Goal: Task Accomplishment & Management: Complete application form

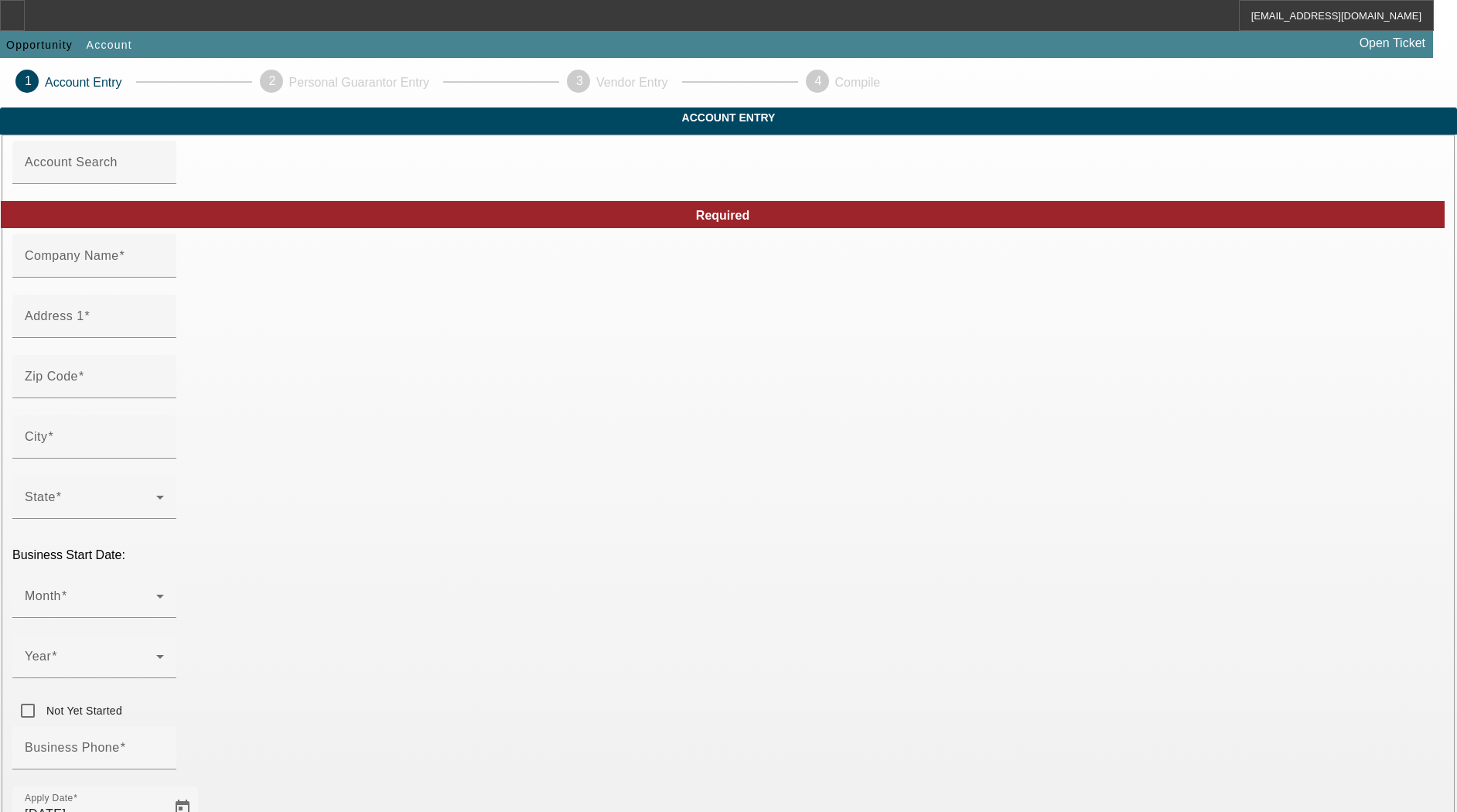
type input "[PERSON_NAME] Logging LLC"
type input "[STREET_ADDRESS]"
type input "27865"
type input "[GEOGRAPHIC_DATA]"
type input "[PHONE_NUMBER]"
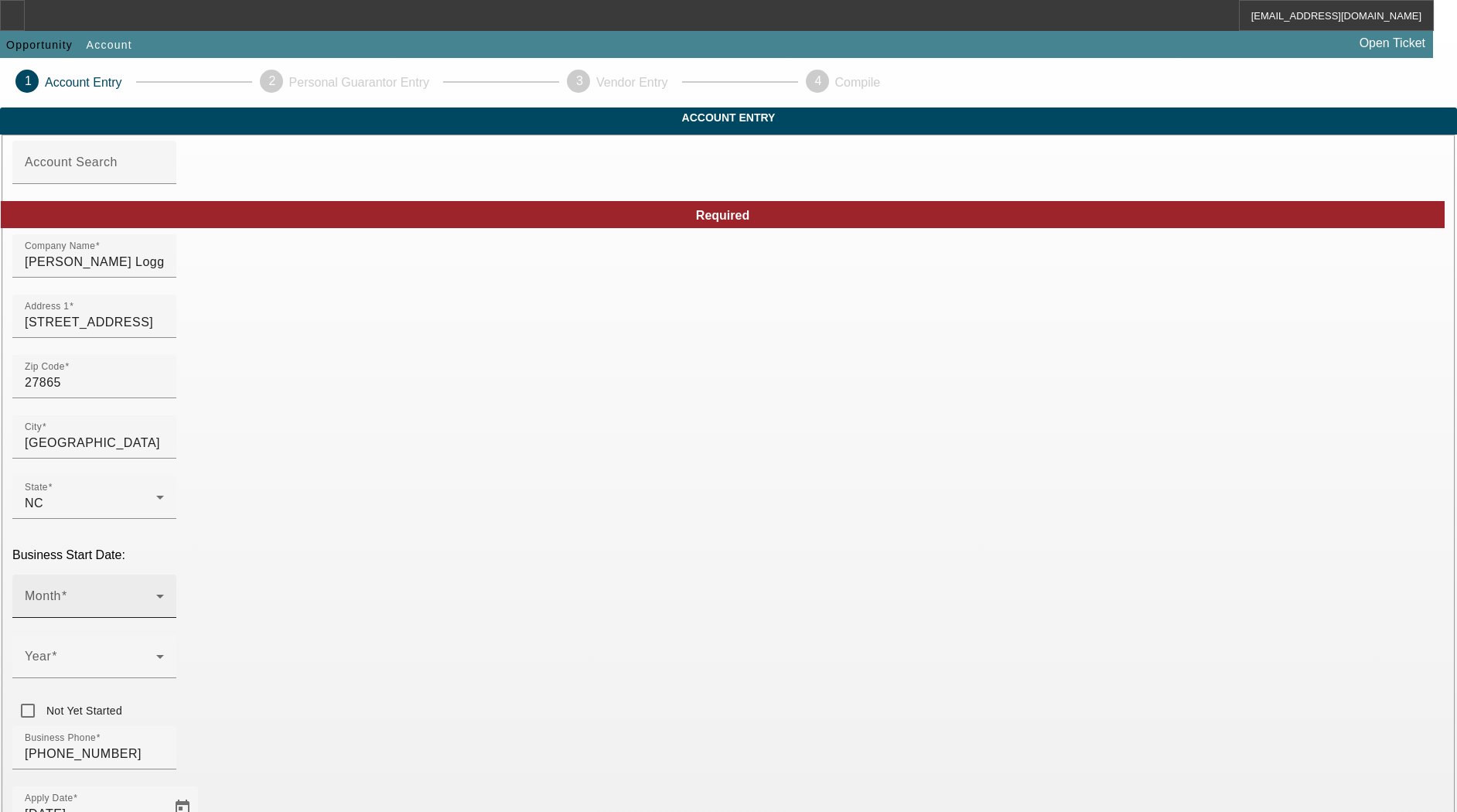
click at [156, 593] on span at bounding box center [90, 603] width 132 height 19
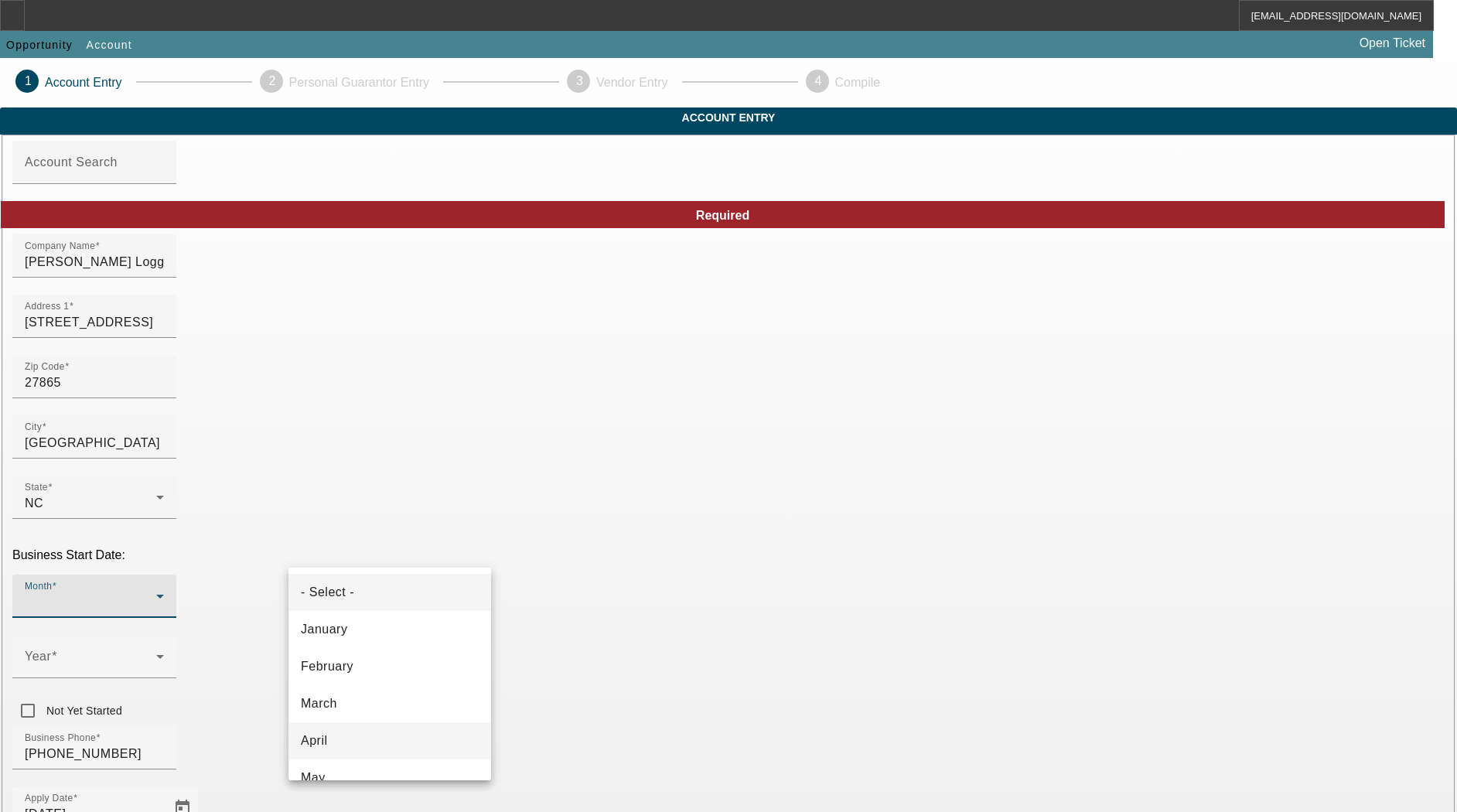
scroll to position [97, 0]
click at [340, 754] on mat-option "July" at bounding box center [389, 755] width 203 height 37
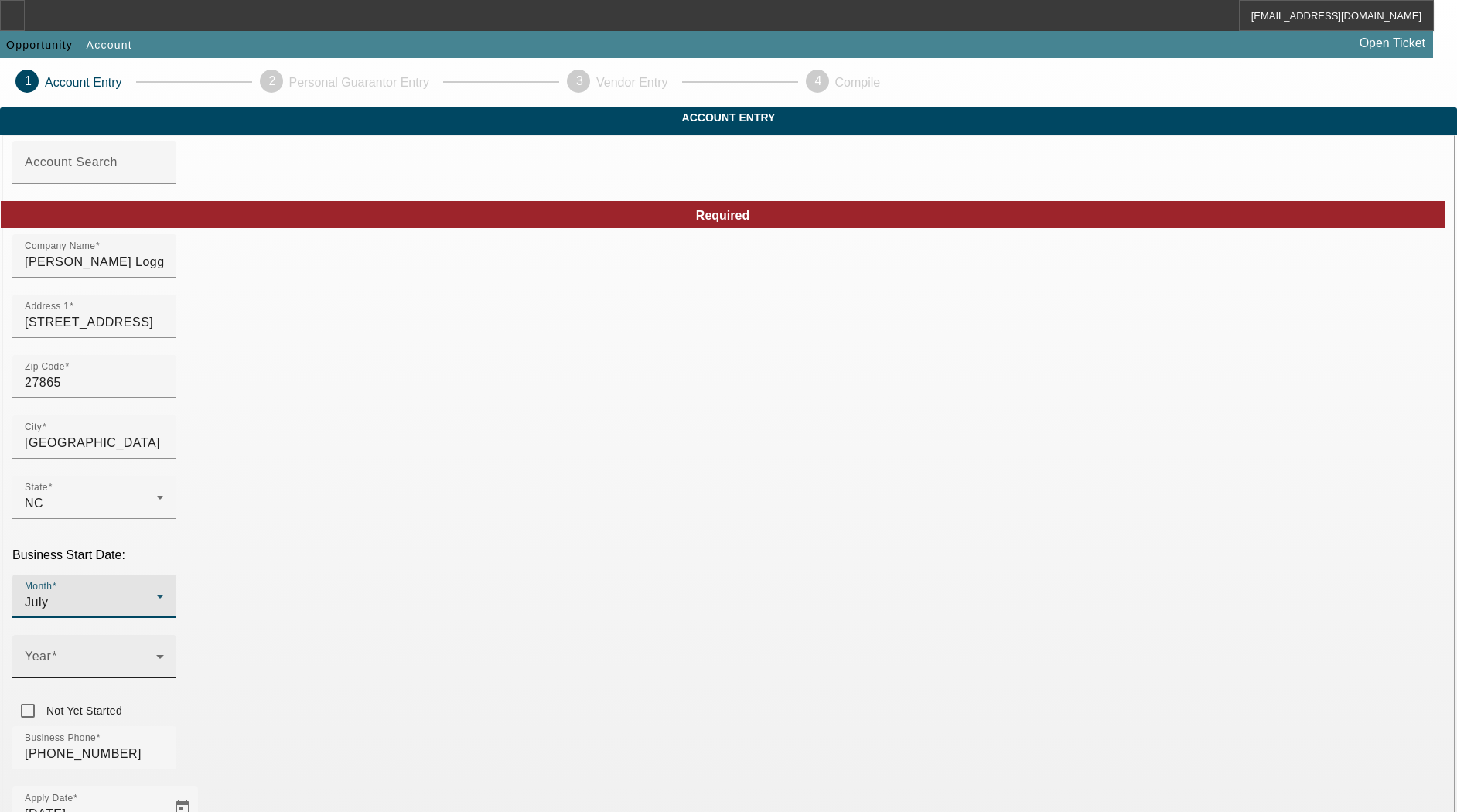
click at [156, 653] on span at bounding box center [90, 662] width 132 height 19
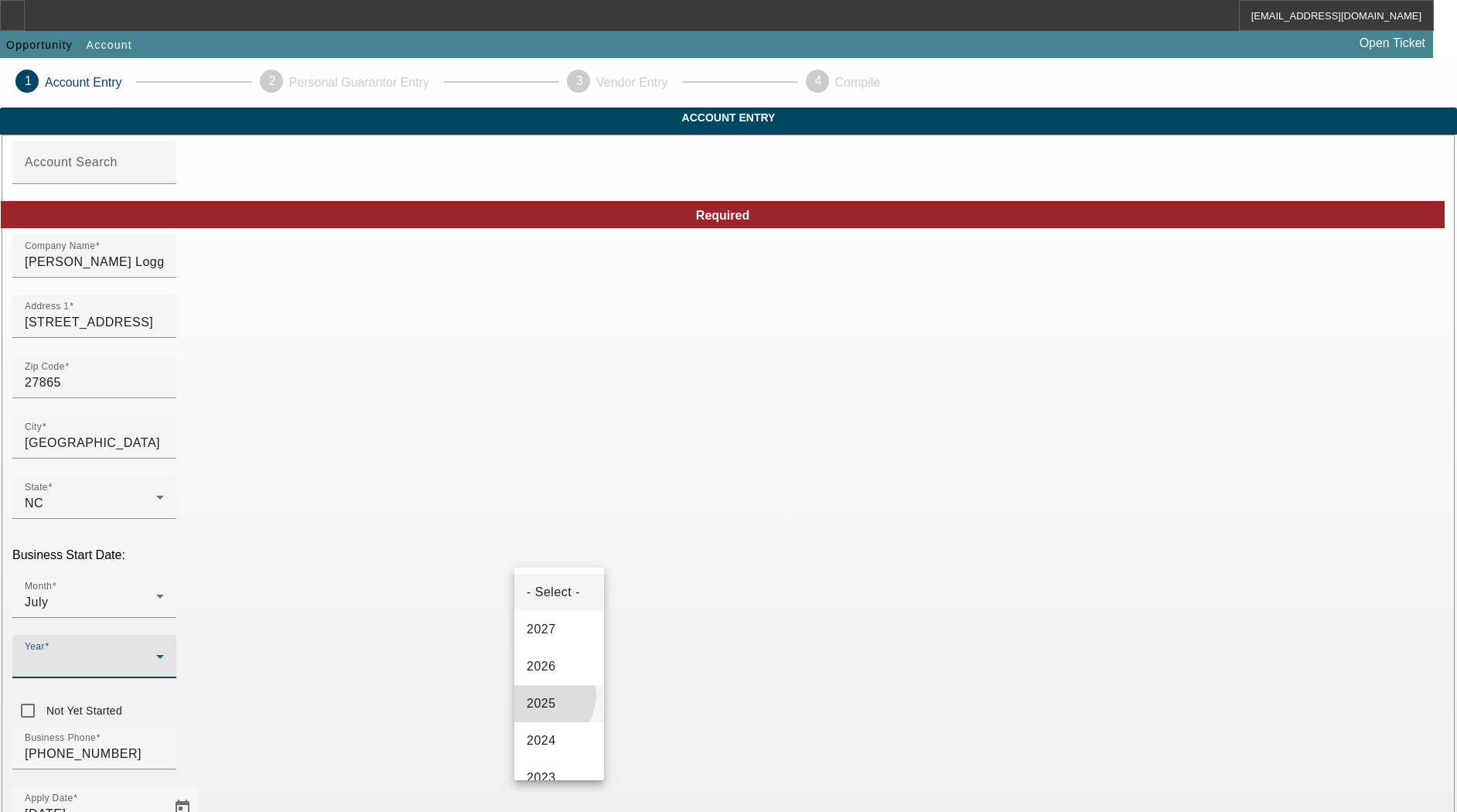
click at [543, 703] on span "2025" at bounding box center [541, 703] width 29 height 19
click at [611, 726] on div "Business Phone (252) 230-6776" at bounding box center [729, 756] width 1433 height 61
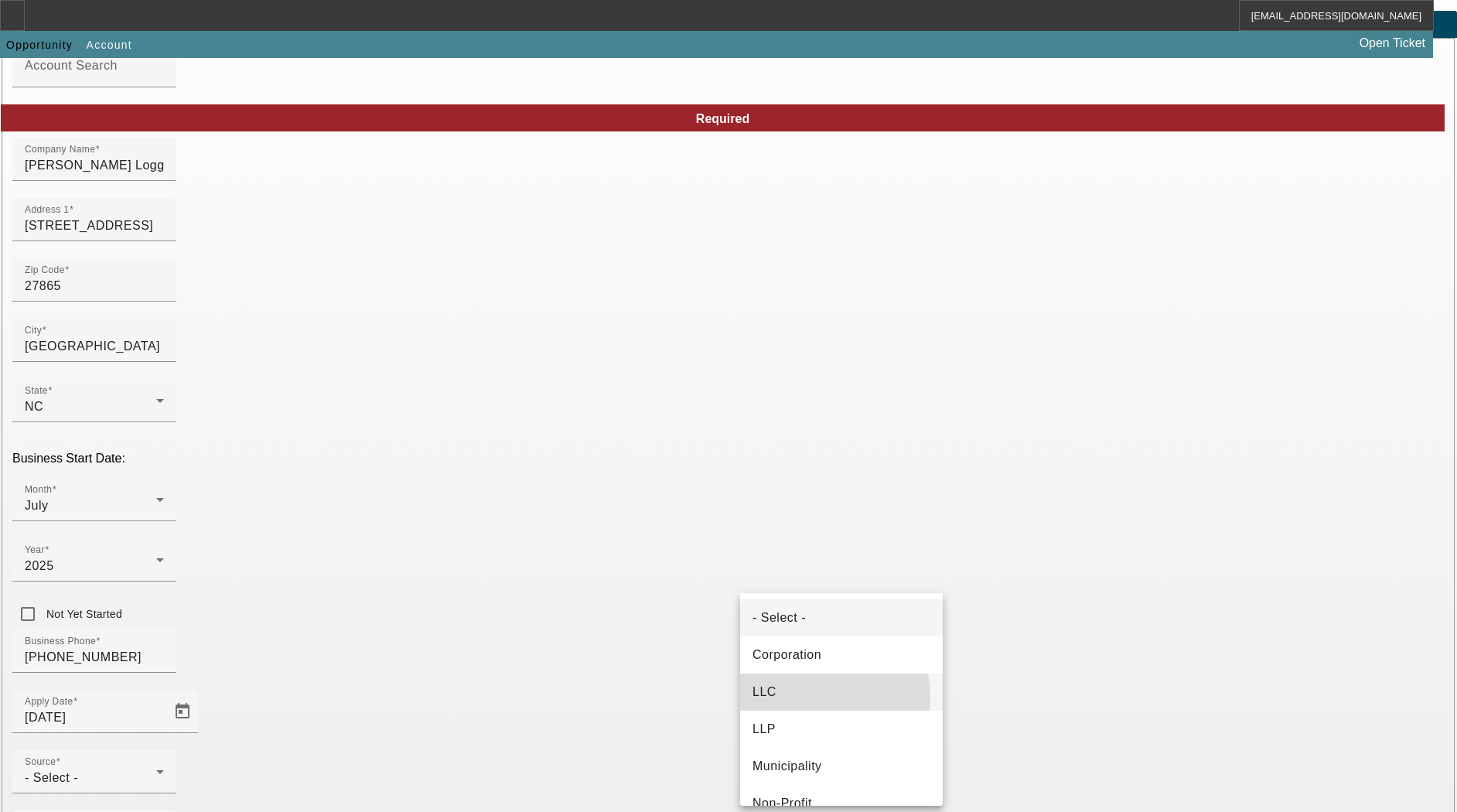
click at [779, 699] on mat-option "LLC" at bounding box center [841, 691] width 203 height 37
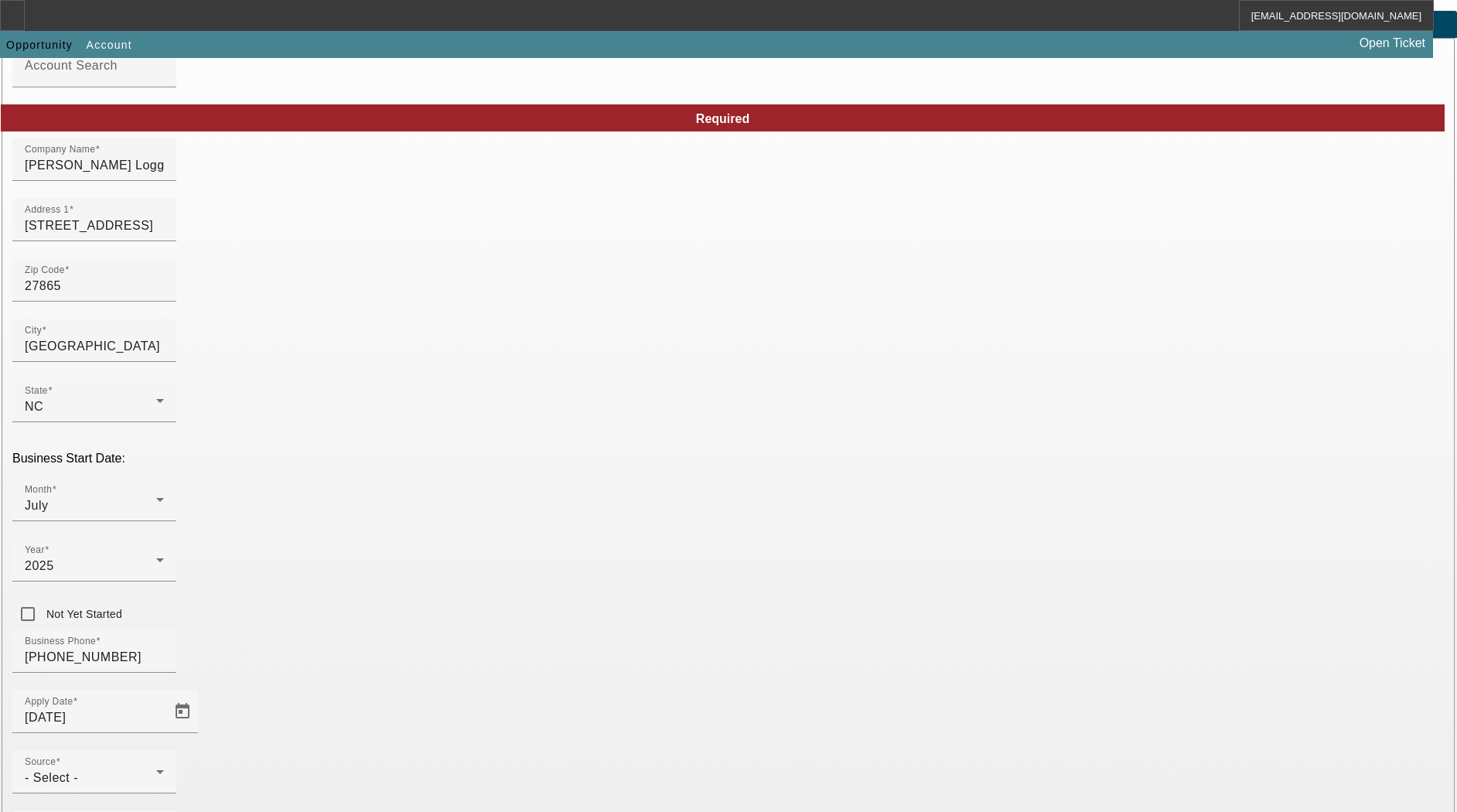
type input "393384180"
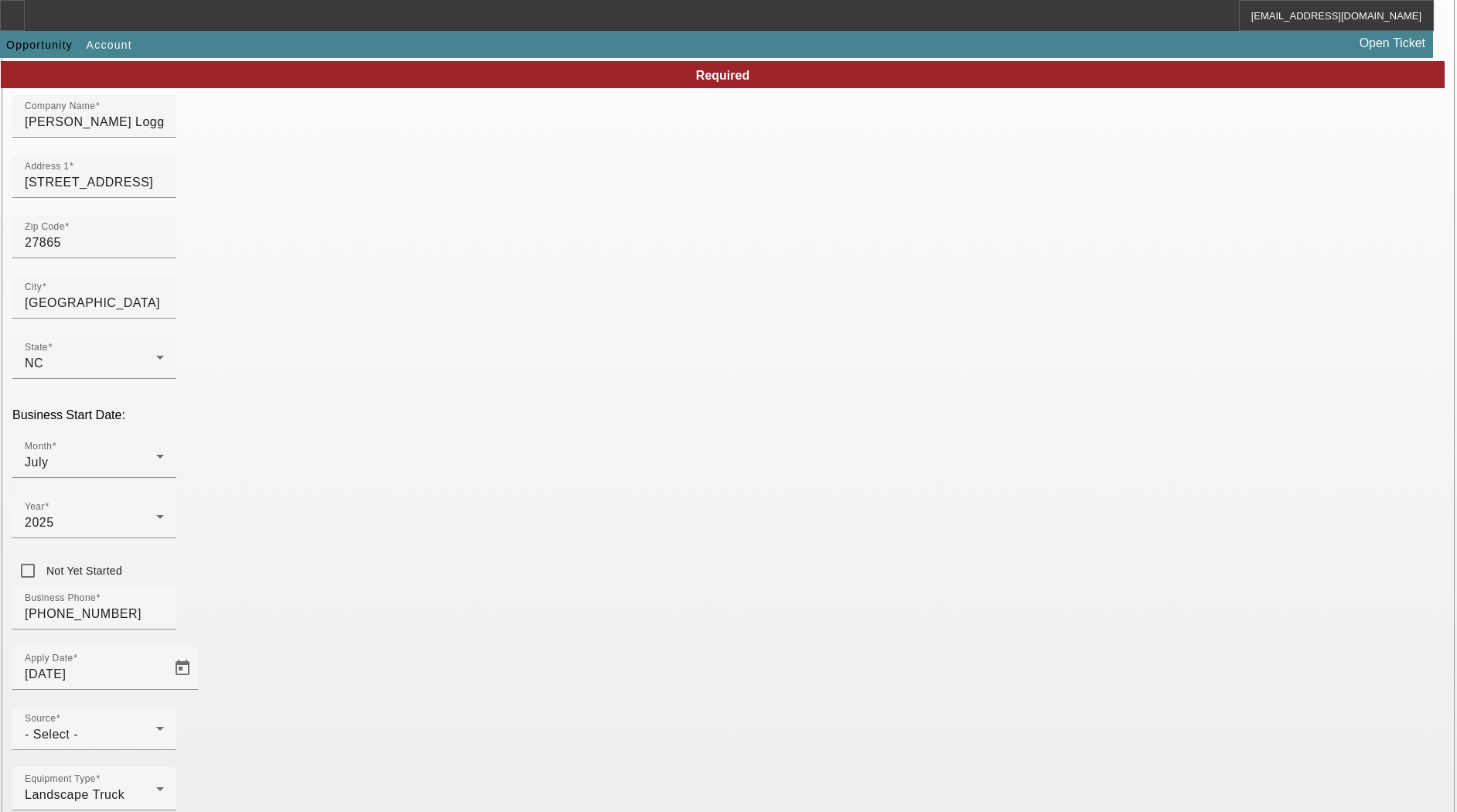
scroll to position [164, 0]
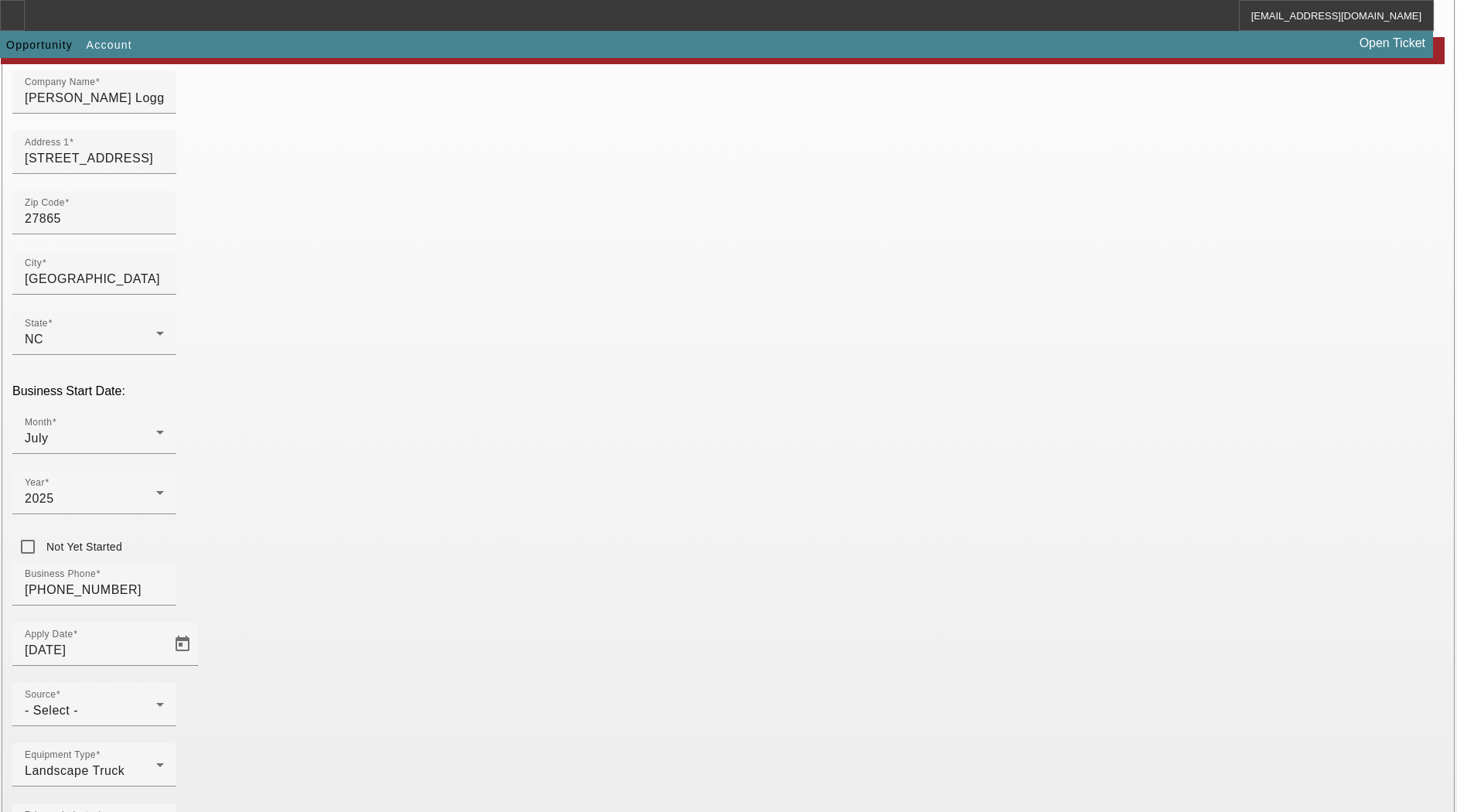
click at [372, 601] on span "Jupiter Equipment Finance" at bounding box center [379, 600] width 157 height 13
type input "Jupiter Equipment Finance"
click at [593, 678] on mat-option "One-Off" at bounding box center [615, 674] width 203 height 37
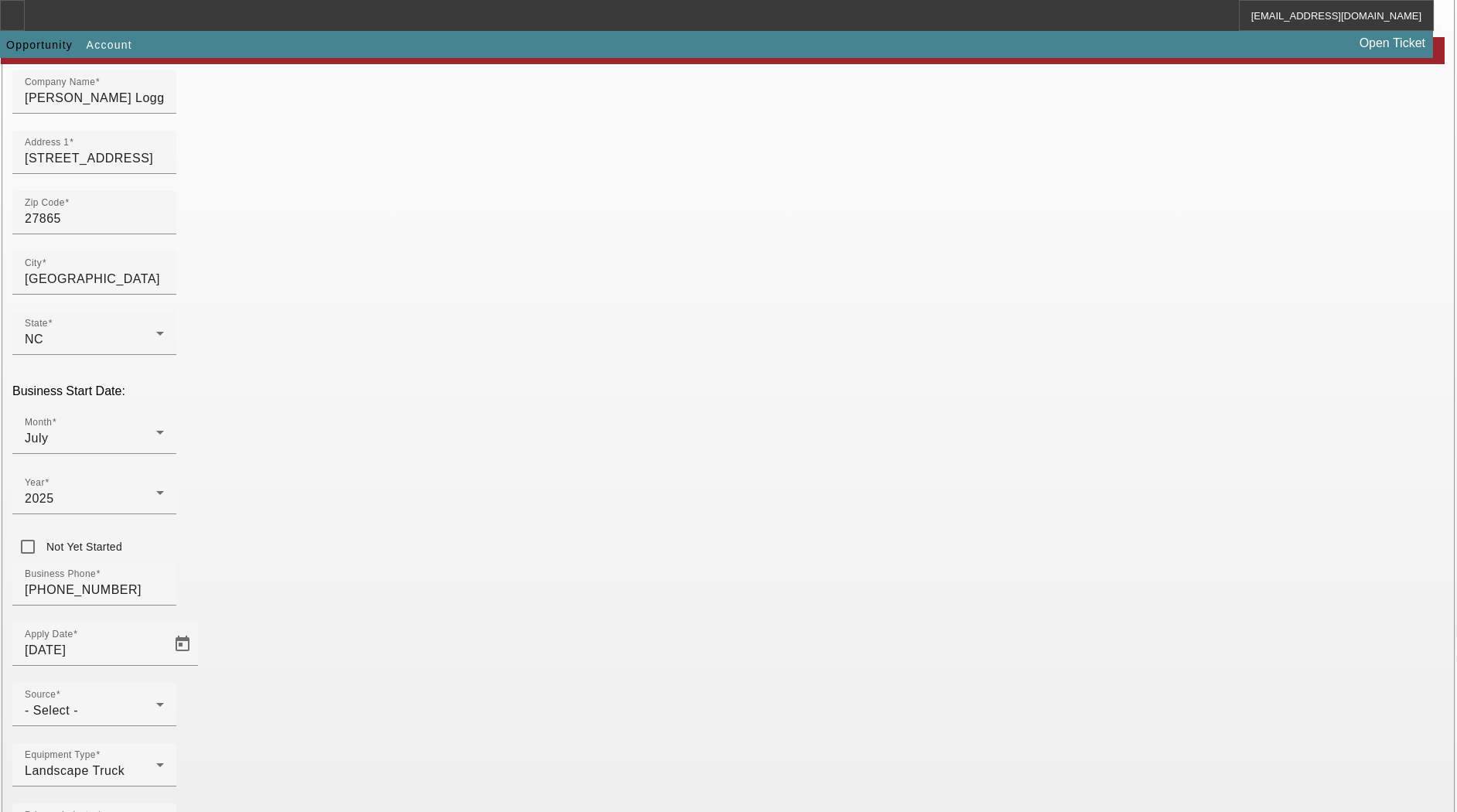
scroll to position [260, 0]
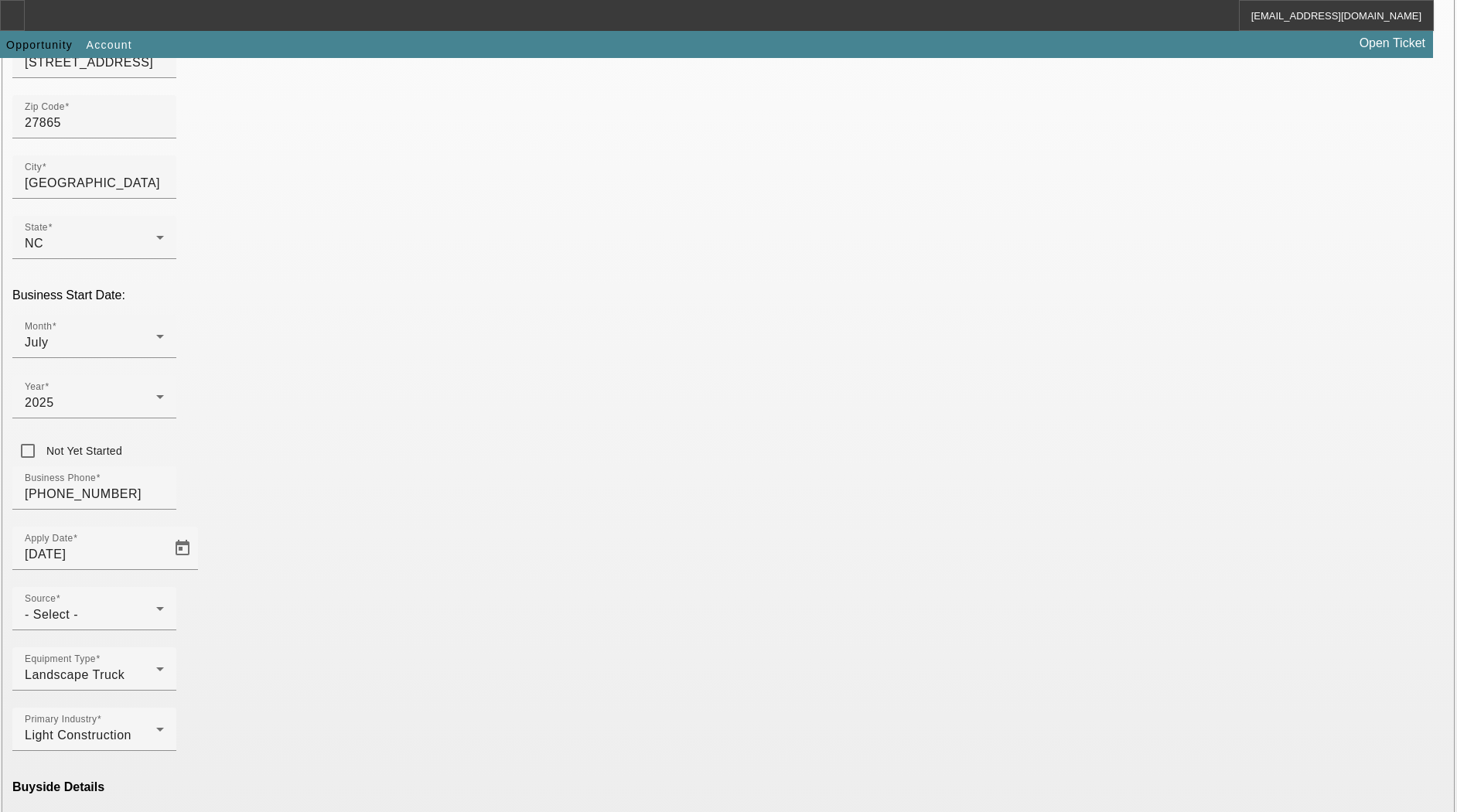
click at [387, 677] on mat-option "Ineligible" at bounding box center [389, 674] width 203 height 37
click at [620, 599] on span "Jupiter Equipment Finance" at bounding box center [604, 600] width 157 height 13
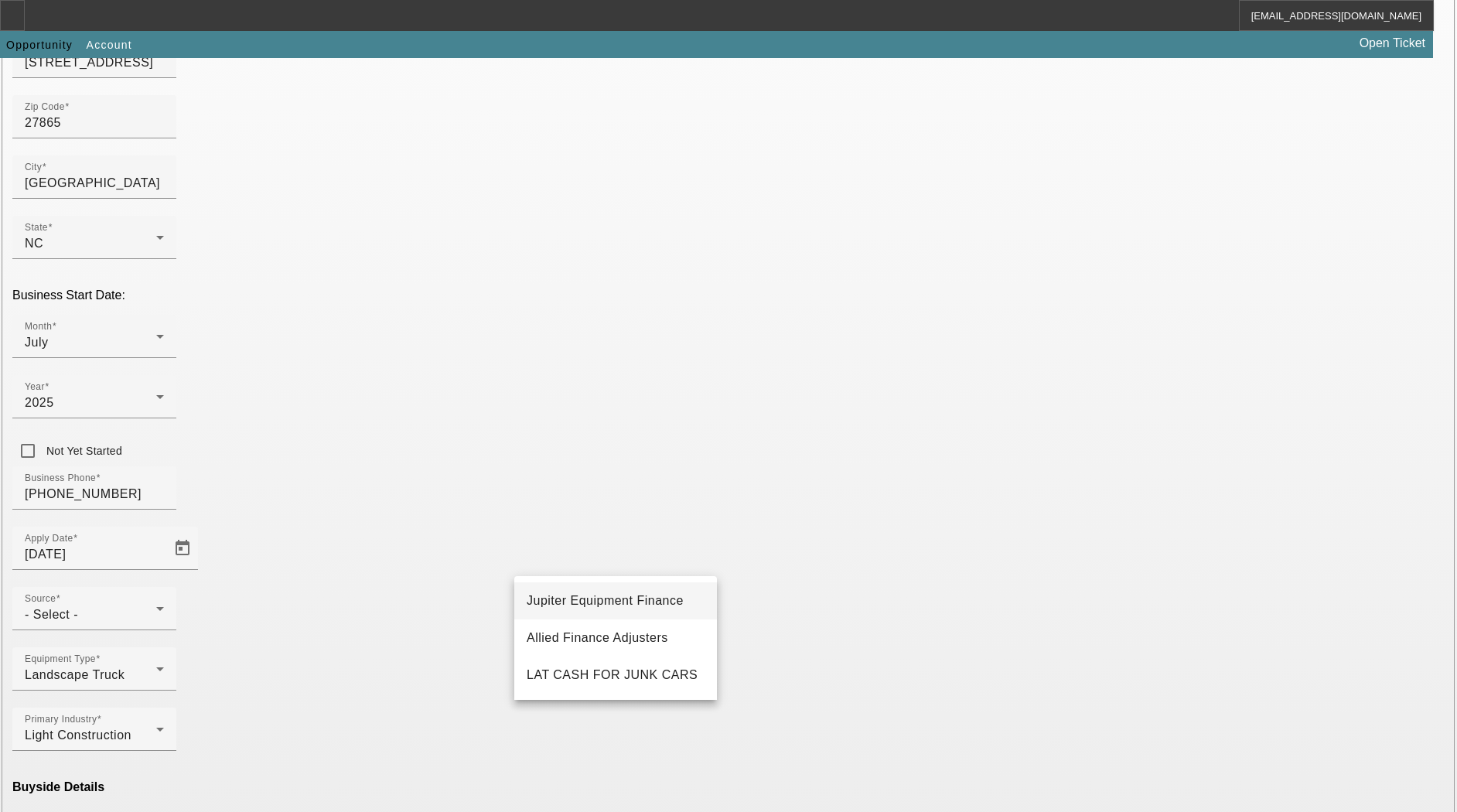
type input "Jupiter Equipment Finance"
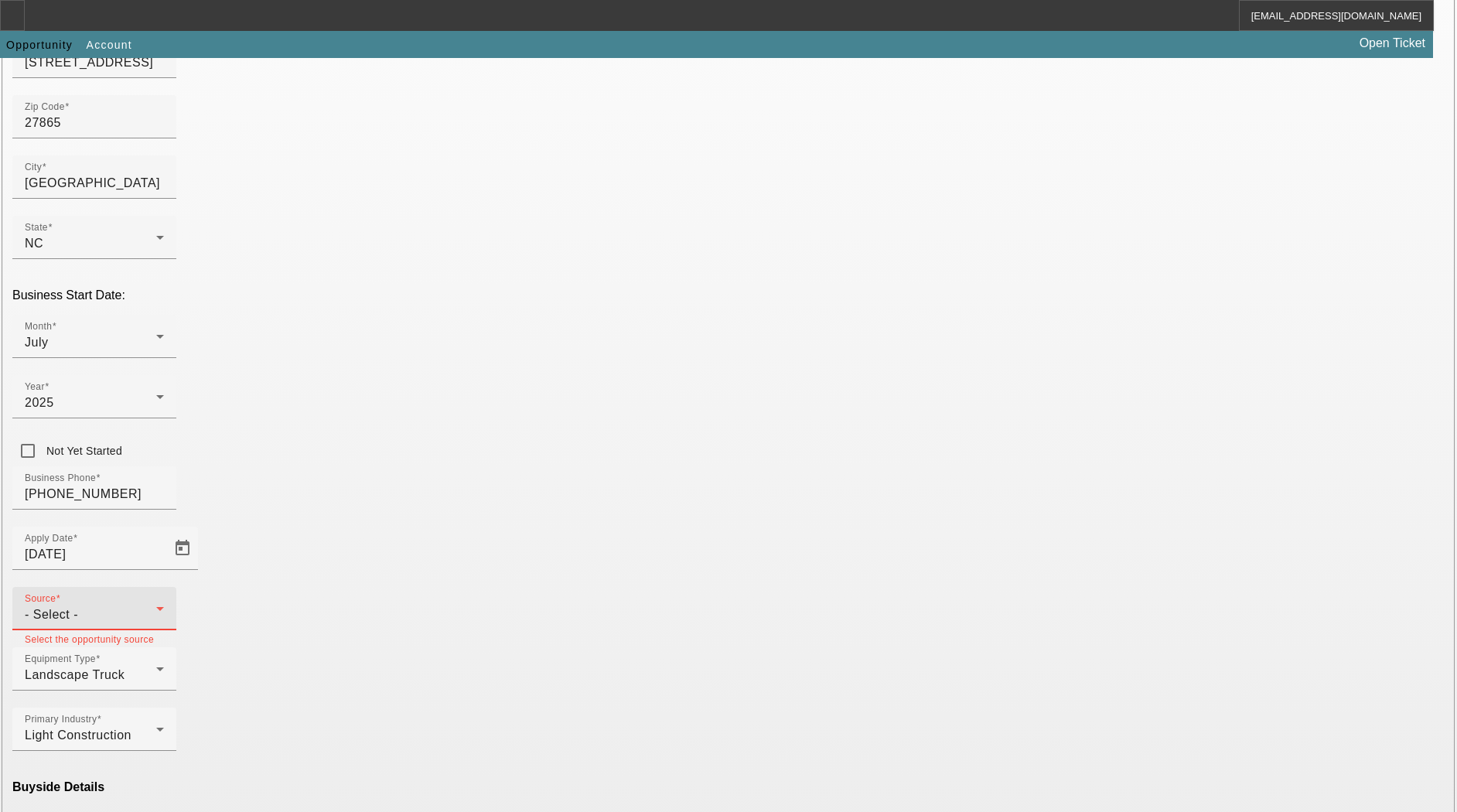
click at [156, 606] on div "- Select -" at bounding box center [90, 615] width 132 height 19
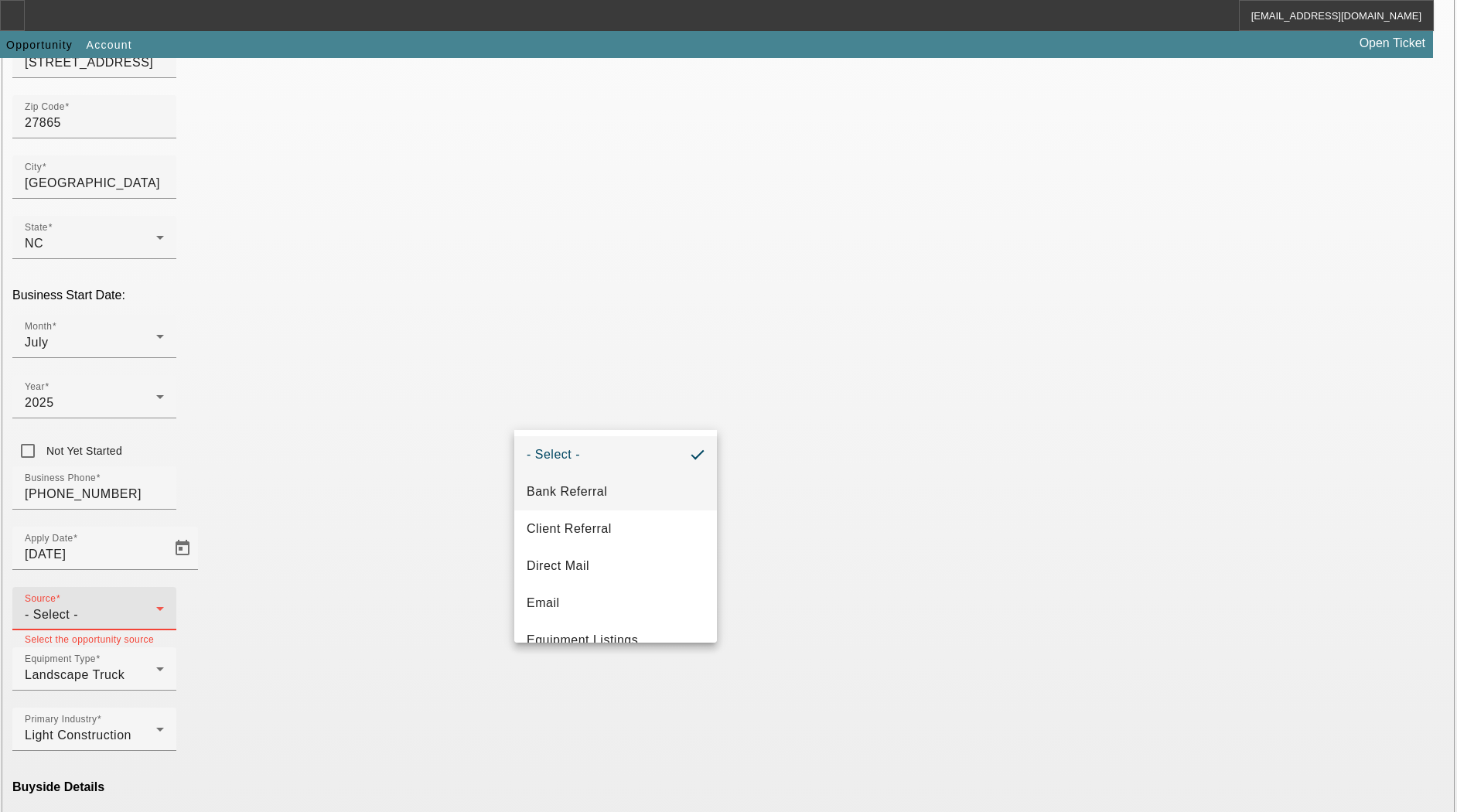
click at [617, 489] on mat-option "Bank Referral" at bounding box center [615, 491] width 203 height 37
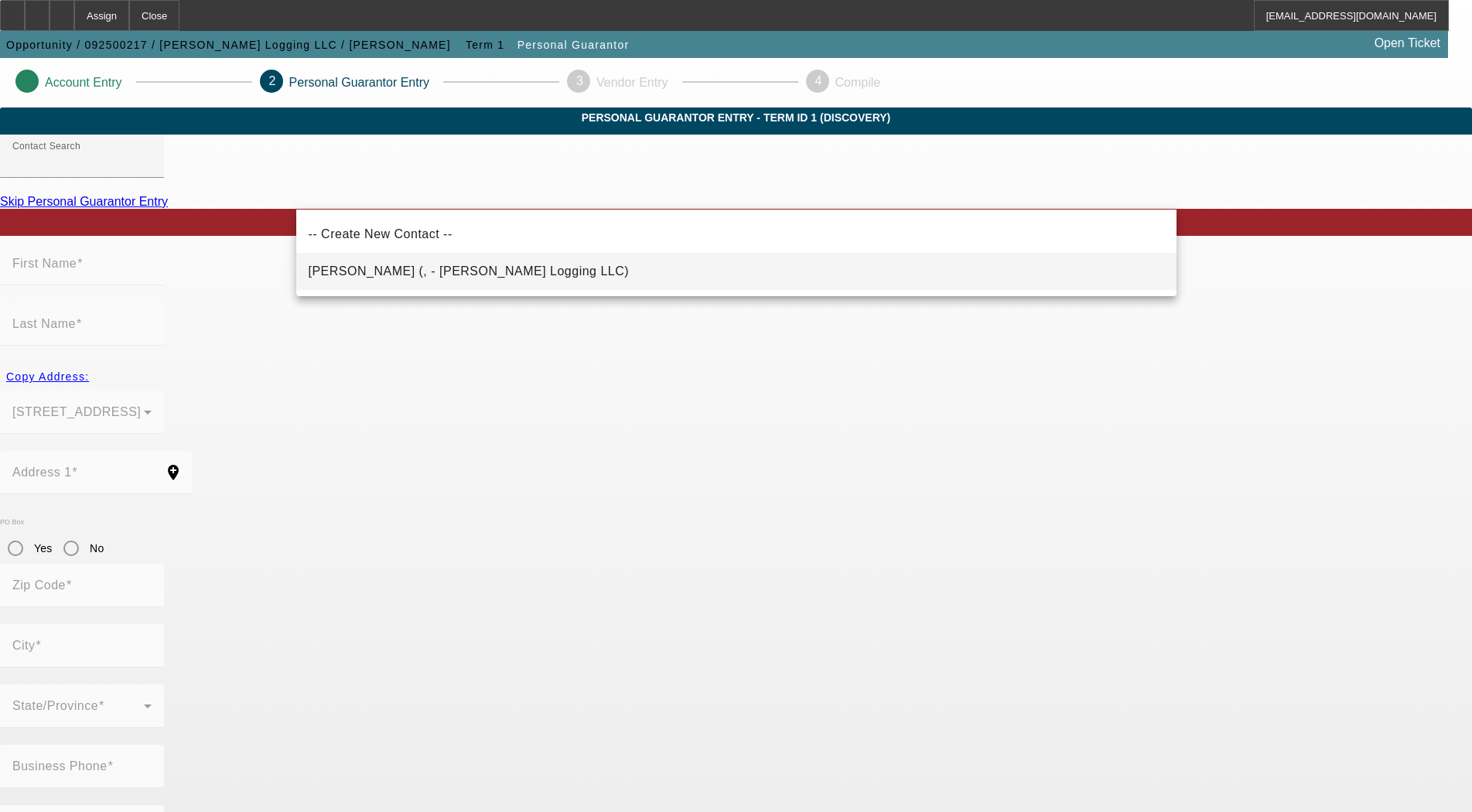
click at [437, 264] on span "Chrismon, Chris (, - Chrismon Logging LLC)" at bounding box center [469, 272] width 321 height 19
type input "Chrismon, Chris (, - Chrismon Logging LLC)"
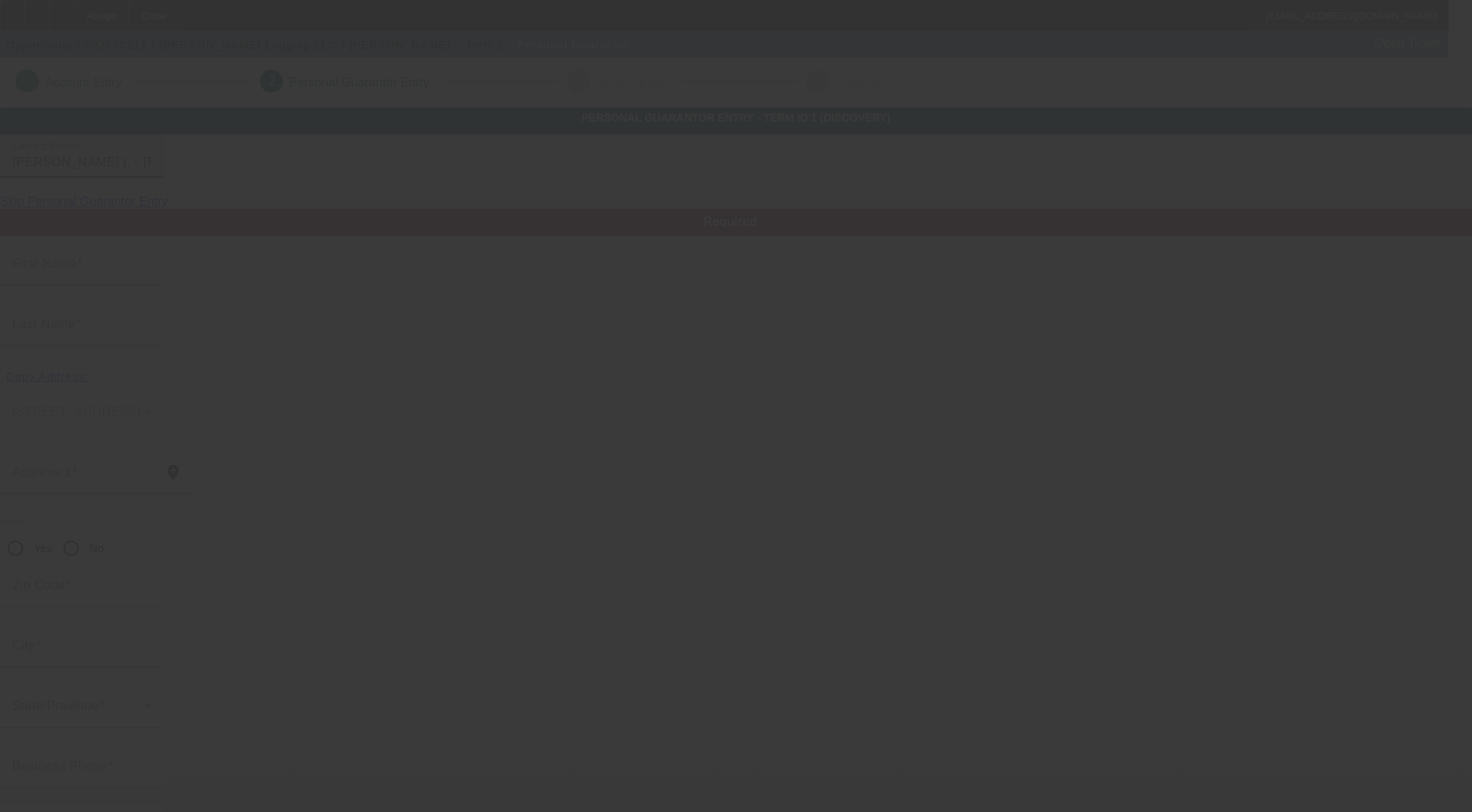
type input "Chris"
type input "Chrismon"
radio input "true"
type input "(252) 230-6776"
type input "chris.chrismon@chrismontrucking.com"
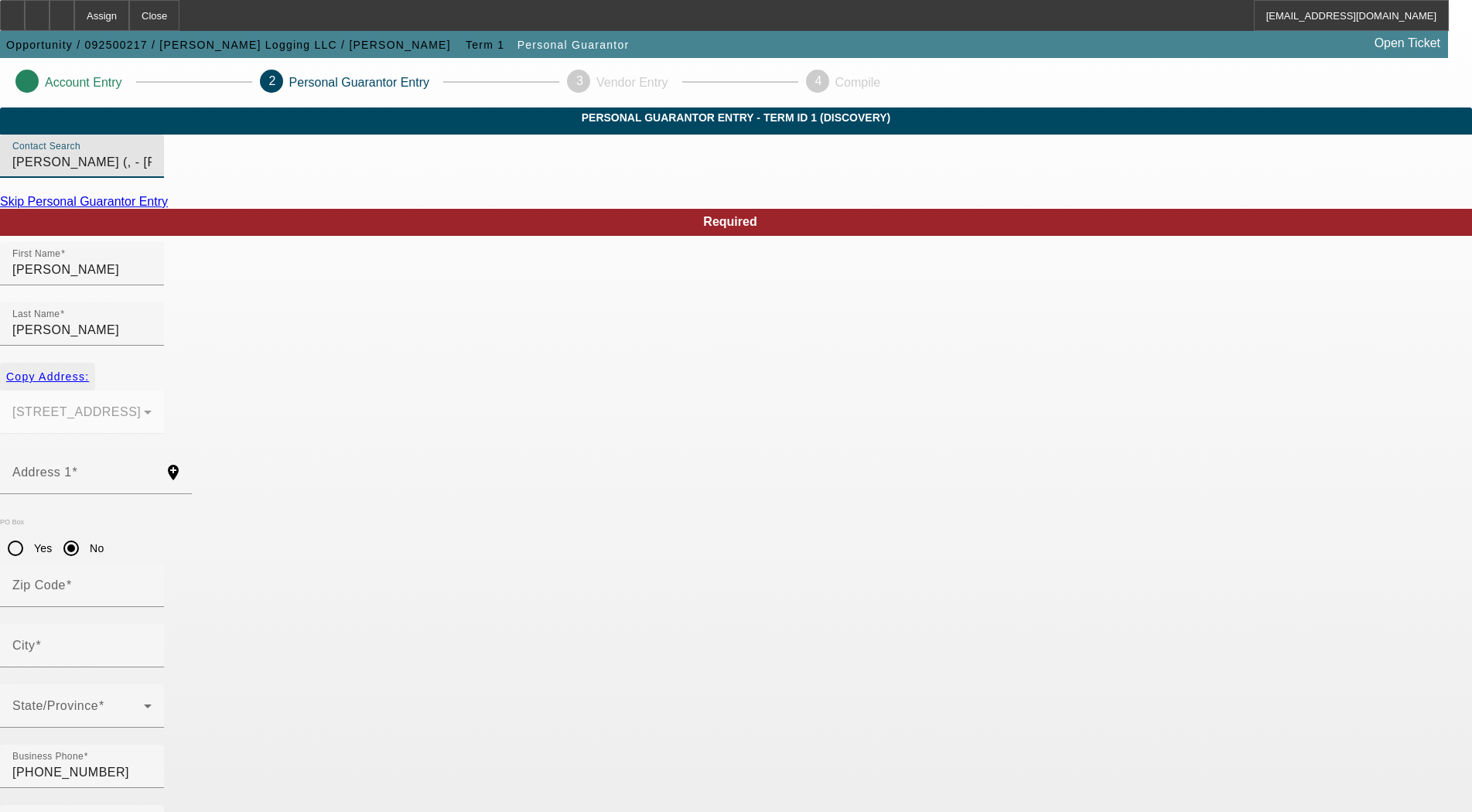
click at [95, 365] on span "button" at bounding box center [47, 376] width 95 height 37
type input "494 Long Ridge Rd"
radio input "false"
type input "27865"
type input "Pinetown"
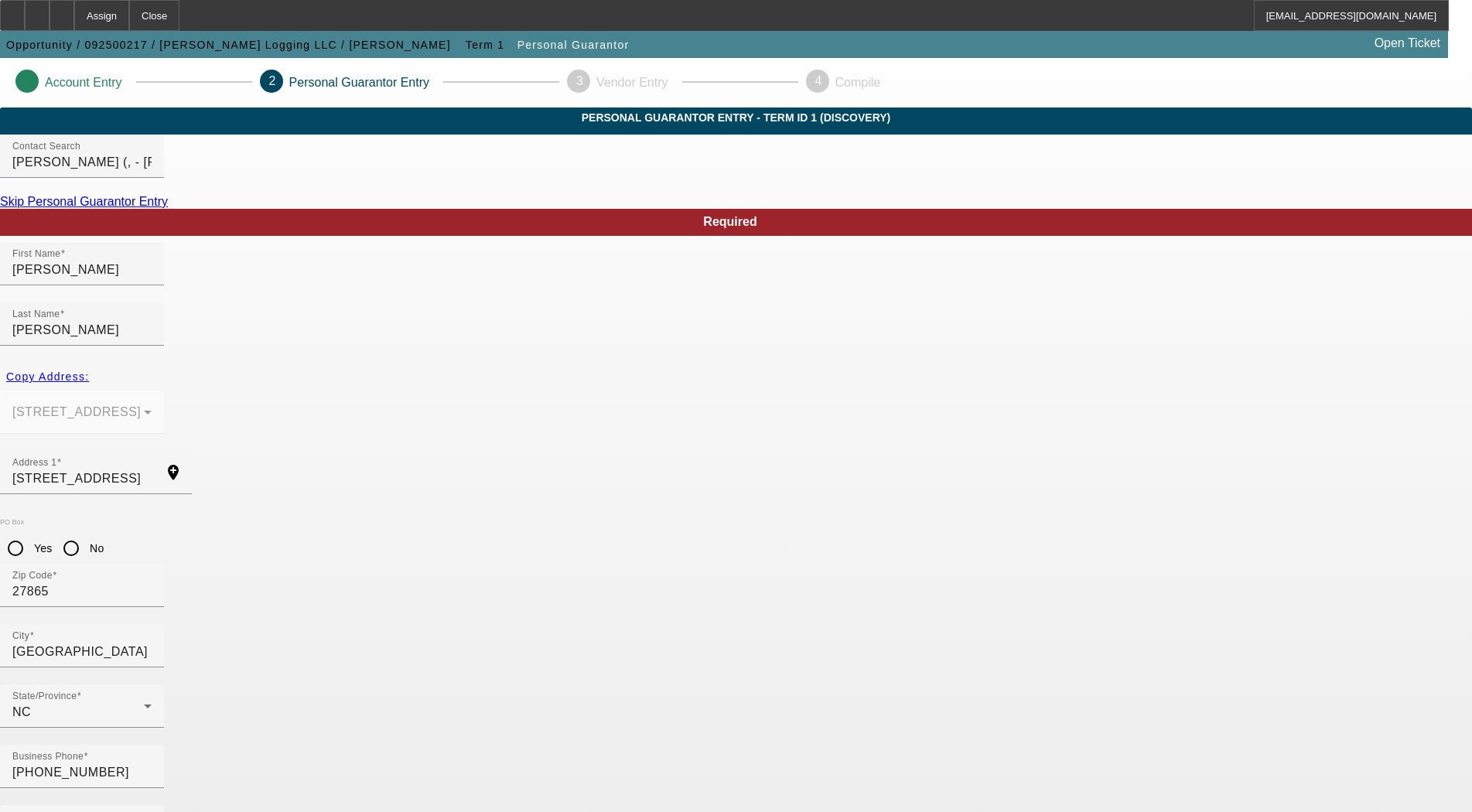
type input "237-67-2650"
click at [126, 811] on mat-label "% Business Owned" at bounding box center [69, 825] width 113 height 13
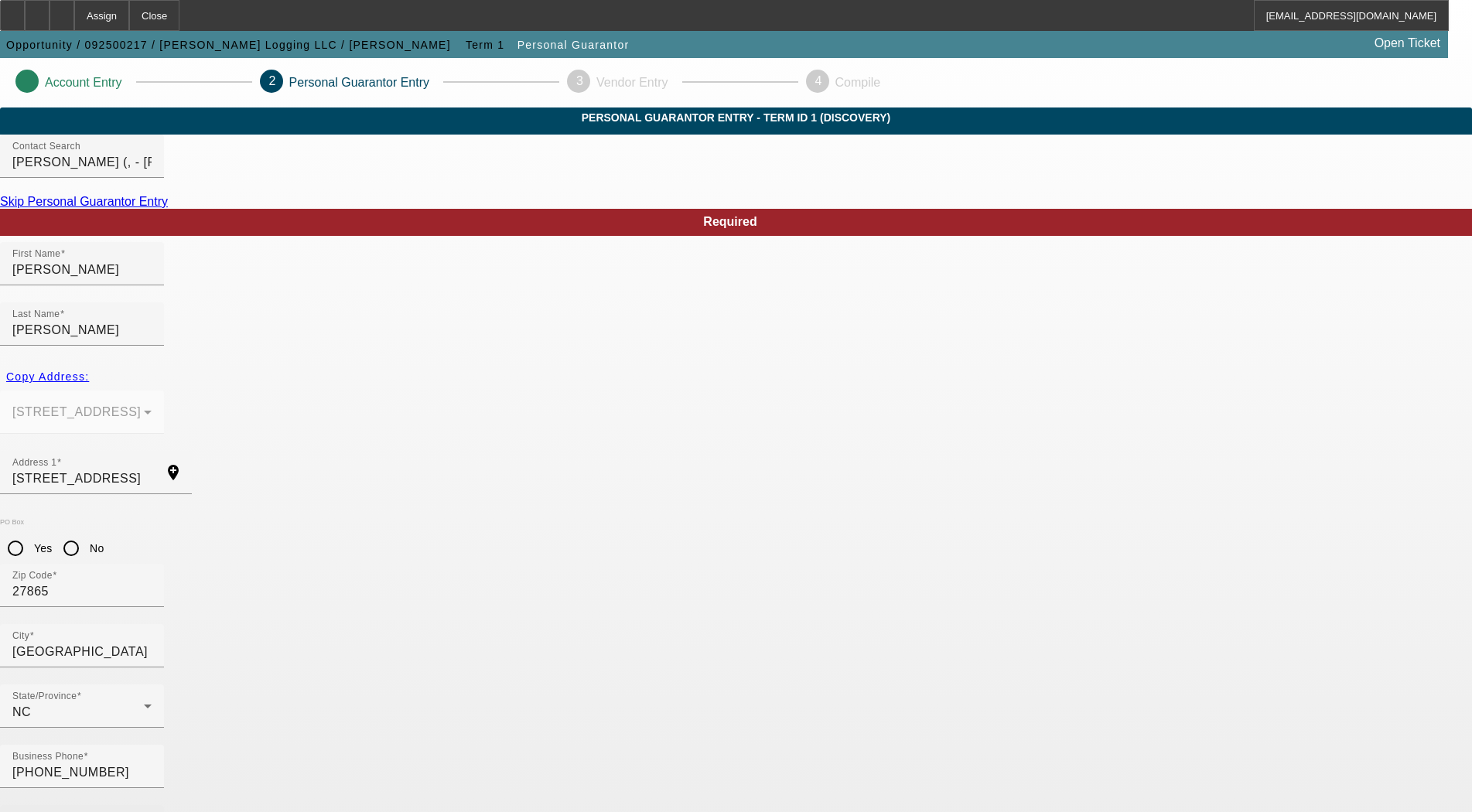
type input "50"
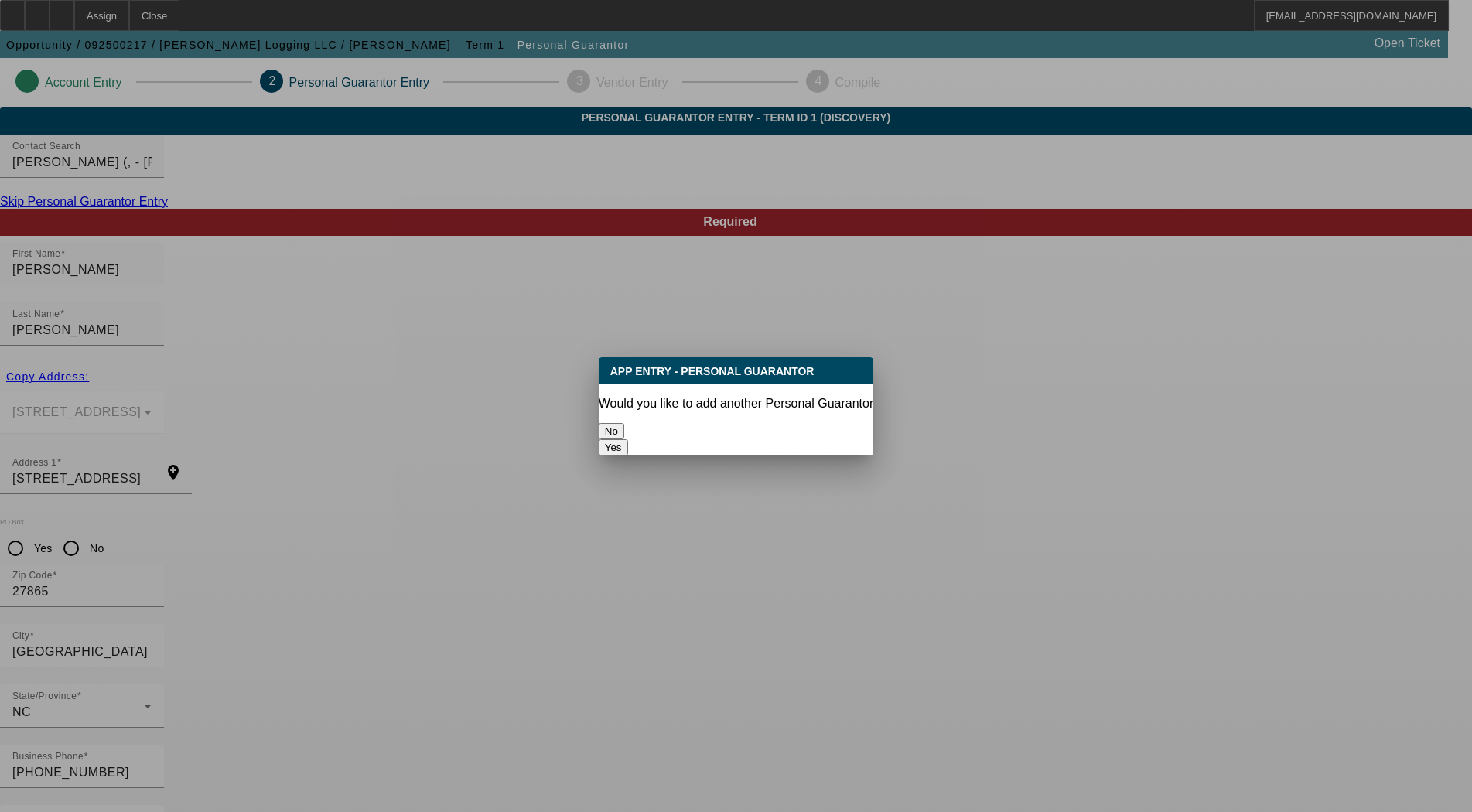
click at [628, 439] on button "Yes" at bounding box center [613, 447] width 29 height 17
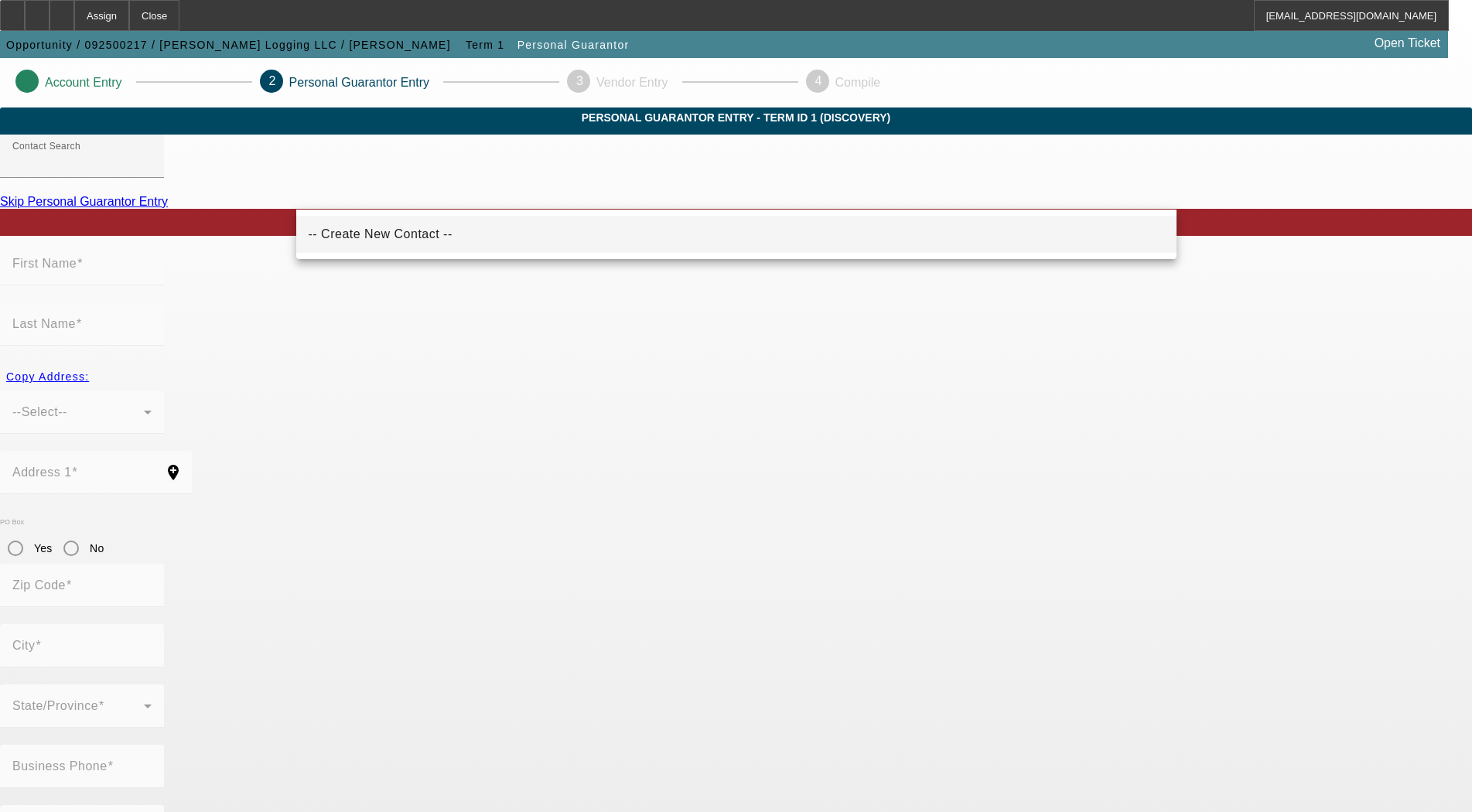
click at [330, 233] on span "-- Create New Contact --" at bounding box center [381, 234] width 144 height 13
type input "-- Create New Contact --"
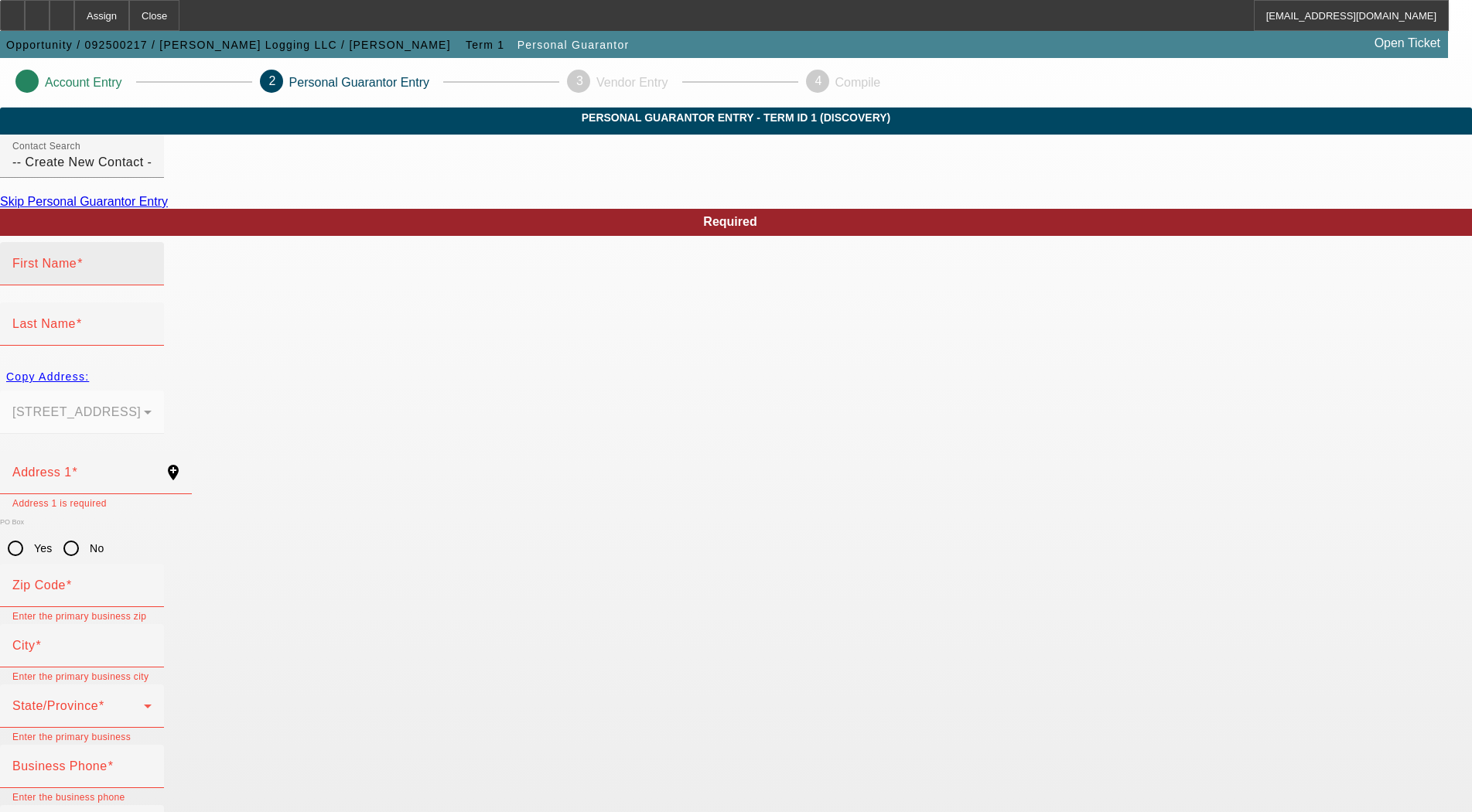
click at [76, 270] on mat-label "First Name" at bounding box center [44, 263] width 64 height 13
click at [151, 279] on input "First Name" at bounding box center [82, 270] width 139 height 19
type input "Ellen"
type input "Chrismon"
click at [318, 366] on div "Copy Address:" at bounding box center [736, 376] width 1472 height 28
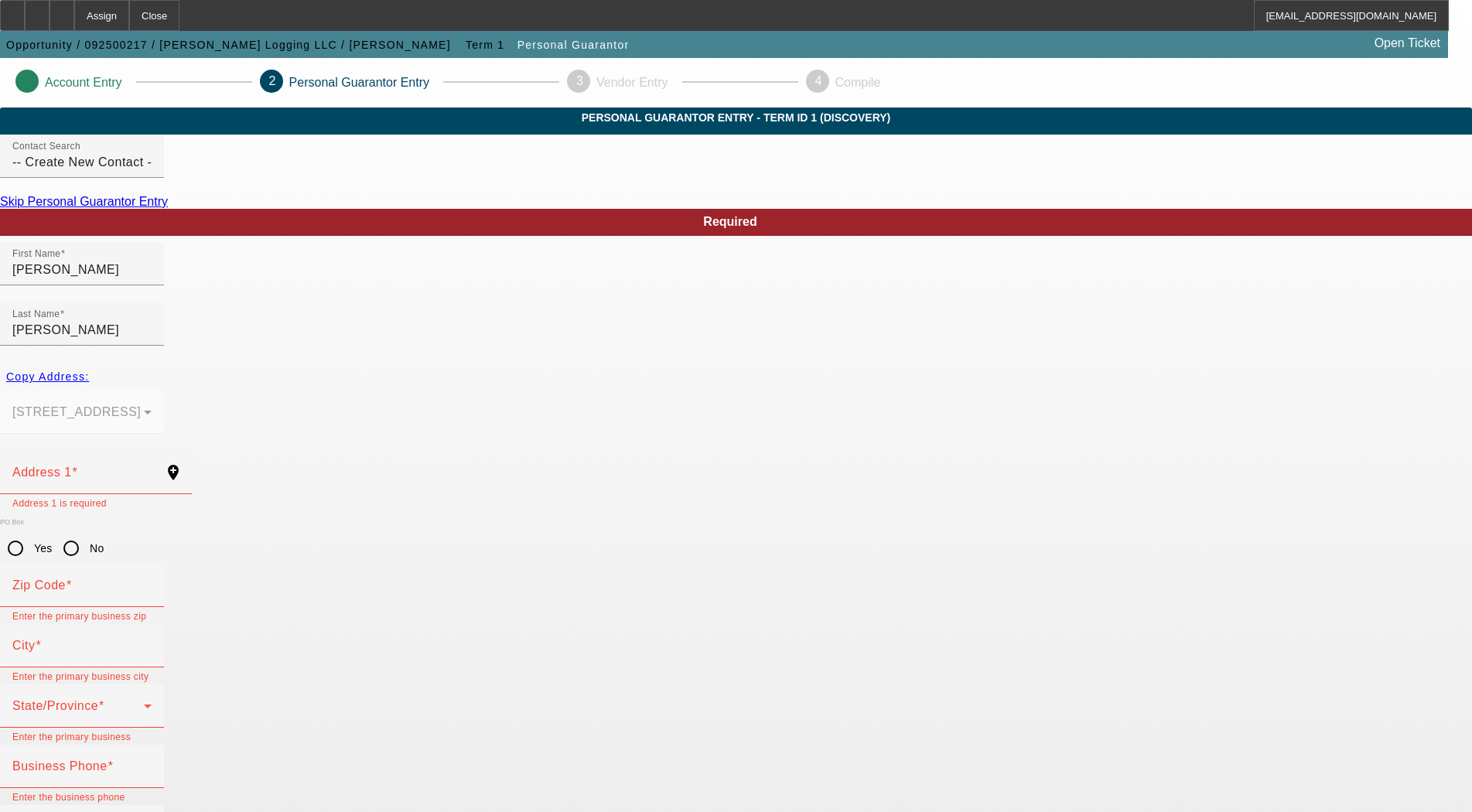
click at [325, 362] on div "Copy Address:" at bounding box center [736, 376] width 1472 height 28
click at [335, 362] on div "Copy Address:" at bounding box center [736, 376] width 1472 height 28
click at [337, 362] on div "Copy Address:" at bounding box center [736, 376] width 1472 height 28
click at [356, 379] on div "Copy Address: 494 Long Ridge Rd Pinetown, NC 27865" at bounding box center [736, 406] width 1472 height 88
click at [348, 362] on div "Copy Address:" at bounding box center [736, 376] width 1472 height 28
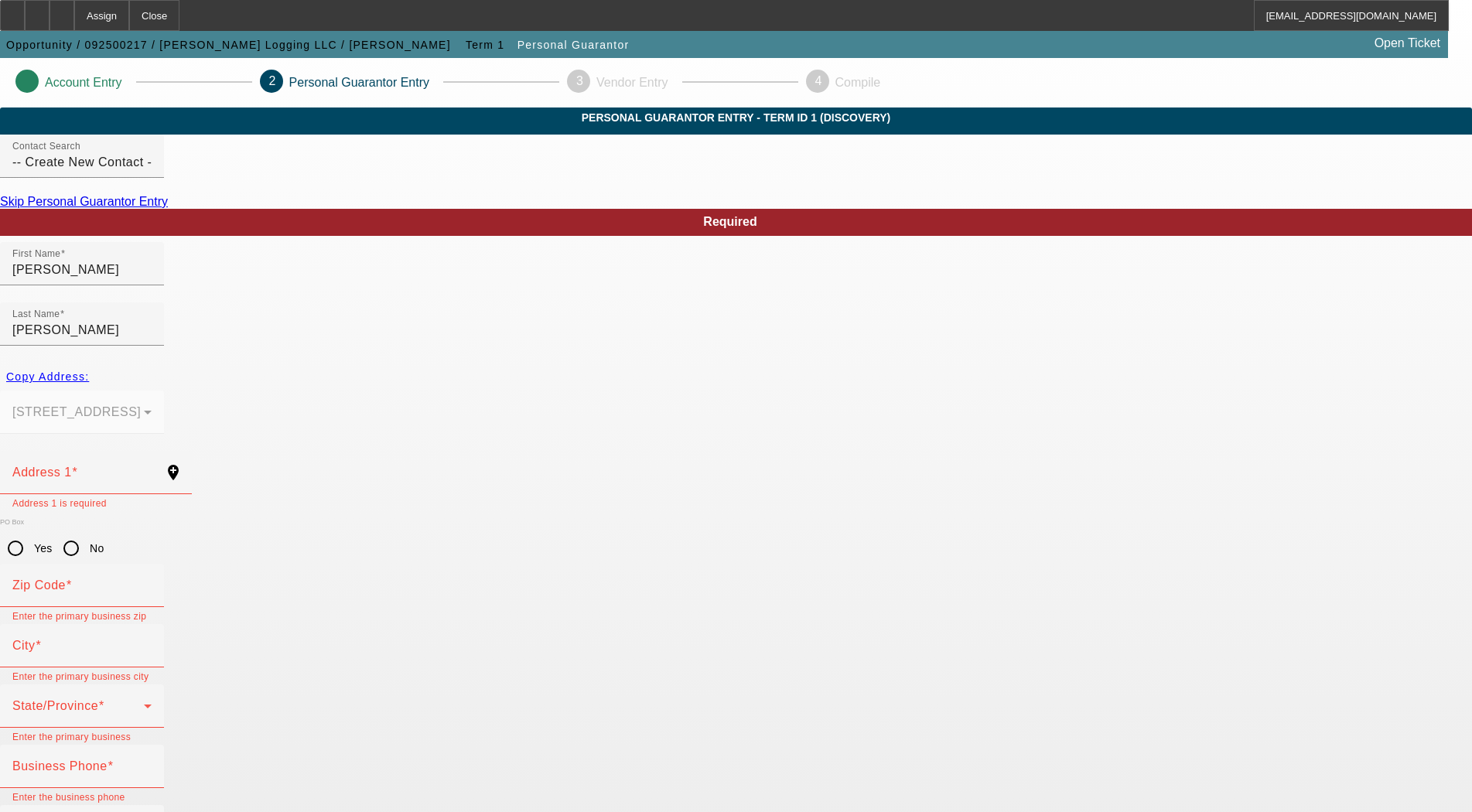
click at [342, 362] on div "Copy Address:" at bounding box center [736, 376] width 1472 height 28
click at [151, 450] on div "Address 1" at bounding box center [82, 472] width 139 height 43
click at [164, 302] on div at bounding box center [82, 294] width 164 height 17
click at [336, 362] on div "Copy Address:" at bounding box center [736, 376] width 1472 height 28
click at [151, 450] on div "Address 1" at bounding box center [82, 472] width 139 height 43
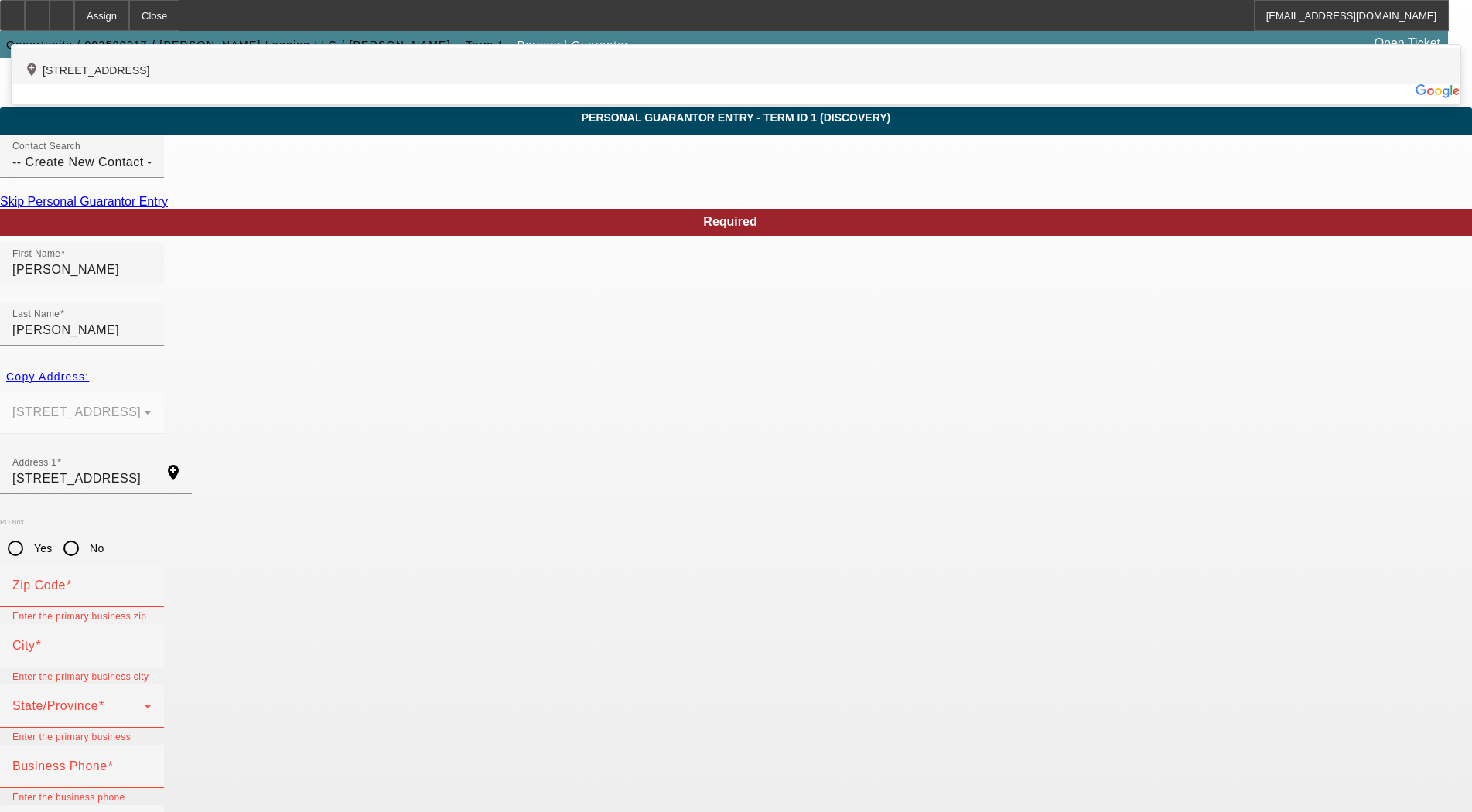
click at [385, 84] on div "add_location 494 Long Ridge Road, Pinetown, NC 27865, US" at bounding box center [736, 66] width 1449 height 36
type input "494 Long Ridge Road"
type input "27865"
type input "Pinetown"
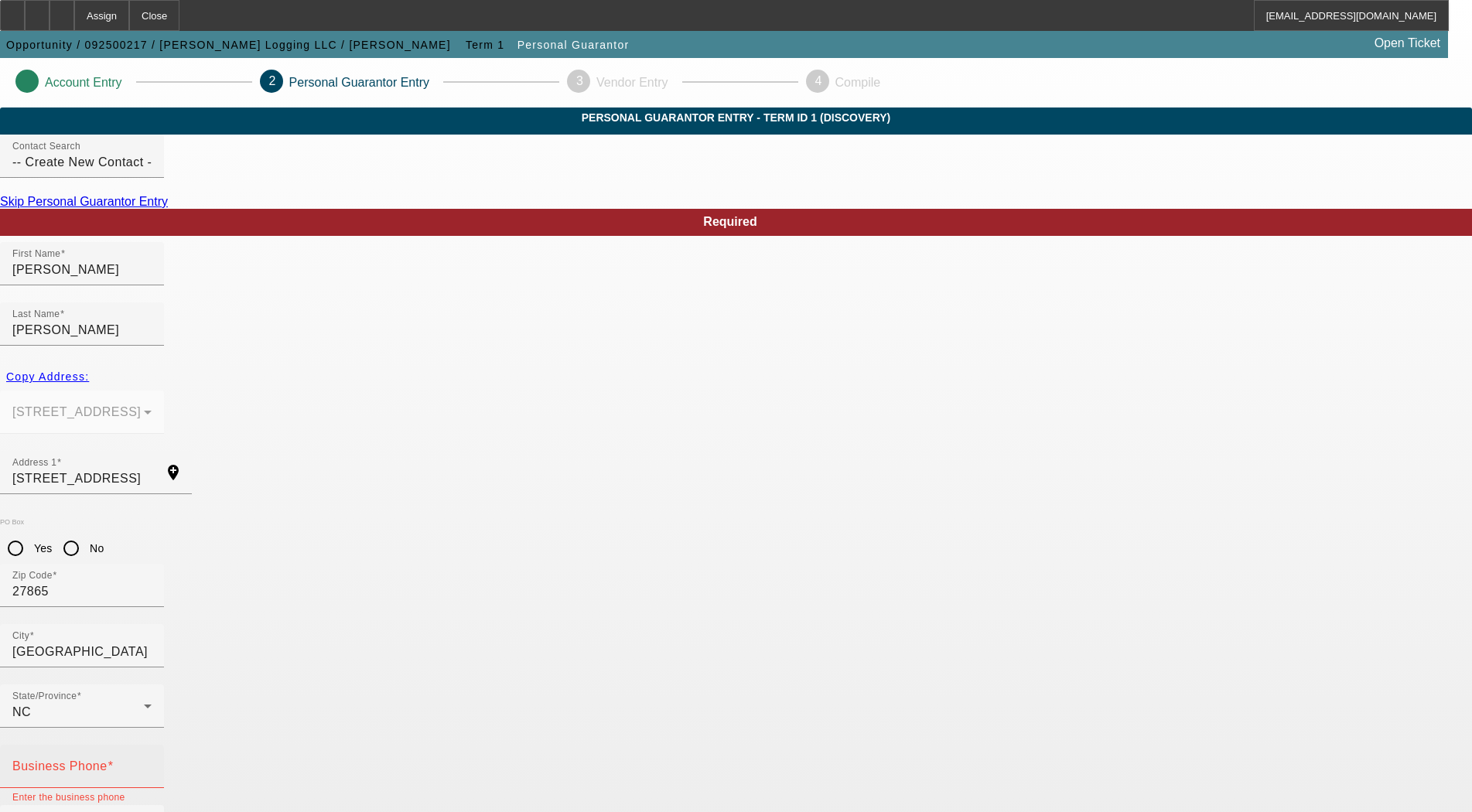
click at [107, 759] on mat-label "Business Phone" at bounding box center [60, 766] width 95 height 13
click at [151, 763] on input "Business Phone" at bounding box center [82, 773] width 139 height 19
type input "(252) 230-6776"
type input "50"
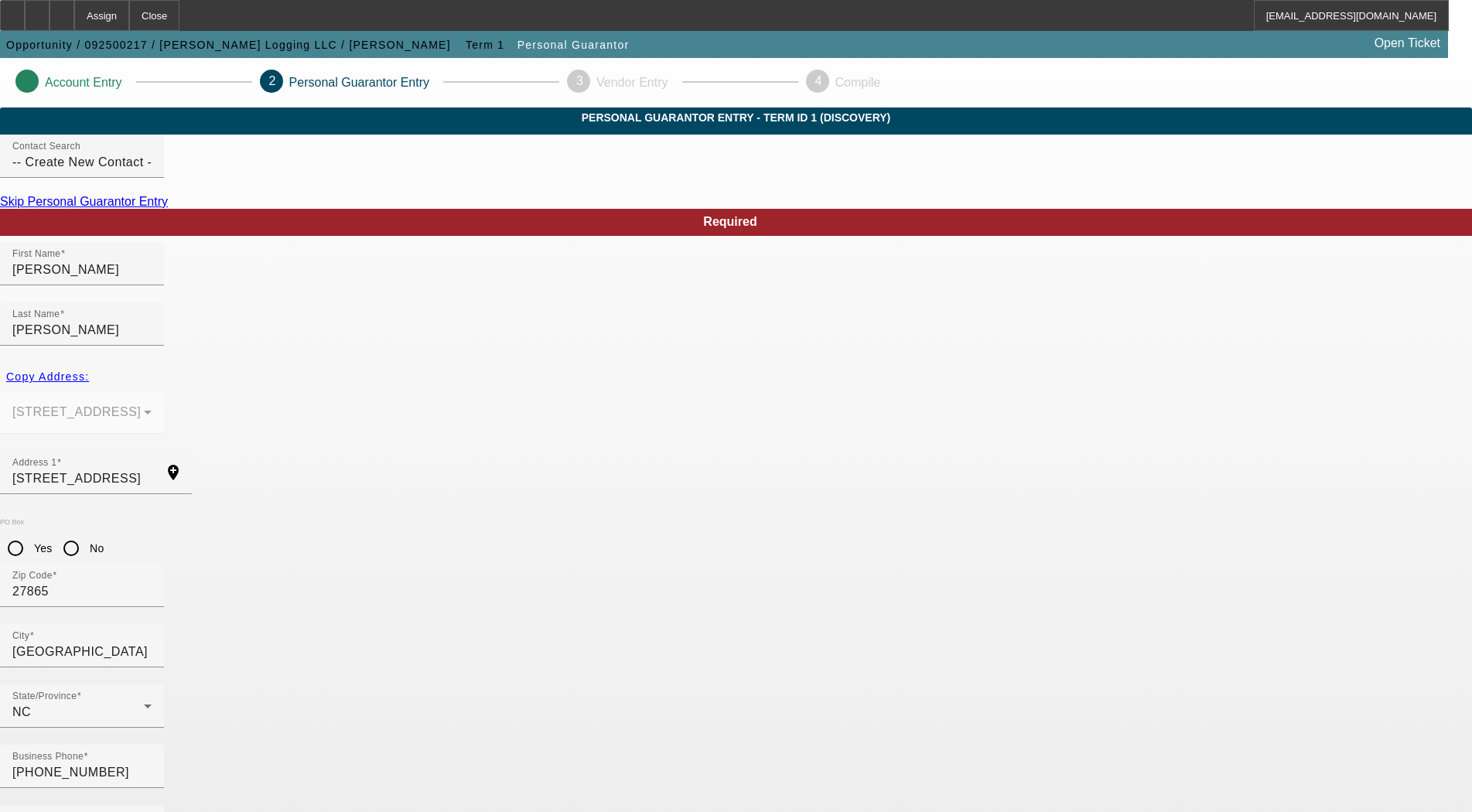
type input "243-27-0398"
type input "ellen.chrismon@chrismontrucking.com"
drag, startPoint x: 1125, startPoint y: 525, endPoint x: 1099, endPoint y: 510, distance: 30.0
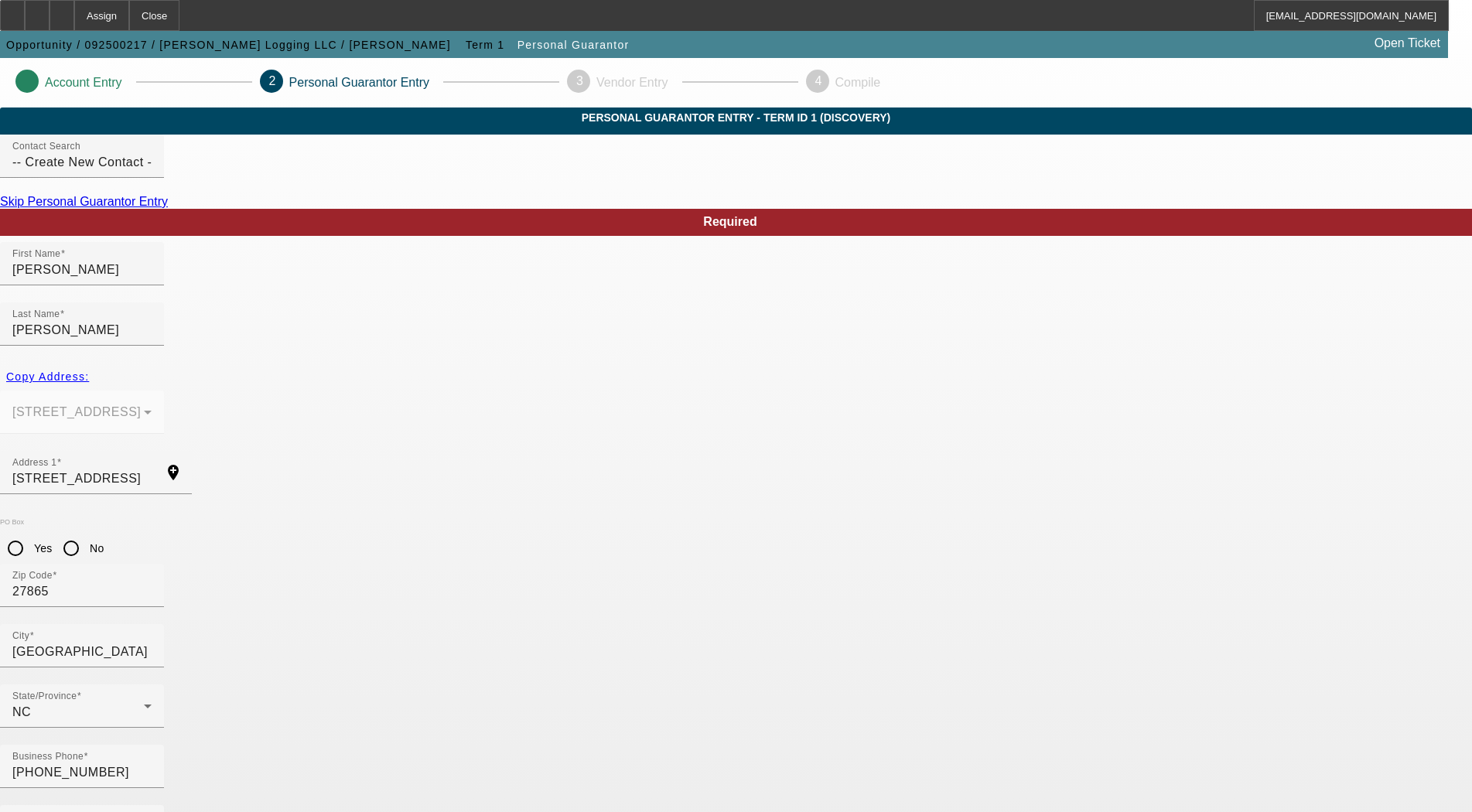
click at [62, 10] on icon at bounding box center [62, 10] width 0 height 0
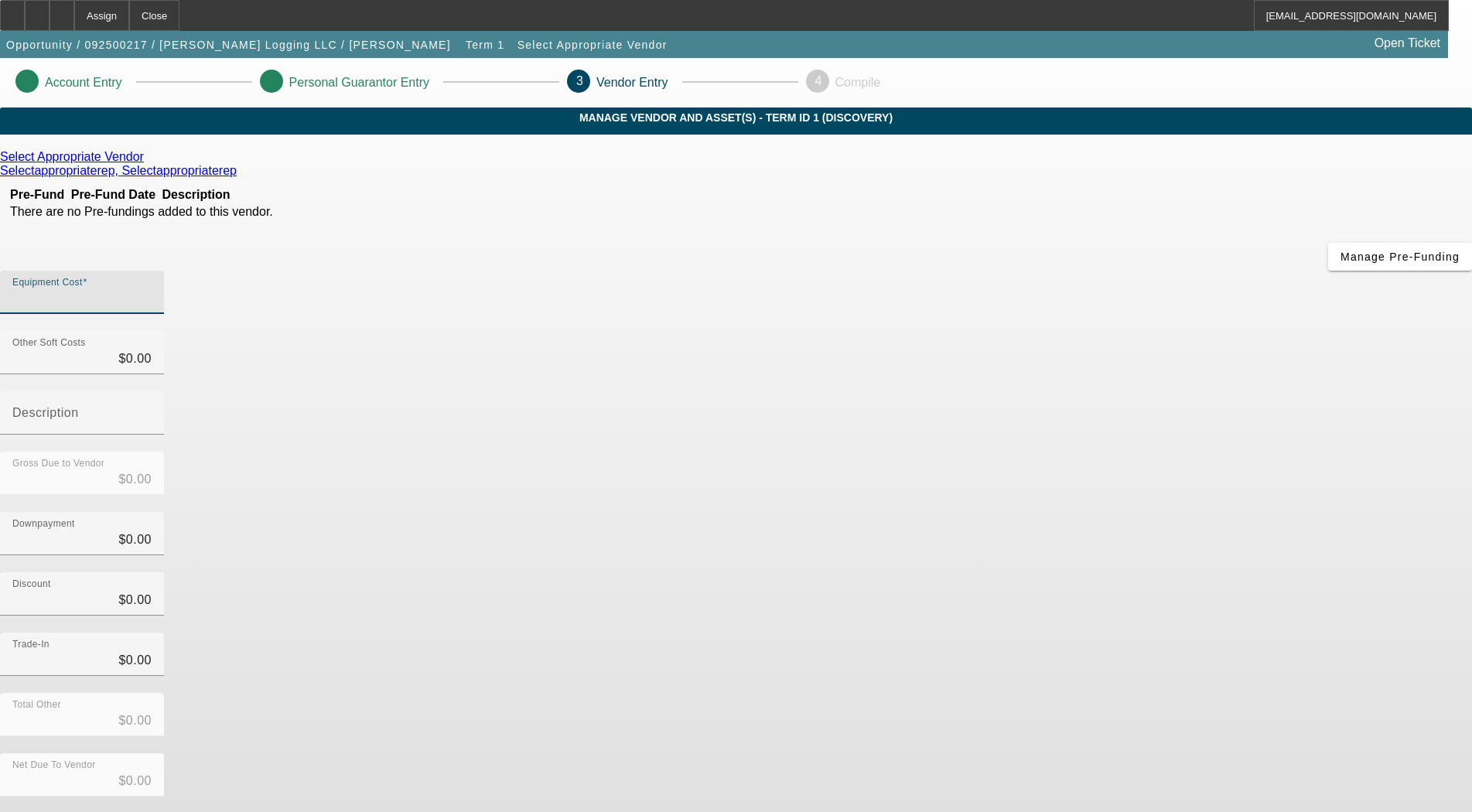
click at [151, 289] on input "Equipment Cost" at bounding box center [82, 298] width 139 height 19
type input "6"
type input "$6.00"
type input "60"
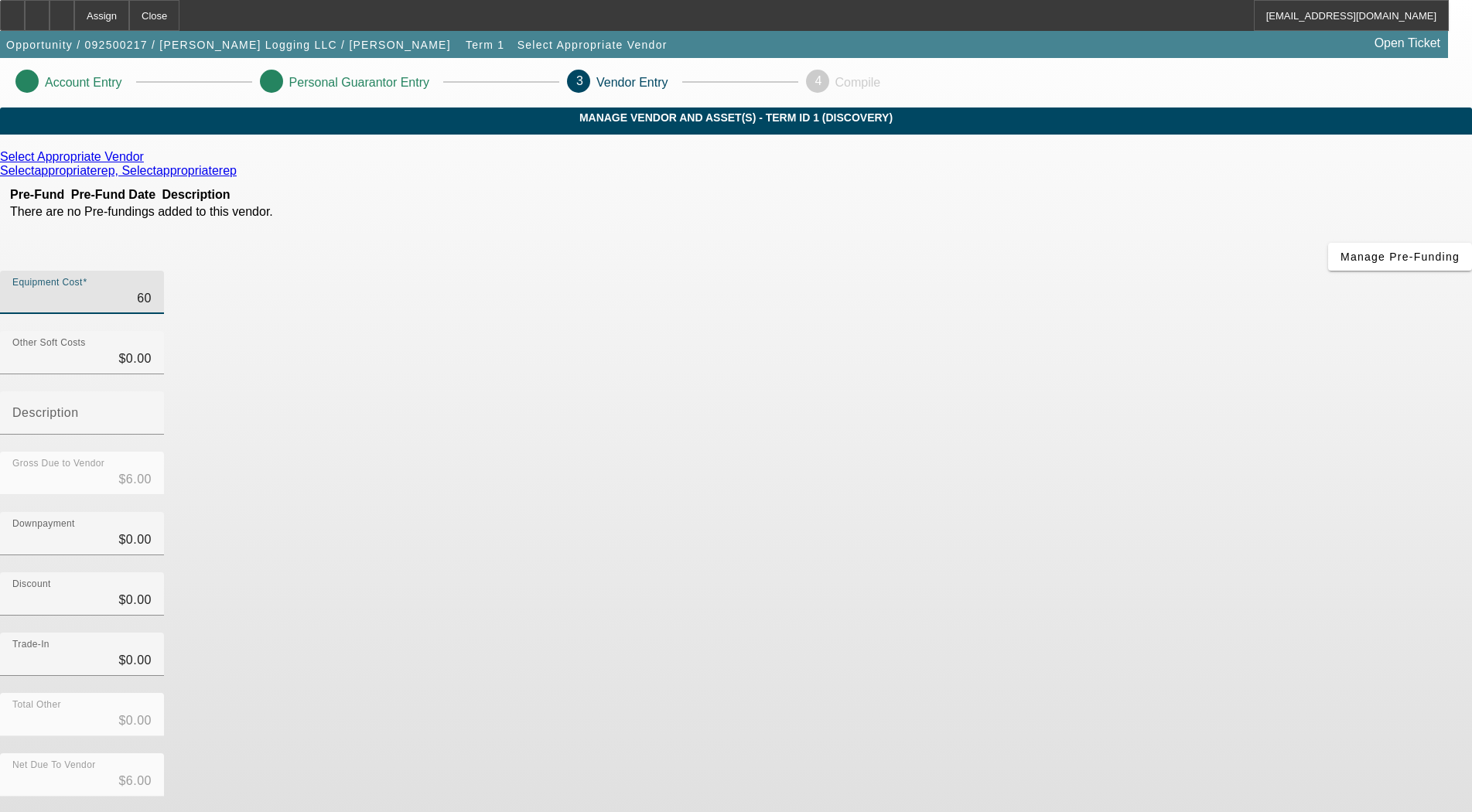
type input "$60.00"
type input "600"
type input "$600.00"
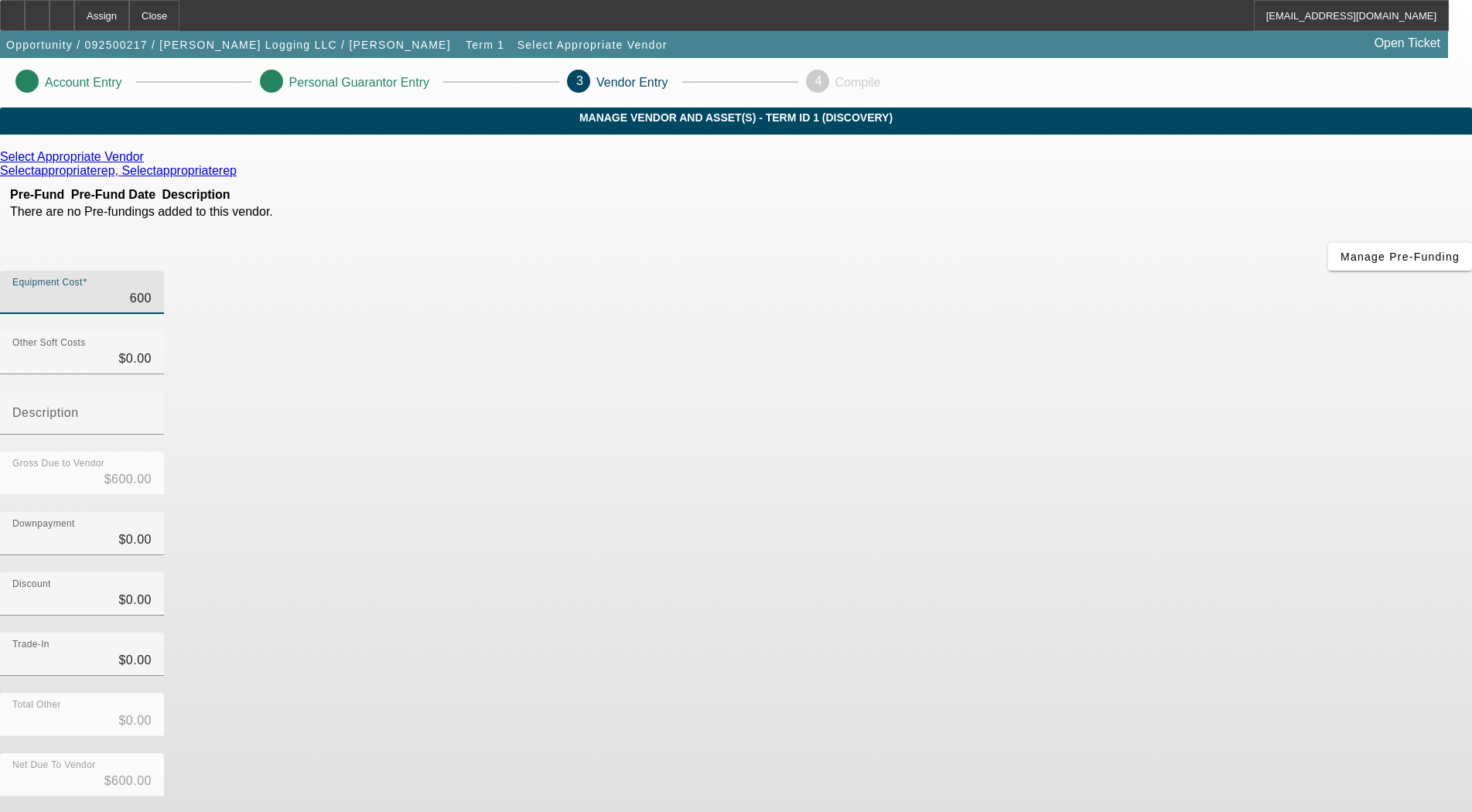
type input "6000"
type input "$6,000.00"
type input "60000"
type input "$60,000.00"
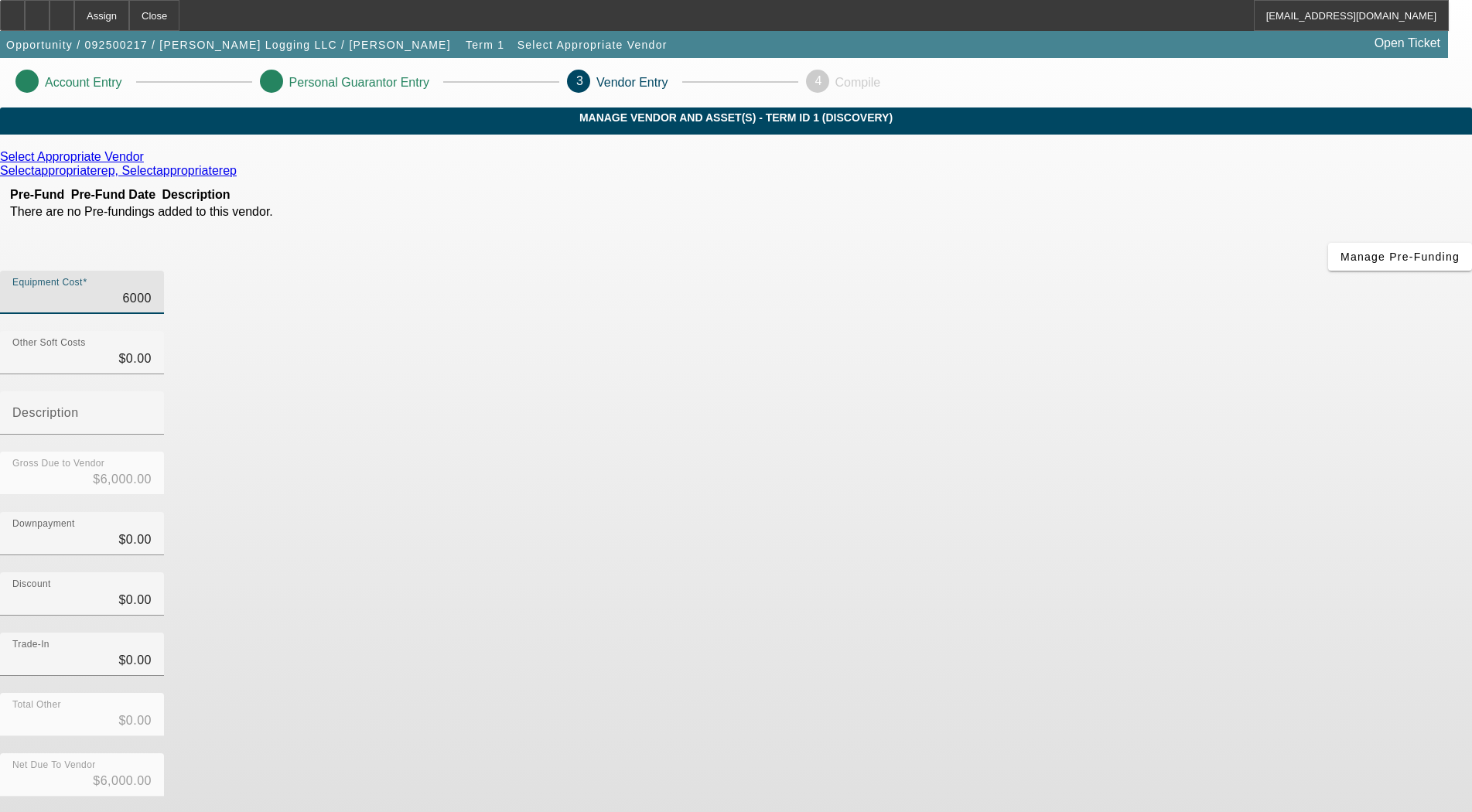
type input "$60,000.00"
click at [982, 512] on div "Downpayment $0.00" at bounding box center [736, 542] width 1472 height 61
click at [44, 811] on button "Submit" at bounding box center [22, 821] width 44 height 17
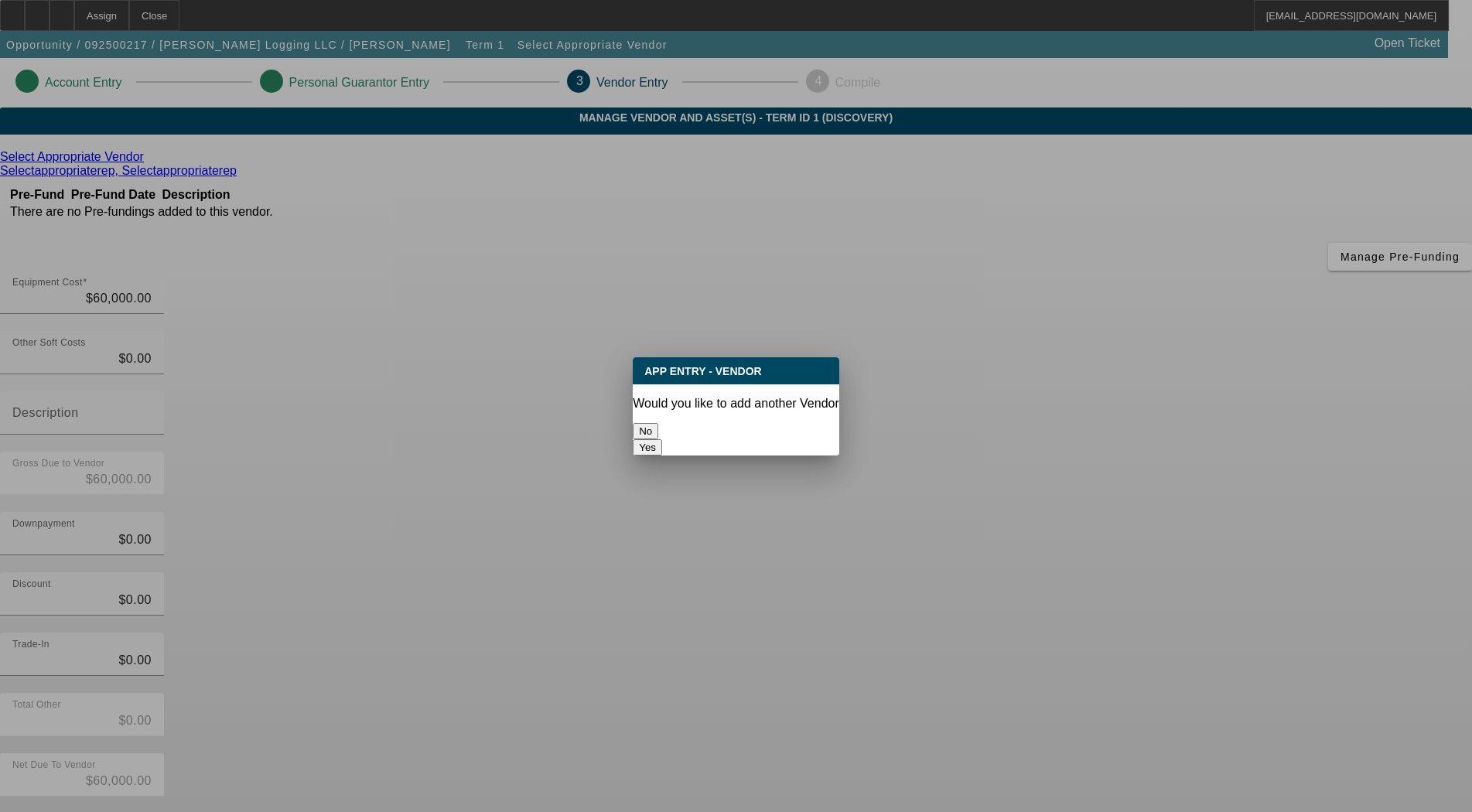
click at [658, 427] on button "No" at bounding box center [645, 431] width 25 height 17
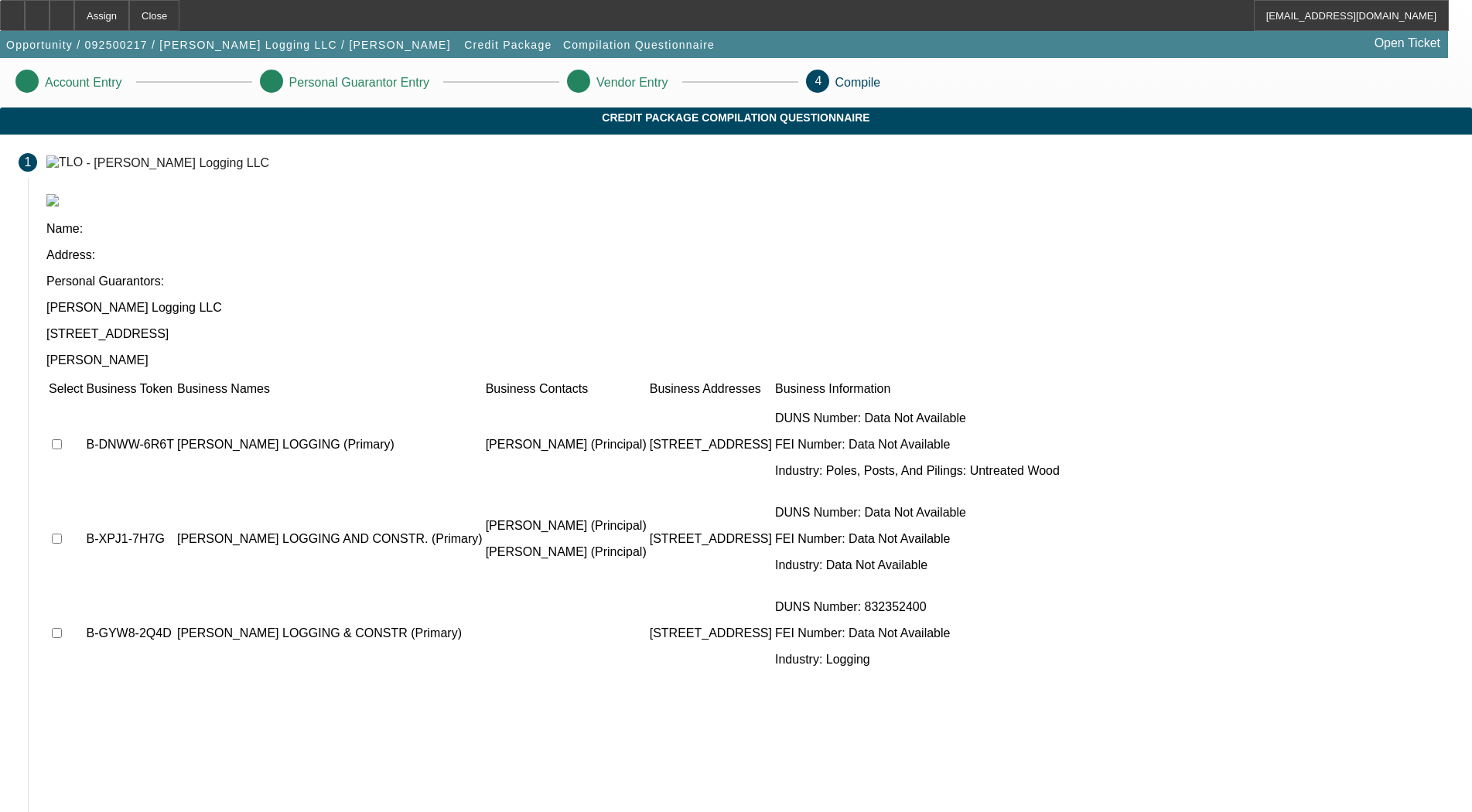
click at [62, 439] on input "checkbox" at bounding box center [57, 444] width 10 height 10
checkbox input "false"
click at [112, 811] on span "Not Found" at bounding box center [83, 819] width 60 height 13
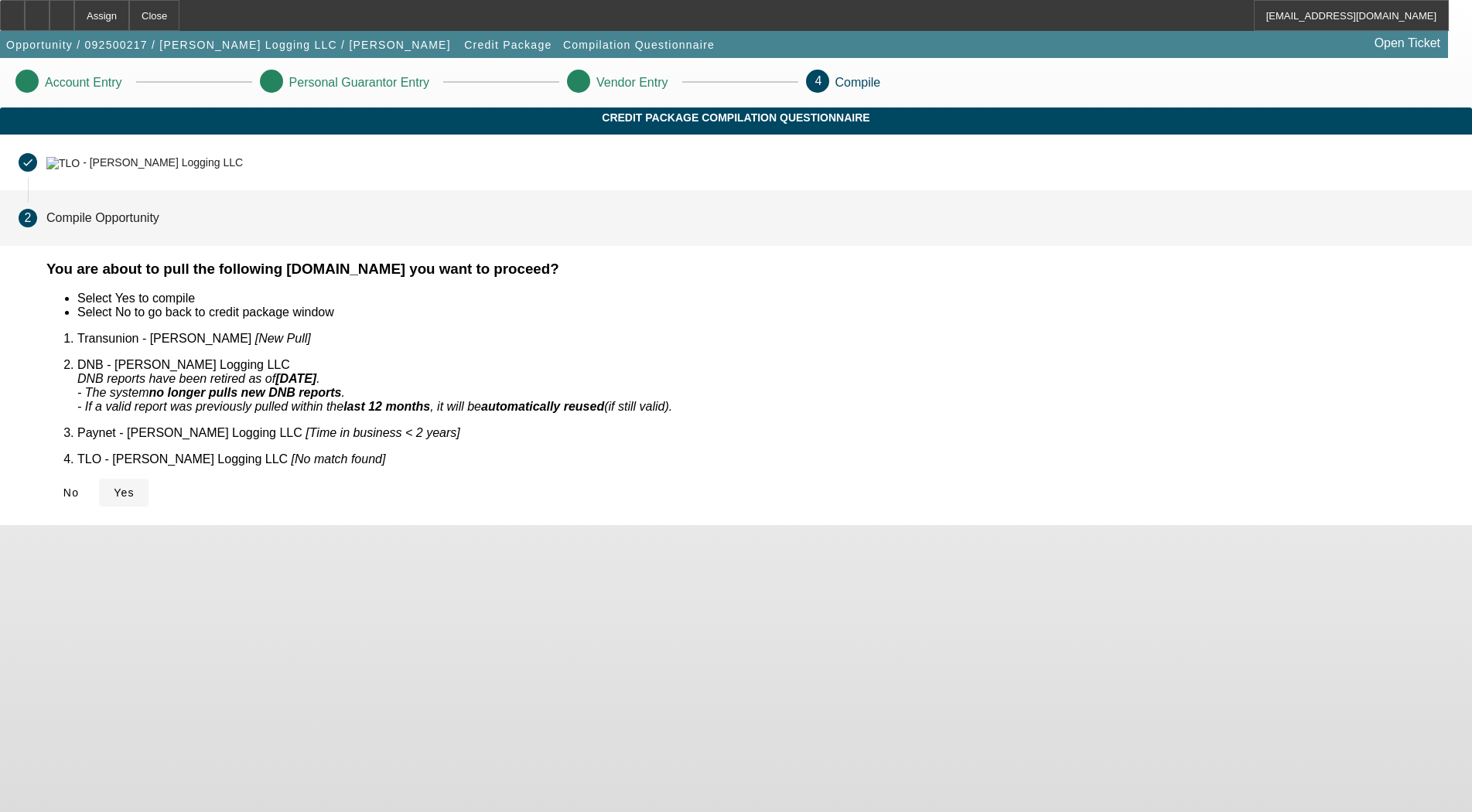
click at [113, 486] on icon at bounding box center [113, 492] width 0 height 13
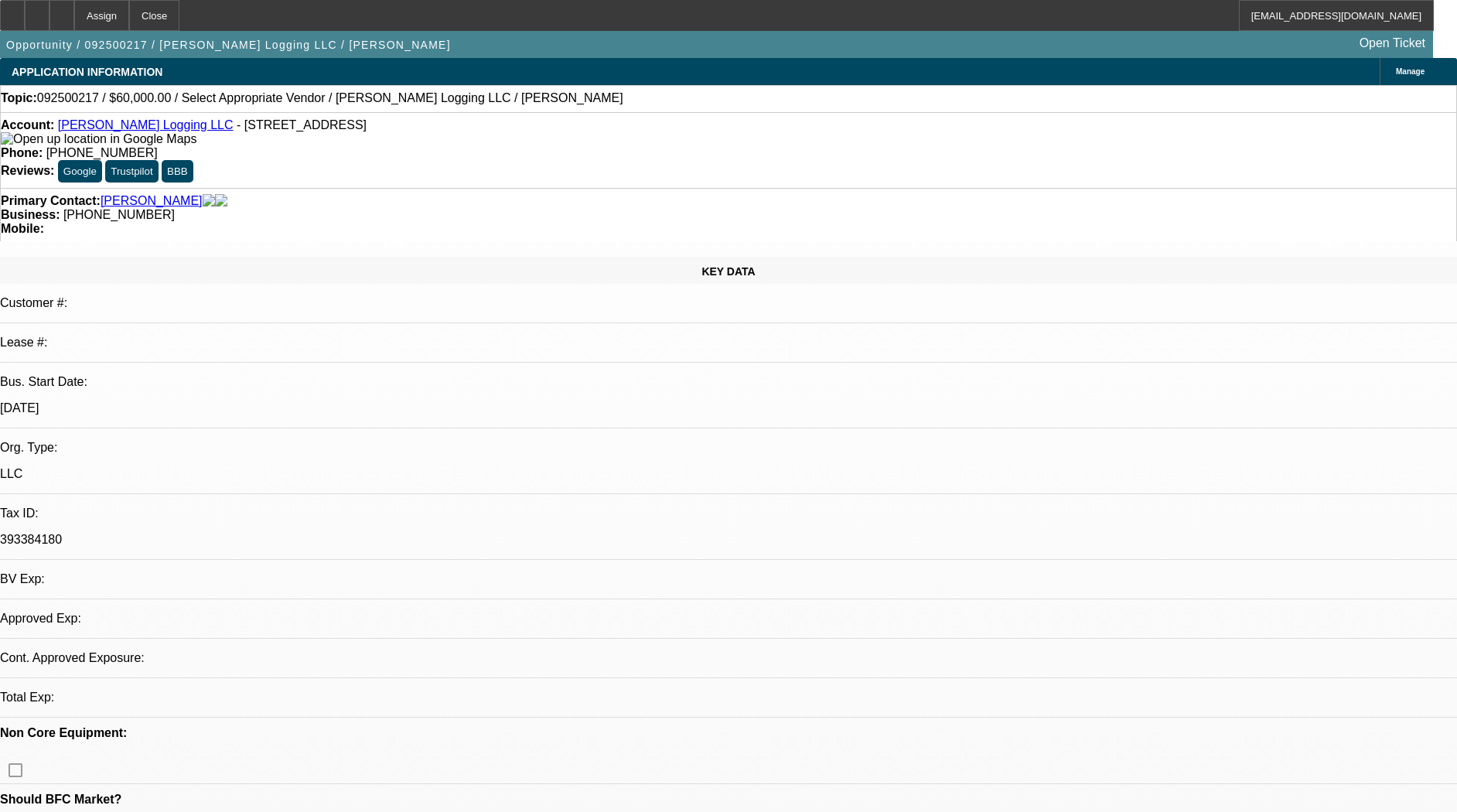
select select "0"
select select "2"
select select "0.1"
select select "4"
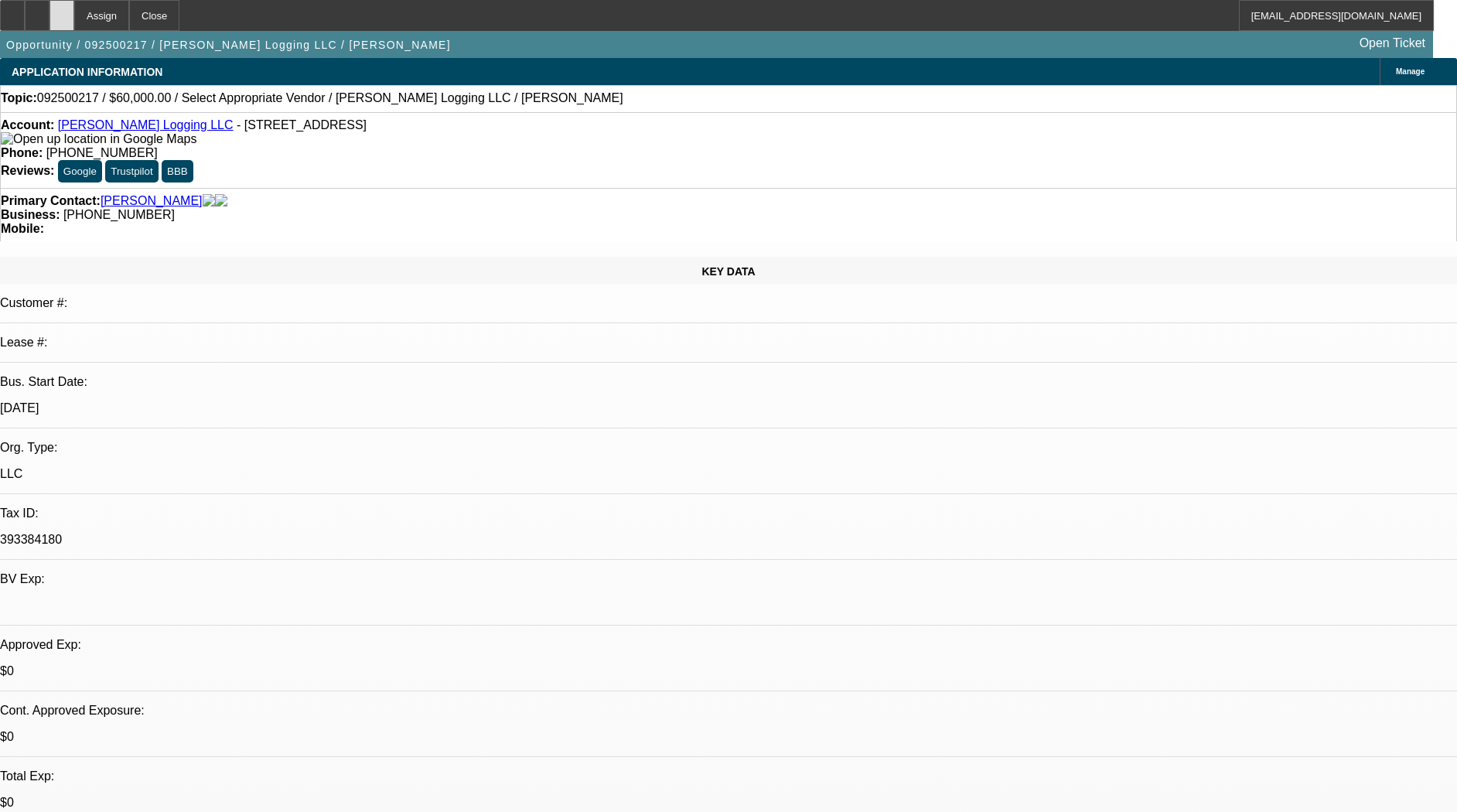
click at [62, 10] on icon at bounding box center [62, 10] width 0 height 0
select select "0"
select select "2"
select select "0.1"
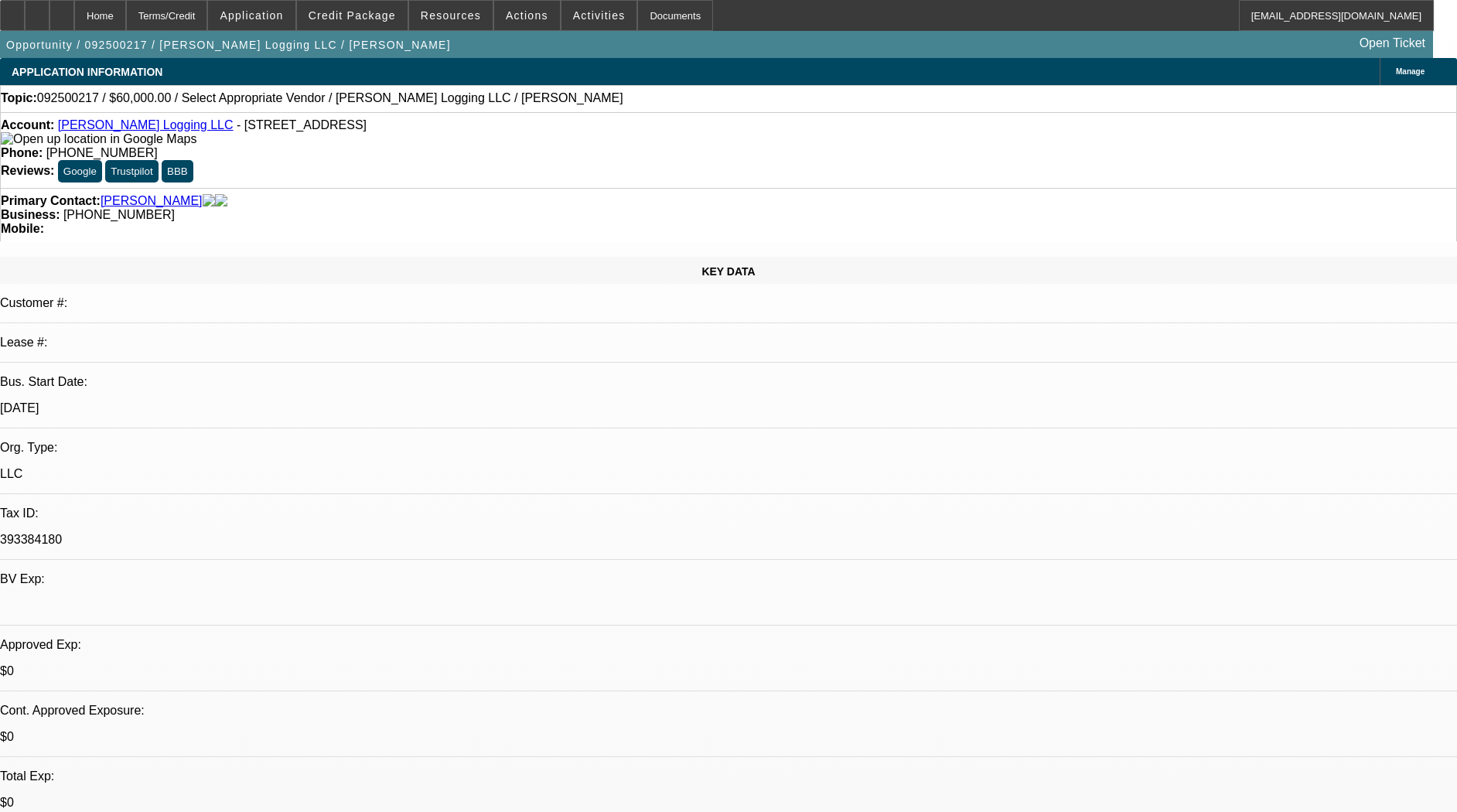
select select "4"
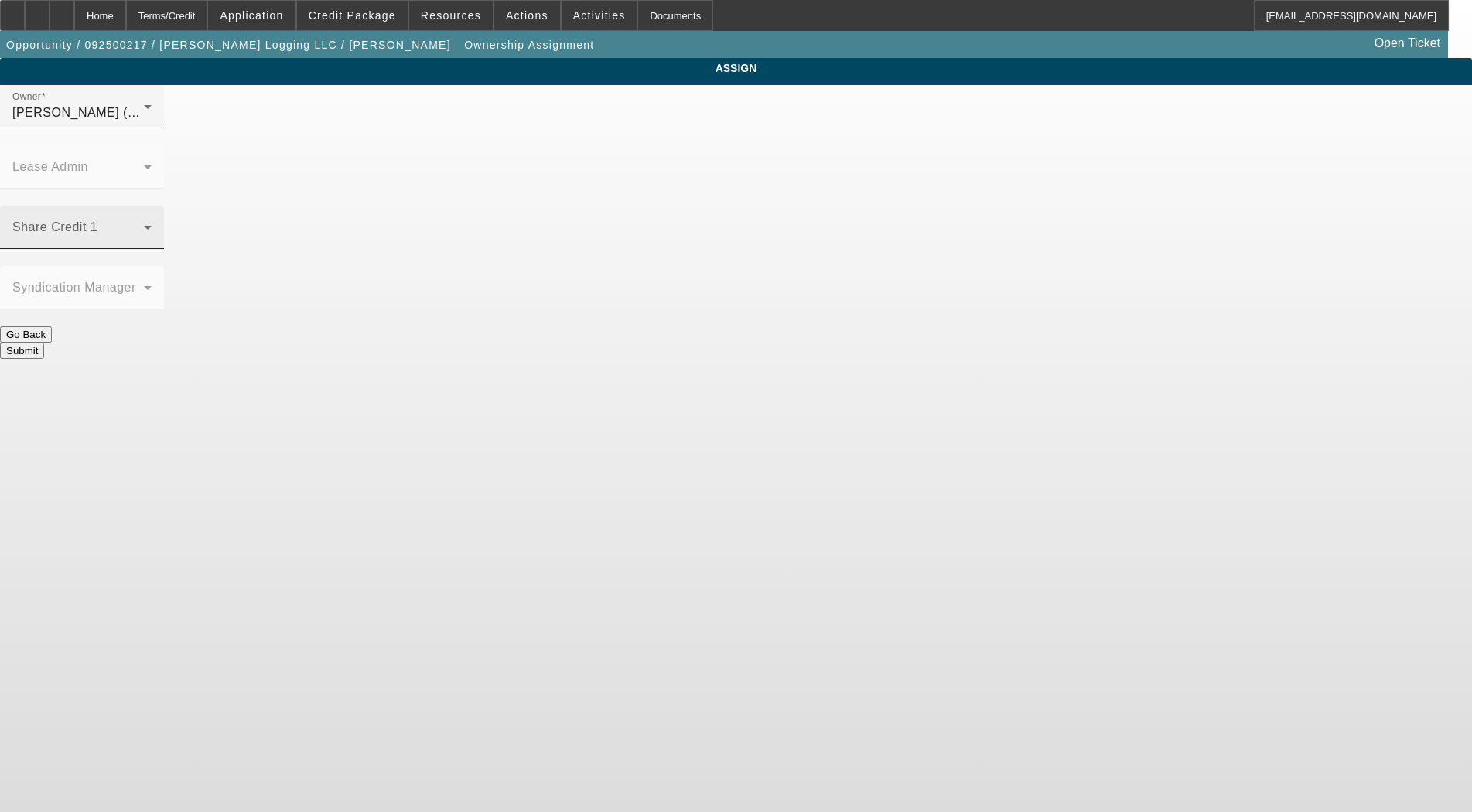
click at [151, 206] on div "Share Credit 1" at bounding box center [82, 227] width 139 height 43
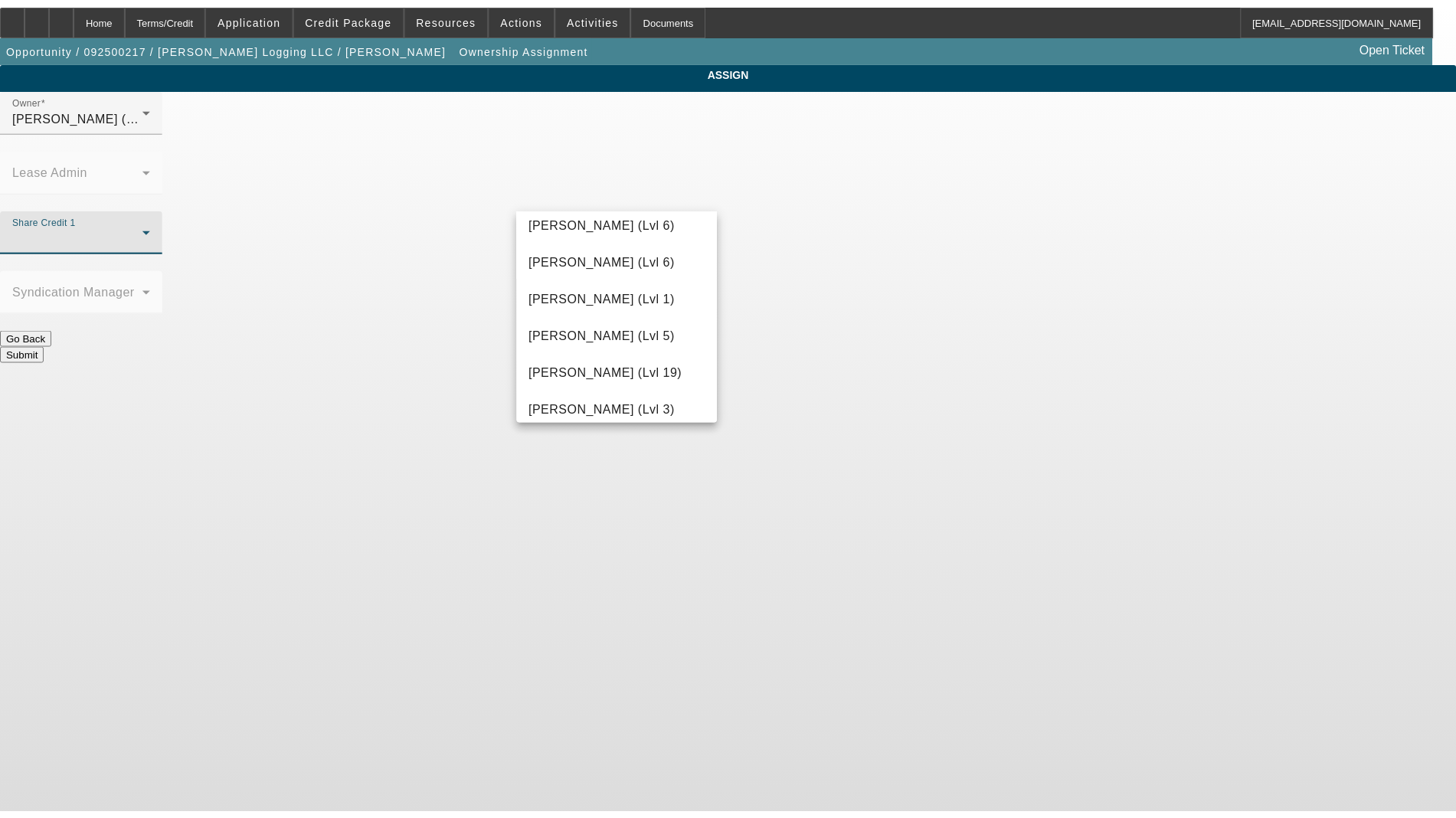
scroll to position [1341, 0]
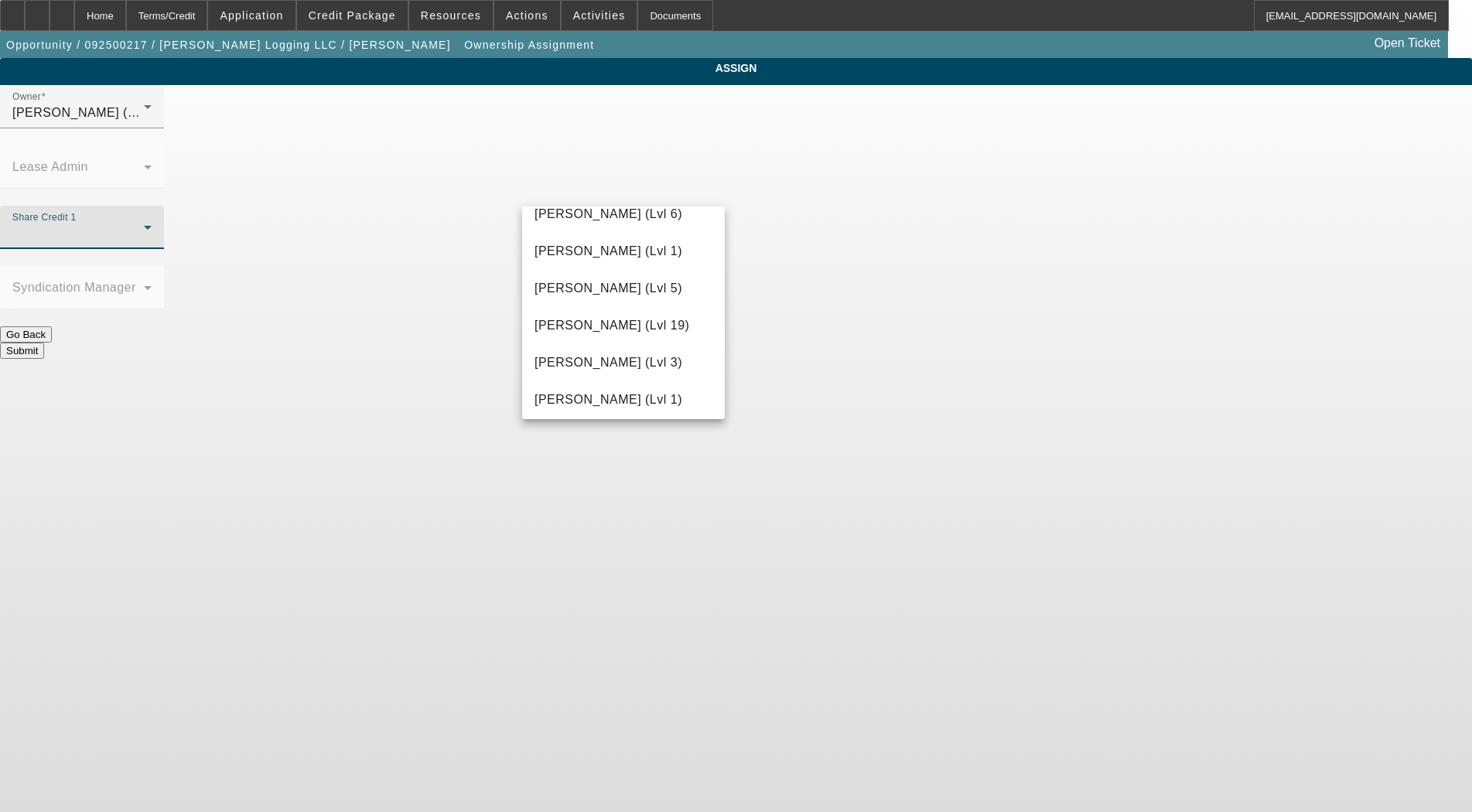
click at [595, 329] on span "O'Connor, Kevin (Lvl 19)" at bounding box center [611, 325] width 154 height 19
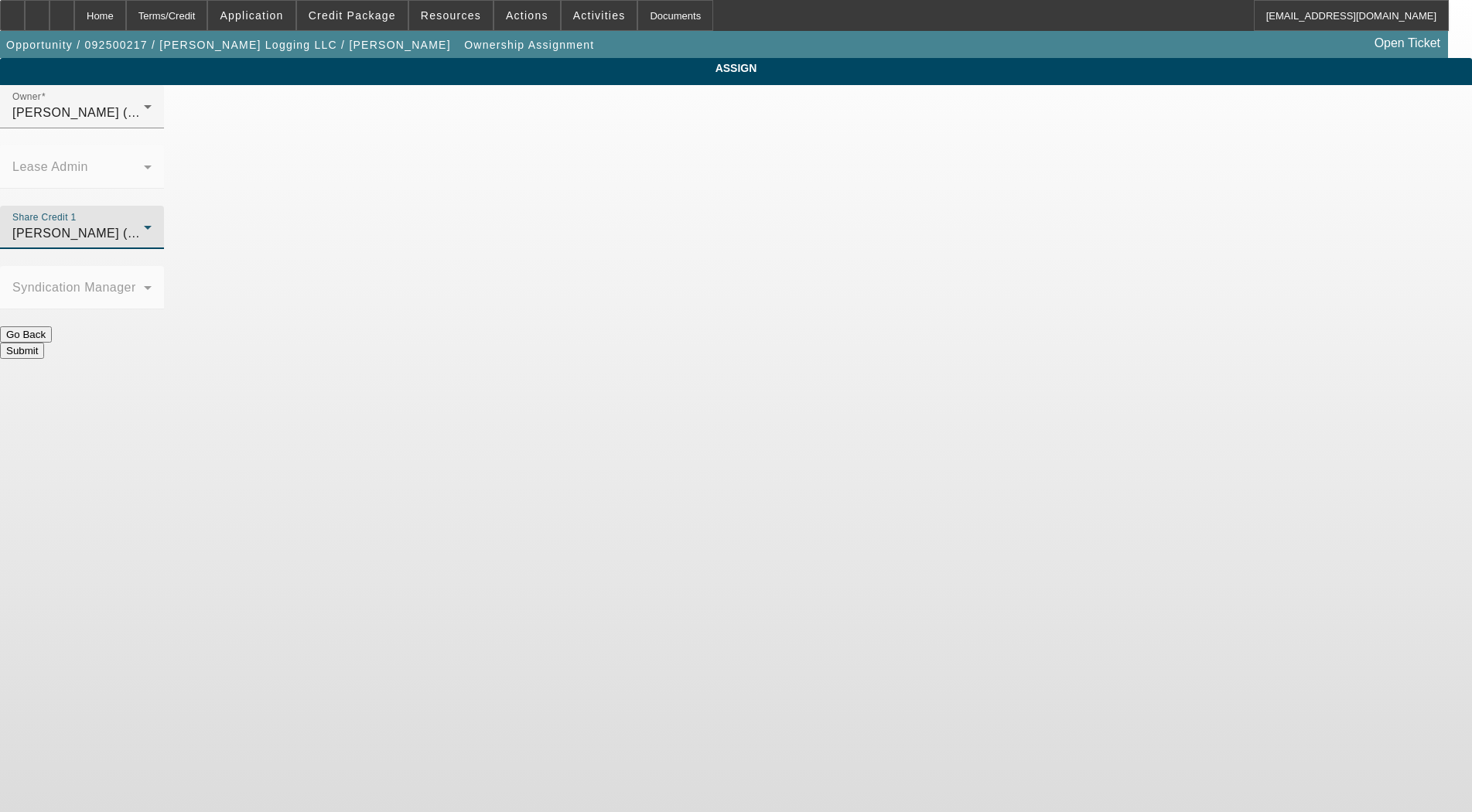
click at [44, 343] on button "Submit" at bounding box center [22, 350] width 44 height 17
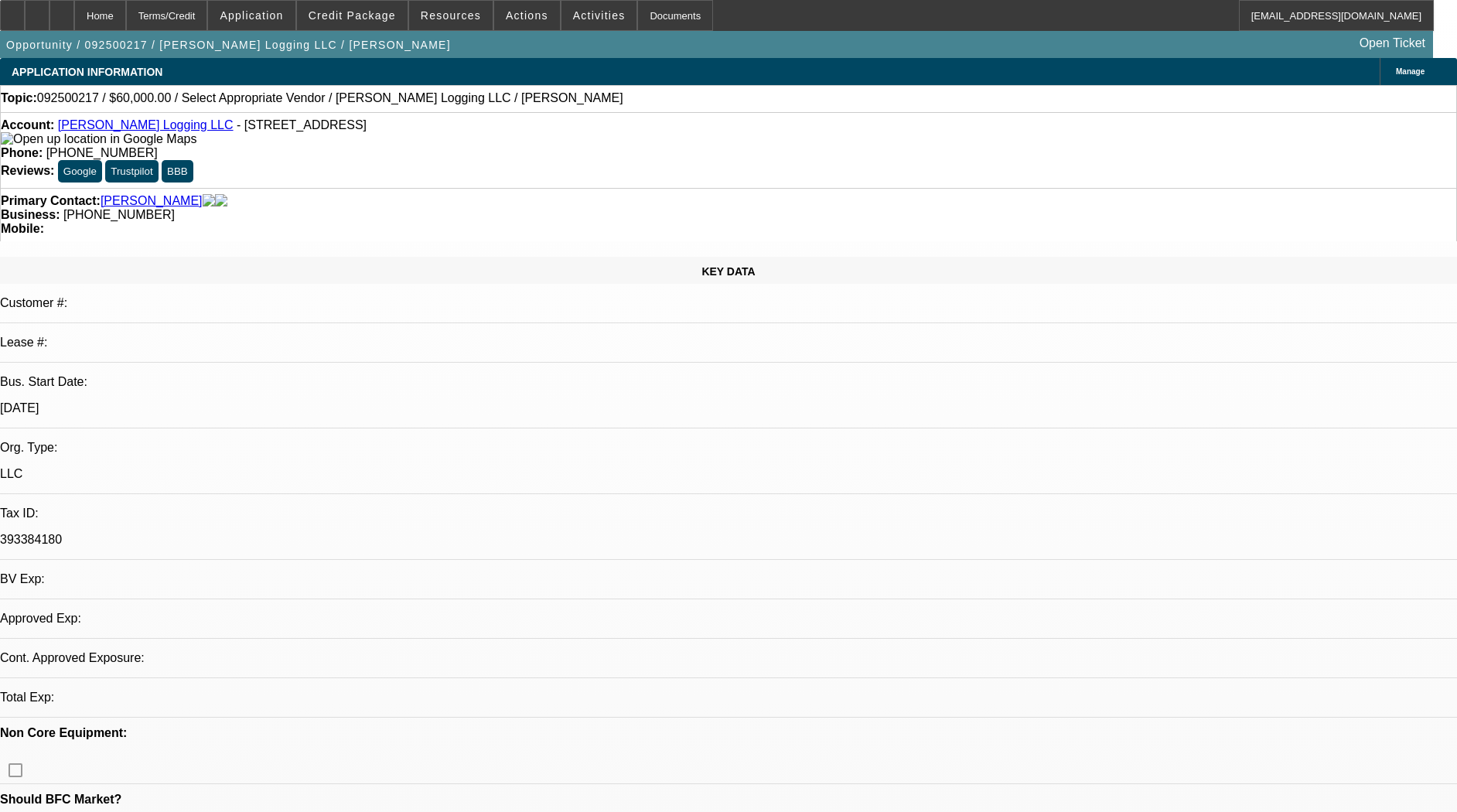
select select "0"
select select "2"
select select "0.1"
select select "4"
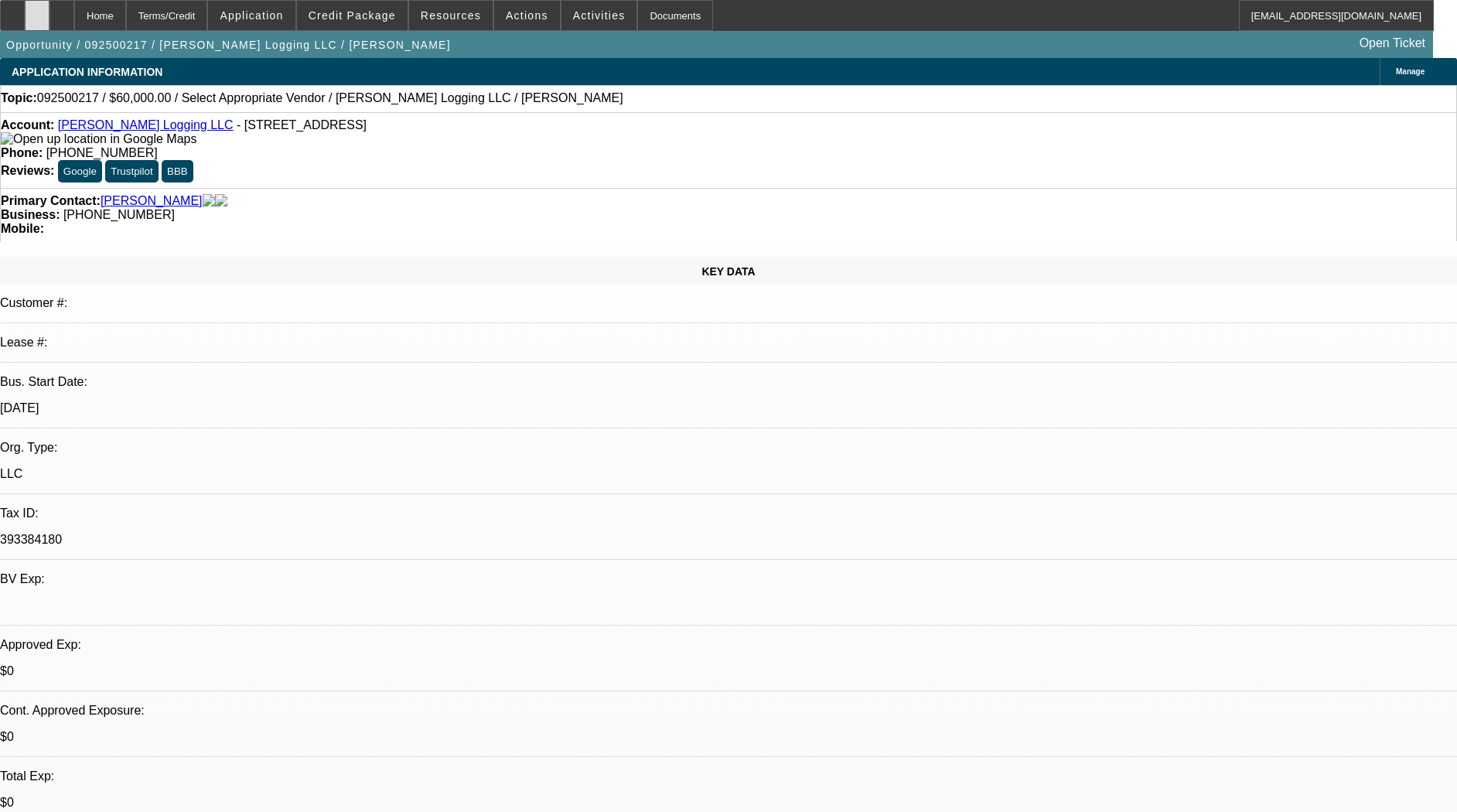
click at [37, 10] on icon at bounding box center [37, 10] width 0 height 0
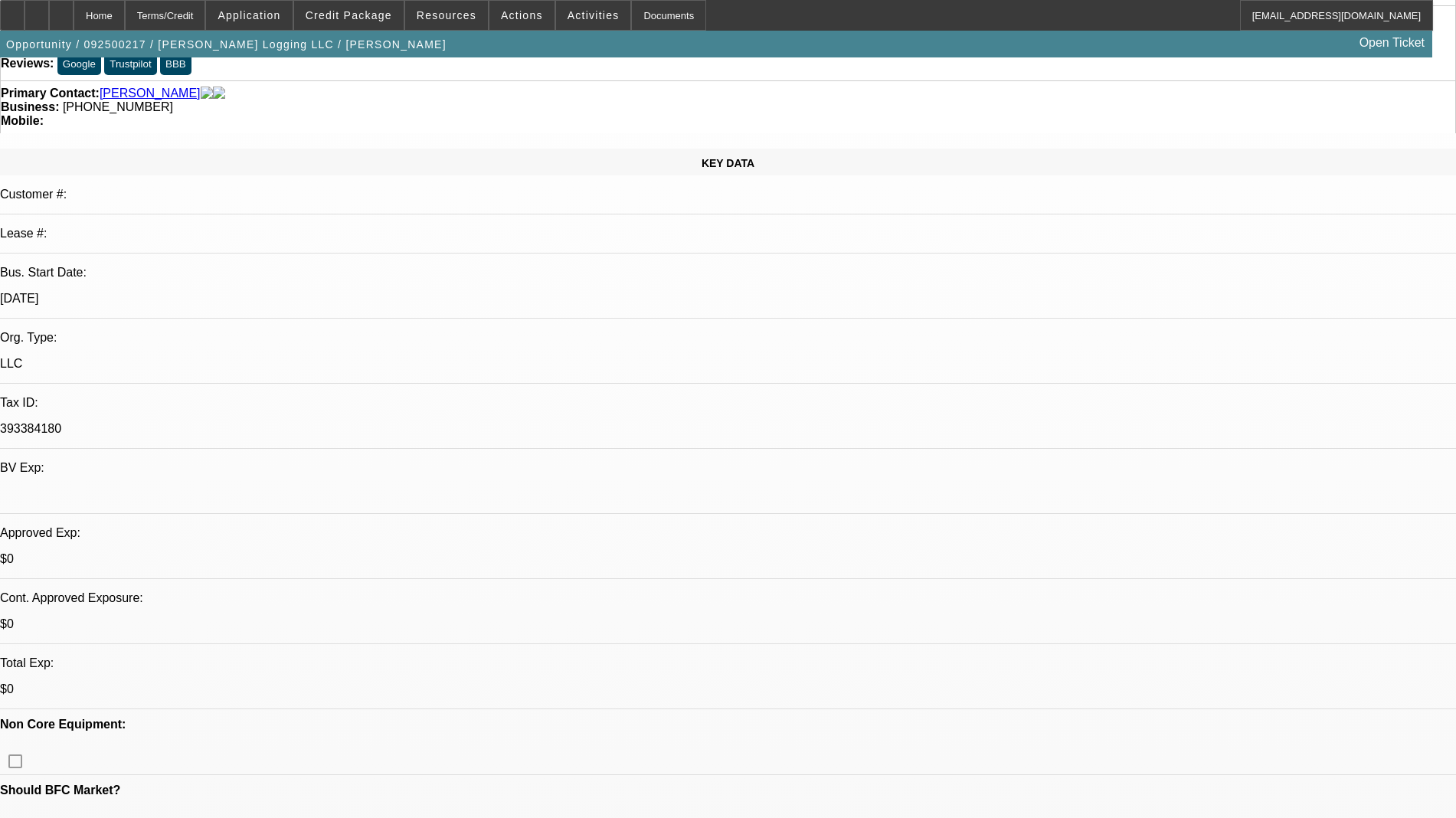
scroll to position [96, 0]
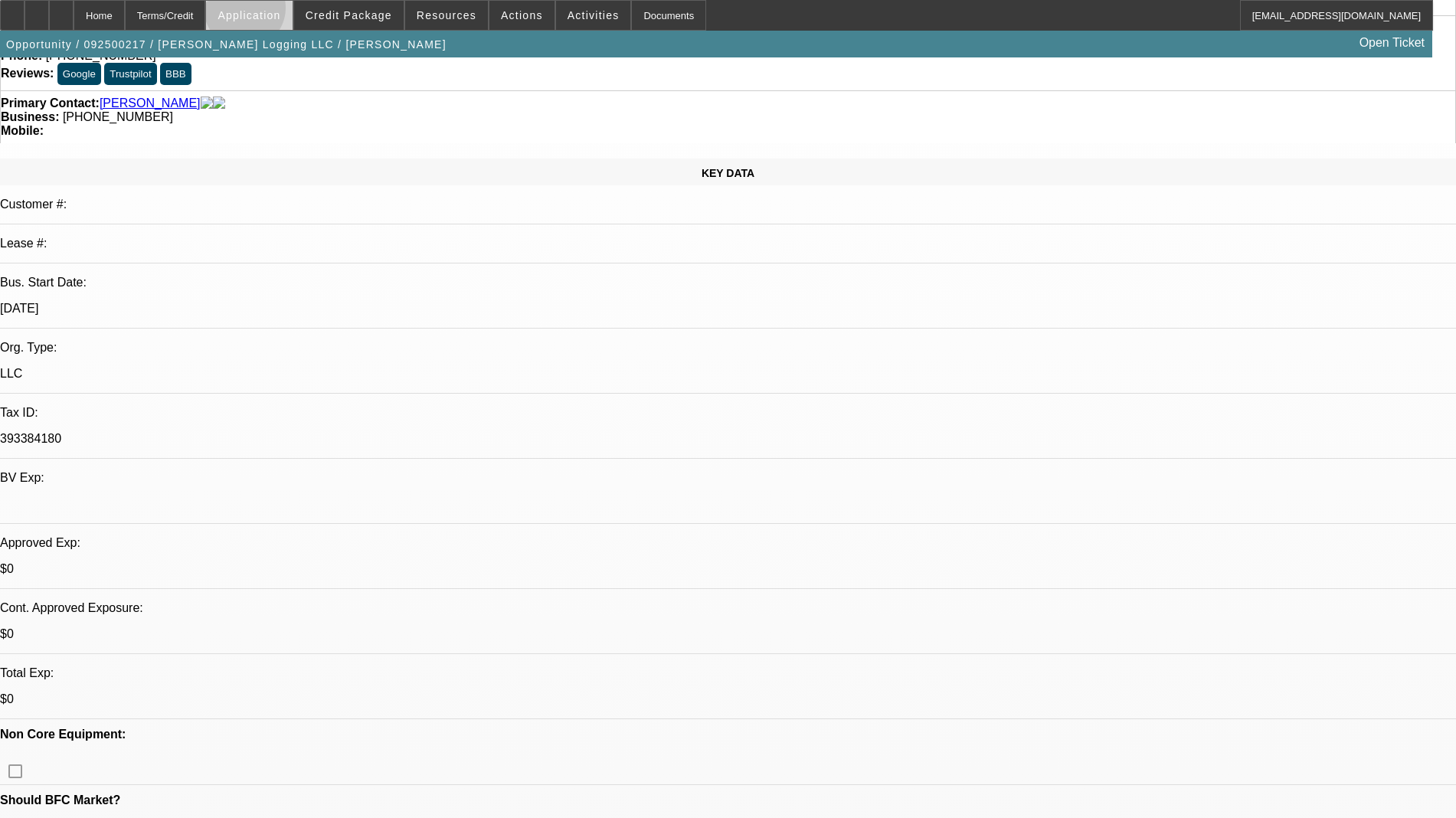
click at [280, 12] on span "Application" at bounding box center [249, 16] width 62 height 12
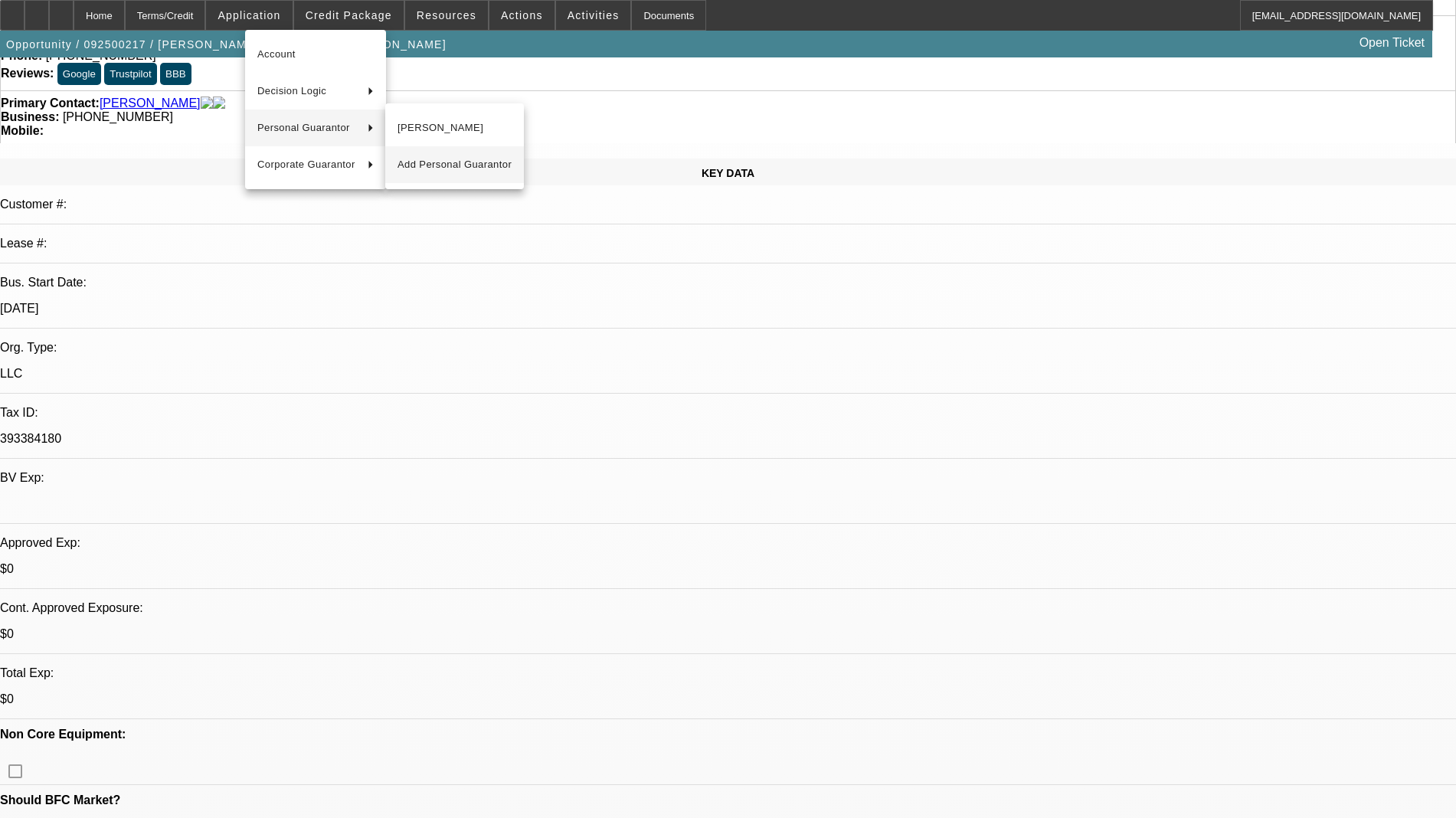
click at [430, 162] on span "Add Personal Guarantor" at bounding box center [454, 165] width 114 height 19
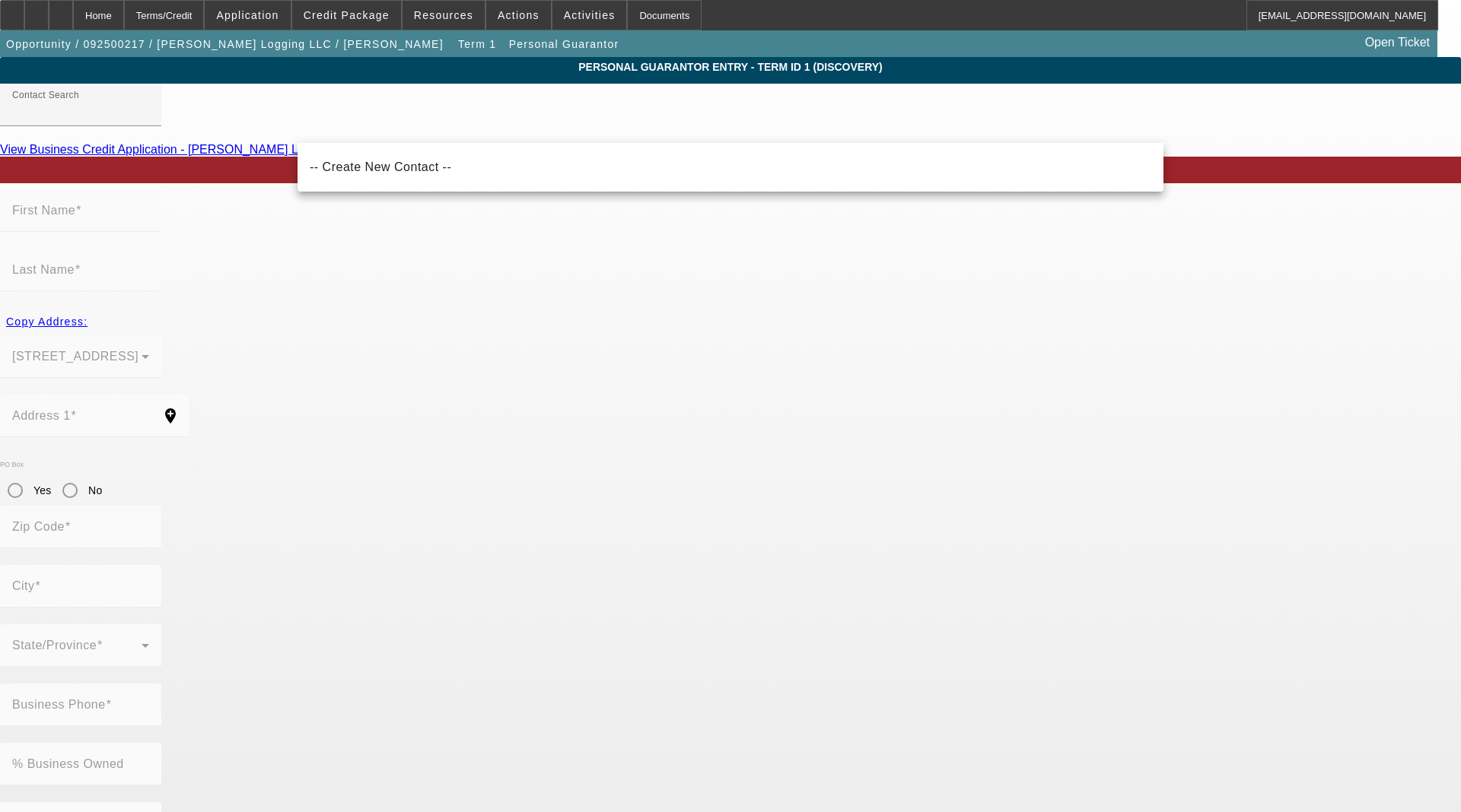
click at [391, 167] on span "-- Create New Contact --" at bounding box center [381, 167] width 142 height 13
type input "-- Create New Contact --"
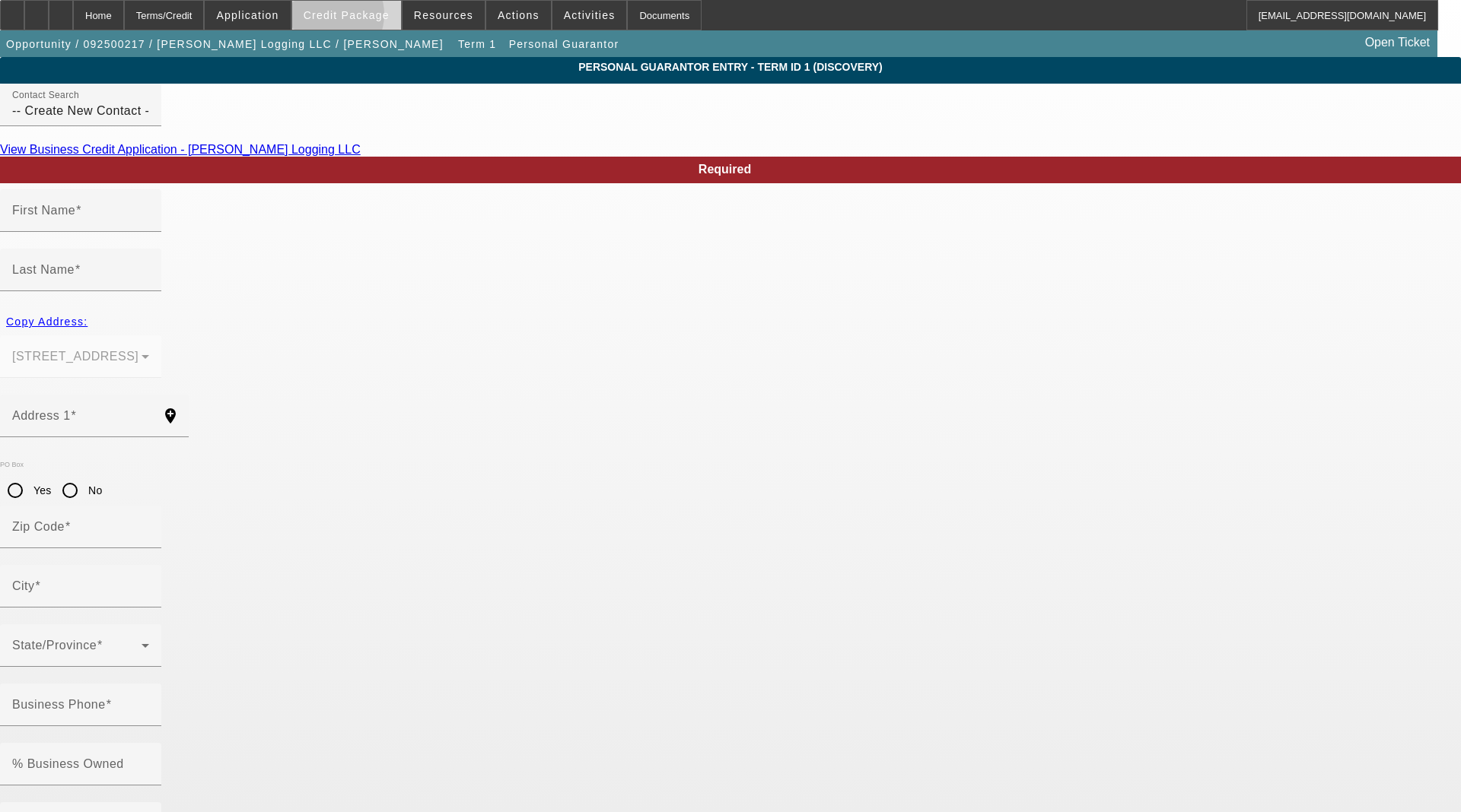
click at [350, 19] on span "Credit Package" at bounding box center [346, 15] width 86 height 12
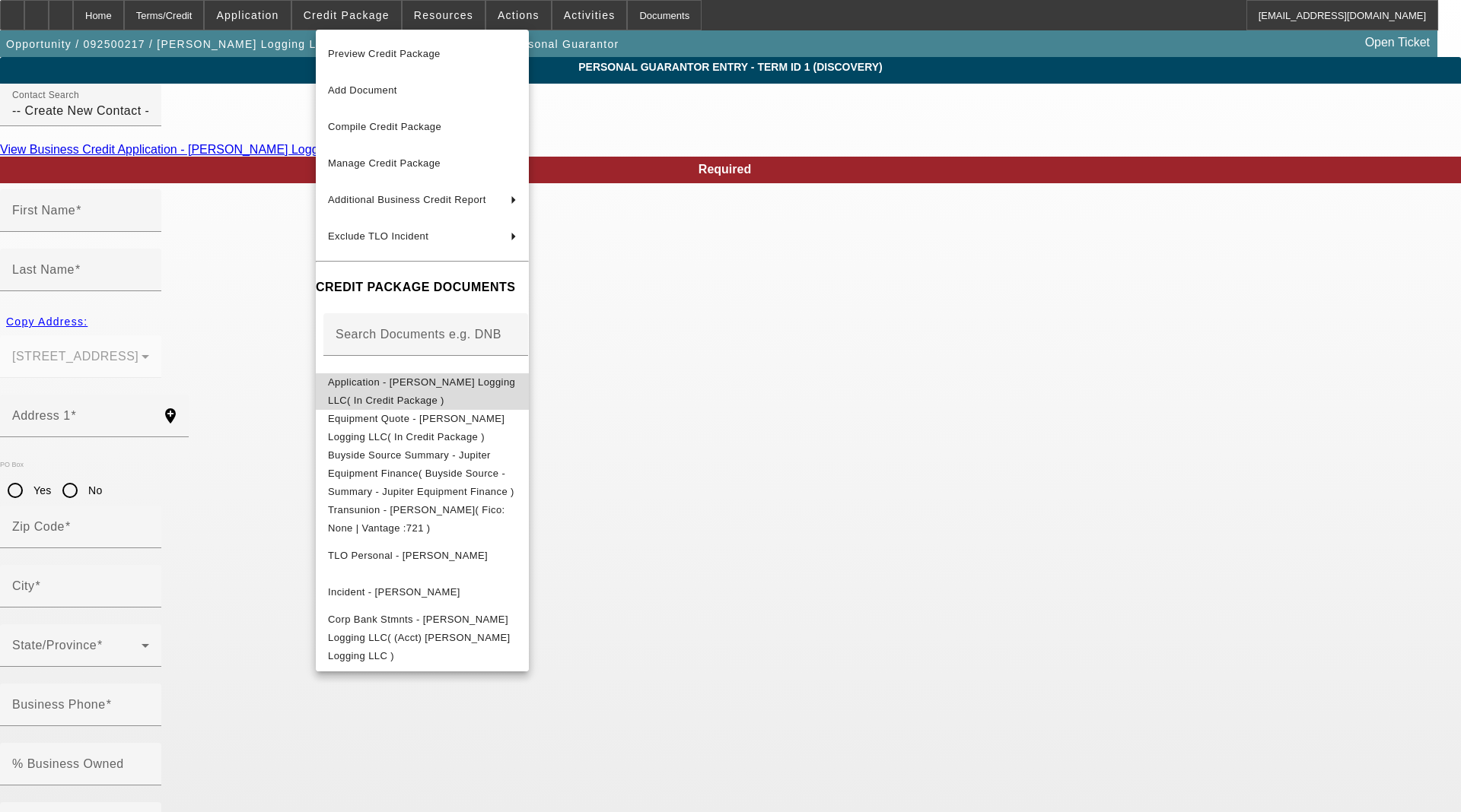
click at [391, 391] on span "Application - [PERSON_NAME] Logging LLC( In Credit Package )" at bounding box center [421, 391] width 187 height 29
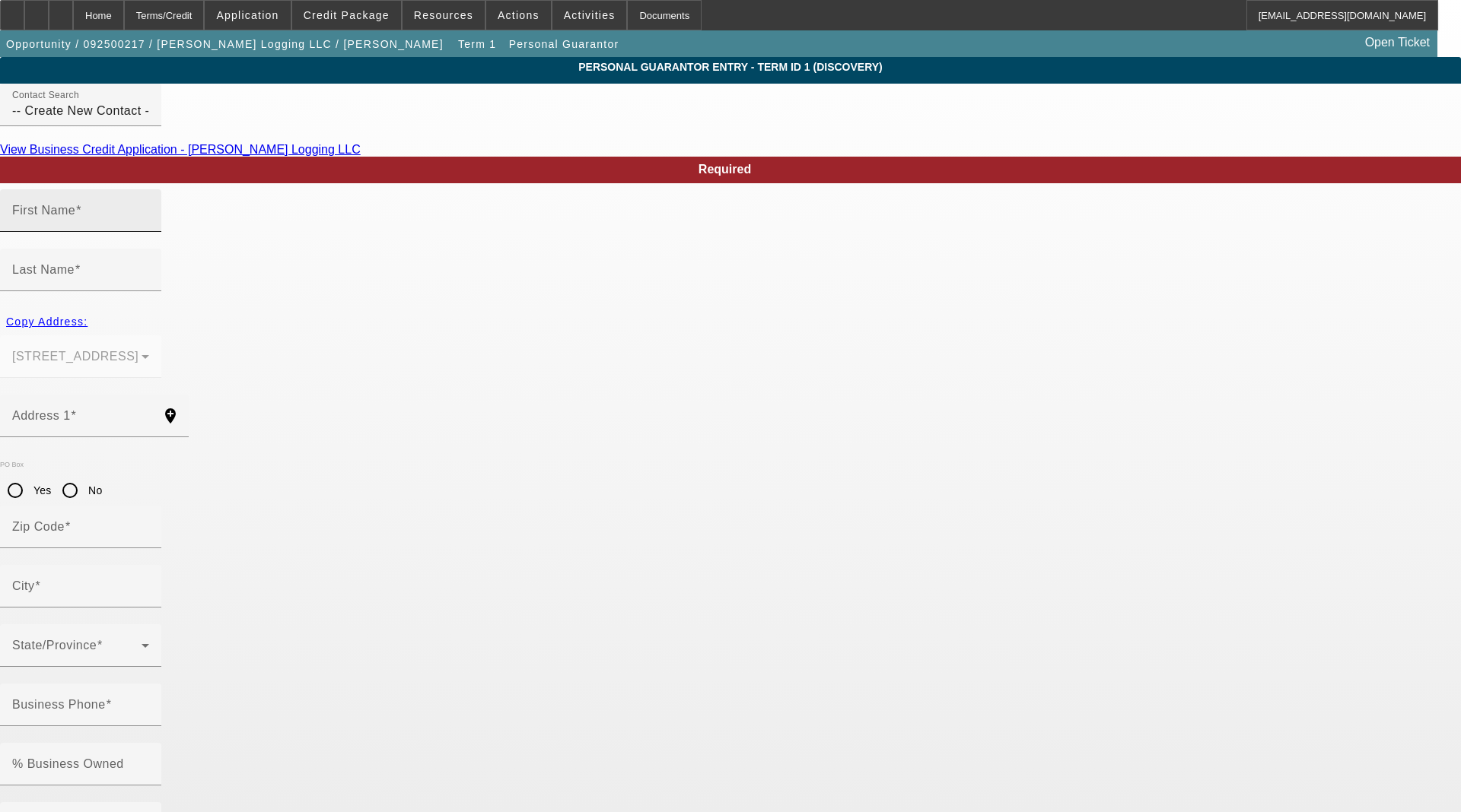
click at [149, 226] on input "First Name" at bounding box center [81, 217] width 137 height 19
type input "Ellen"
type input "Chrismon"
click at [94, 304] on span "button" at bounding box center [47, 322] width 94 height 36
type input "494 Long Ridge Rd"
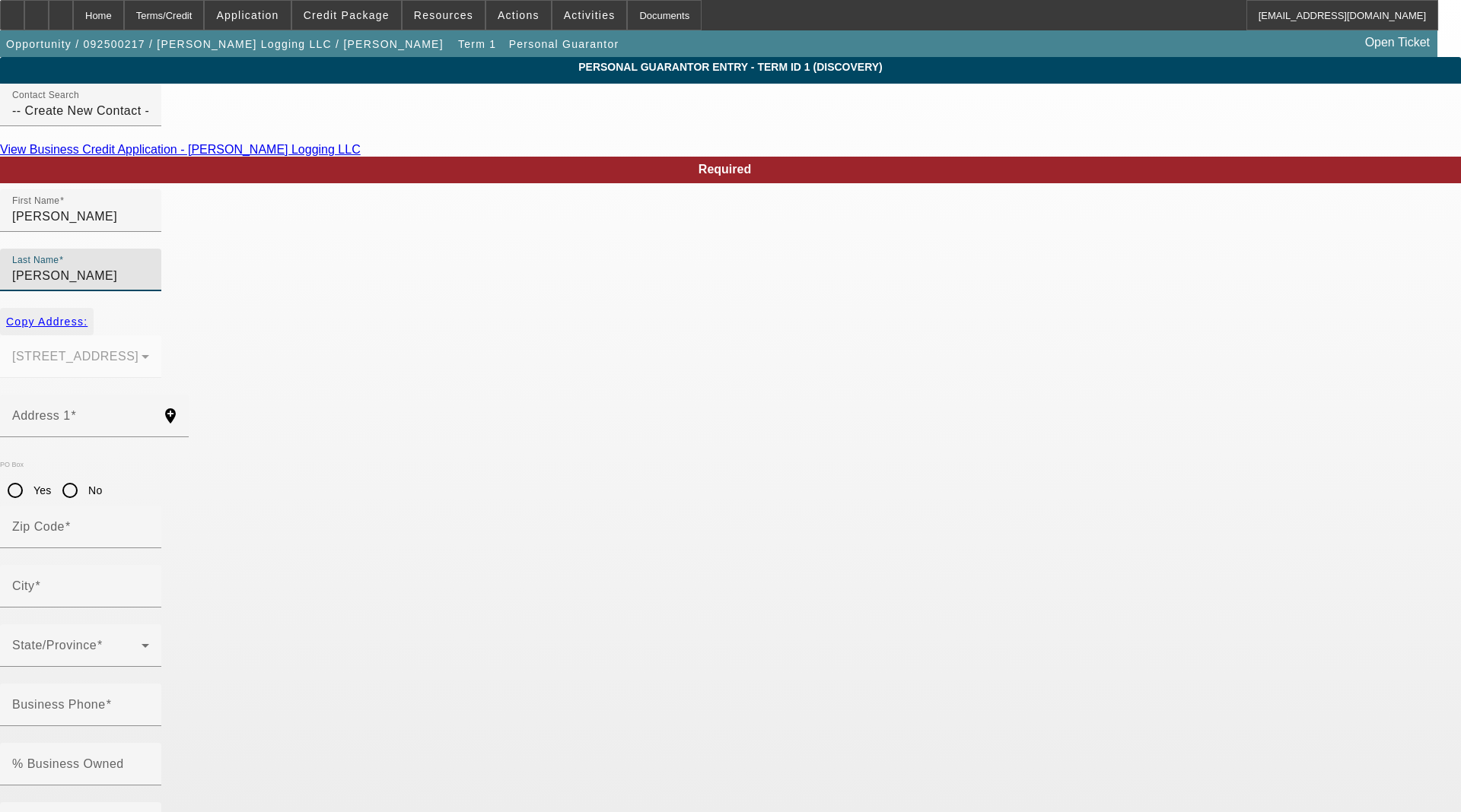
type input "27865"
type input "Pinetown"
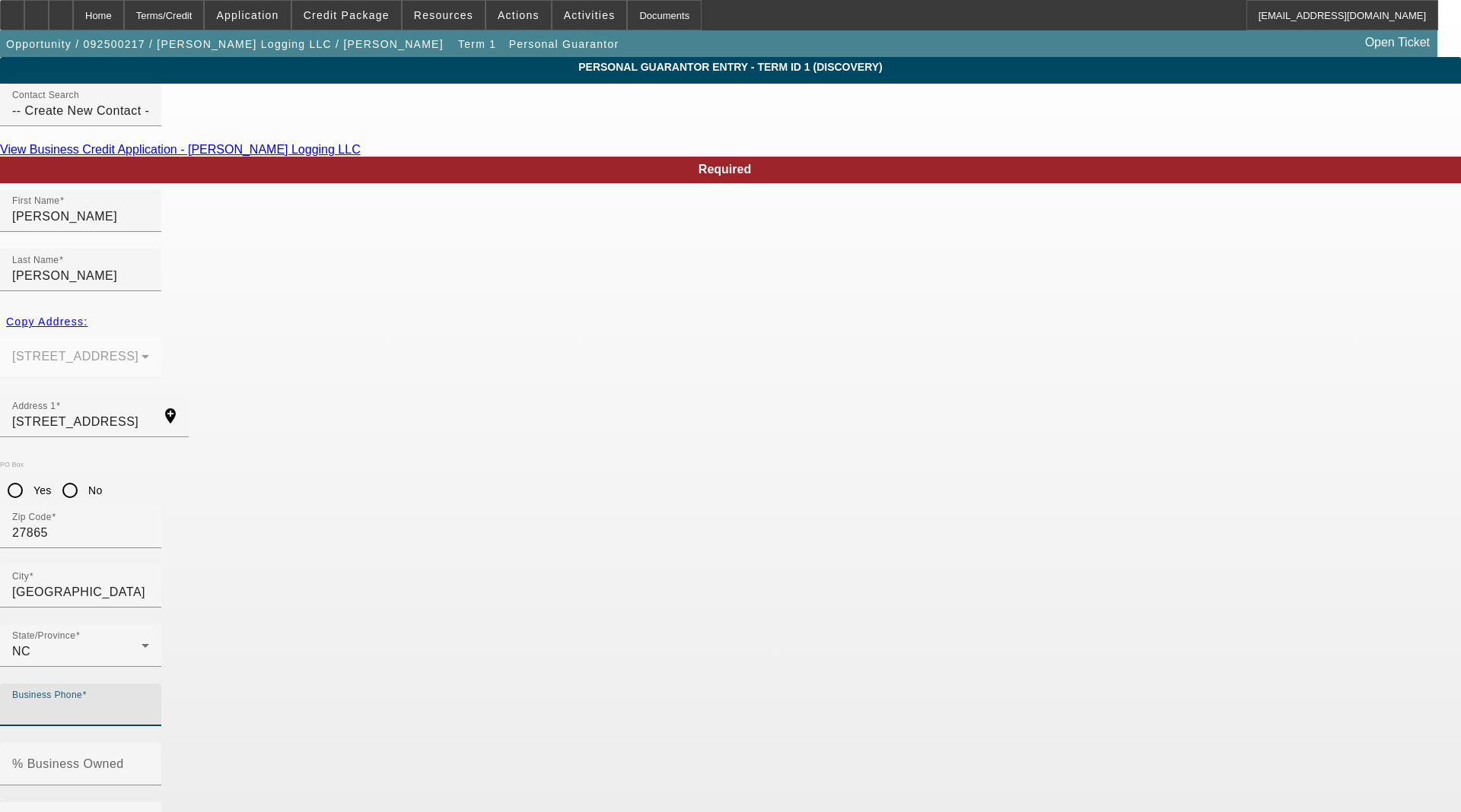
click at [149, 702] on input "Business Phone" at bounding box center [81, 711] width 137 height 19
type input "[PHONE_NUMBER]"
click at [147, 798] on mat-label "Social Security Number" at bounding box center [80, 823] width 136 height 13
type input "243-27-0398"
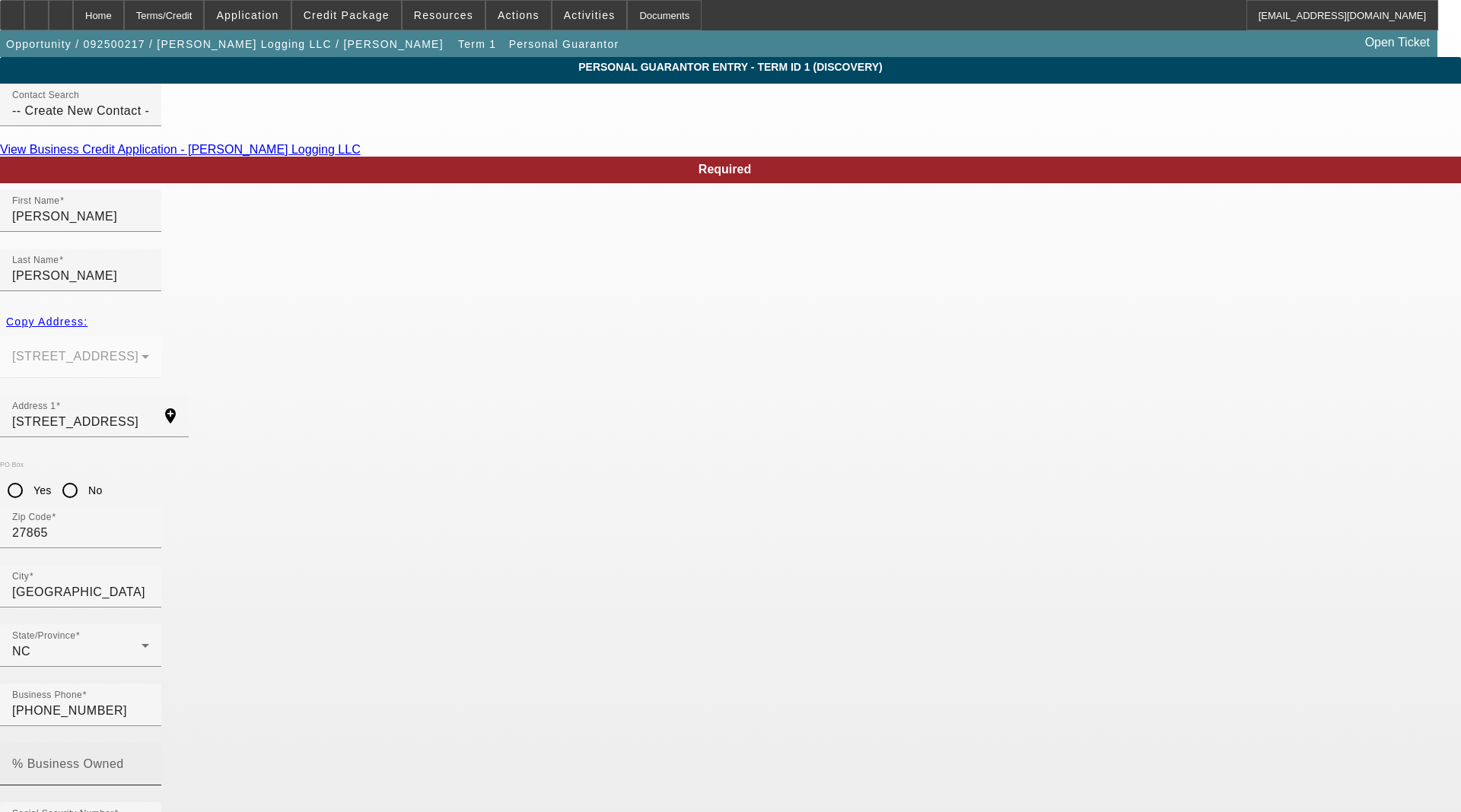
click at [124, 758] on mat-label "% Business Owned" at bounding box center [68, 764] width 112 height 13
click at [149, 762] on input "% Business Owned" at bounding box center [81, 771] width 137 height 19
type input "50"
type input "ellen.chrismon@chrismontrucking.com"
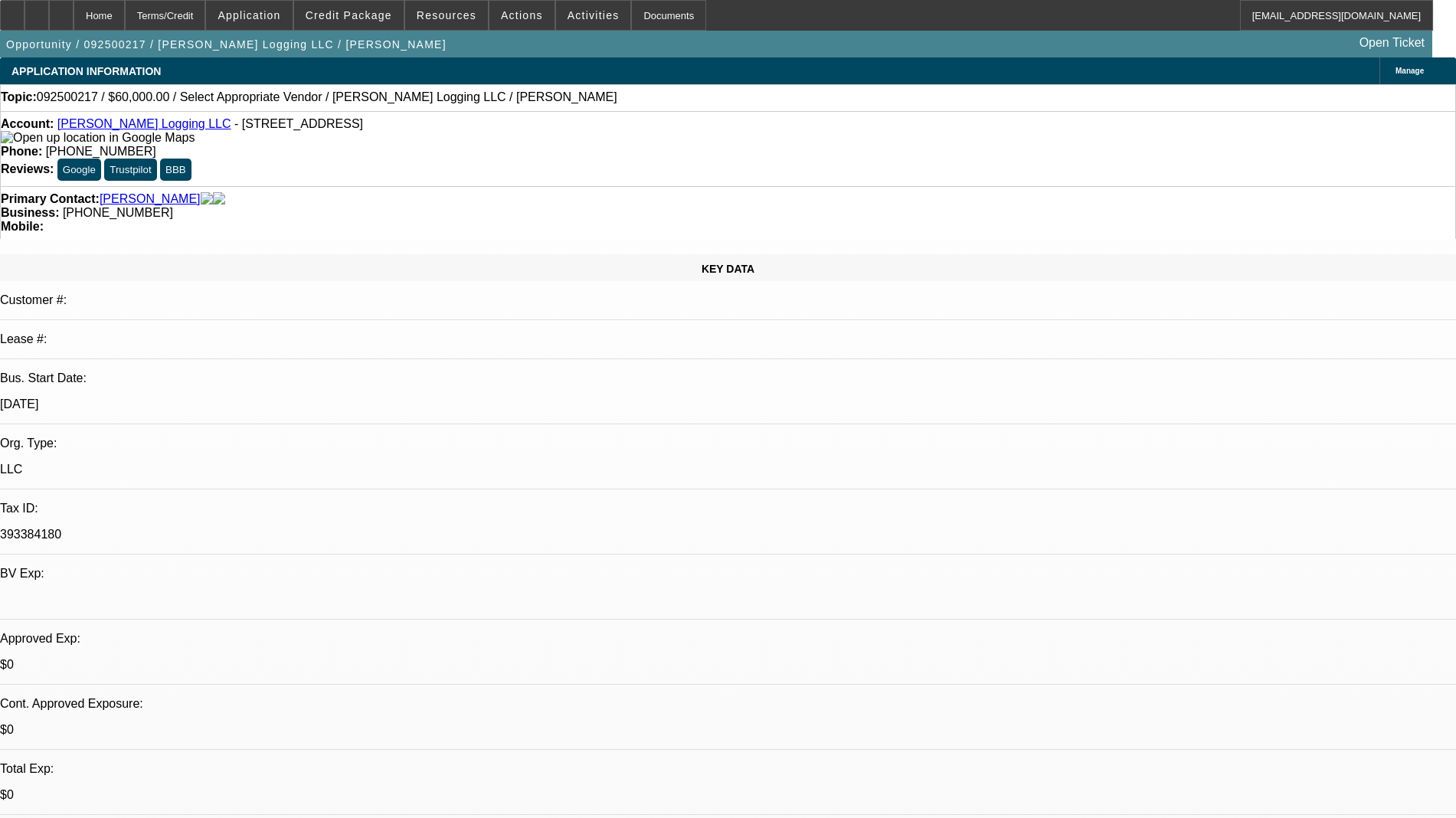
select select "0"
select select "2"
select select "0.1"
select select "4"
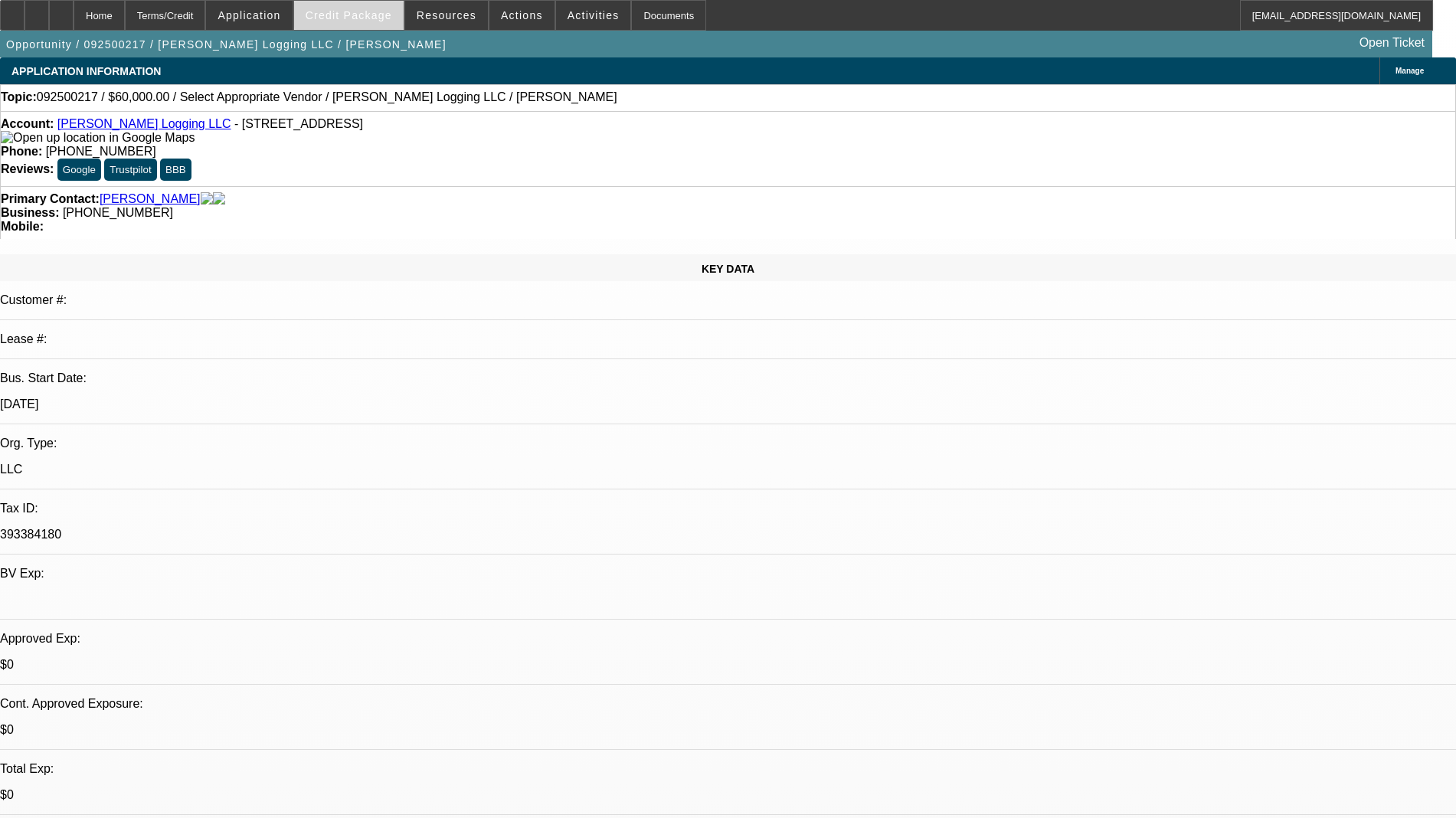
click at [352, 10] on span "Credit Package" at bounding box center [349, 16] width 87 height 12
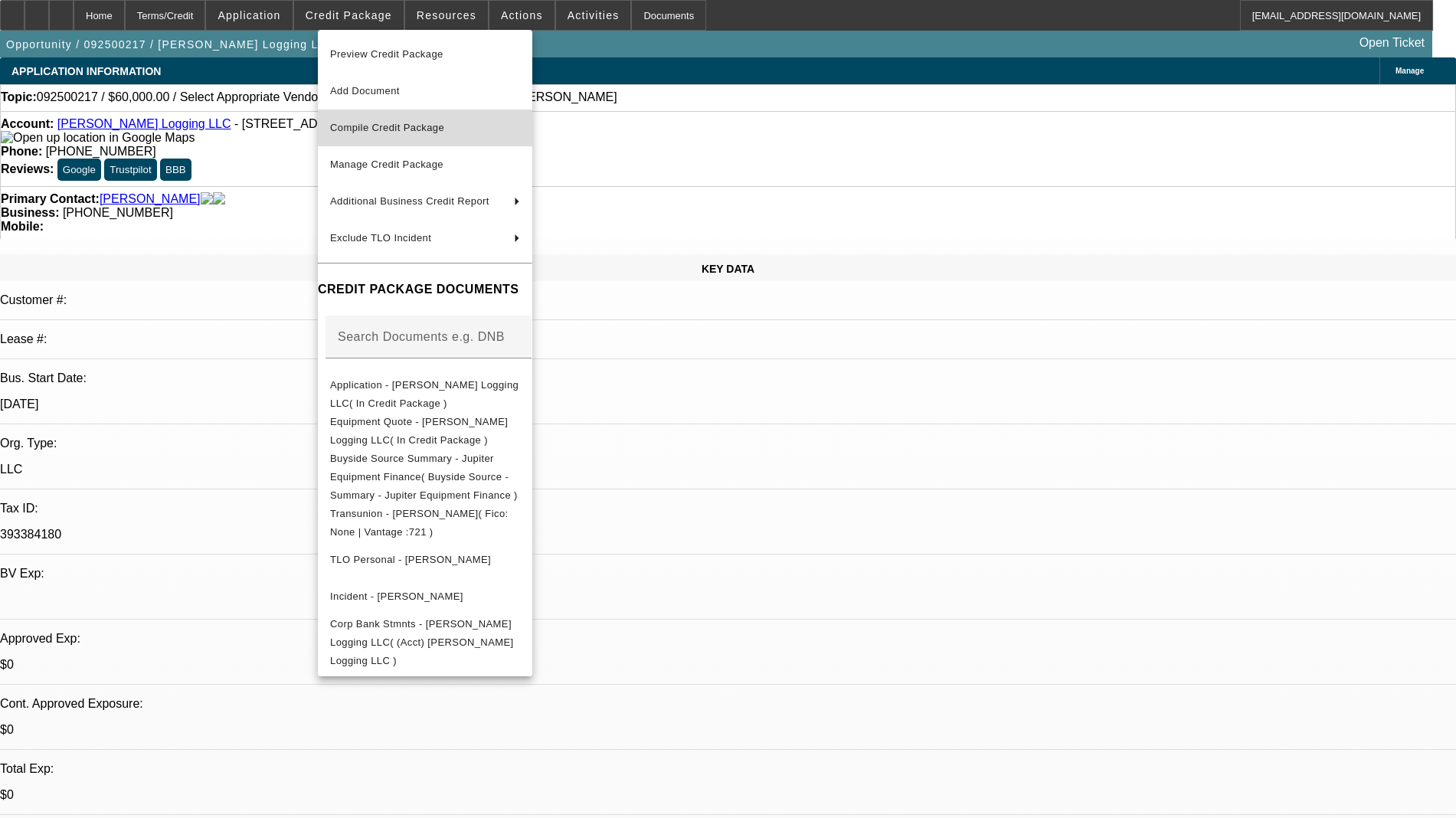
click at [392, 128] on span "Compile Credit Package" at bounding box center [387, 127] width 114 height 12
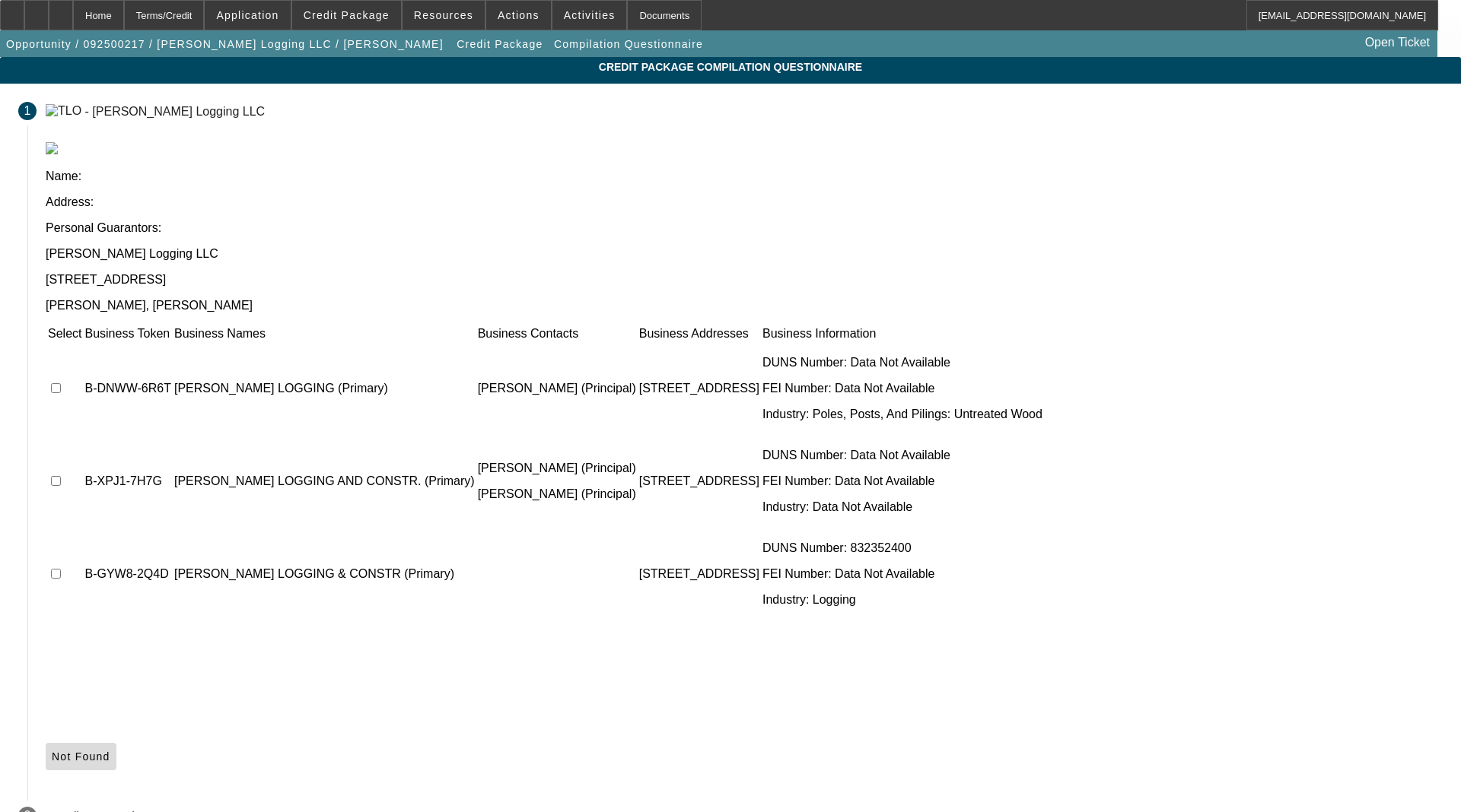
click at [110, 751] on span "Not Found" at bounding box center [81, 757] width 59 height 12
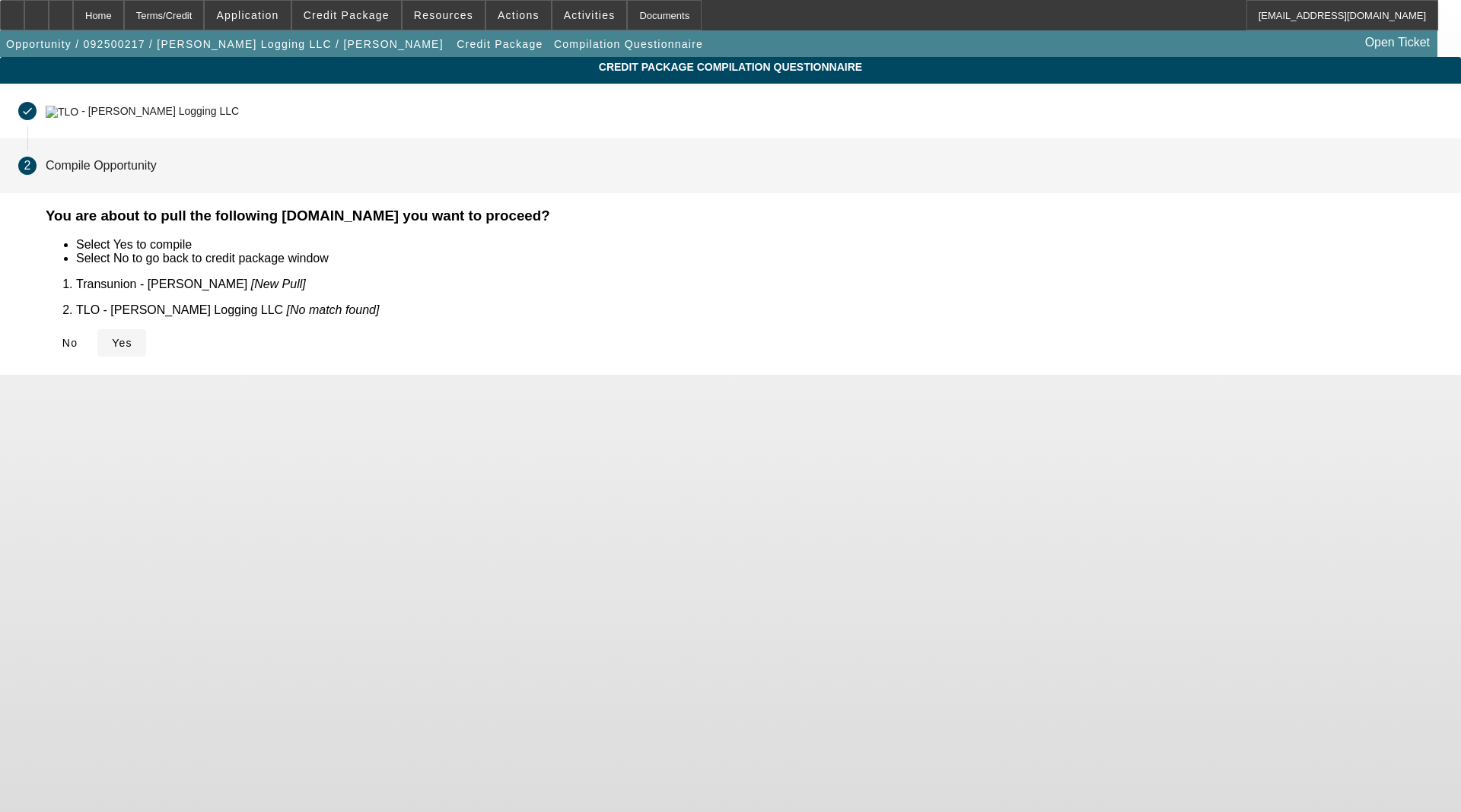
click at [133, 337] on span "Yes" at bounding box center [122, 343] width 21 height 12
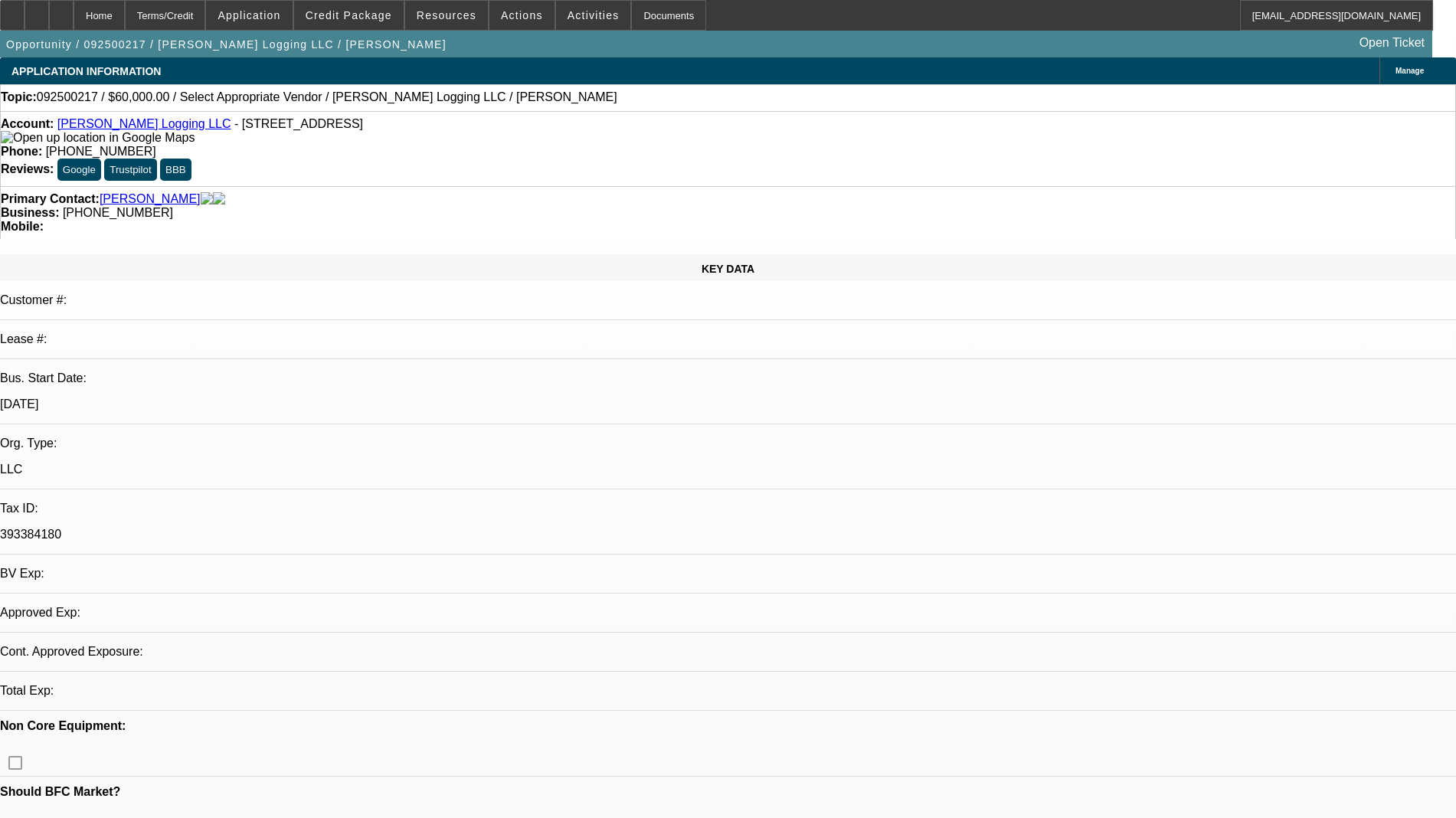
select select "0"
select select "2"
select select "0.1"
select select "4"
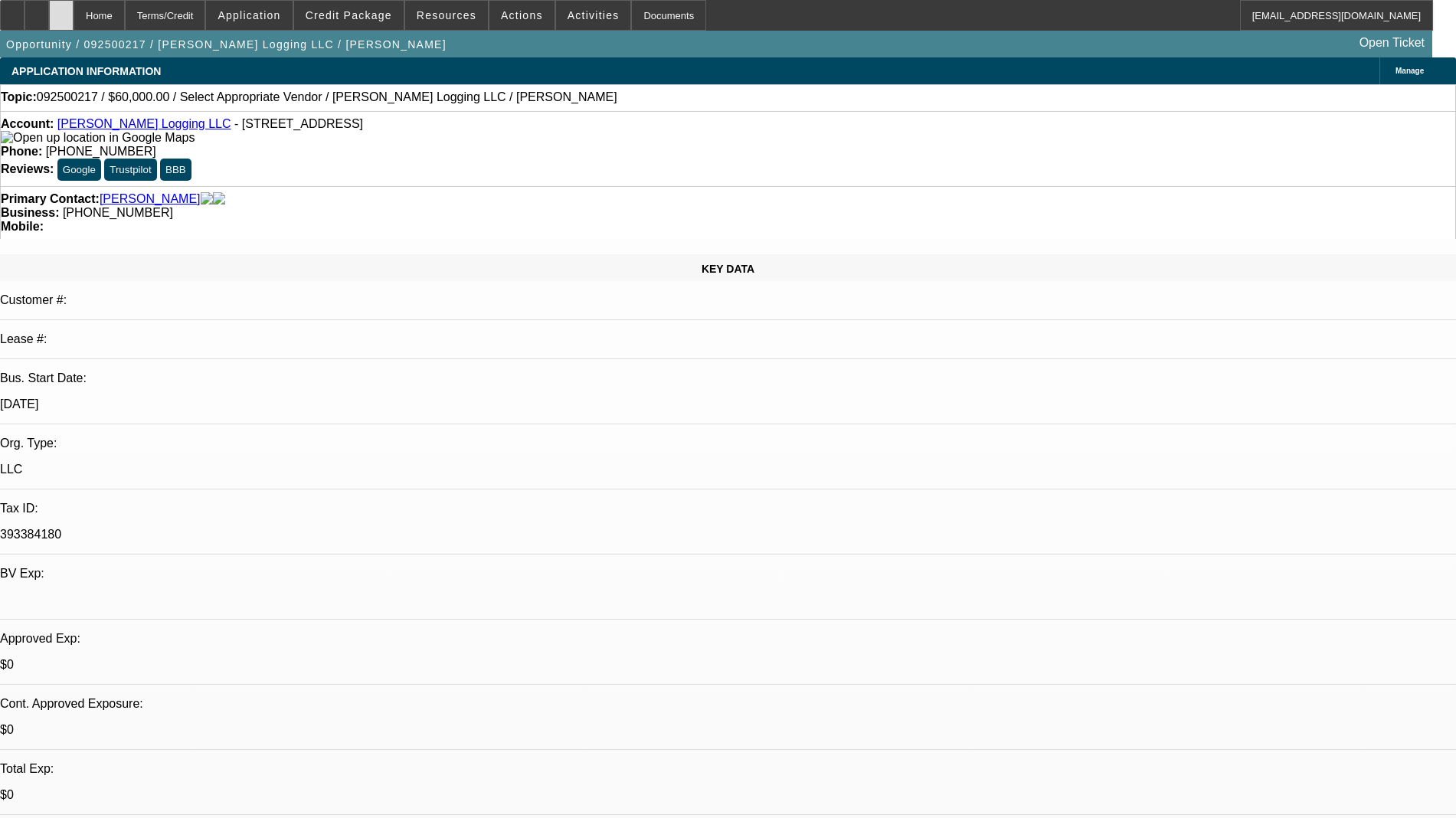
click at [62, 10] on icon at bounding box center [62, 10] width 0 height 0
select select "0"
select select "2"
select select "0.1"
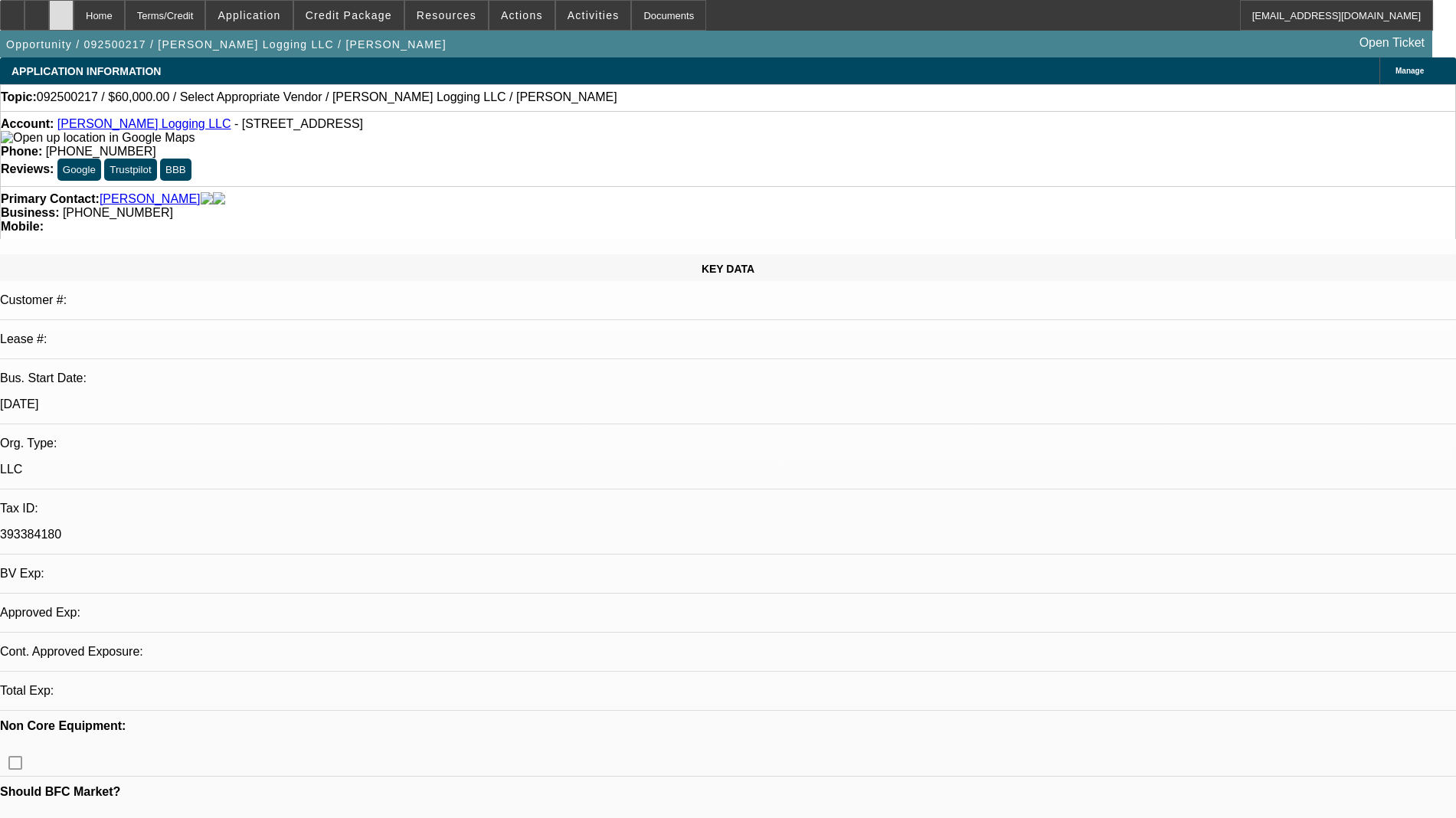
select select "4"
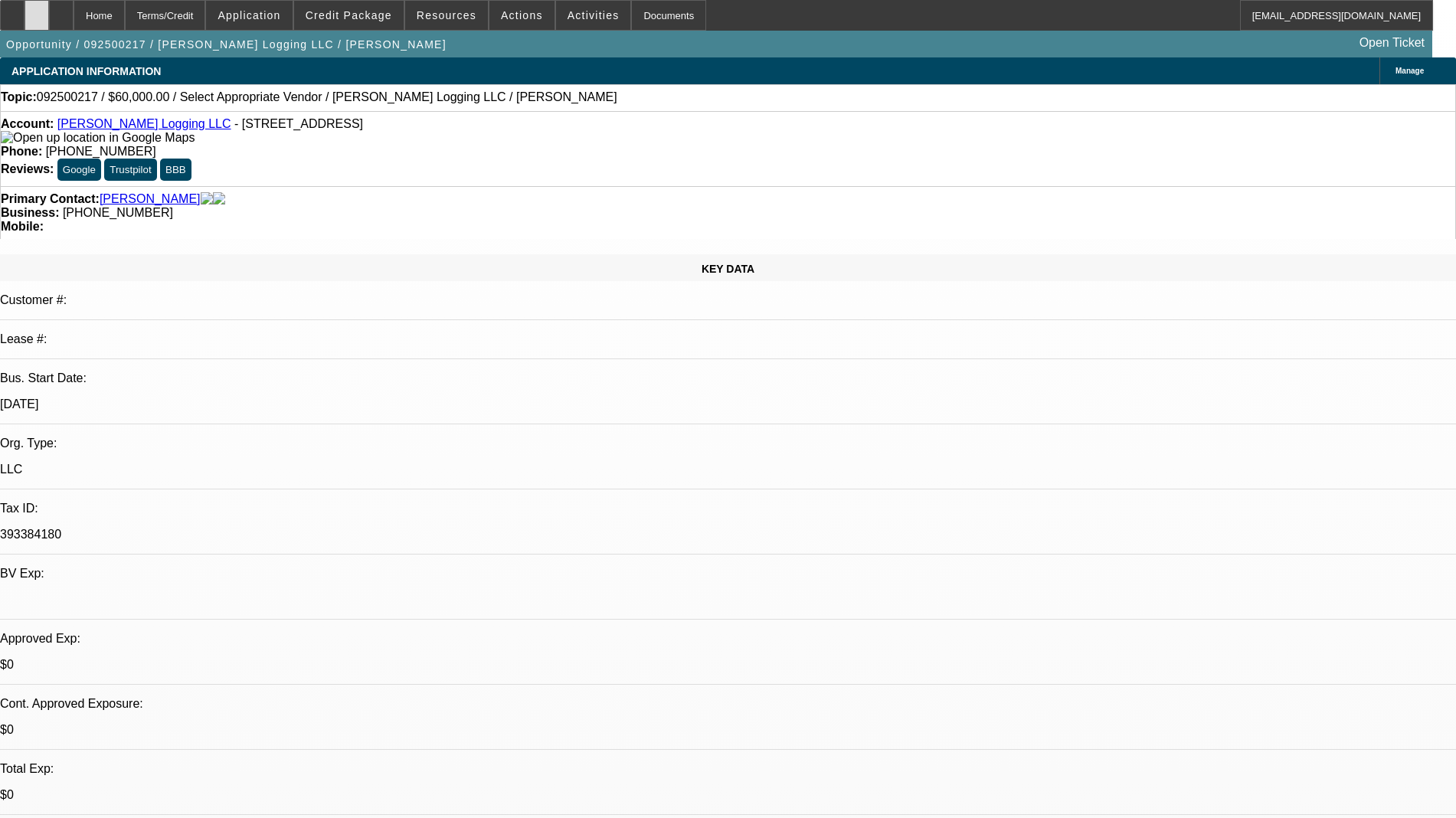
click at [37, 10] on icon at bounding box center [37, 10] width 0 height 0
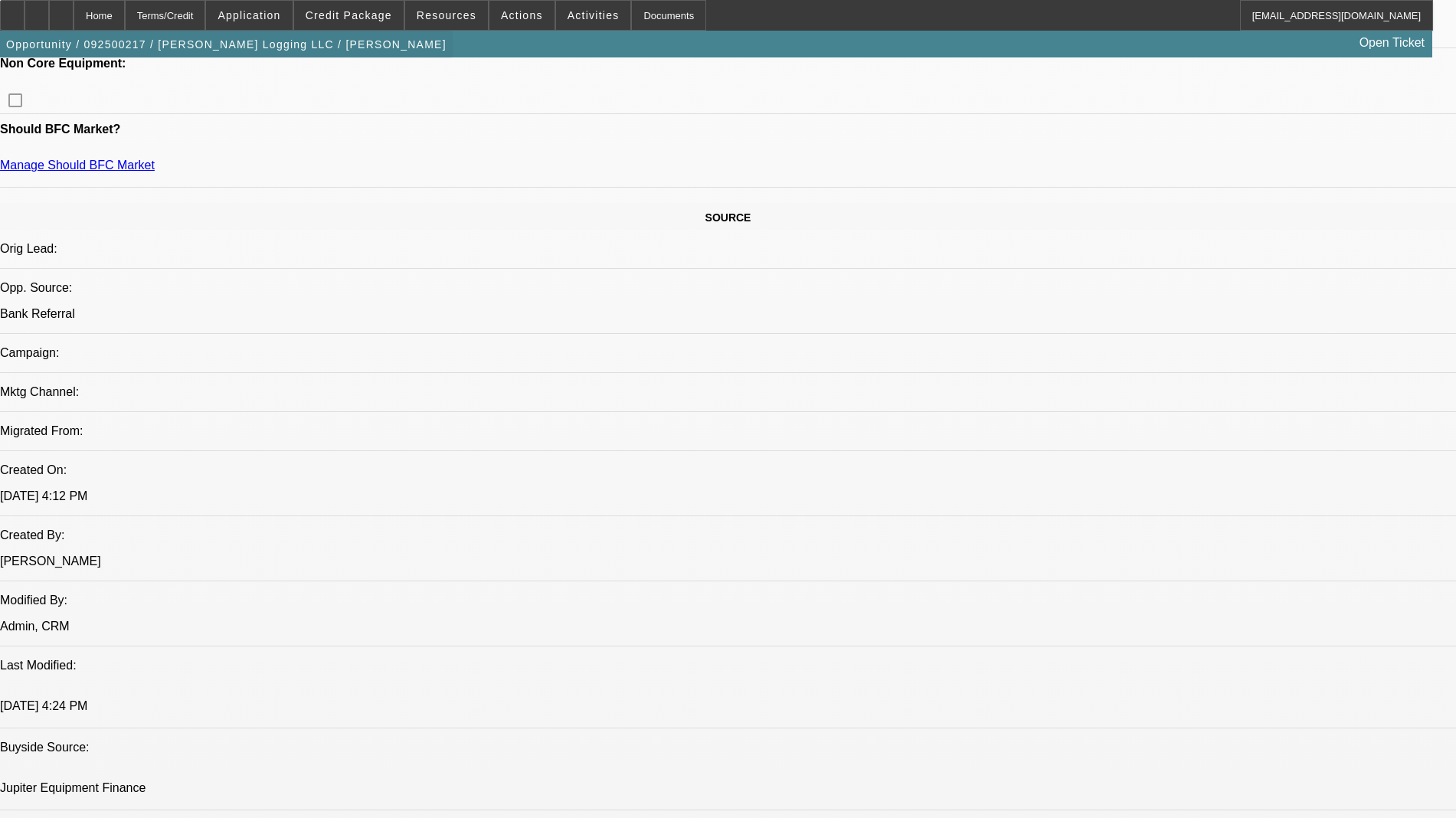
scroll to position [766, 0]
click at [62, 10] on icon at bounding box center [62, 10] width 0 height 0
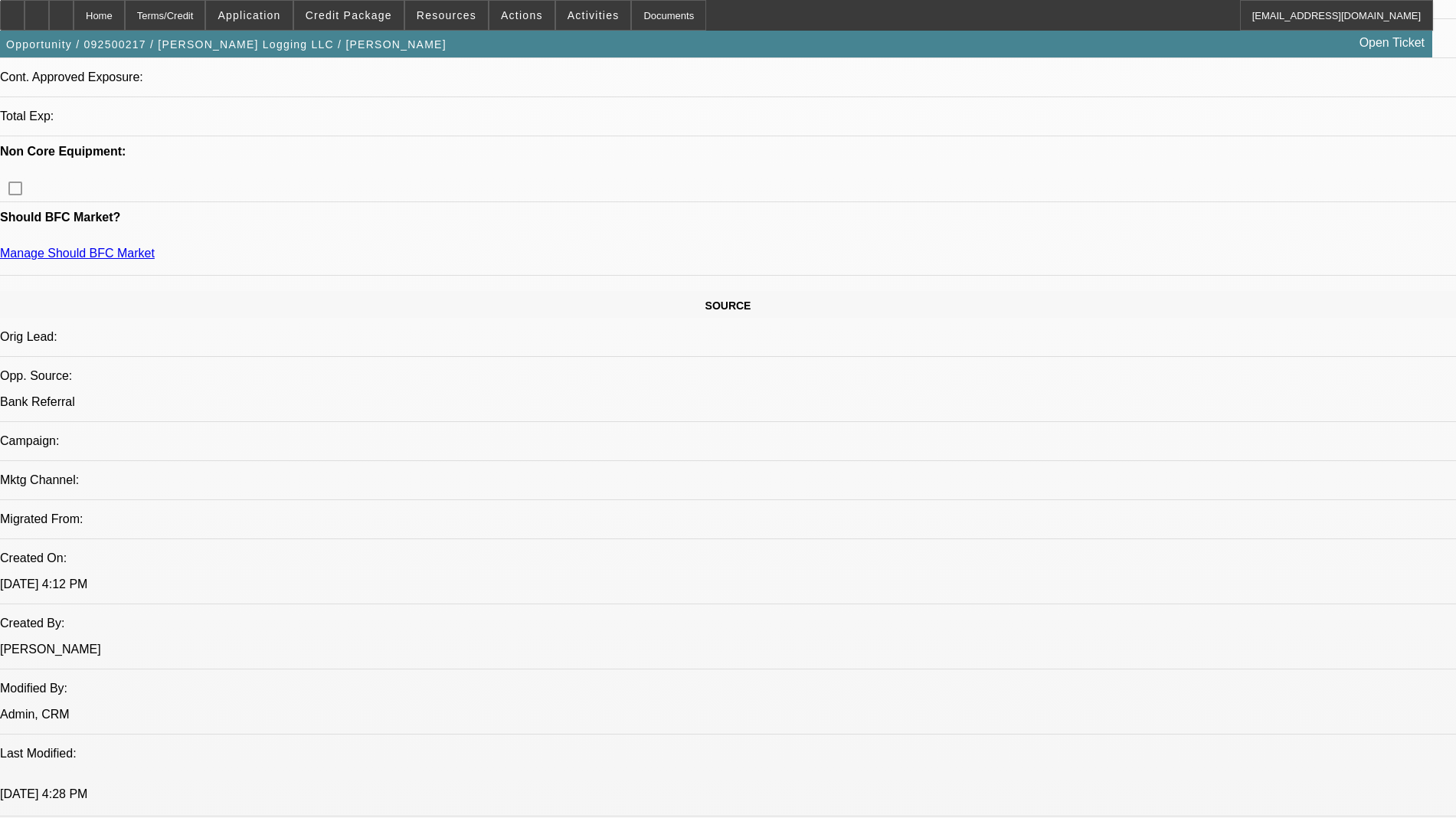
select select "0"
select select "2"
select select "0.1"
select select "4"
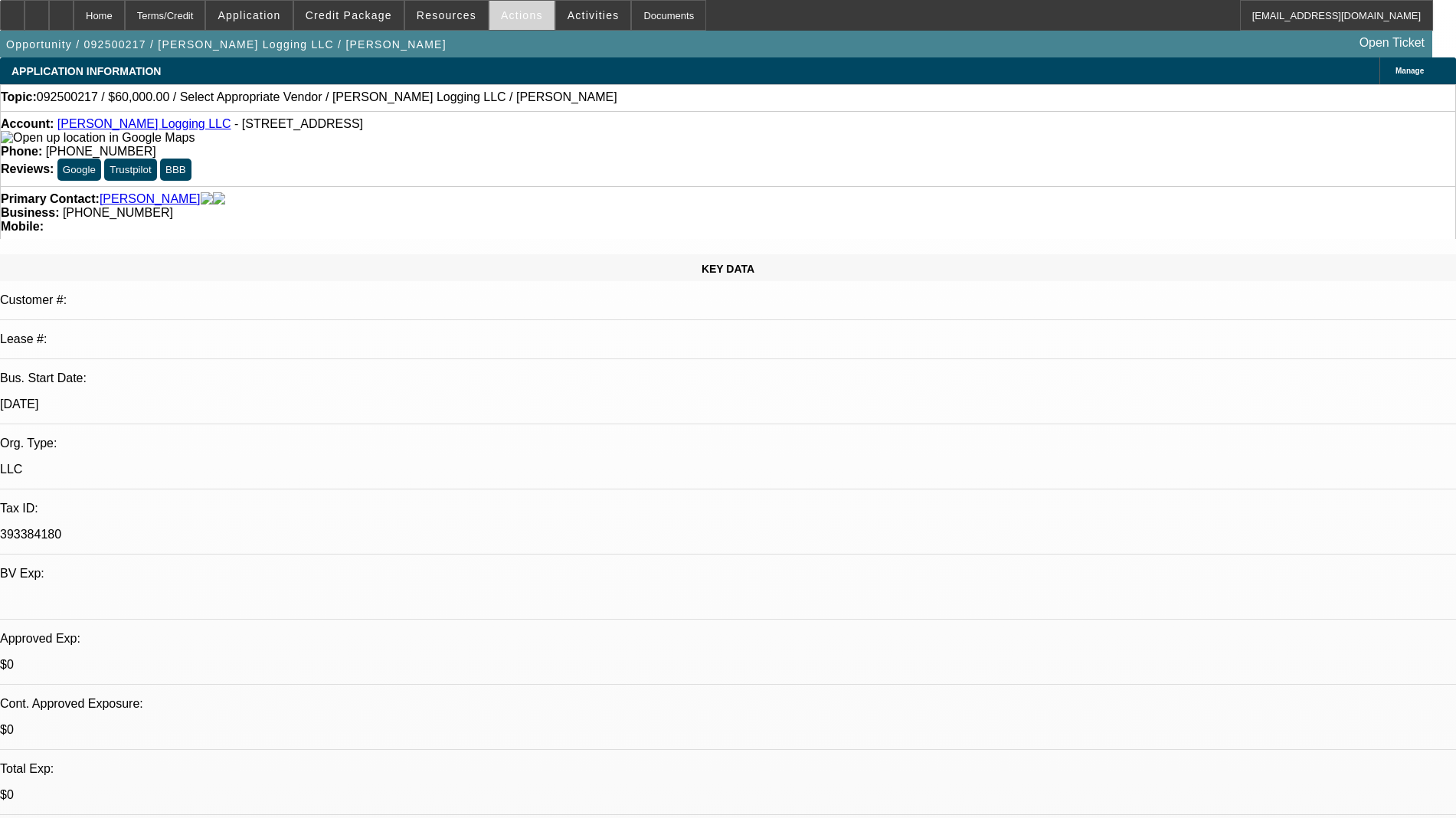
click at [512, 20] on span "Actions" at bounding box center [522, 16] width 42 height 12
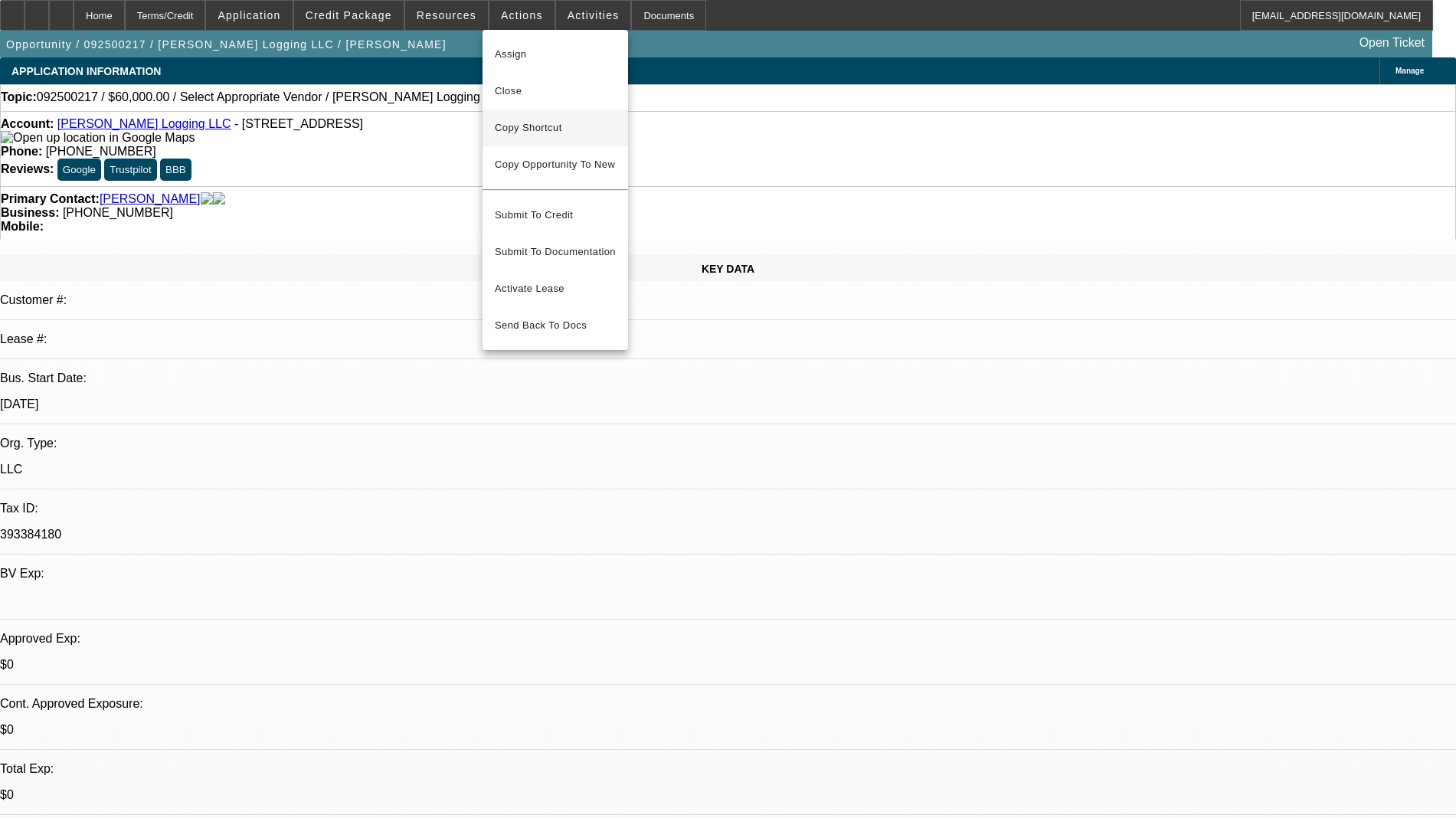
click at [551, 130] on span "Copy Shortcut" at bounding box center [555, 128] width 121 height 19
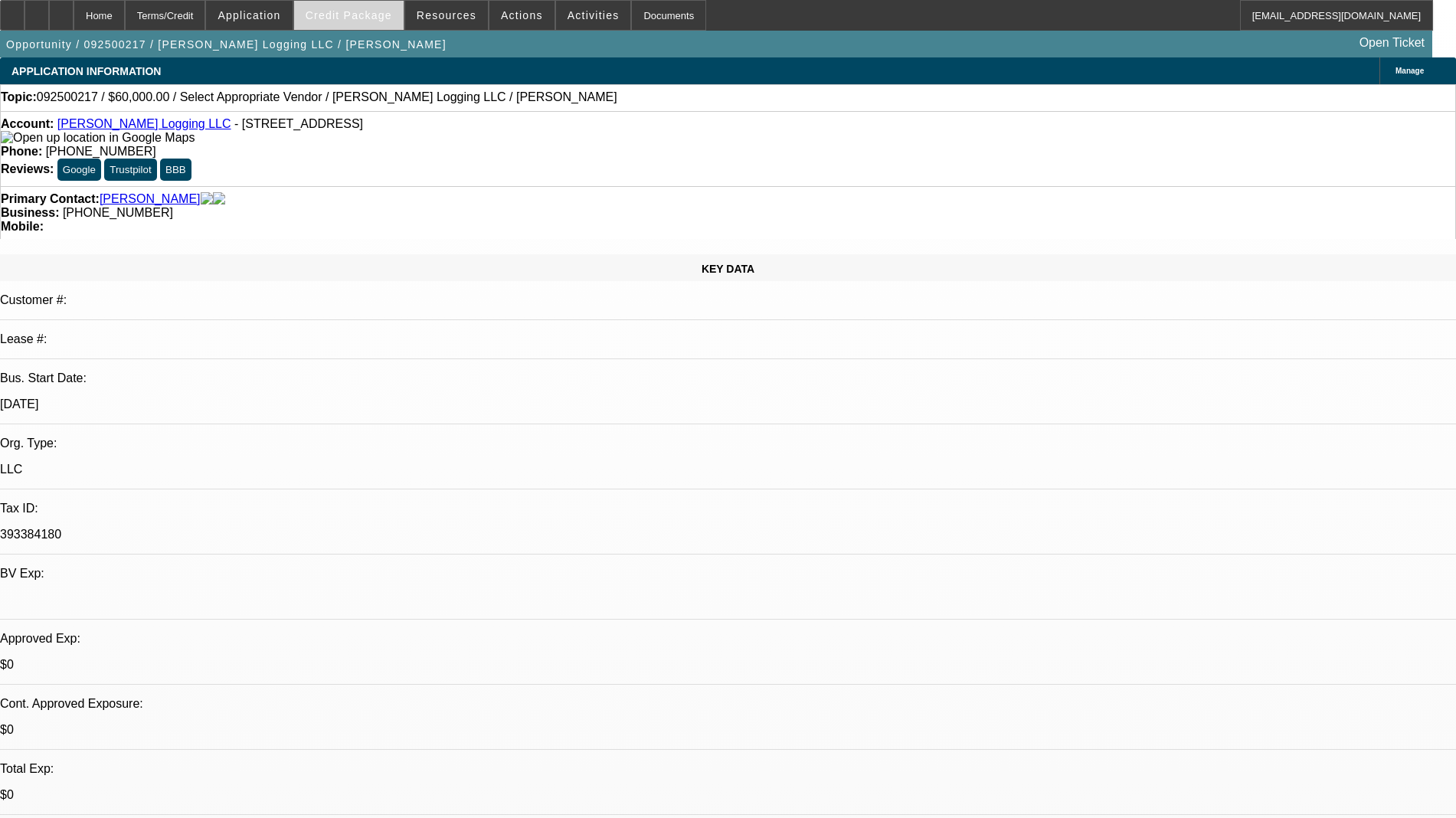
click at [346, 23] on span at bounding box center [349, 15] width 109 height 37
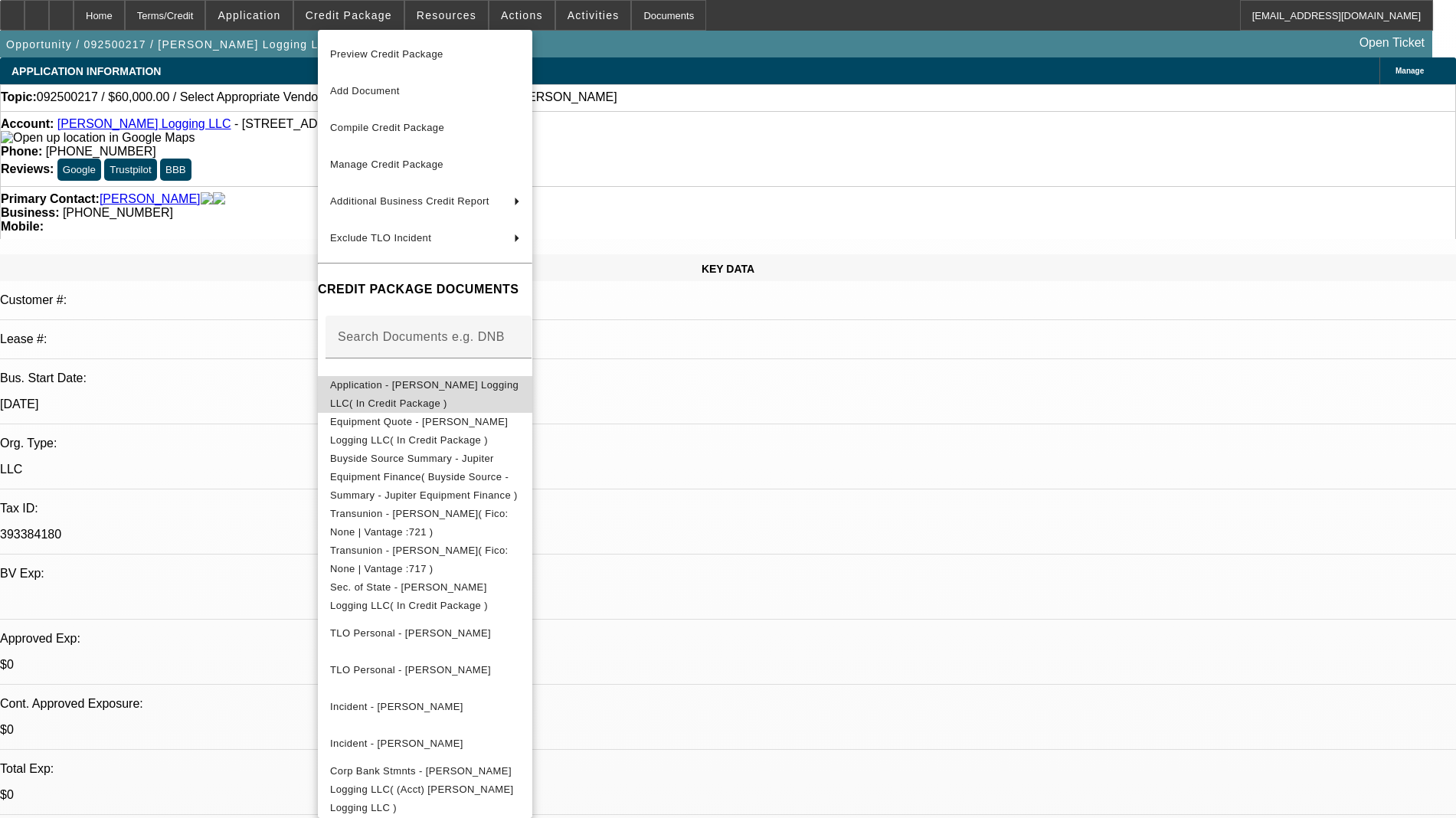
click at [449, 396] on span "Application - [PERSON_NAME] Logging LLC( In Credit Package )" at bounding box center [424, 394] width 190 height 37
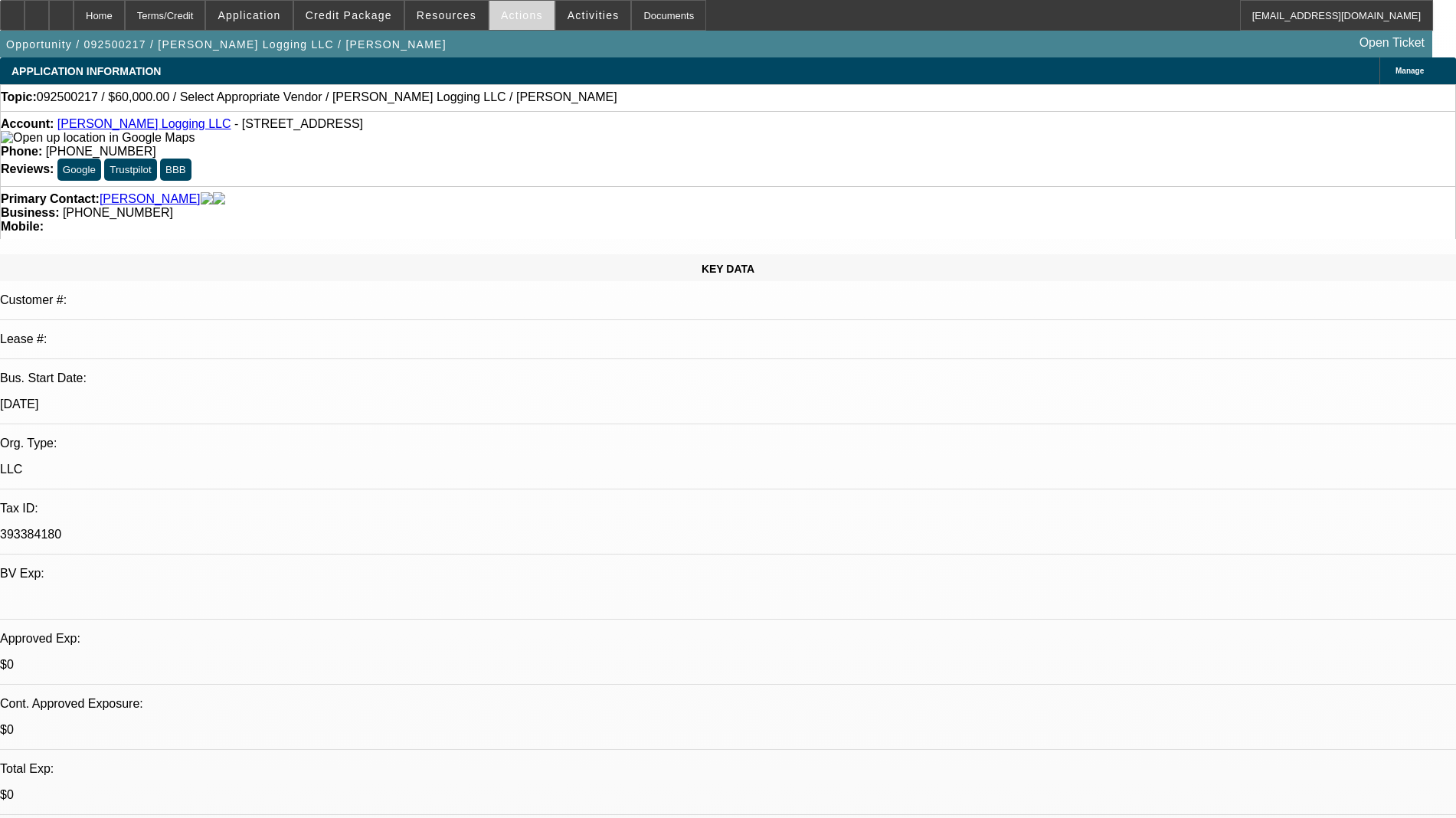
click at [513, 9] on span "Actions" at bounding box center [522, 16] width 42 height 12
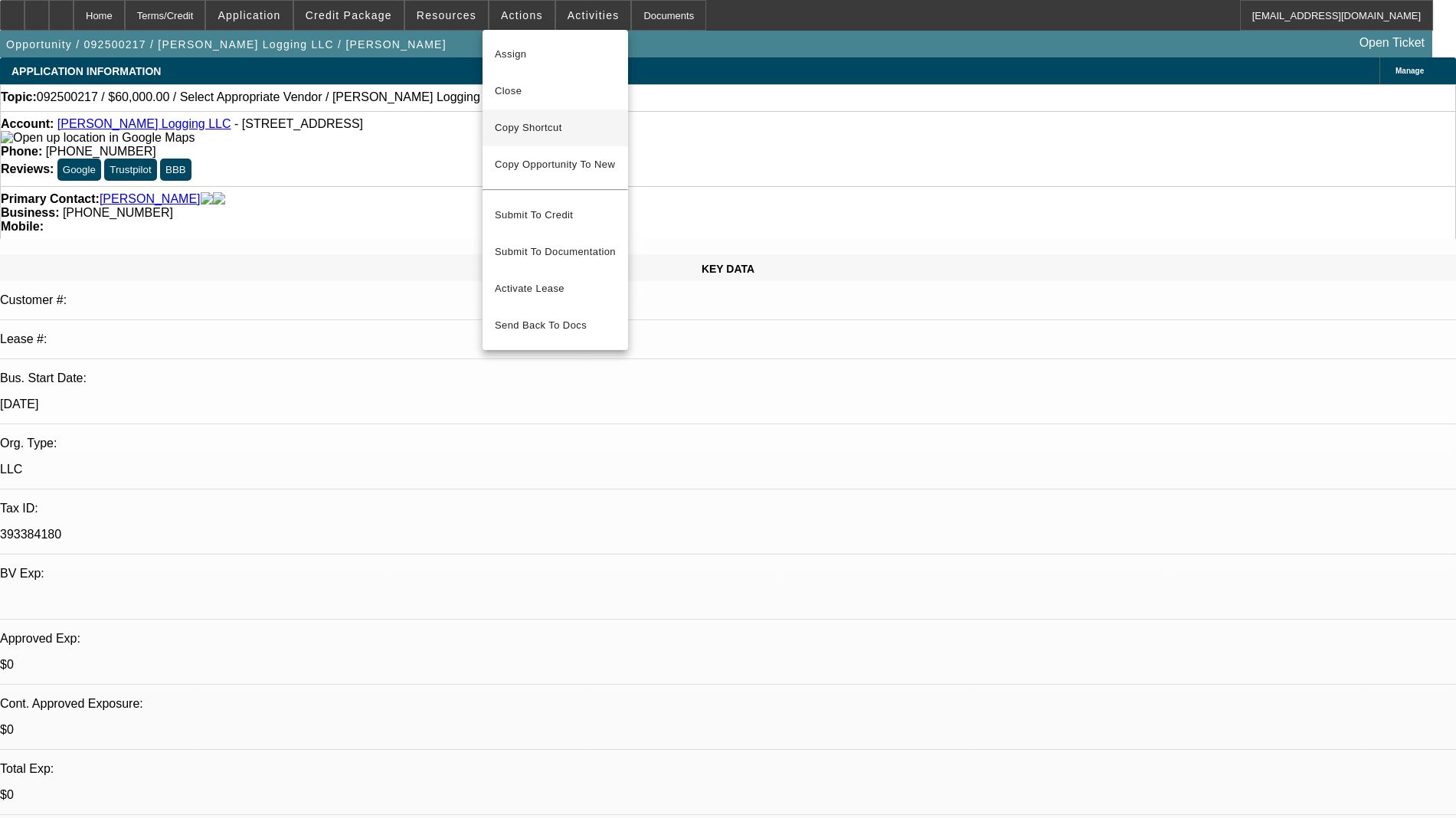
click at [541, 122] on span "Copy Shortcut" at bounding box center [555, 128] width 121 height 19
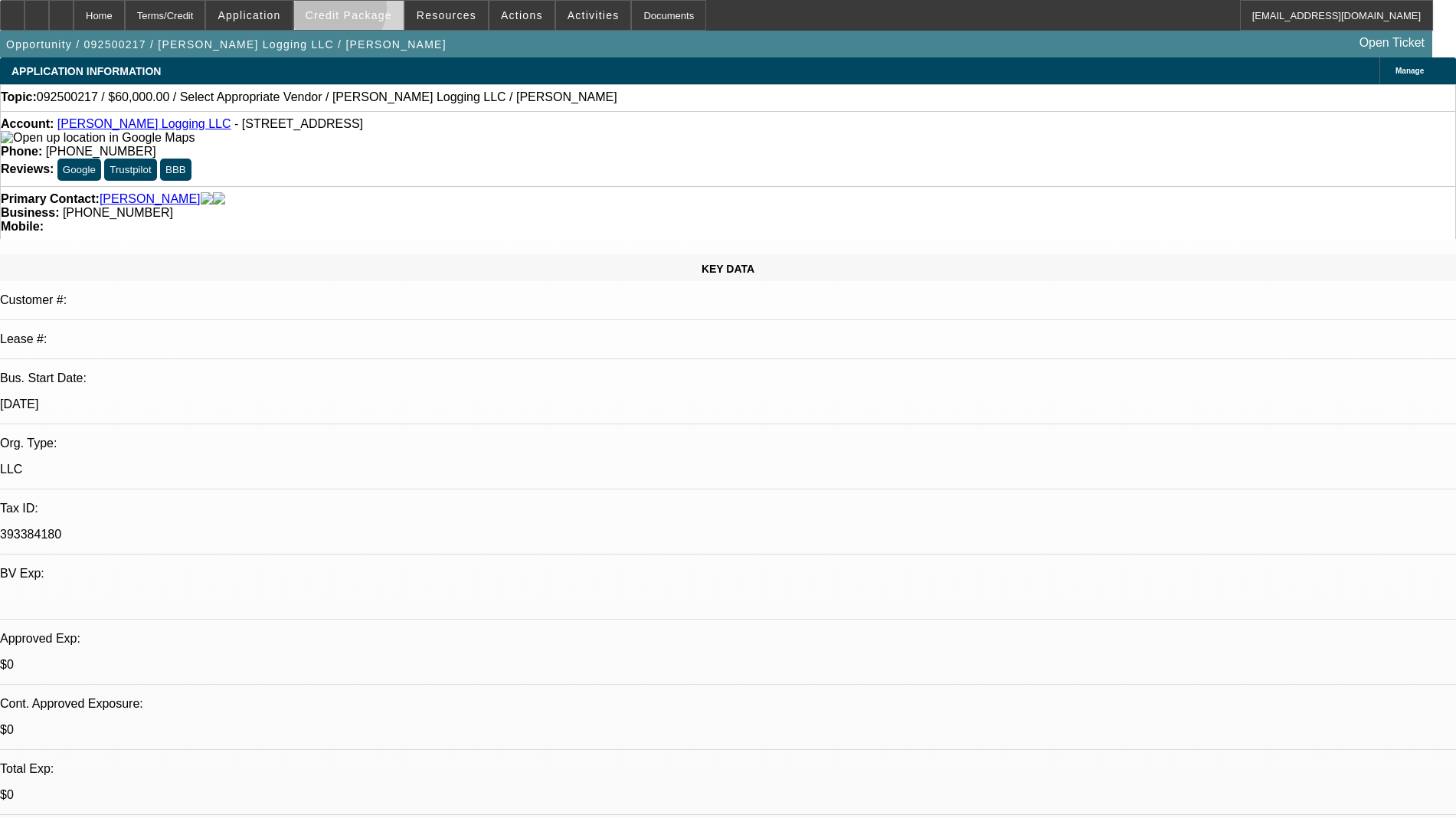
click at [359, 12] on span "Credit Package" at bounding box center [349, 16] width 87 height 12
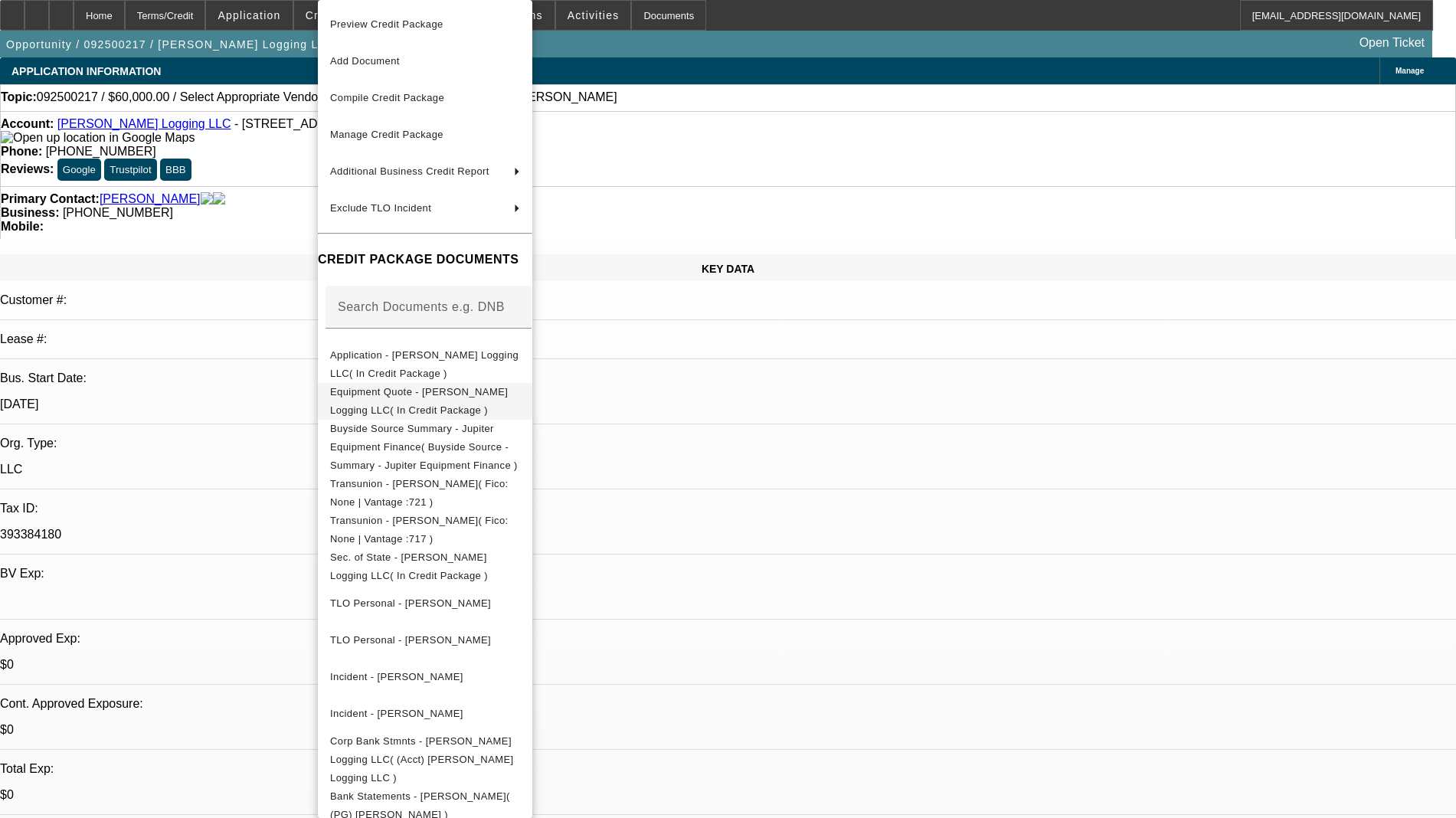
click at [465, 400] on span "Equipment Quote - [PERSON_NAME] Logging LLC( In Credit Package )" at bounding box center [419, 401] width 178 height 30
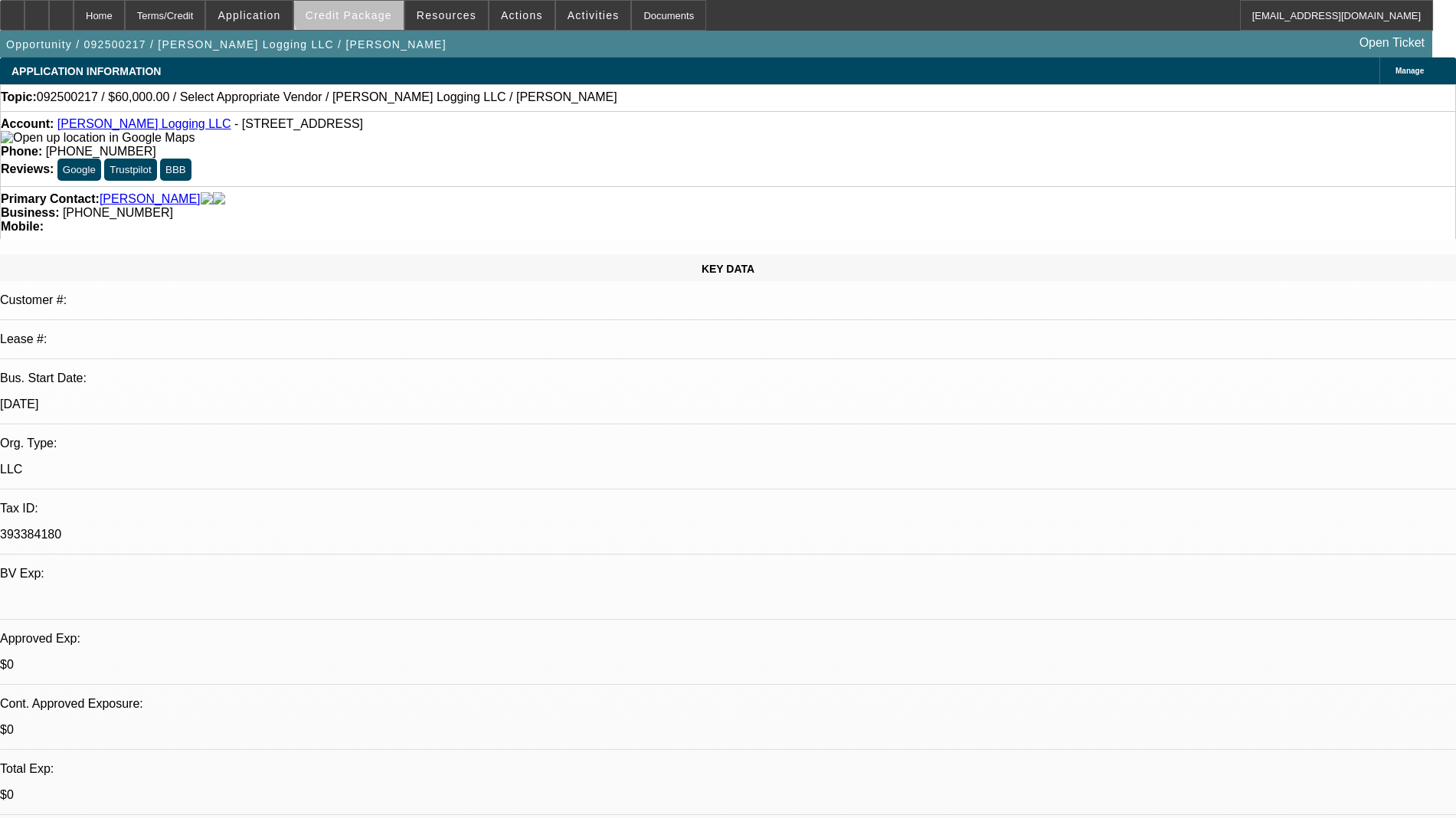
click at [389, 3] on span at bounding box center [349, 15] width 109 height 37
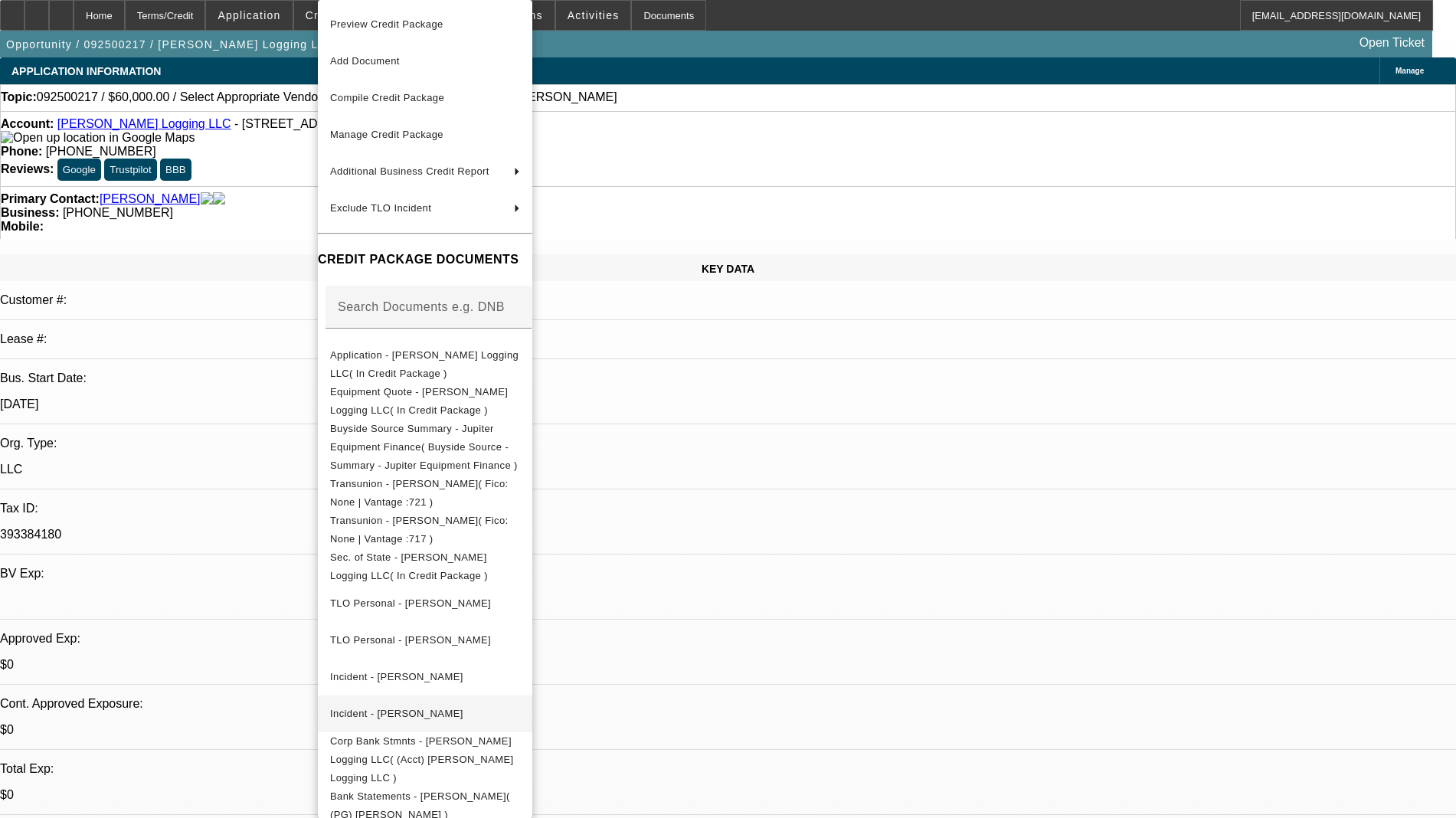
scroll to position [125, 0]
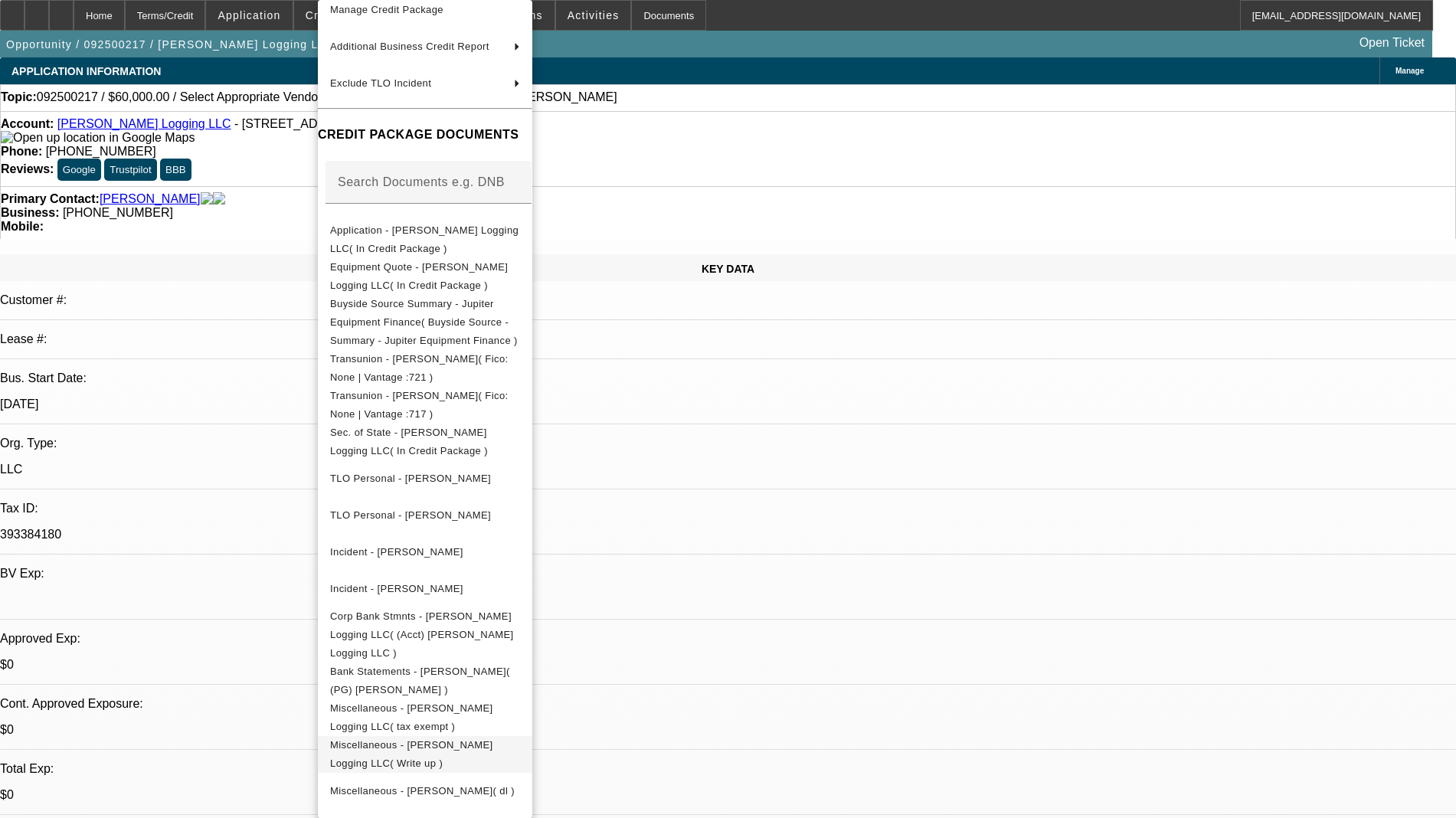
click at [468, 739] on span "Miscellaneous - Chrismon Logging LLC( Write up )" at bounding box center [411, 754] width 163 height 30
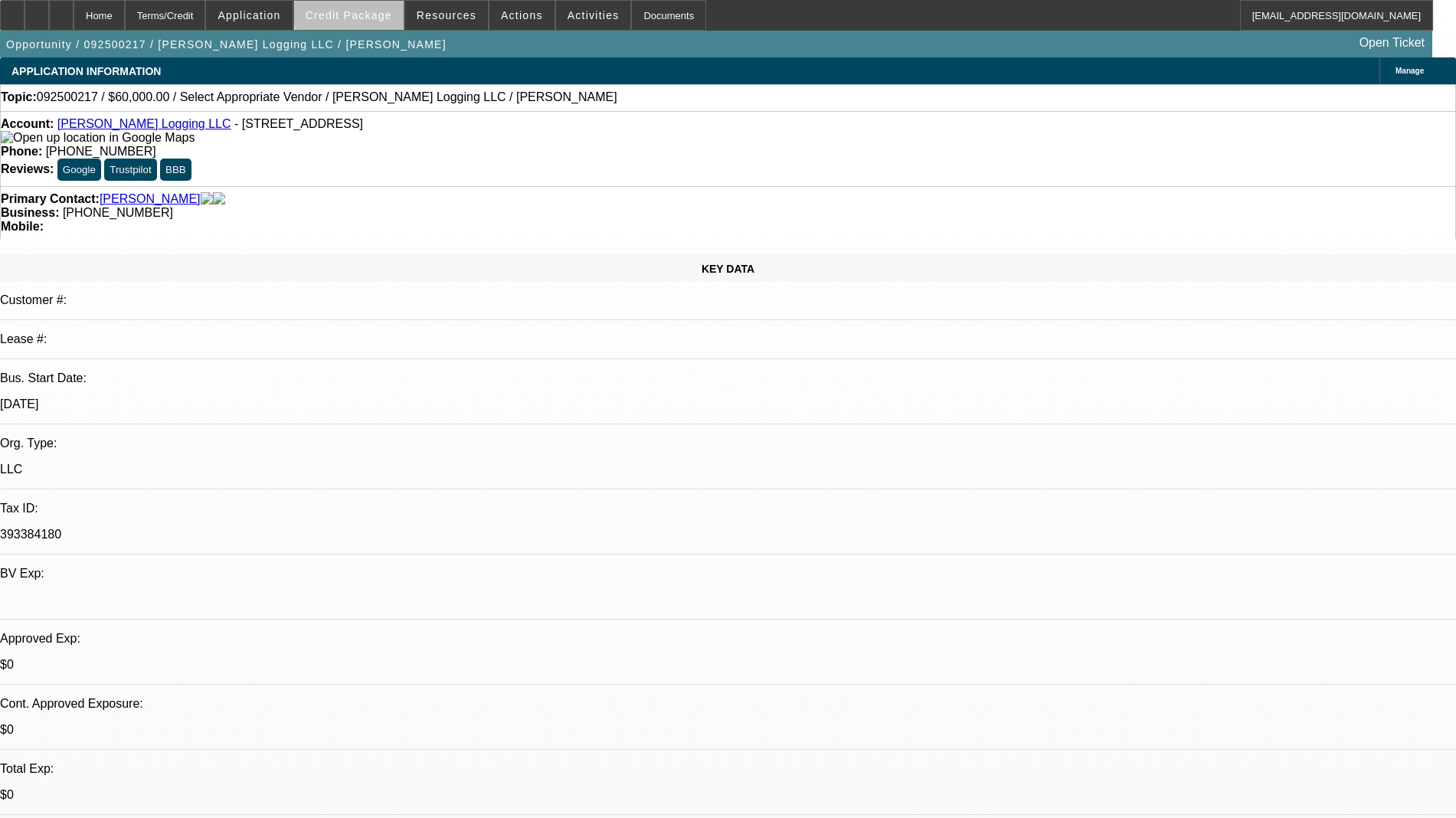
click at [381, 9] on span at bounding box center [349, 15] width 109 height 37
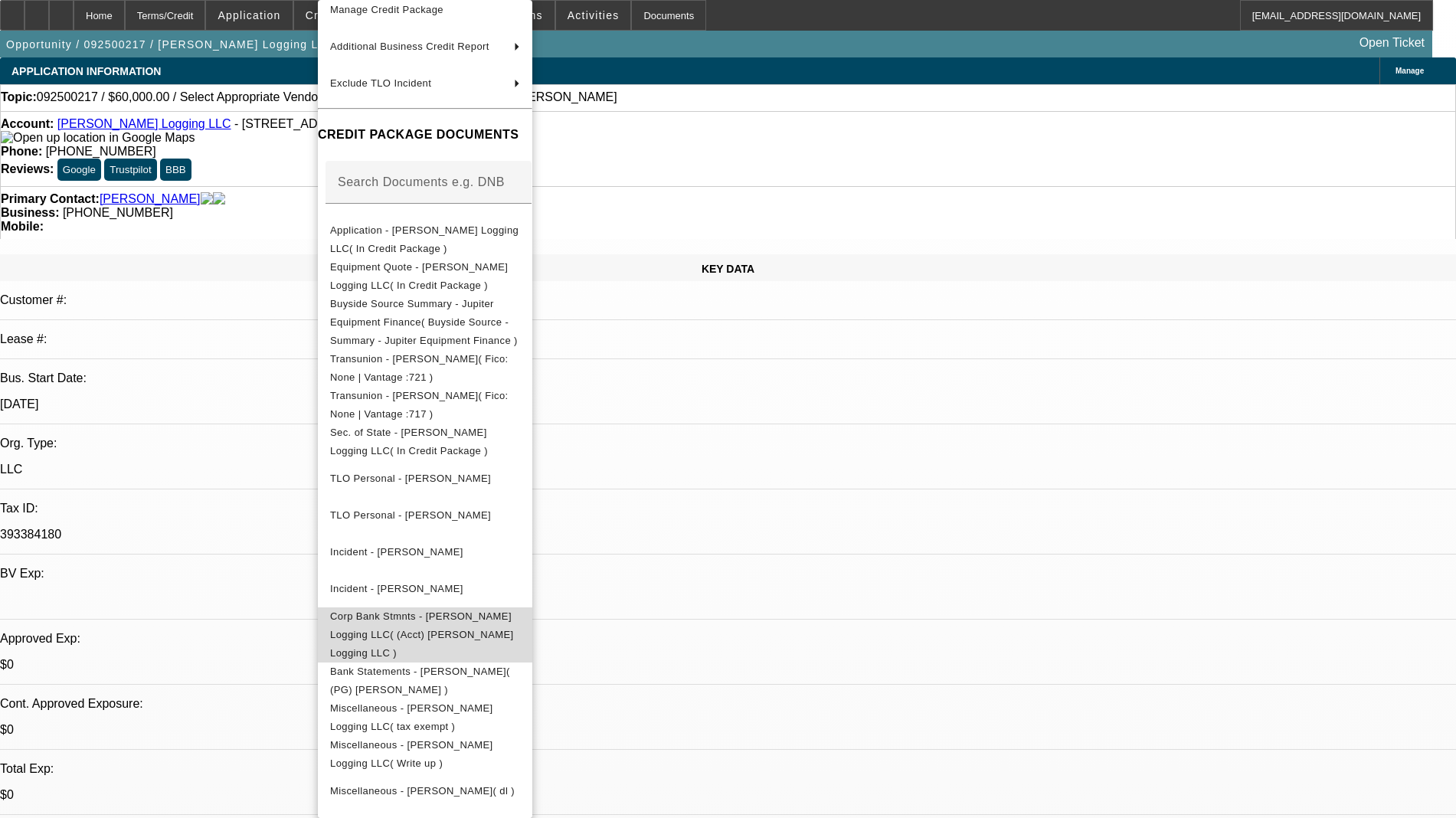
click at [492, 613] on span "Corp Bank Stmnts - Chrismon Logging LLC( (Acct) Chrismon Logging LLC )" at bounding box center [422, 635] width 184 height 48
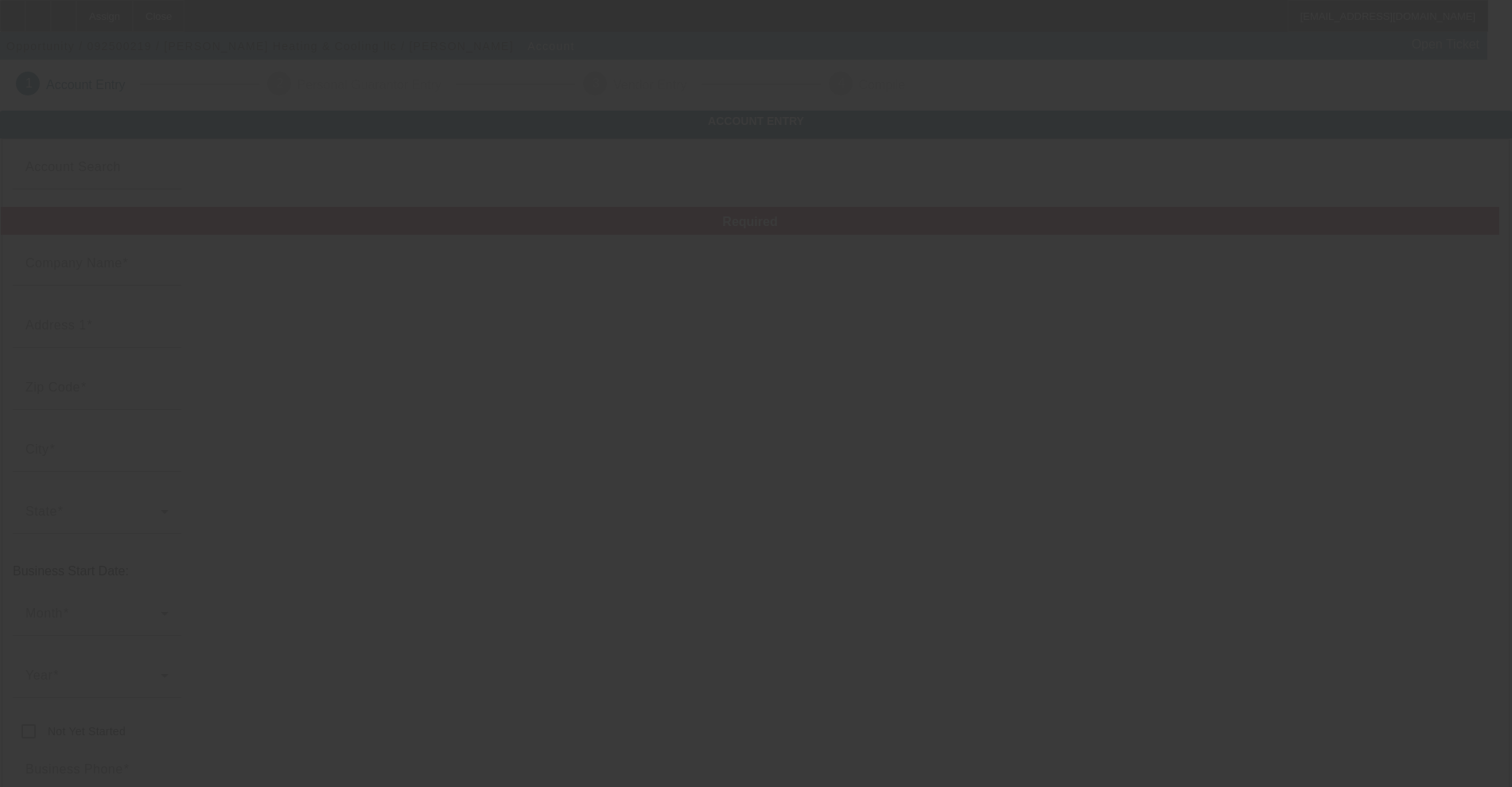
type input "Currency"
type input "[PERSON_NAME] Heating & Cooling llc"
type input "[STREET_ADDRESS]"
type input "46133"
type input "Glenwood"
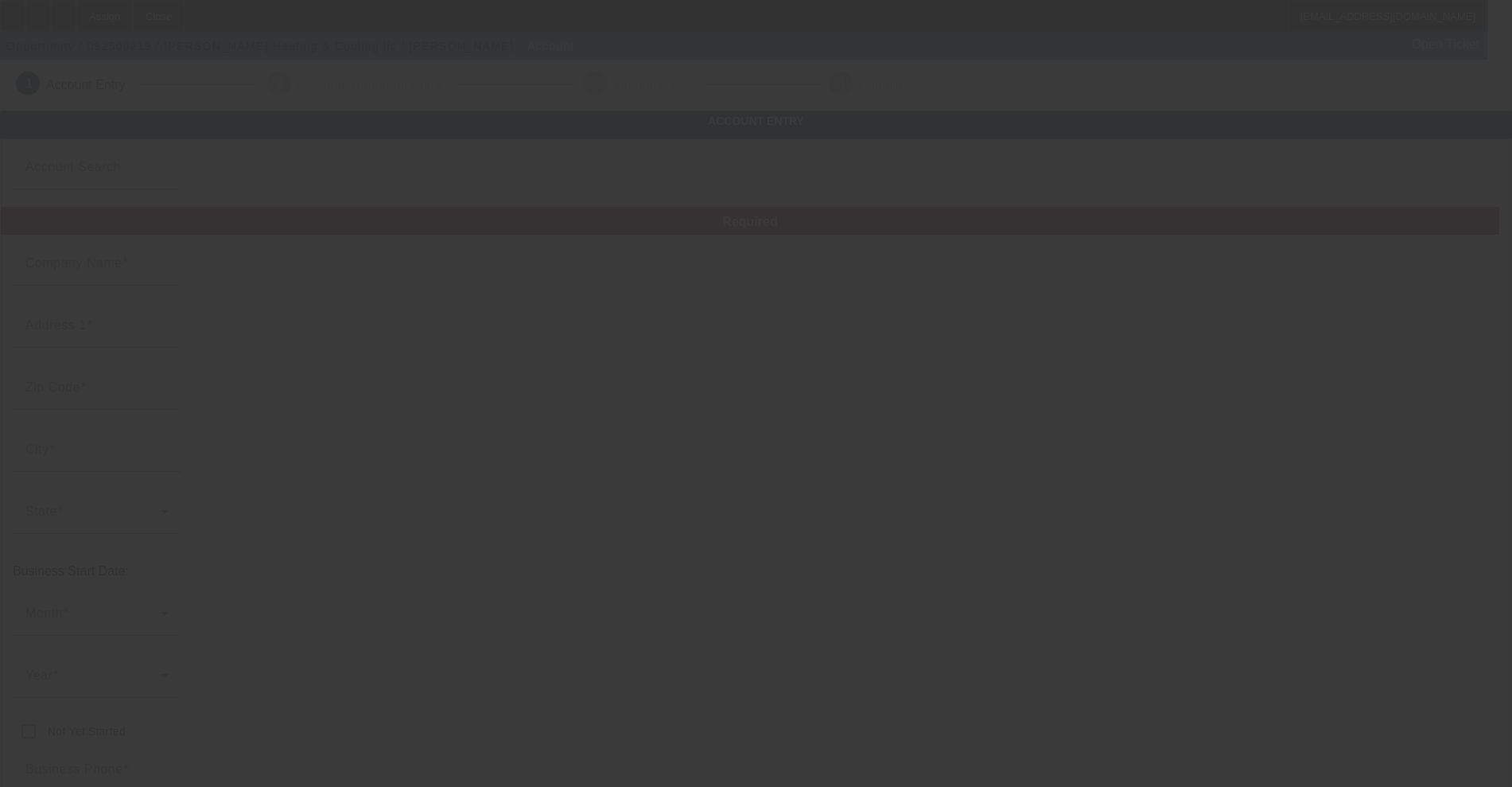
type input "[PHONE_NUMBER]"
type input "[PERSON_NAME][EMAIL_ADDRESS][DOMAIN_NAME]"
type input "Fayette"
type input "[US_EMPLOYER_IDENTIFICATION_NUMBER]"
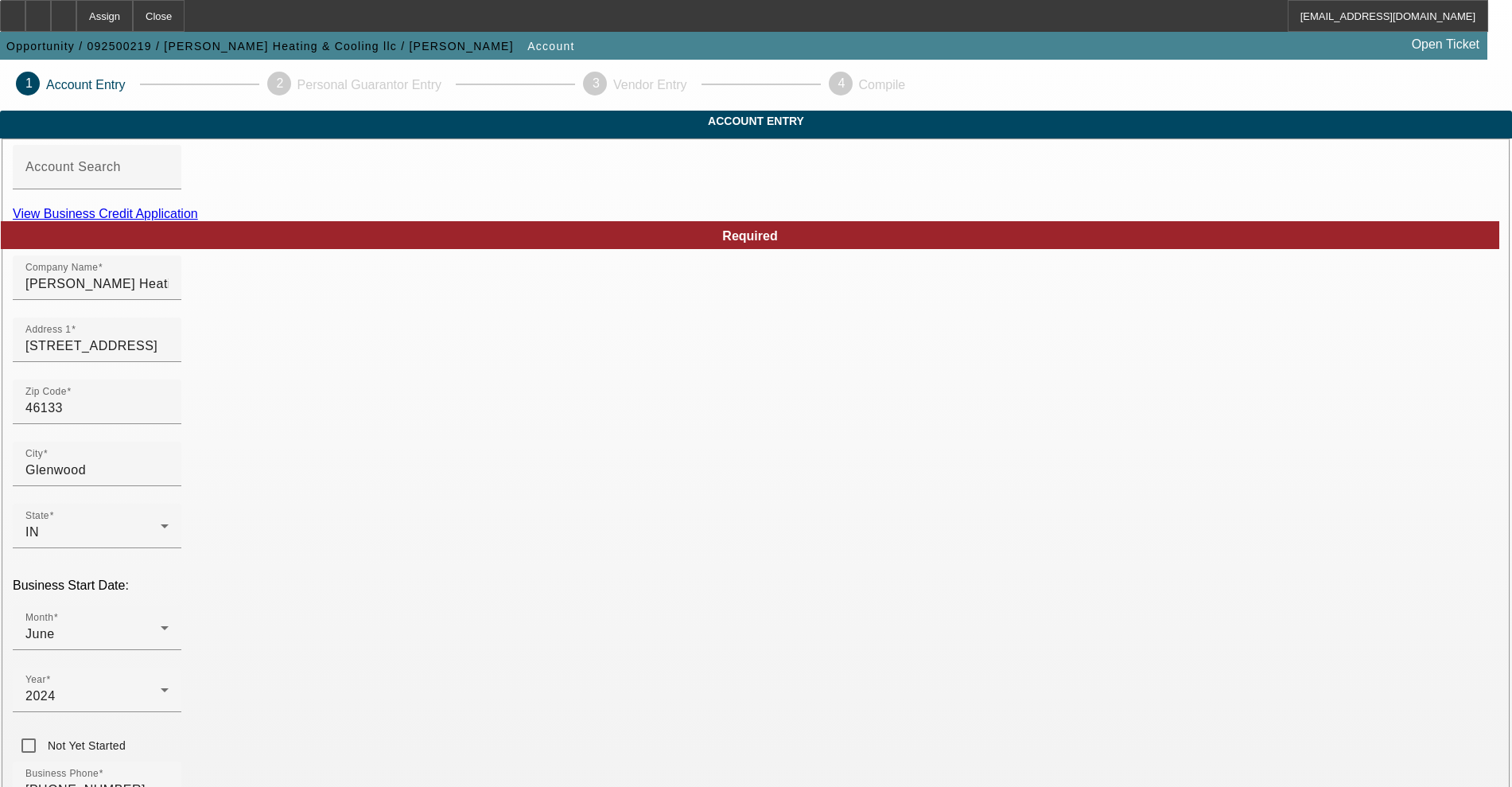
click at [198, 220] on link "View Business Credit Application" at bounding box center [105, 213] width 186 height 14
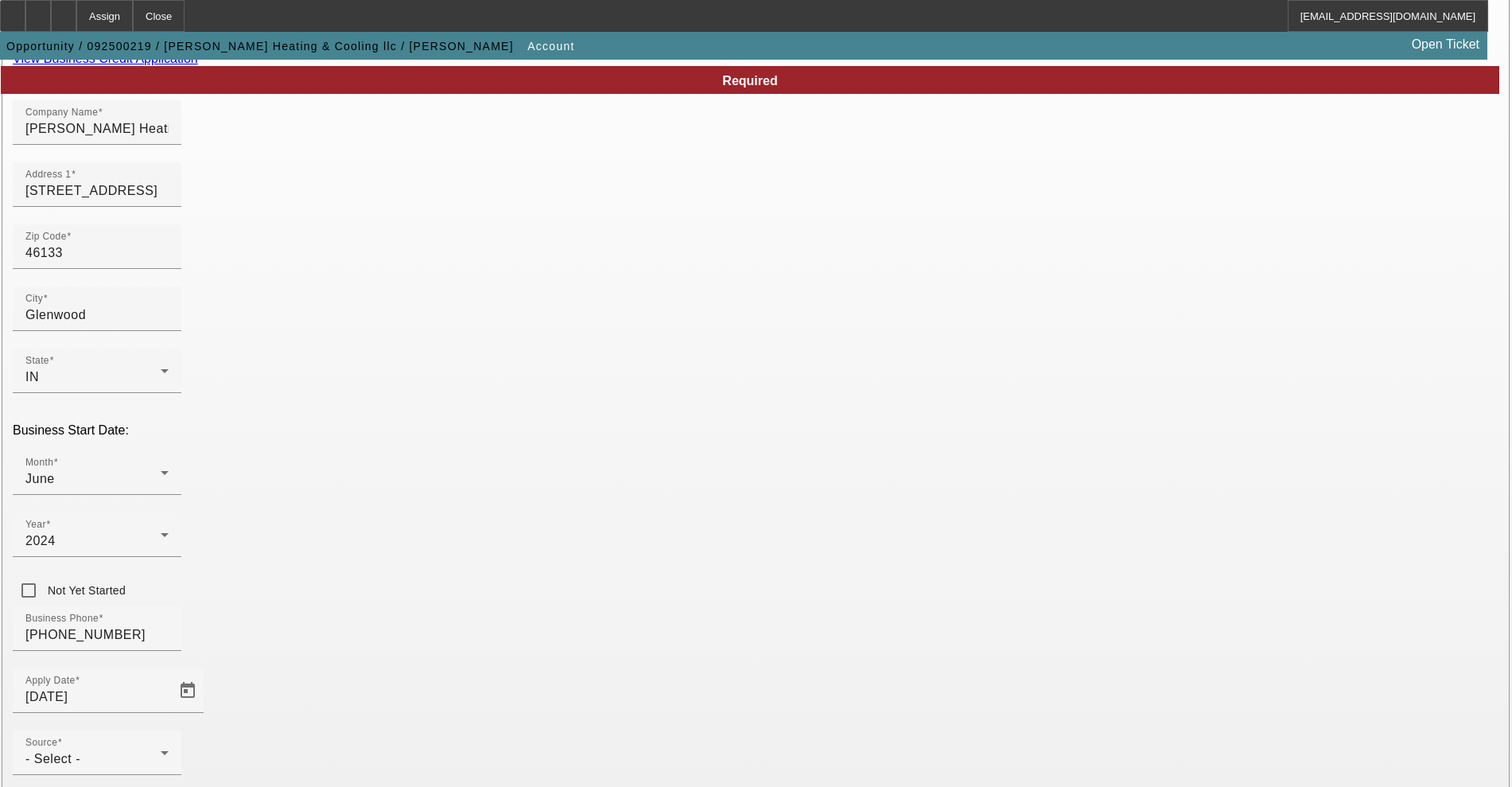
scroll to position [199, 0]
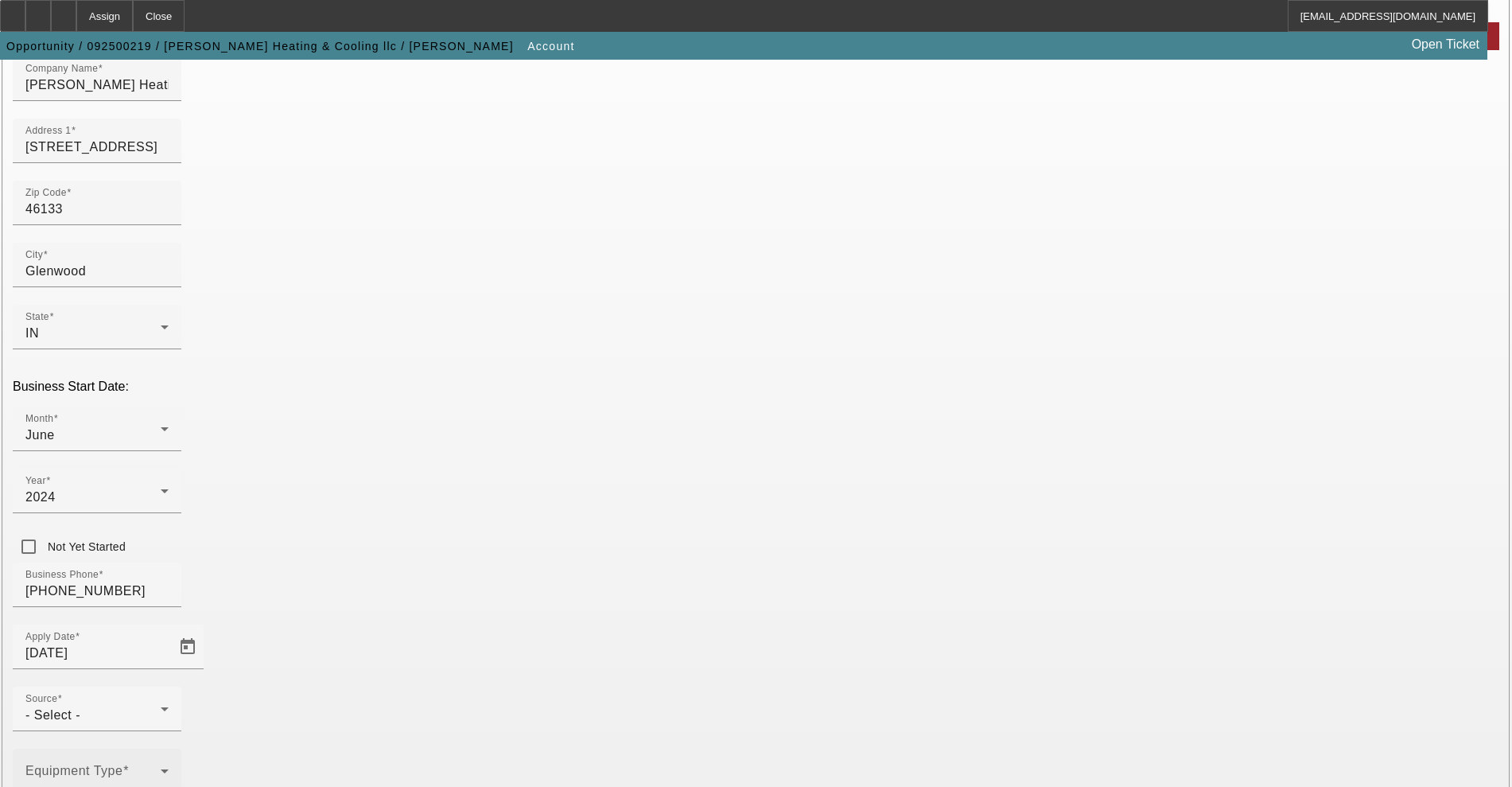
click at [160, 768] on span at bounding box center [92, 777] width 135 height 19
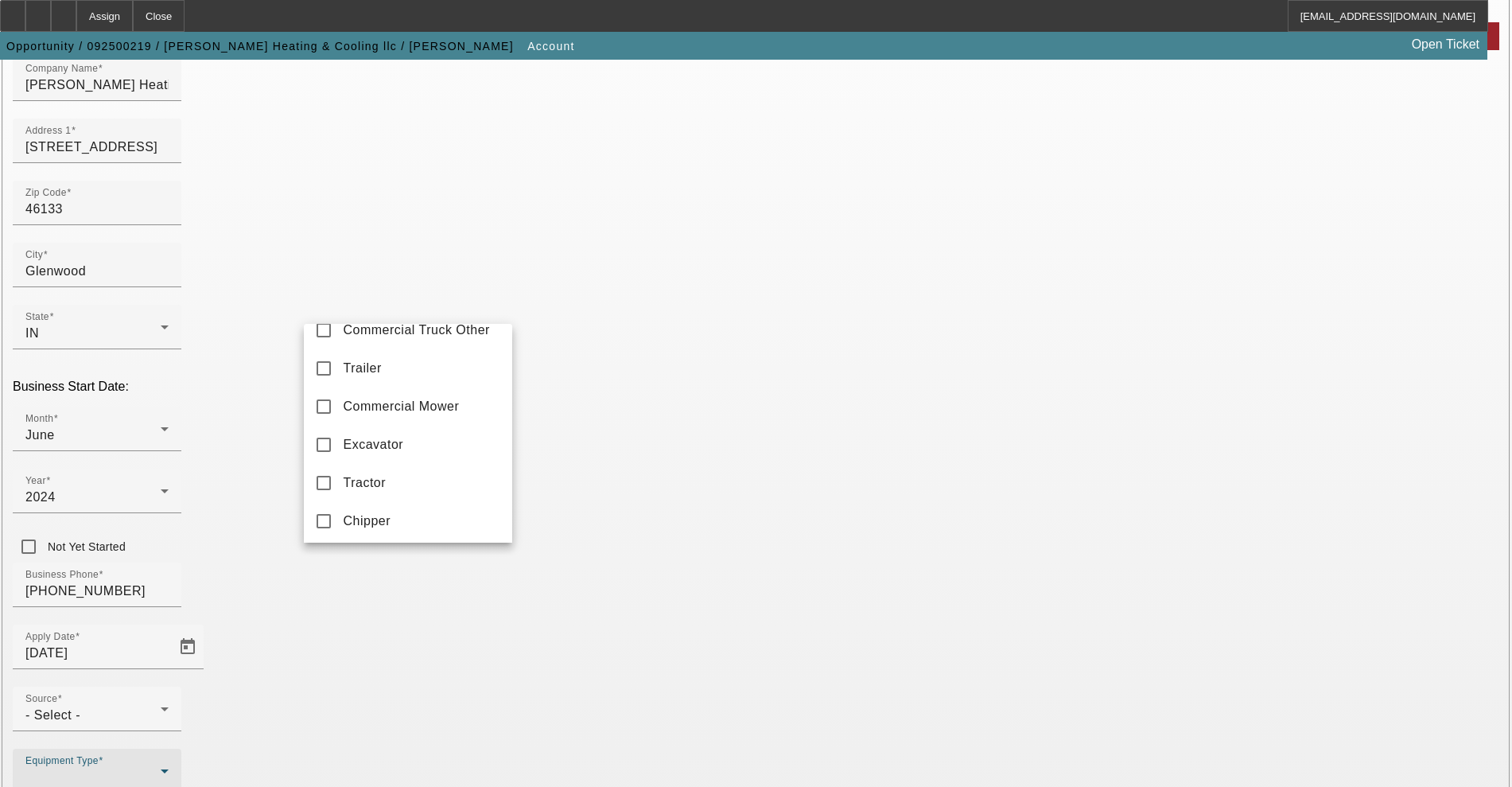
scroll to position [398, 0]
click at [399, 419] on span "Excavator" at bounding box center [374, 410] width 61 height 19
drag, startPoint x: 265, startPoint y: 533, endPoint x: 277, endPoint y: 547, distance: 18.4
click at [263, 533] on div at bounding box center [756, 393] width 1512 height 787
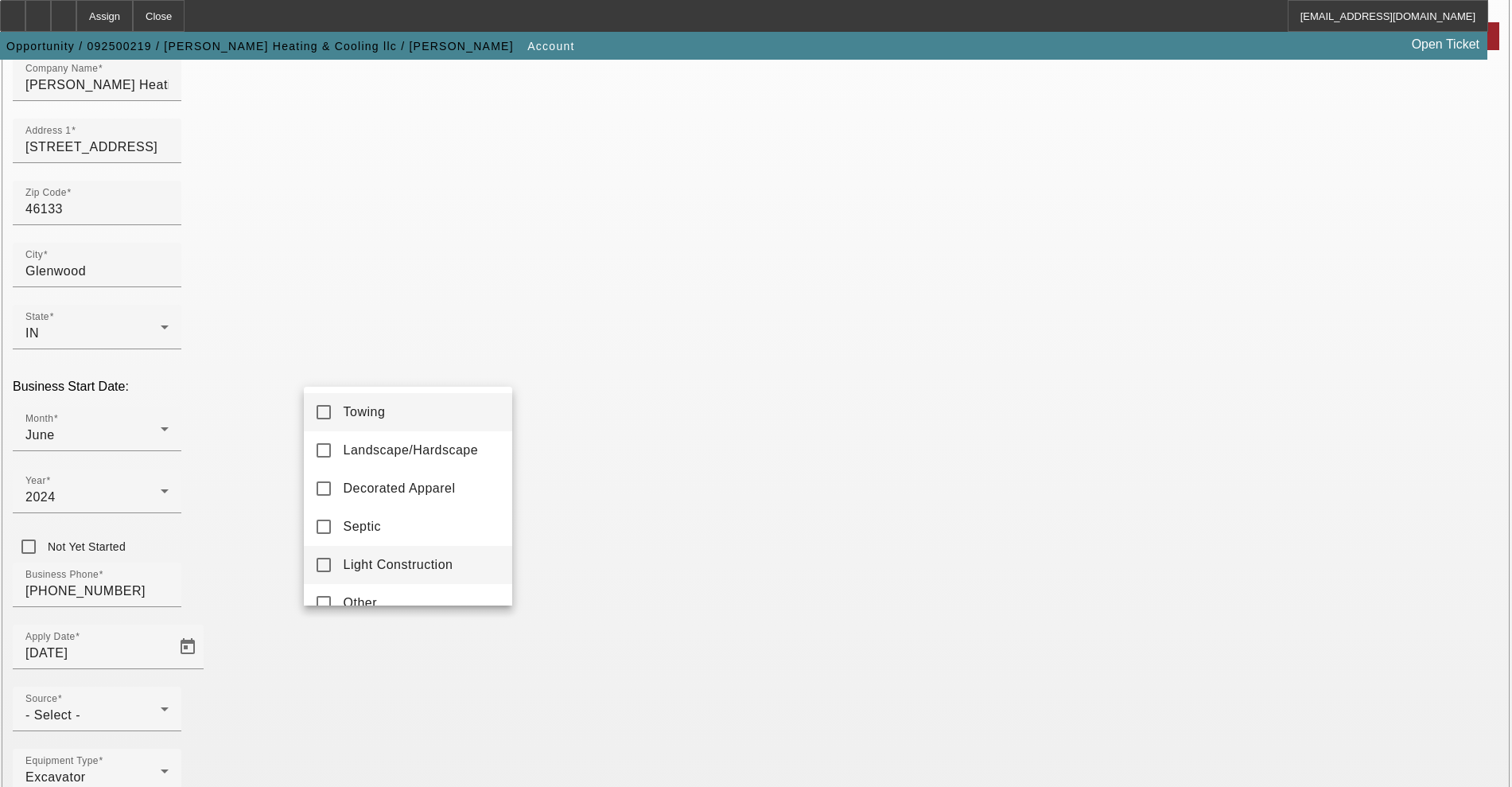
click at [364, 574] on span "Light Construction" at bounding box center [398, 565] width 109 height 19
click at [213, 527] on div at bounding box center [756, 393] width 1512 height 787
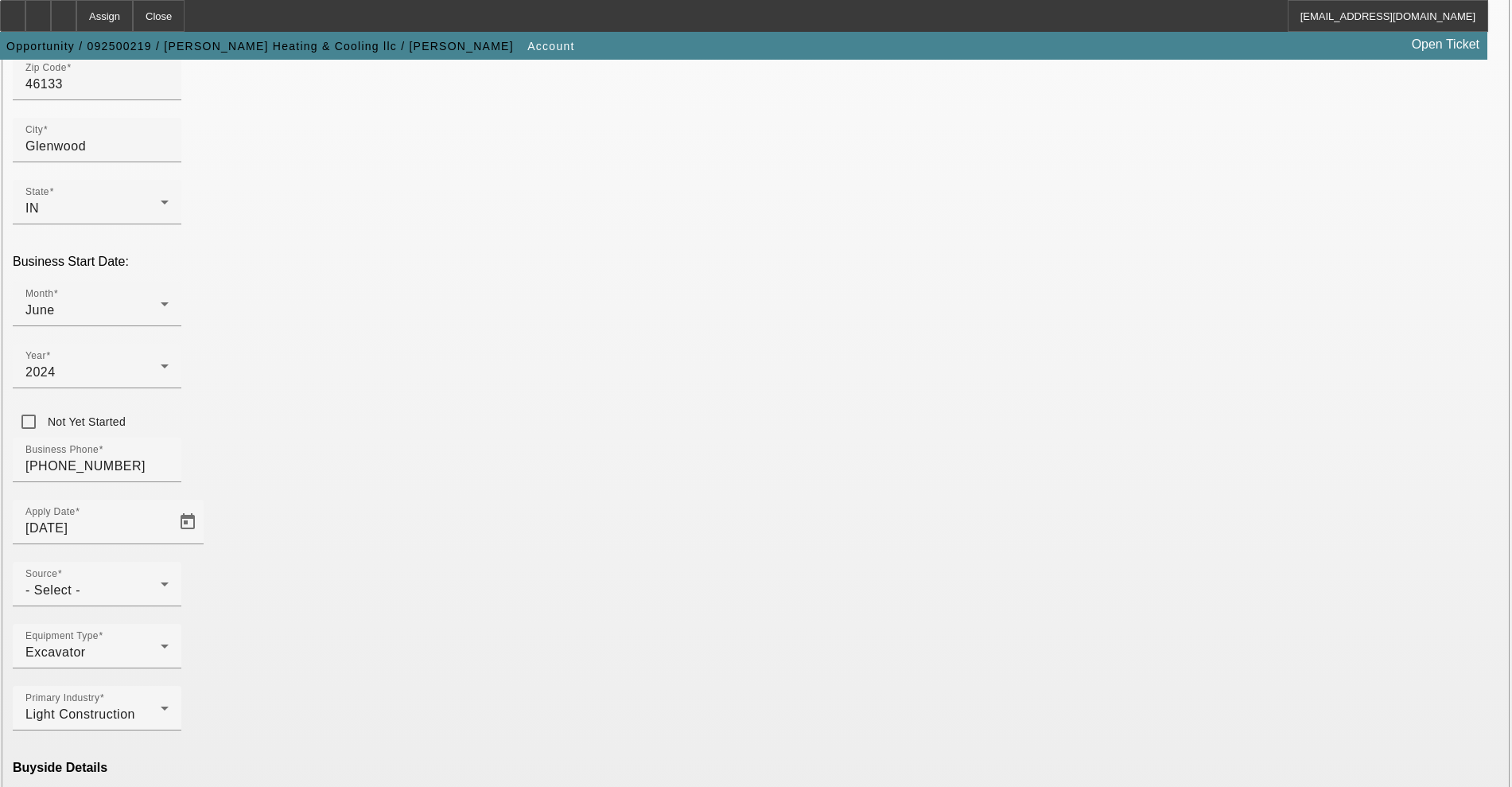
scroll to position [330, 0]
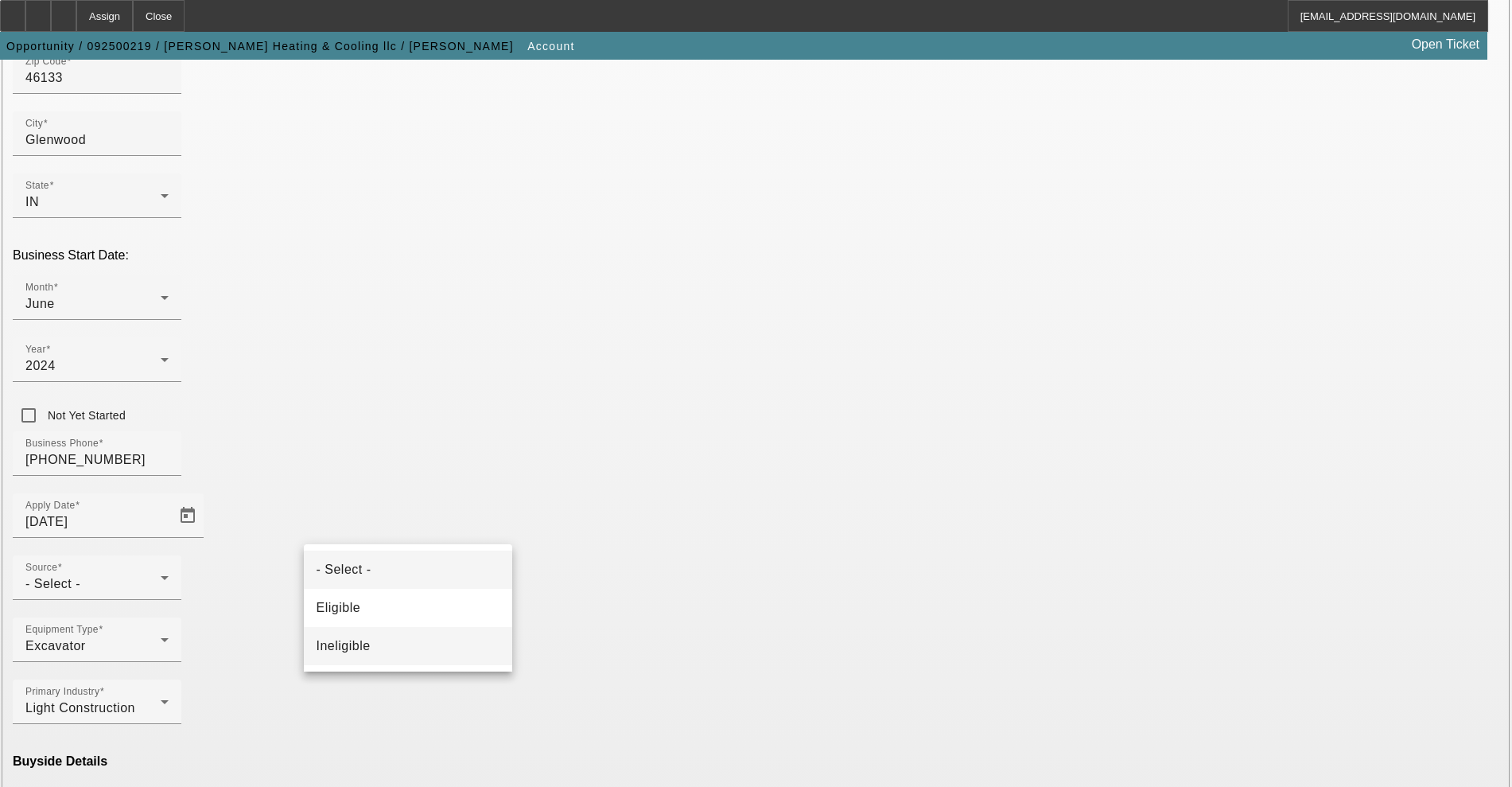
click at [369, 657] on mat-option "Ineligible" at bounding box center [408, 645] width 208 height 38
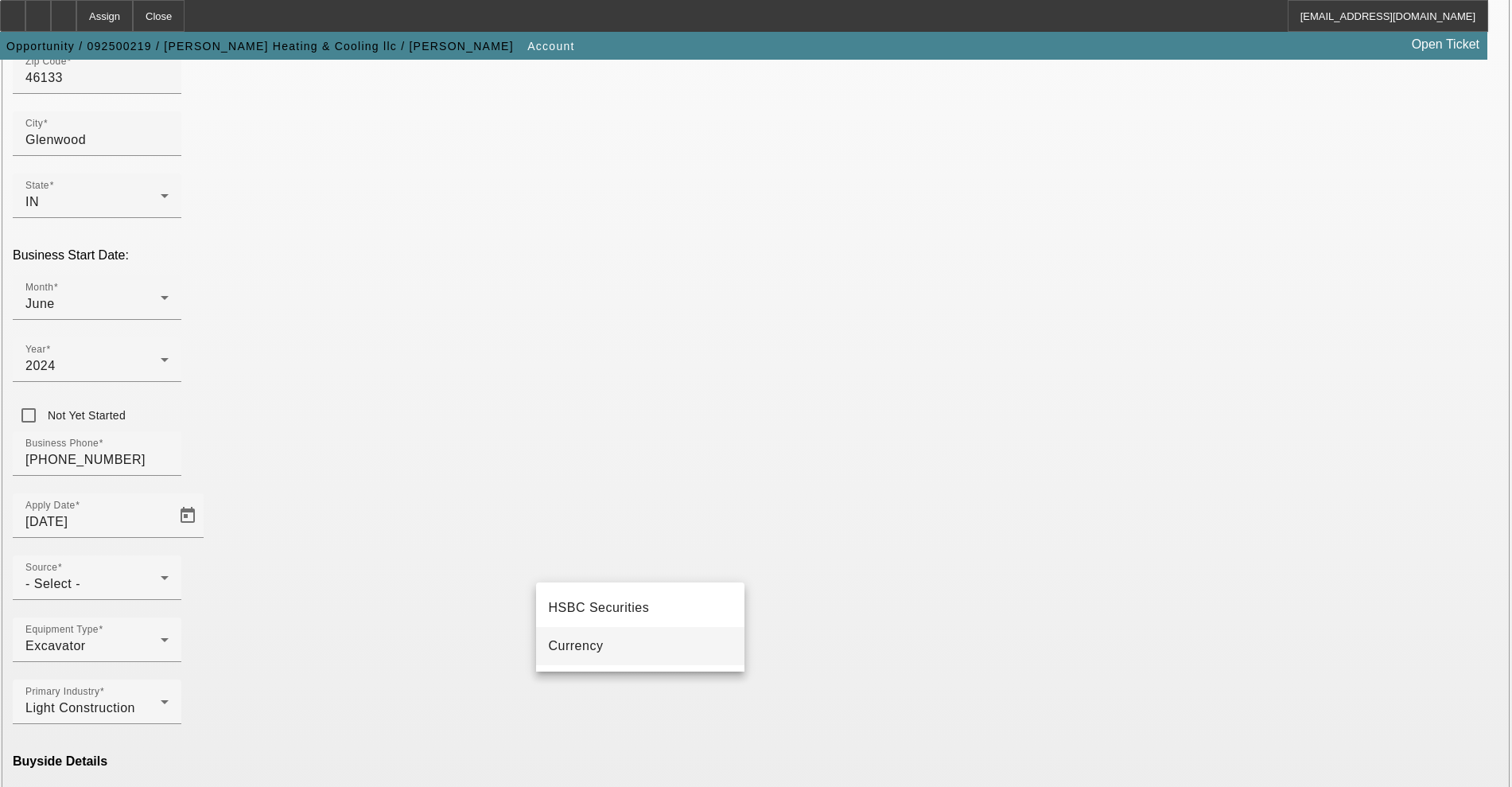
click at [604, 658] on mat-option "Currency" at bounding box center [640, 645] width 208 height 38
type input "Currency"
click at [169, 555] on div "Source - Select -" at bounding box center [96, 577] width 143 height 45
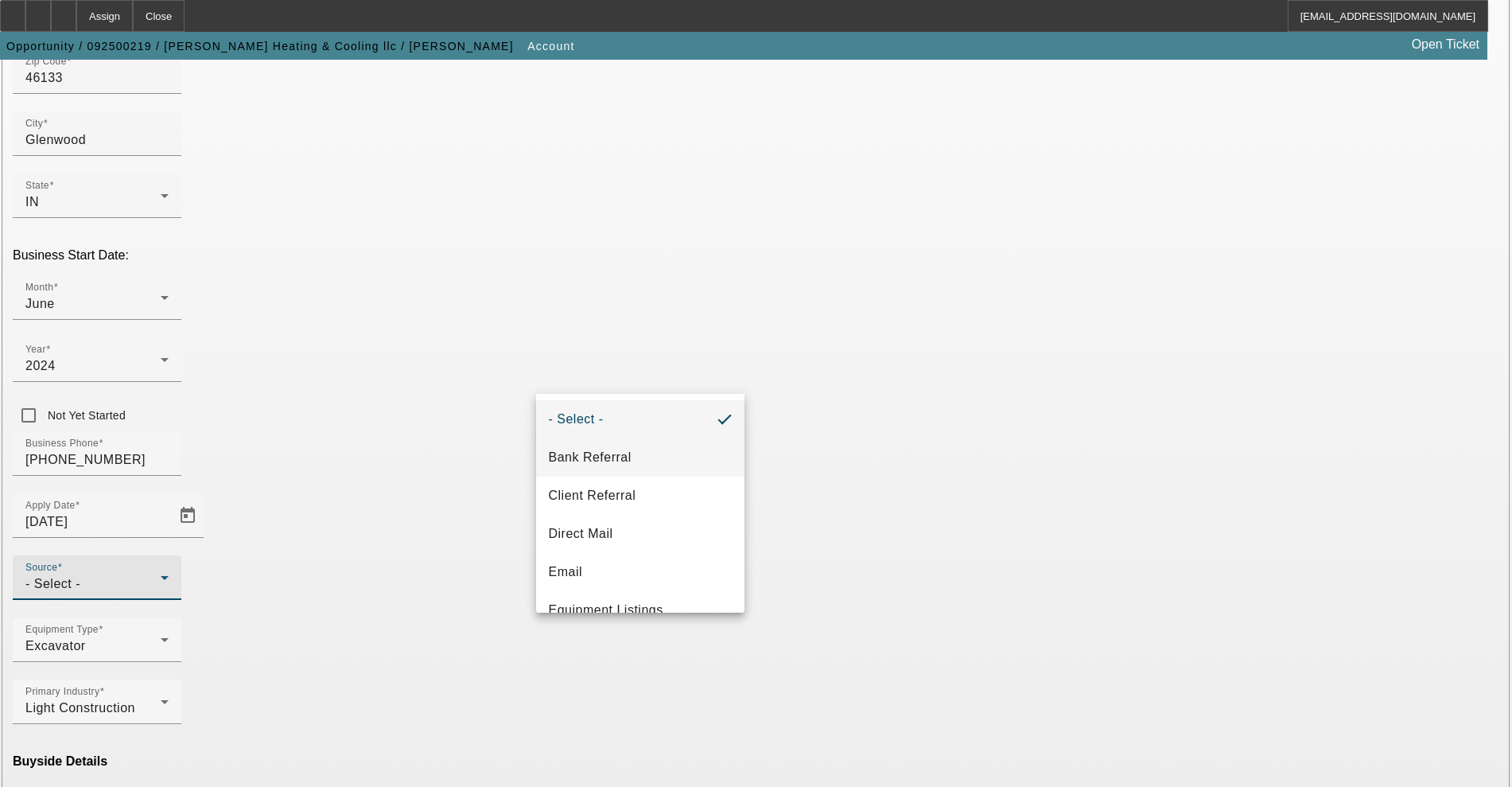
click at [609, 447] on mat-option "Bank Referral" at bounding box center [640, 457] width 208 height 38
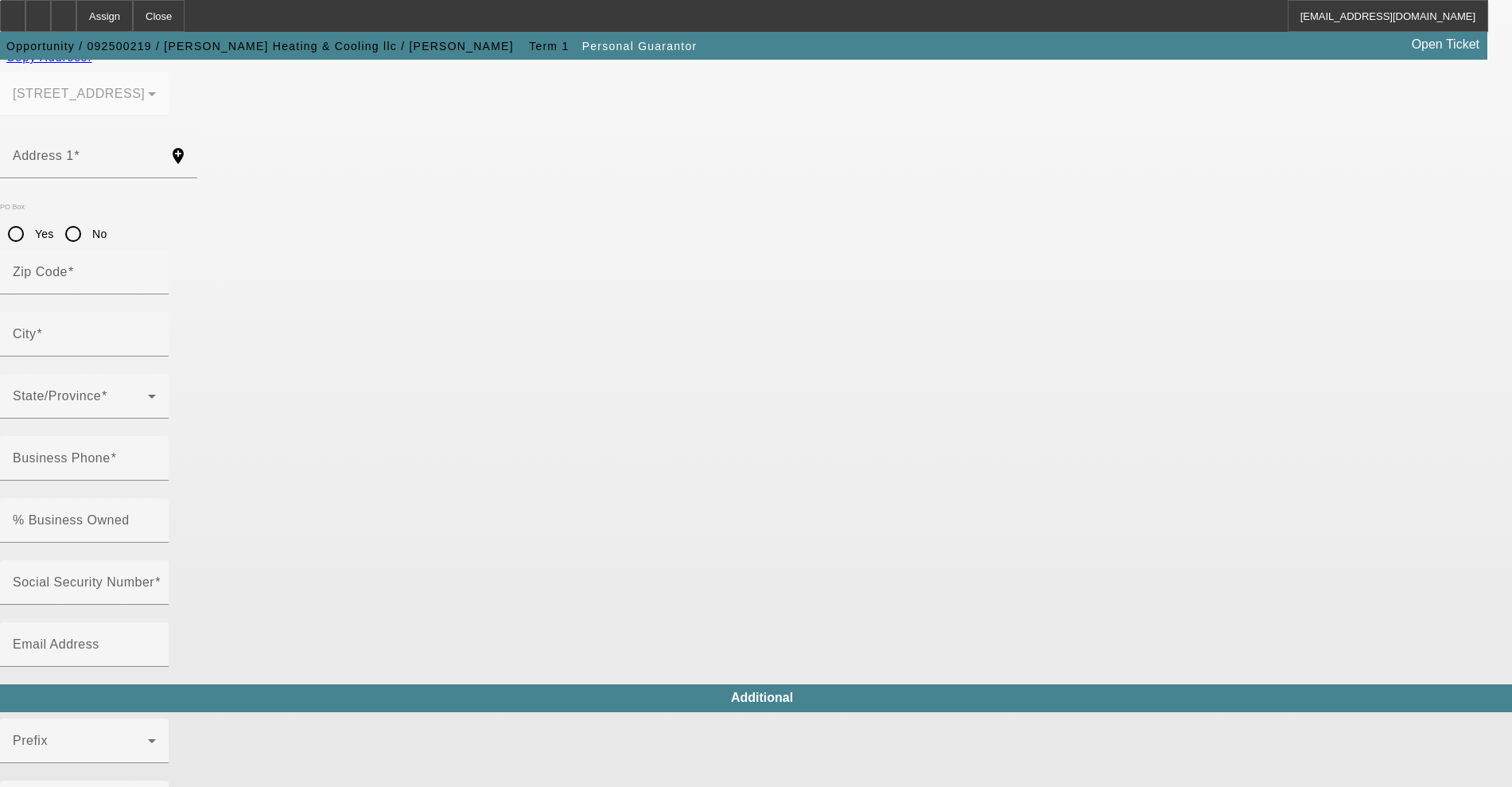
type input "David"
type input "Miller"
type input "[STREET_ADDRESS]"
radio input "true"
type input "46133"
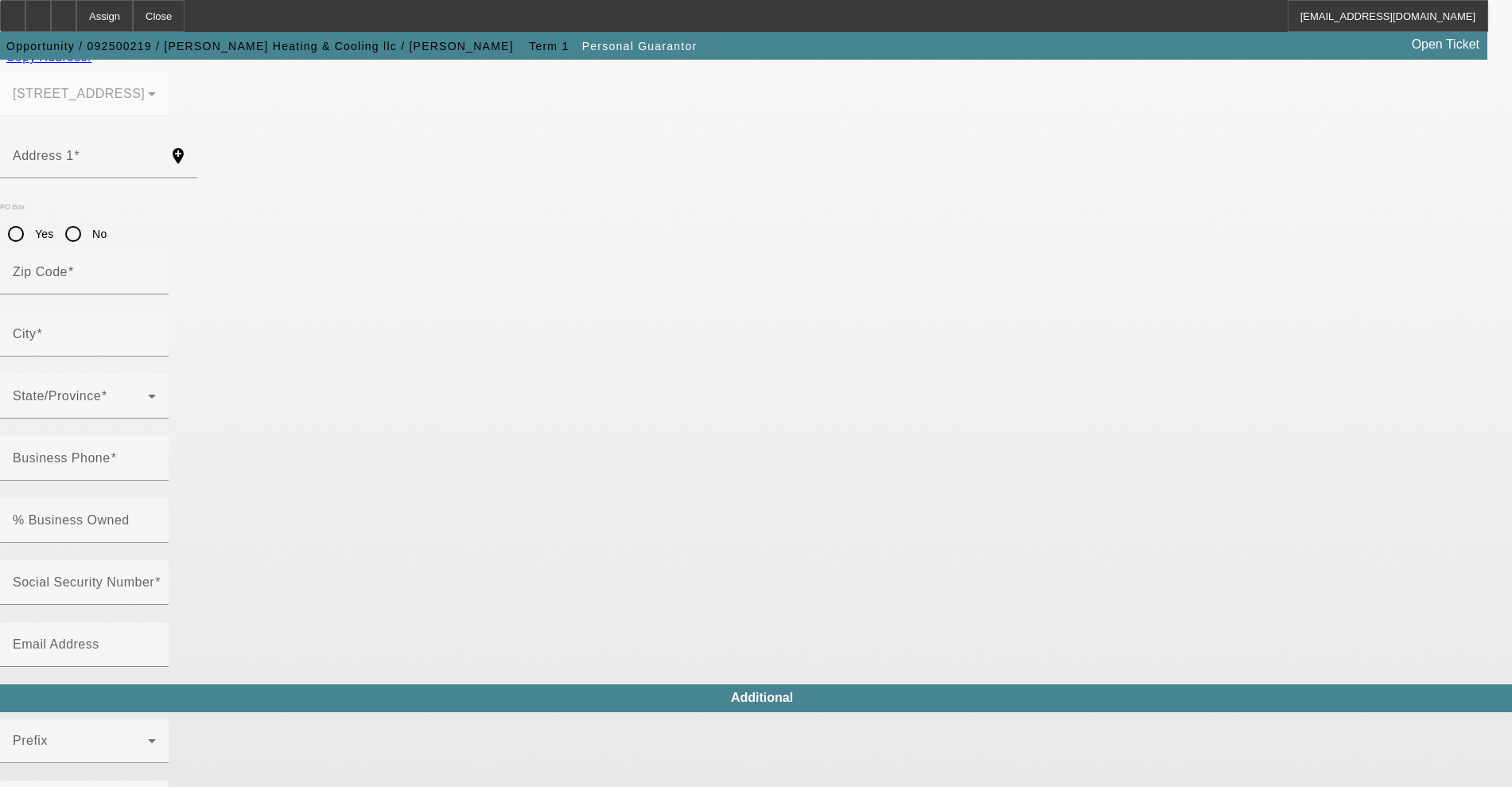
type input "Glenwood"
type input "[PHONE_NUMBER]"
type input "100"
type input "268-90-0524"
type input "david.miller46133@gmail.com"
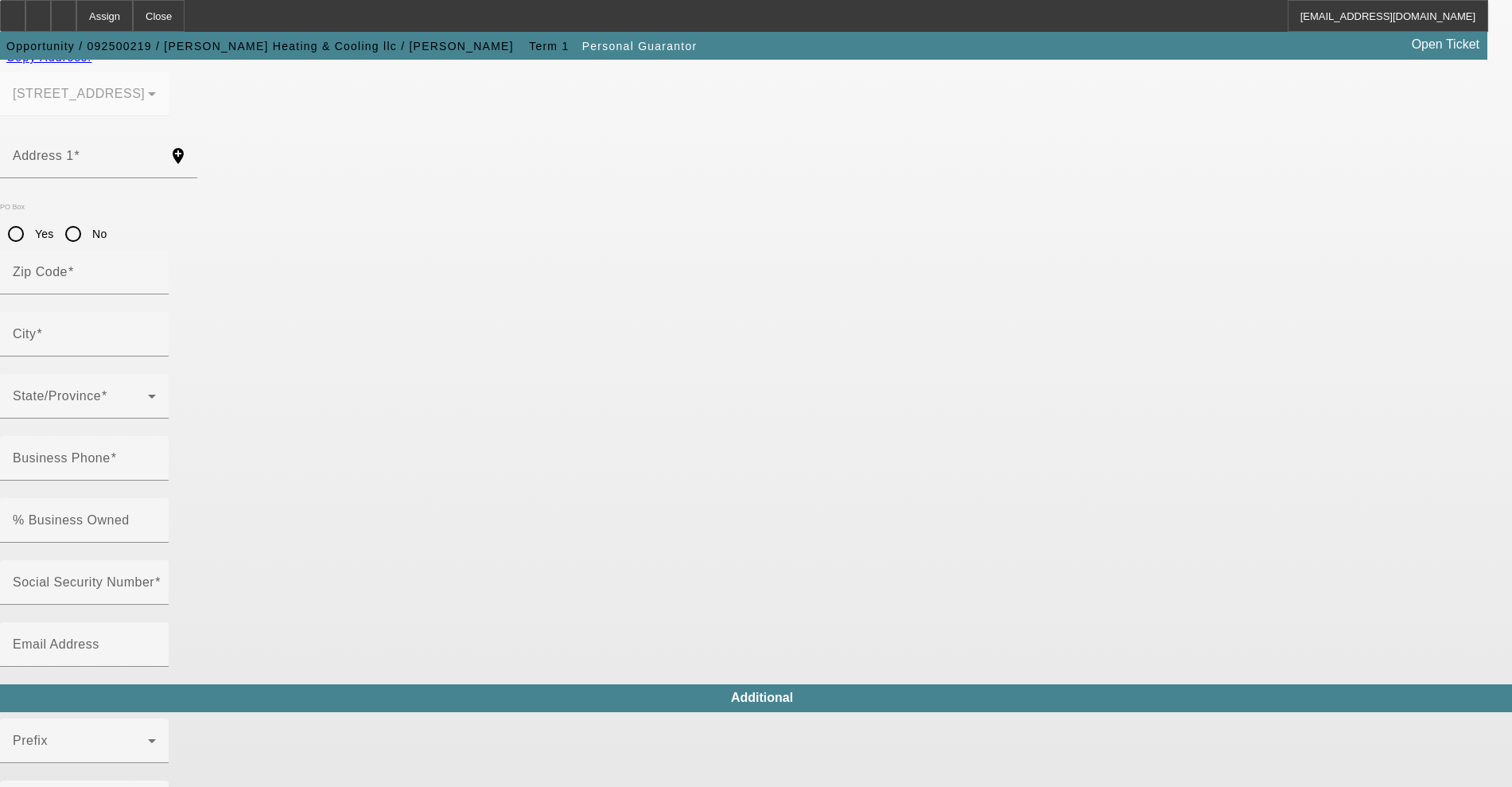
type input "[PHONE_NUMBER]"
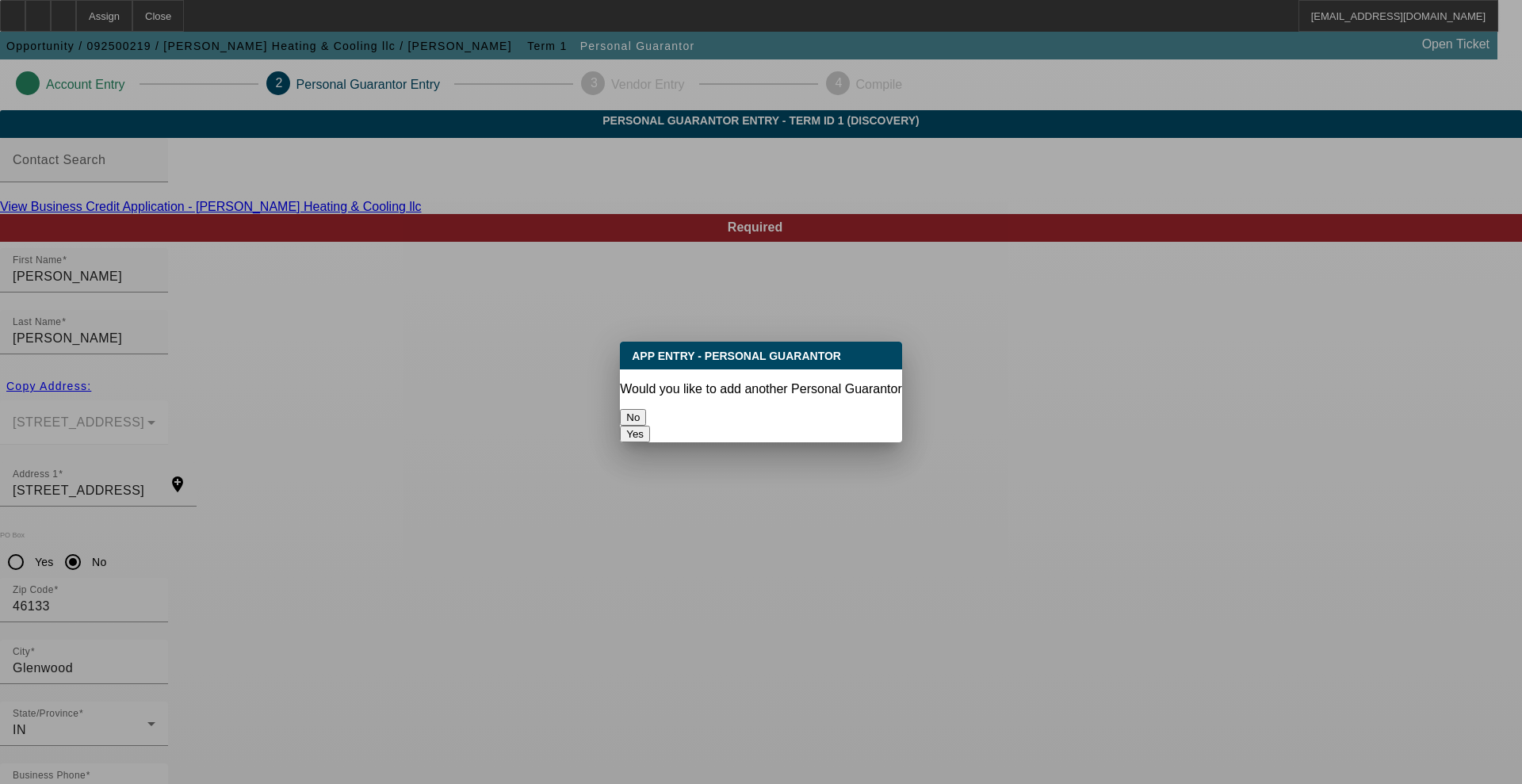
click at [646, 410] on button "No" at bounding box center [633, 417] width 26 height 17
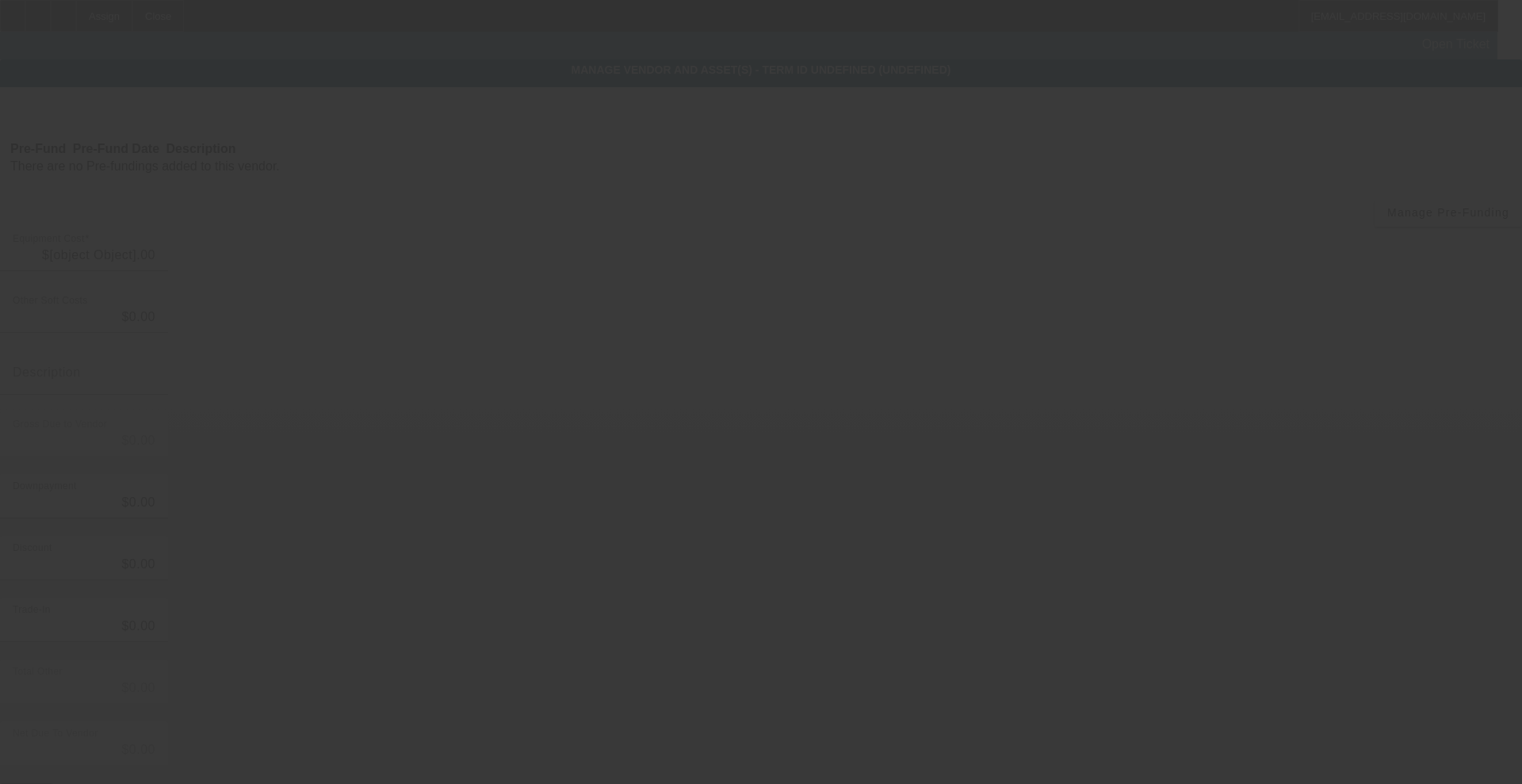
type input "$10,000.00"
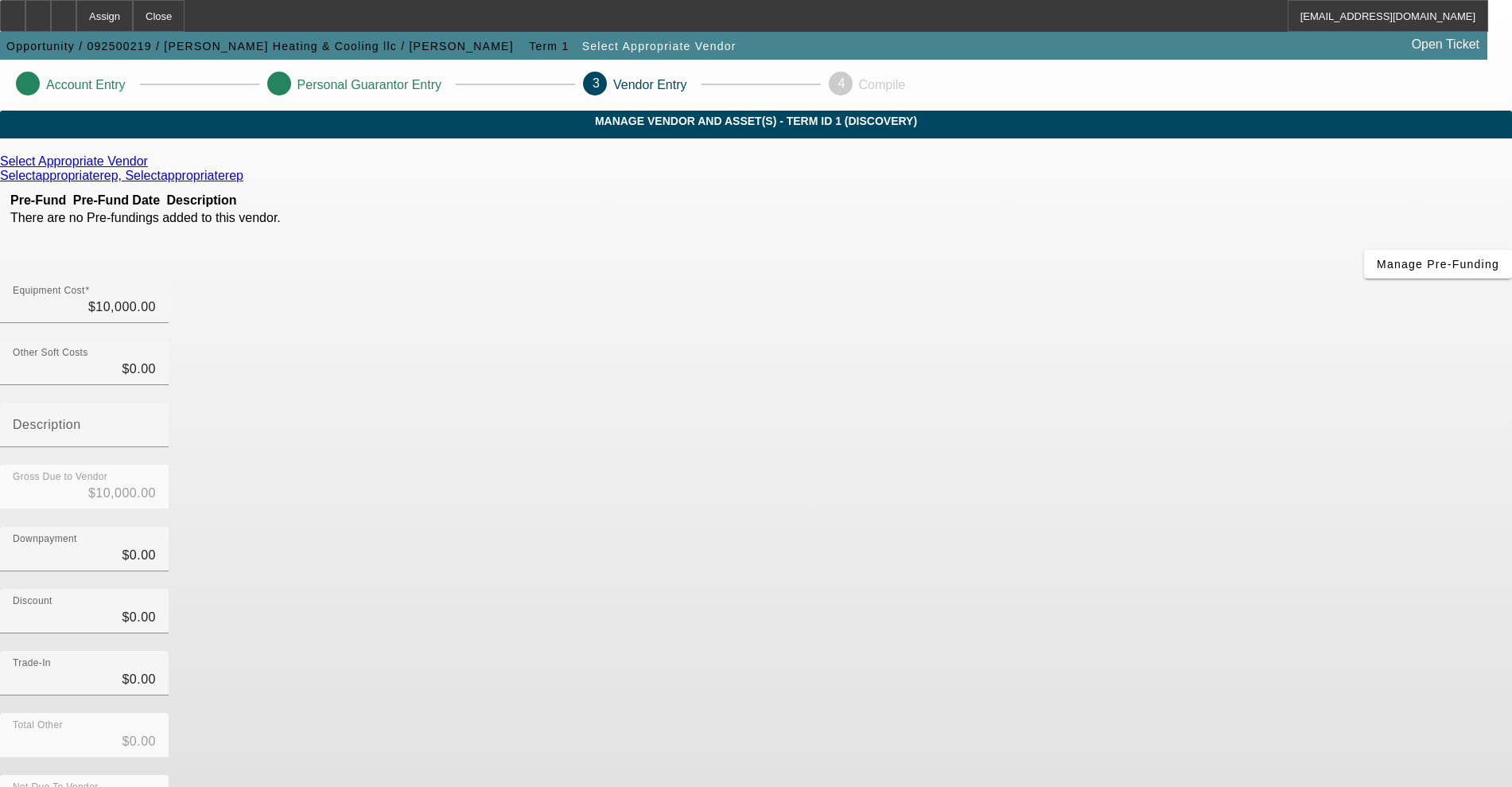
click at [152, 168] on icon at bounding box center [152, 160] width 0 height 14
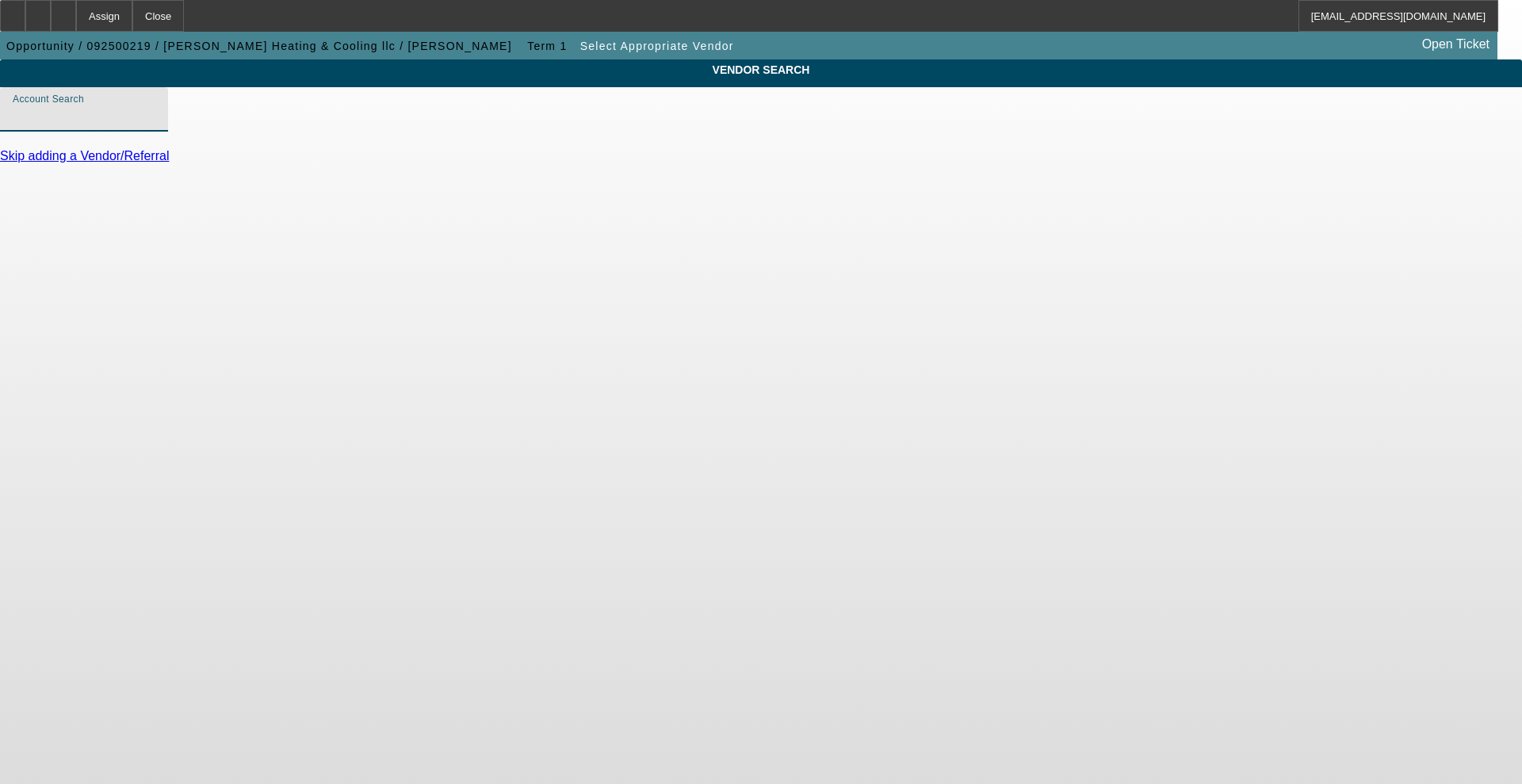
click at [155, 124] on input "Account Search" at bounding box center [84, 116] width 143 height 19
type input "s"
type input "sale leas"
click at [169, 162] on link "Skip adding a Vendor/Referral" at bounding box center [84, 156] width 169 height 14
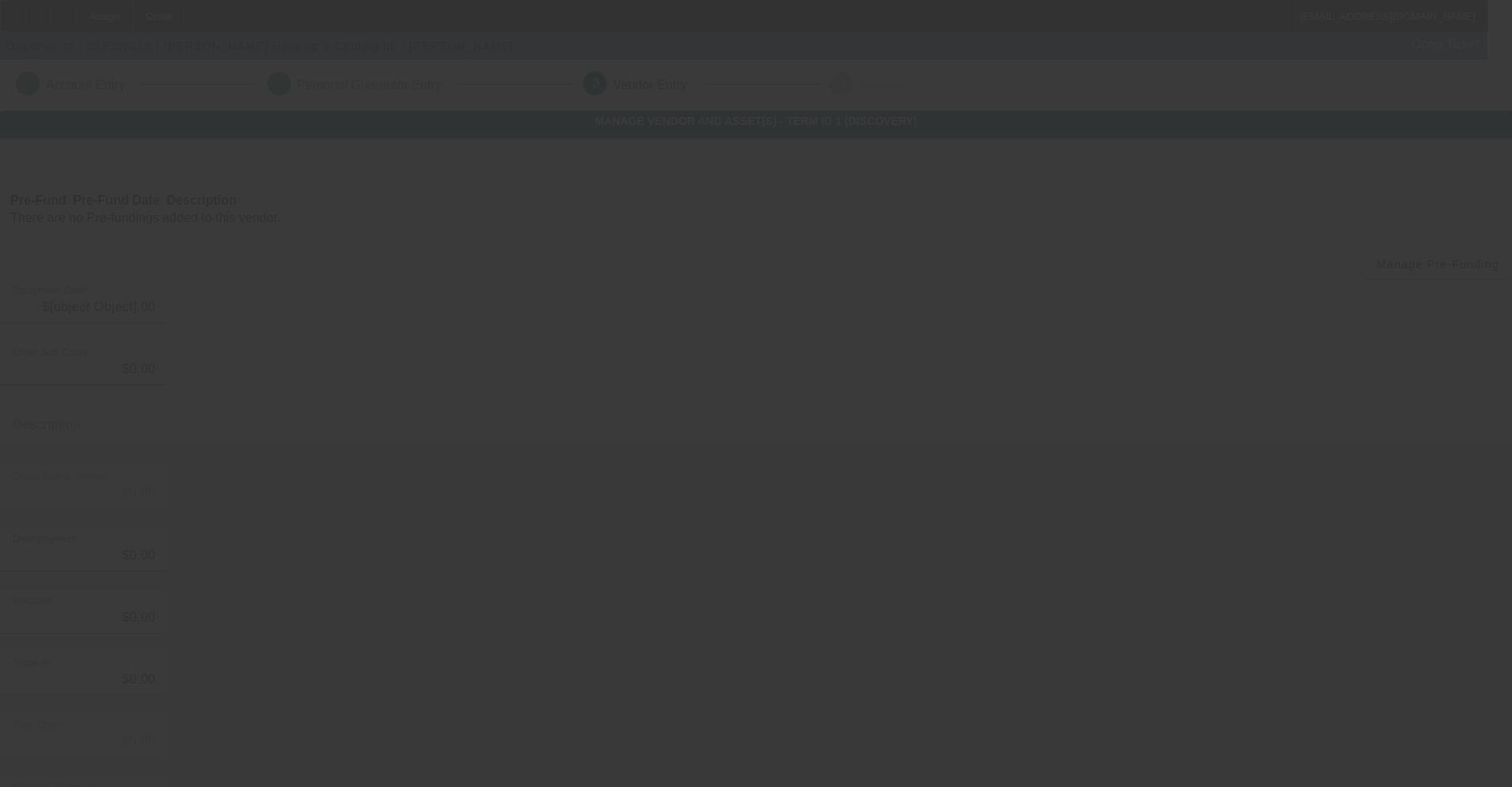
type input "$10,000.00"
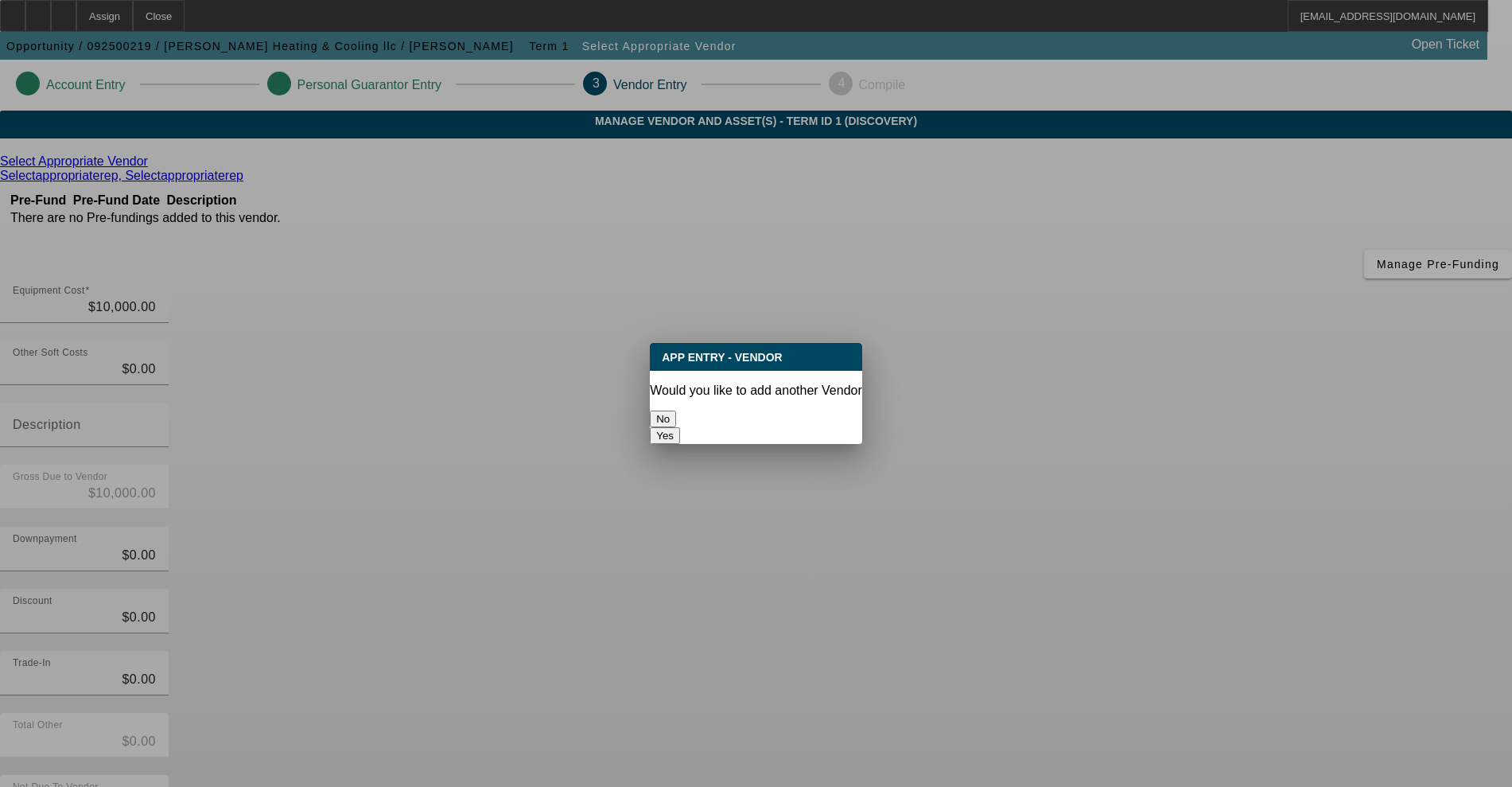
click at [676, 410] on button "No" at bounding box center [663, 418] width 26 height 17
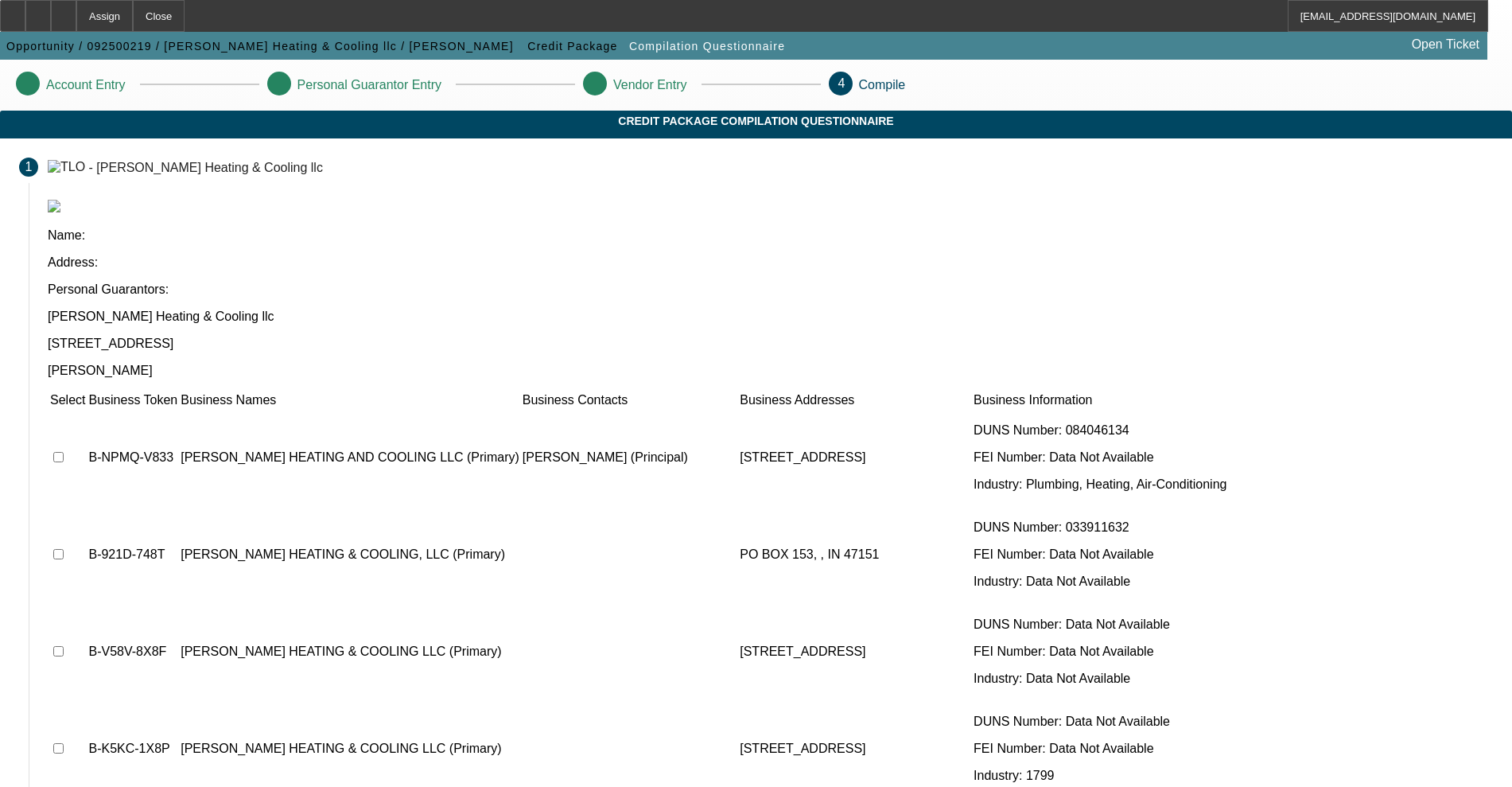
click at [64, 646] on input "checkbox" at bounding box center [58, 651] width 11 height 11
checkbox input "true"
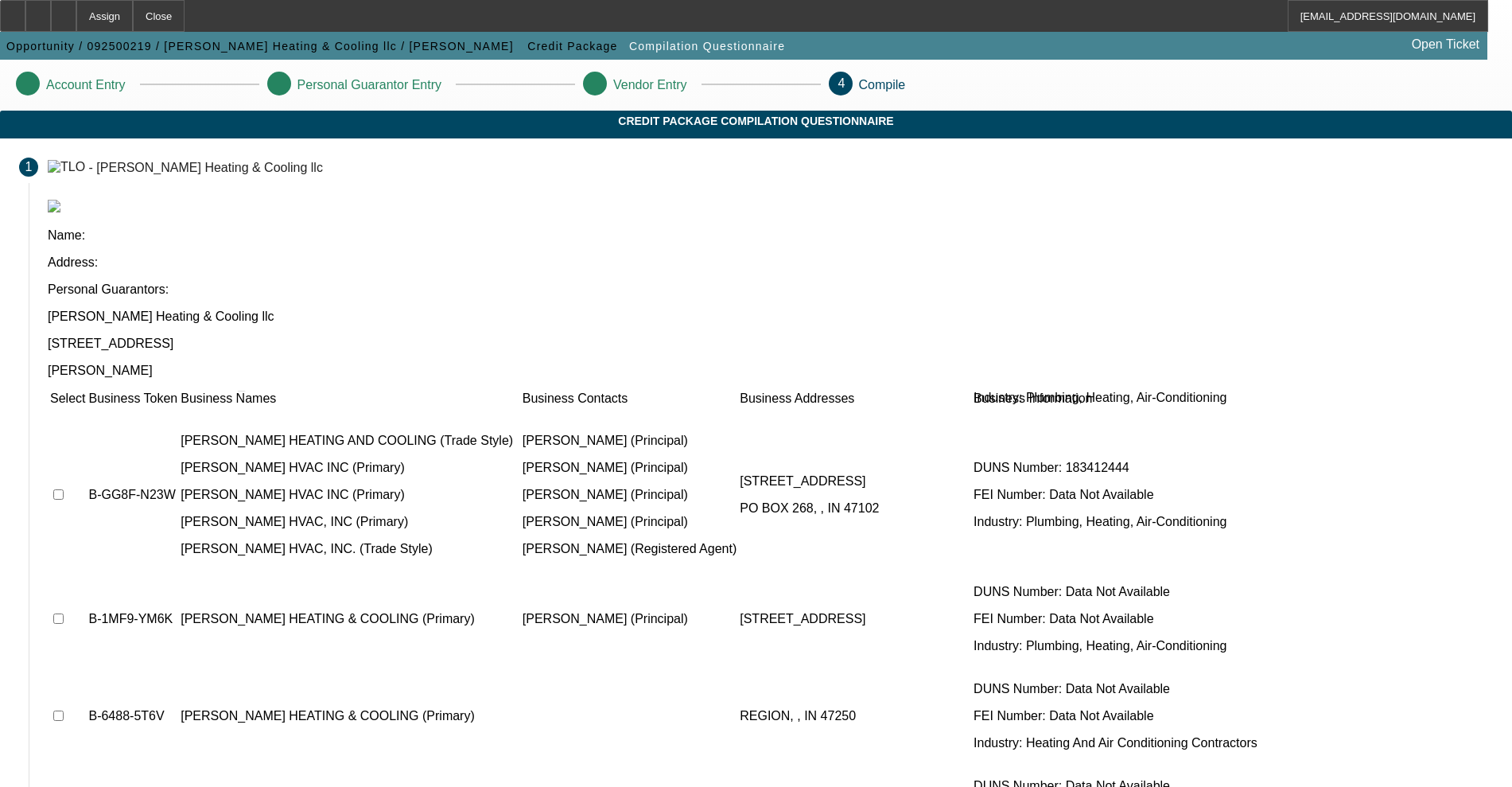
scroll to position [585, 0]
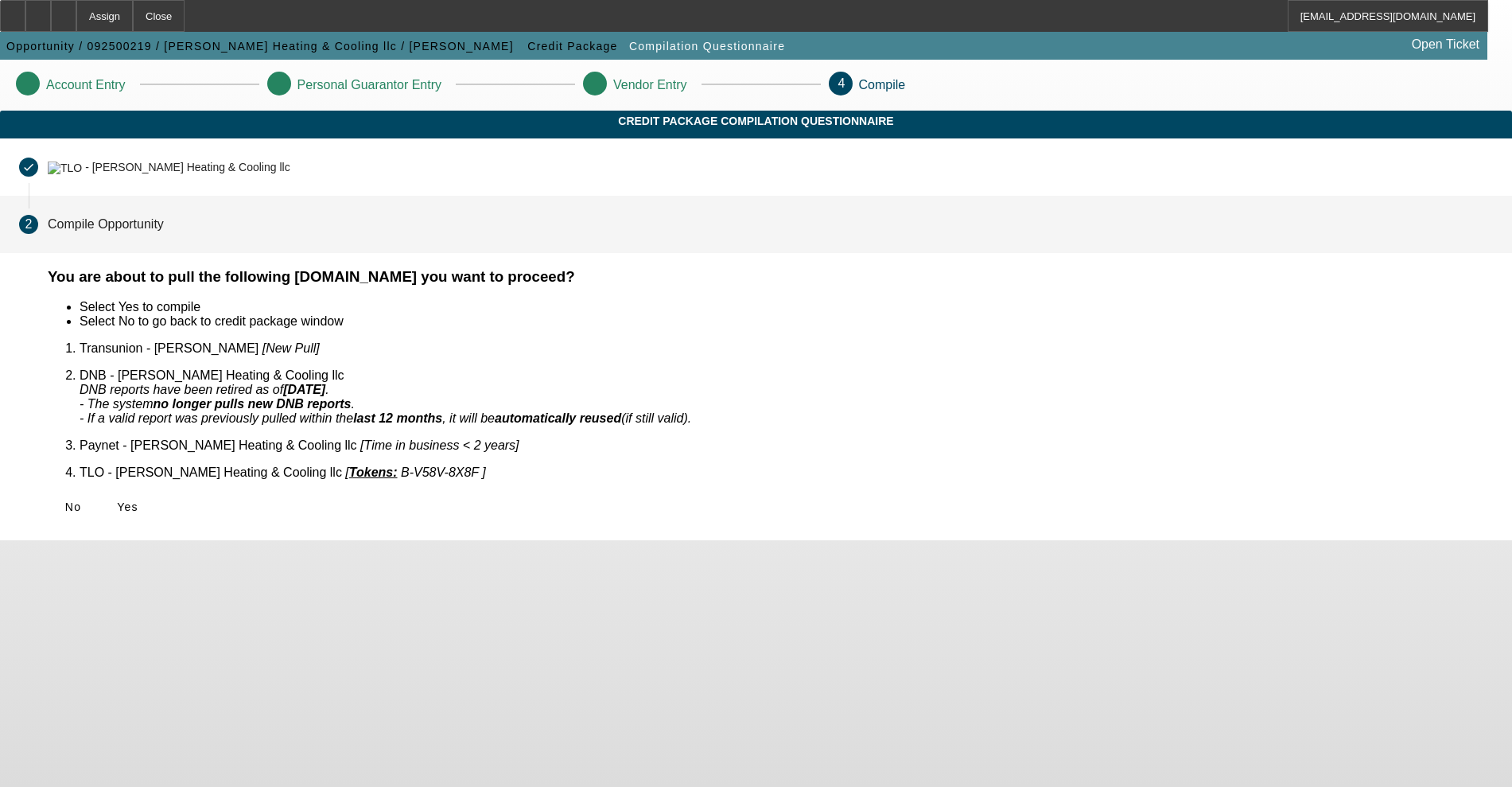
scroll to position [0, 0]
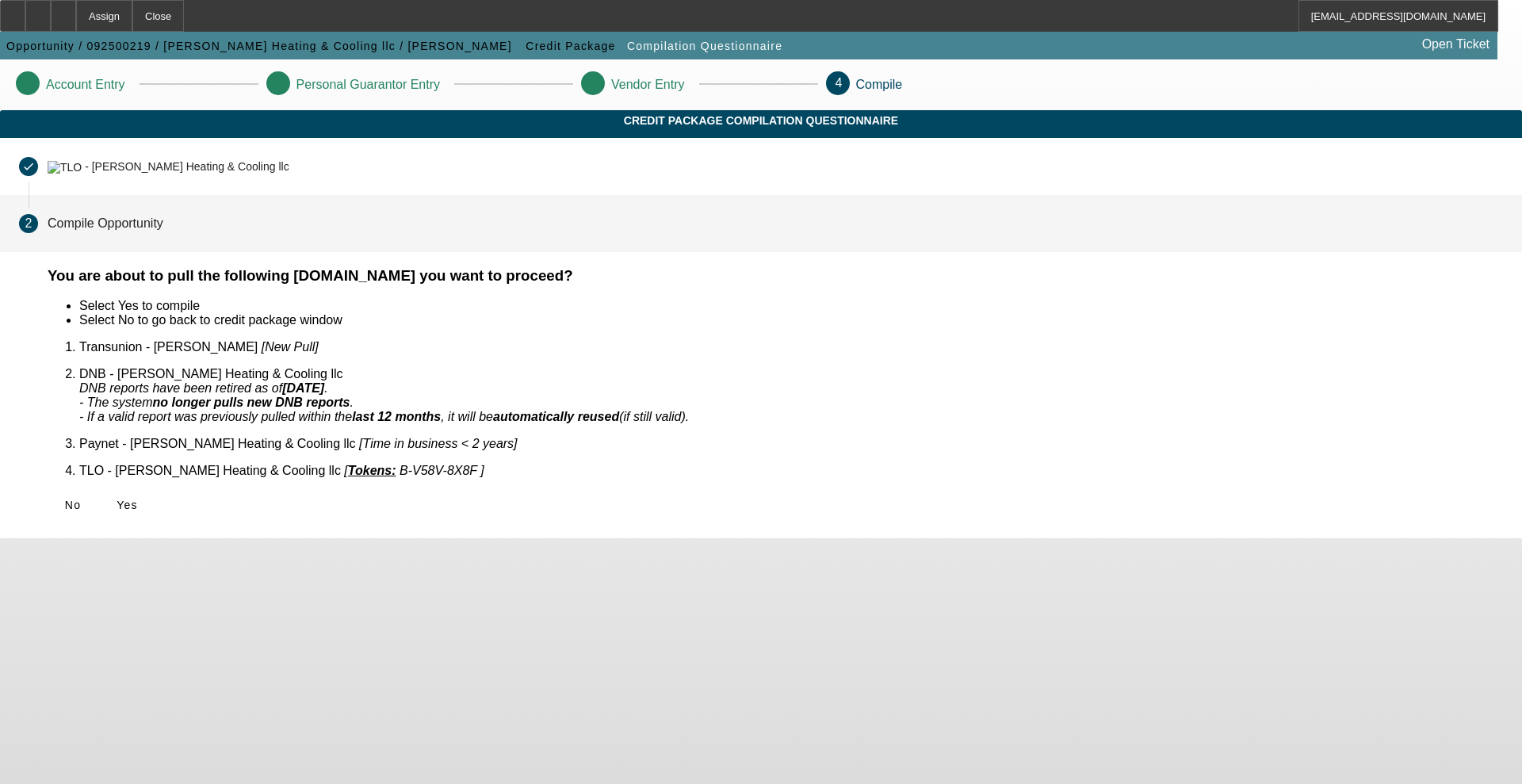
click at [116, 498] on icon at bounding box center [116, 505] width 0 height 13
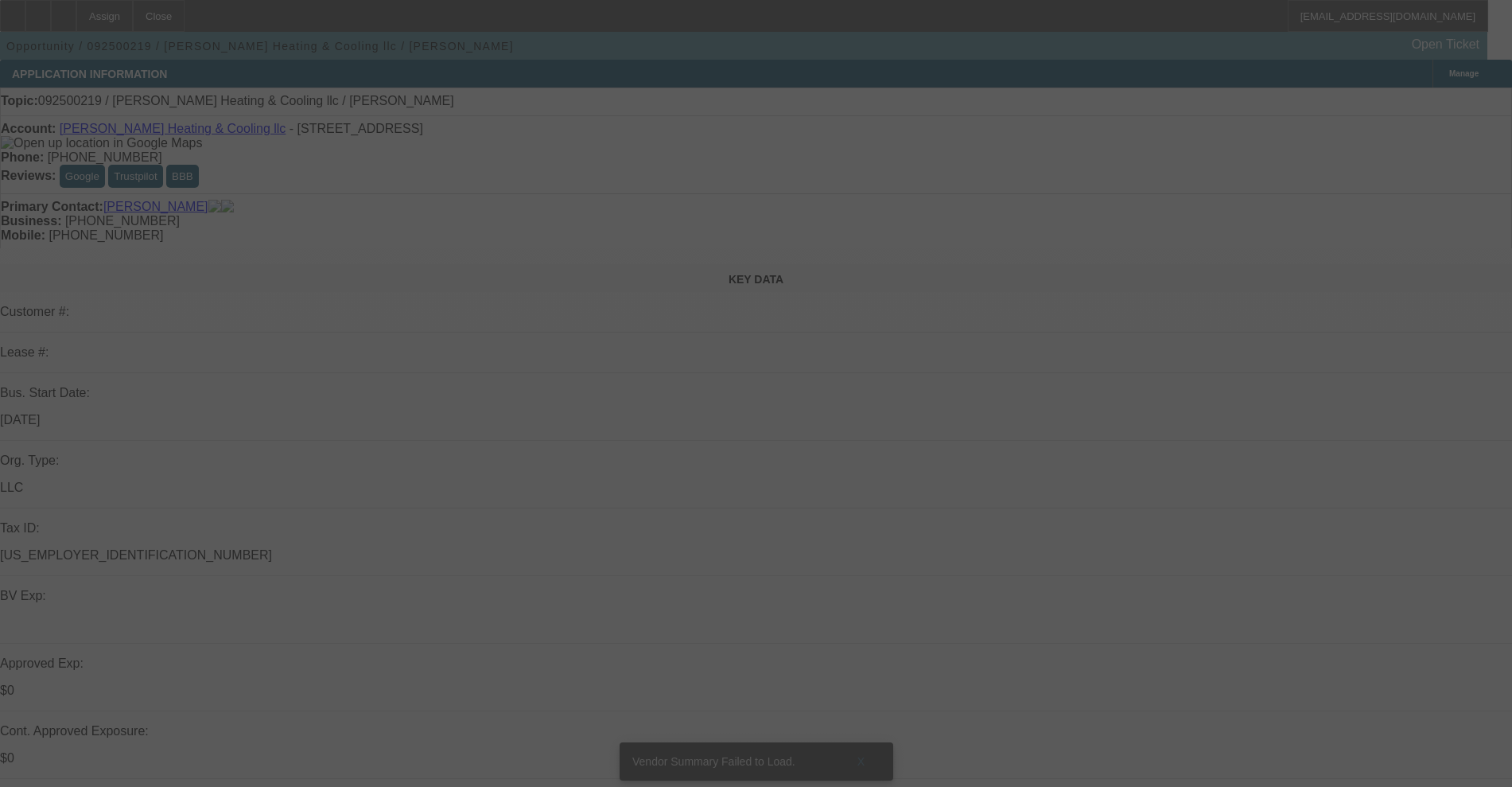
select select "0"
select select "2"
select select "0"
select select "6"
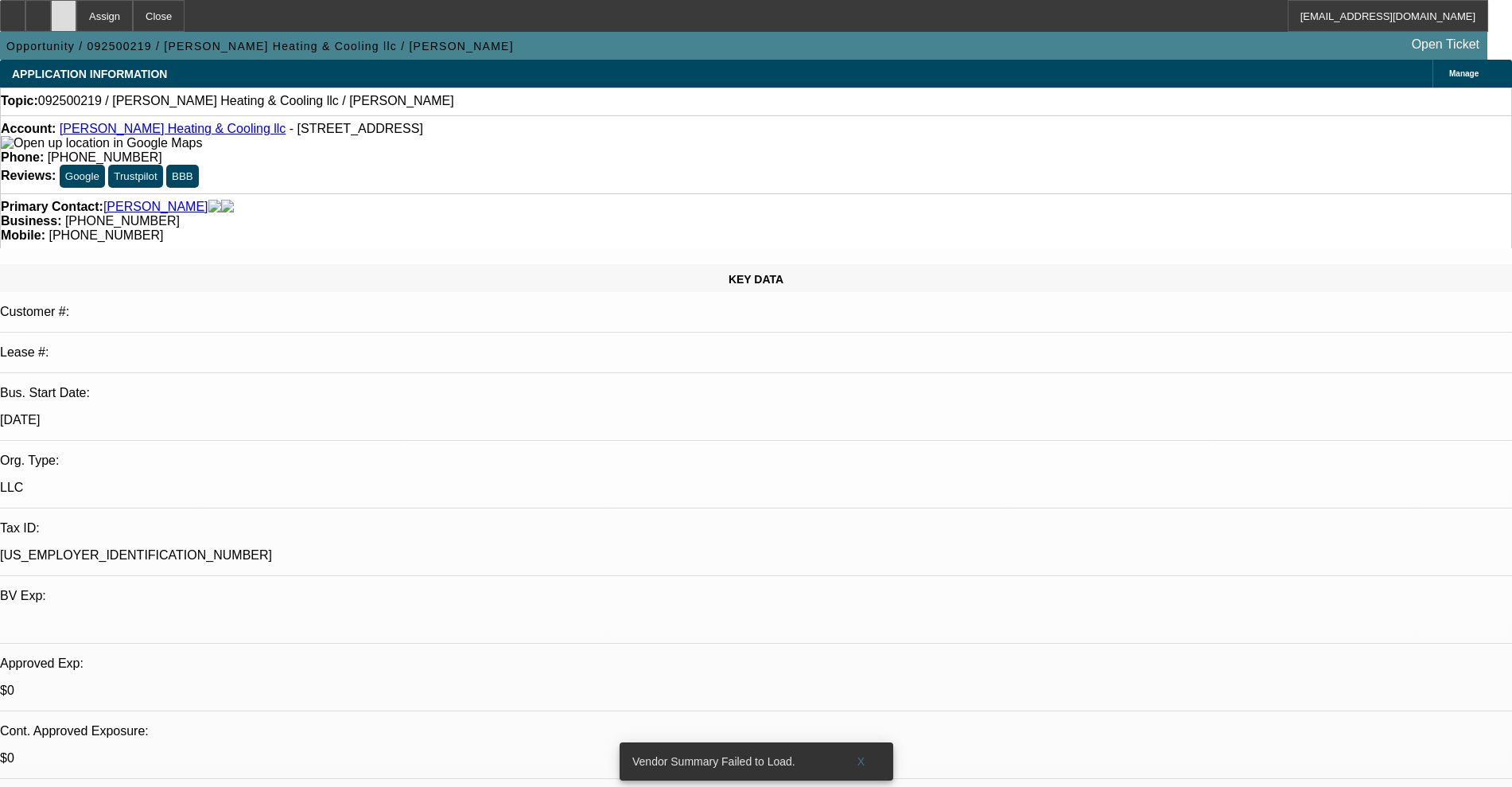
click at [76, 4] on div at bounding box center [63, 15] width 25 height 32
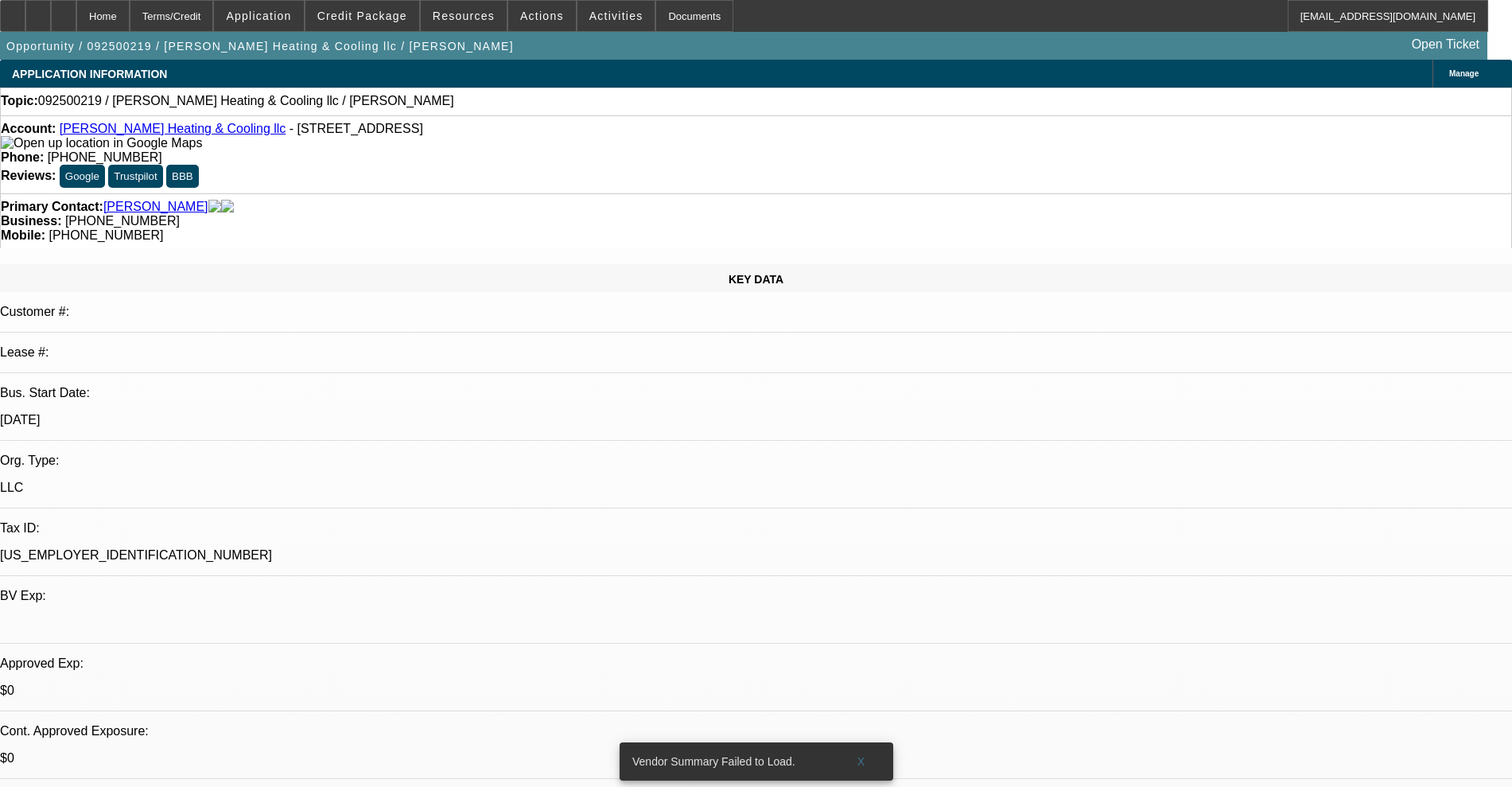
select select "0"
select select "2"
select select "0"
select select "6"
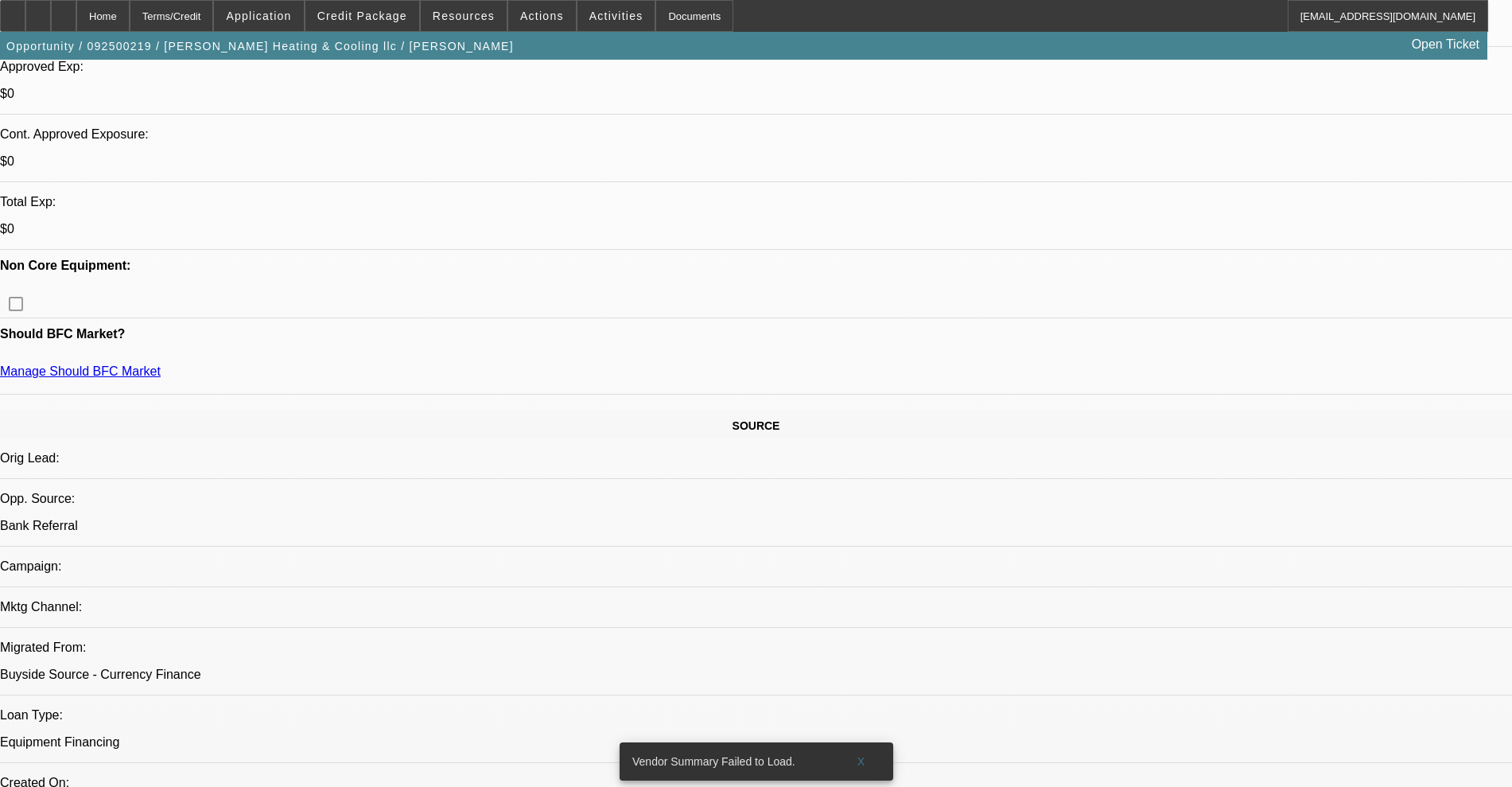
scroll to position [696, 0]
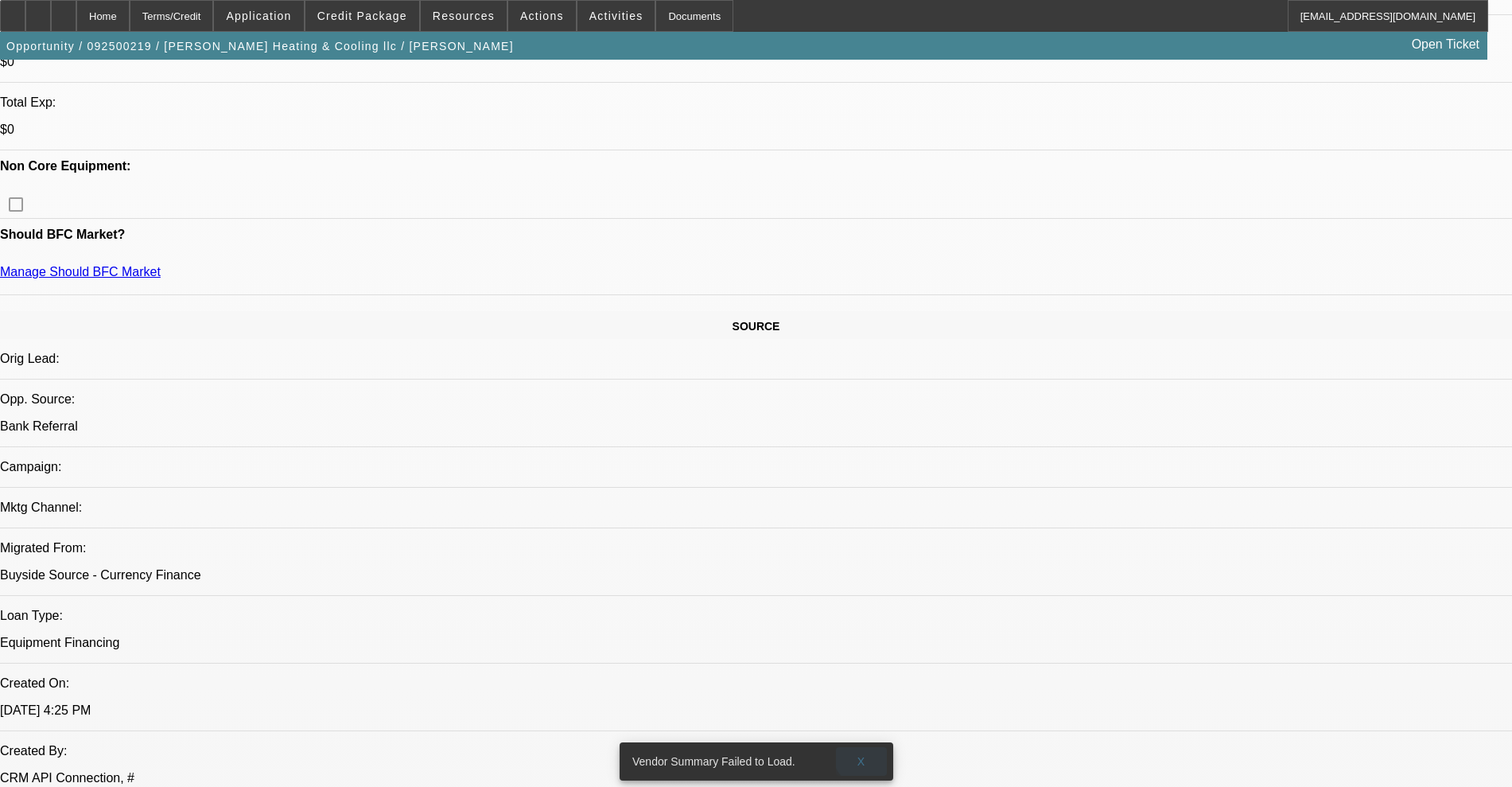
click at [865, 755] on span "X" at bounding box center [861, 762] width 9 height 13
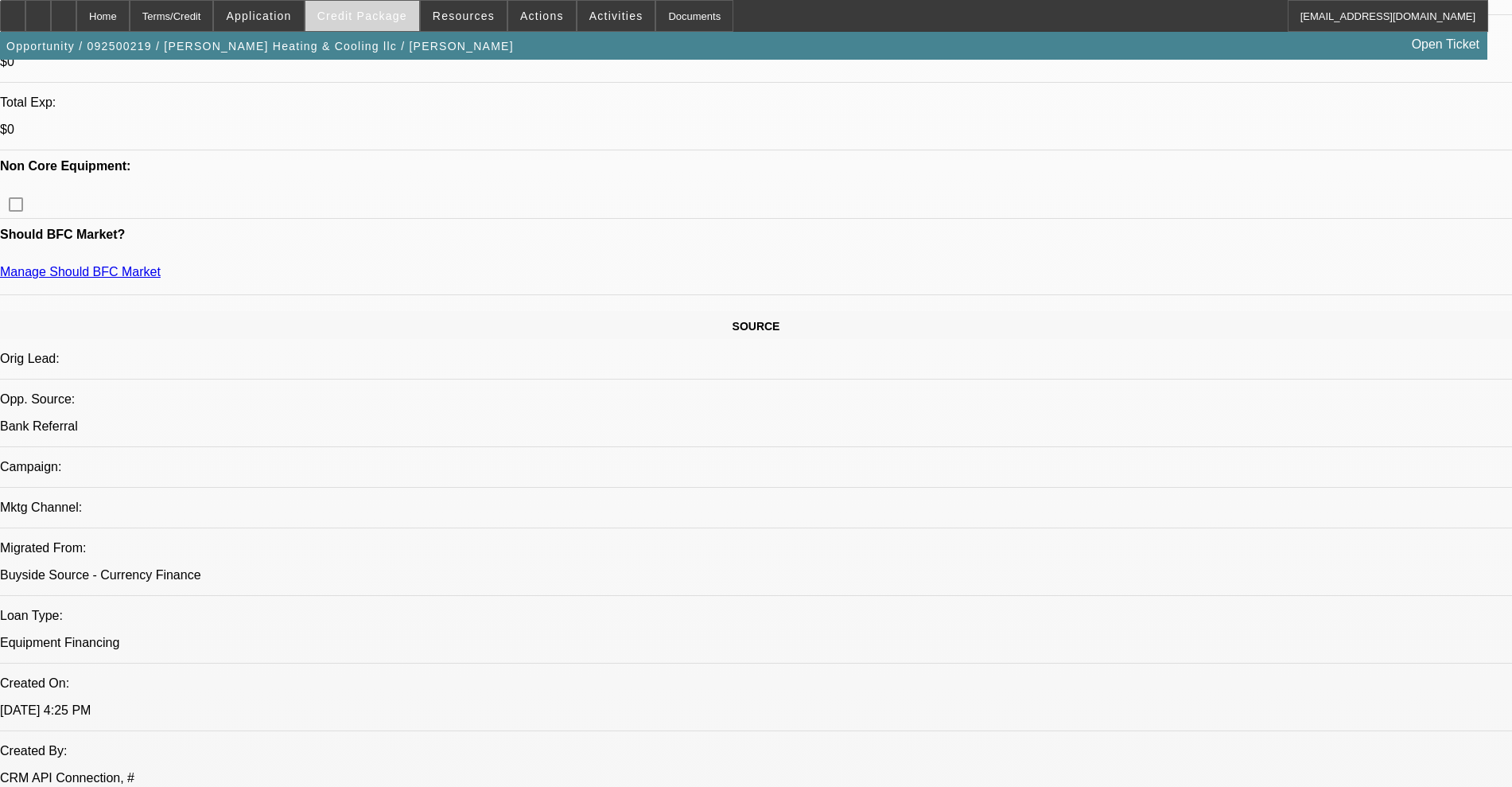
click at [381, 21] on span "Credit Package" at bounding box center [362, 16] width 90 height 13
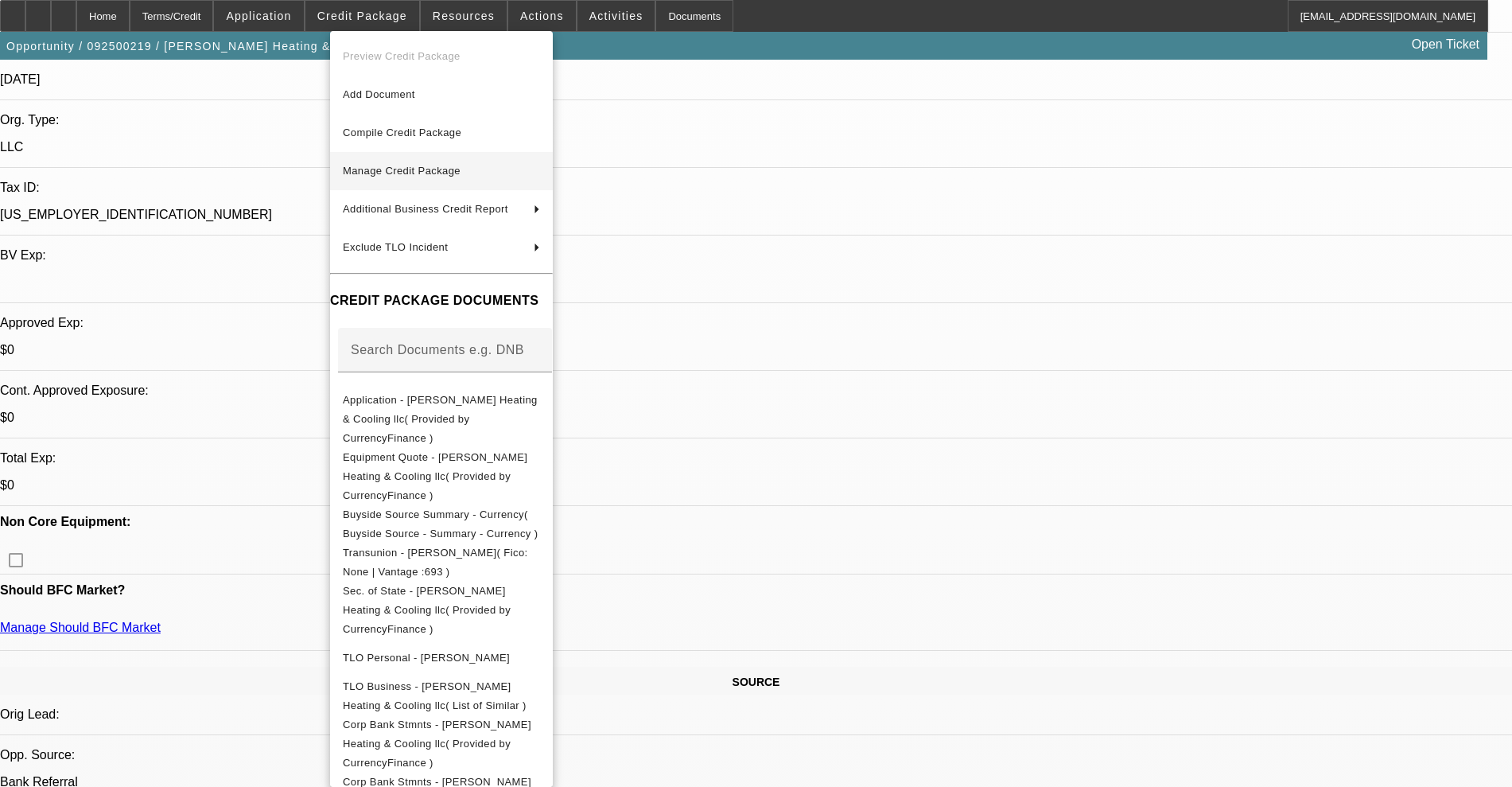
scroll to position [298, 0]
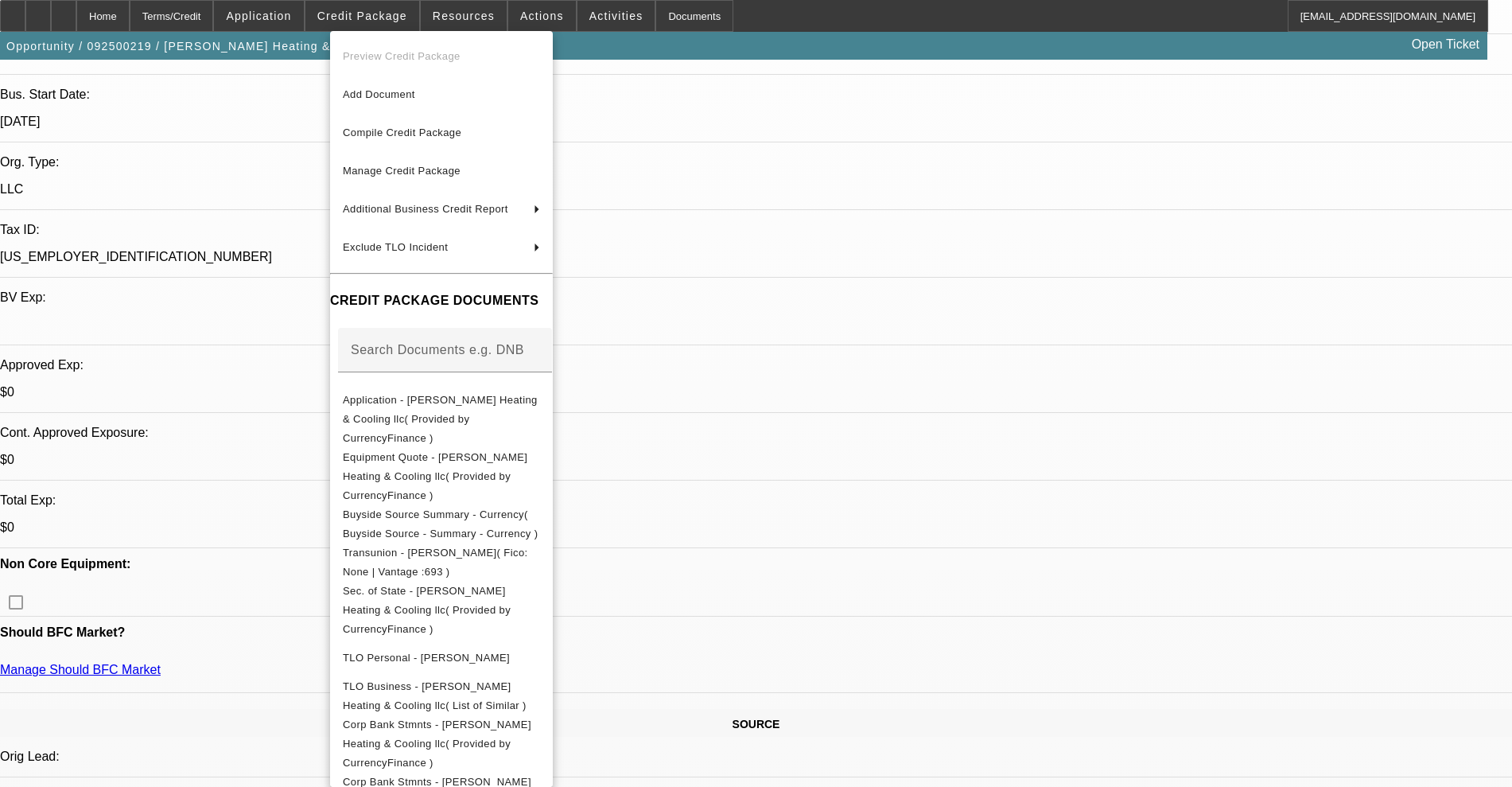
click at [258, 229] on div at bounding box center [756, 393] width 1512 height 787
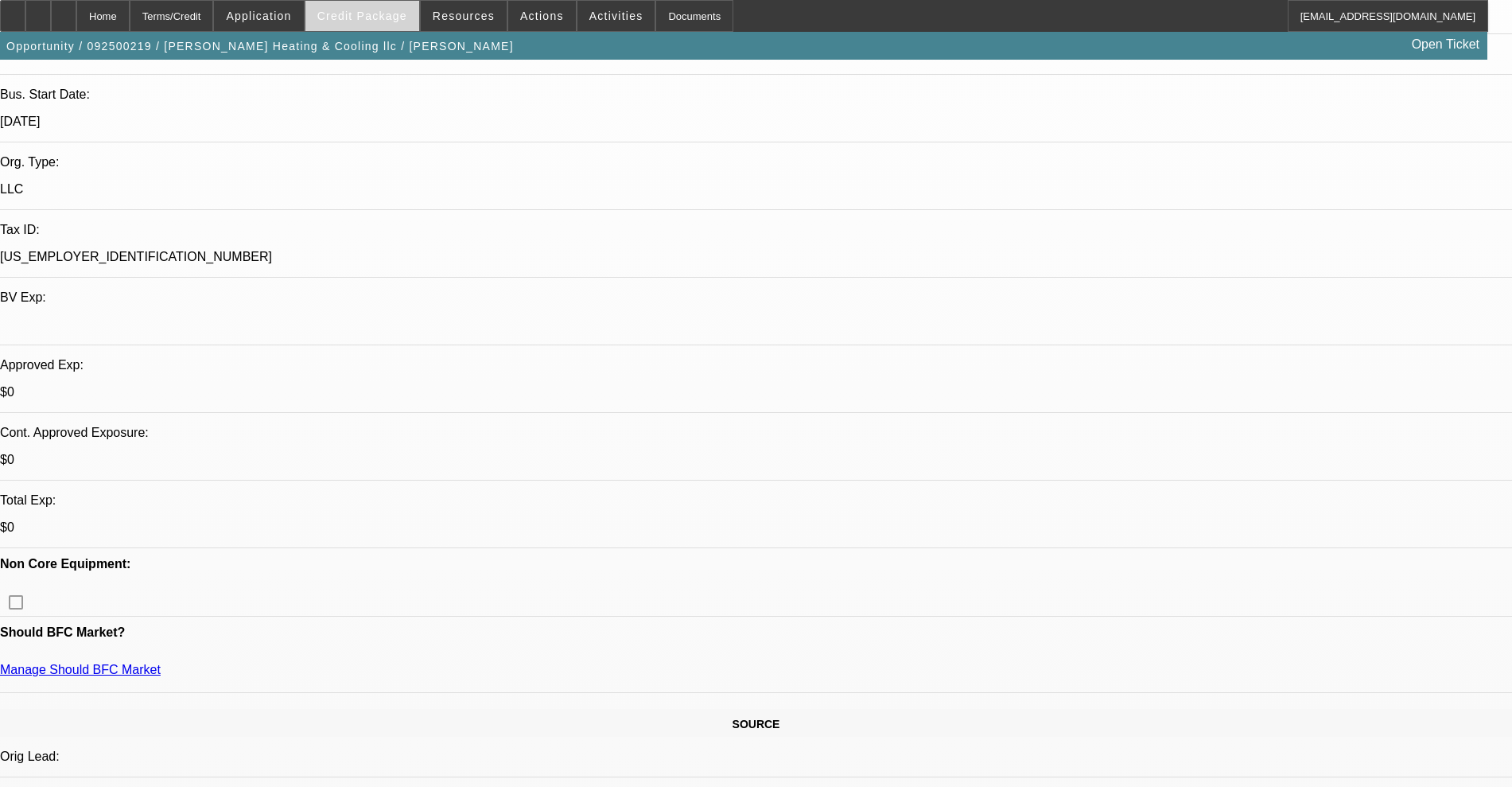
click at [358, 20] on span "Credit Package" at bounding box center [362, 16] width 90 height 13
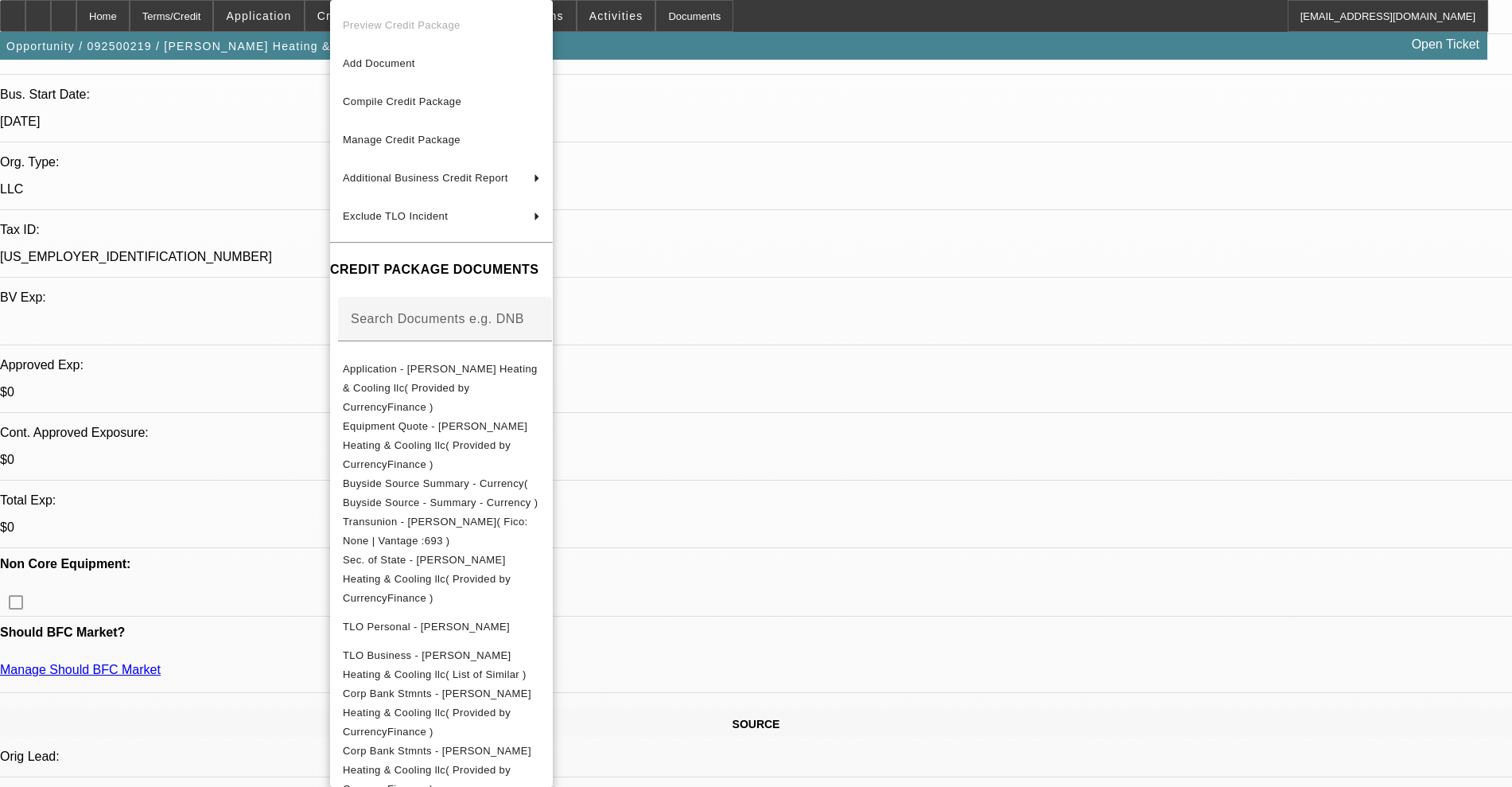
click at [216, 214] on div at bounding box center [756, 393] width 1512 height 787
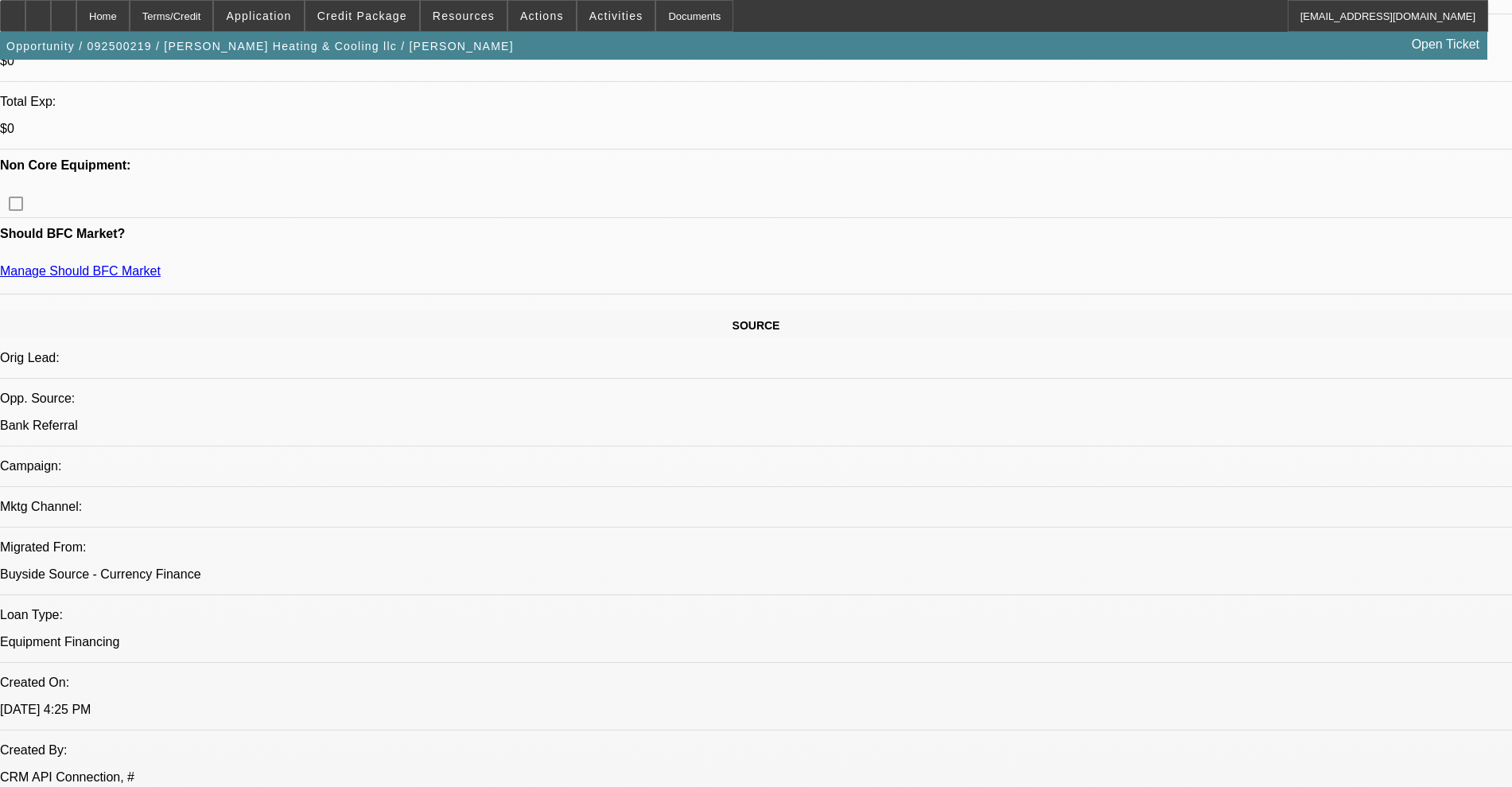
scroll to position [696, 0]
click at [375, 22] on span at bounding box center [362, 15] width 113 height 38
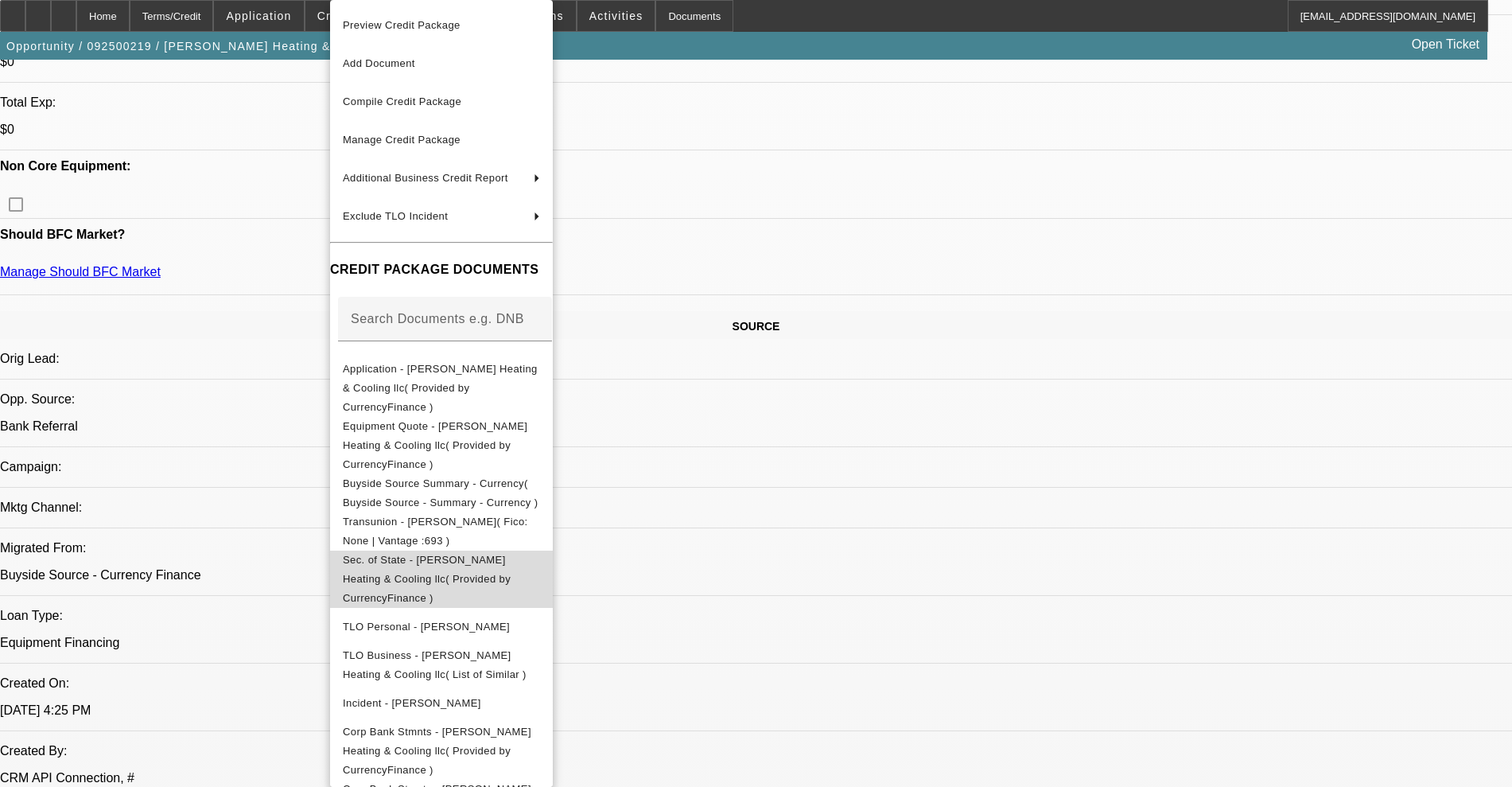
click at [429, 554] on span "Sec. of State - [PERSON_NAME] Heating & Cooling llc( Provided by CurrencyFinanc…" at bounding box center [426, 579] width 168 height 50
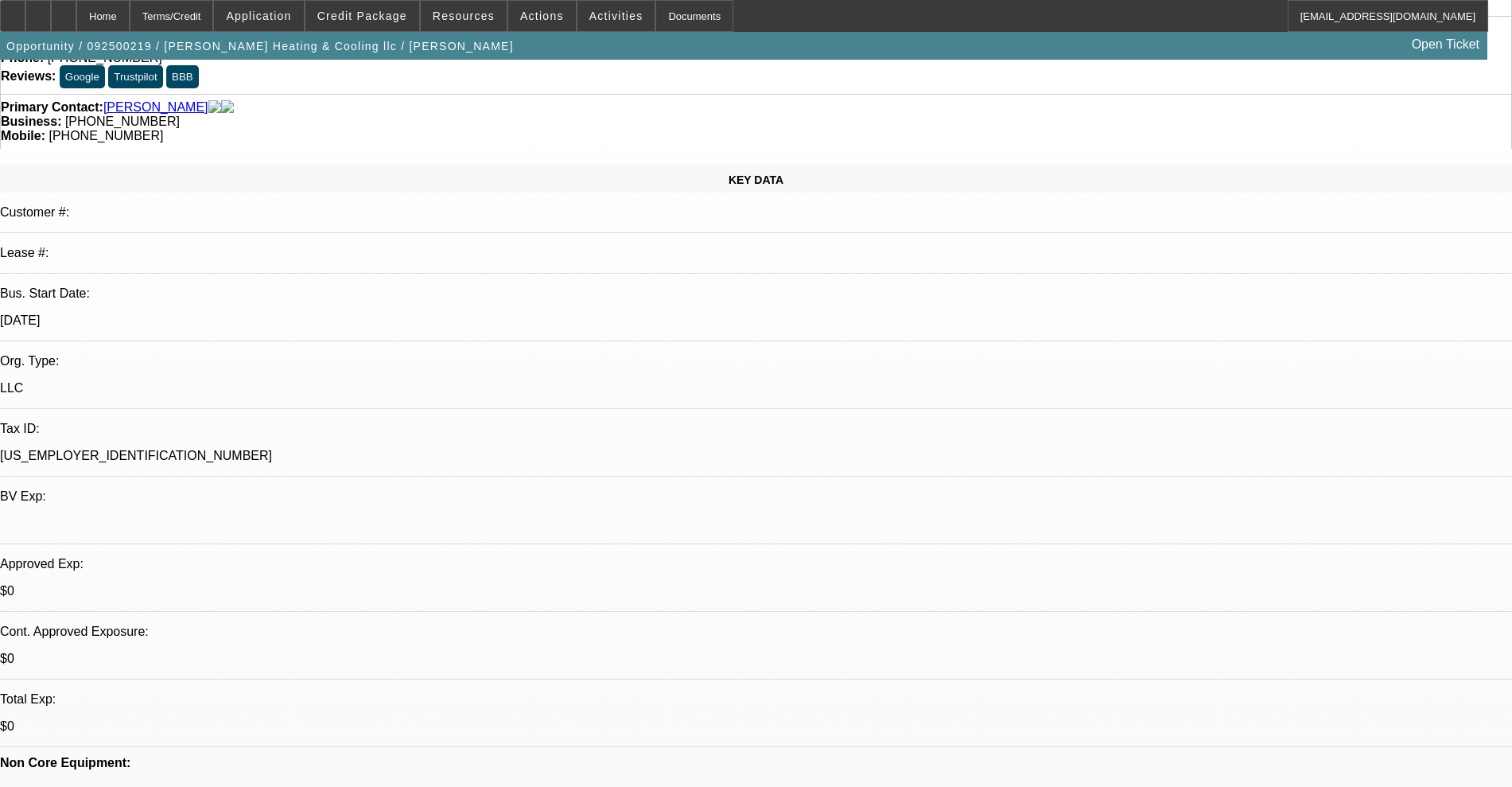
scroll to position [0, 0]
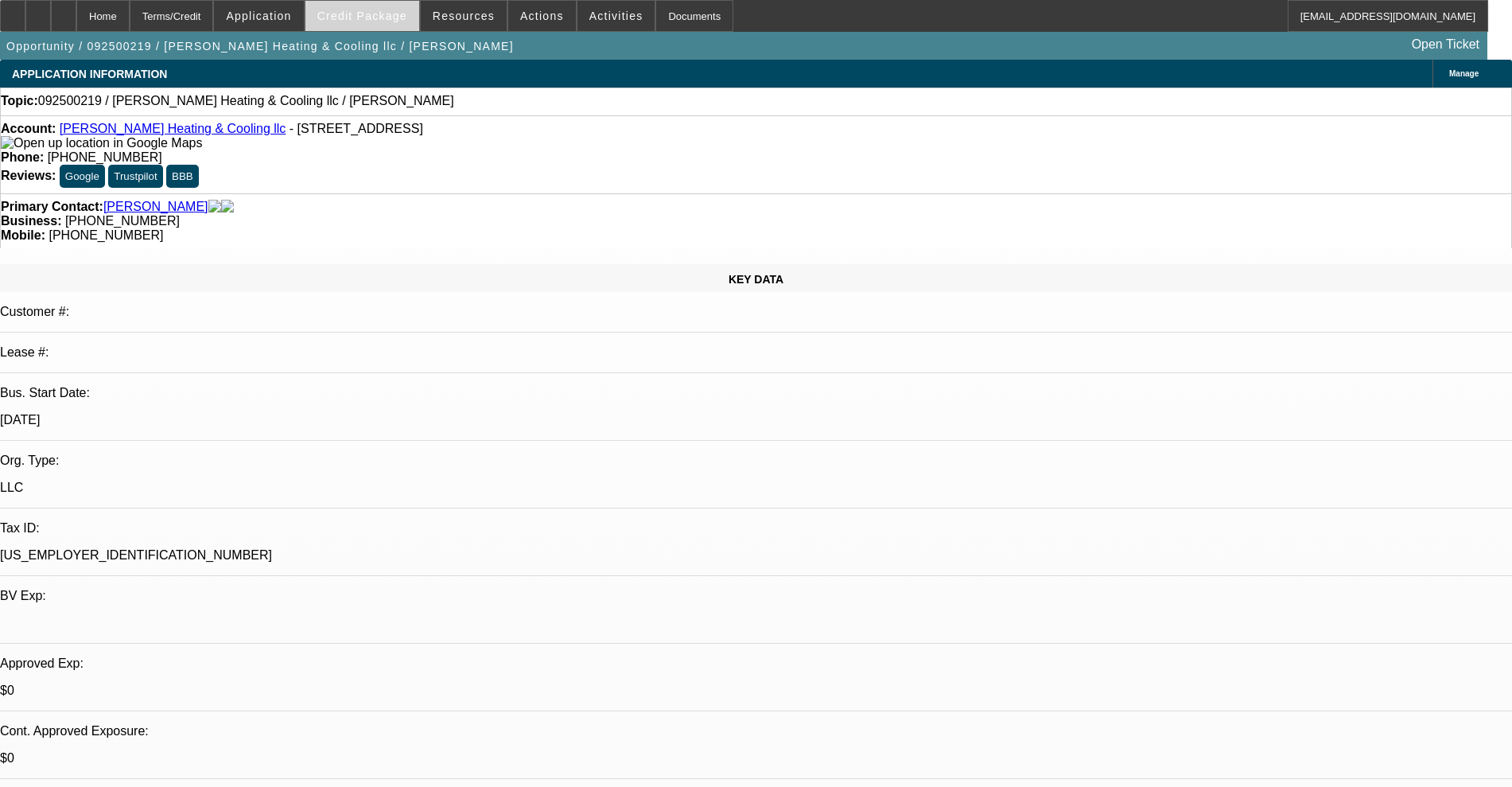
click at [367, 27] on span at bounding box center [362, 15] width 113 height 38
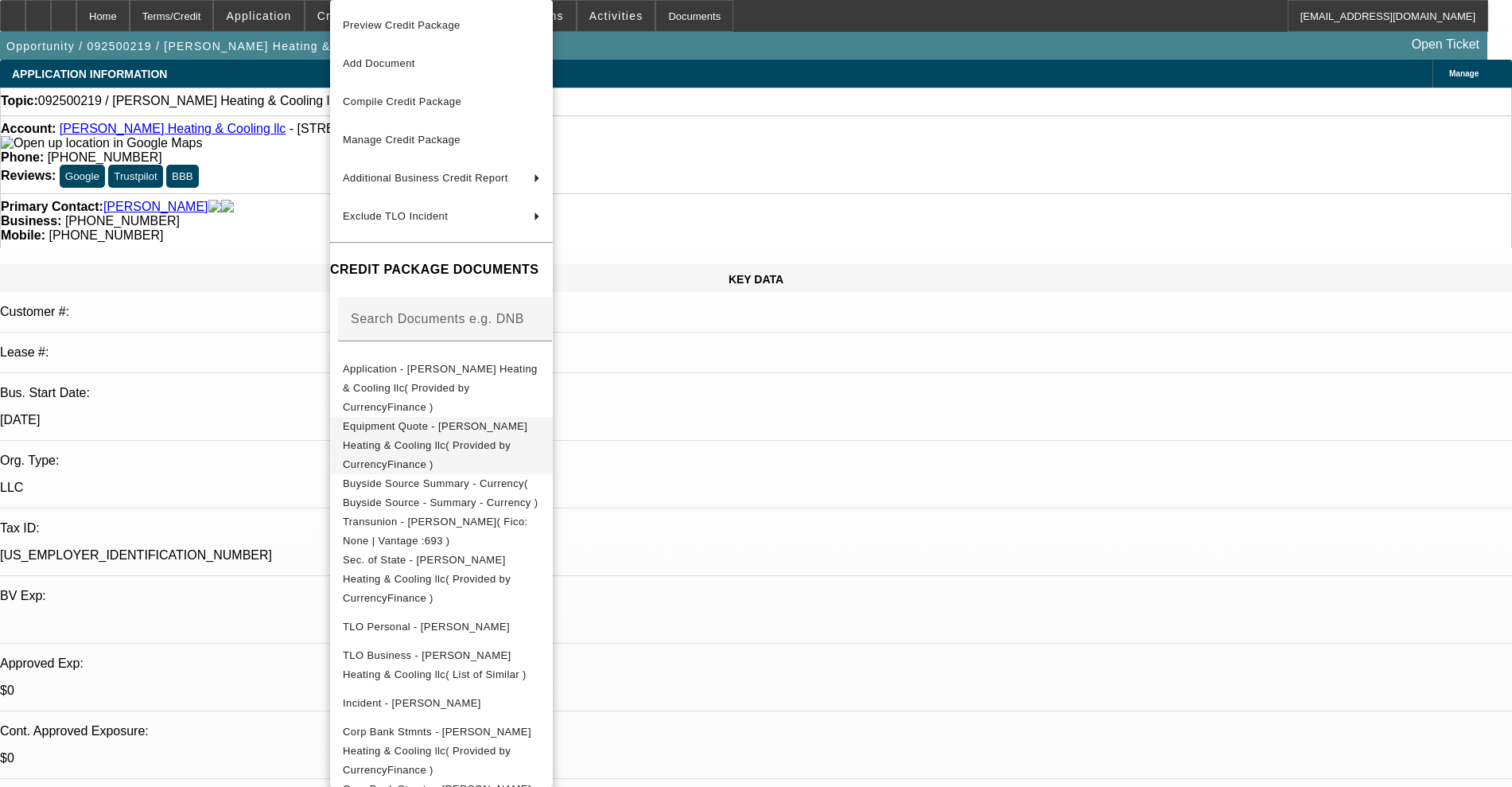
click at [446, 420] on span "Equipment Quote - [PERSON_NAME] Heating & Cooling llc( Provided by CurrencyFina…" at bounding box center [435, 445] width 185 height 50
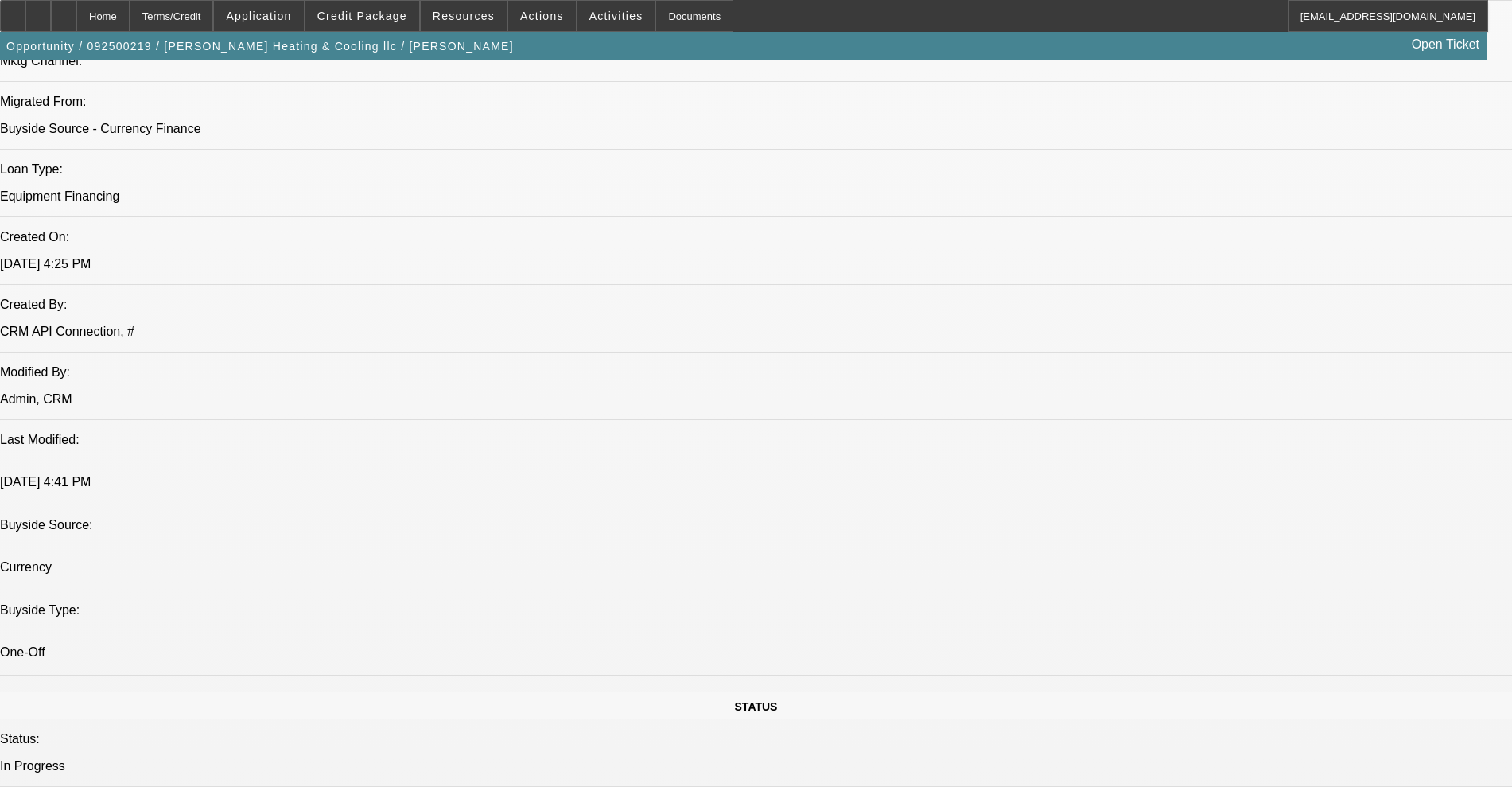
scroll to position [1094, 0]
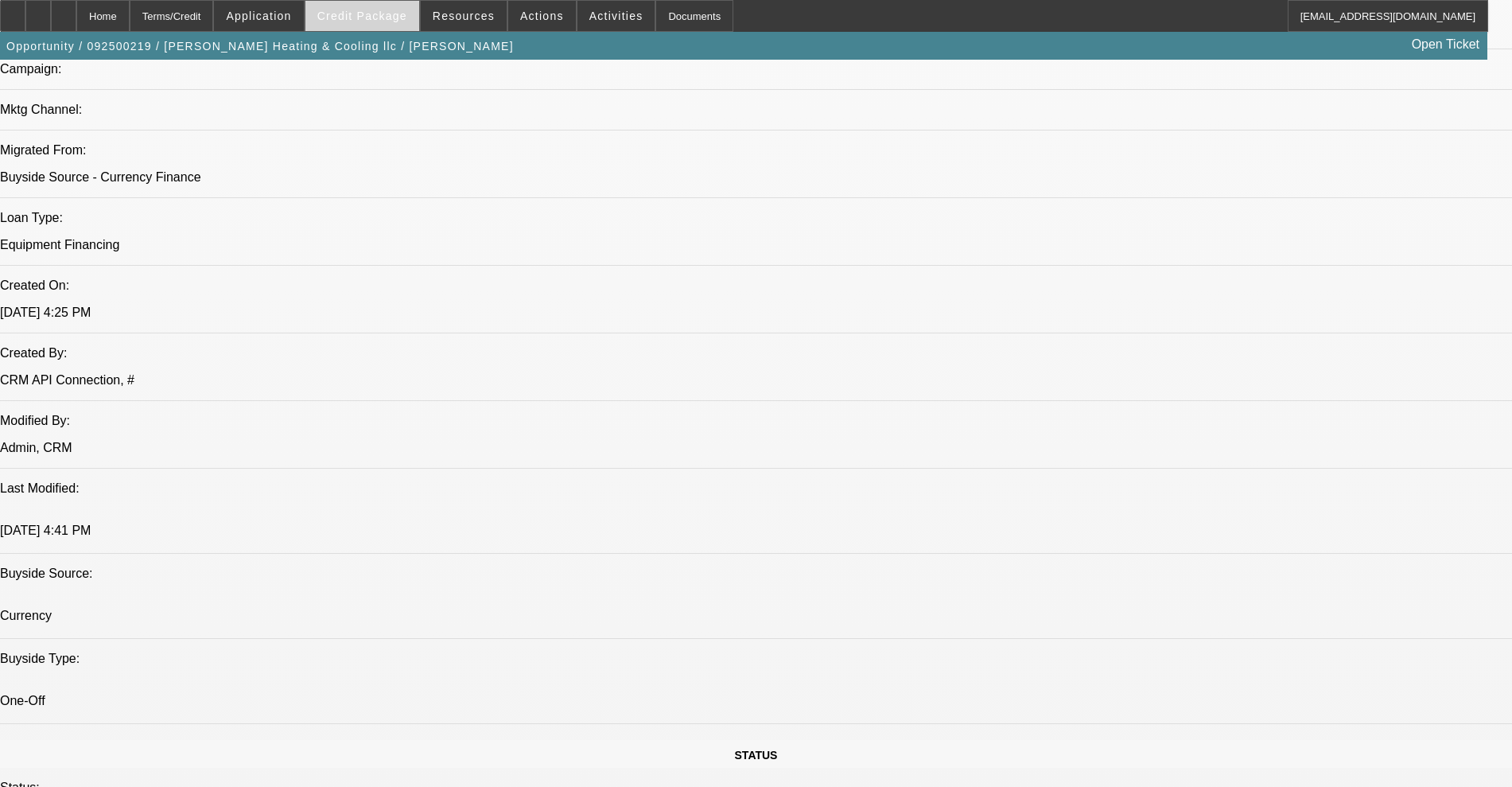
click at [372, 22] on span at bounding box center [362, 15] width 113 height 38
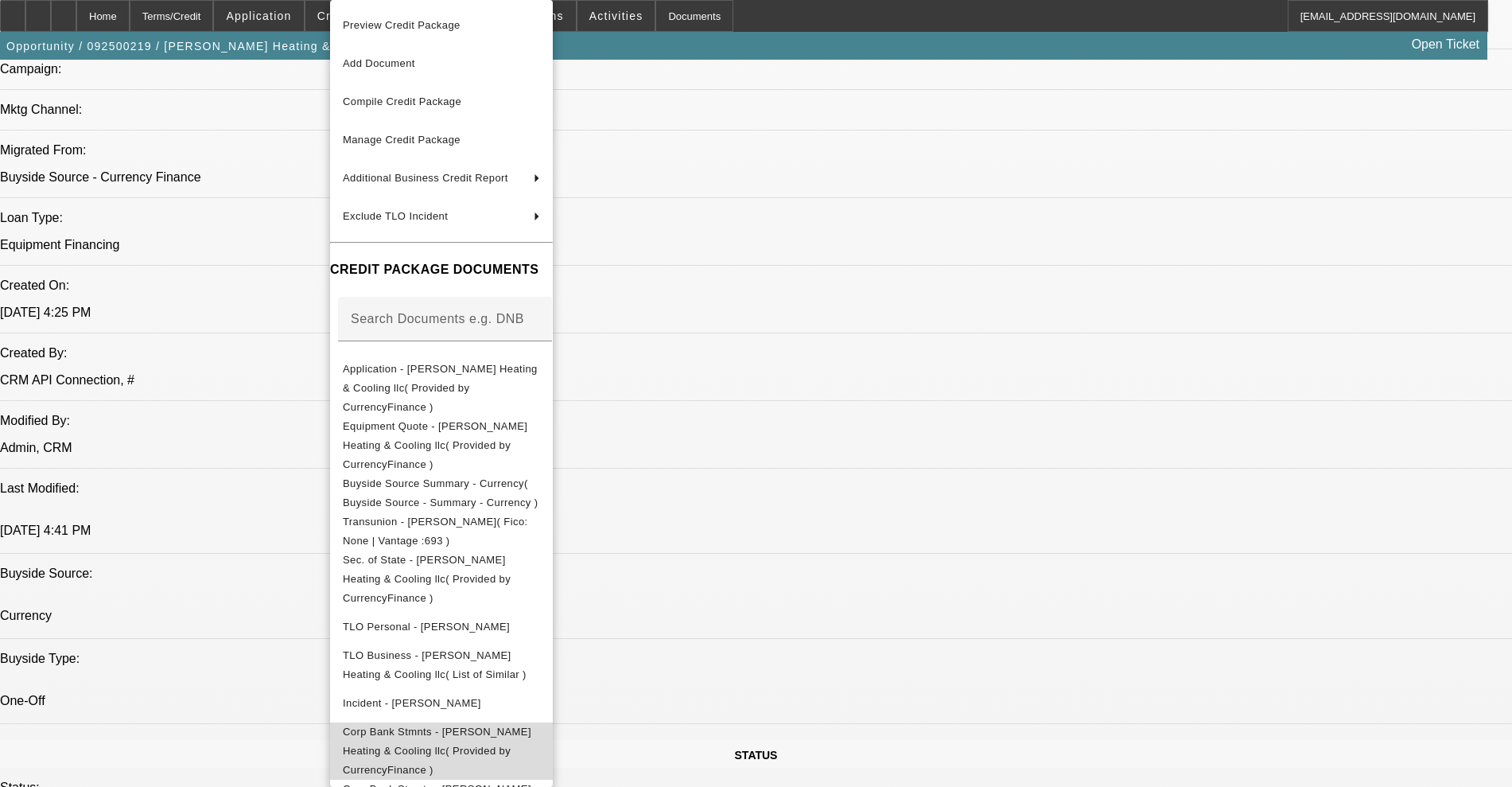
click at [508, 722] on span "Corp Bank Stmnts - [PERSON_NAME] Heating & Cooling llc( Provided by CurrencyFin…" at bounding box center [441, 751] width 197 height 58
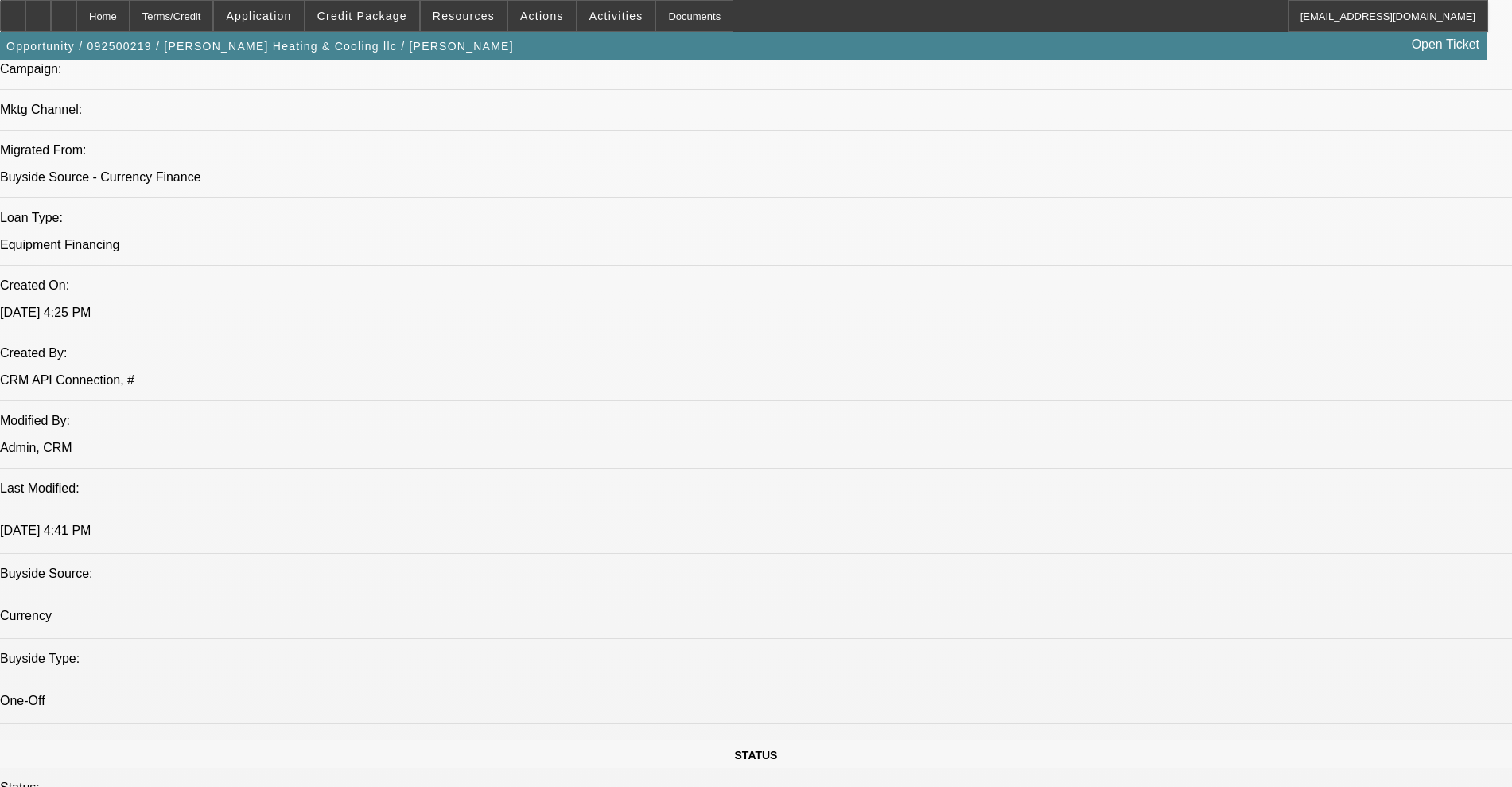
click at [382, 11] on span "Credit Package" at bounding box center [362, 16] width 90 height 13
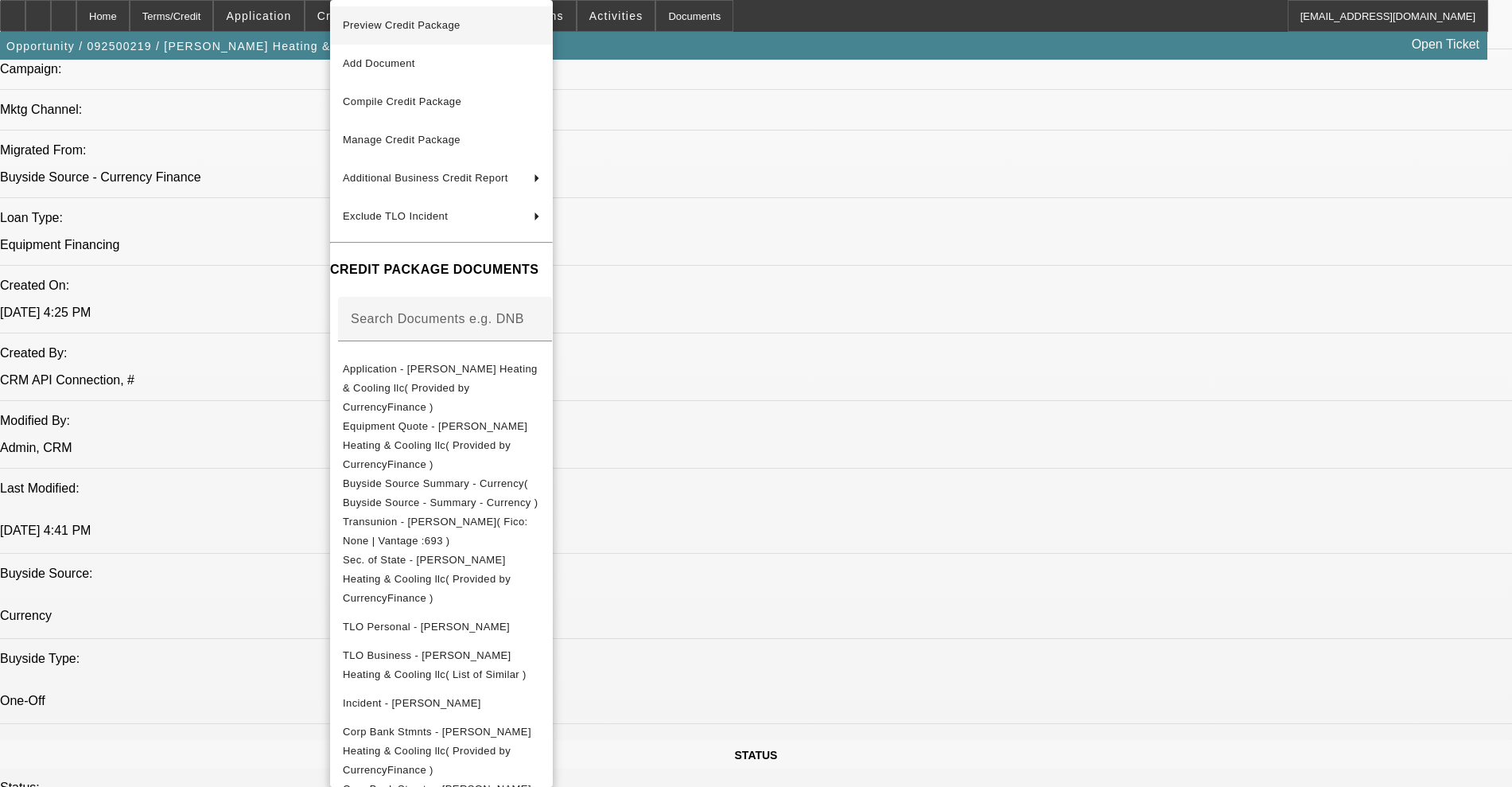
click at [418, 16] on span "Preview Credit Package" at bounding box center [441, 26] width 197 height 19
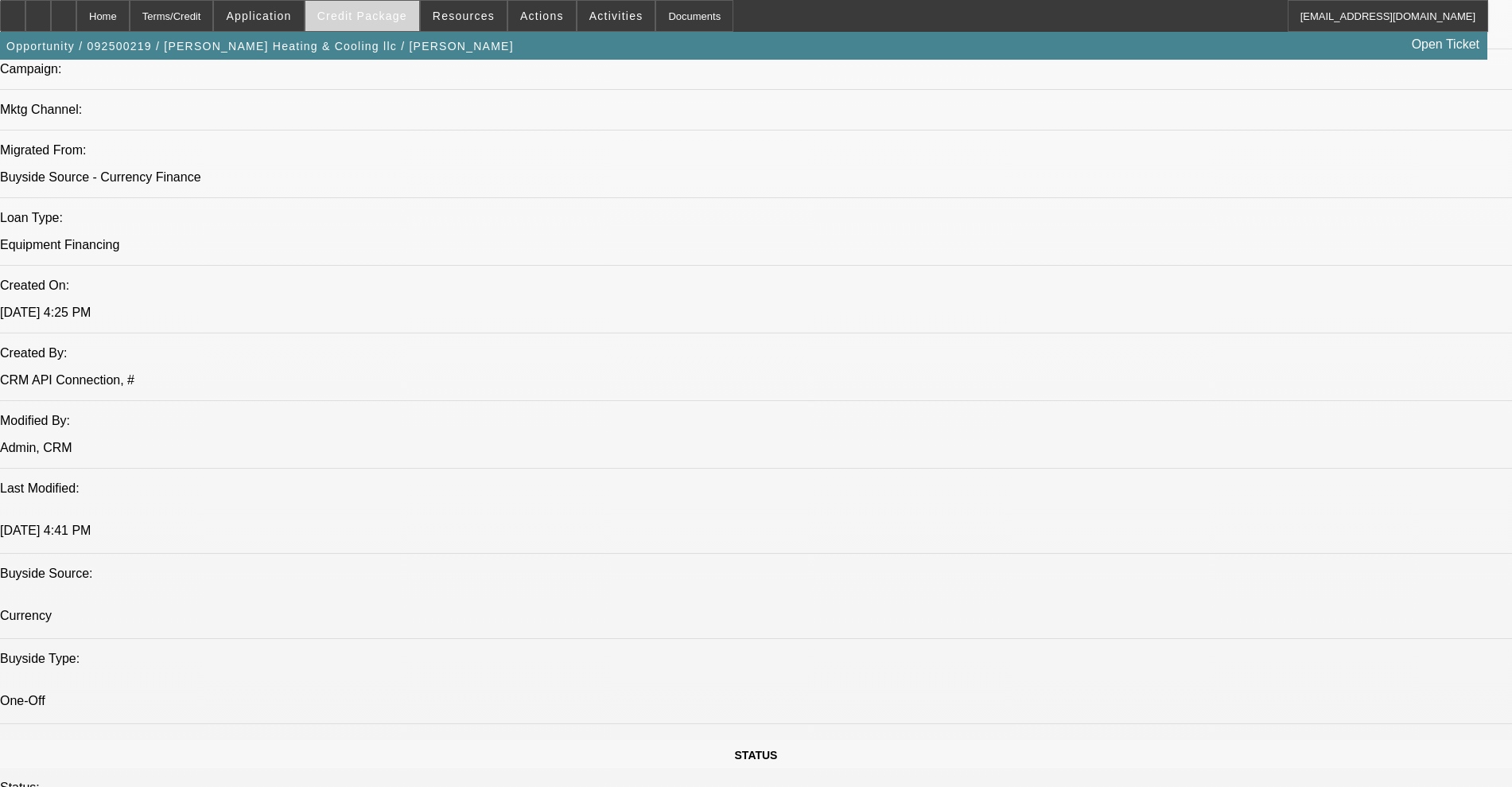
click at [394, 13] on span "Credit Package" at bounding box center [362, 16] width 90 height 13
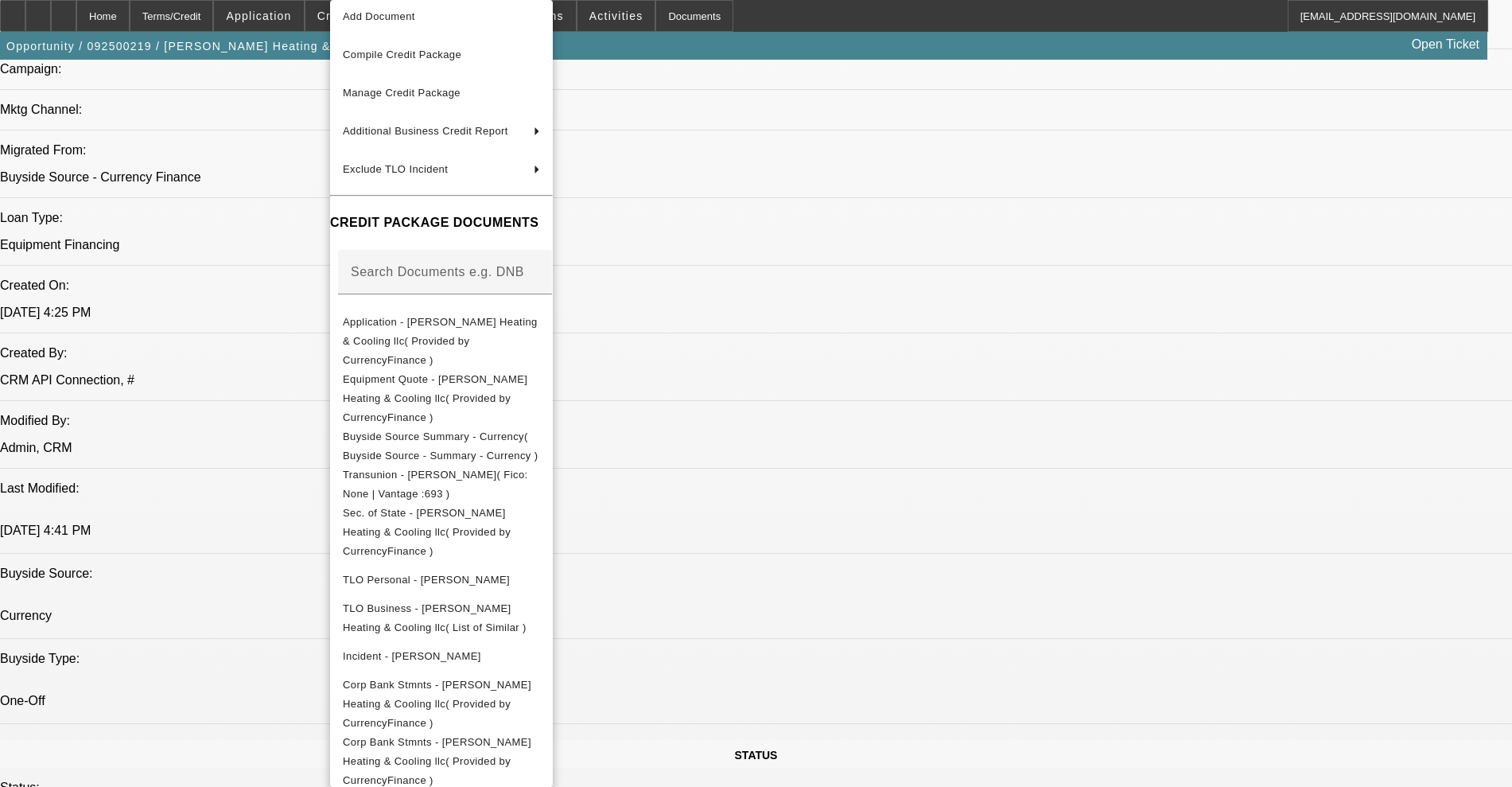
scroll to position [108, 0]
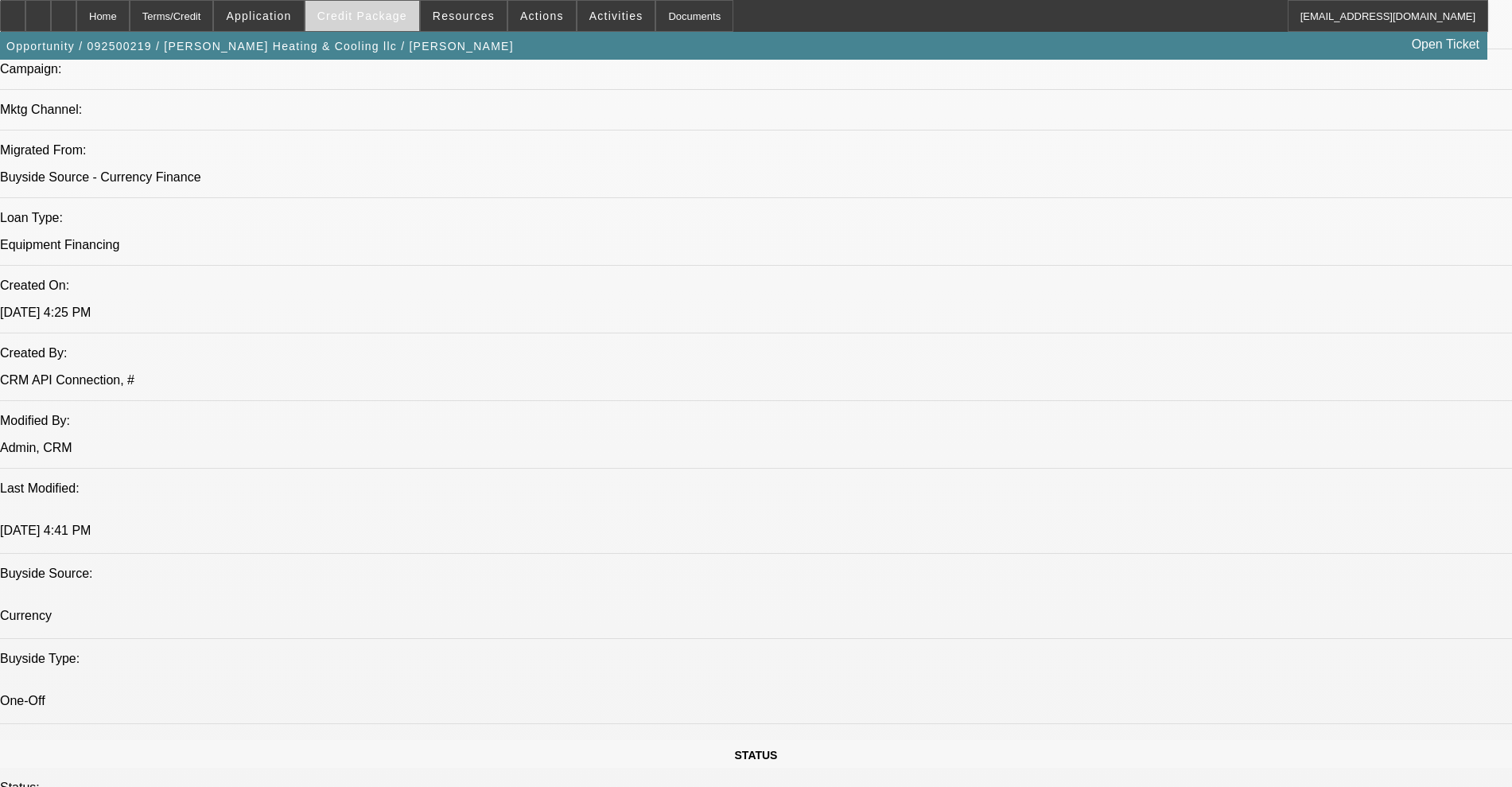
click at [376, 23] on span at bounding box center [362, 15] width 113 height 38
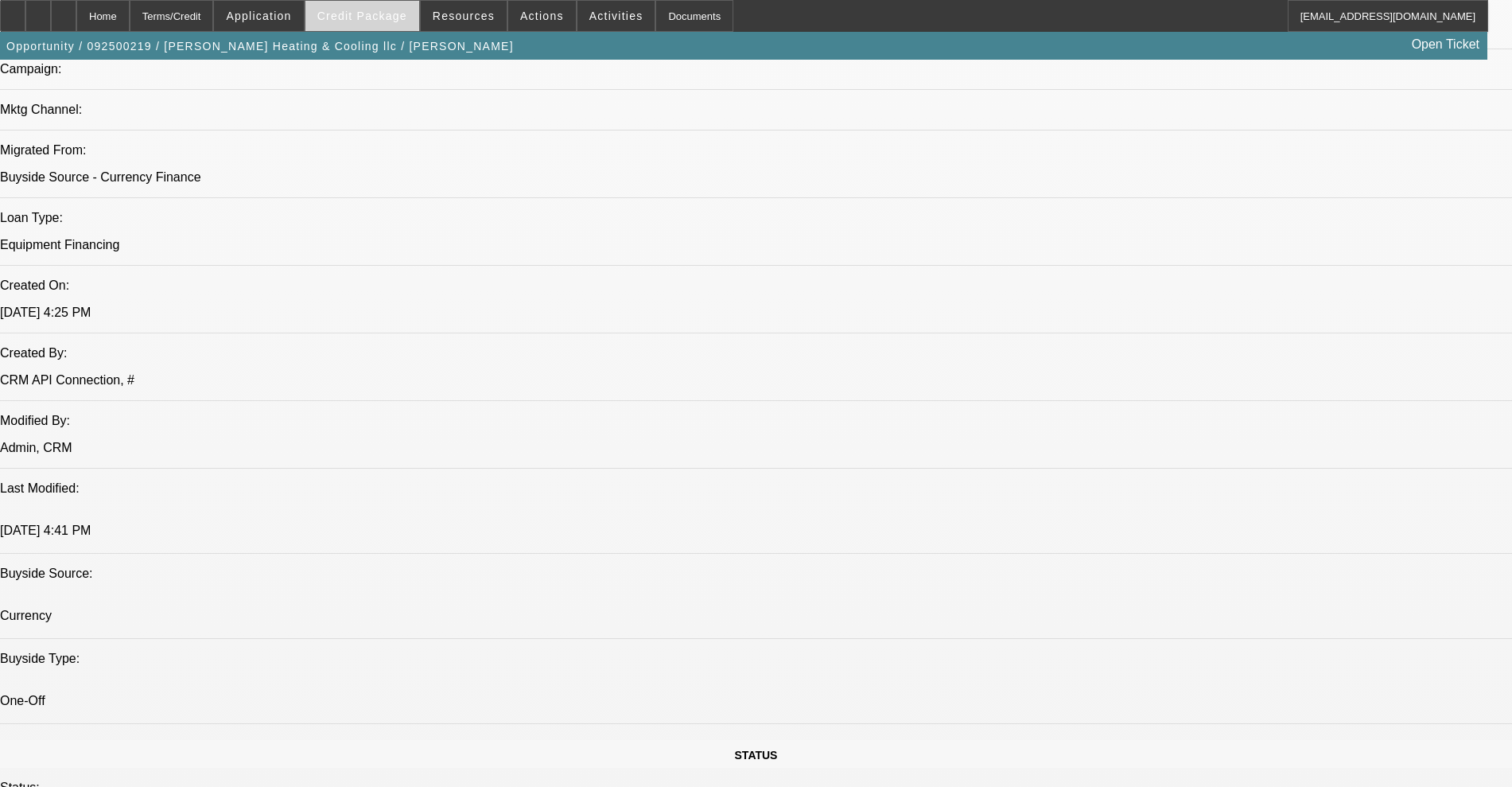
click at [384, 22] on span at bounding box center [362, 15] width 113 height 38
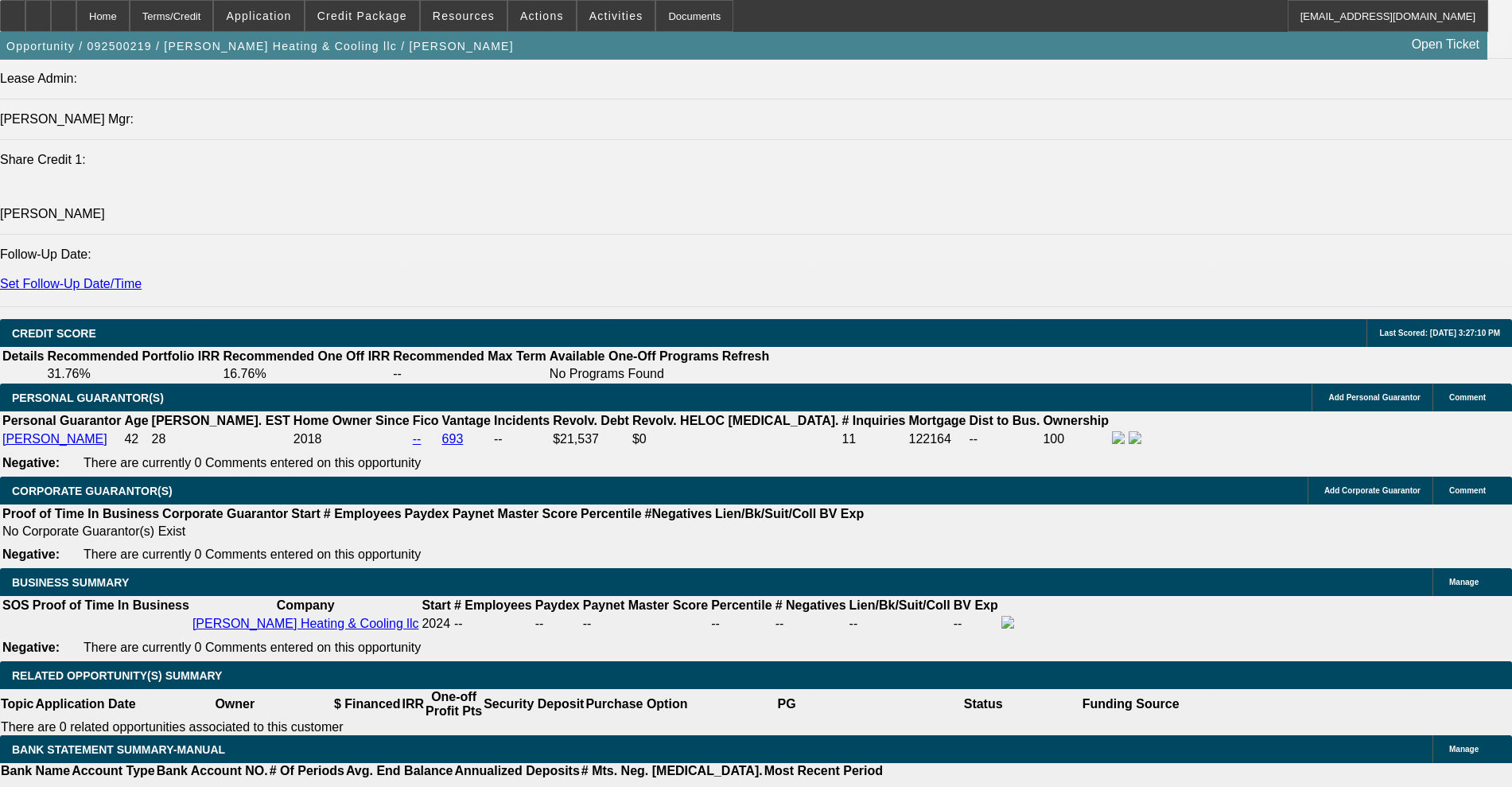
scroll to position [2089, 0]
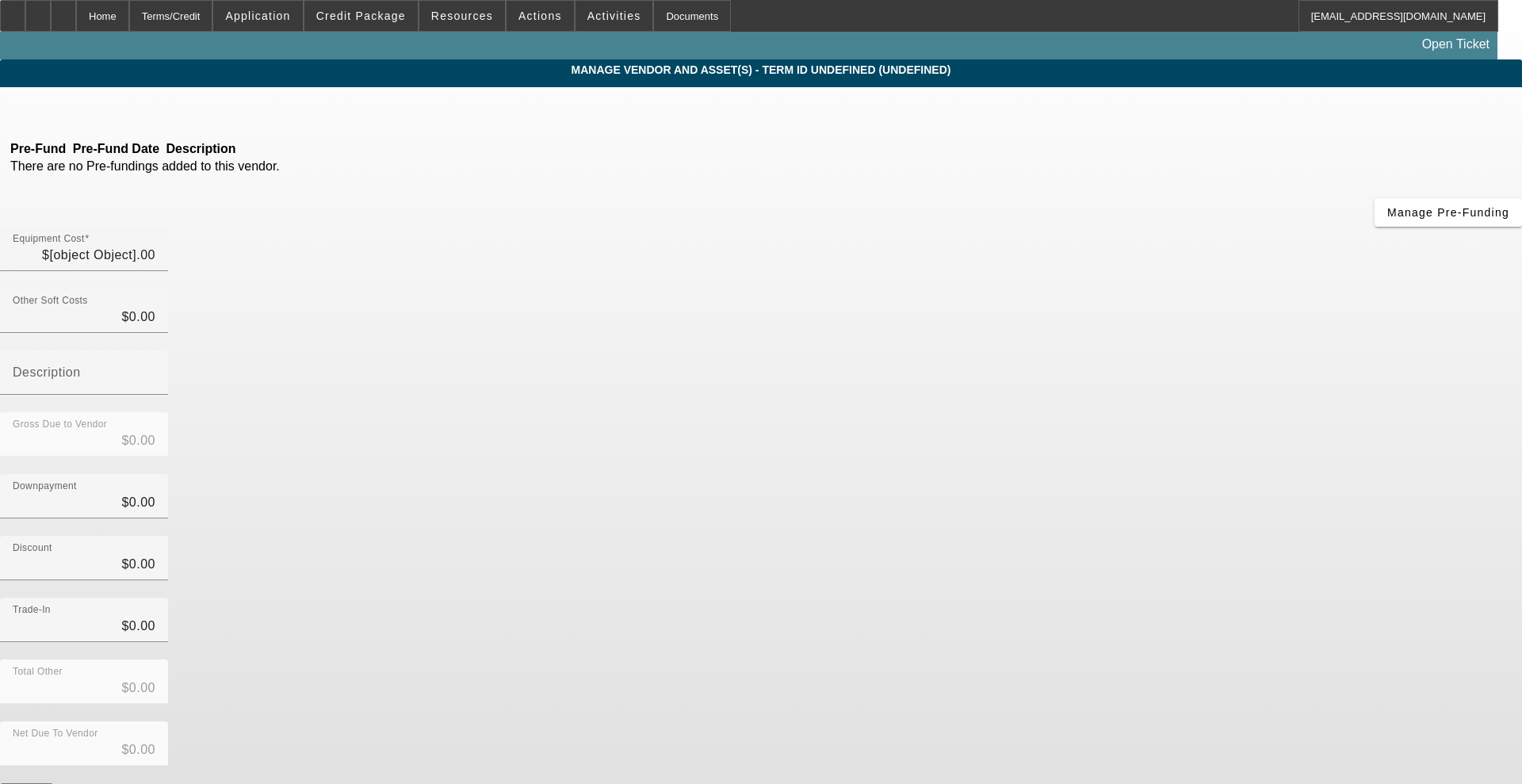
type input "$10,000.00"
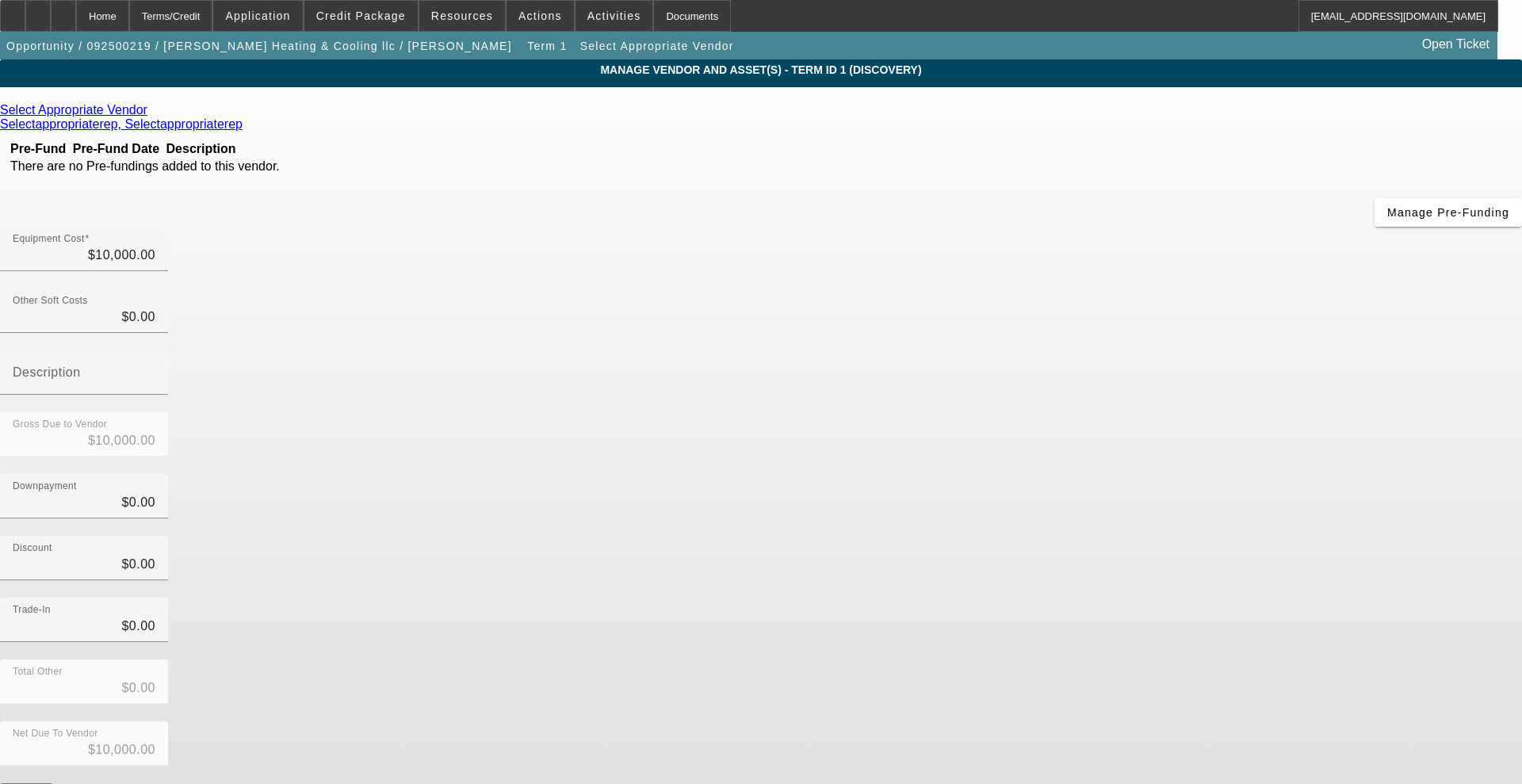
click at [151, 111] on icon at bounding box center [151, 110] width 0 height 14
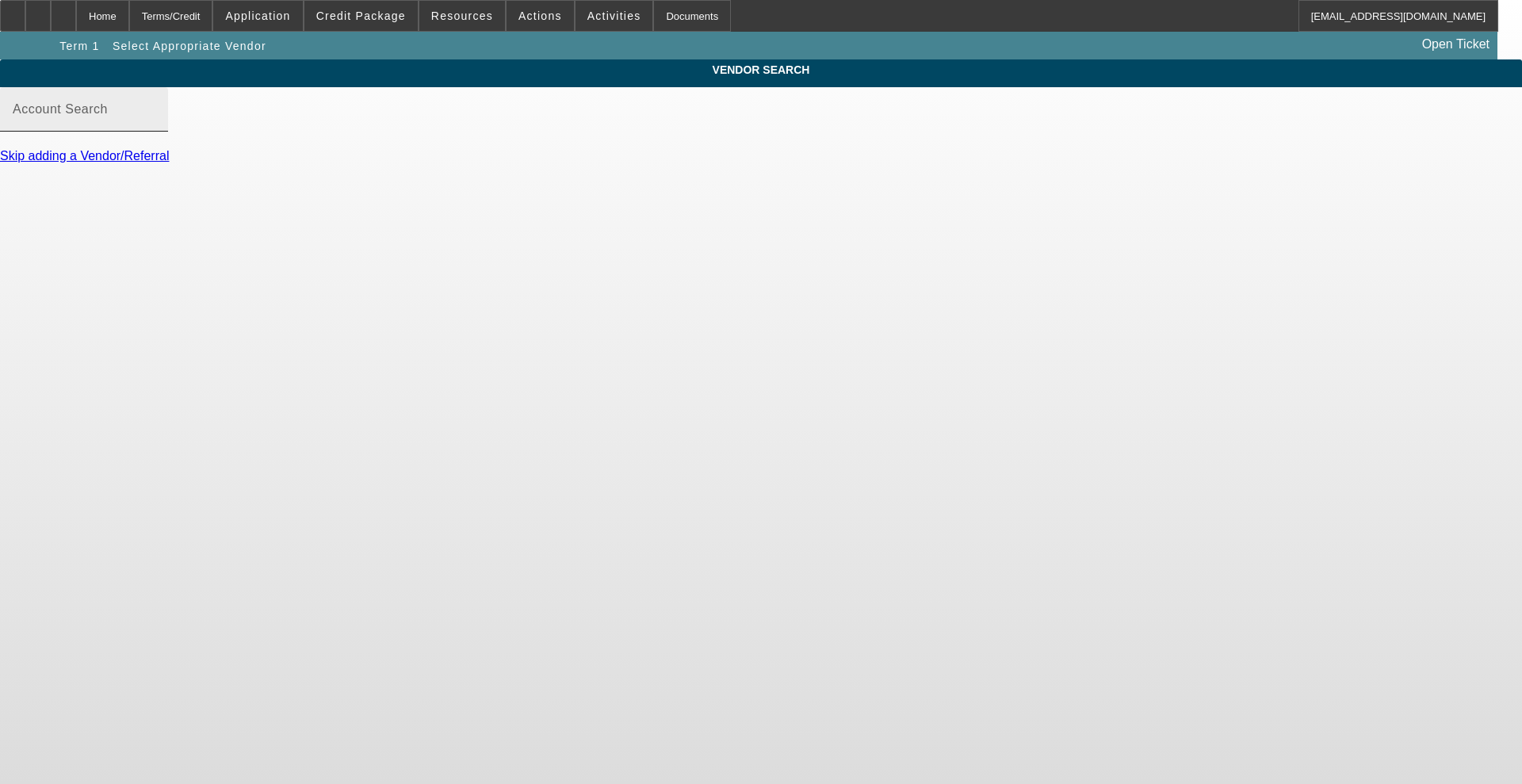
click at [155, 122] on div "Account Search" at bounding box center [84, 109] width 143 height 44
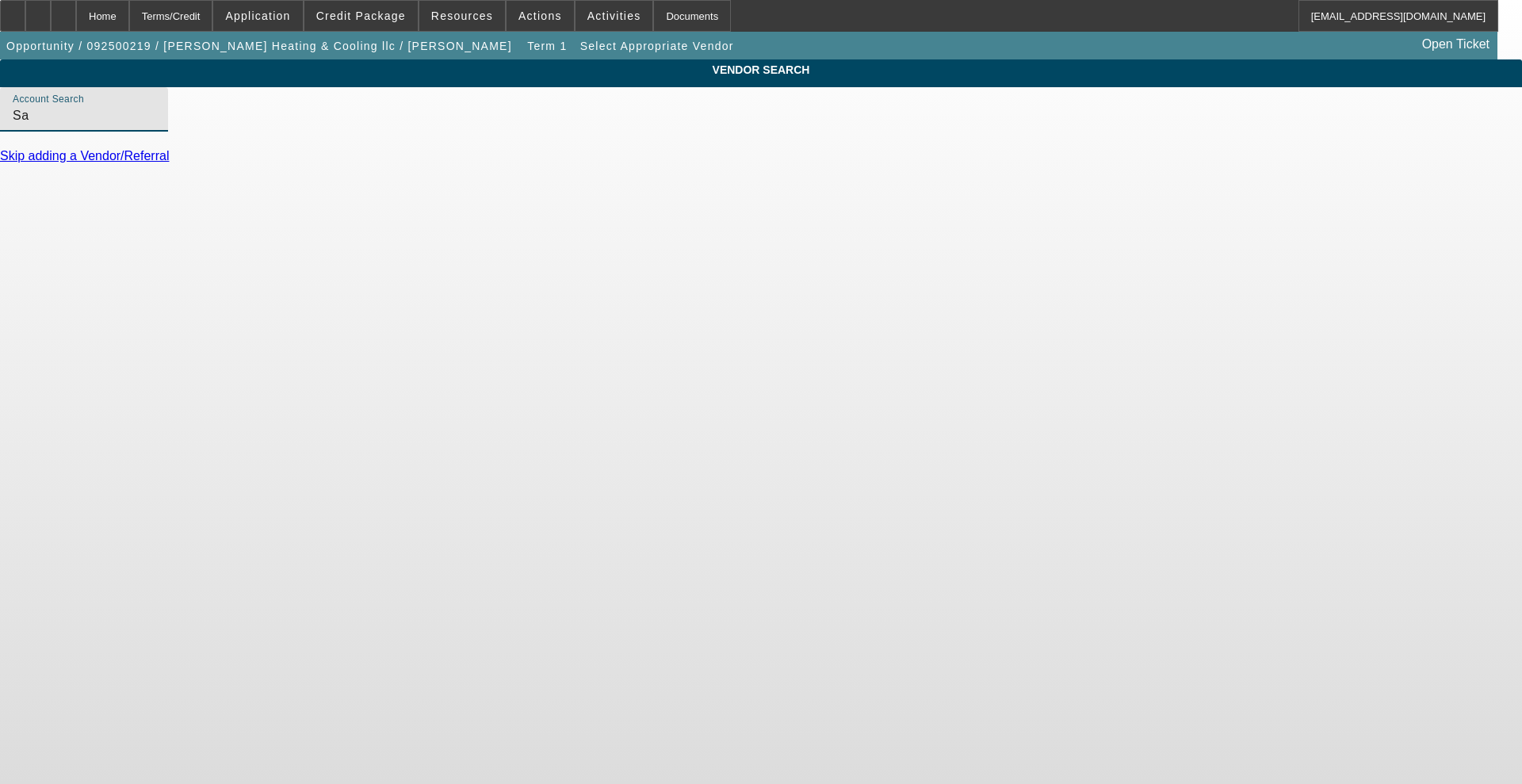
type input "S"
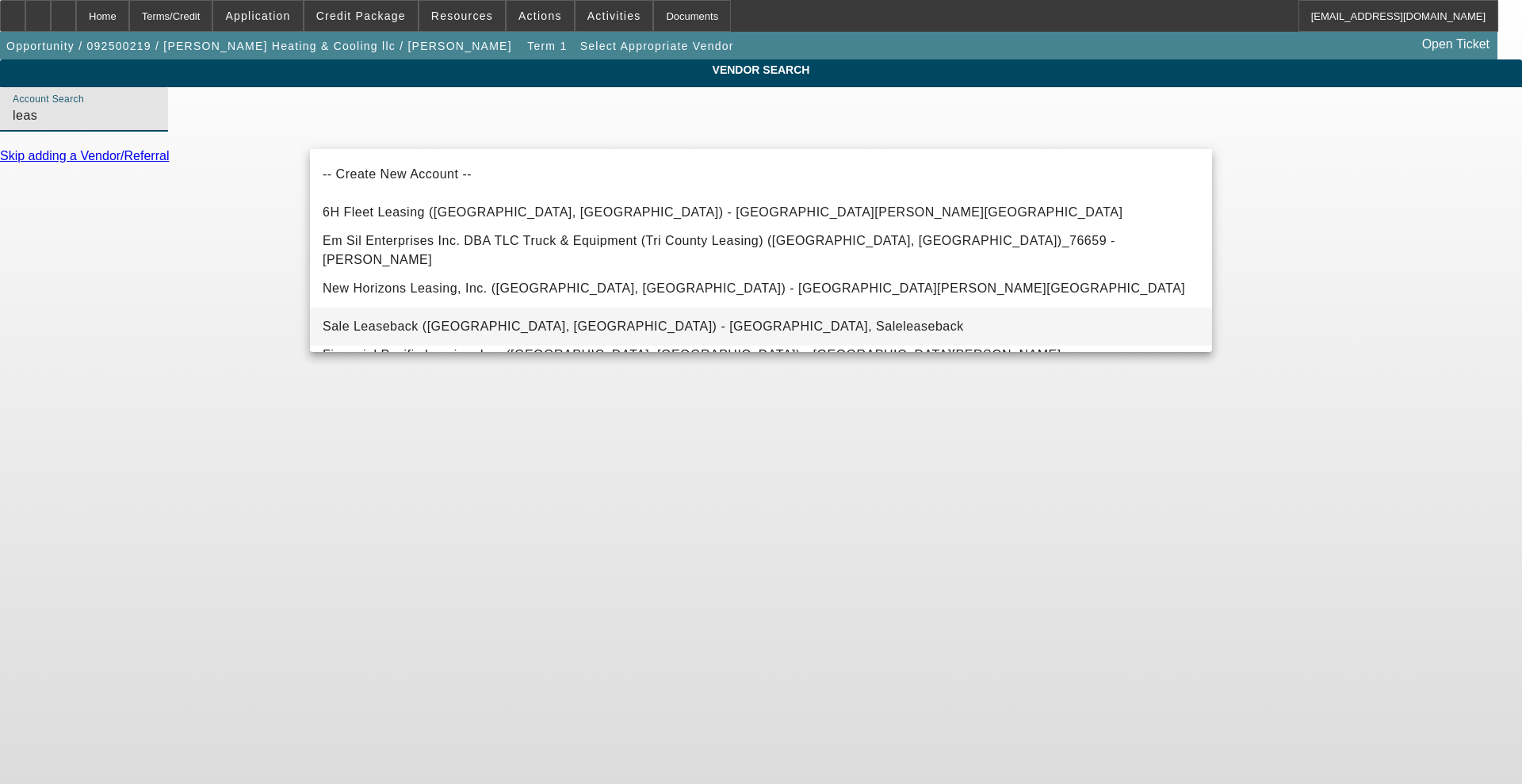
click at [409, 312] on mat-option "Sale Leaseback (Northbrook, IL) - Saleleaseback, Saleleaseback" at bounding box center [761, 326] width 902 height 38
type input "Sale Leaseback (Northbrook, IL) - Saleleaseback, Saleleaseback"
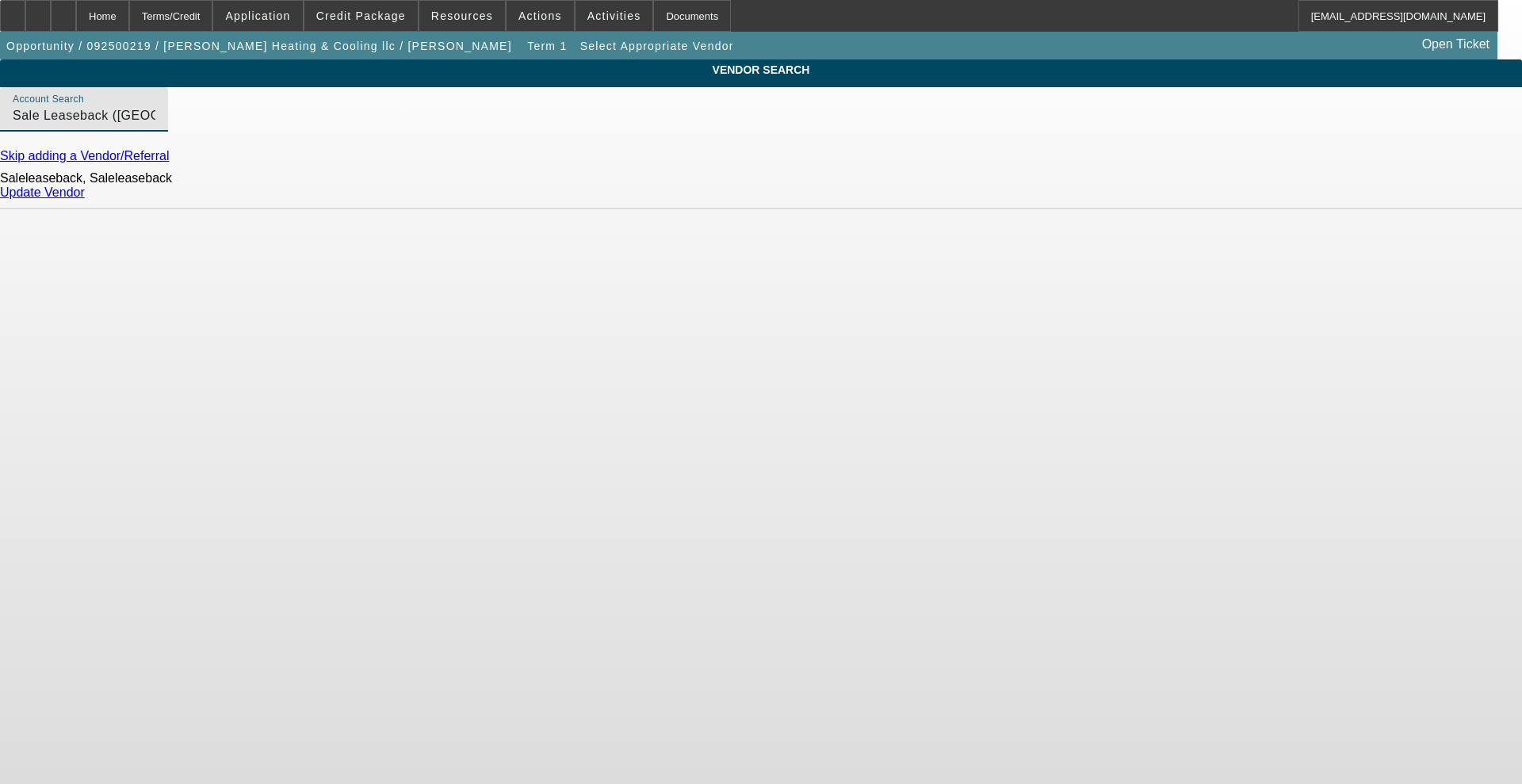
click at [85, 199] on link "Update Vendor" at bounding box center [42, 192] width 85 height 14
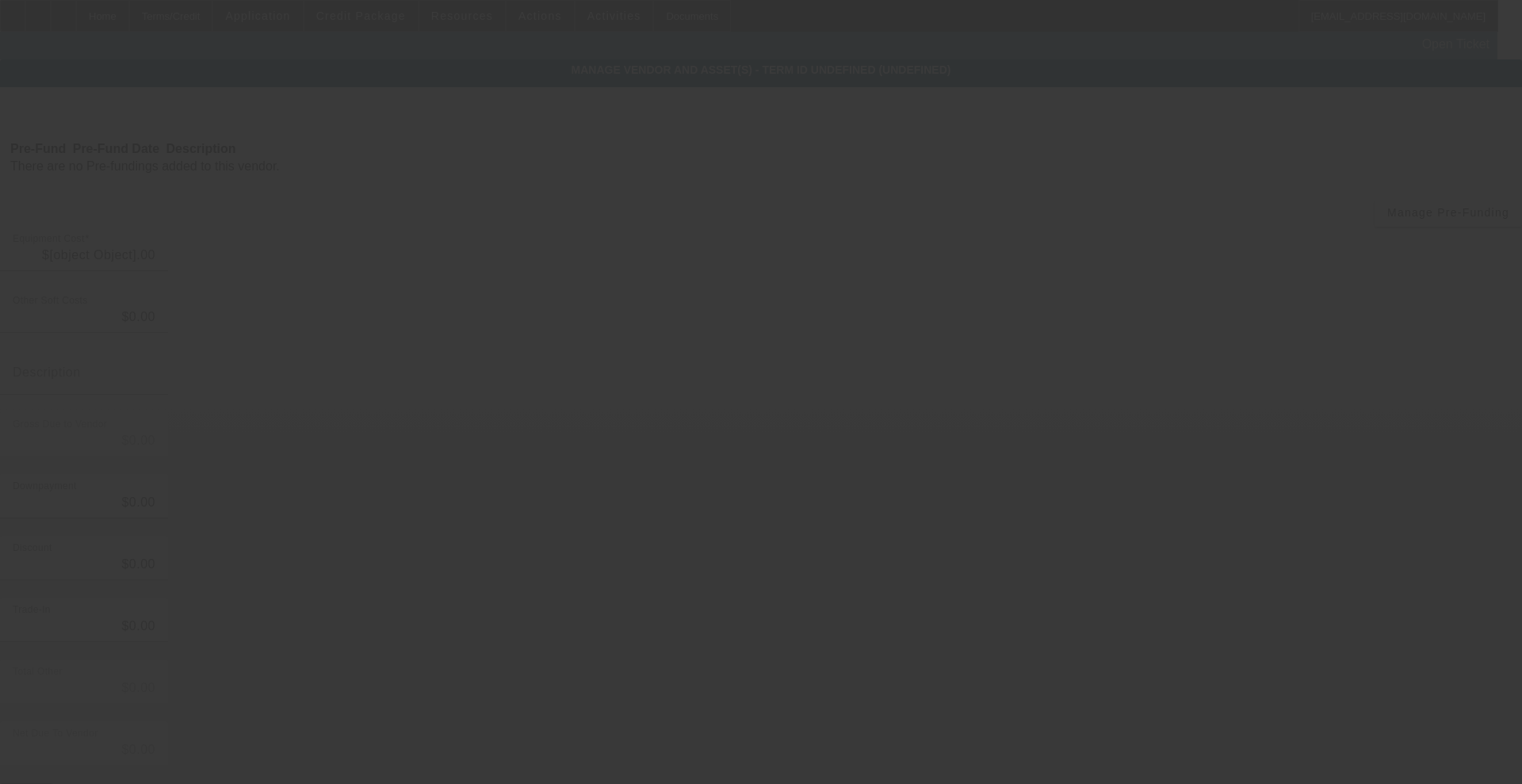
type input "$10,000.00"
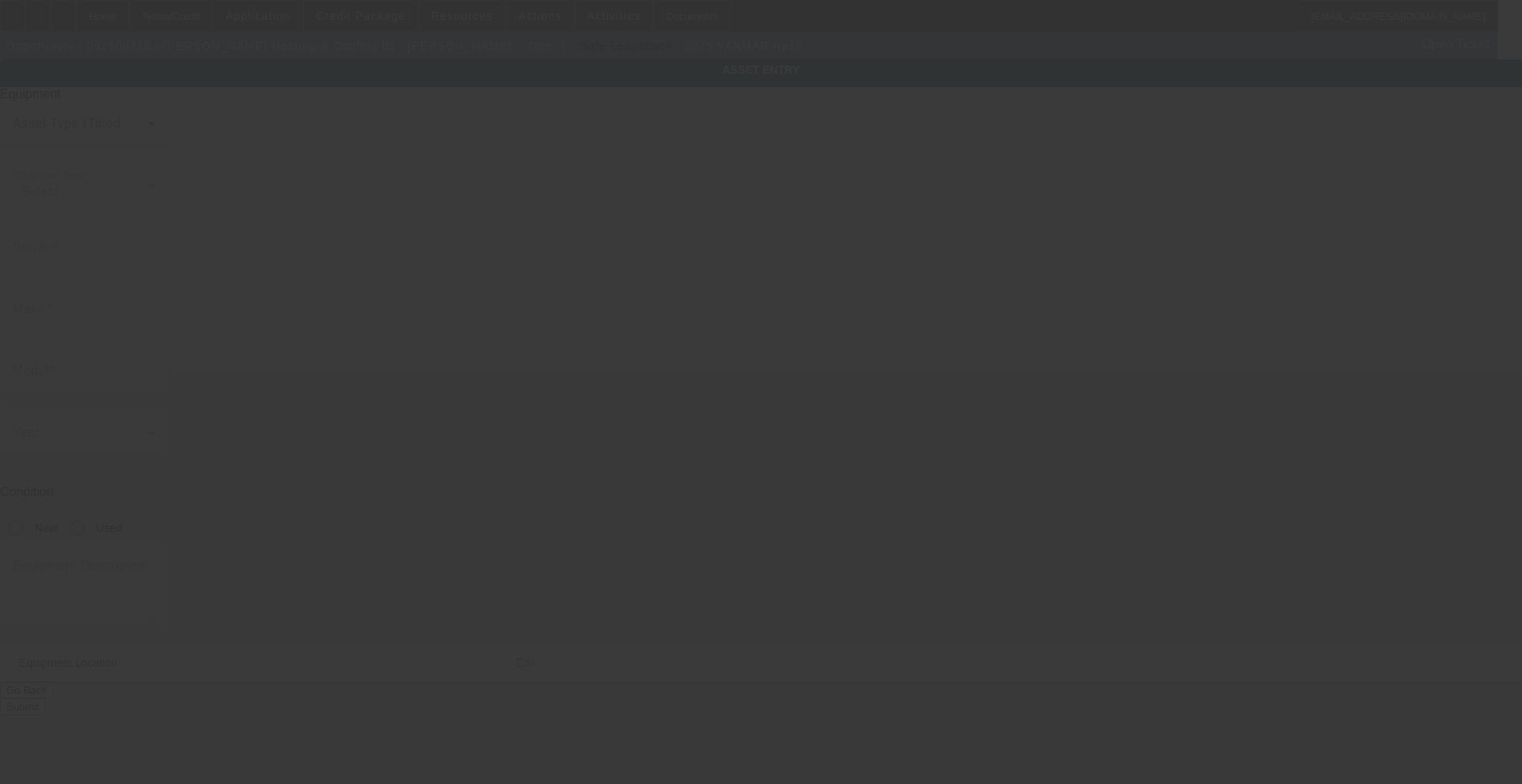
type input "YANMAR"
type input "ire20"
type textarea "Category: Mini (up to 12,000 lbs)"
type input "[STREET_ADDRESS]"
type input "Glenwood"
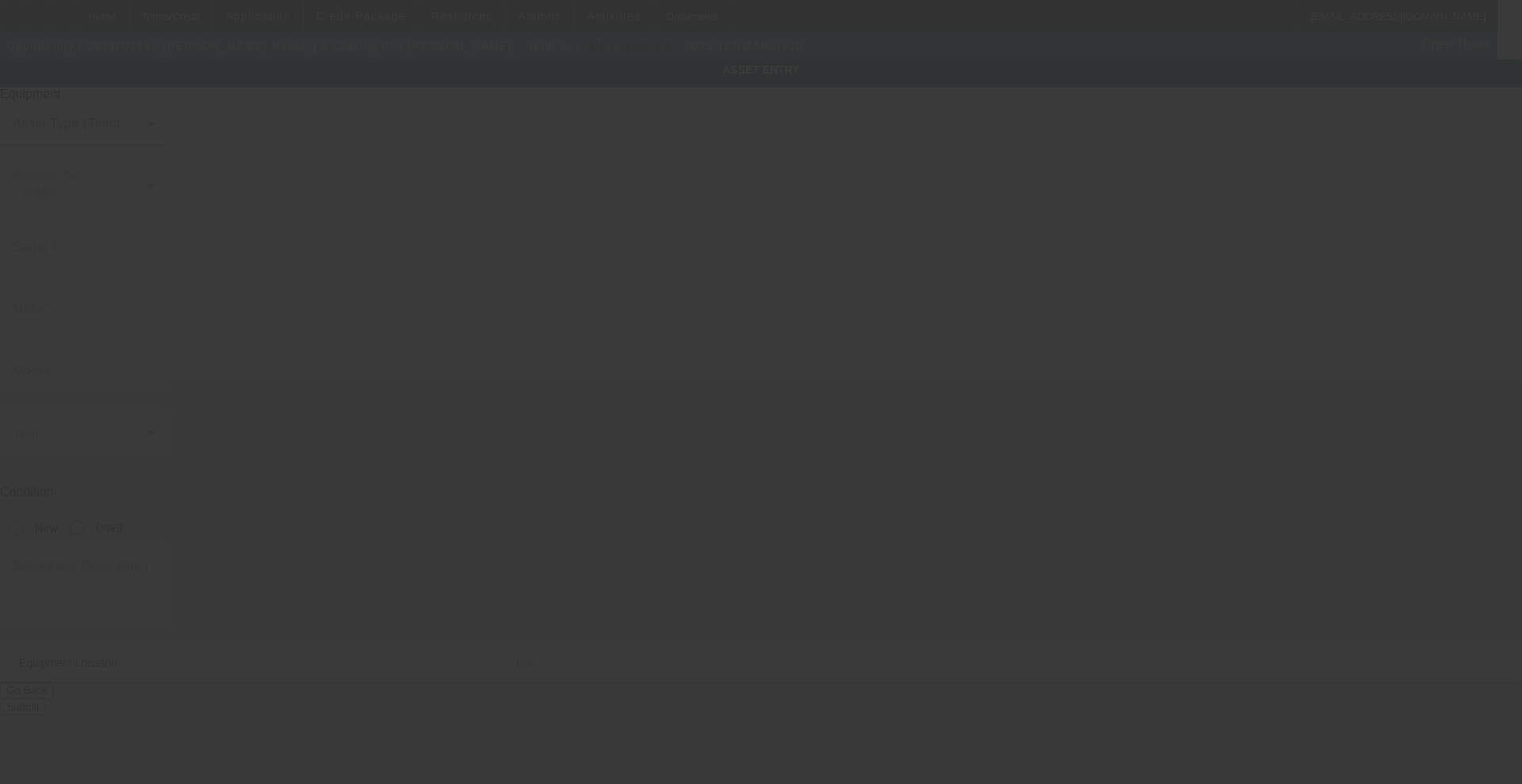
type input "46133"
type input "Fayette"
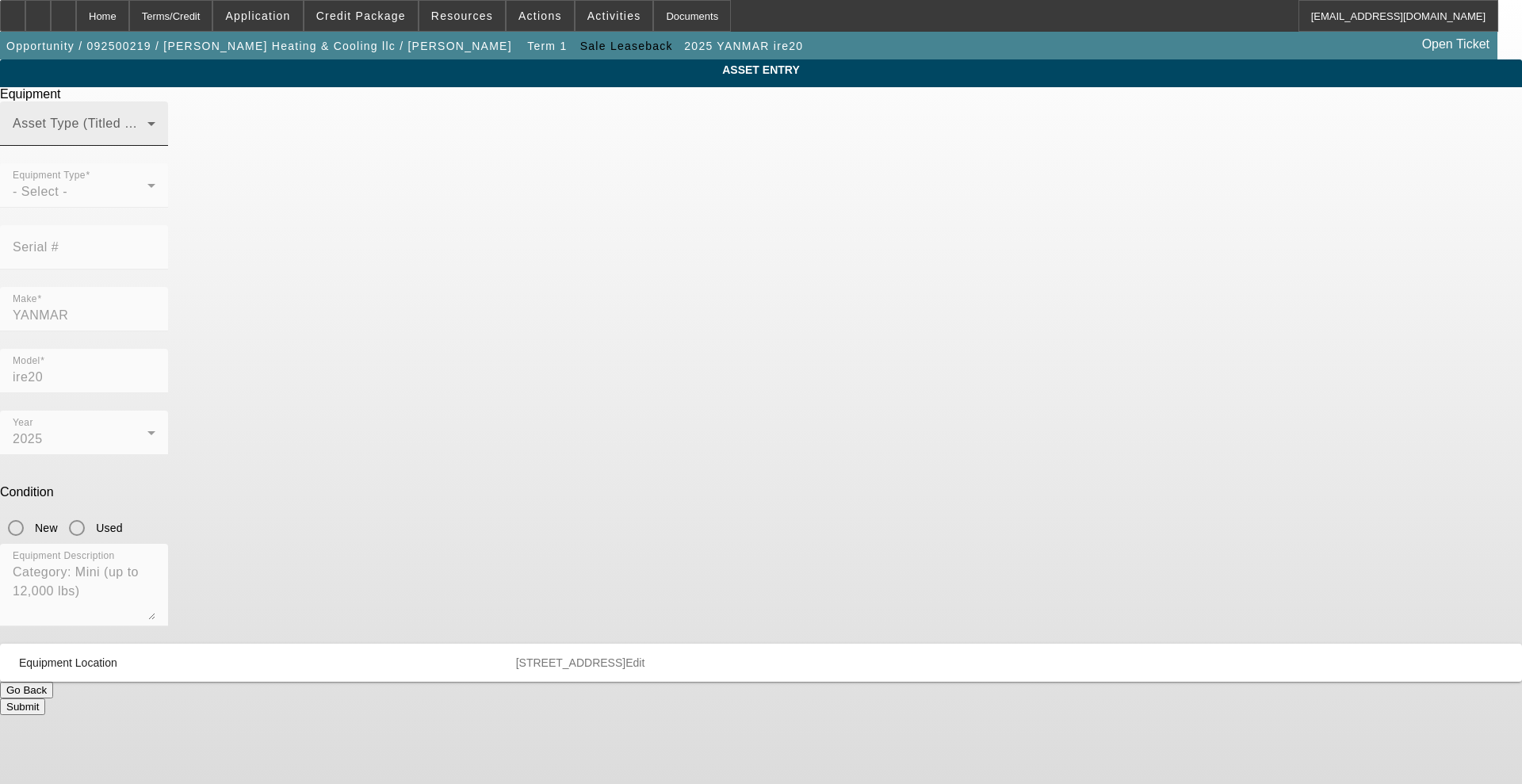
click at [148, 140] on span at bounding box center [80, 130] width 135 height 19
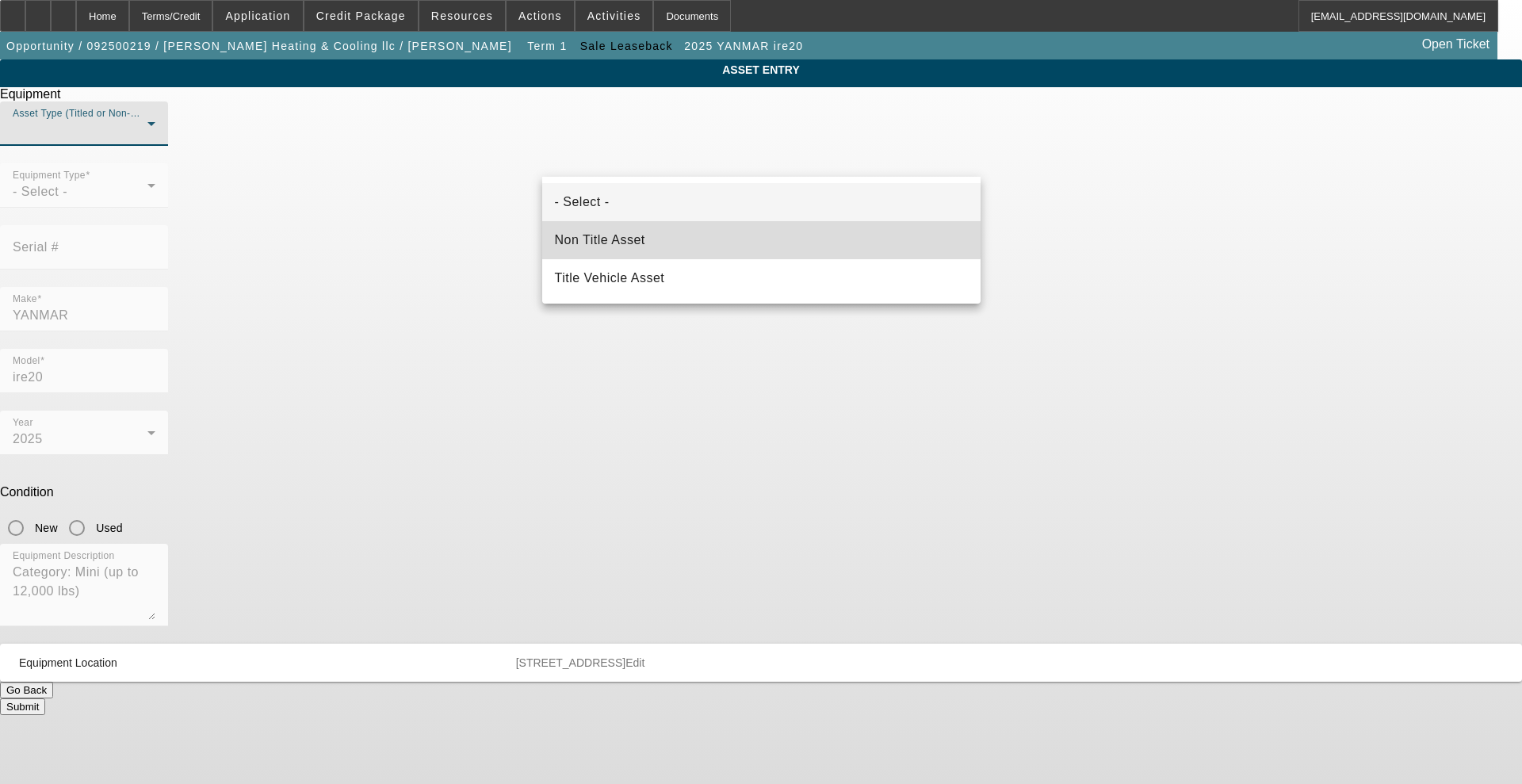
click at [667, 236] on mat-option "Non Title Asset" at bounding box center [761, 240] width 438 height 38
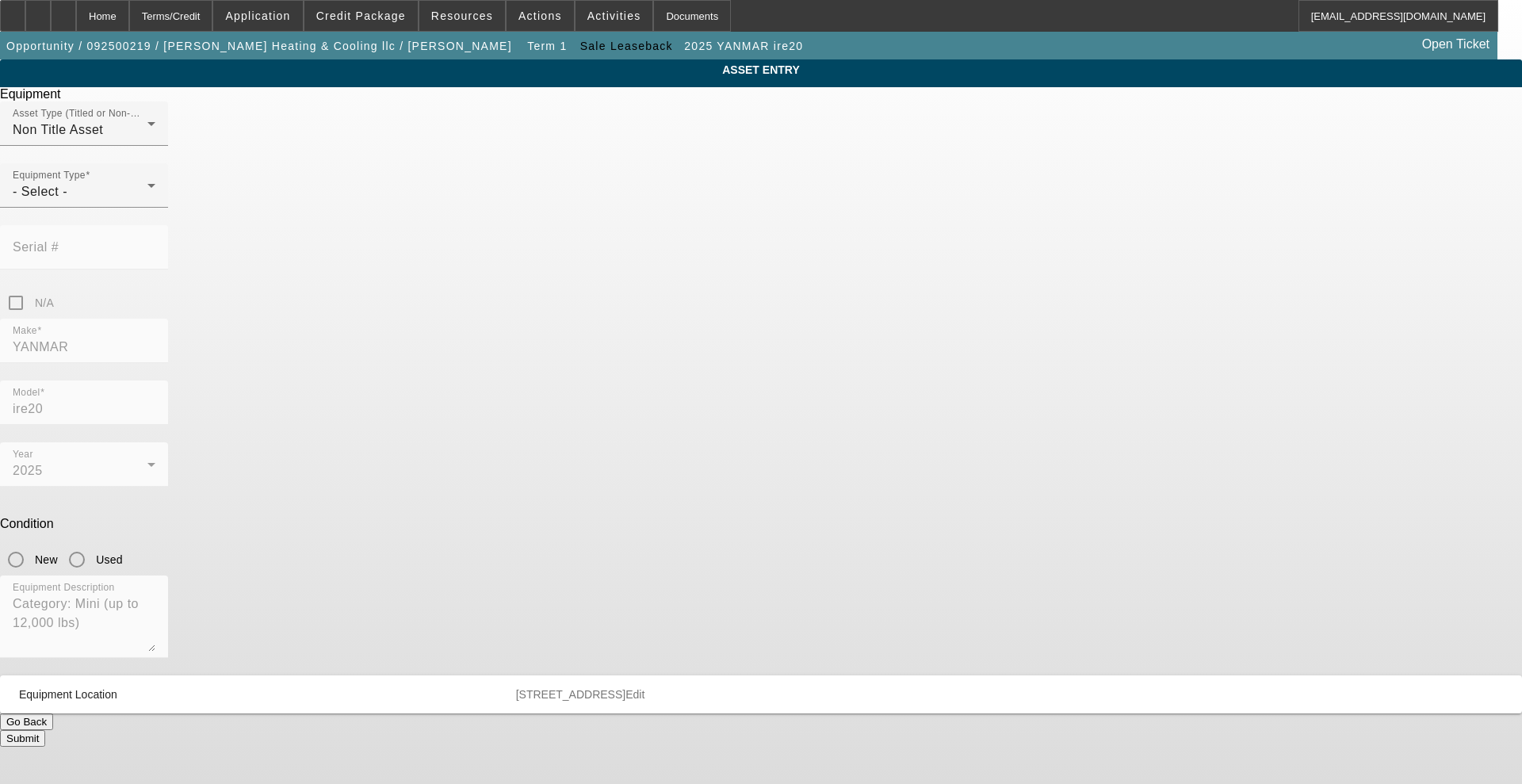
click at [155, 208] on div "Equipment Type - Select -" at bounding box center [84, 185] width 143 height 44
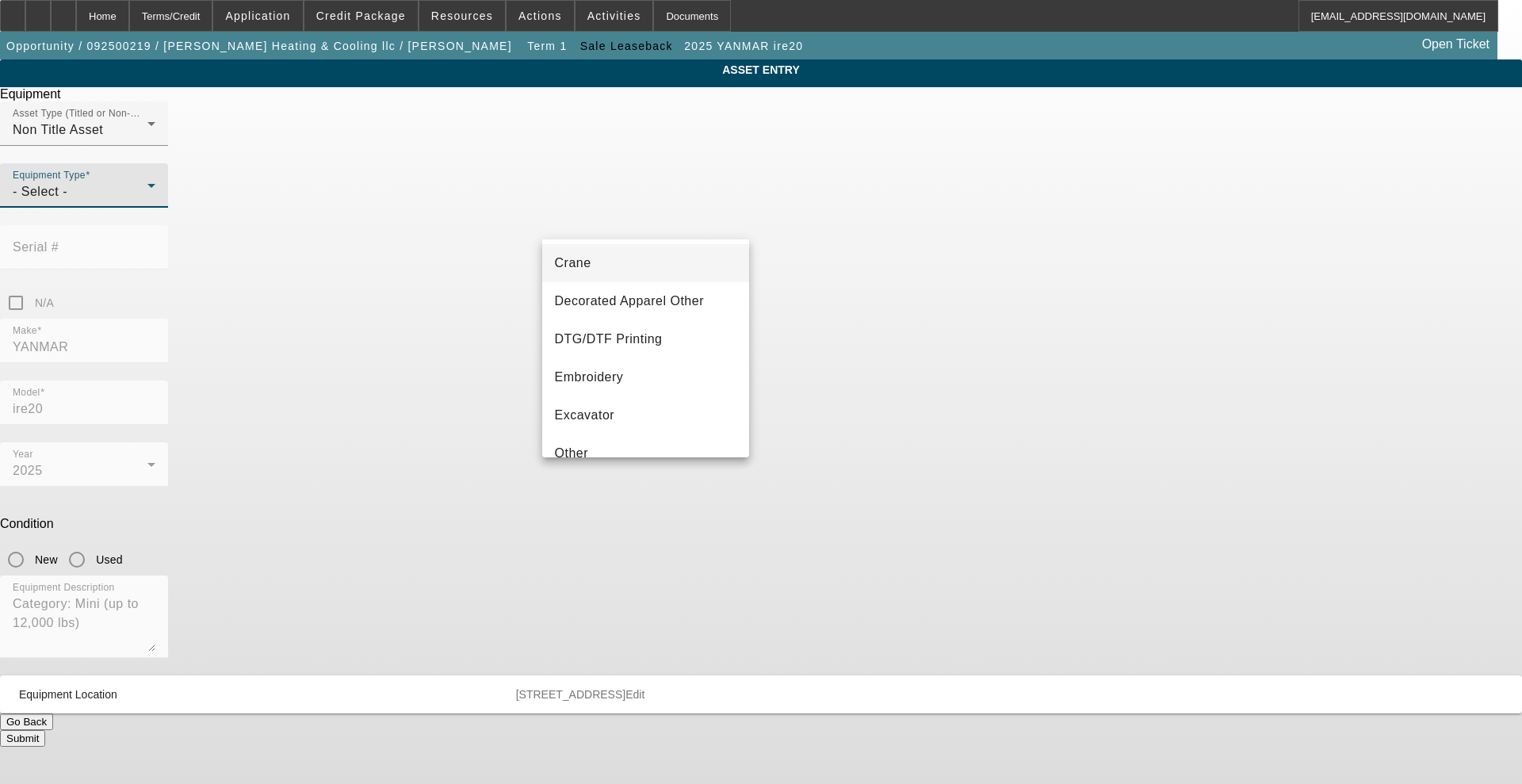
scroll to position [198, 0]
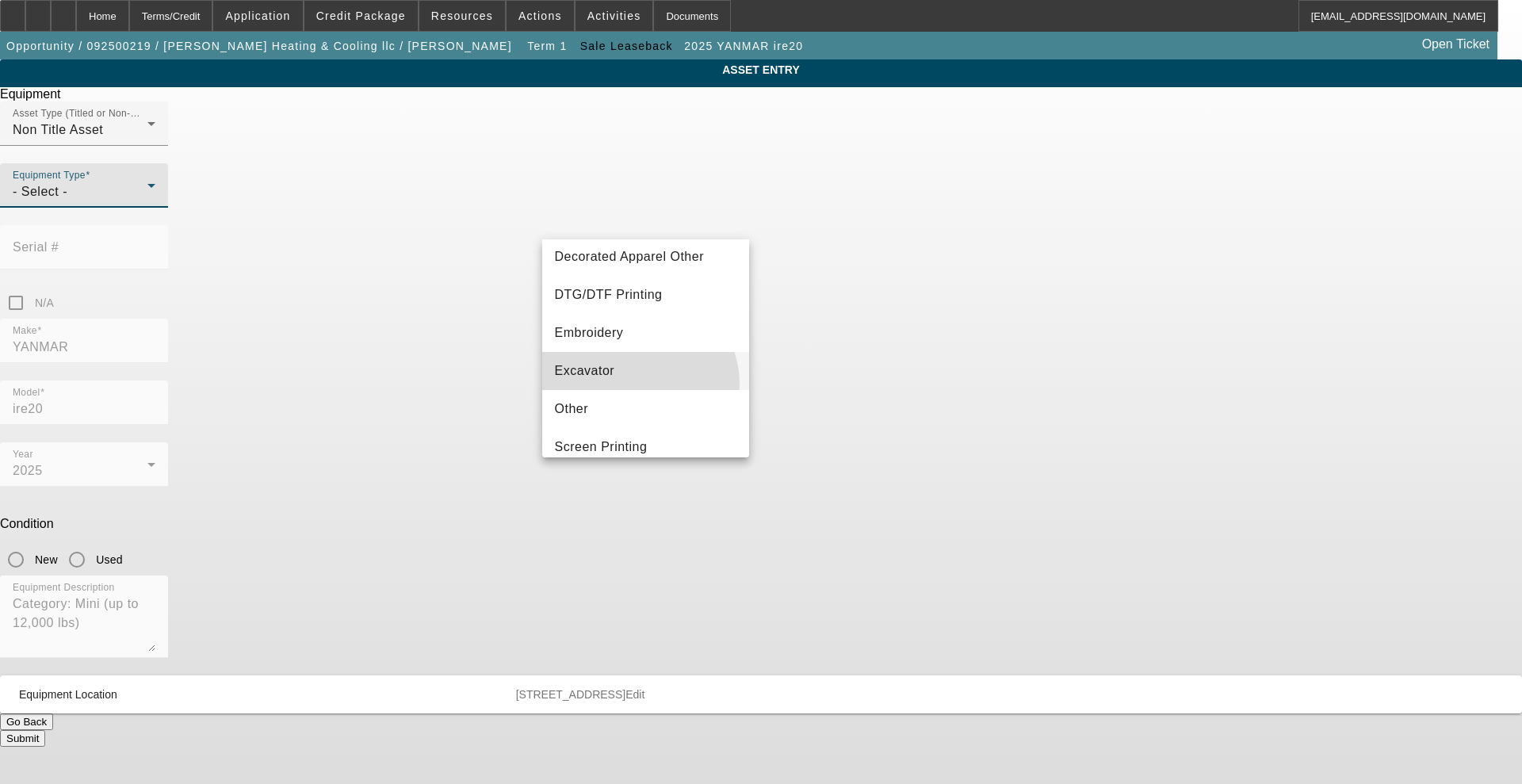
click at [635, 384] on mat-option "Excavator" at bounding box center [645, 371] width 208 height 38
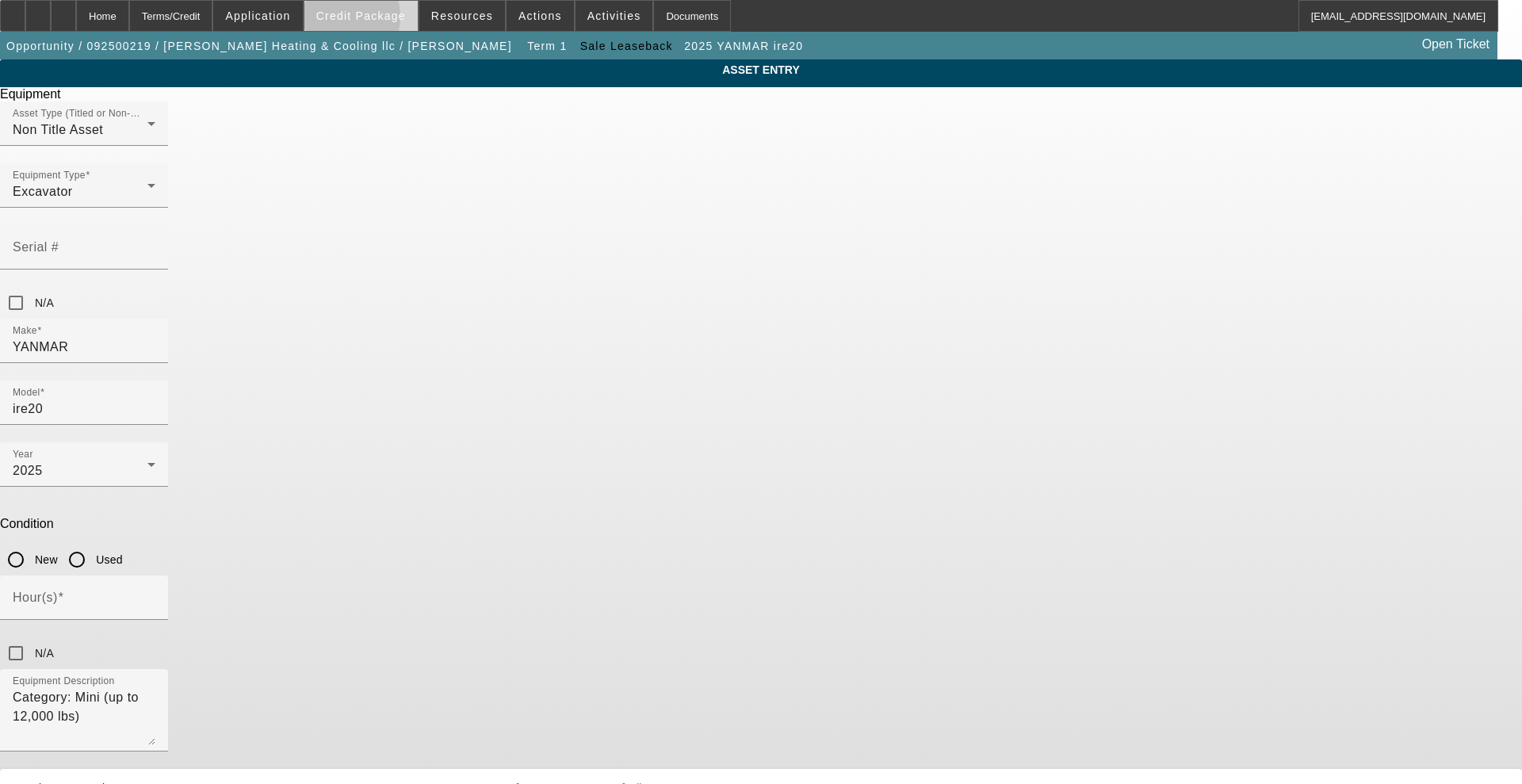
click at [363, 21] on span "Credit Package" at bounding box center [361, 16] width 90 height 13
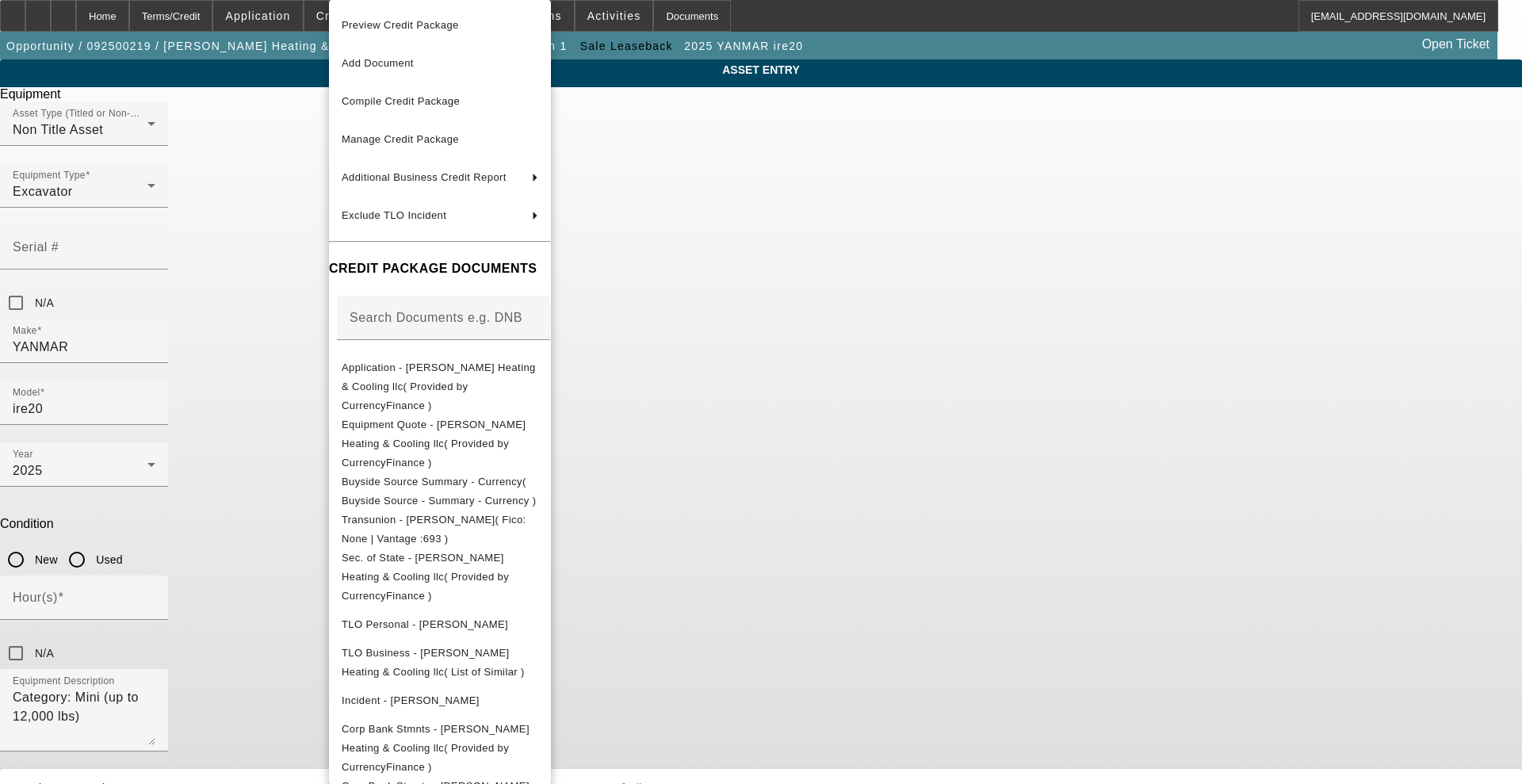
click at [129, 455] on div at bounding box center [761, 392] width 1522 height 784
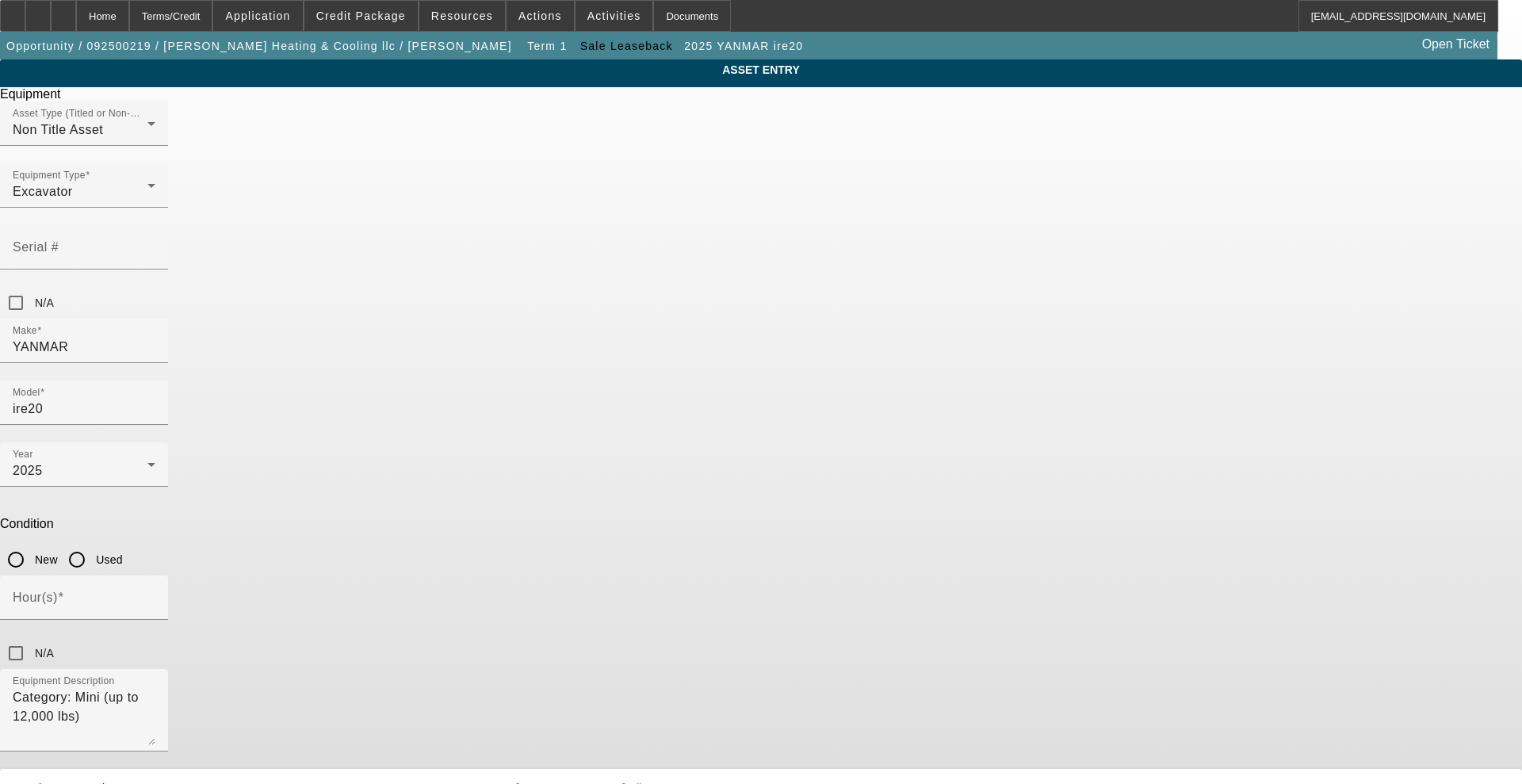
click at [96, 540] on div at bounding box center [77, 559] width 38 height 38
radio input "true"
click at [371, 13] on span "Credit Package" at bounding box center [361, 16] width 90 height 13
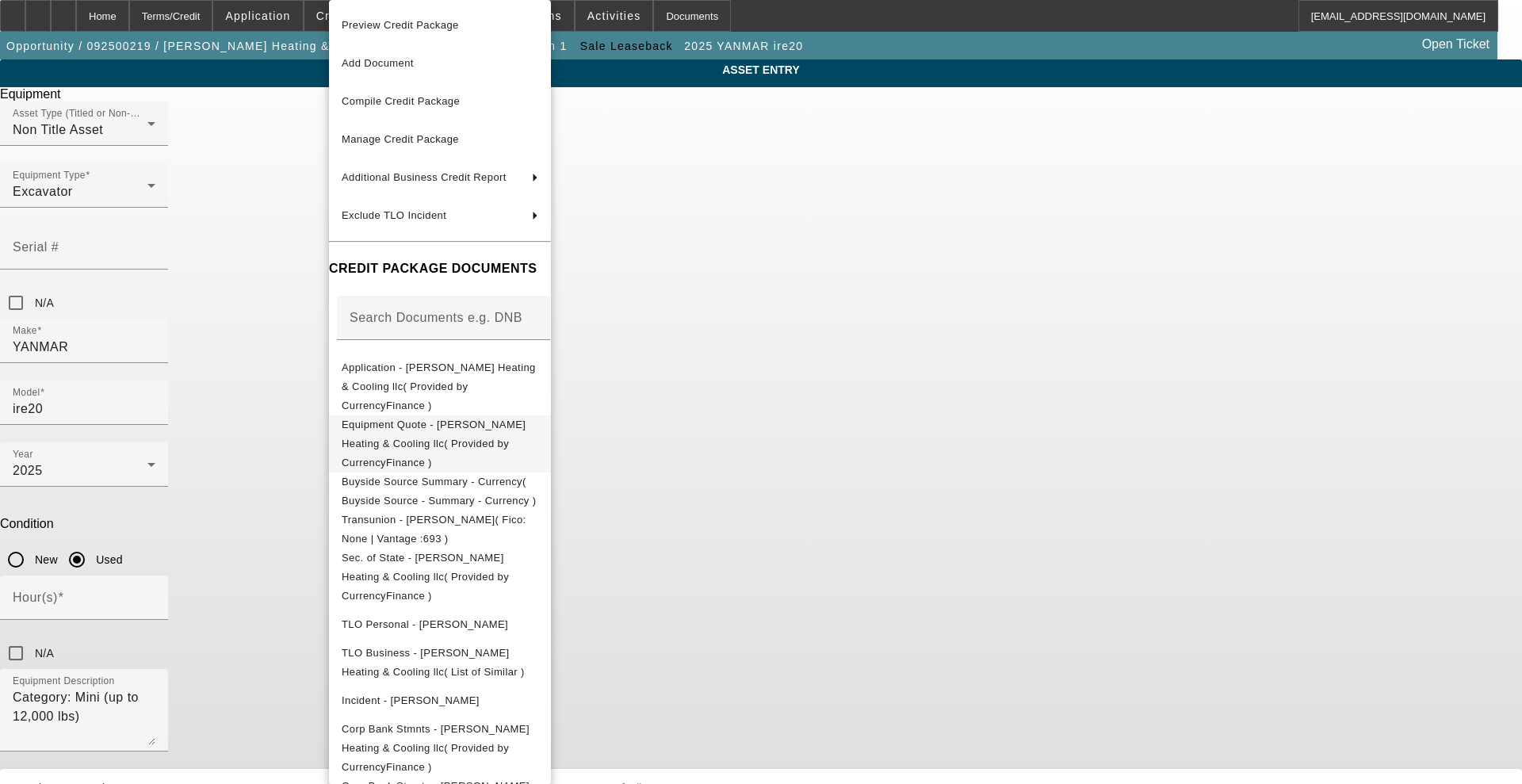
click at [438, 415] on button "Equipment Quote - [PERSON_NAME] Heating & Cooling llc( Provided by CurrencyFina…" at bounding box center [439, 443] width 222 height 57
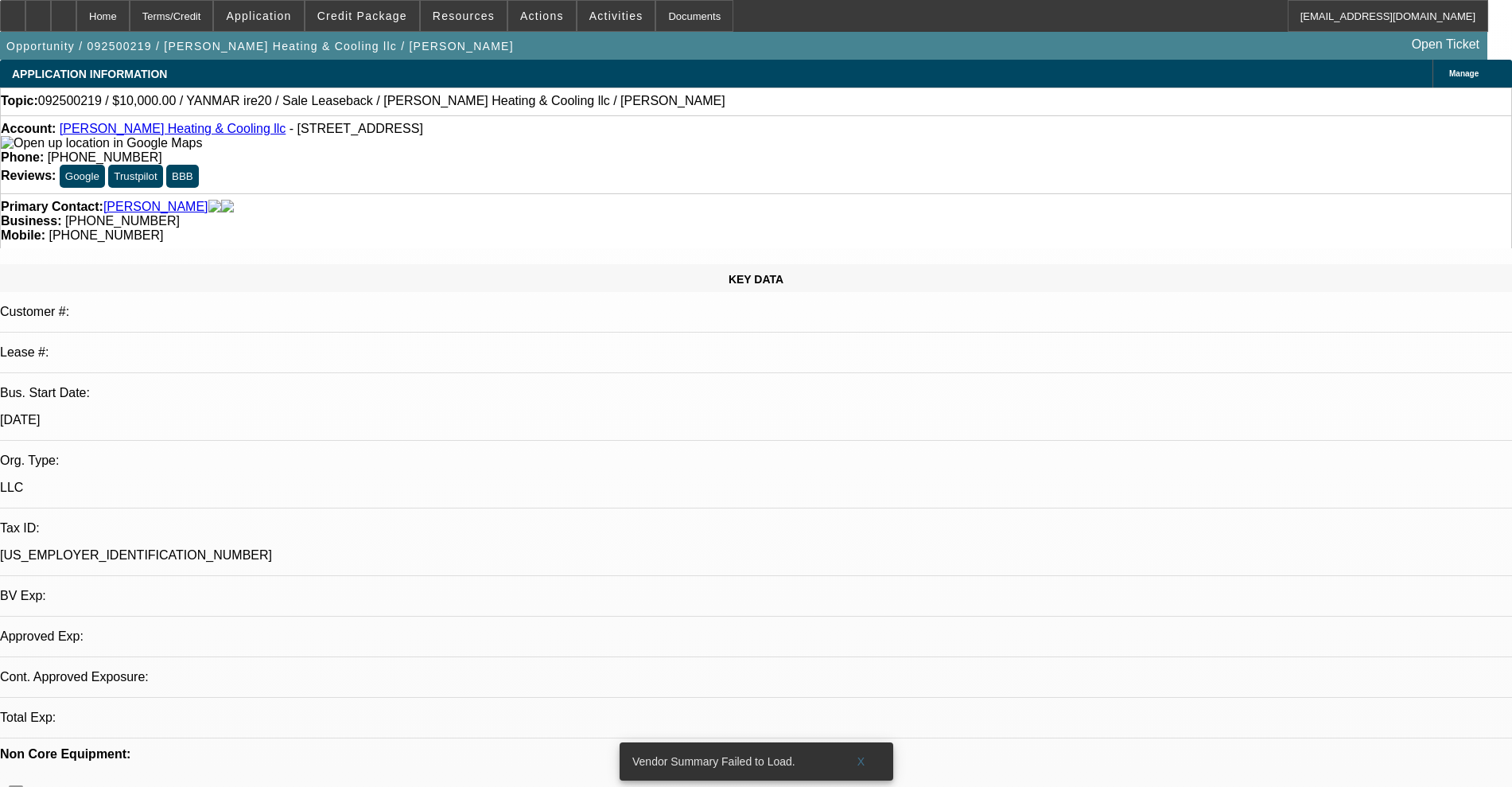
select select "0"
select select "2"
select select "0"
select select "6"
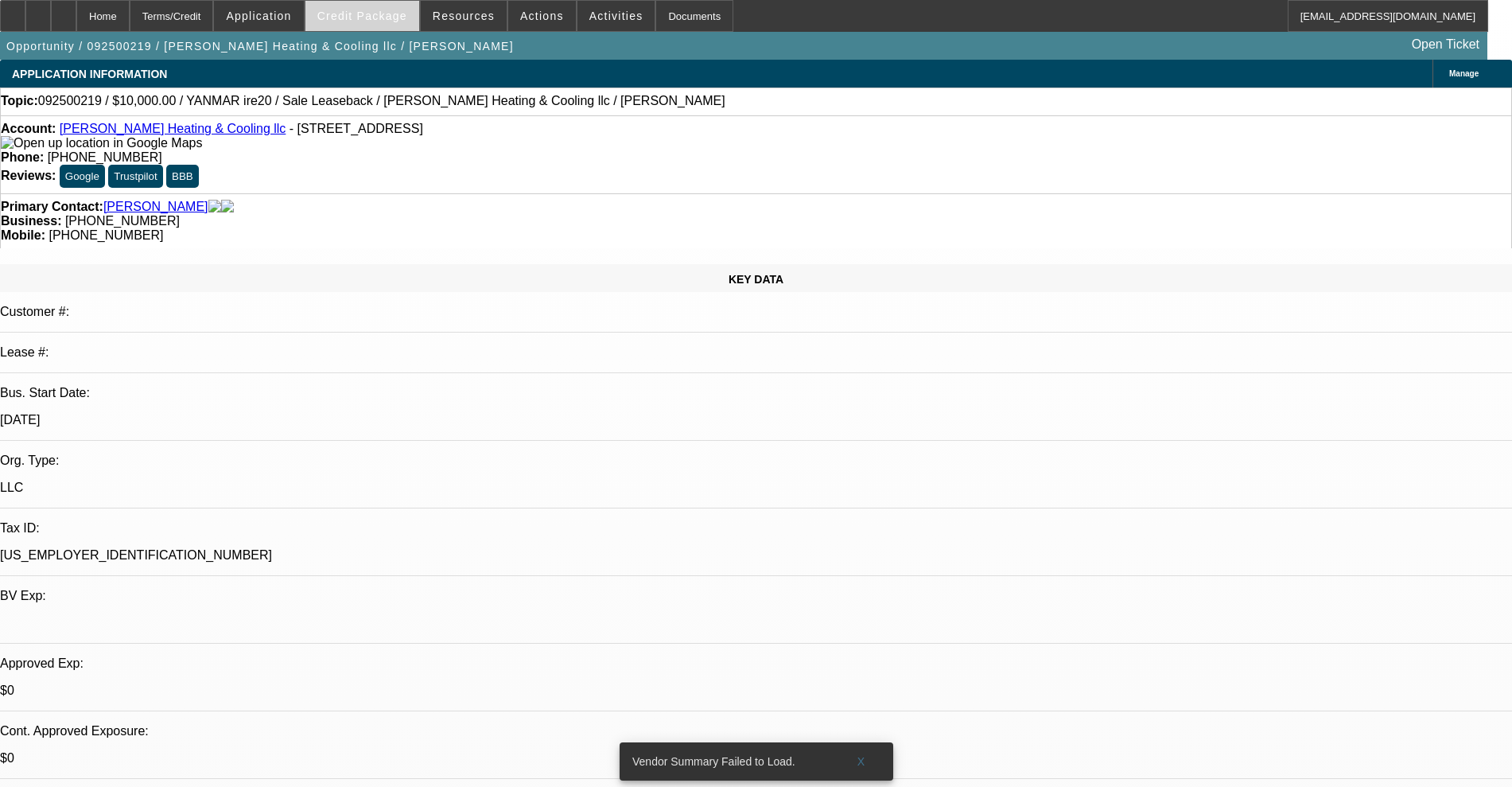
click at [393, 20] on span "Credit Package" at bounding box center [362, 16] width 90 height 13
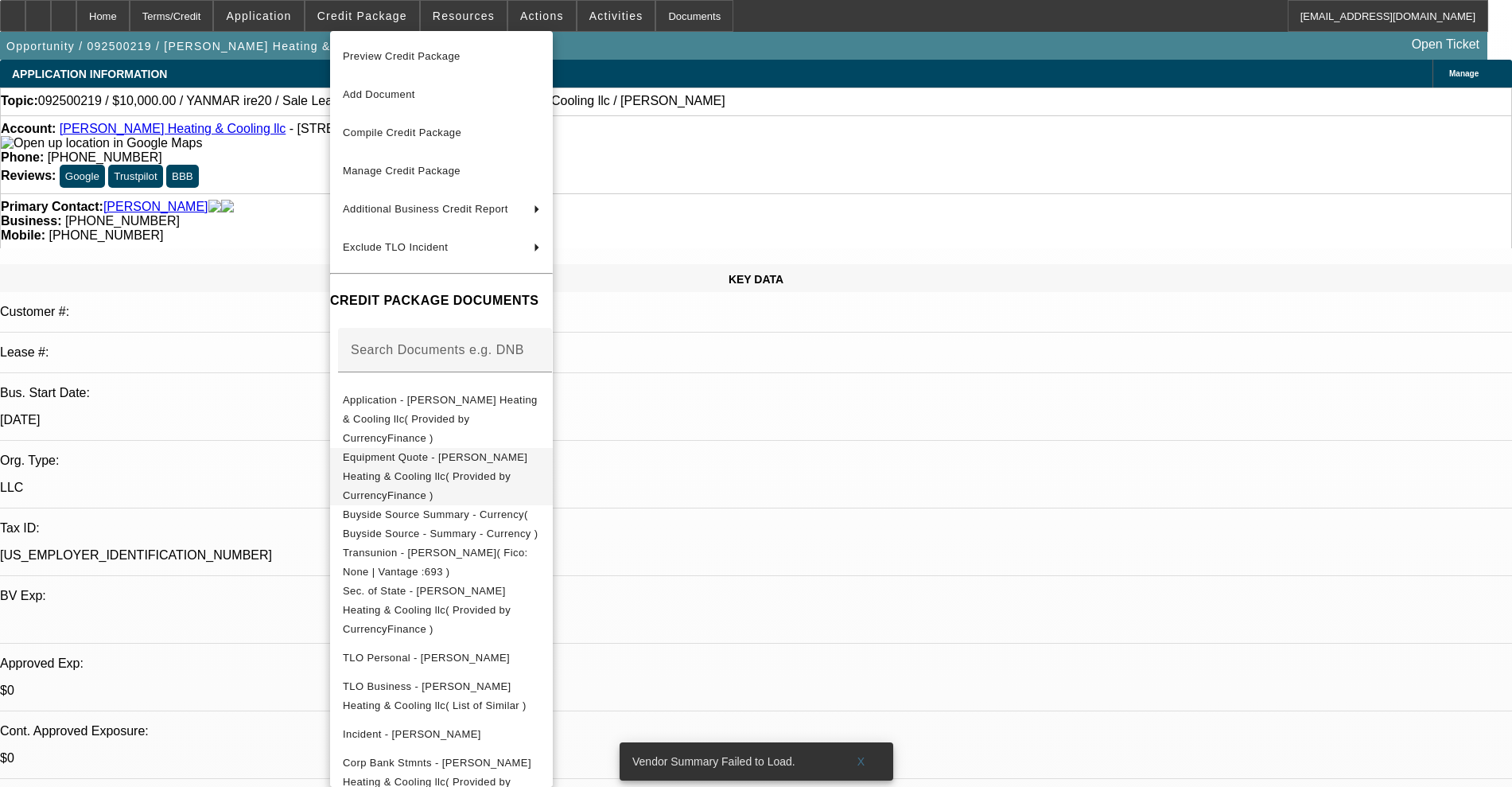
click at [451, 451] on span "Equipment Quote - [PERSON_NAME] Heating & Cooling llc( Provided by CurrencyFina…" at bounding box center [435, 477] width 185 height 50
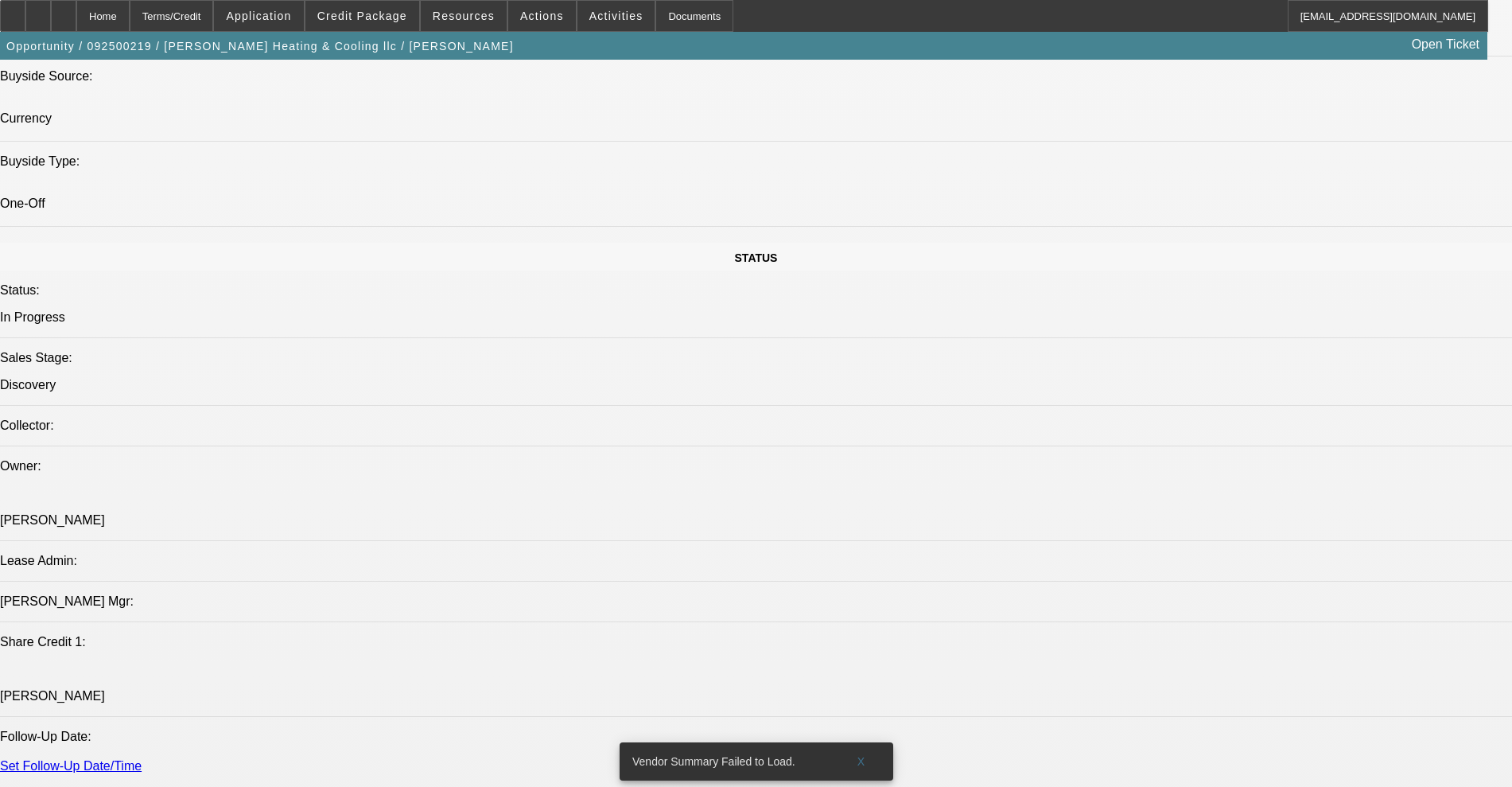
scroll to position [2089, 0]
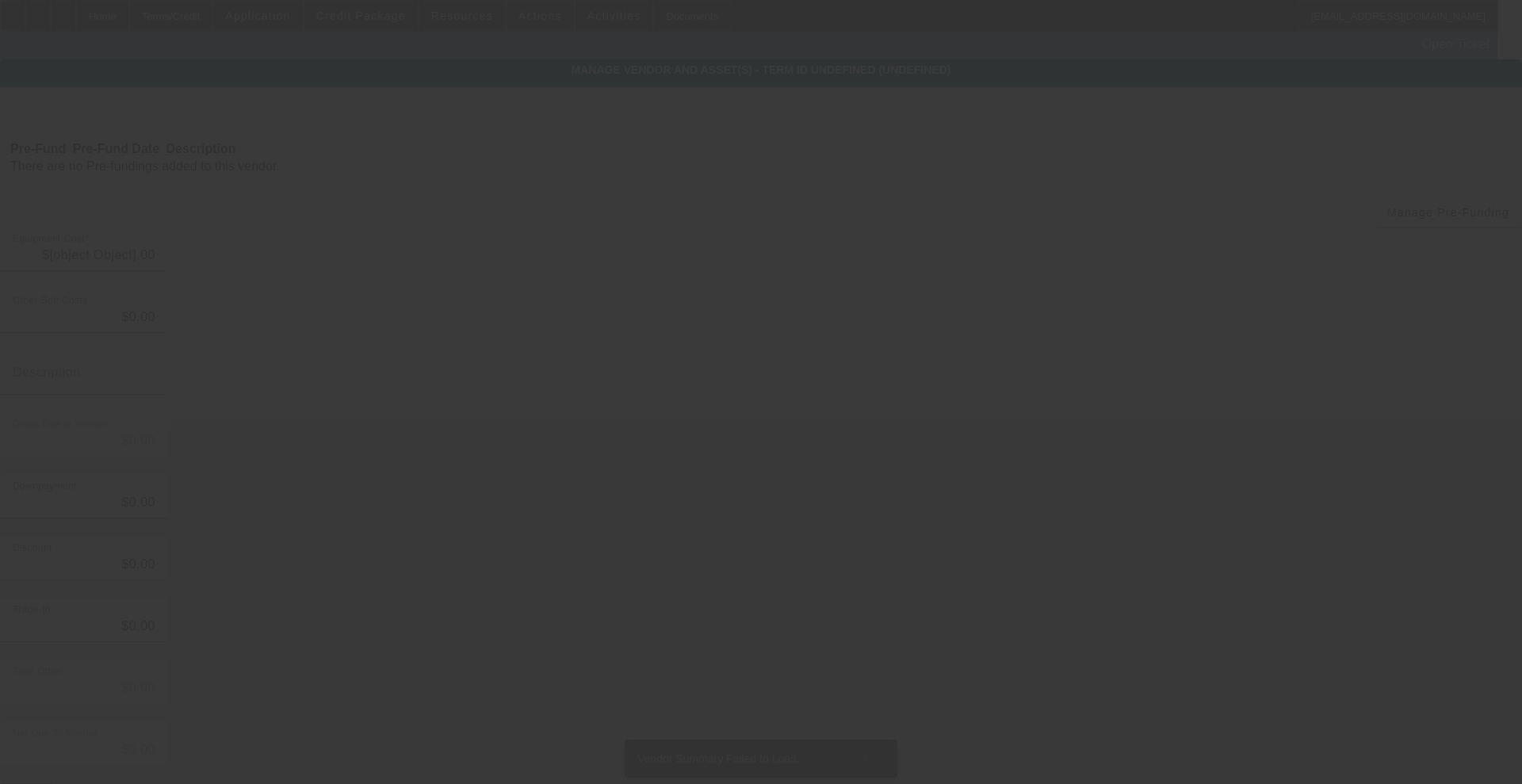
type input "$10,000.00"
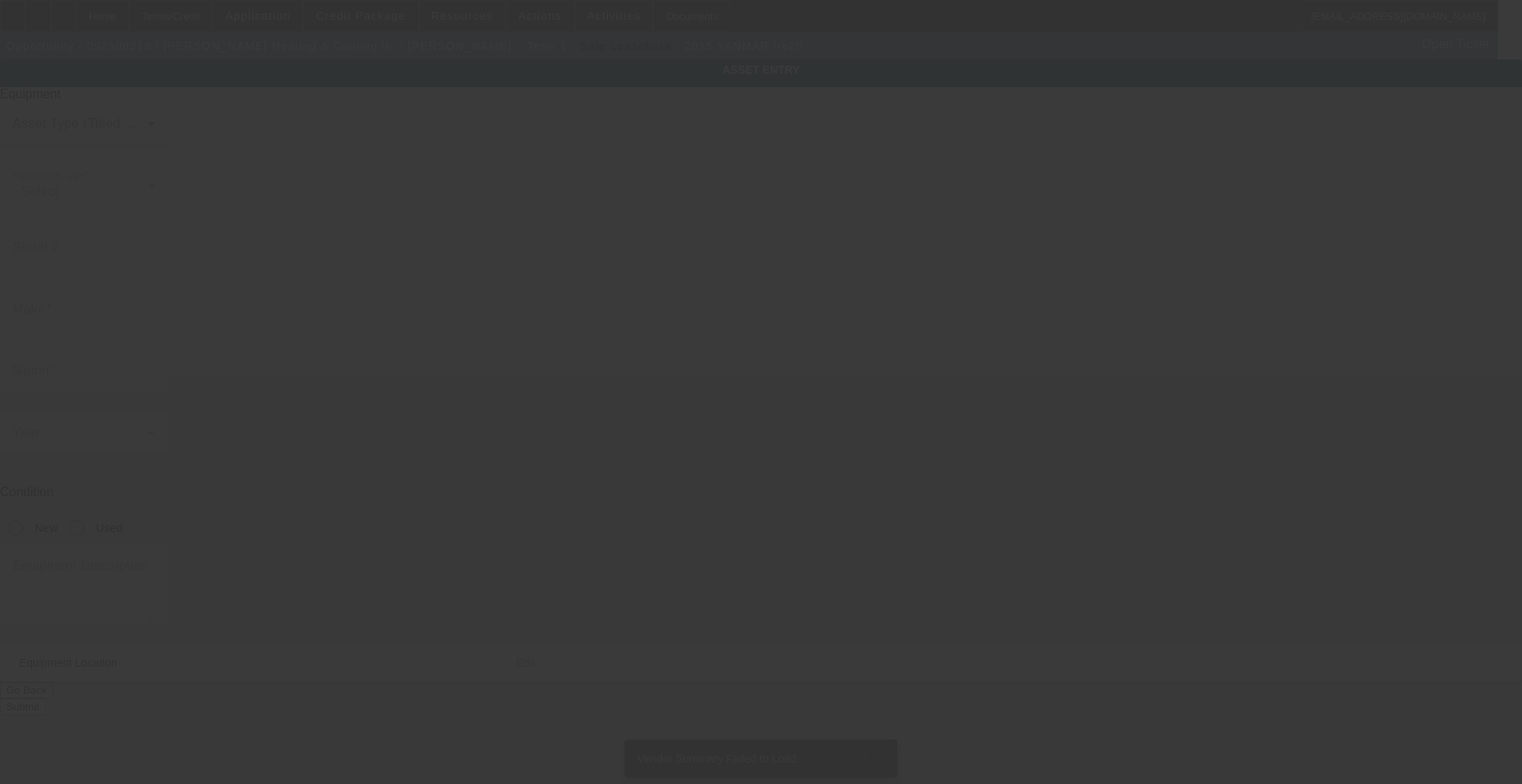
type input "YANMAR"
type input "ire20"
type textarea "Category: Mini (up to 12,000 lbs)"
type input "[STREET_ADDRESS]"
type input "Glenwood"
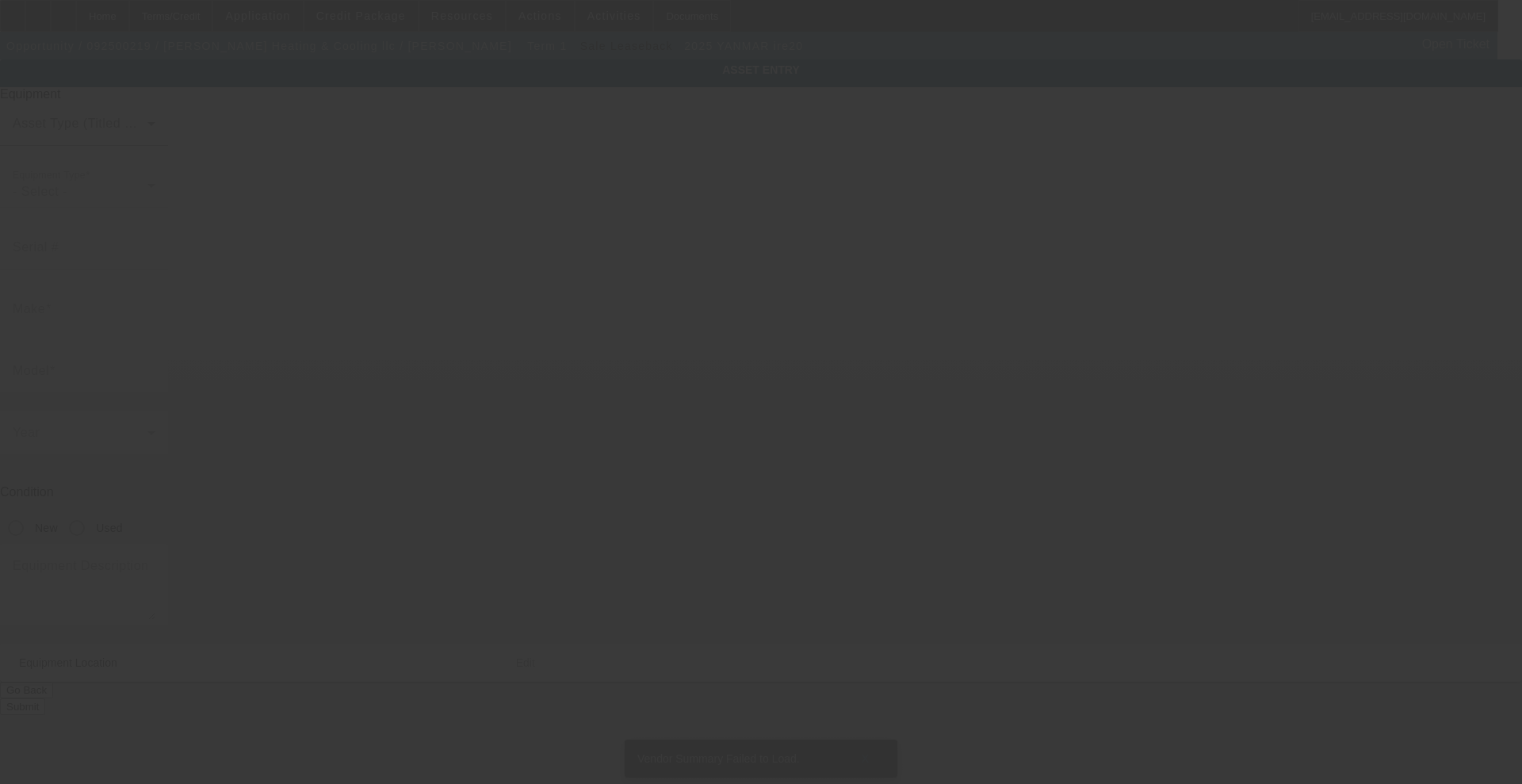
type input "46133"
type input "Fayette"
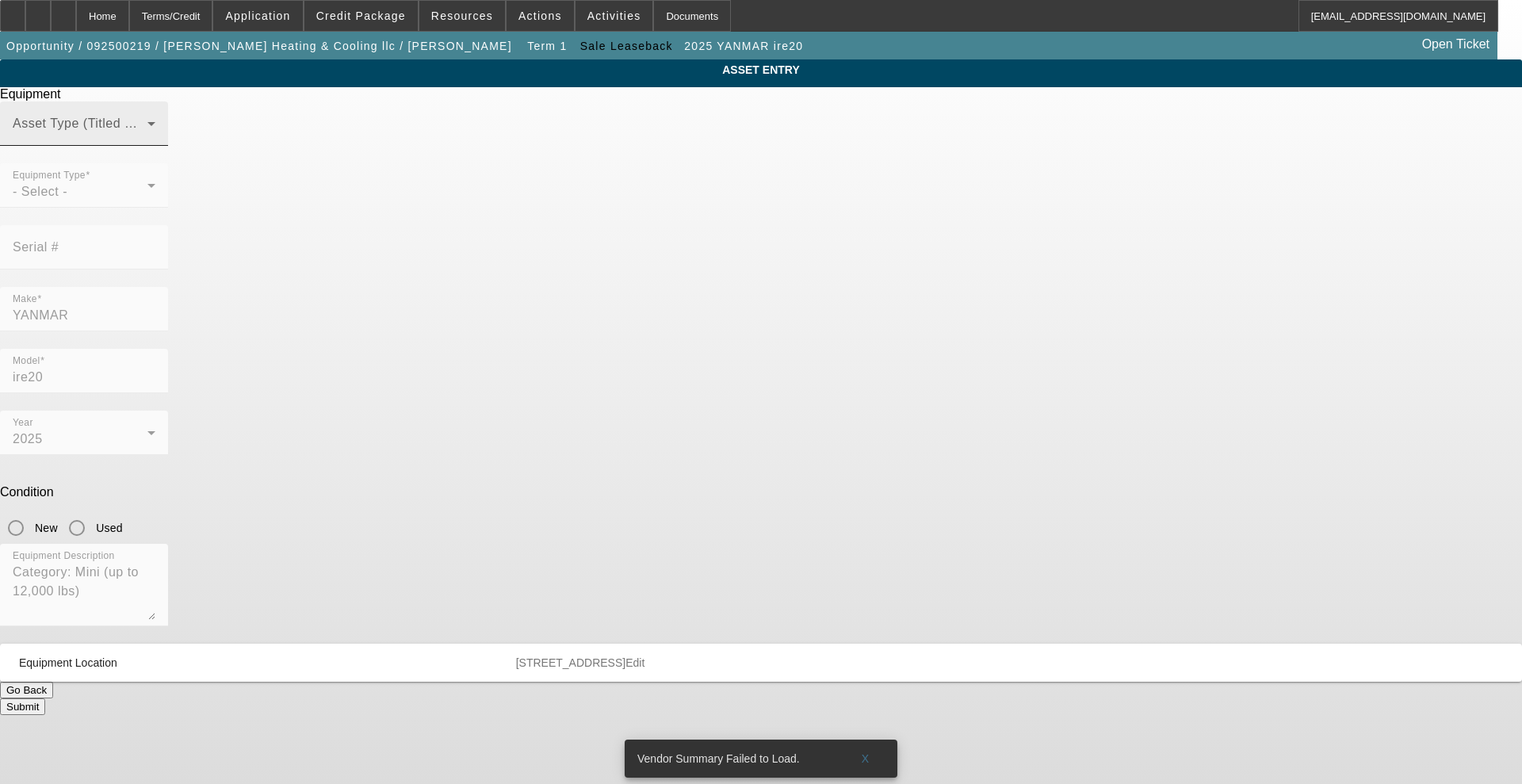
click at [207, 130] on mat-label "Asset Type (Titled or Non-Titled)" at bounding box center [110, 123] width 194 height 14
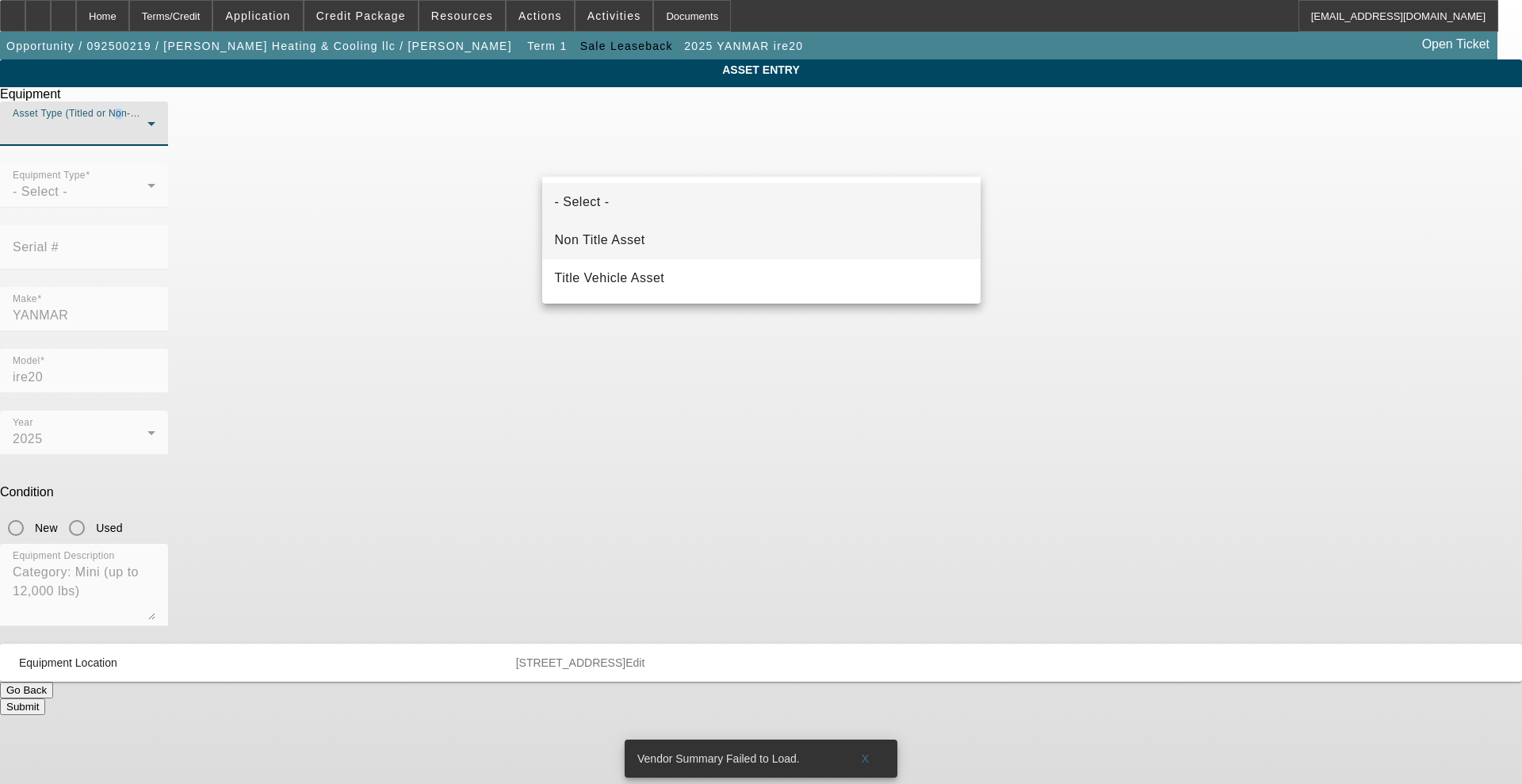
click at [637, 248] on span "Non Title Asset" at bounding box center [600, 241] width 90 height 19
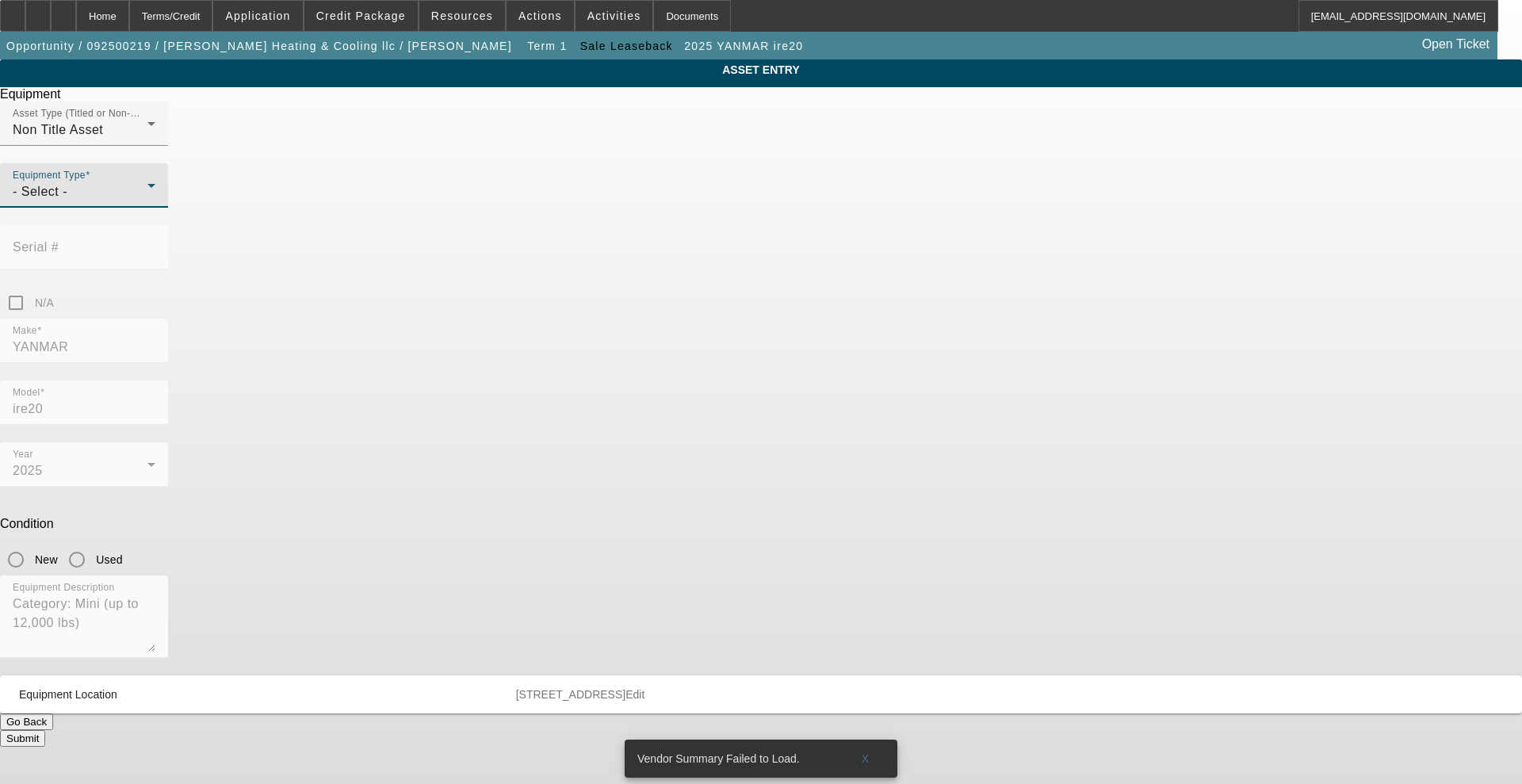
click at [148, 201] on div "- Select -" at bounding box center [80, 192] width 135 height 19
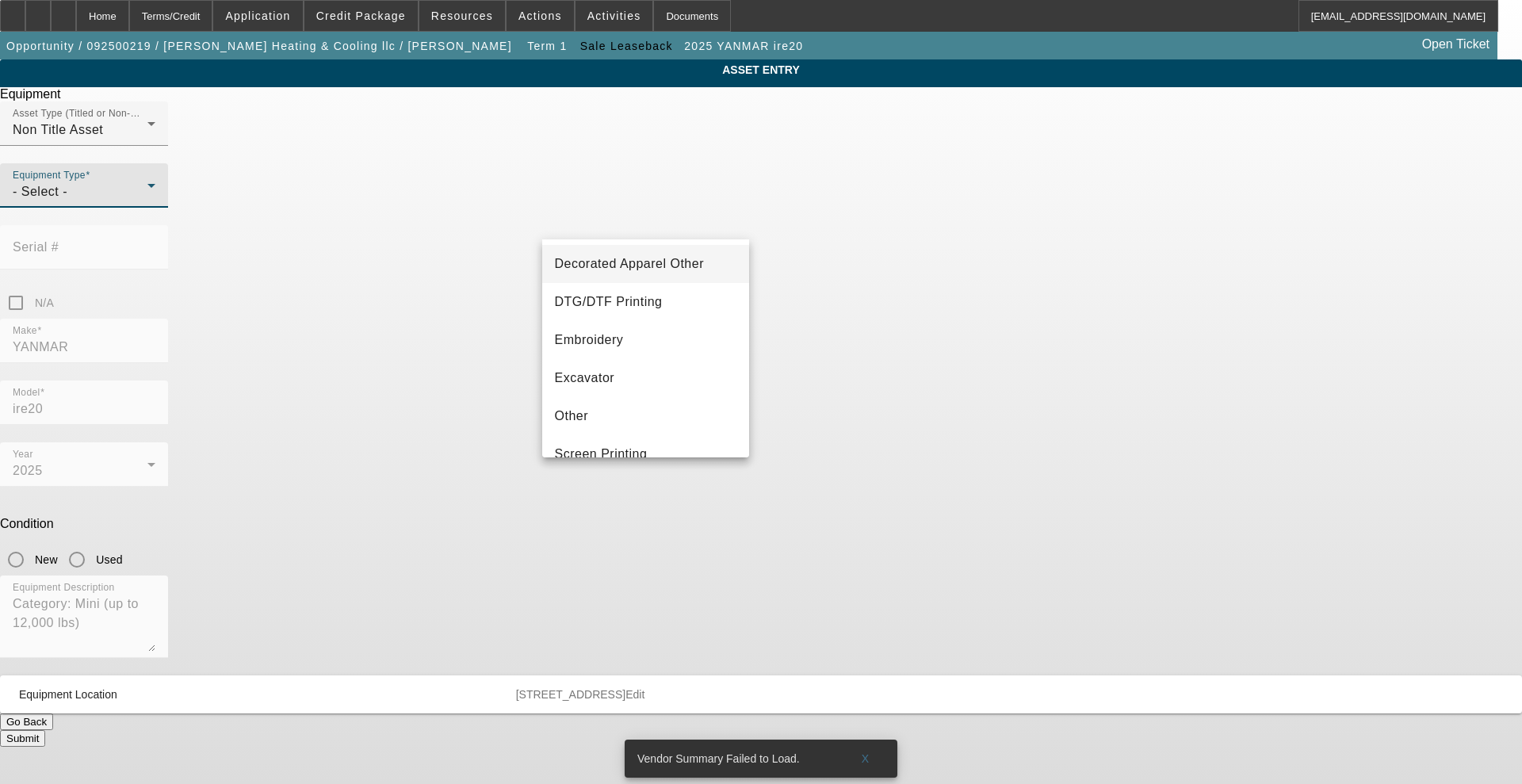
scroll to position [198, 0]
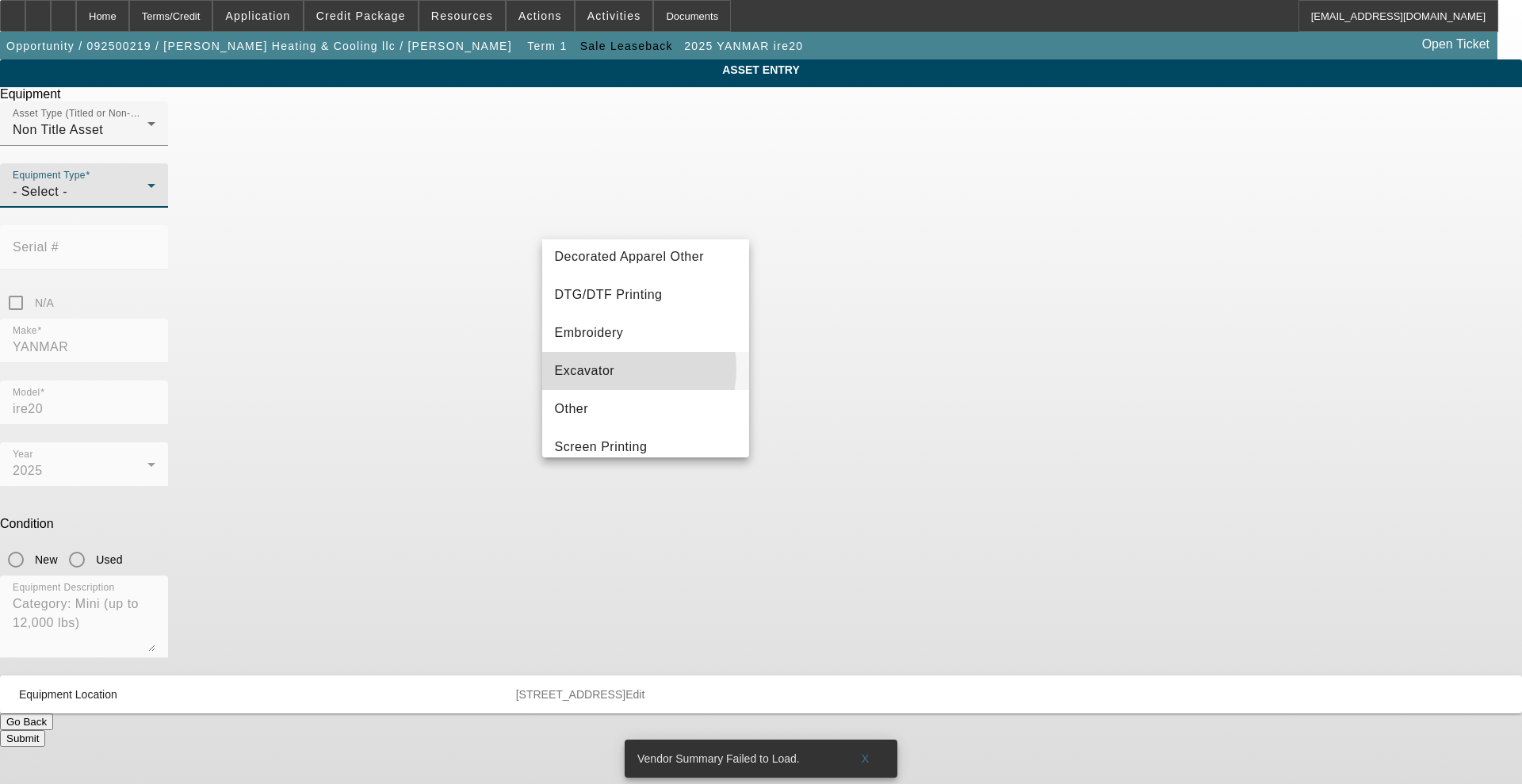
click at [623, 368] on mat-option "Excavator" at bounding box center [645, 371] width 208 height 38
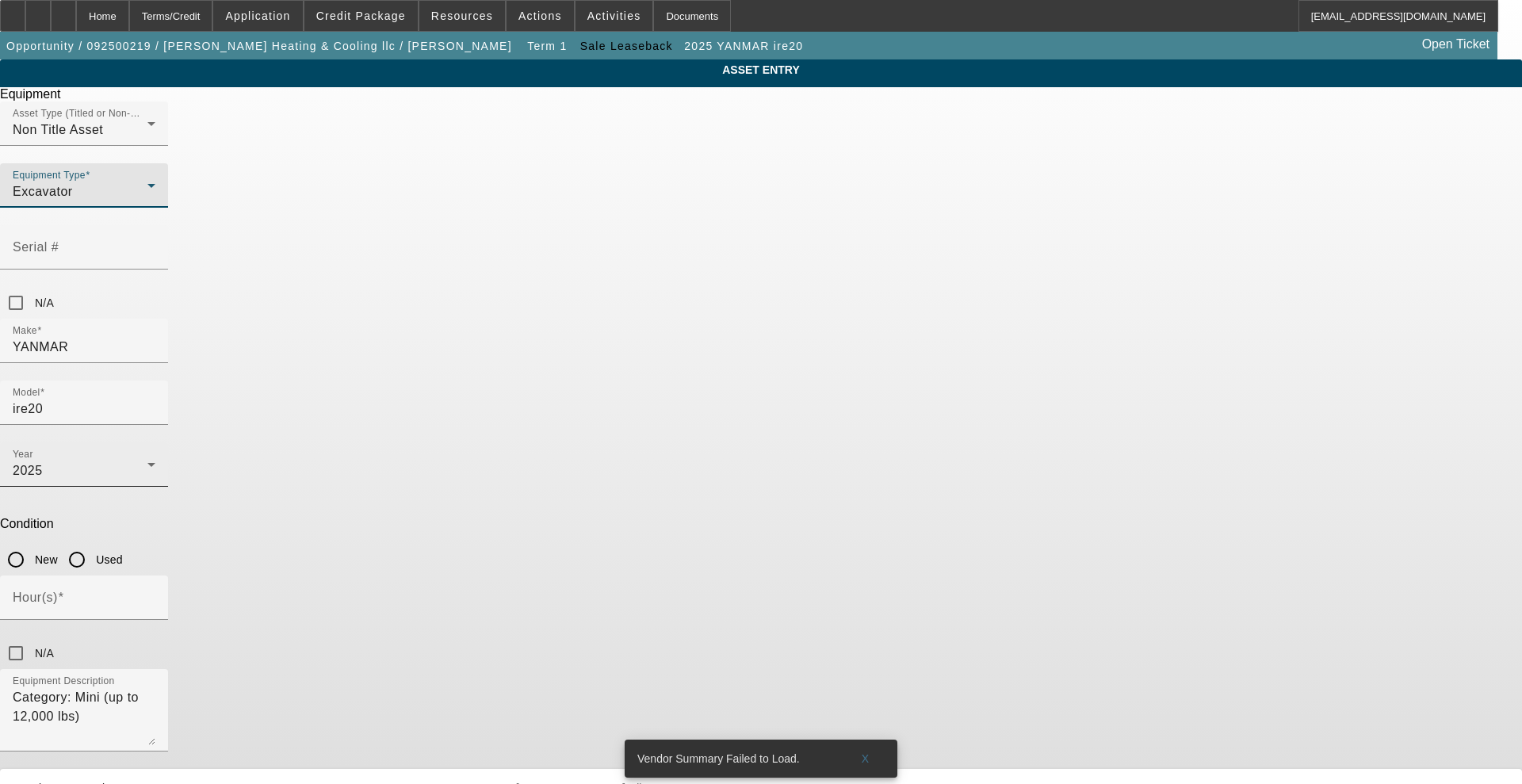
click at [148, 461] on div "2025" at bounding box center [80, 471] width 135 height 19
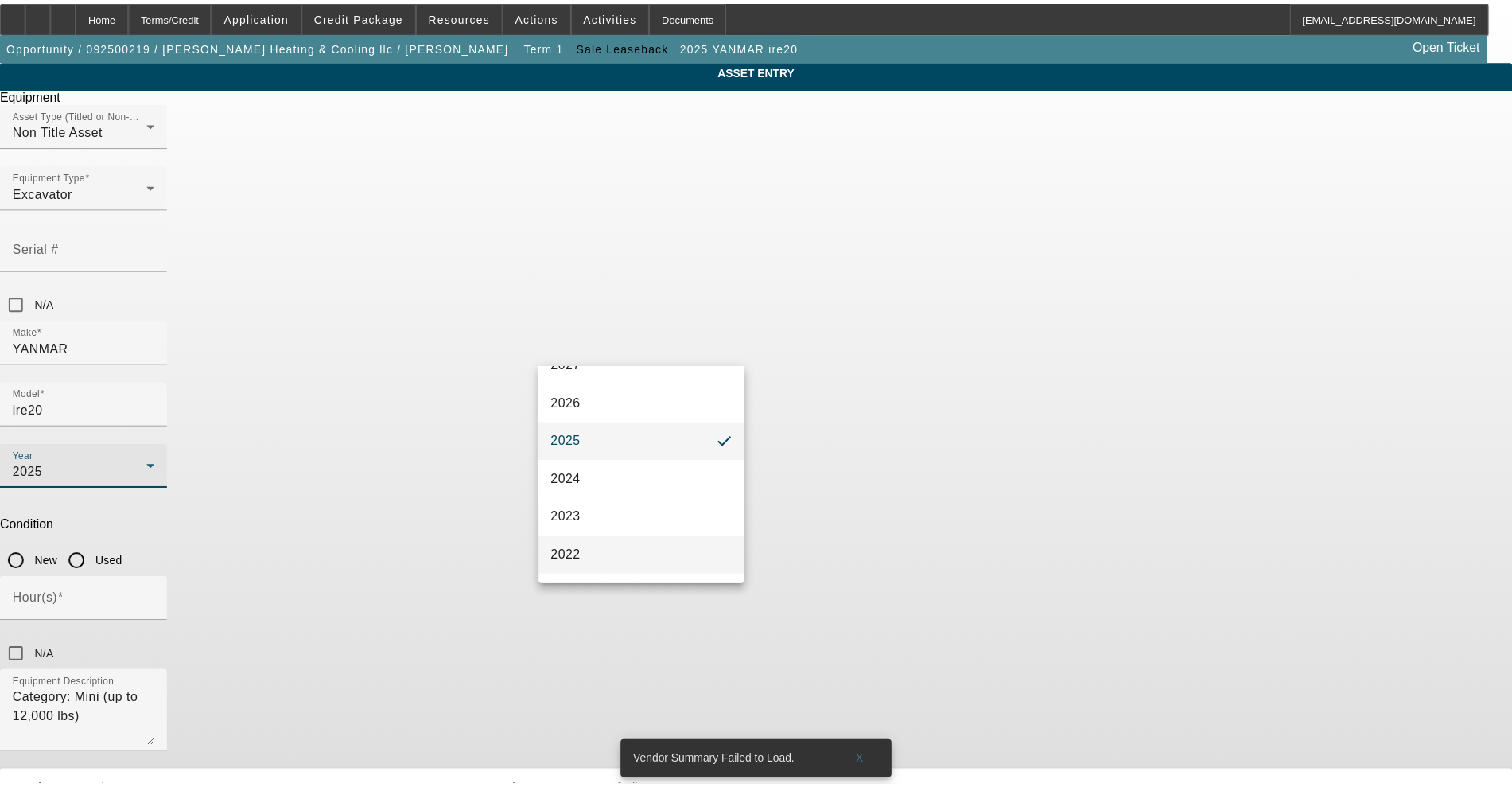
scroll to position [100, 0]
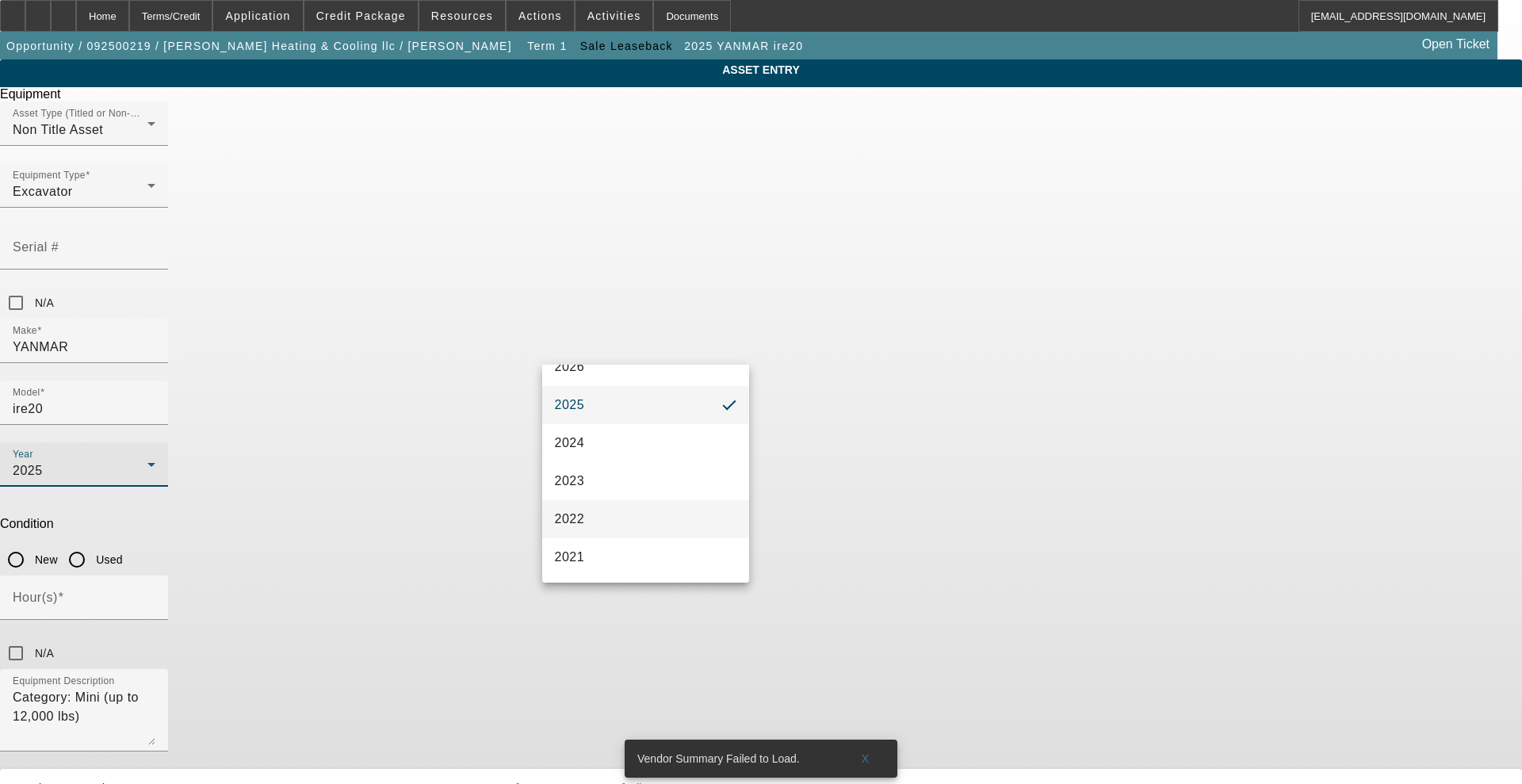
click at [570, 509] on span "2022" at bounding box center [569, 519] width 30 height 19
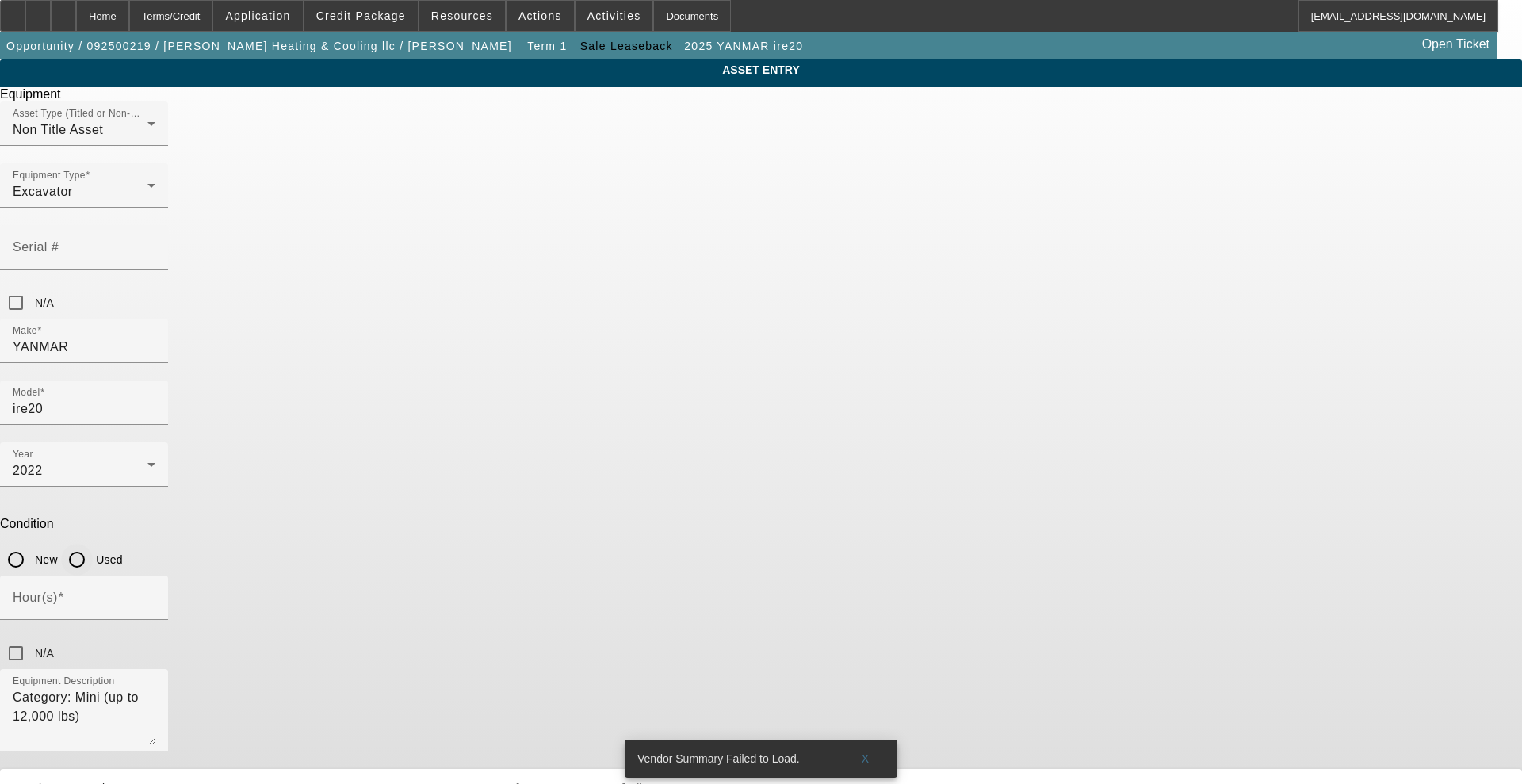
click at [93, 543] on input "Used" at bounding box center [77, 559] width 31 height 31
radio input "true"
click at [155, 594] on input "Hour(s)" at bounding box center [84, 604] width 143 height 19
type input "2000"
click at [949, 637] on div "N/A" at bounding box center [761, 652] width 1522 height 31
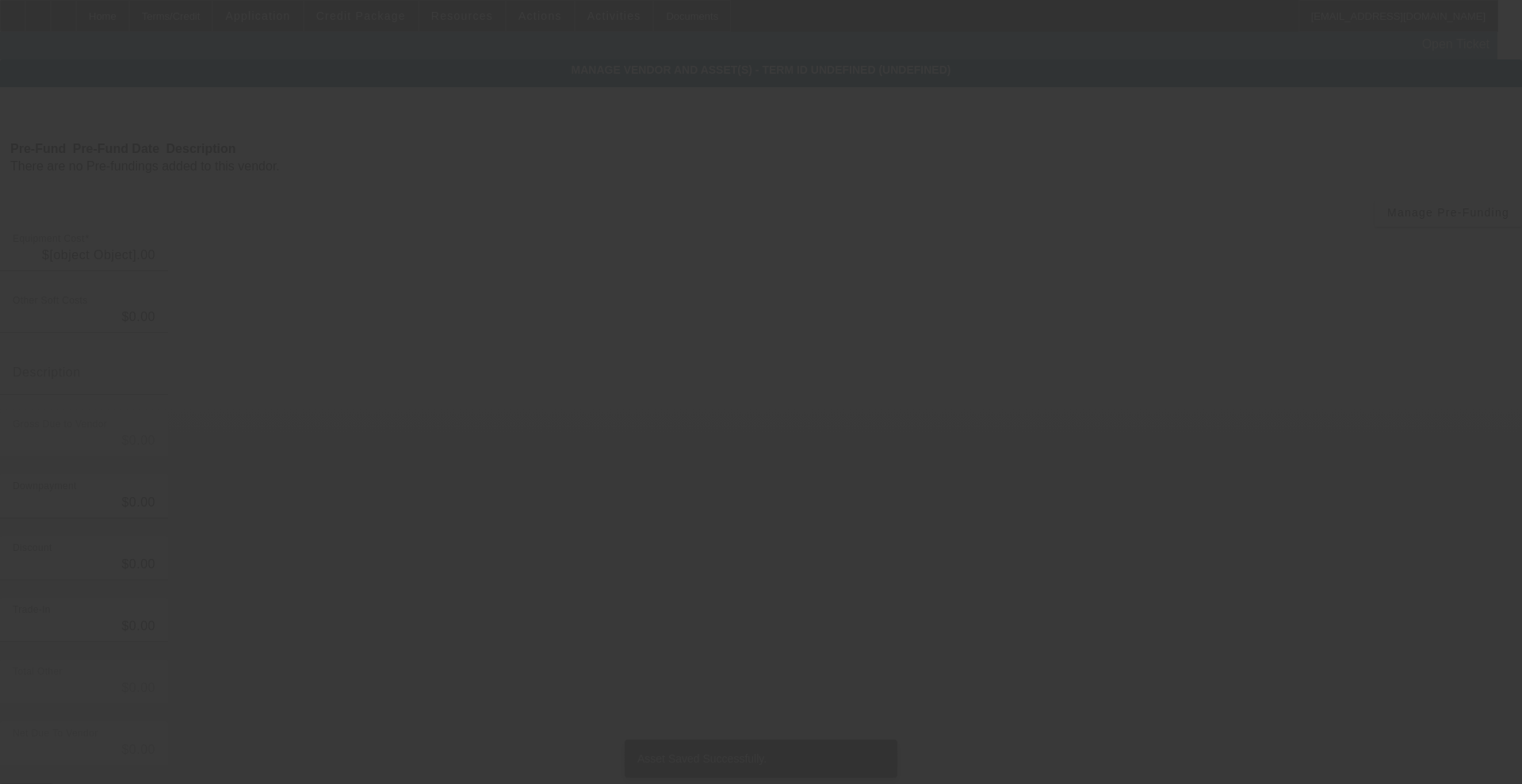
type input "$10,000.00"
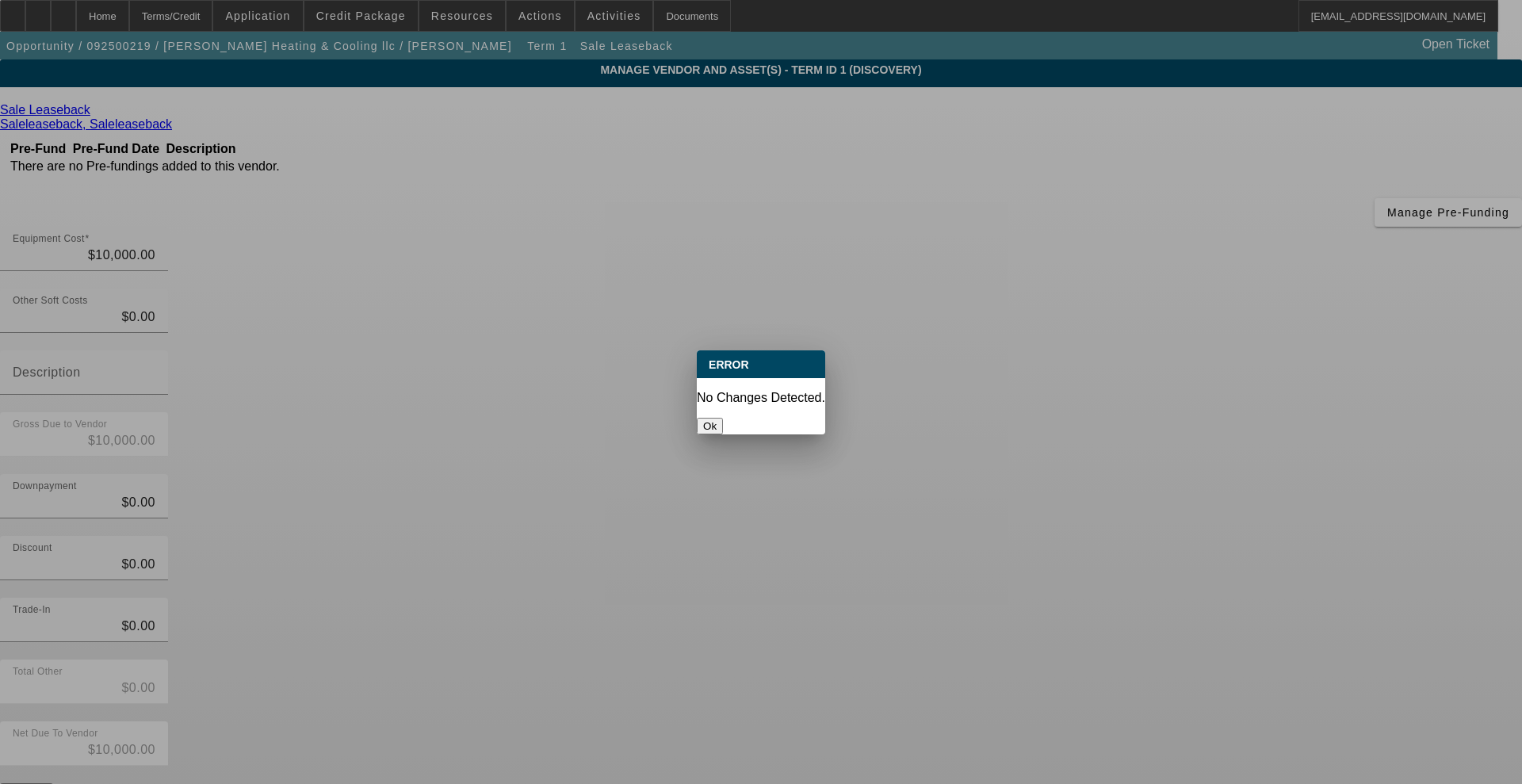
click at [723, 419] on button "Ok" at bounding box center [710, 426] width 26 height 17
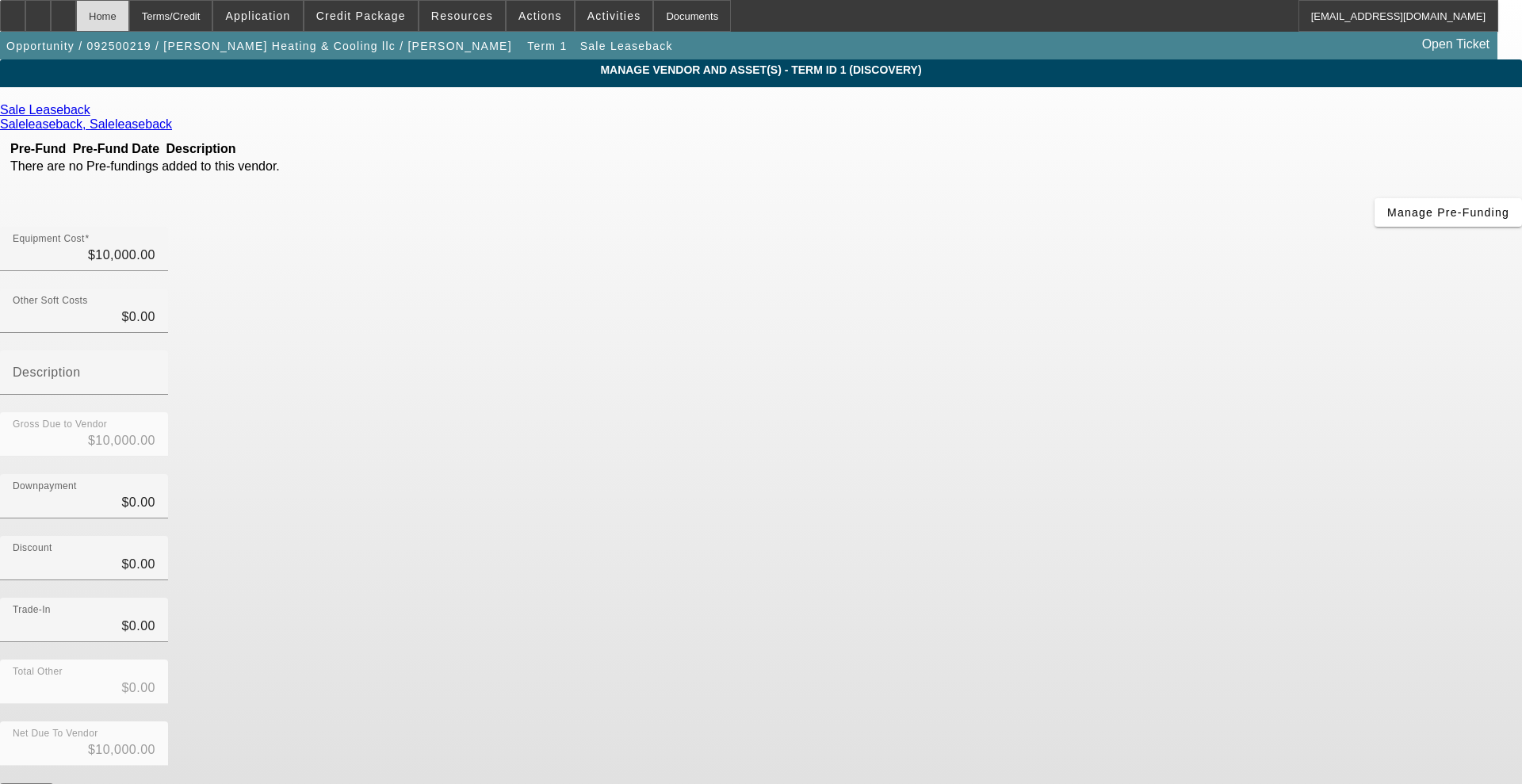
click at [129, 18] on div "Home" at bounding box center [103, 15] width 53 height 31
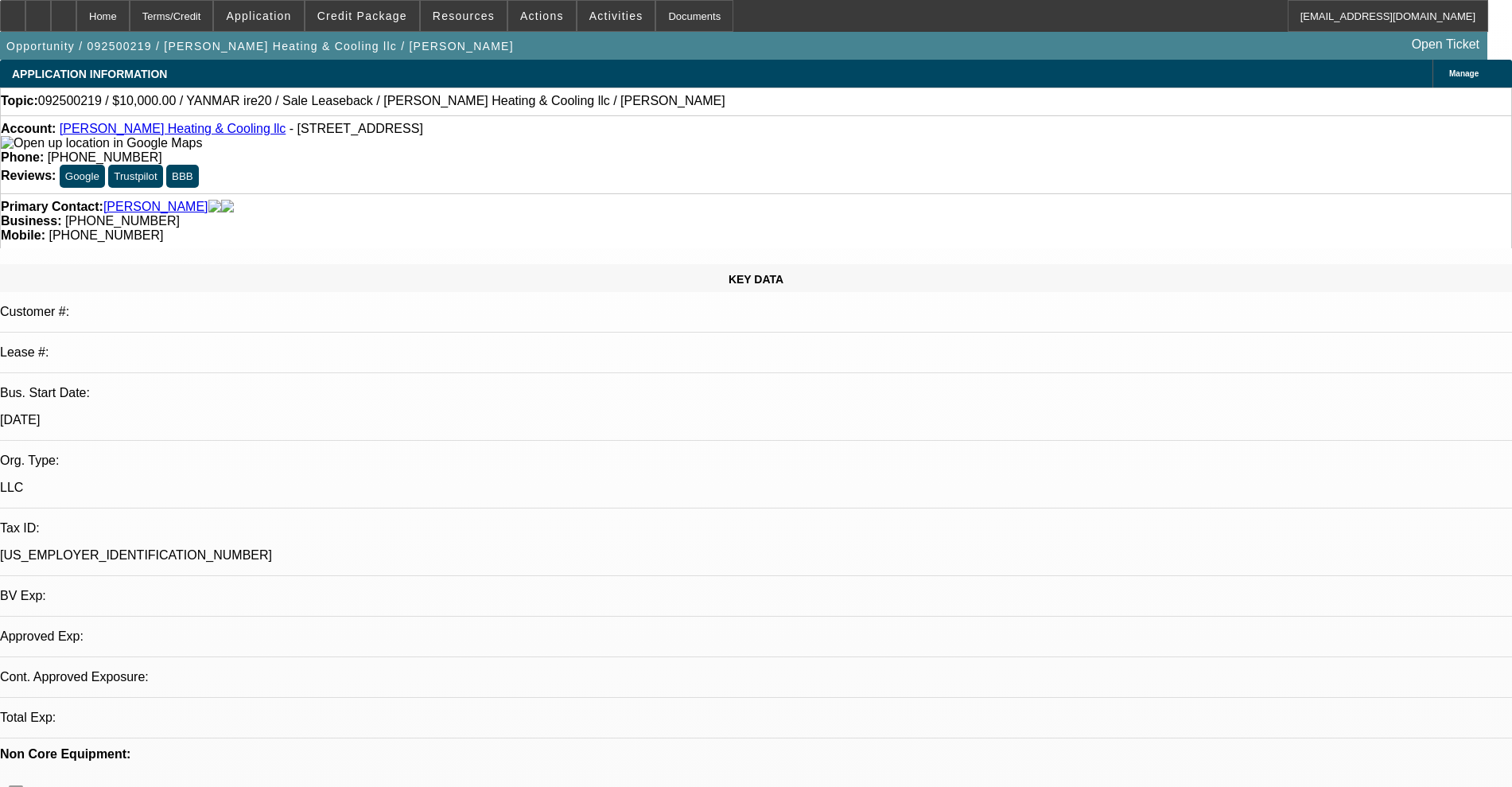
select select "0"
select select "2"
select select "0"
select select "6"
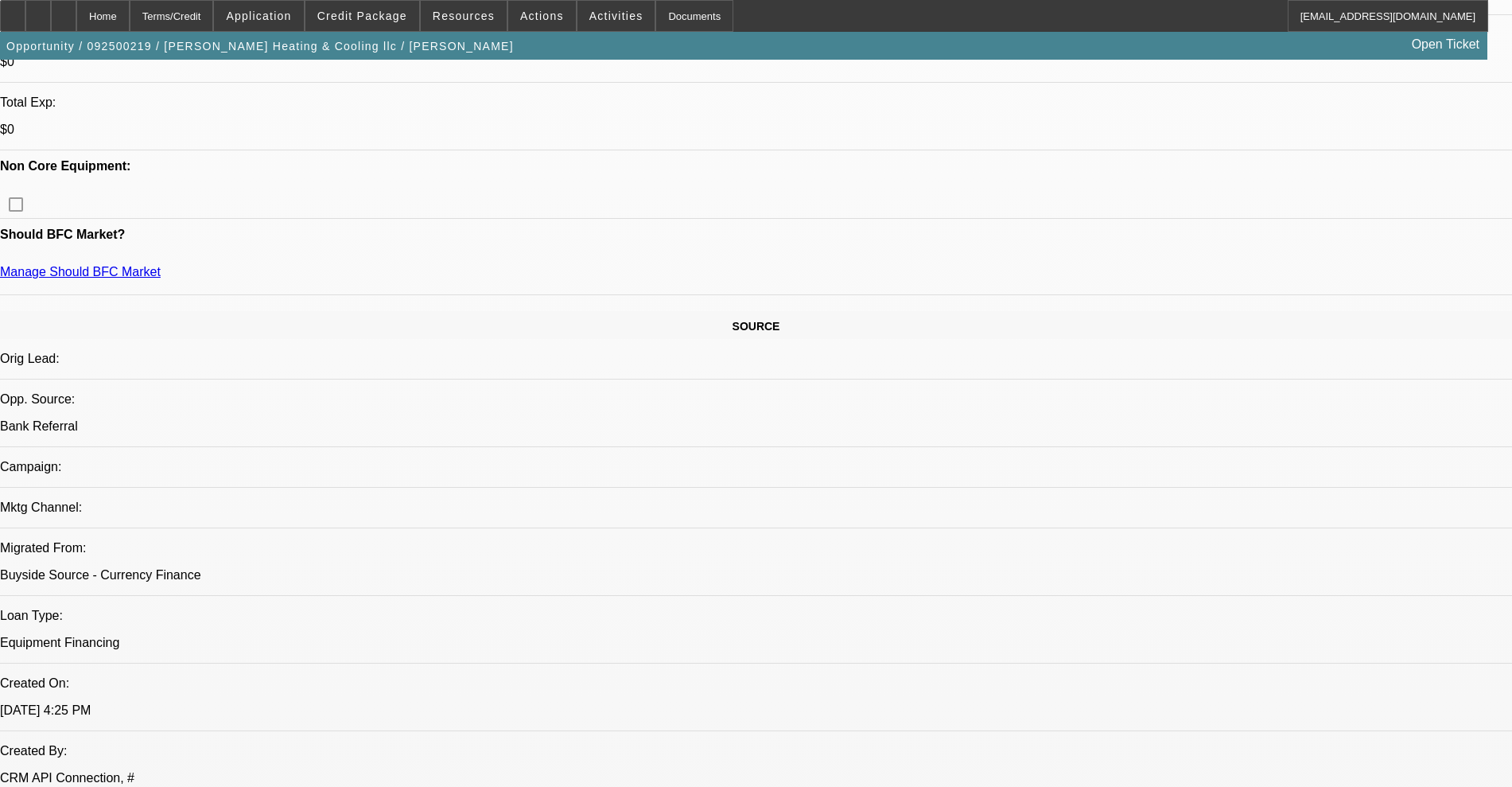
scroll to position [199, 0]
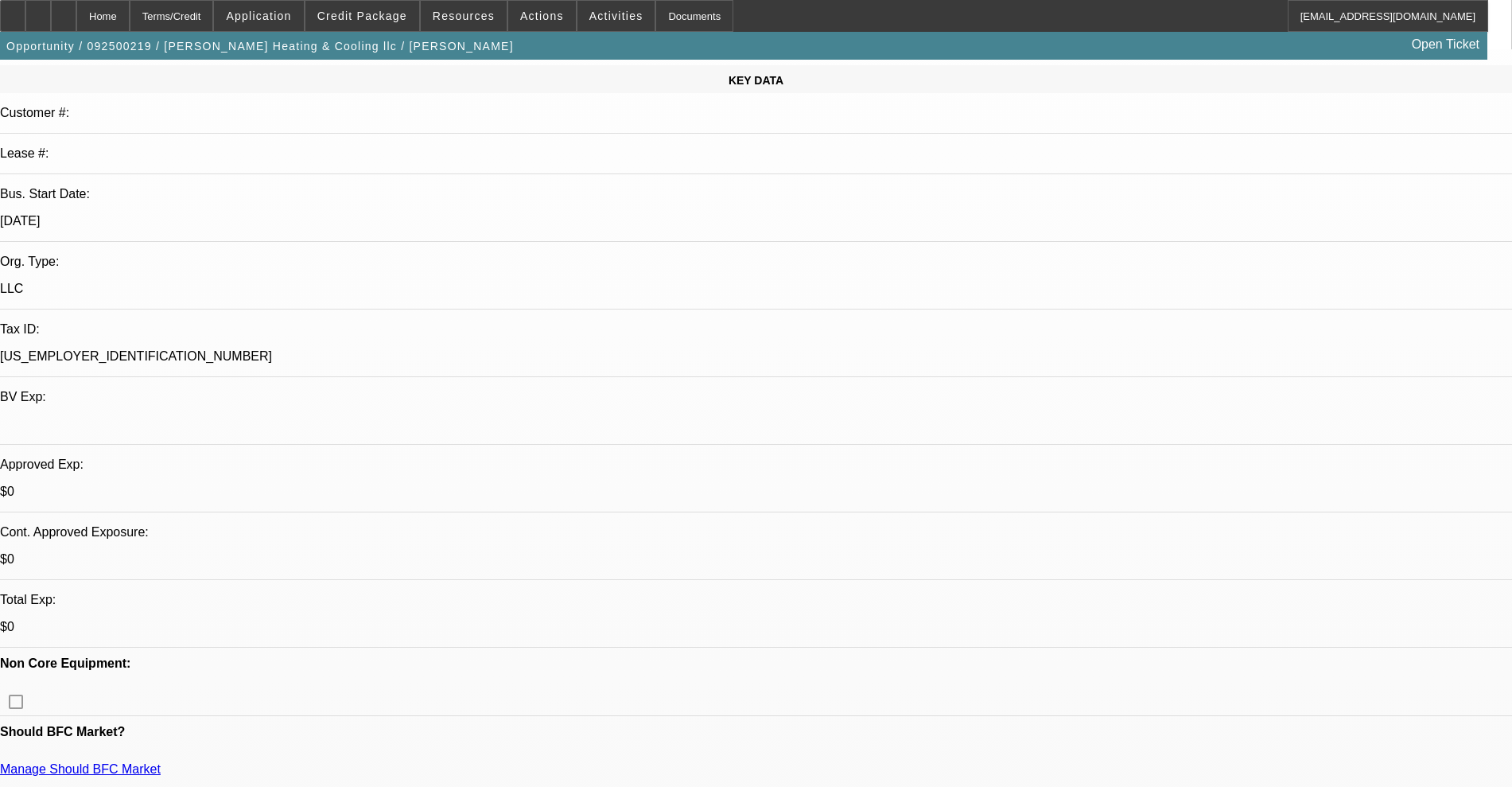
click at [406, 32] on div "Opportunity / 092500219 / Miller Heating & Cooling llc / Miller, David Open Tic…" at bounding box center [744, 45] width 1488 height 28
click at [395, 19] on span "Credit Package" at bounding box center [362, 16] width 90 height 13
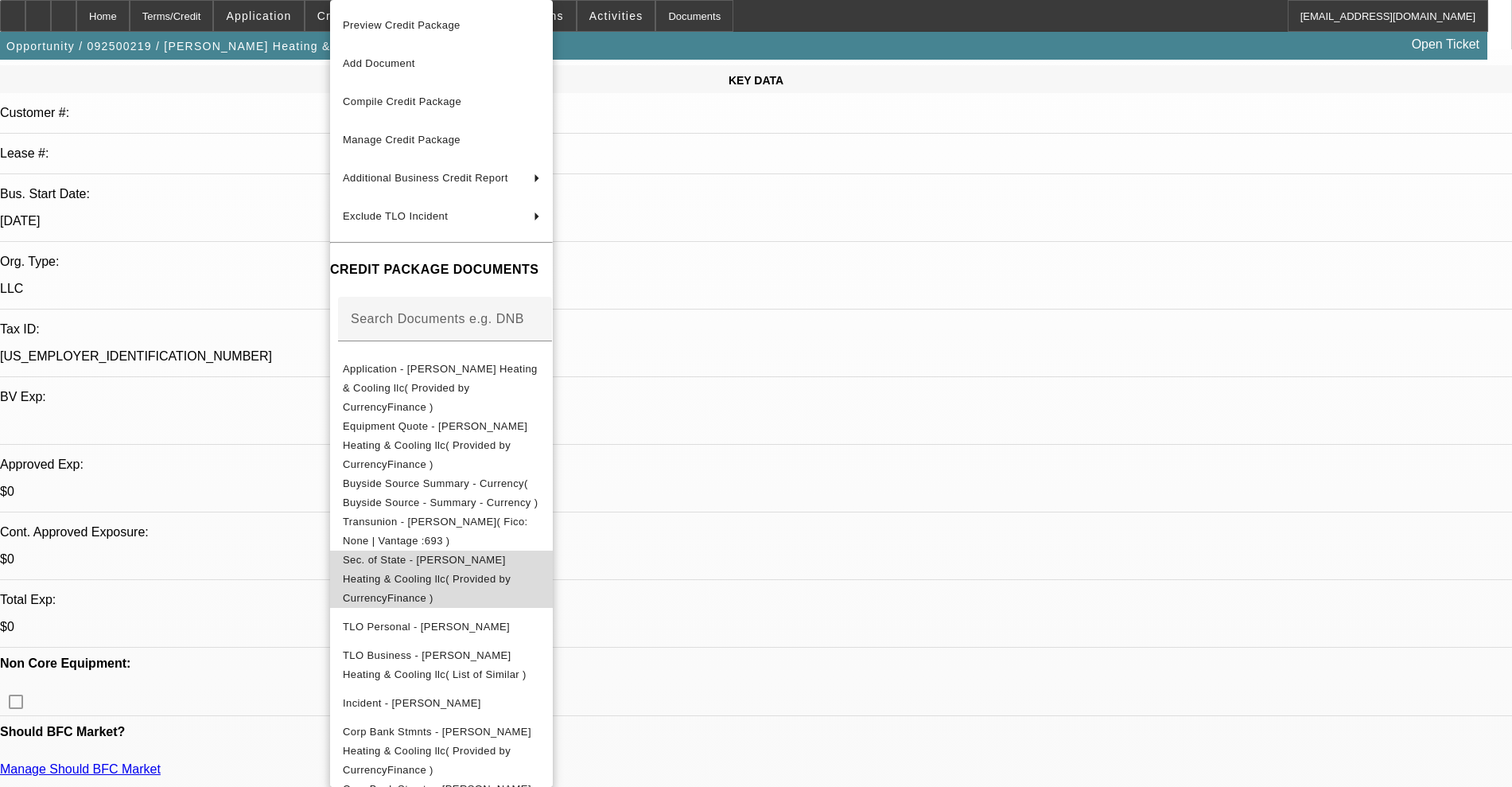
click at [480, 554] on span "Sec. of State - Miller Heating & Cooling llc( Provided by CurrencyFinance )" at bounding box center [426, 579] width 168 height 50
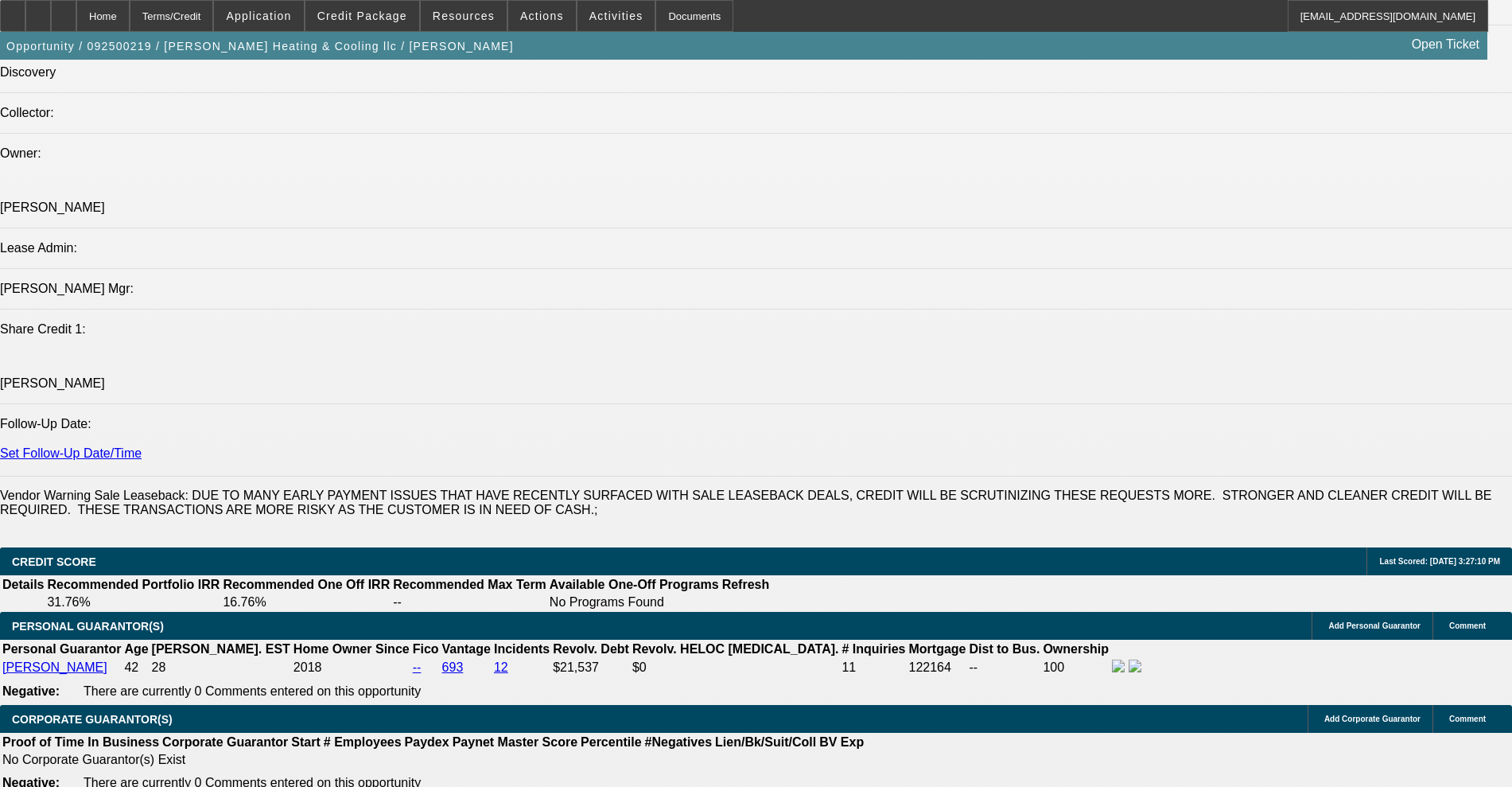
scroll to position [1989, 0]
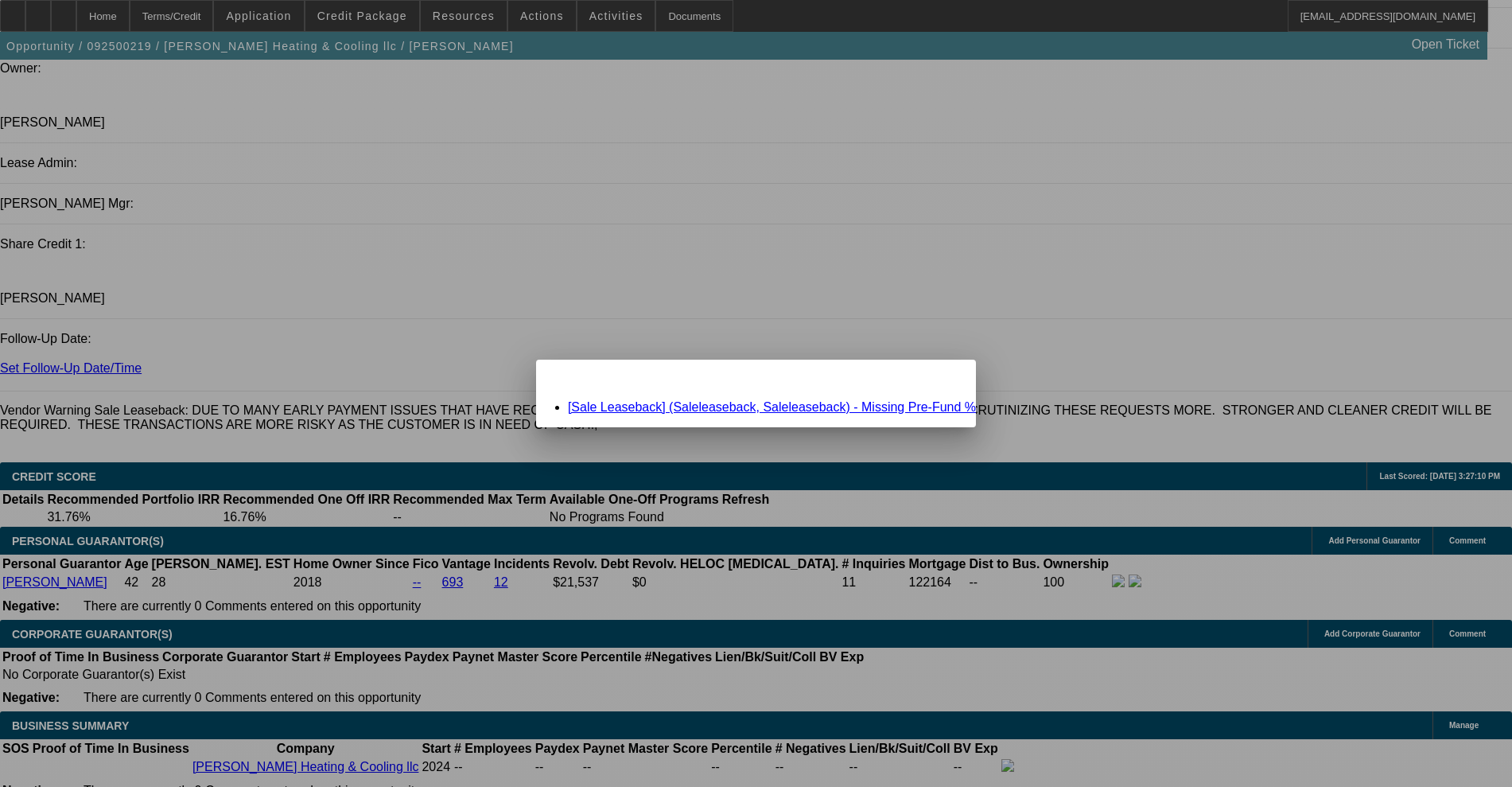
click at [693, 410] on link "[Sale Leaseback] (Saleleaseback, Saleleaseback) - Missing Pre-Fund %" at bounding box center [772, 407] width 408 height 14
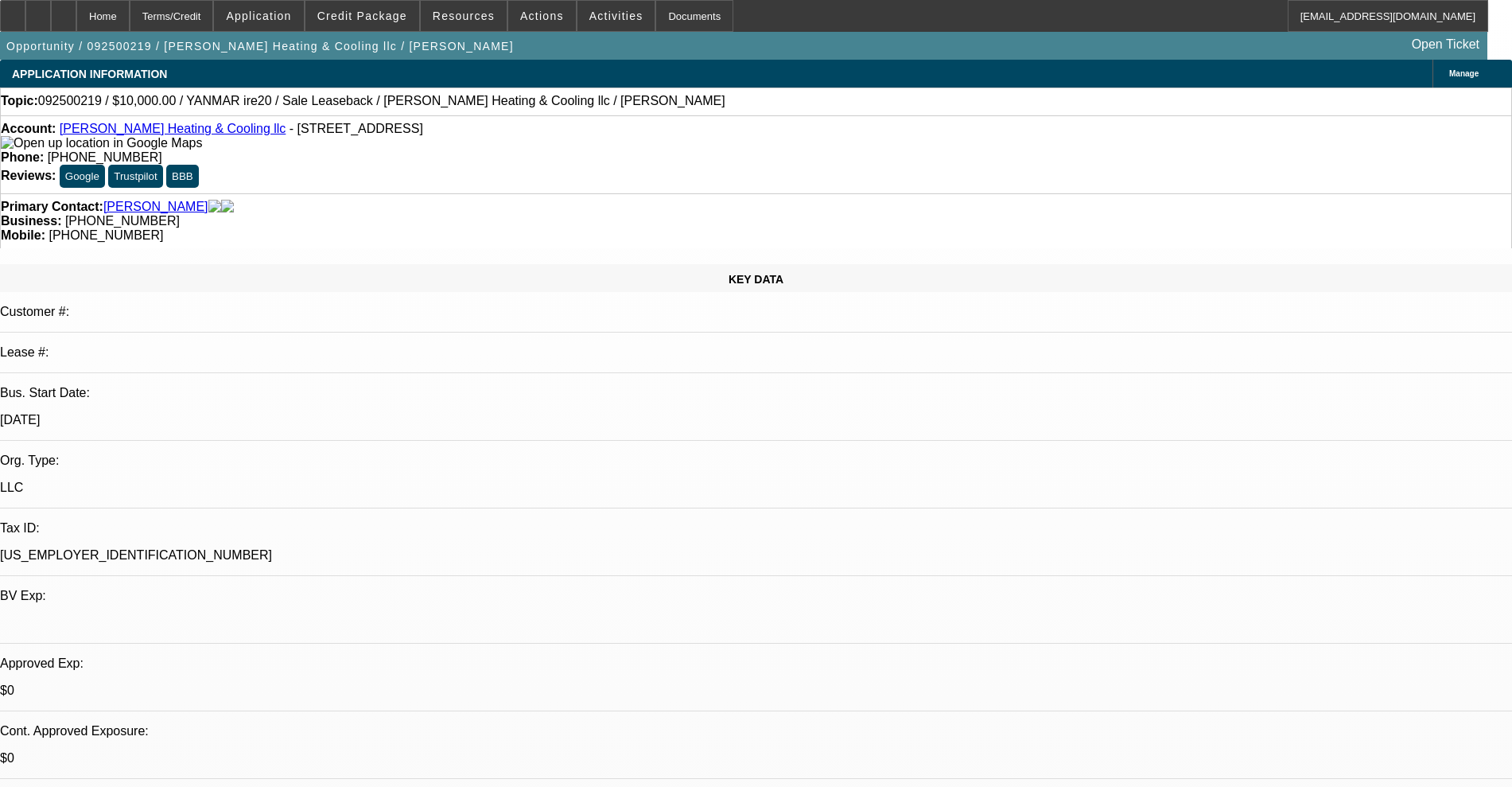
scroll to position [1989, 0]
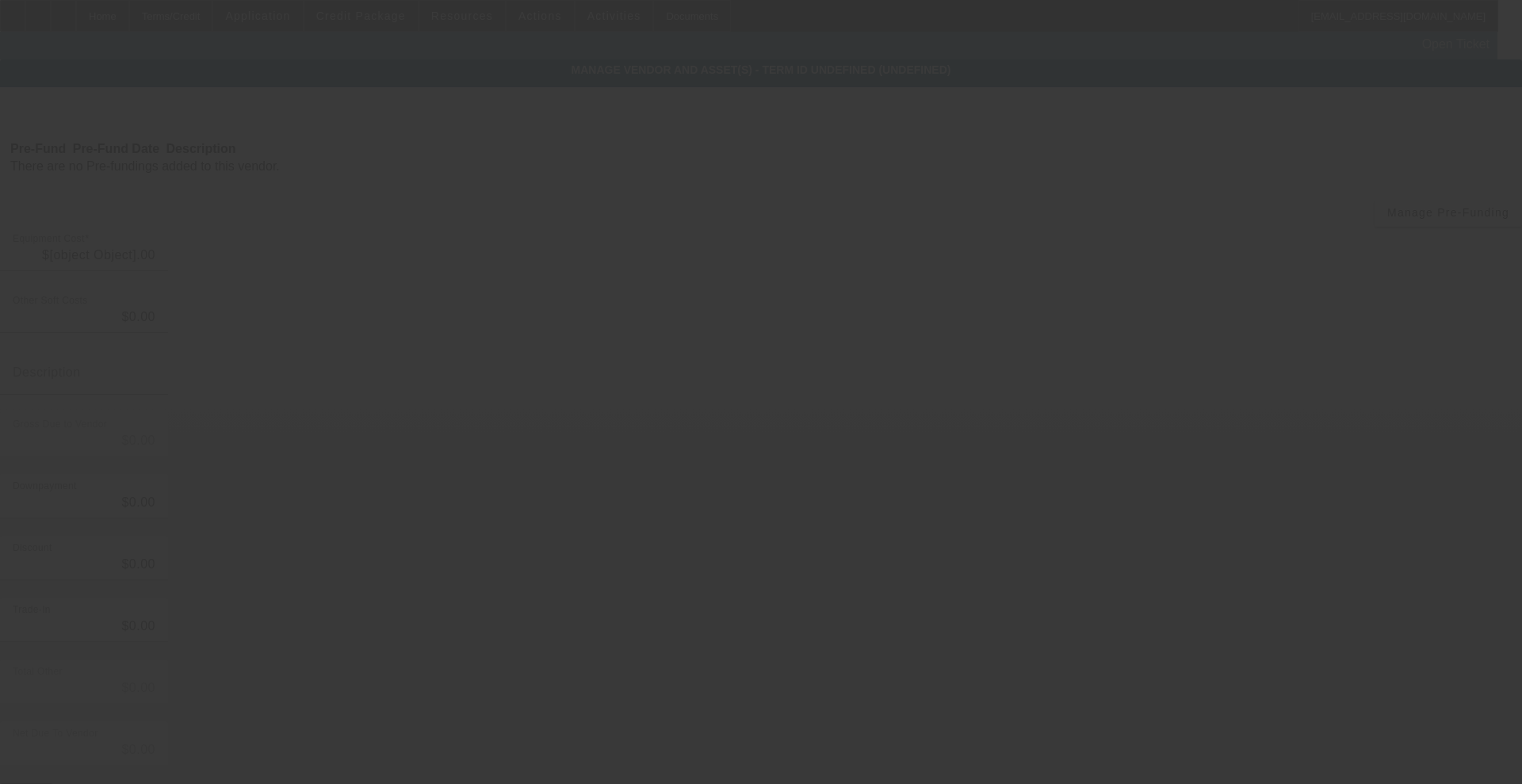
type input "$10,000.00"
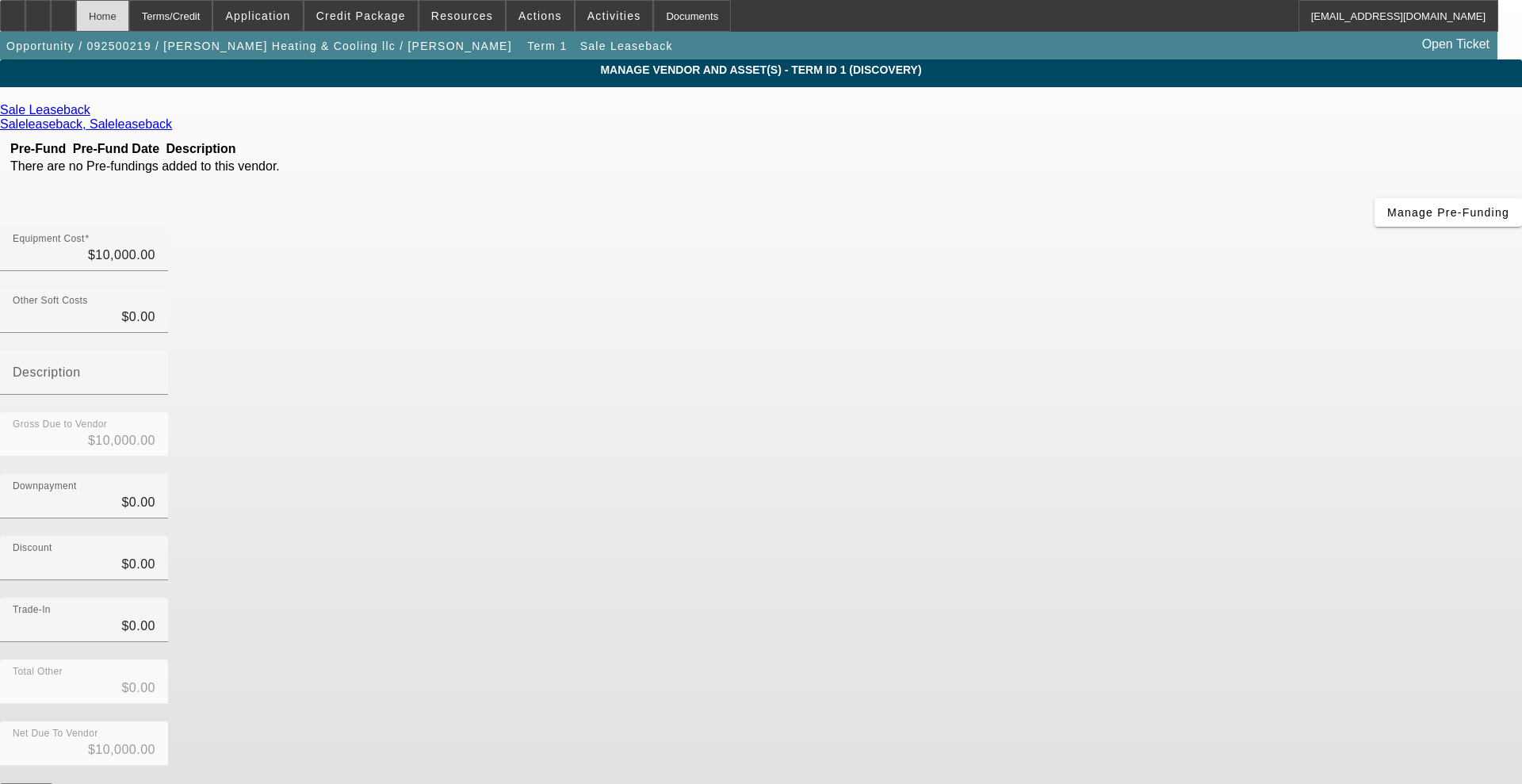
click at [129, 15] on div "Home" at bounding box center [103, 15] width 53 height 31
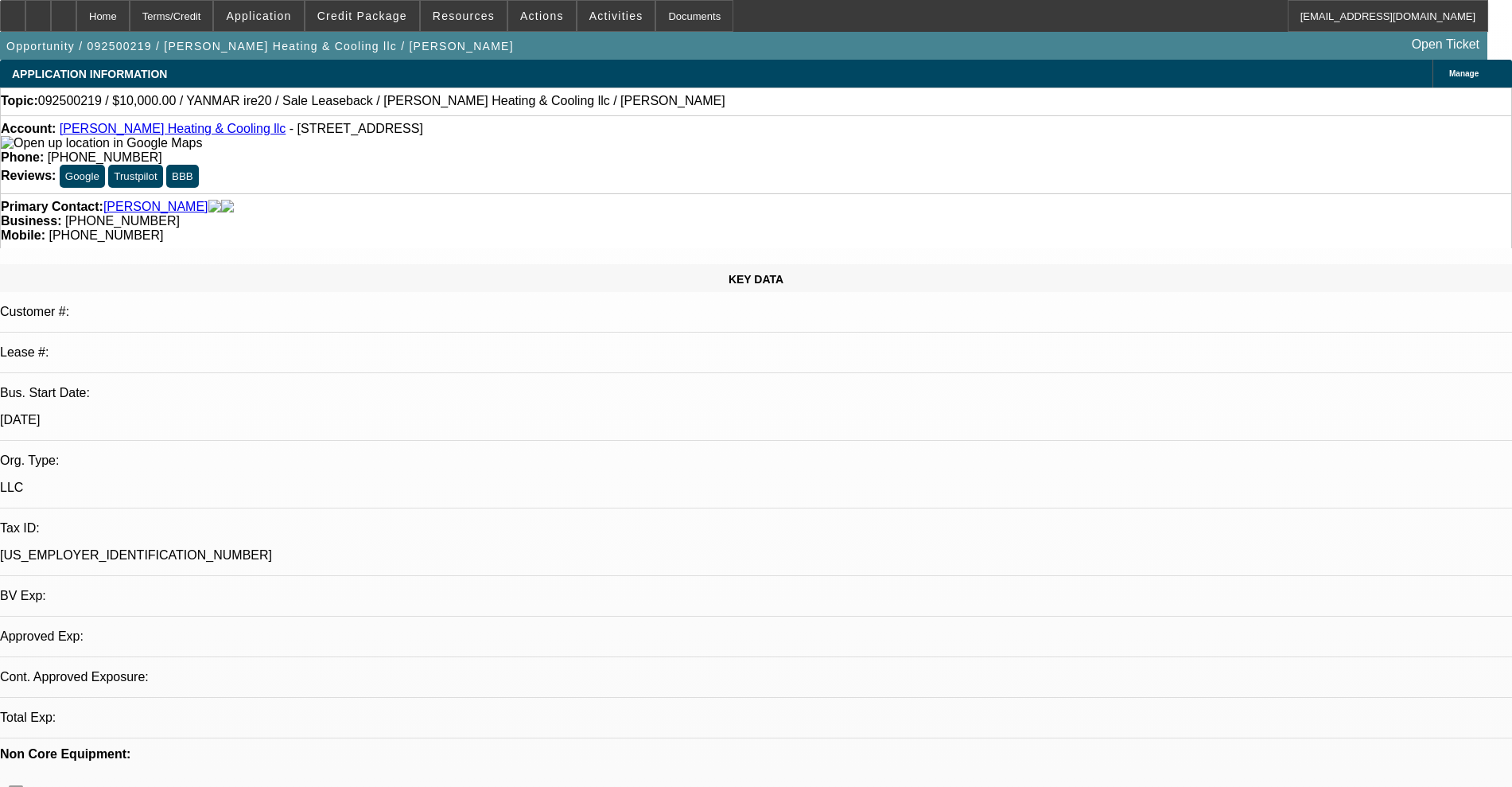
select select "0"
select select "2"
select select "0"
select select "6"
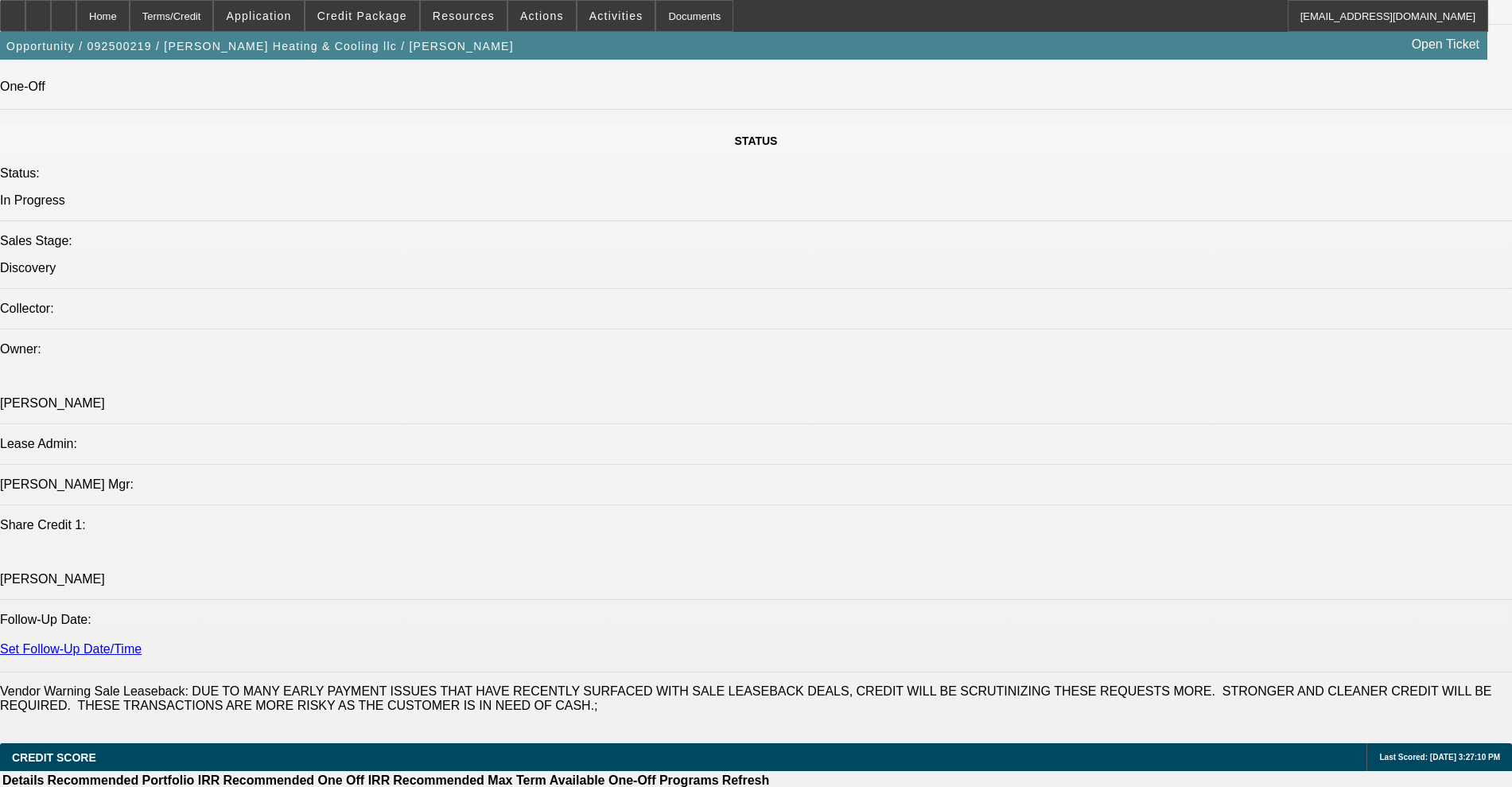
scroll to position [1889, 0]
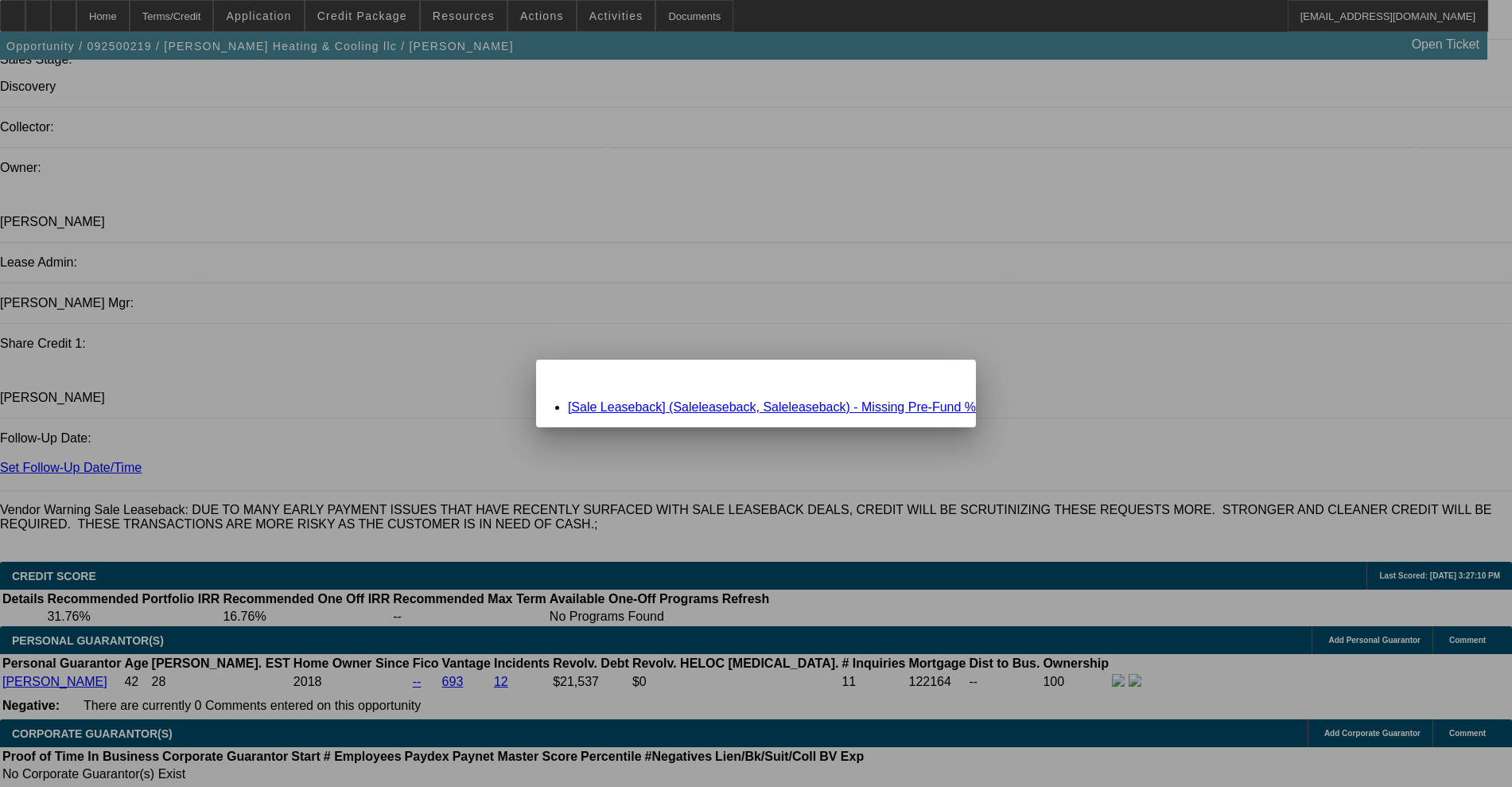
click at [626, 409] on link "[Sale Leaseback] (Saleleaseback, Saleleaseback) - Missing Pre-Fund %" at bounding box center [772, 407] width 408 height 14
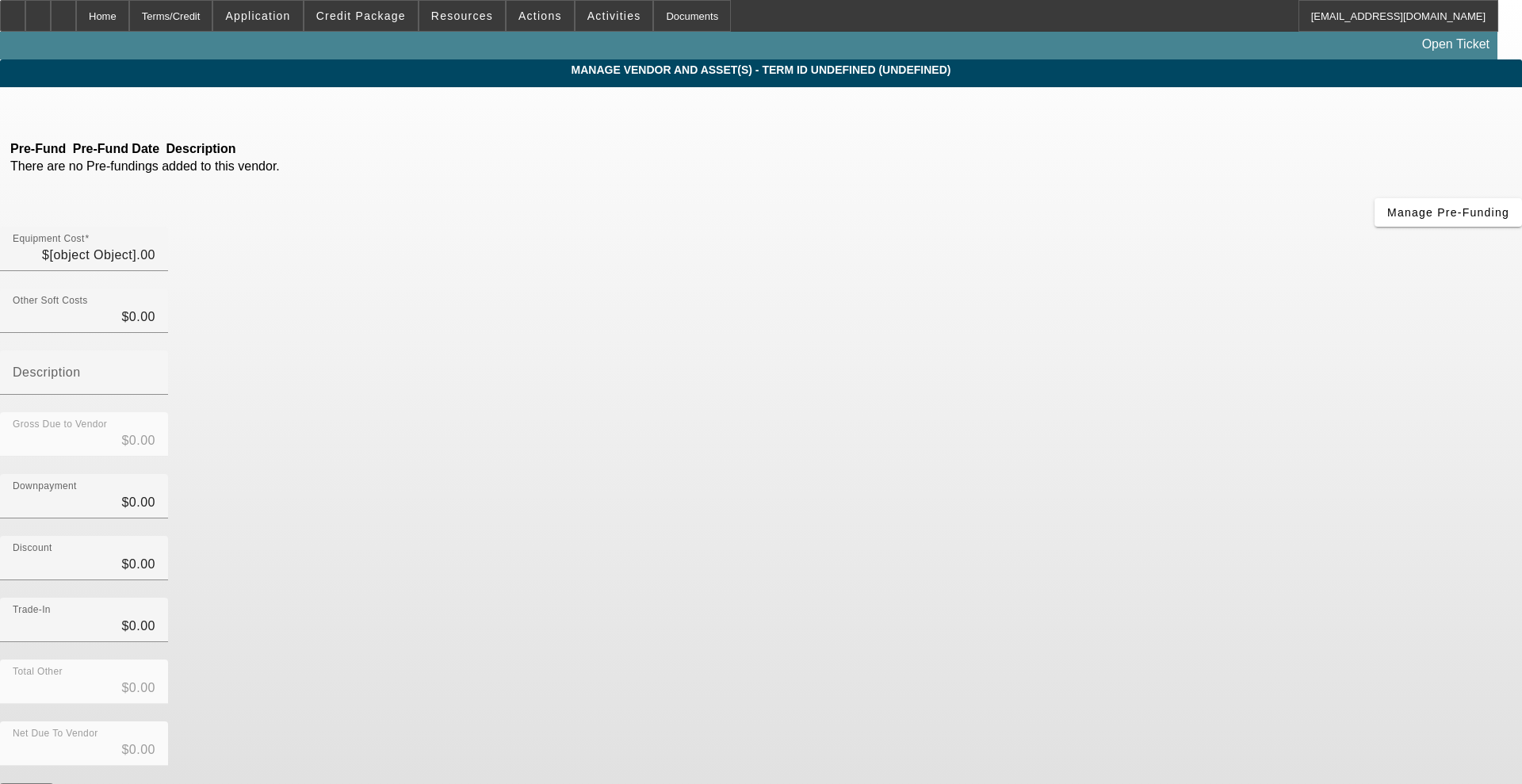
type input "$10,000.00"
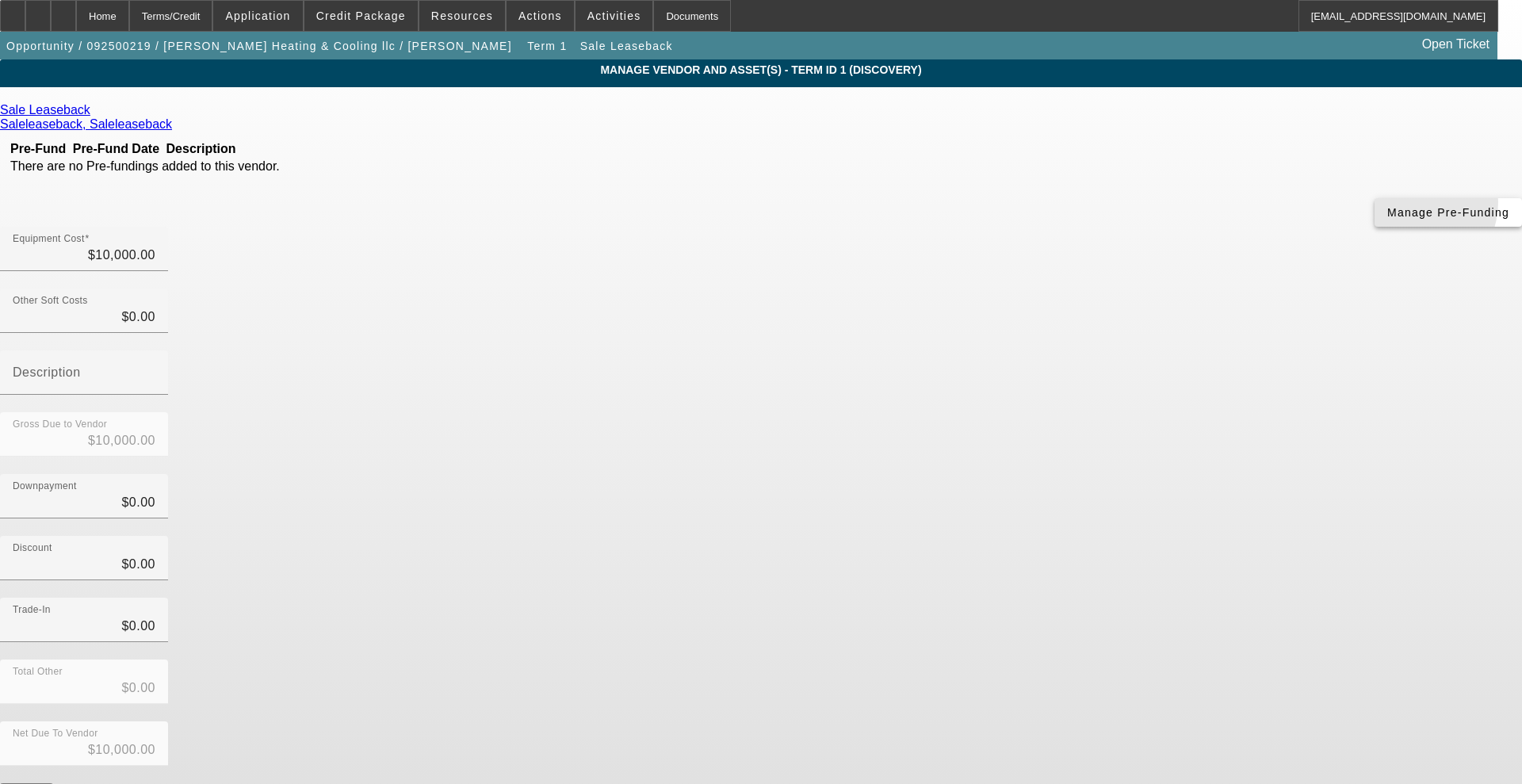
click at [1387, 219] on span "Manage Pre-Funding" at bounding box center [1448, 212] width 122 height 13
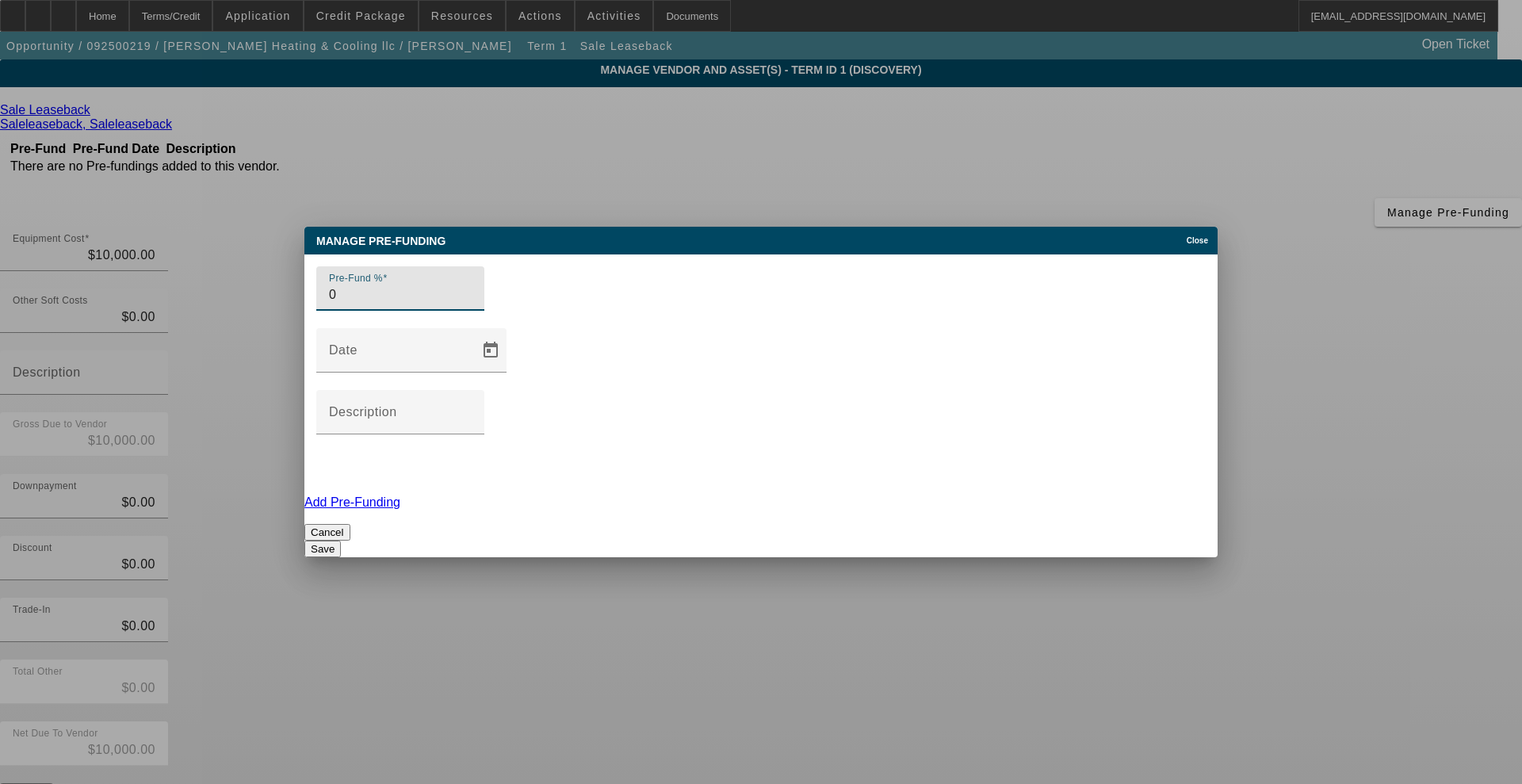
type input "0"
click at [341, 540] on button "Save" at bounding box center [322, 548] width 36 height 17
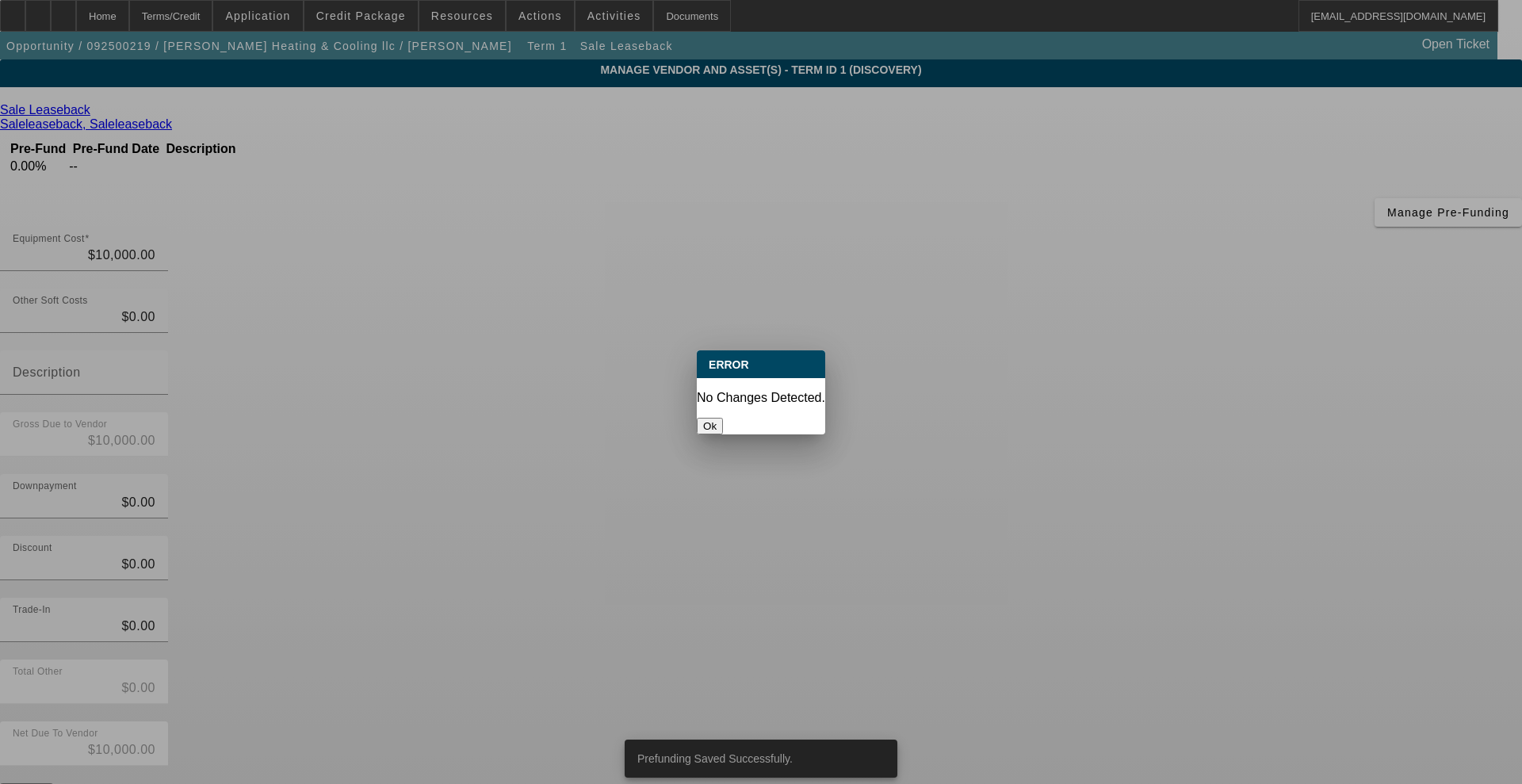
click at [723, 417] on button "Ok" at bounding box center [710, 426] width 26 height 17
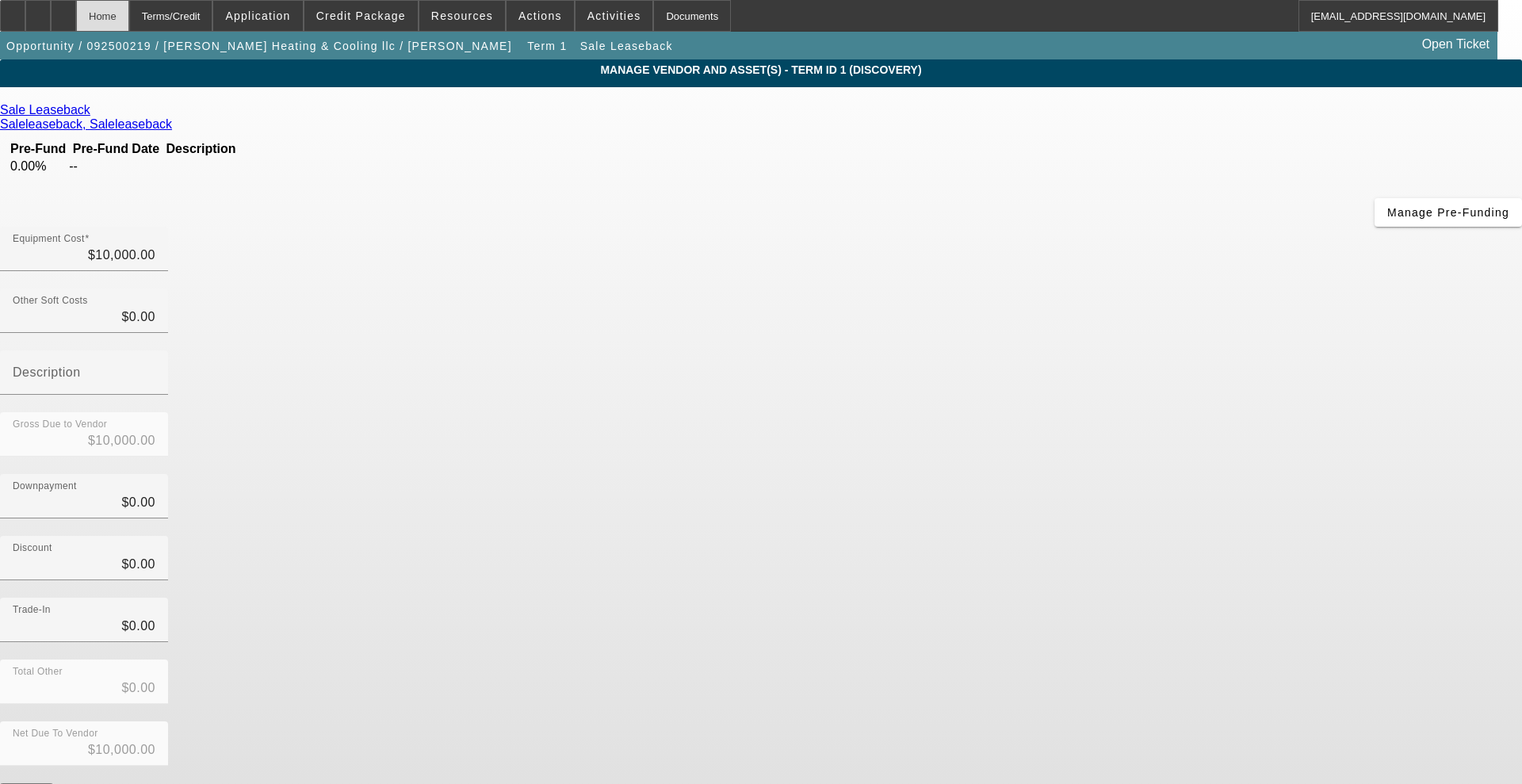
click at [129, 21] on div "Home" at bounding box center [103, 15] width 53 height 31
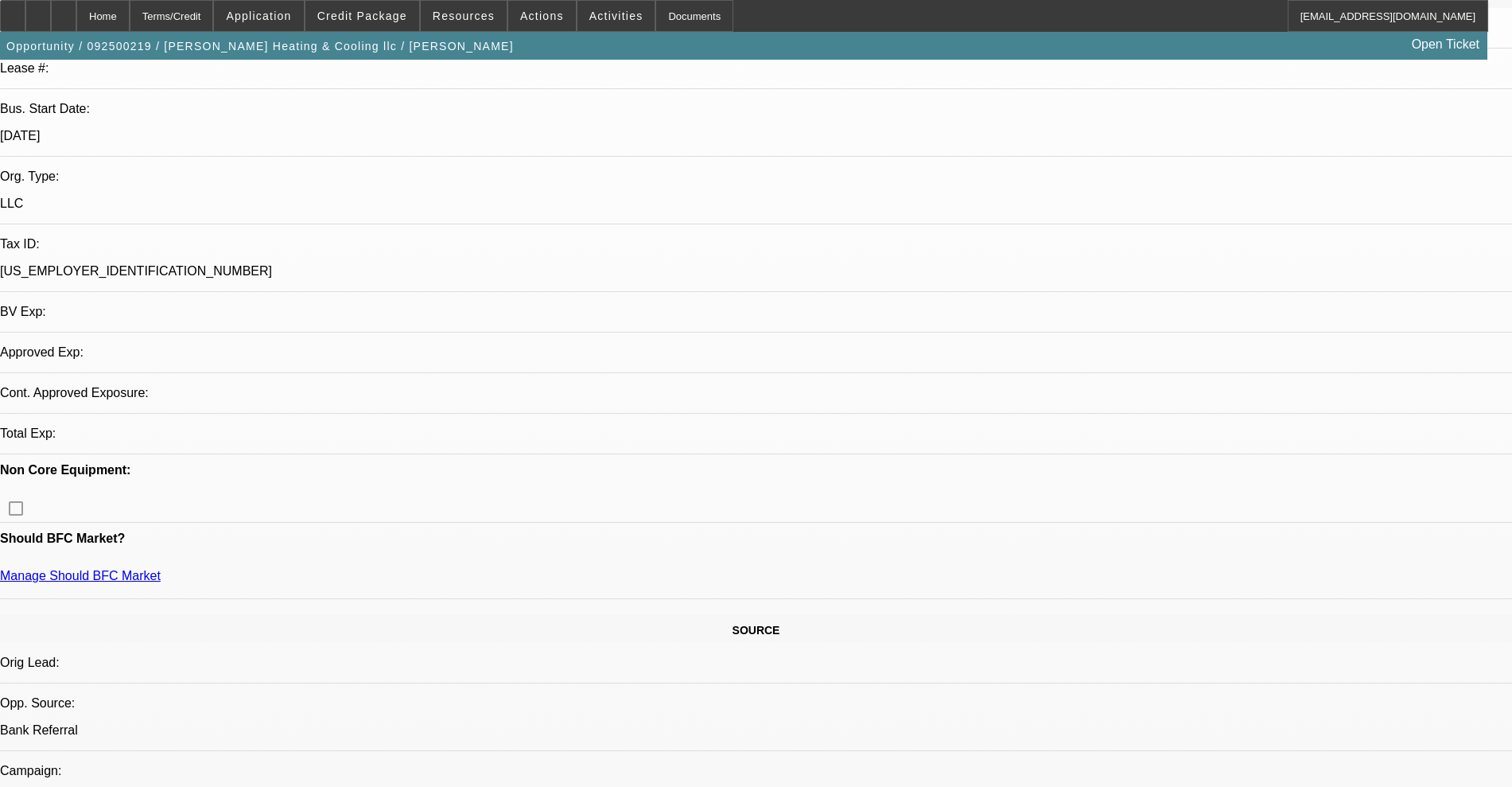
select select "0"
select select "2"
select select "0"
select select "6"
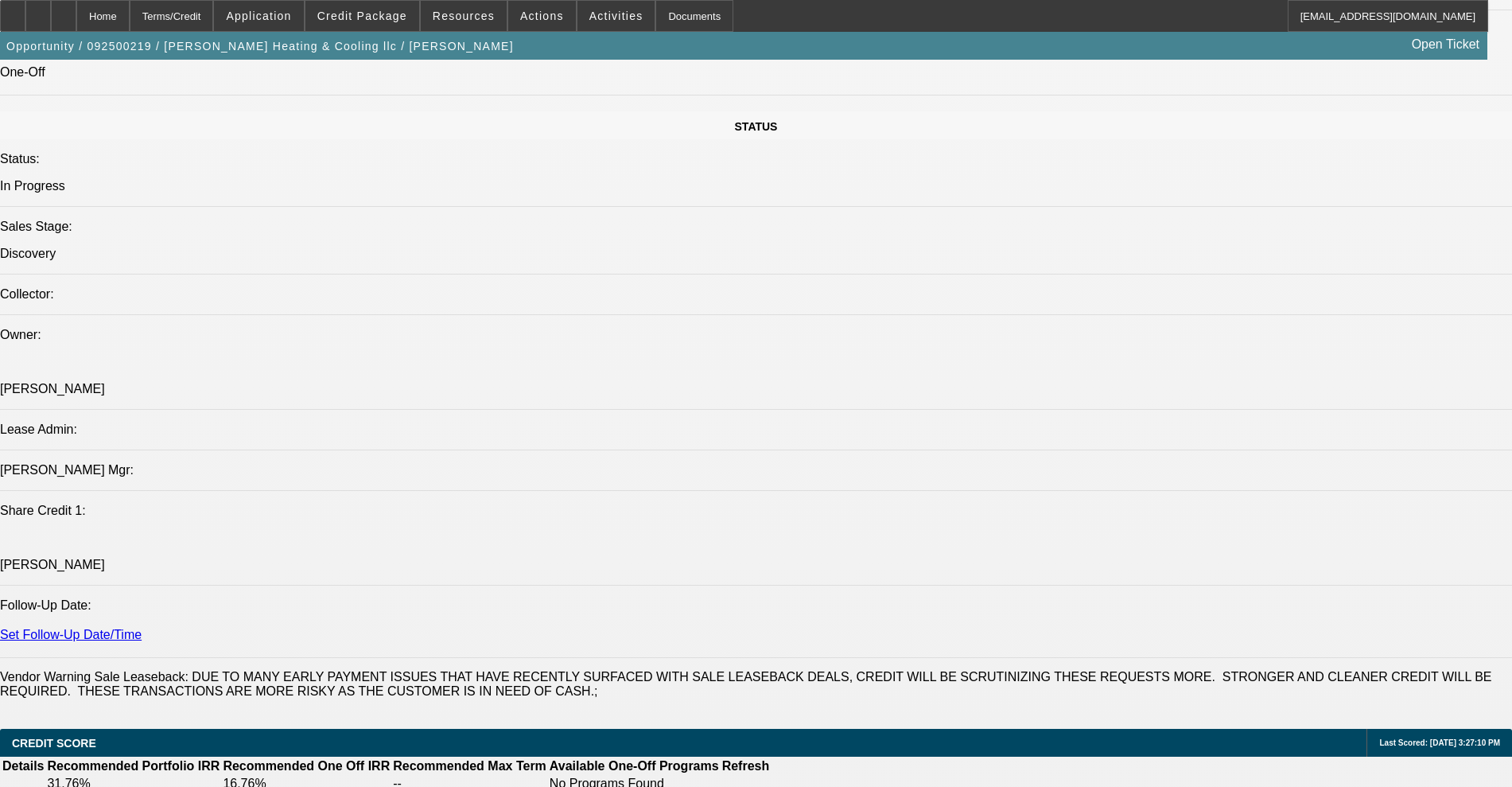
scroll to position [1767, 0]
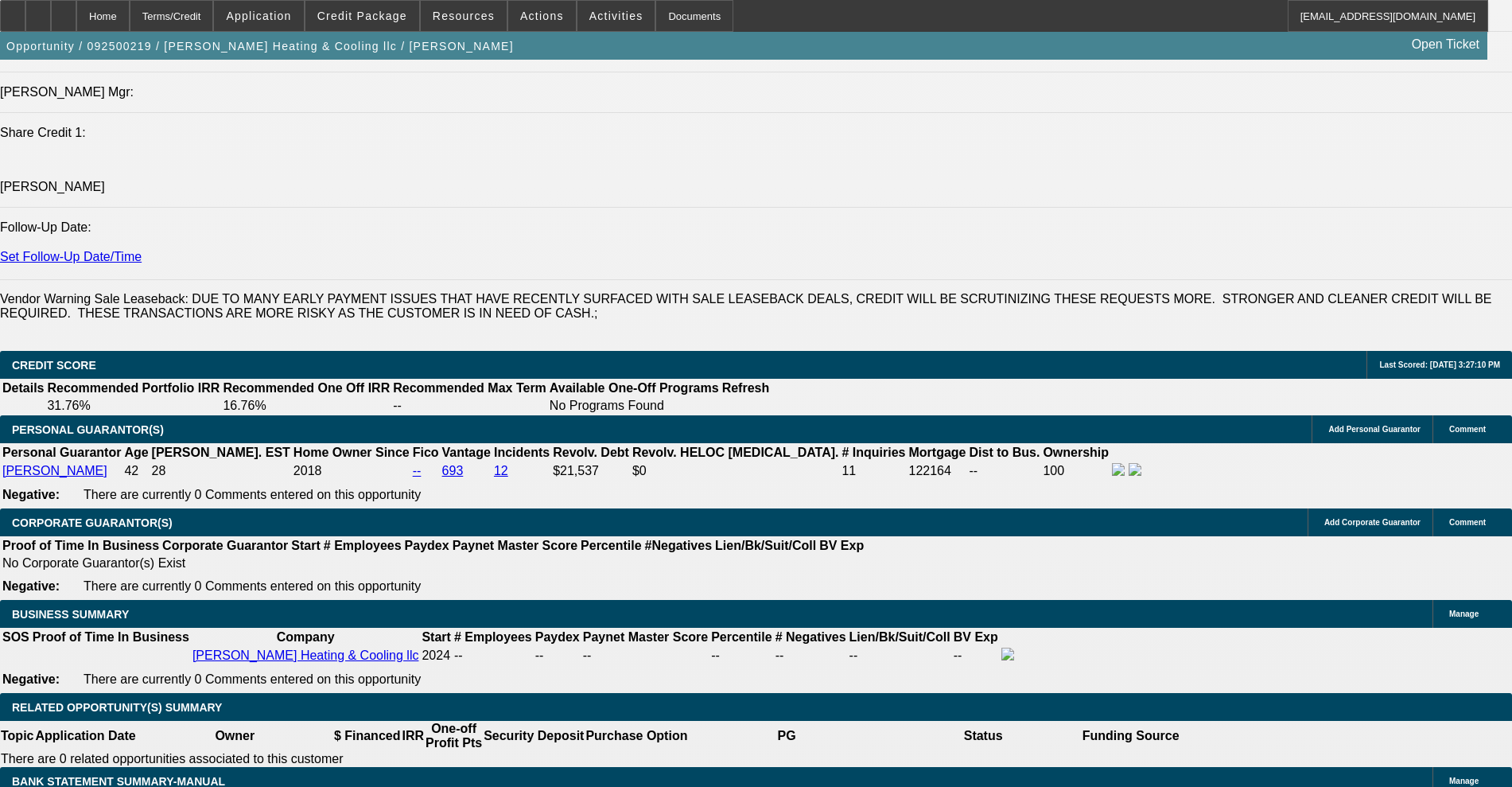
scroll to position [2065, 0]
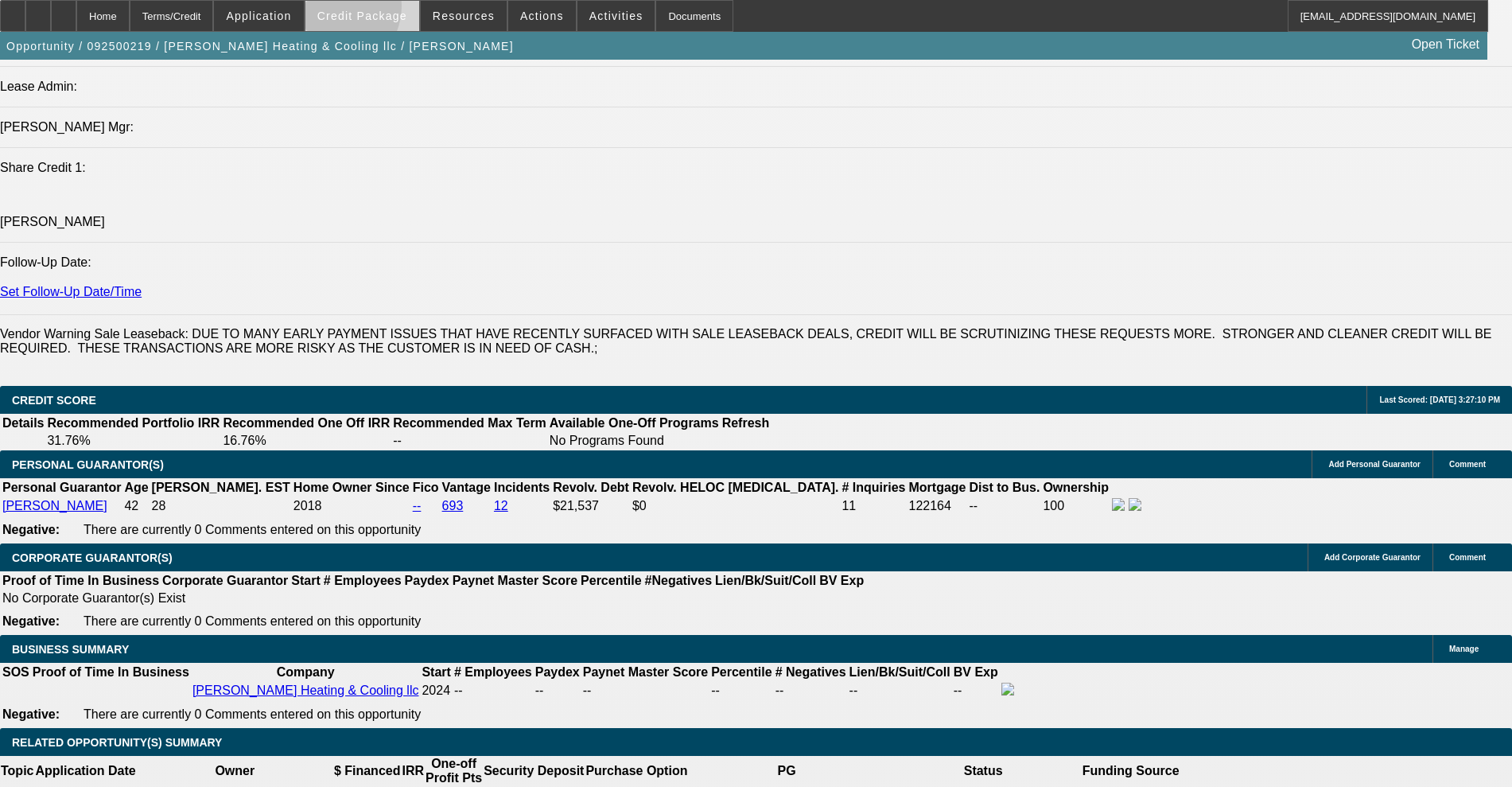
click at [356, 10] on span "Credit Package" at bounding box center [362, 16] width 90 height 13
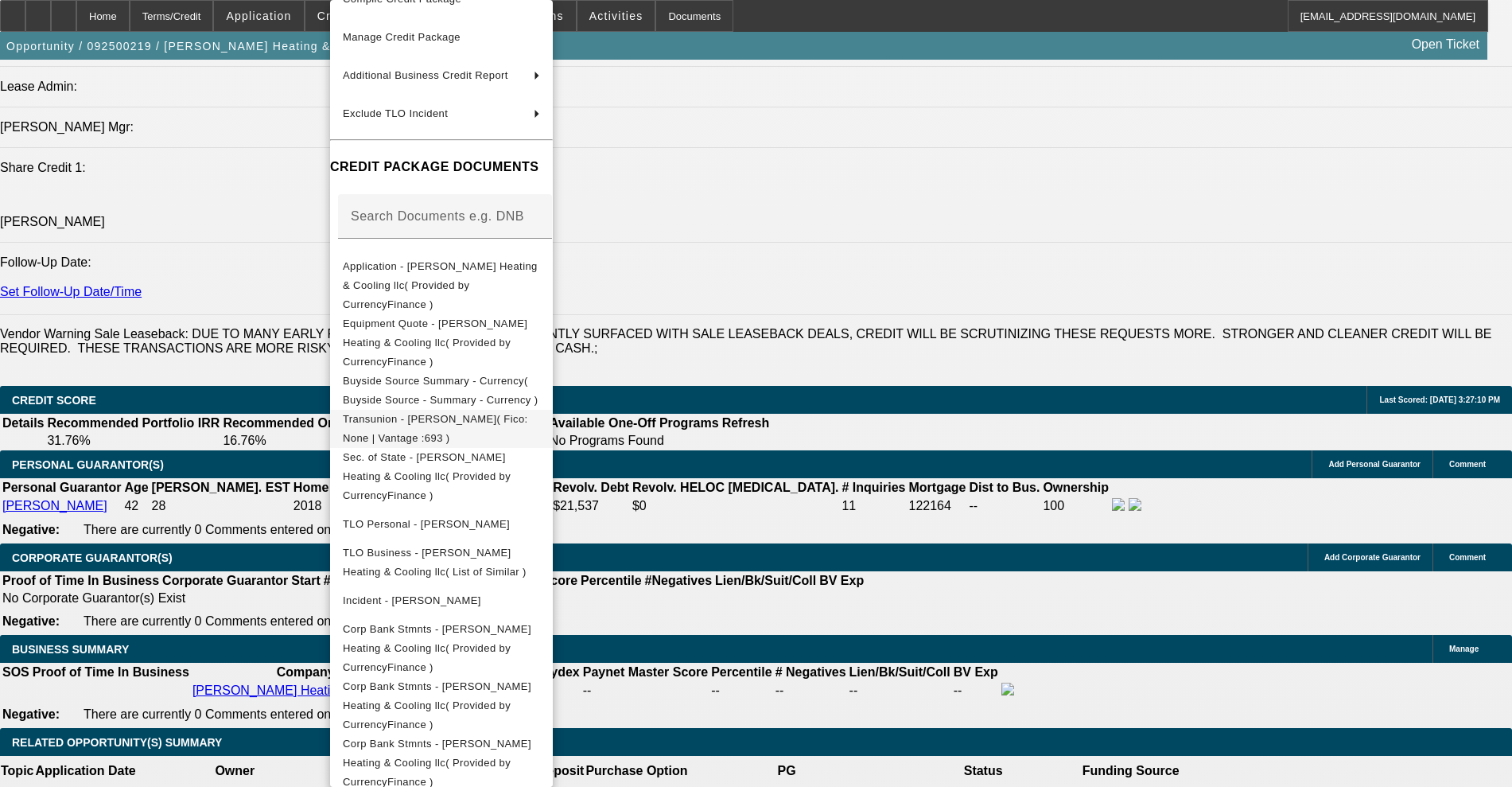
scroll to position [108, 0]
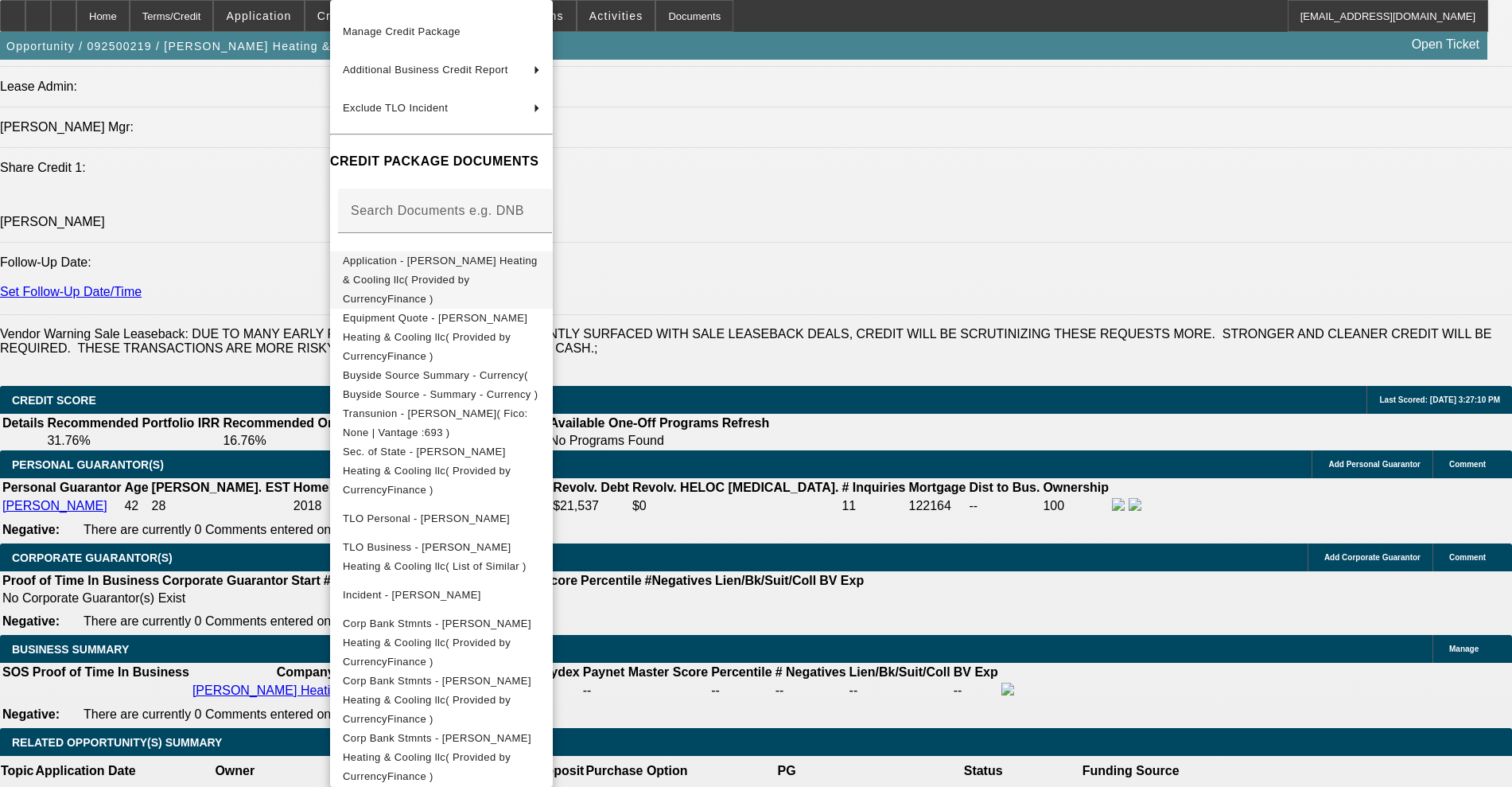
click at [471, 271] on span "Application - [PERSON_NAME] Heating & Cooling llc( Provided by CurrencyFinance )" at bounding box center [441, 280] width 197 height 58
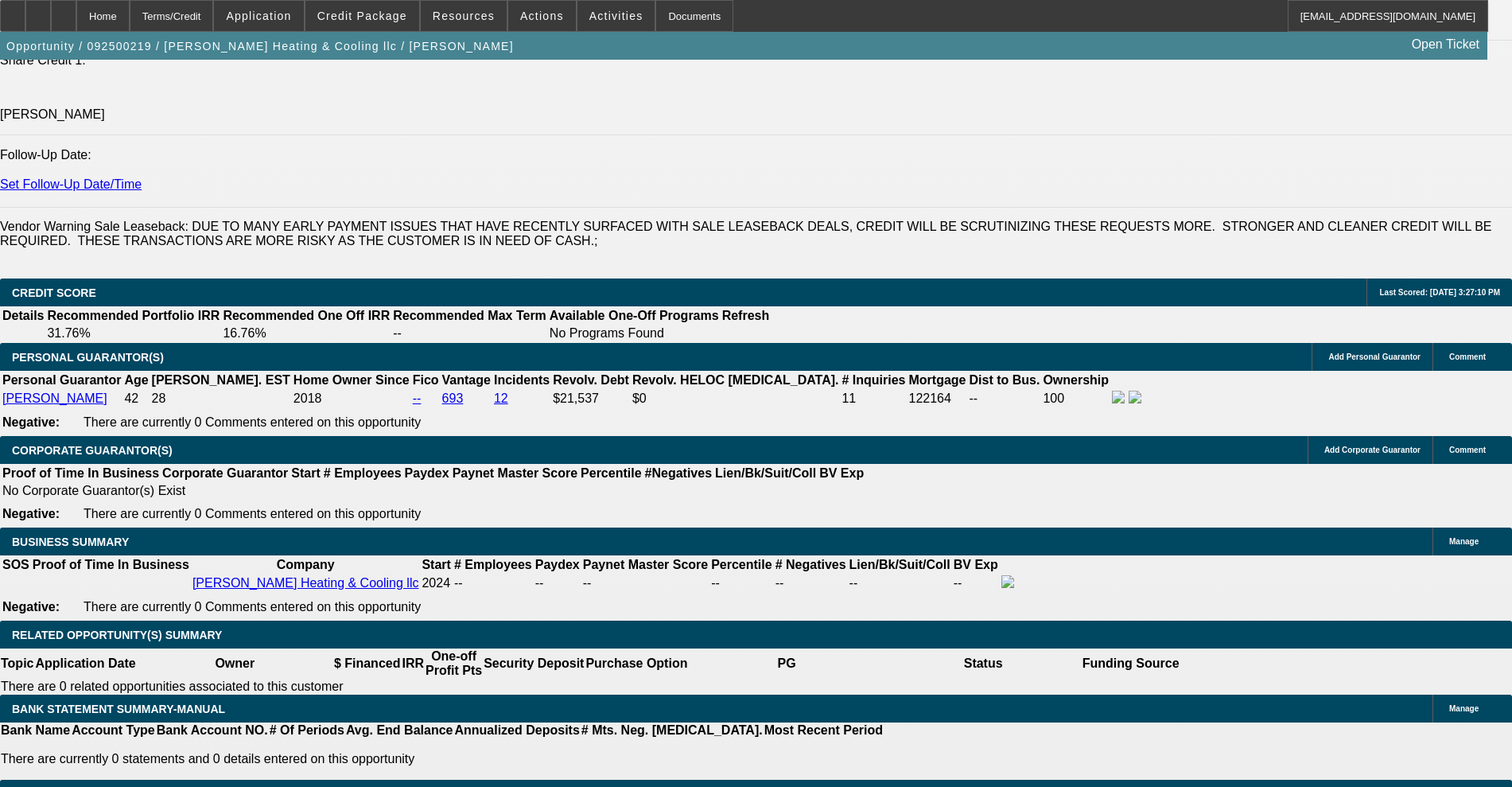
scroll to position [2165, 0]
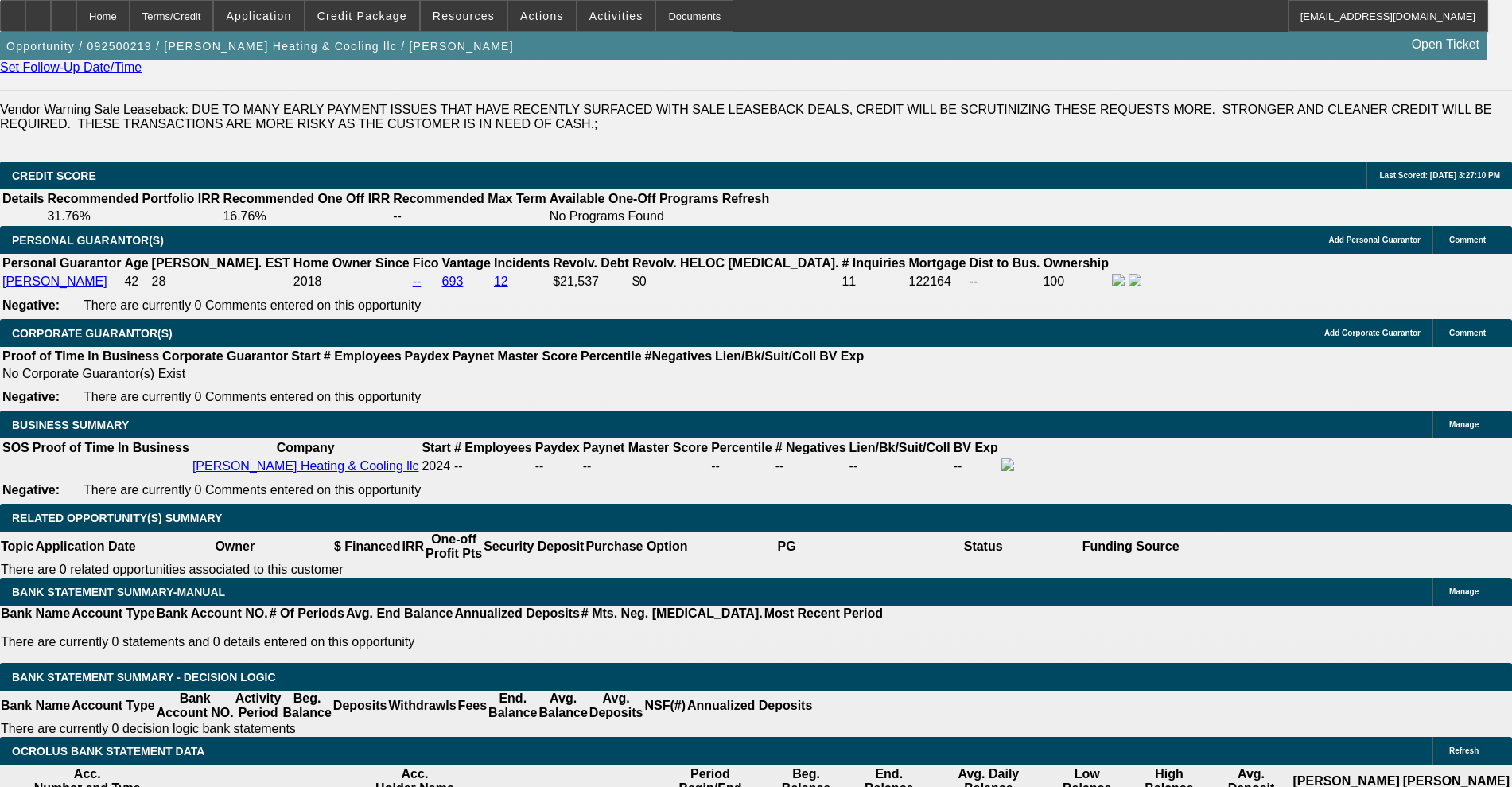
scroll to position [2463, 0]
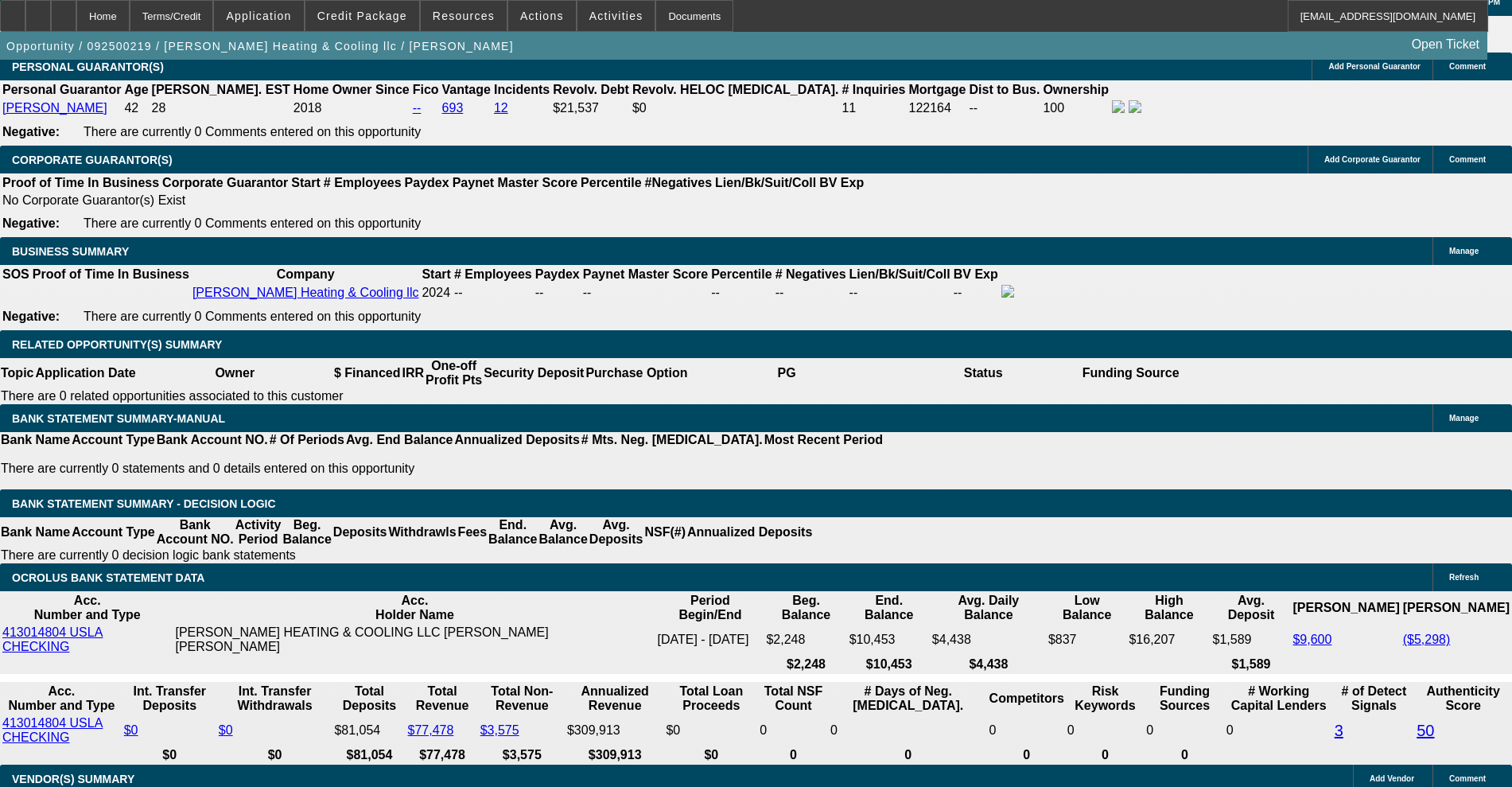
type input "$0.00"
type input "UNKNOWN"
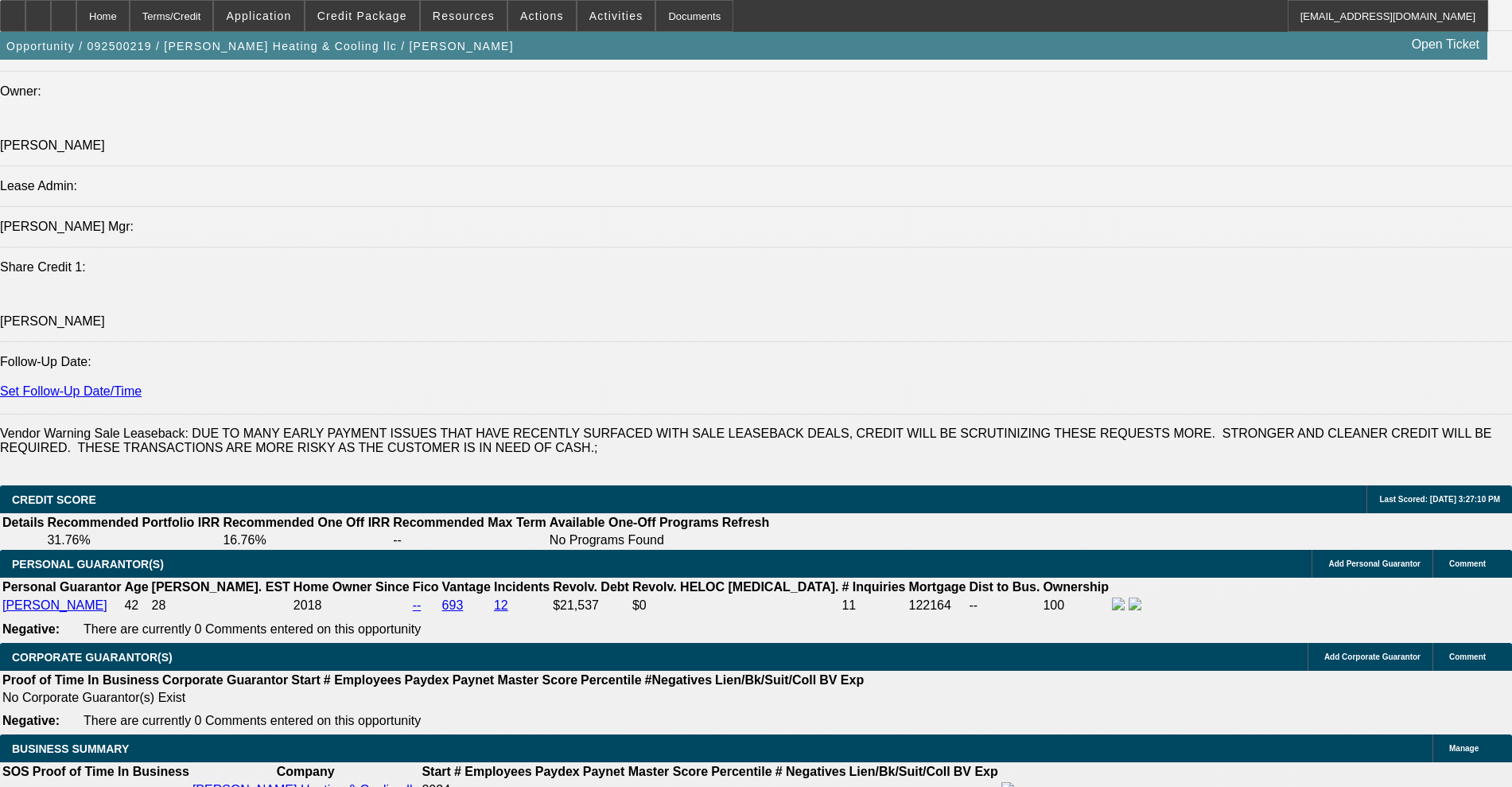
scroll to position [2363, 0]
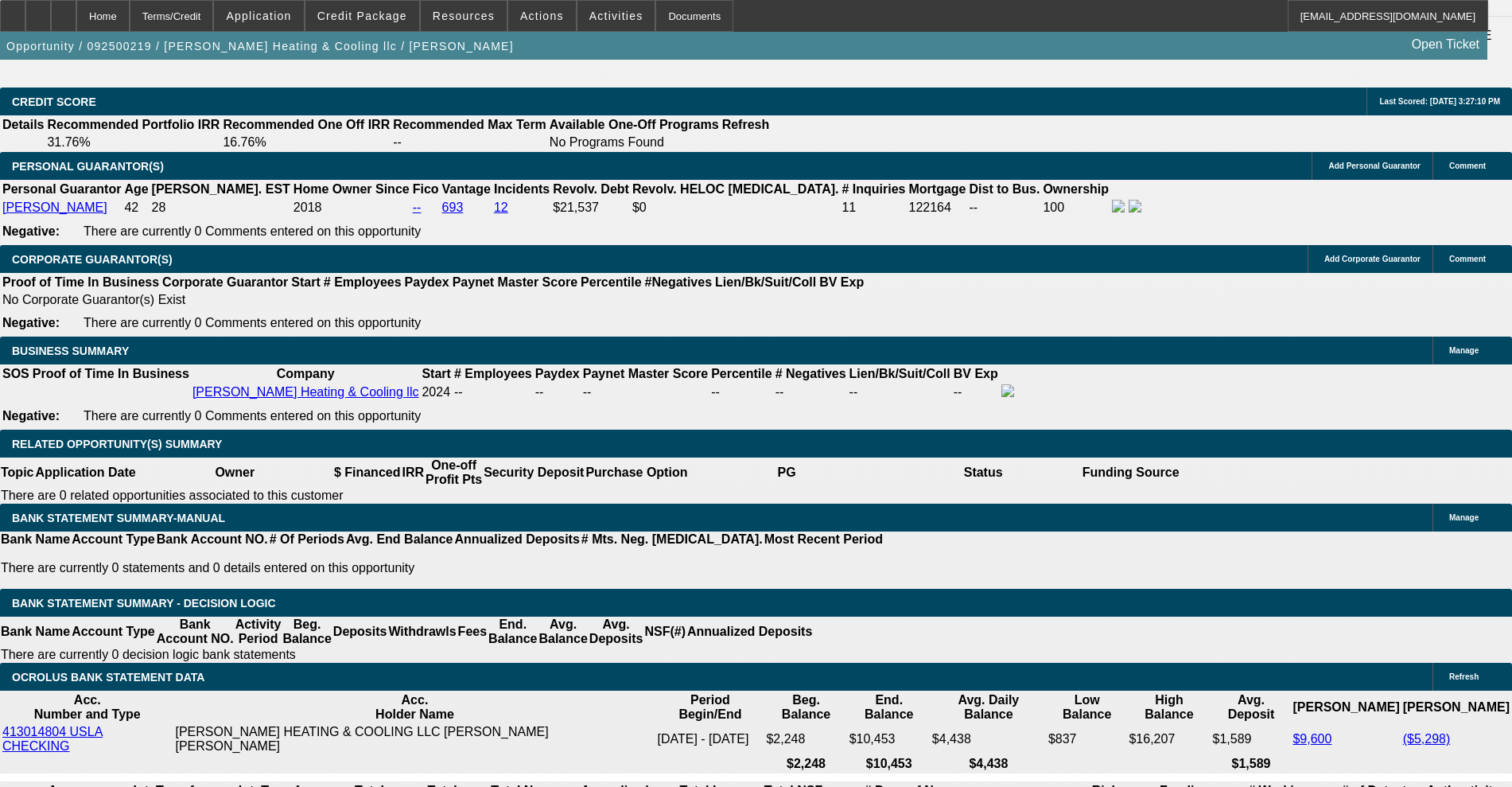
drag, startPoint x: 311, startPoint y: 454, endPoint x: 332, endPoint y: 457, distance: 21.2
type input "36"
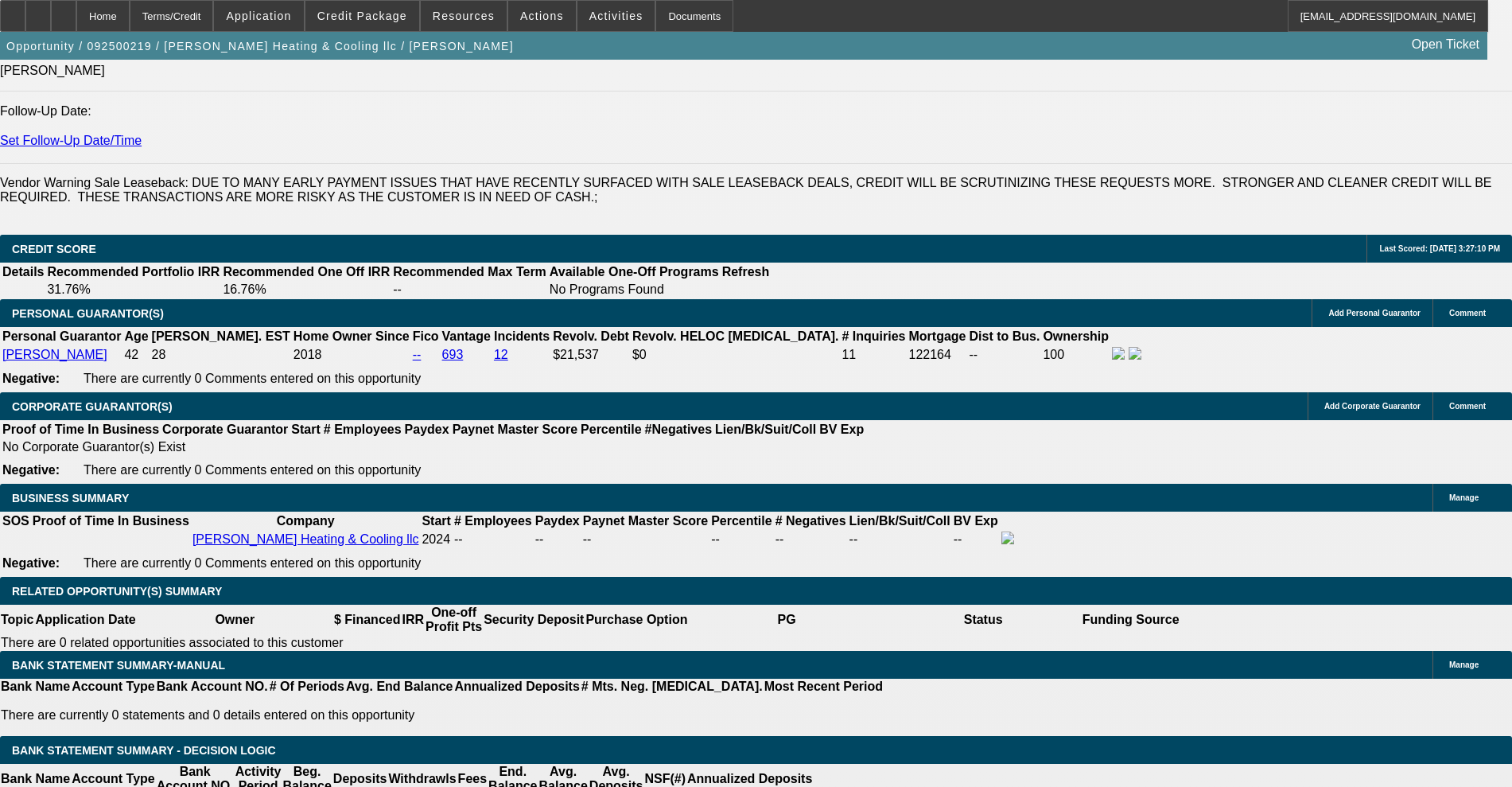
scroll to position [2265, 0]
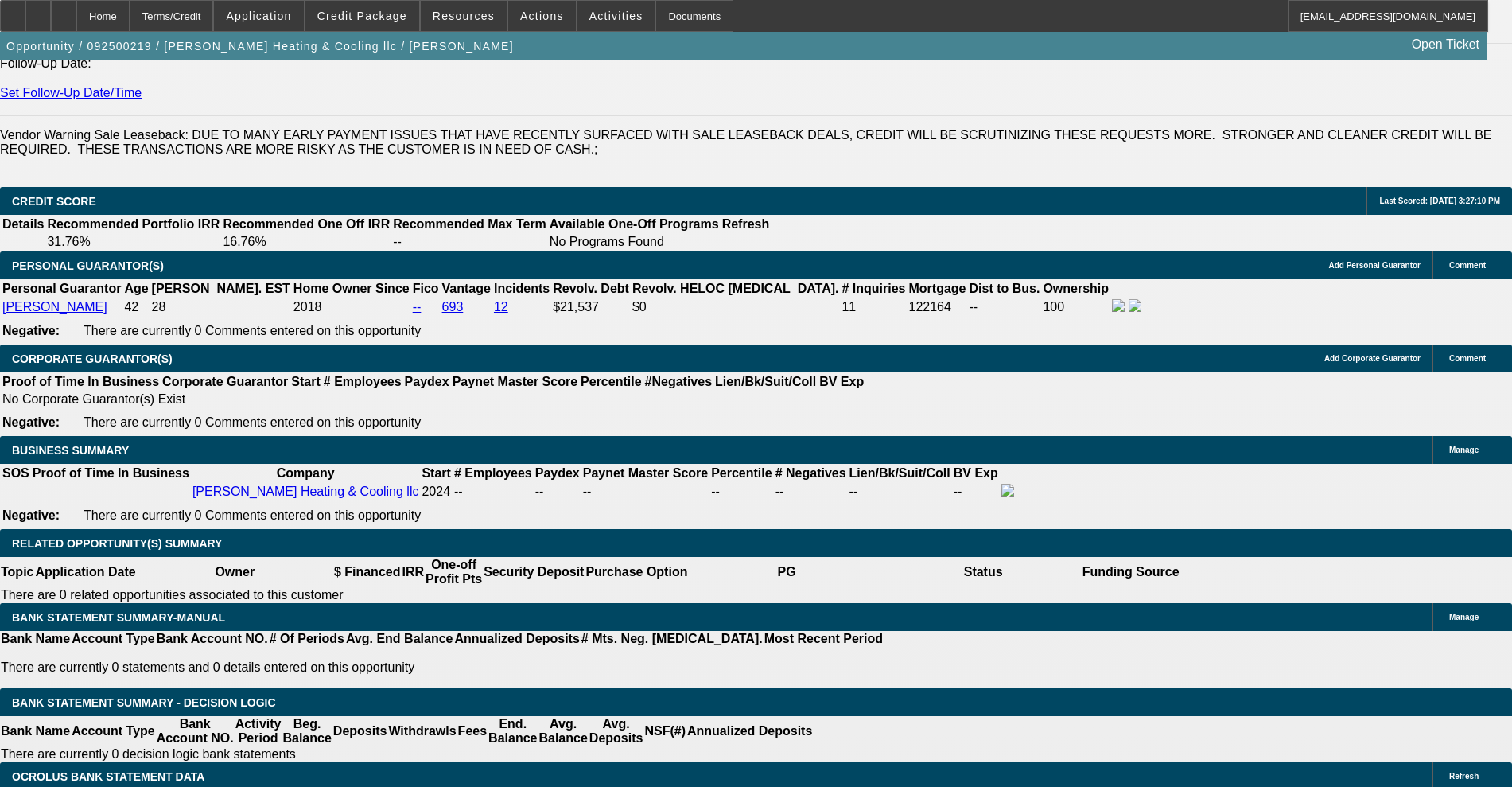
type input "22"
type input "$572.86"
type input "$286.43"
type input "22"
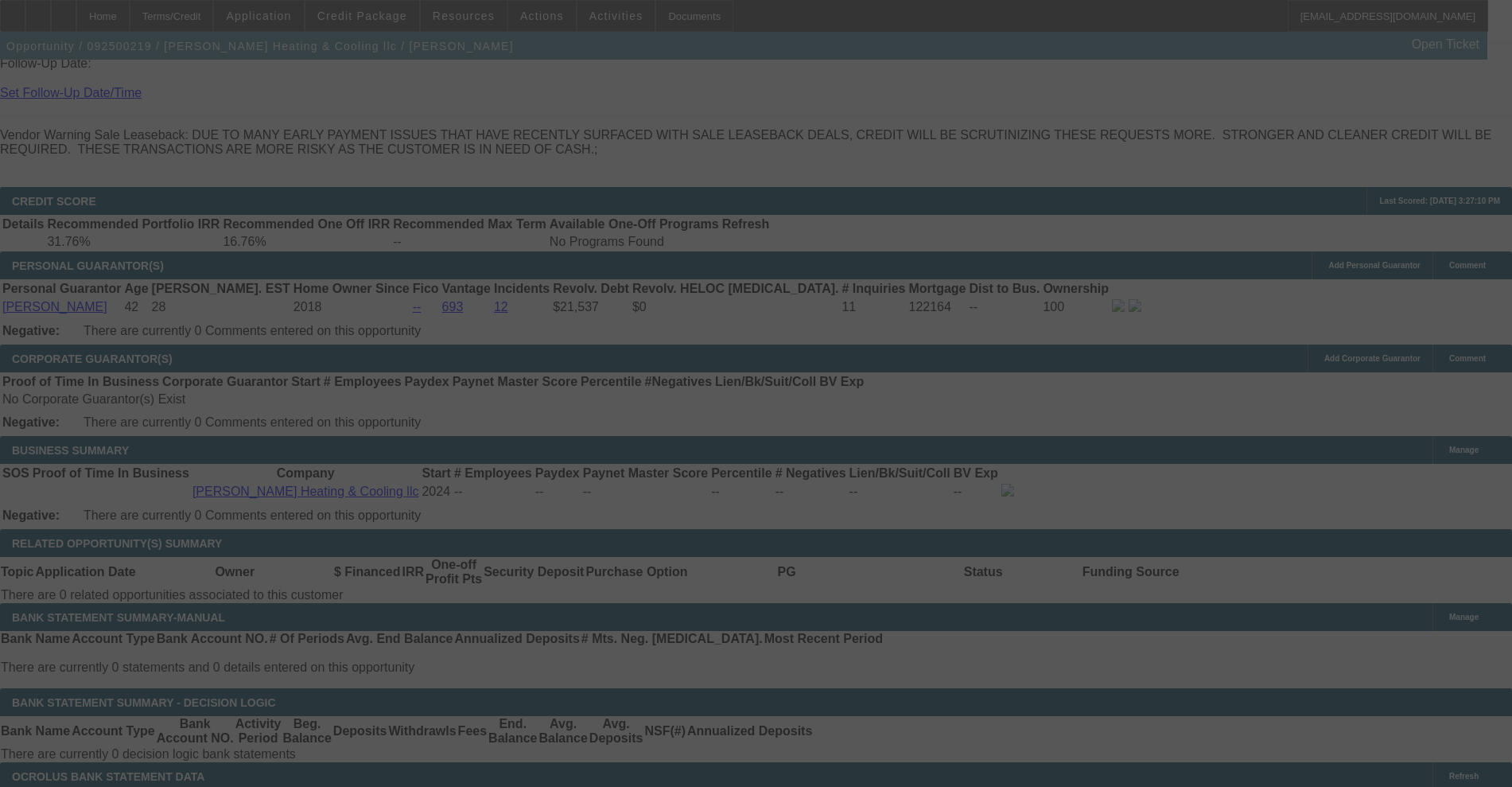
scroll to position [2363, 0]
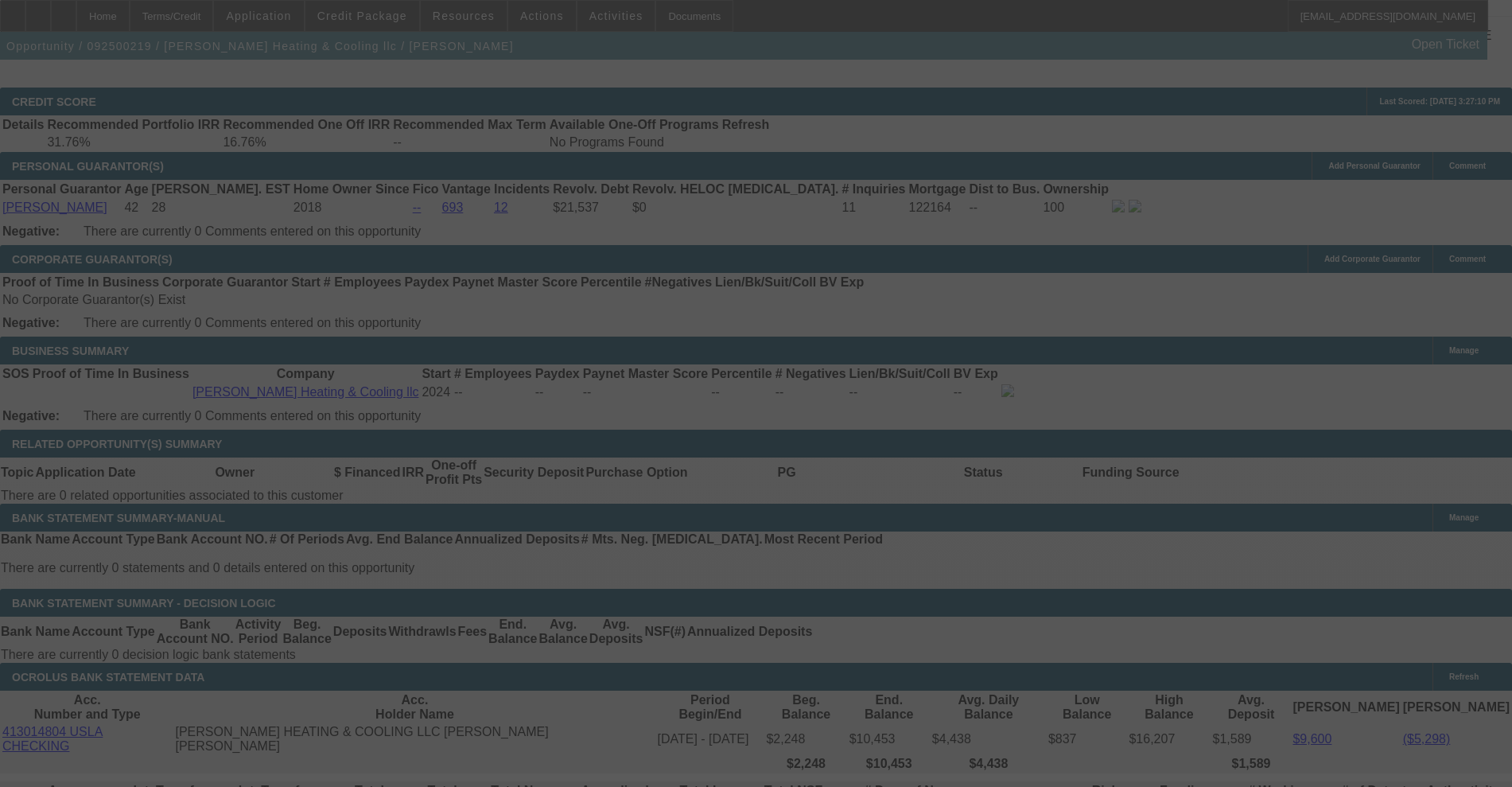
select select "0"
select select "2"
select select "0"
select select "6"
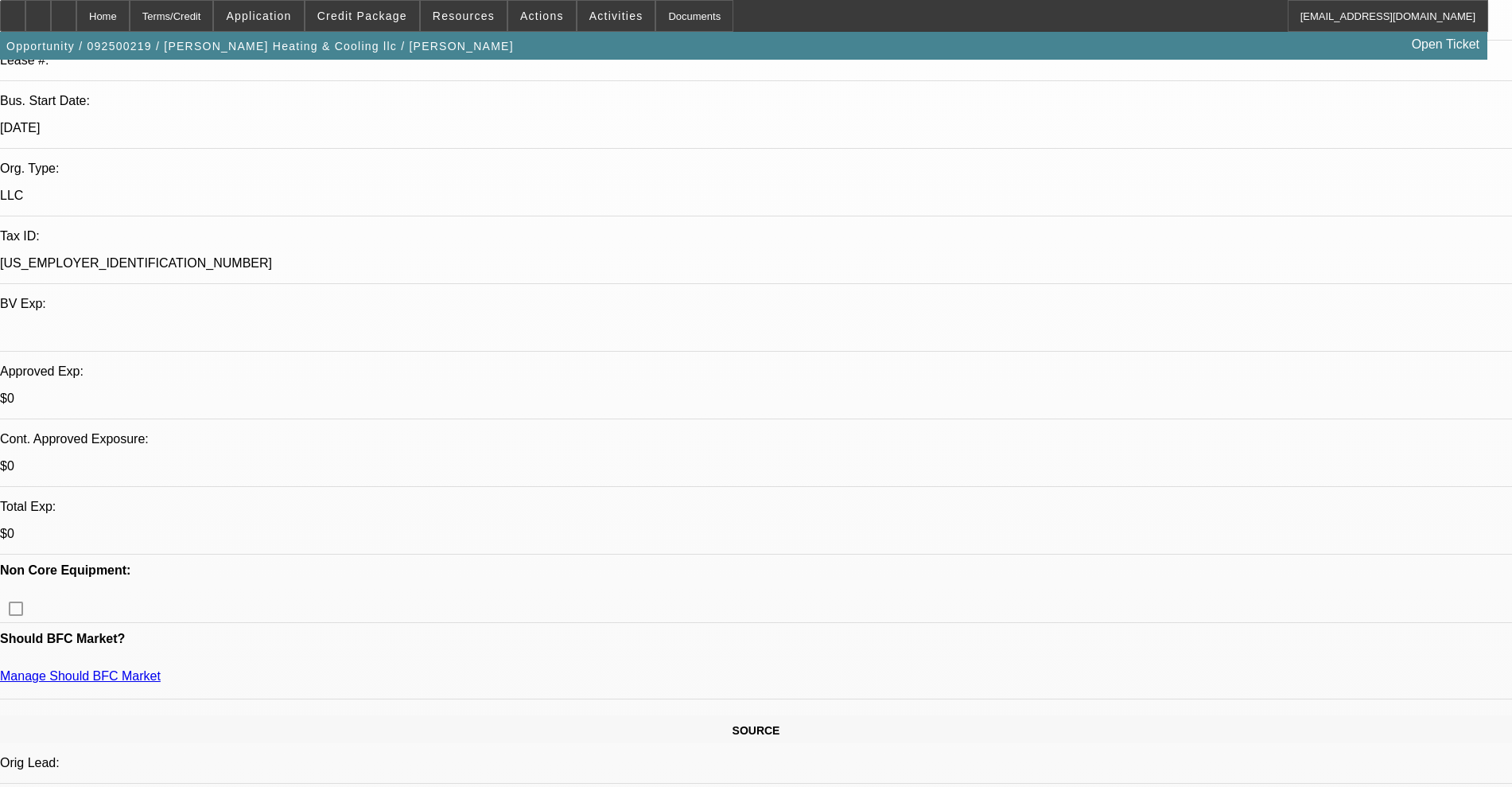
scroll to position [176, 0]
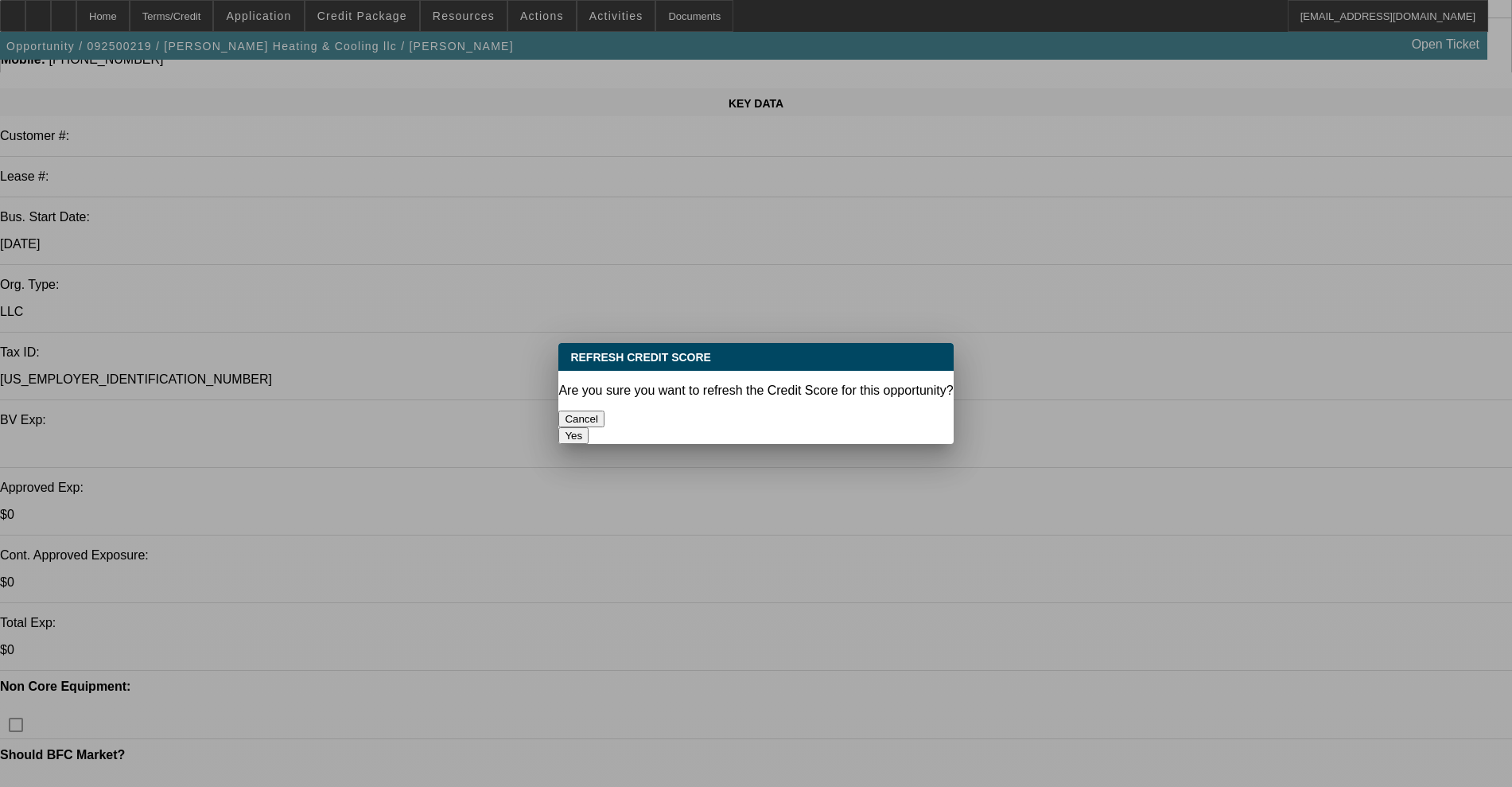
scroll to position [0, 0]
click at [817, 428] on div "Yes" at bounding box center [755, 435] width 395 height 17
click at [588, 427] on button "Yes" at bounding box center [573, 435] width 30 height 17
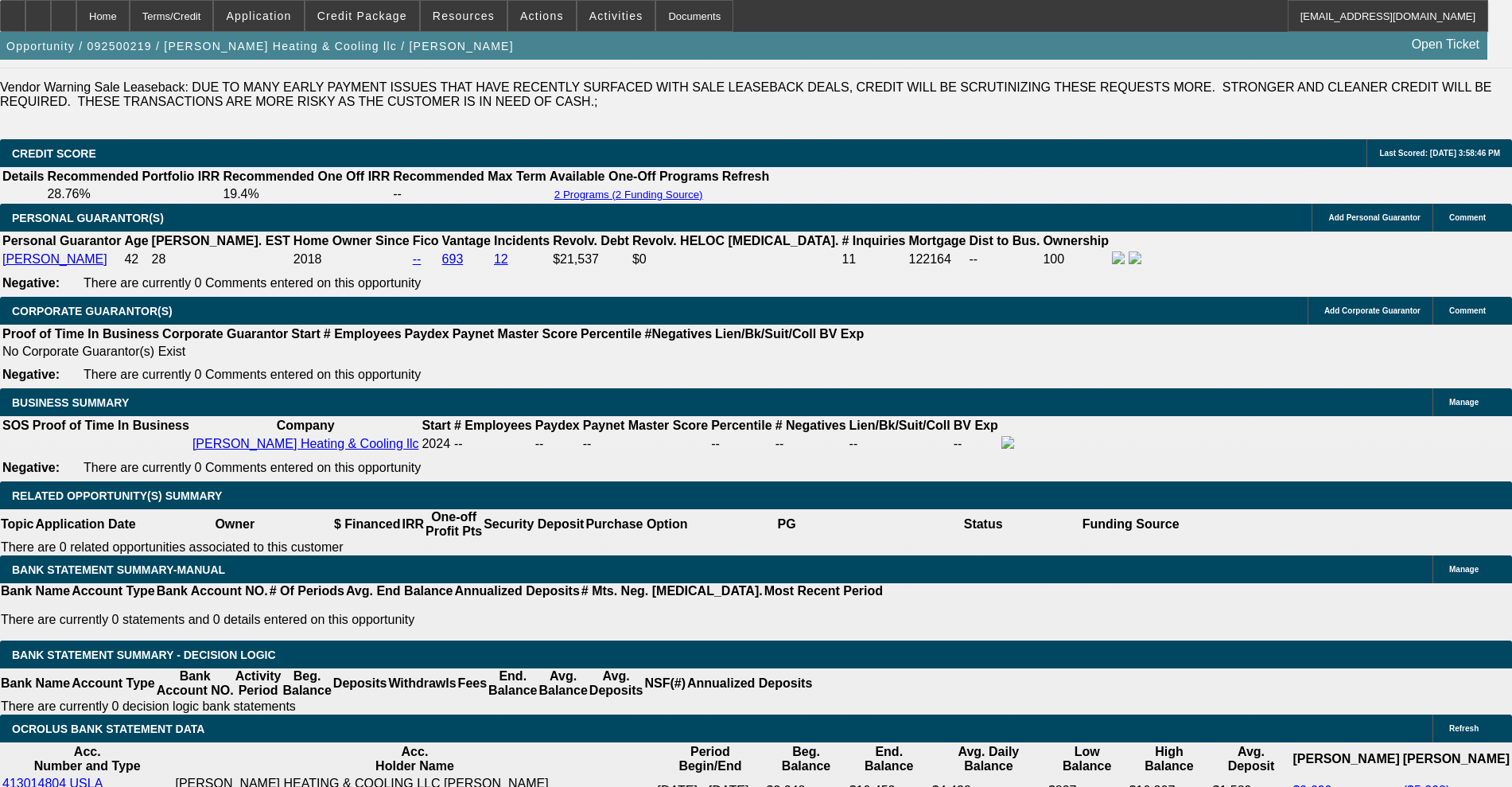
scroll to position [2265, 0]
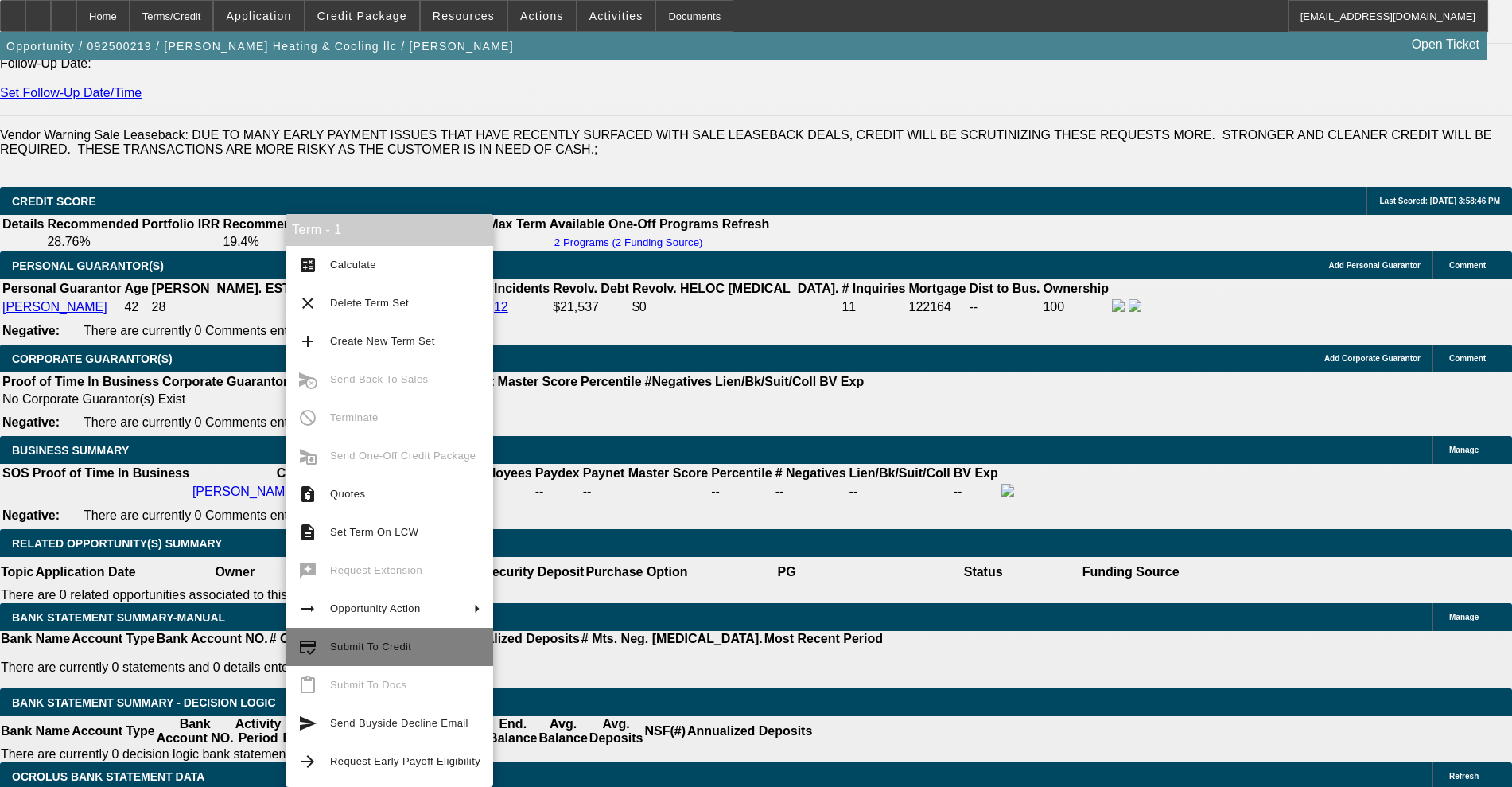
click at [370, 647] on span "Submit To Credit" at bounding box center [370, 646] width 81 height 12
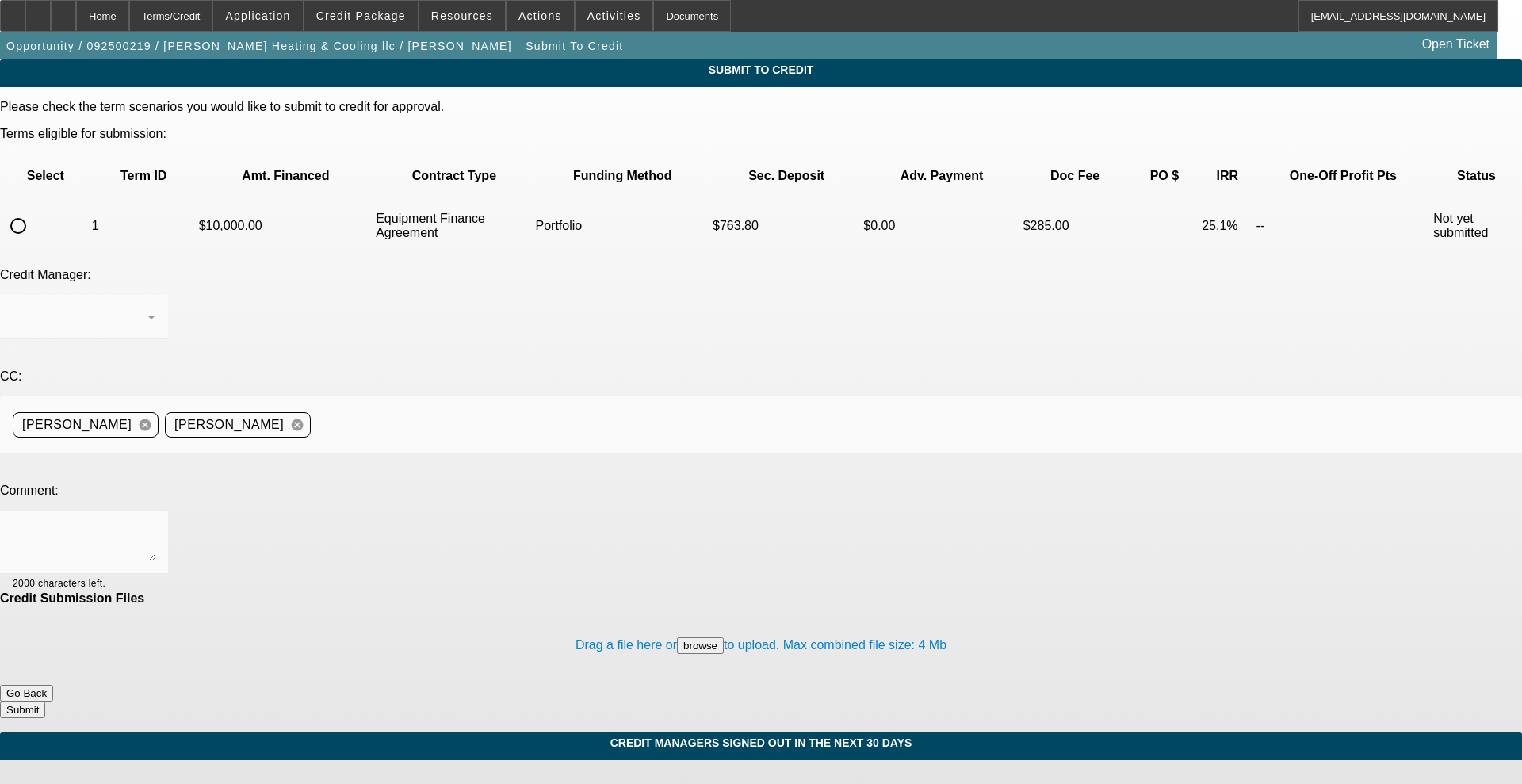
click at [34, 210] on input "radio" at bounding box center [18, 225] width 31 height 31
radio input "true"
click at [122, 310] on span "Arida, George" at bounding box center [67, 317] width 109 height 14
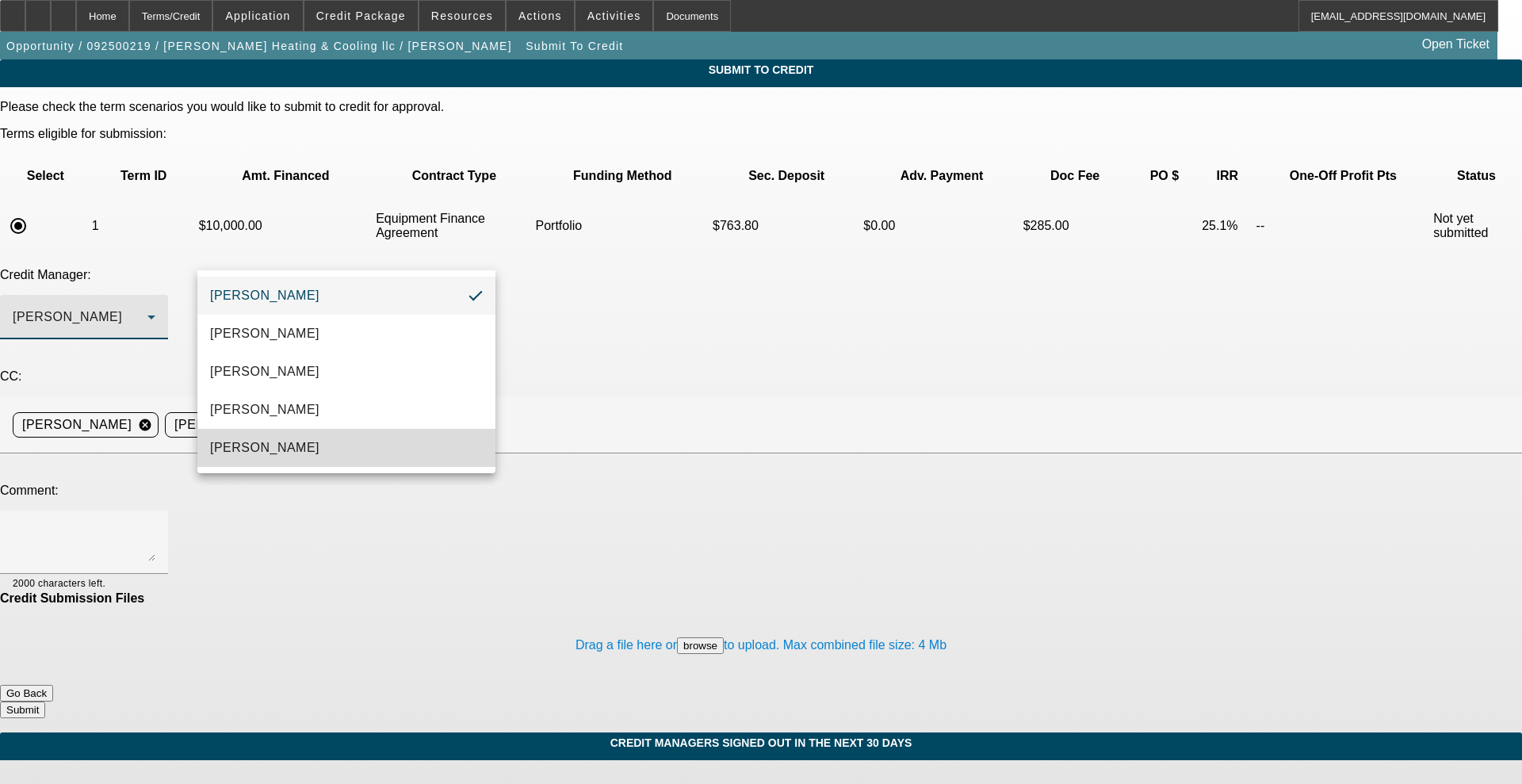
click at [283, 438] on span "Oliva, Samuel" at bounding box center [264, 448] width 109 height 19
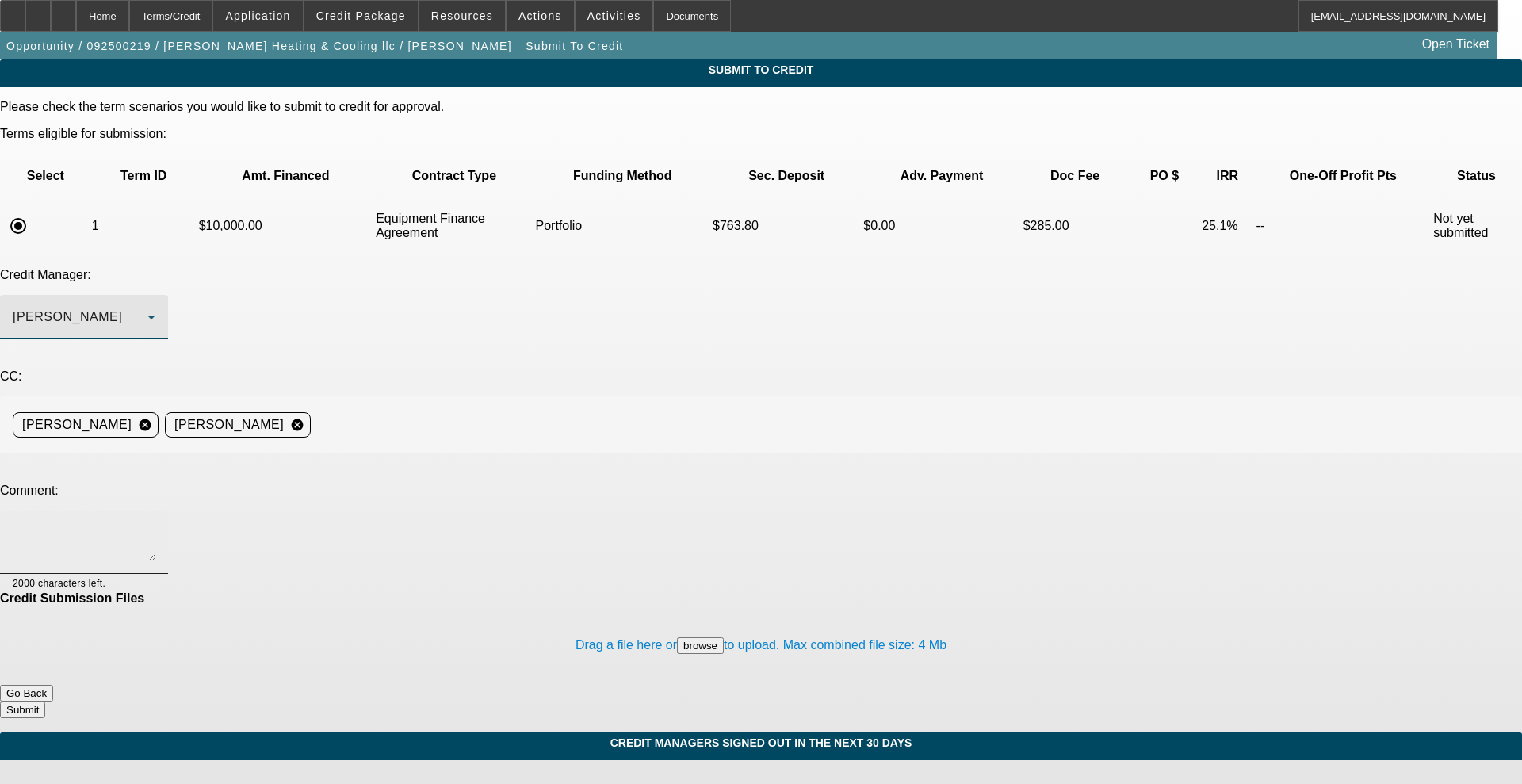
click at [155, 510] on div at bounding box center [84, 542] width 143 height 64
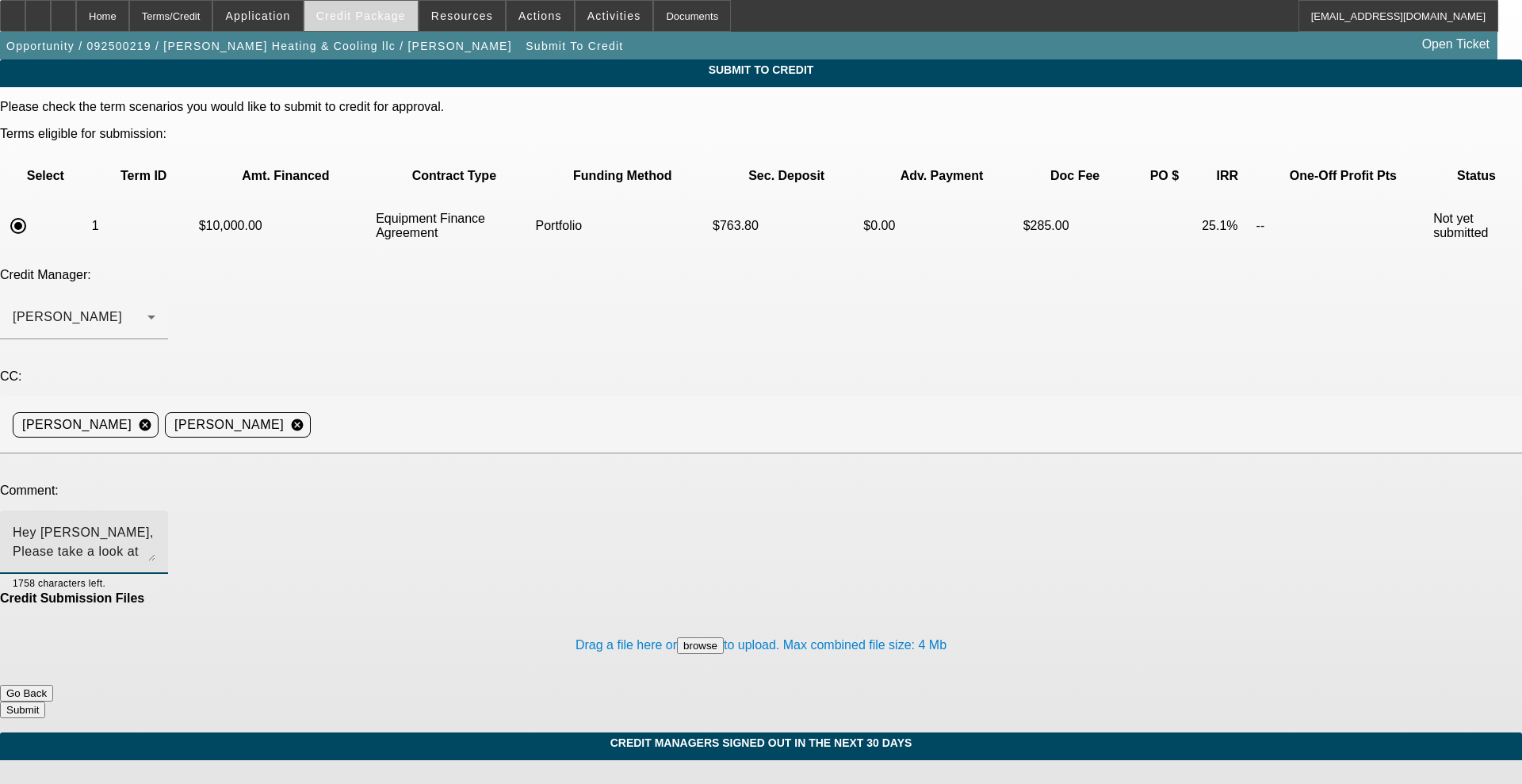
type textarea "Hey Sam, Please take a look at this BUYSIDE deal from Currency. Customer is loo…"
click at [379, 10] on span "Credit Package" at bounding box center [361, 16] width 90 height 13
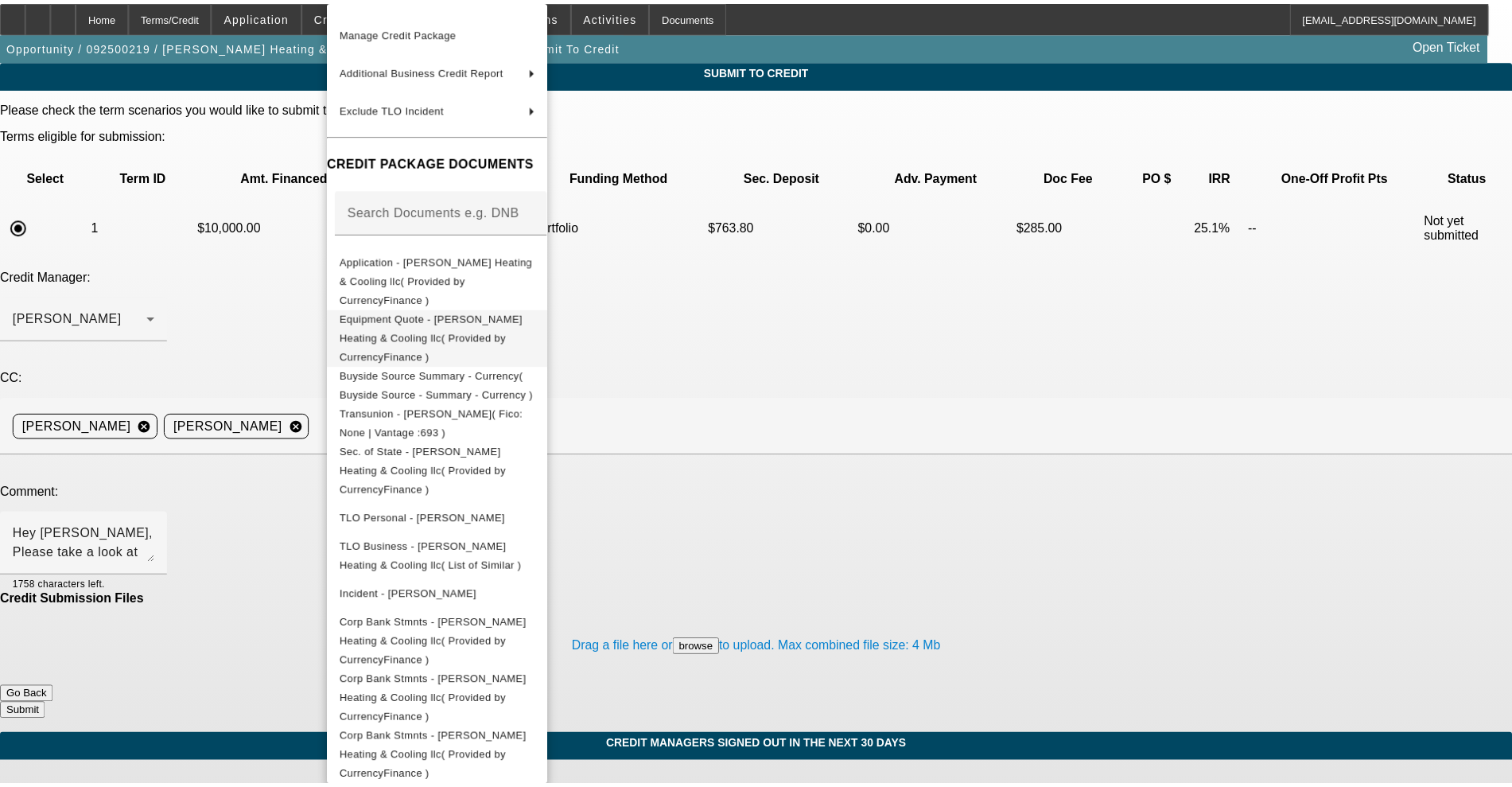
scroll to position [108, 0]
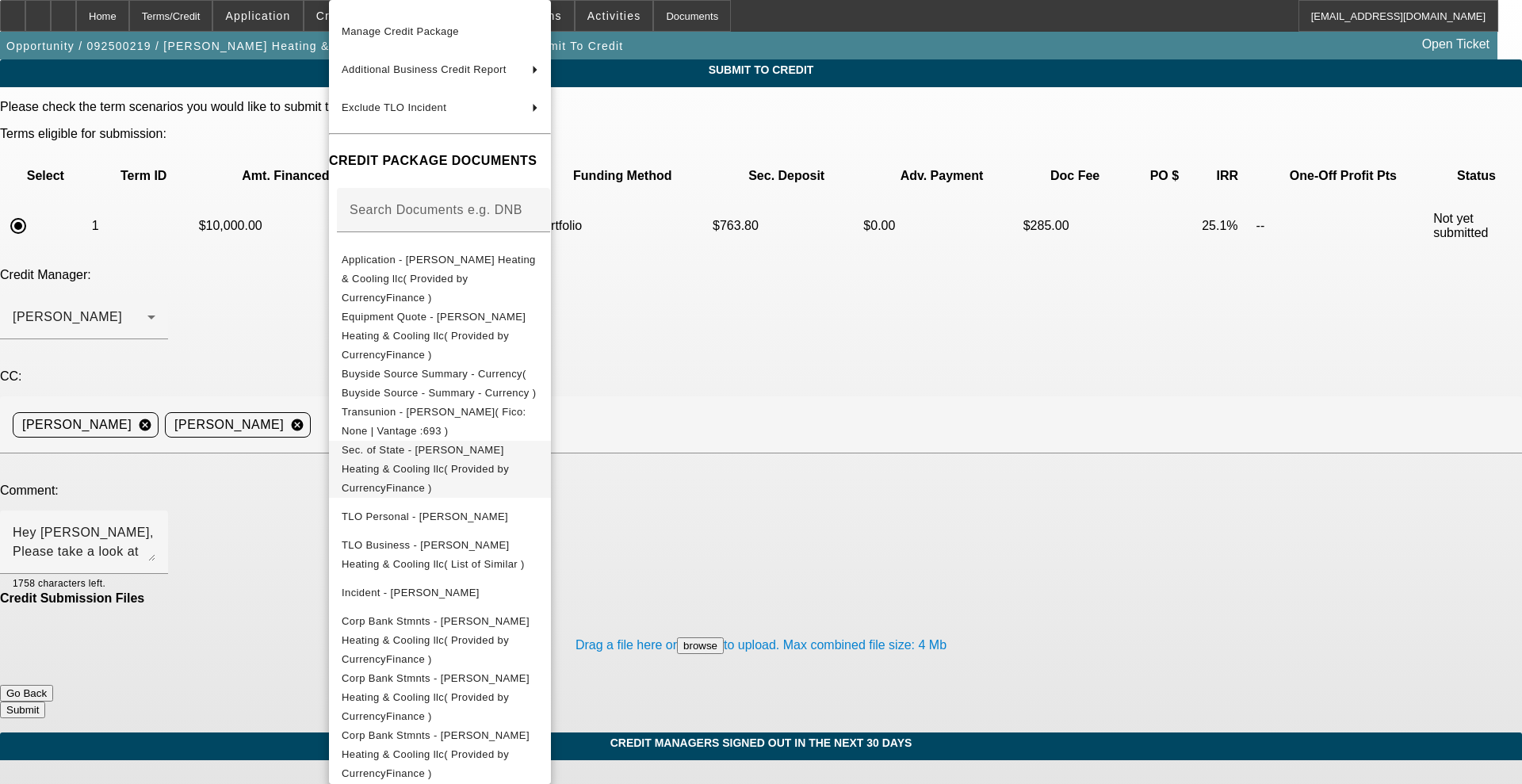
click at [397, 444] on span "Sec. of State - [PERSON_NAME] Heating & Cooling llc( Provided by CurrencyFinanc…" at bounding box center [425, 469] width 167 height 50
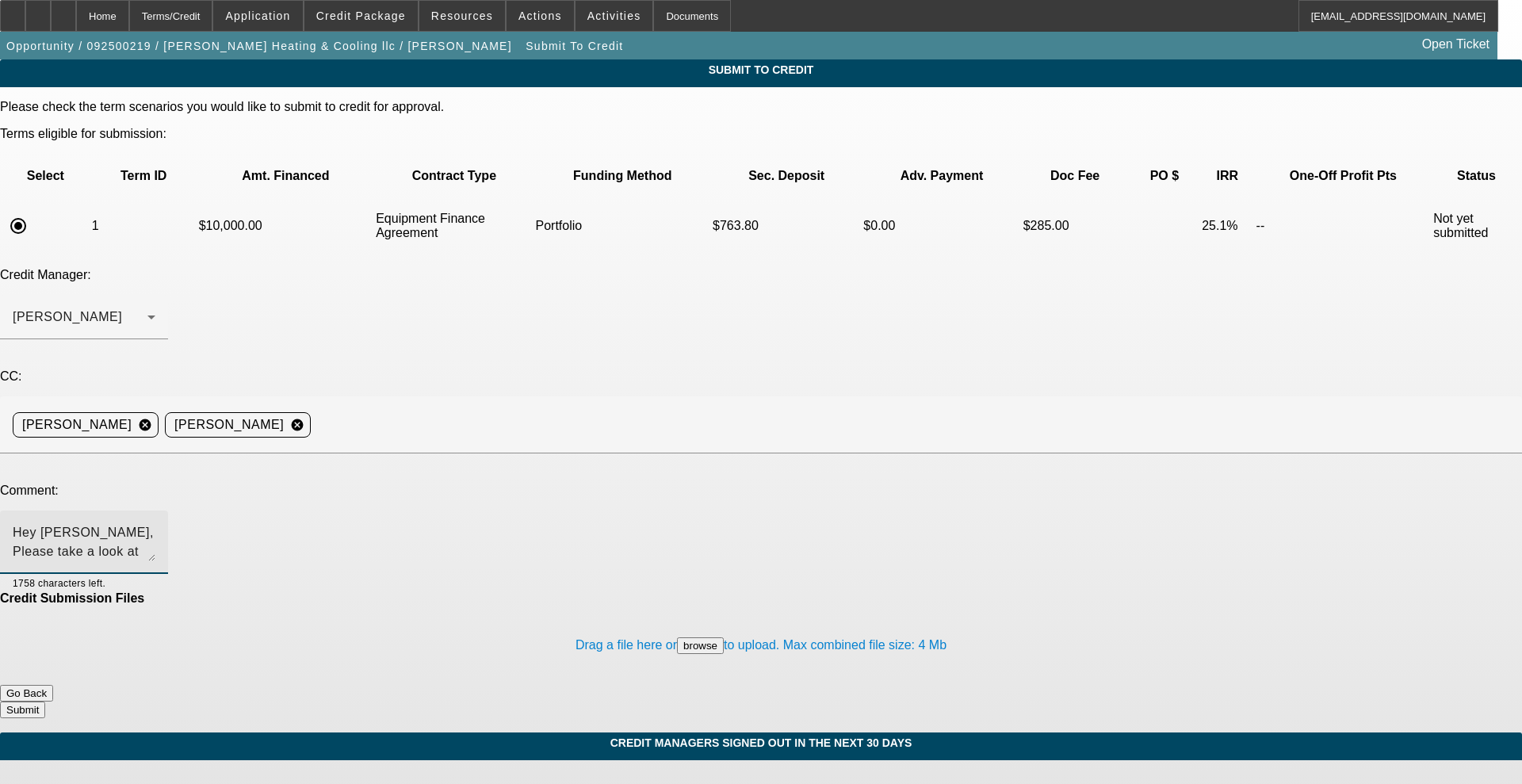
drag, startPoint x: 610, startPoint y: 408, endPoint x: 1, endPoint y: 336, distance: 613.2
click at [1, 336] on div "Submit To Credit Please check the term scenarios you would like to submit to cr…" at bounding box center [761, 396] width 1522 height 673
click at [129, 24] on div "Home" at bounding box center [103, 15] width 53 height 31
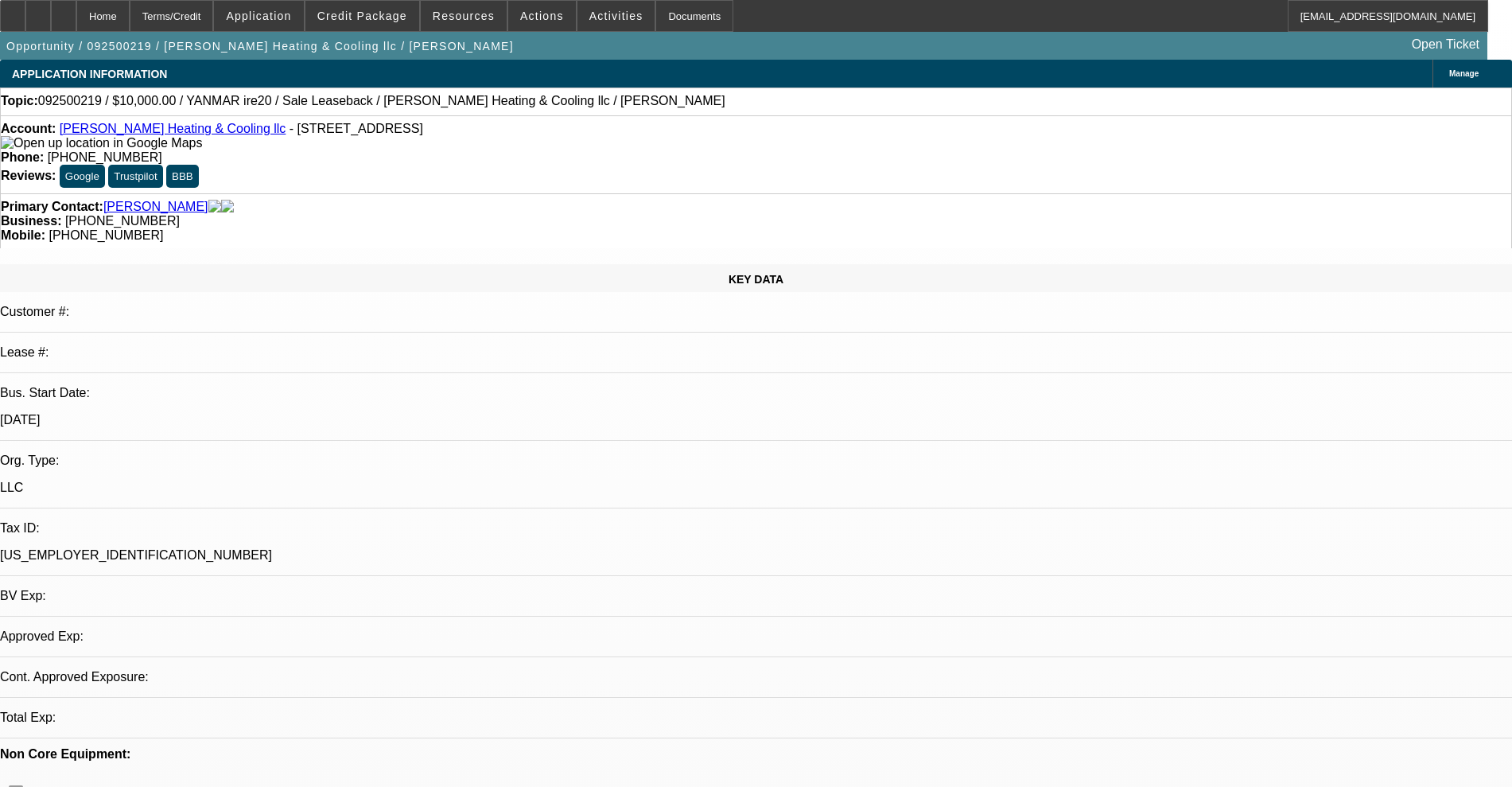
select select "0"
select select "2"
select select "0"
select select "6"
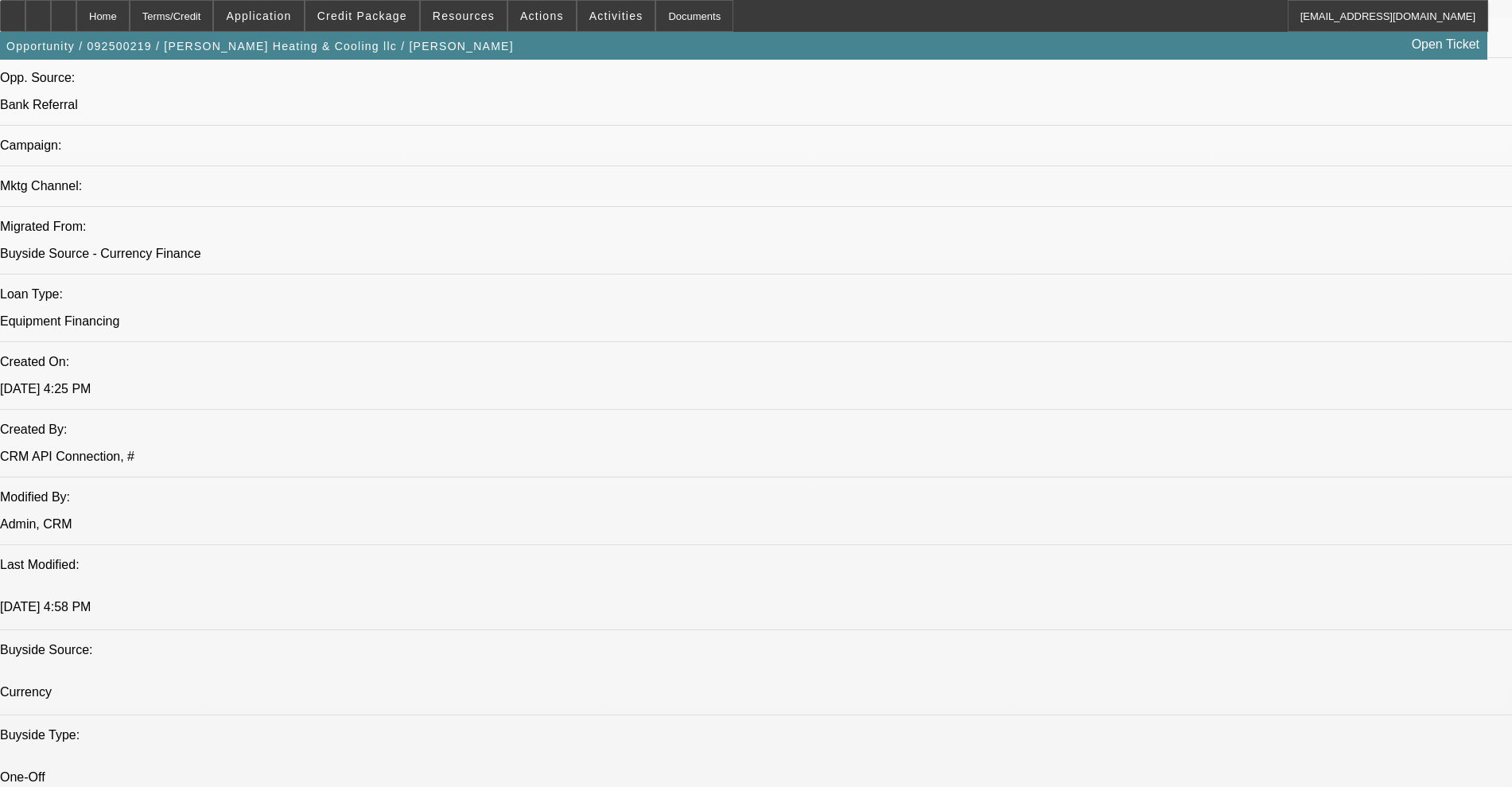
scroll to position [1094, 0]
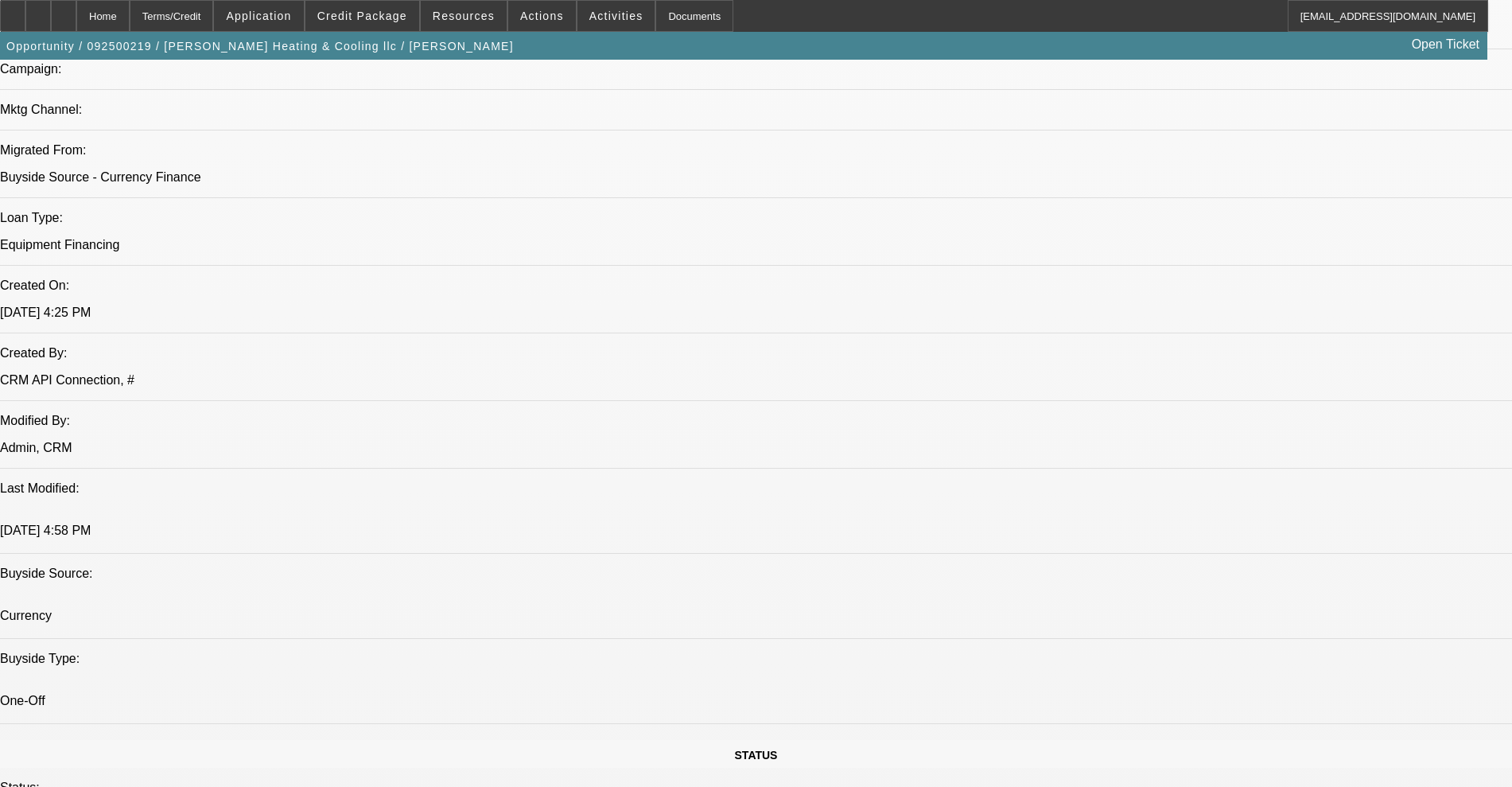
click at [375, 22] on span at bounding box center [362, 15] width 113 height 38
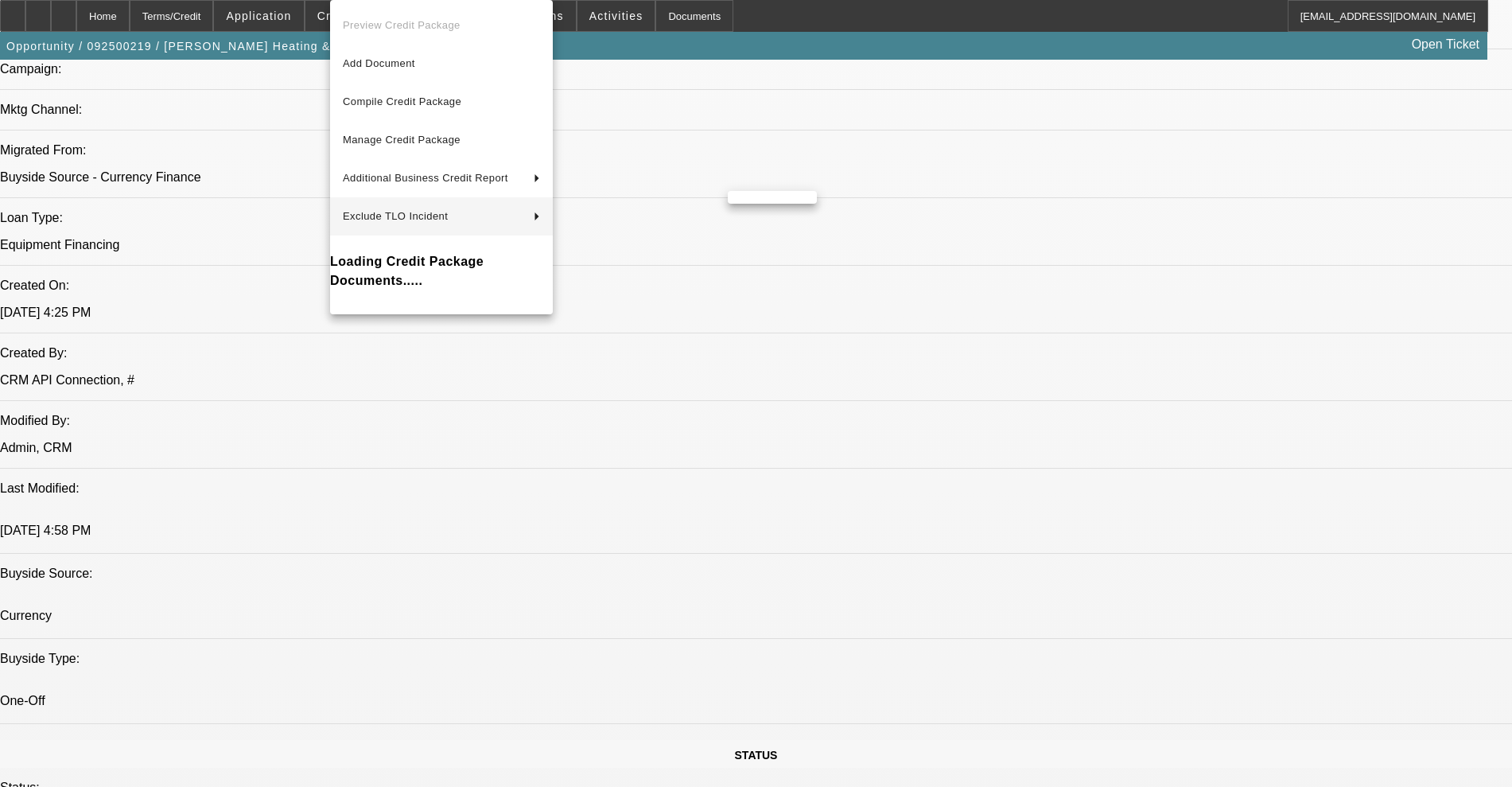
click at [1010, 440] on div at bounding box center [756, 393] width 1512 height 787
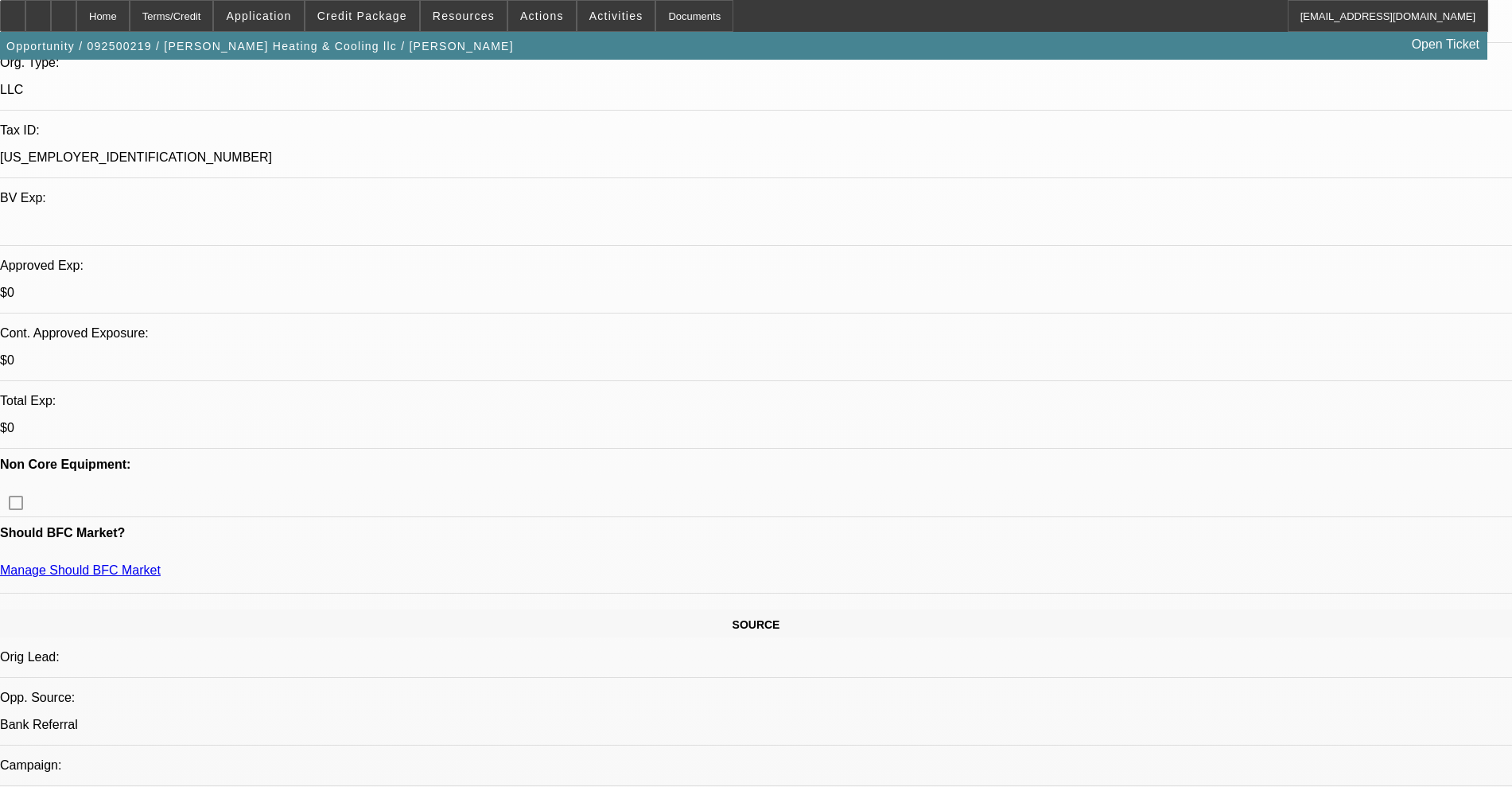
scroll to position [0, 0]
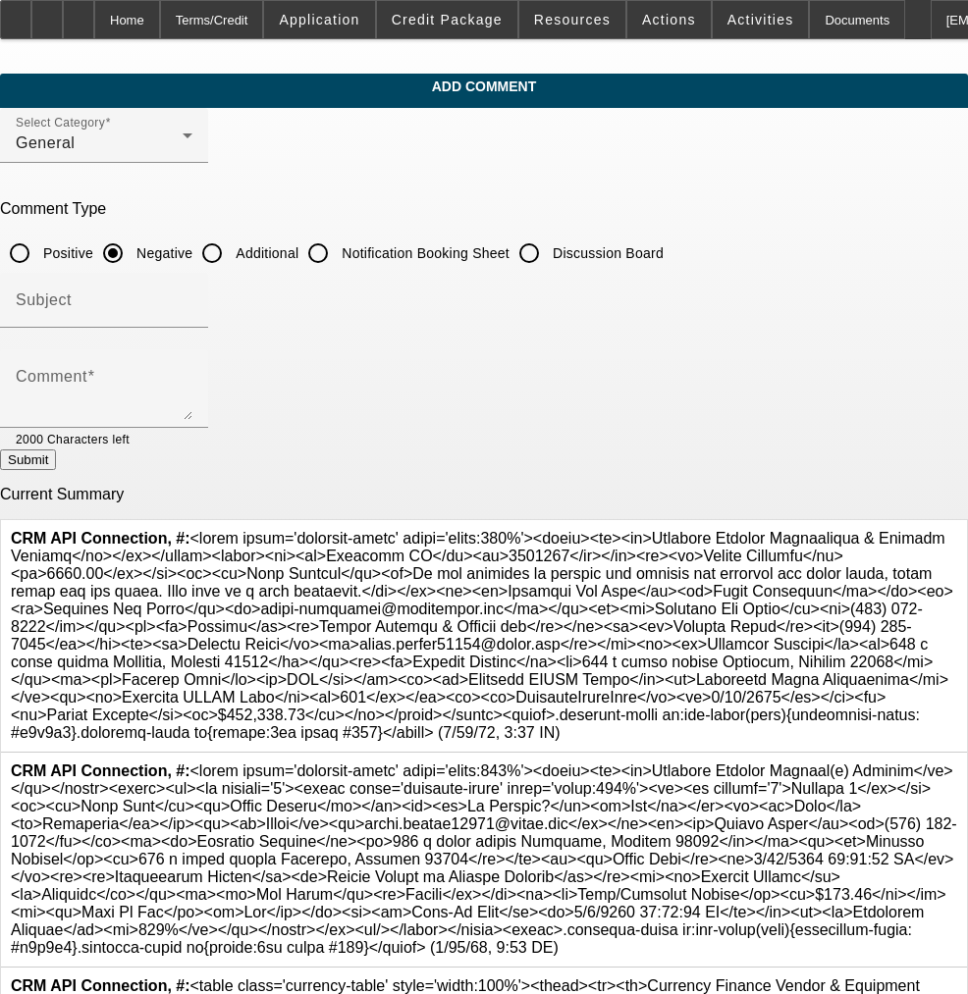
click at [232, 252] on input "Additional" at bounding box center [211, 253] width 39 height 39
radio input "true"
click at [192, 284] on div "Subject" at bounding box center [104, 300] width 177 height 55
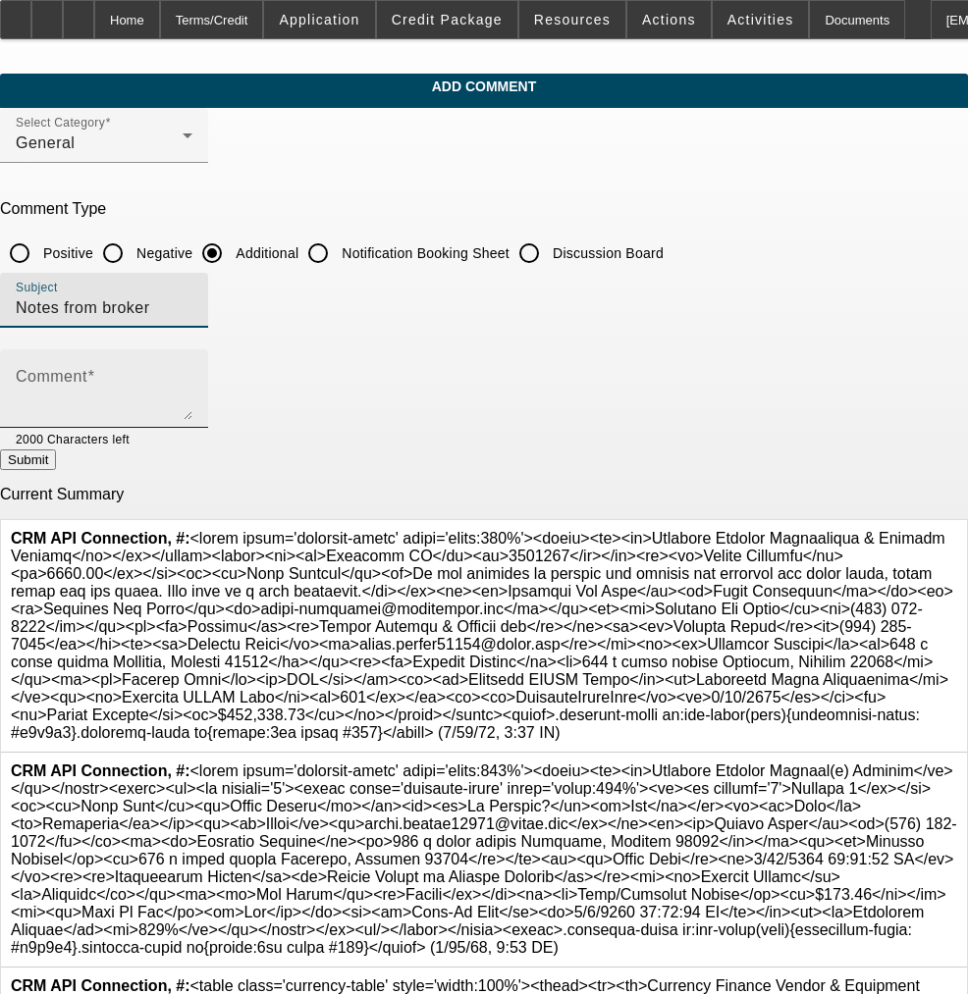
type input "Notes from broker"
click at [191, 397] on textarea "Comment" at bounding box center [104, 396] width 177 height 47
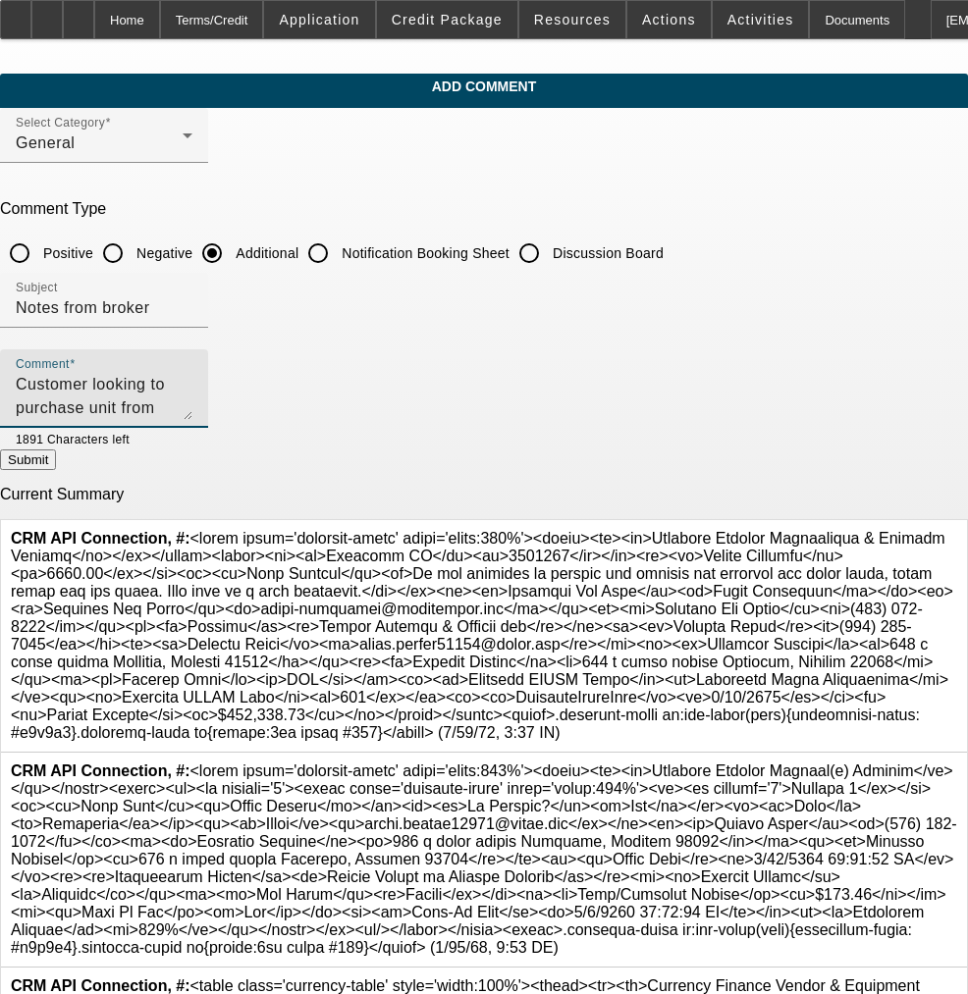
type textarea "Customer looking to purchase unit from auction this weekend and have us do a sa…"
click at [56, 461] on button "Submit" at bounding box center [28, 460] width 56 height 21
radio input "true"
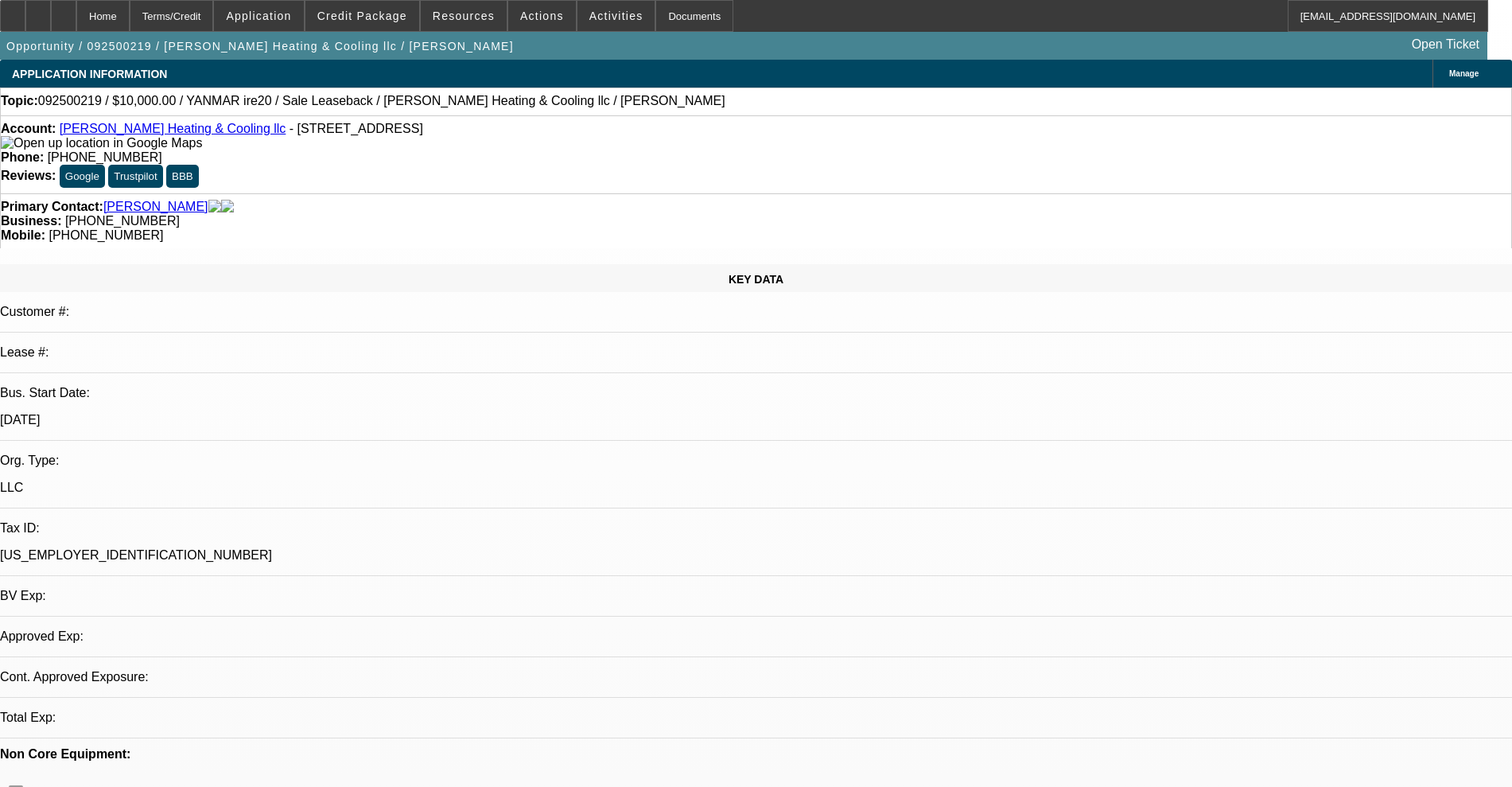
select select "0"
select select "2"
select select "0"
select select "6"
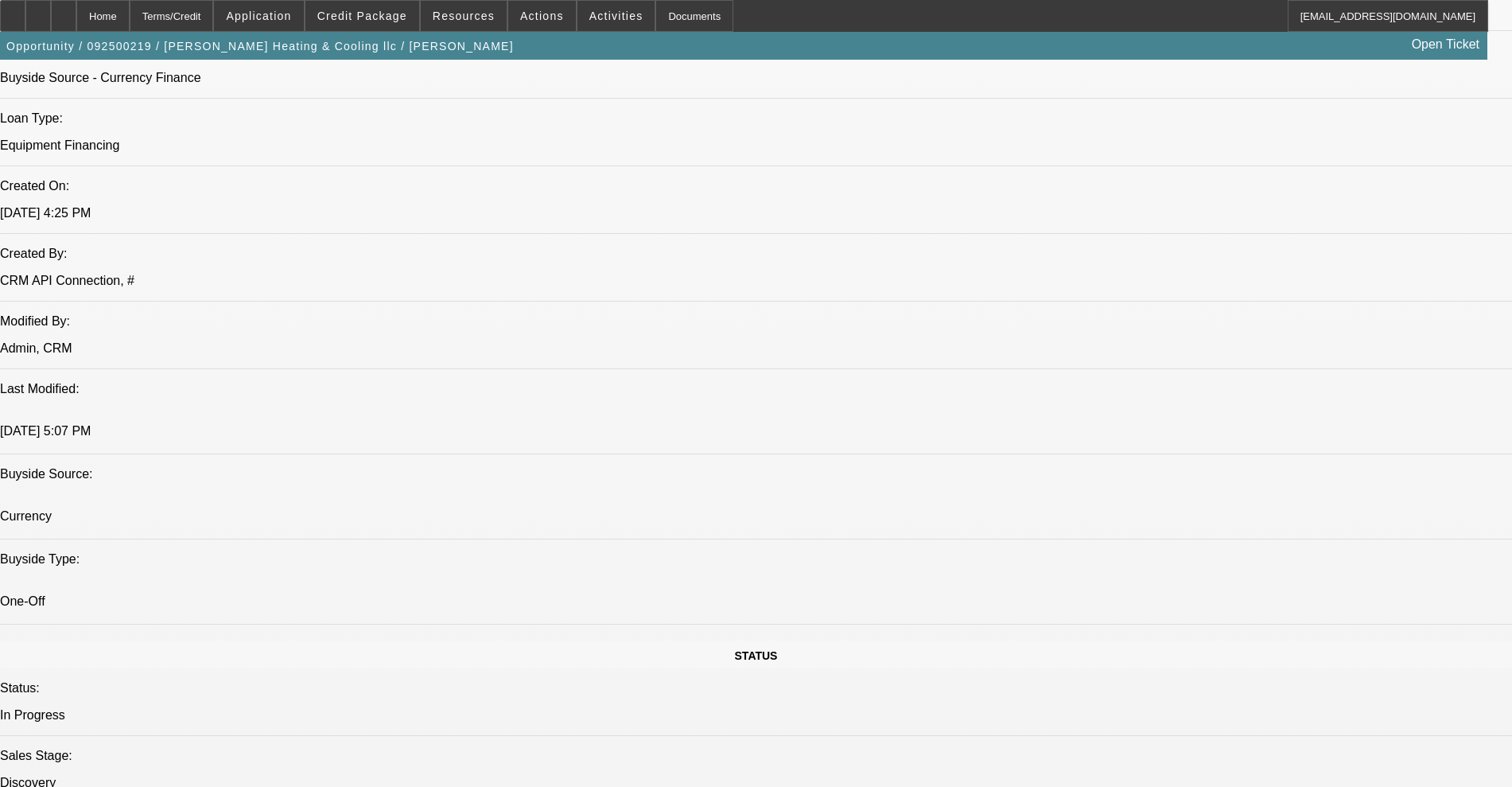
scroll to position [1691, 0]
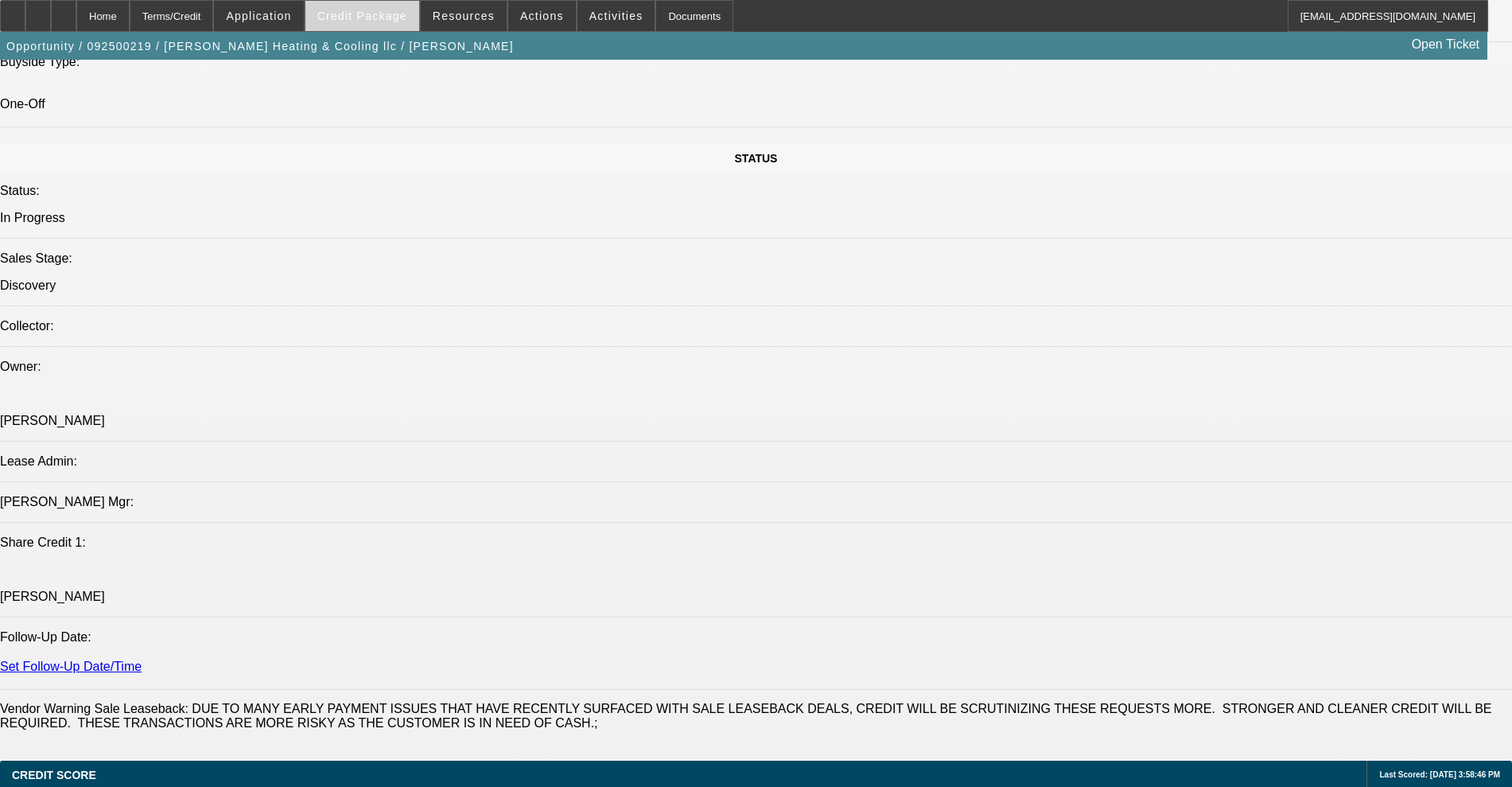
click at [360, 21] on span "Credit Package" at bounding box center [362, 16] width 90 height 13
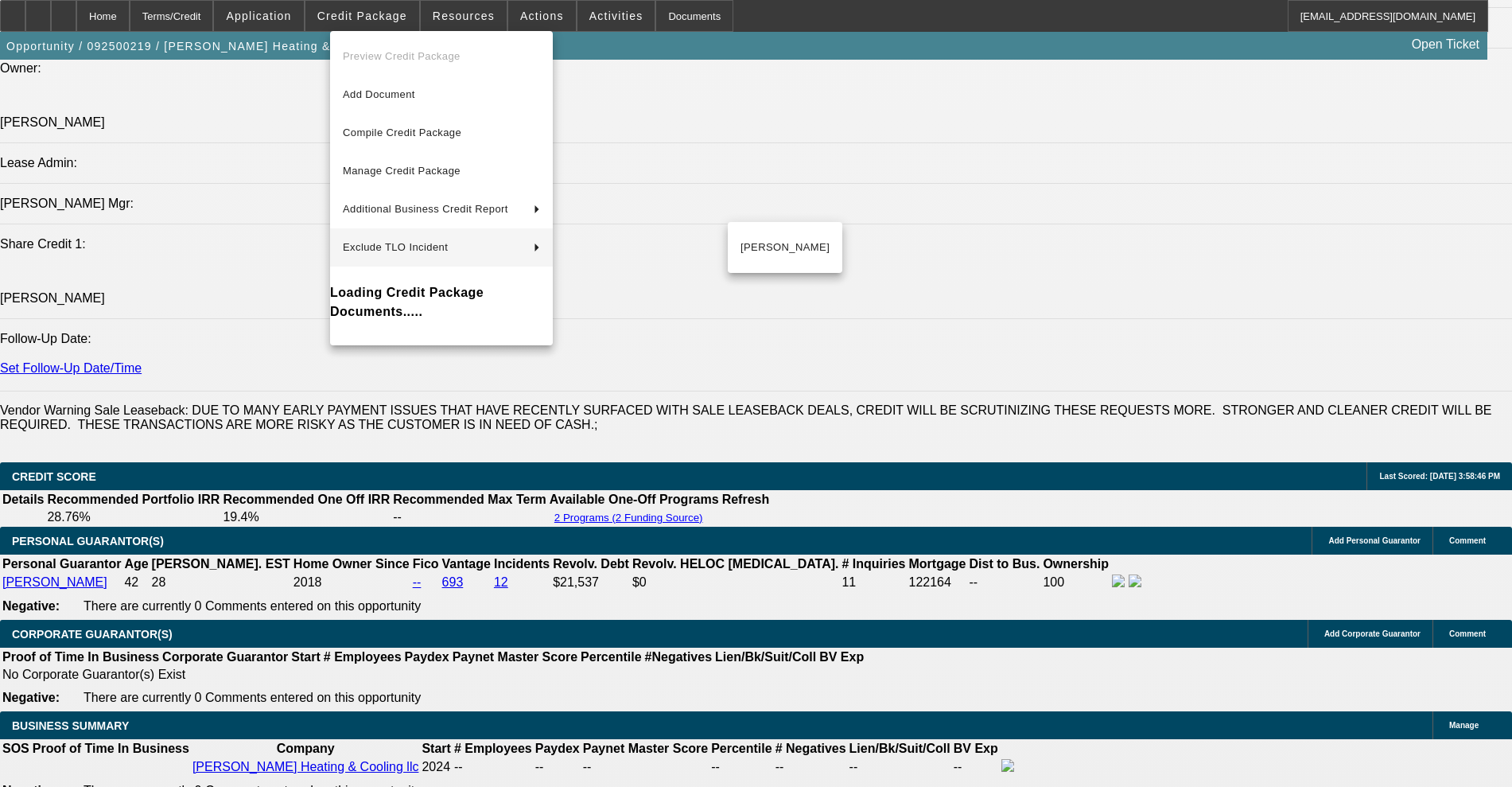
scroll to position [1790, 0]
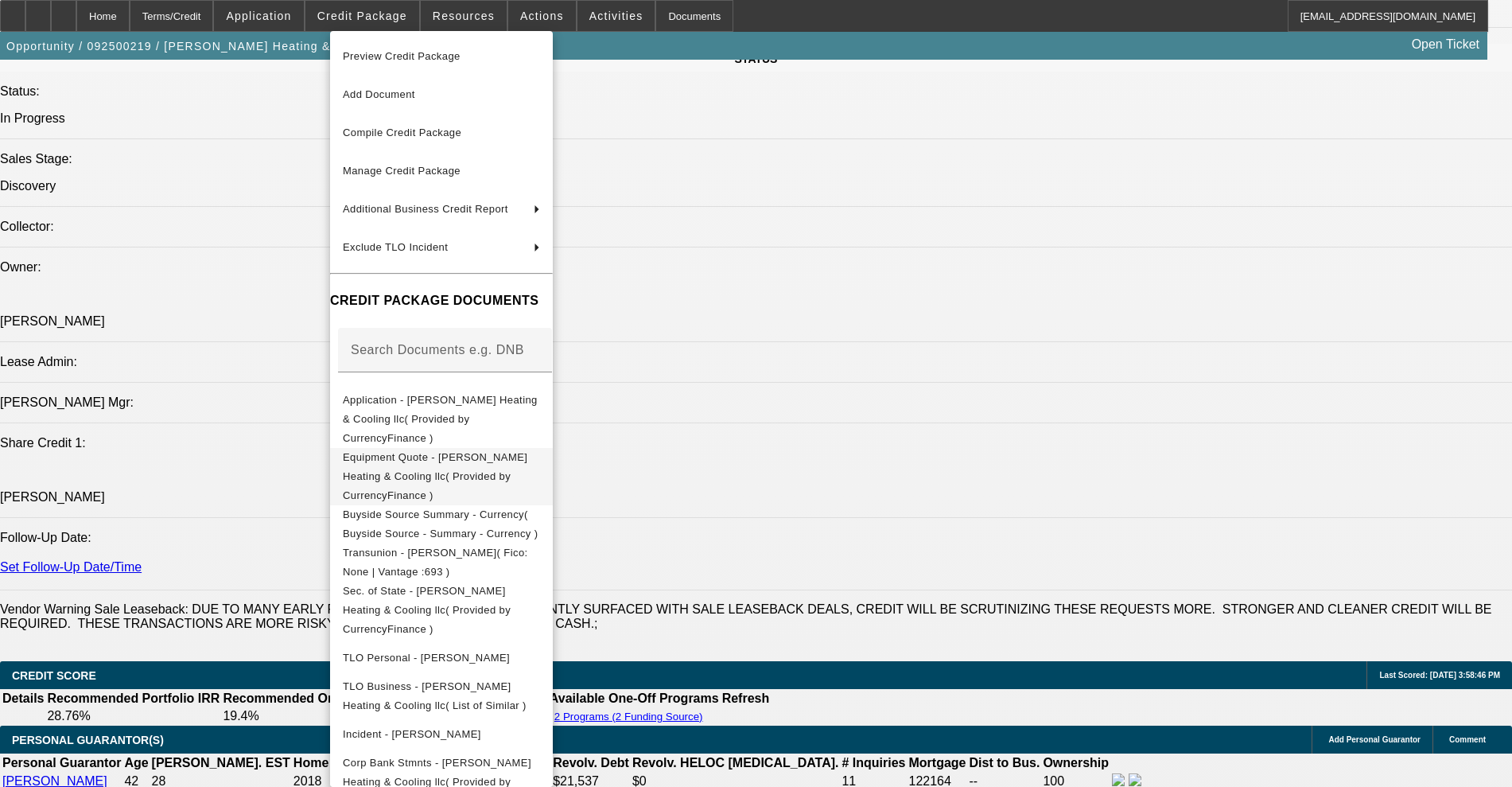
click at [481, 448] on span "Equipment Quote - [PERSON_NAME] Heating & Cooling llc( Provided by CurrencyFina…" at bounding box center [441, 477] width 197 height 58
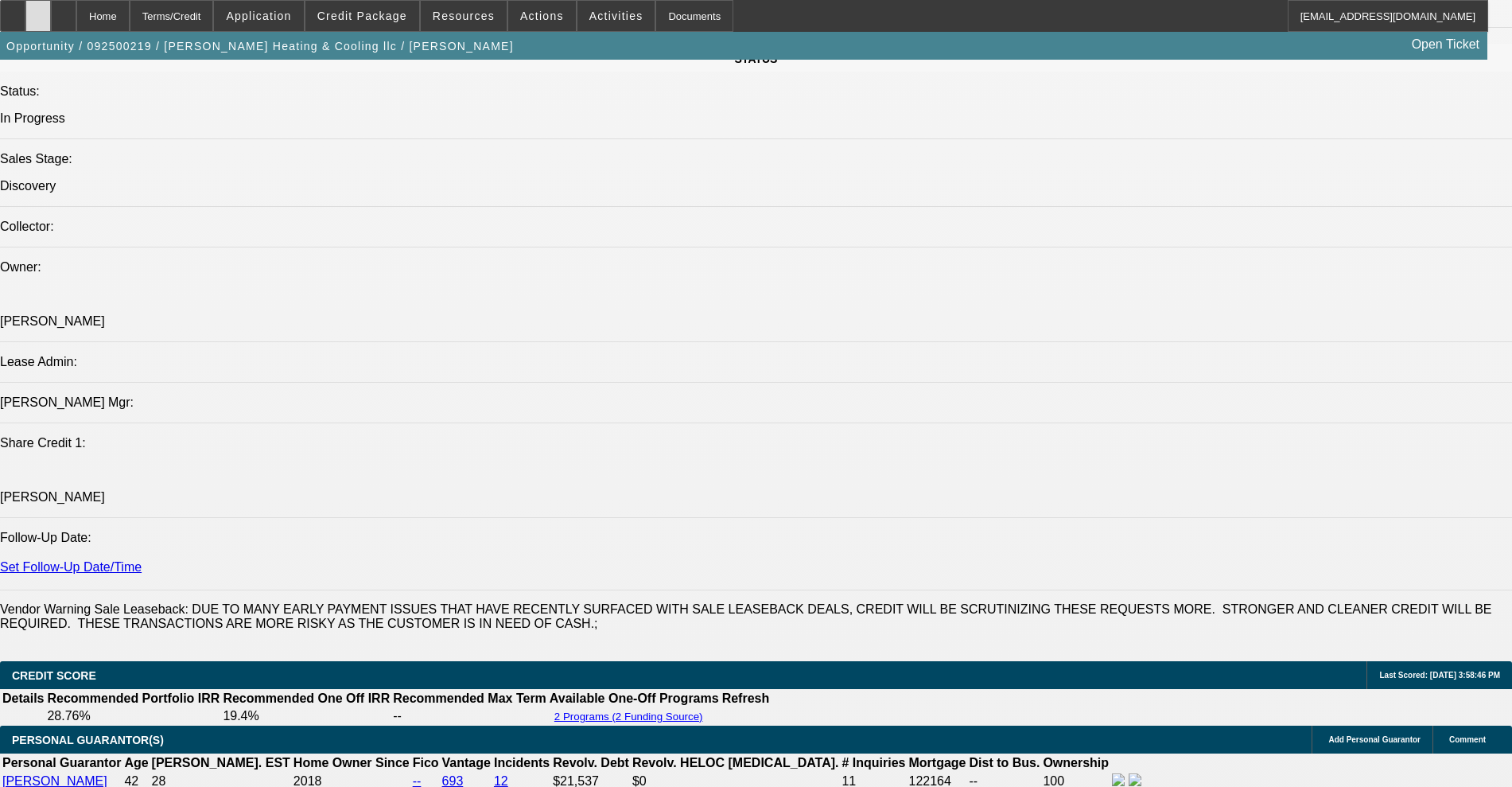
click at [51, 23] on div at bounding box center [37, 15] width 25 height 32
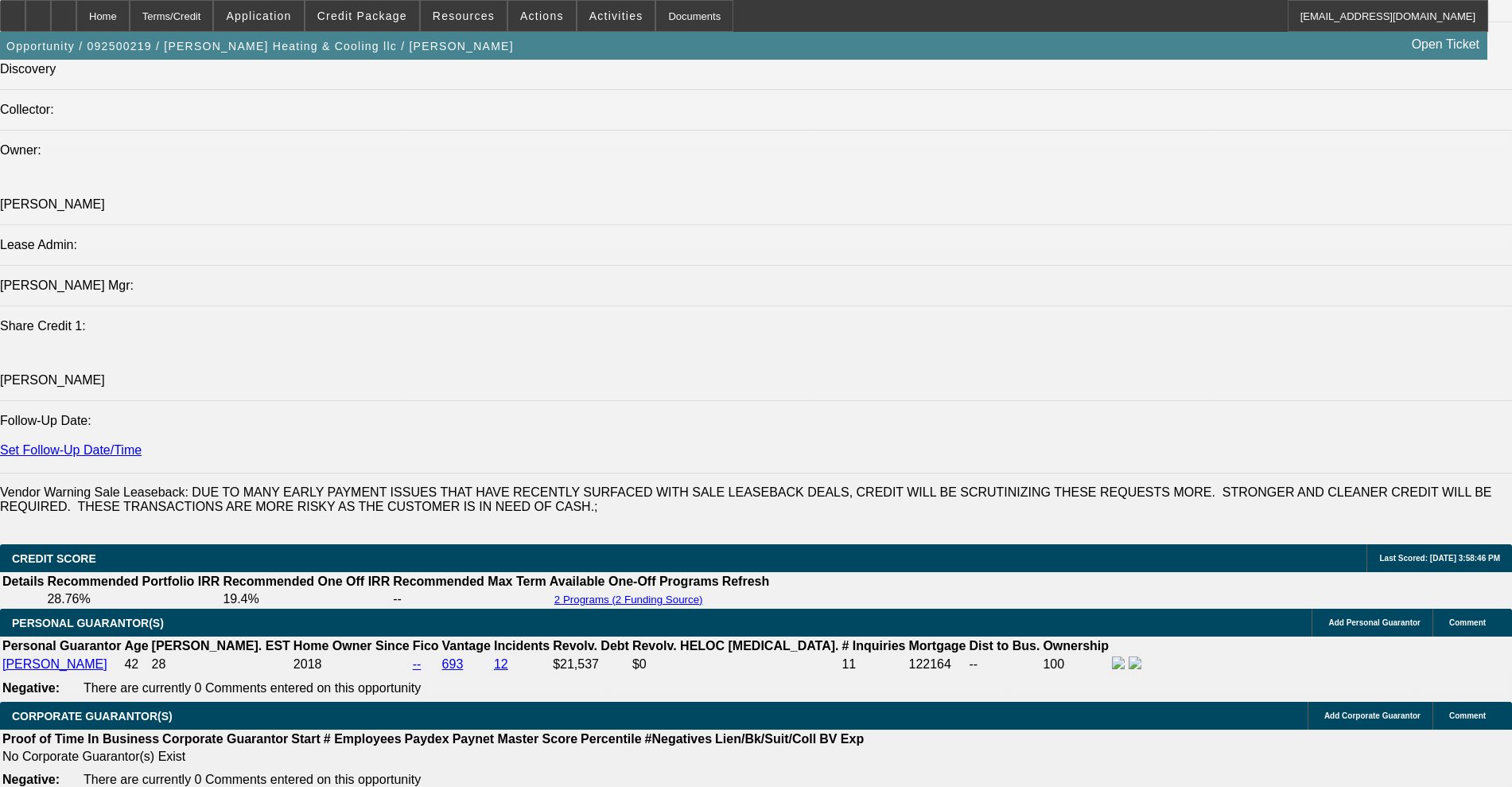
scroll to position [2089, 0]
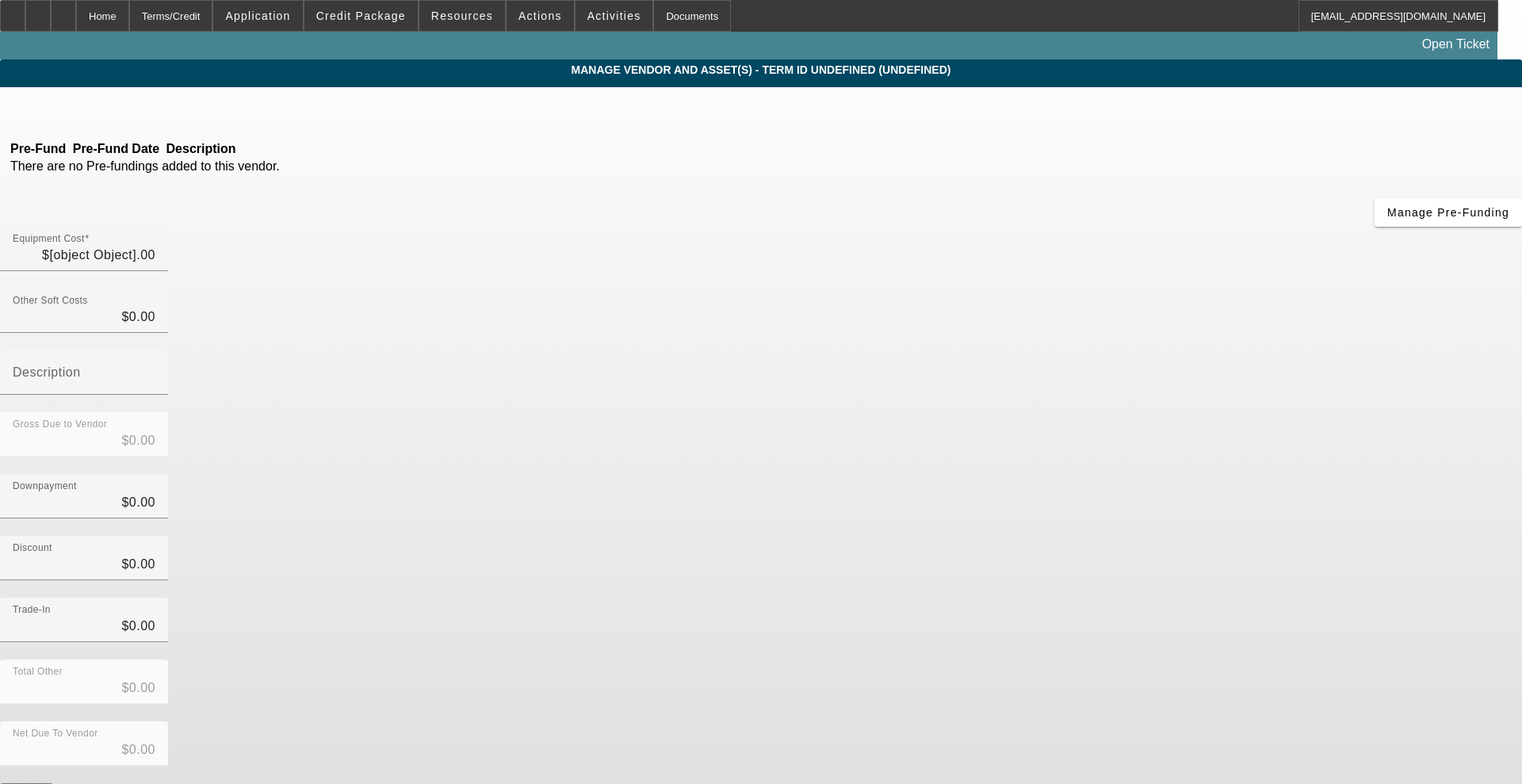
type input "$10,000.00"
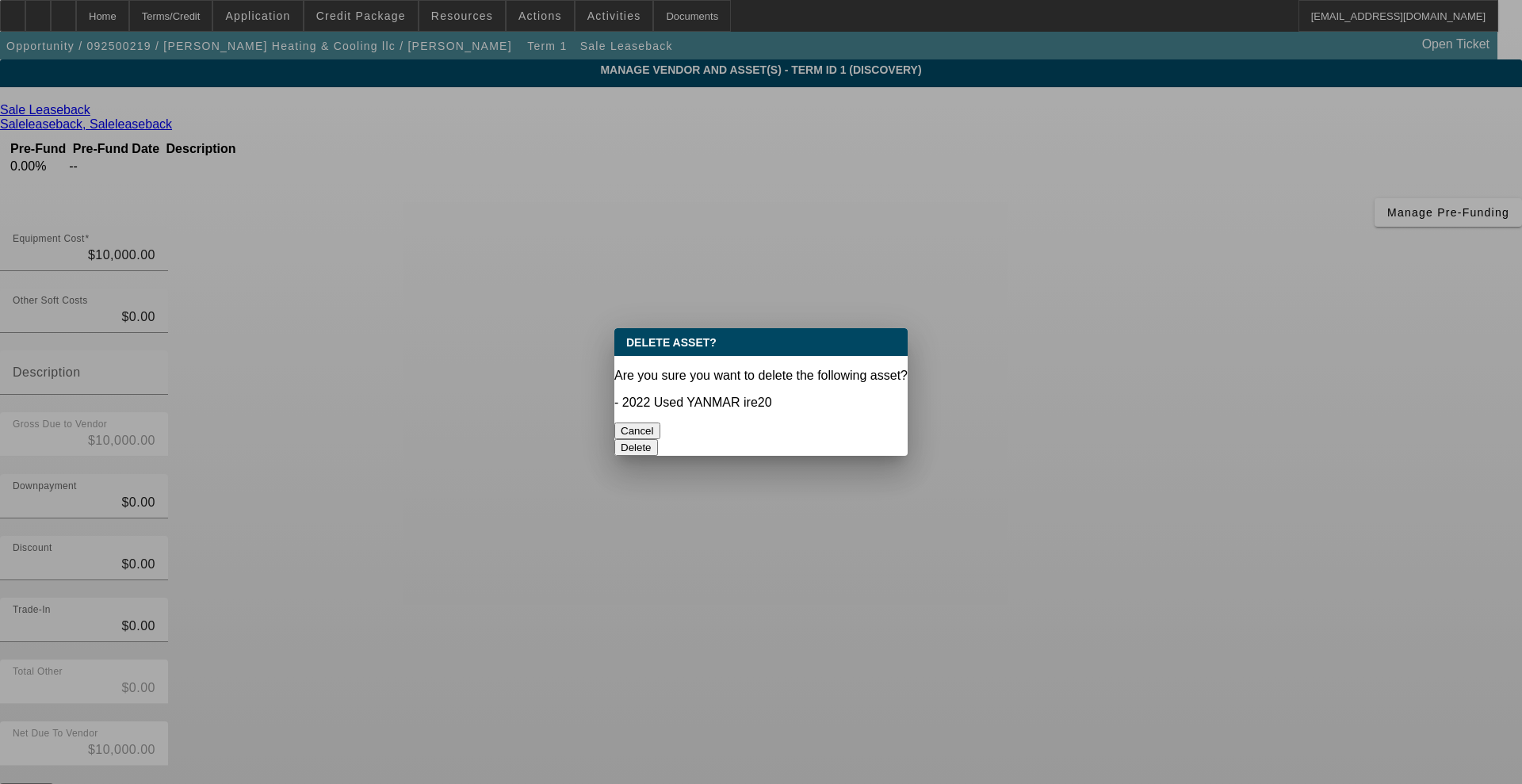
click at [660, 428] on button "Cancel" at bounding box center [637, 430] width 46 height 17
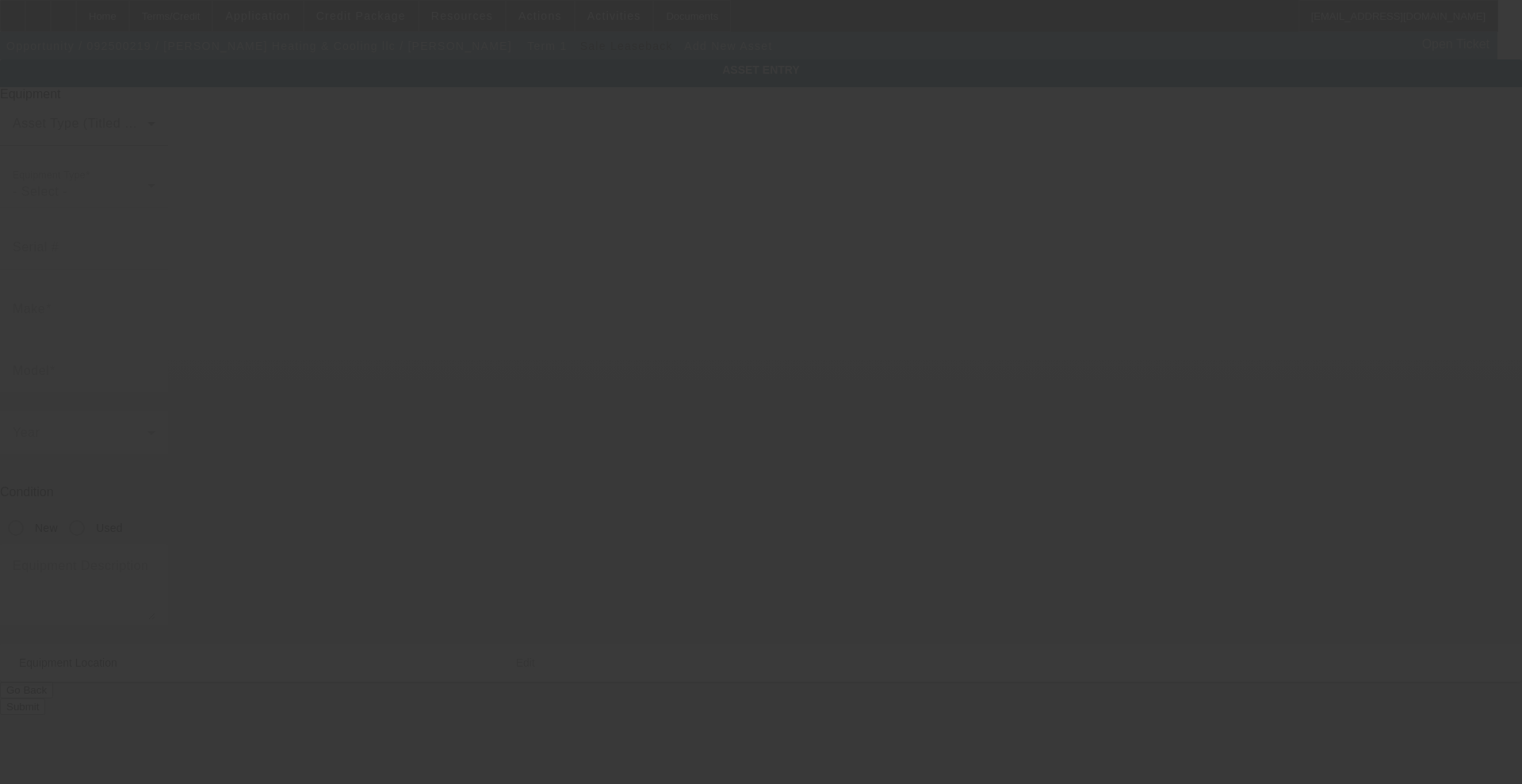
type input "[STREET_ADDRESS]"
type input "Glenwood"
type input "46133"
type input "Fayette"
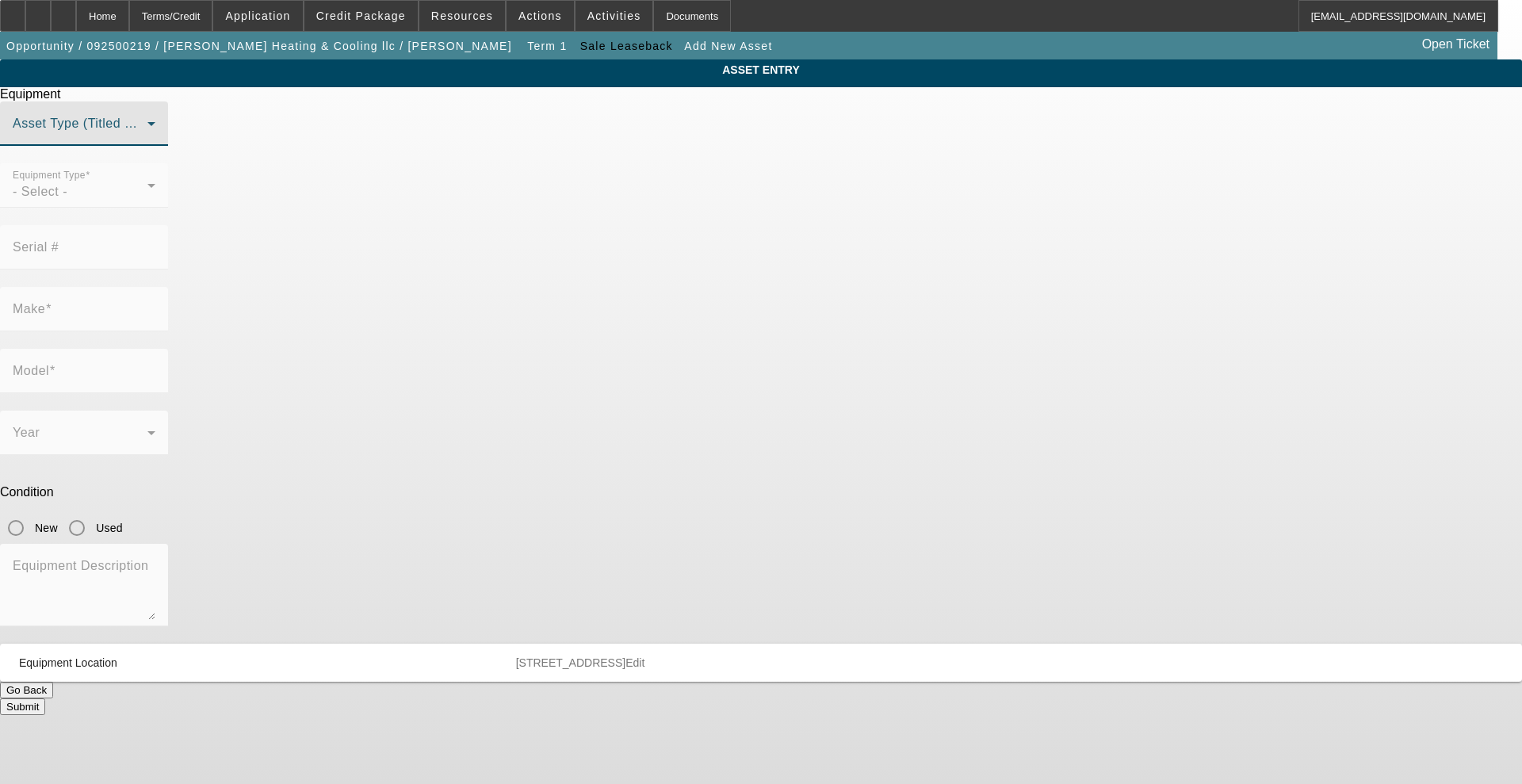
click at [148, 140] on span at bounding box center [80, 130] width 135 height 19
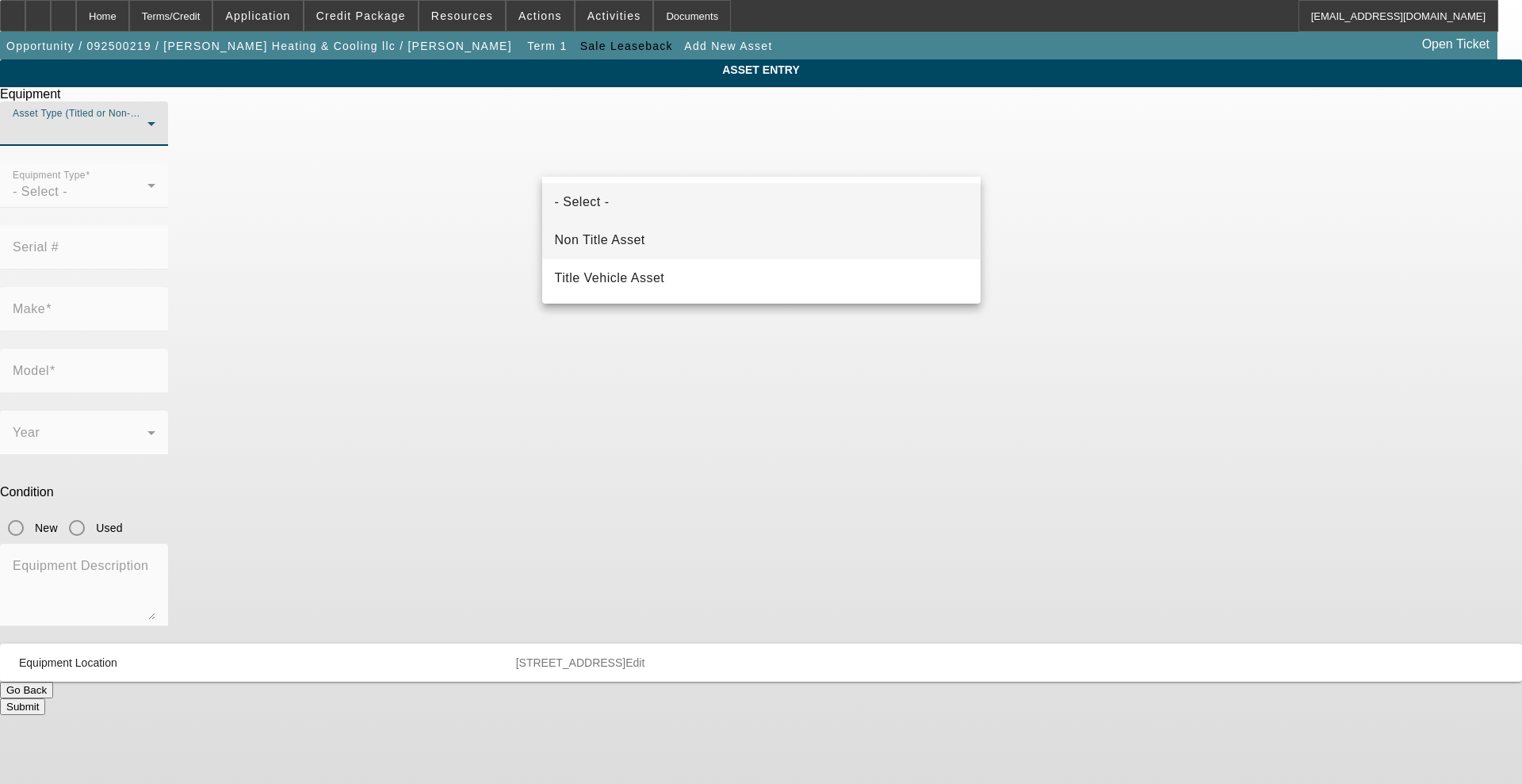
click at [660, 237] on mat-option "Non Title Asset" at bounding box center [761, 240] width 438 height 38
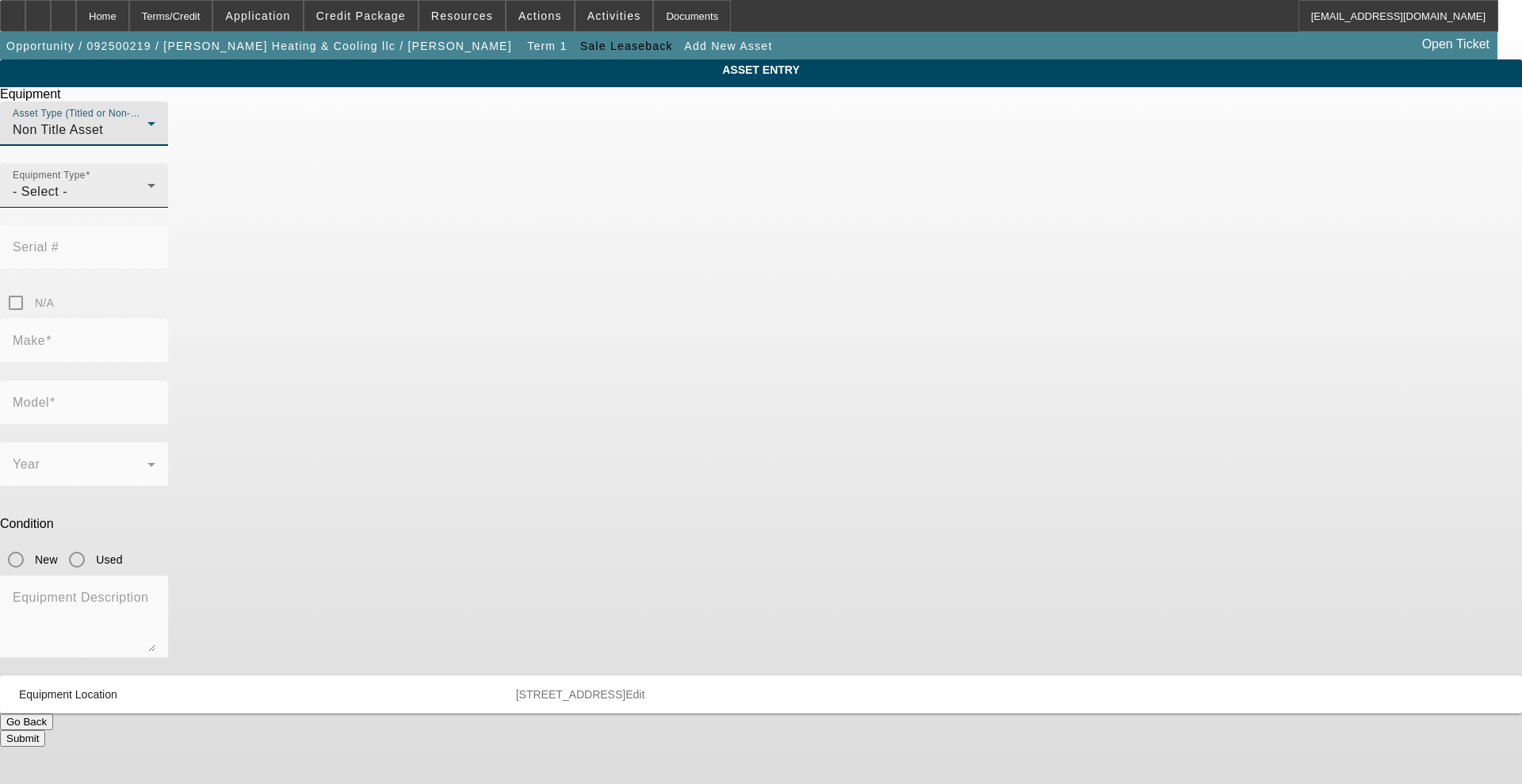
click at [148, 201] on div "- Select -" at bounding box center [80, 192] width 135 height 19
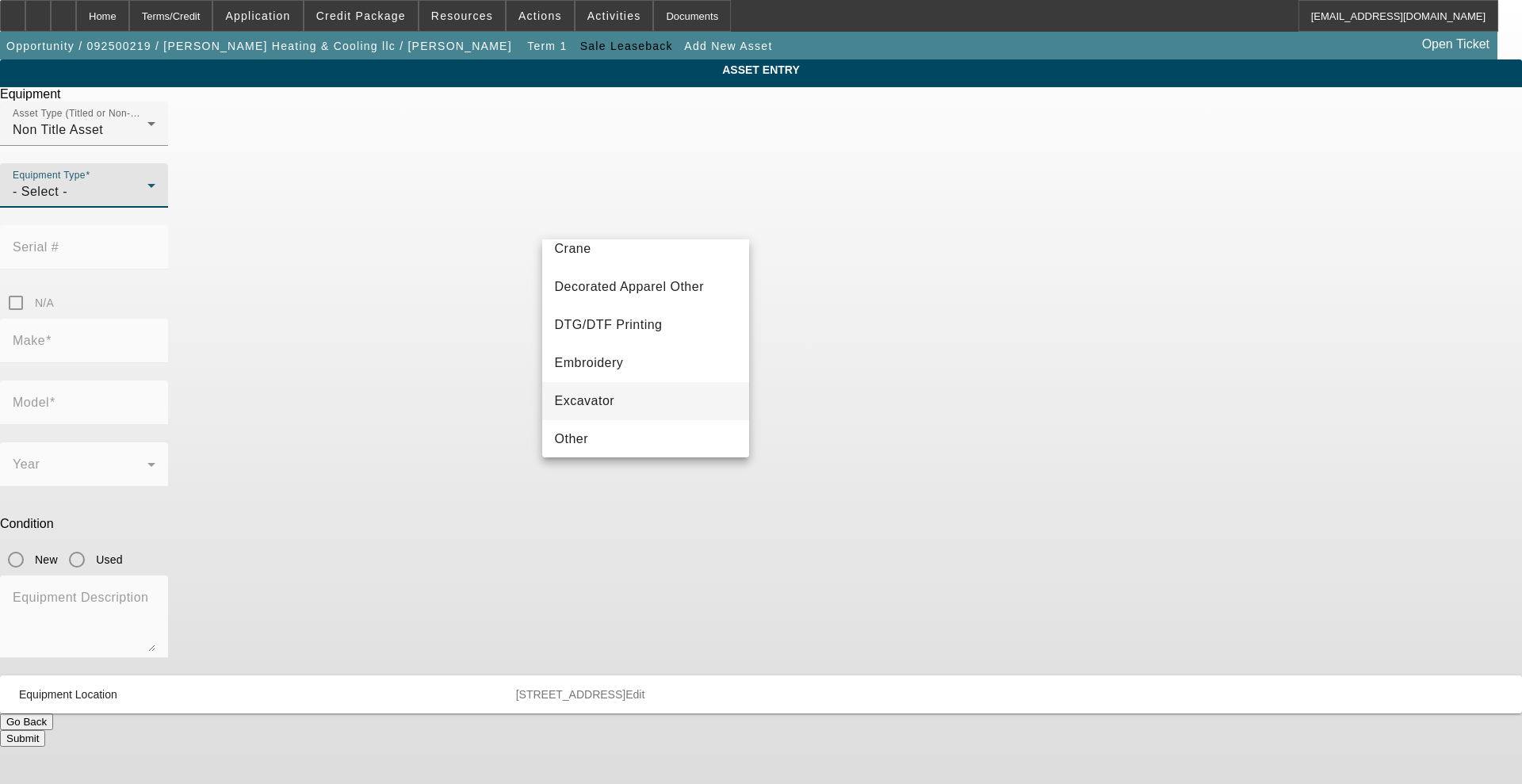
scroll to position [198, 0]
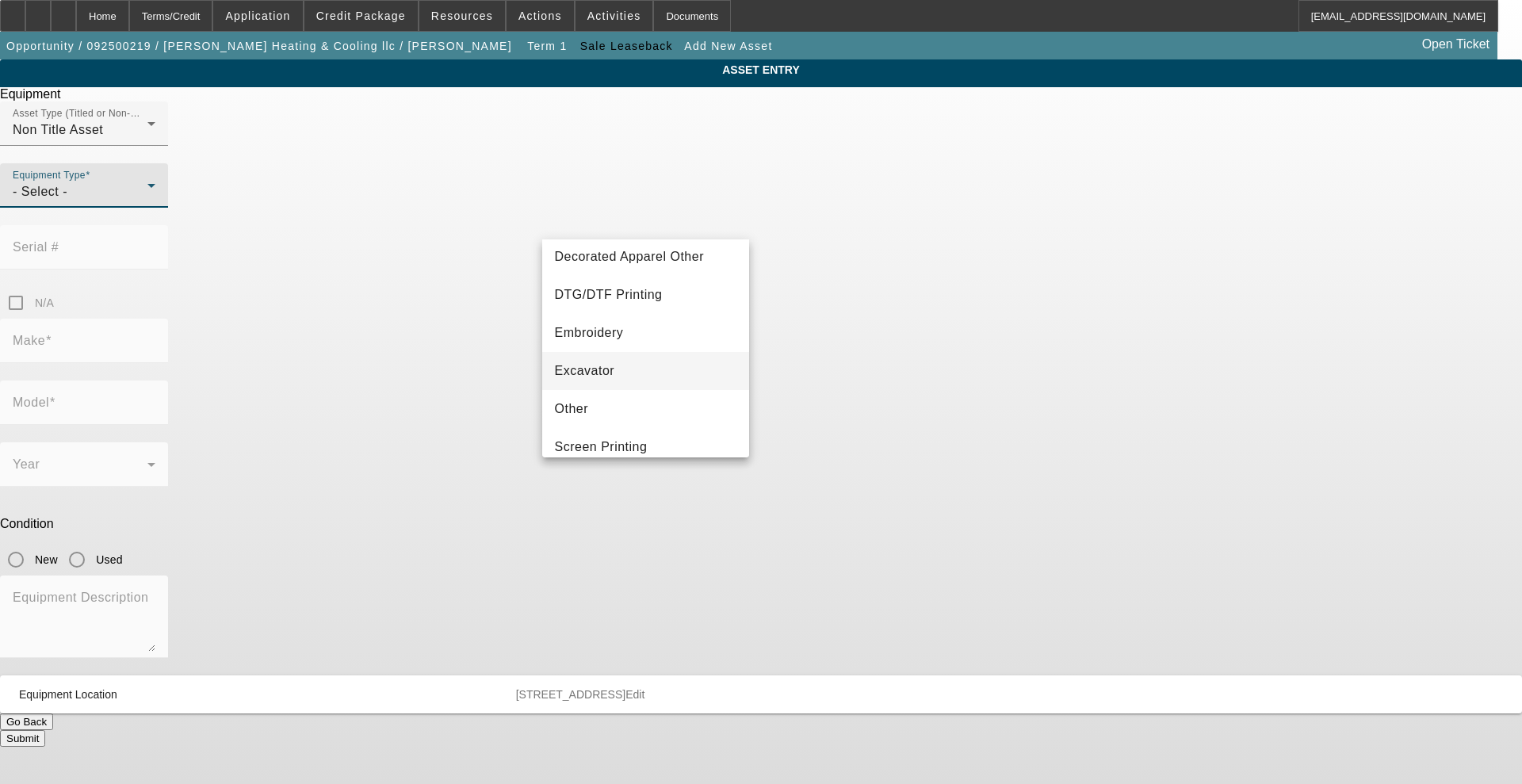
click at [645, 367] on mat-option "Excavator" at bounding box center [645, 371] width 208 height 38
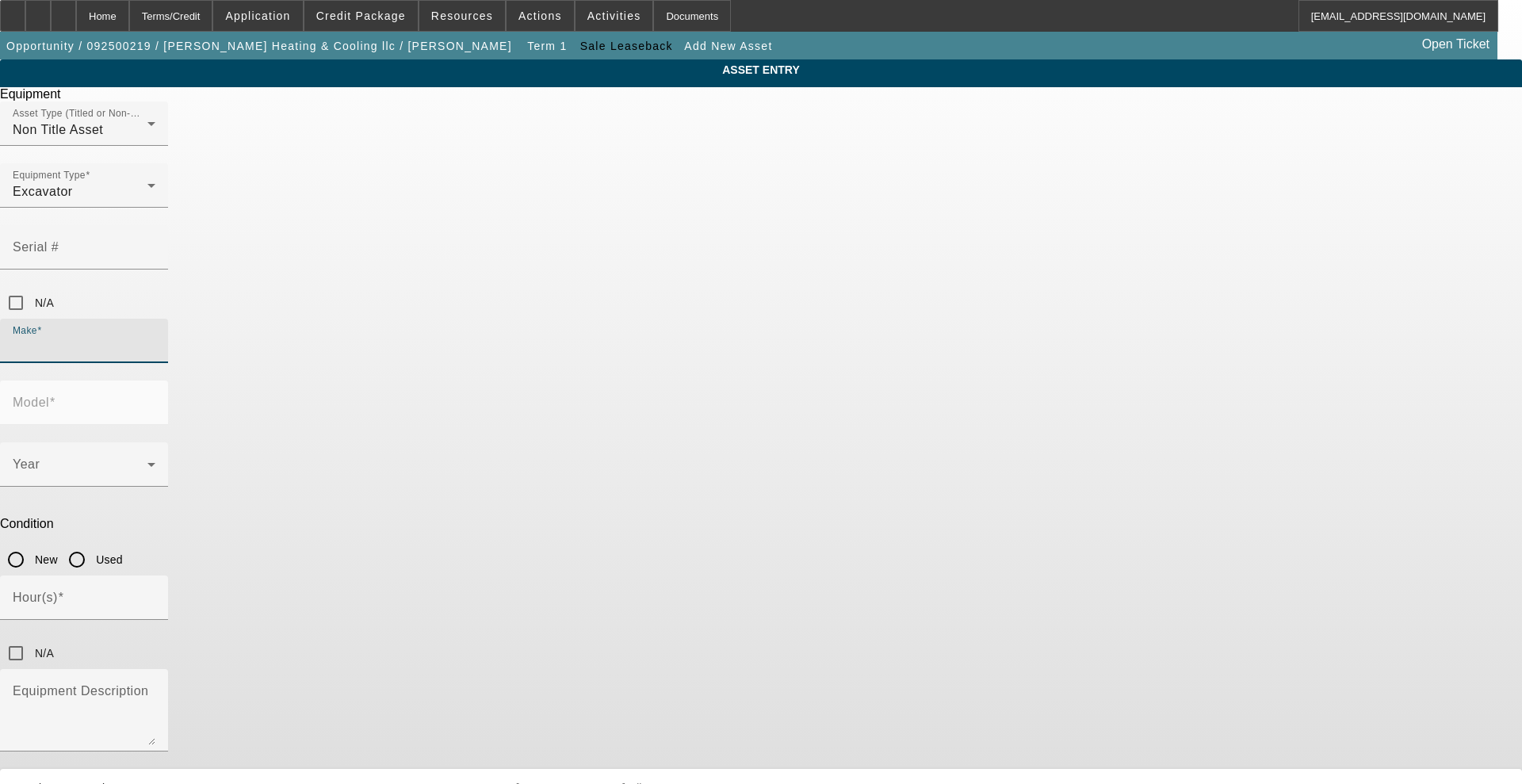
click at [155, 337] on input "Make" at bounding box center [84, 347] width 143 height 19
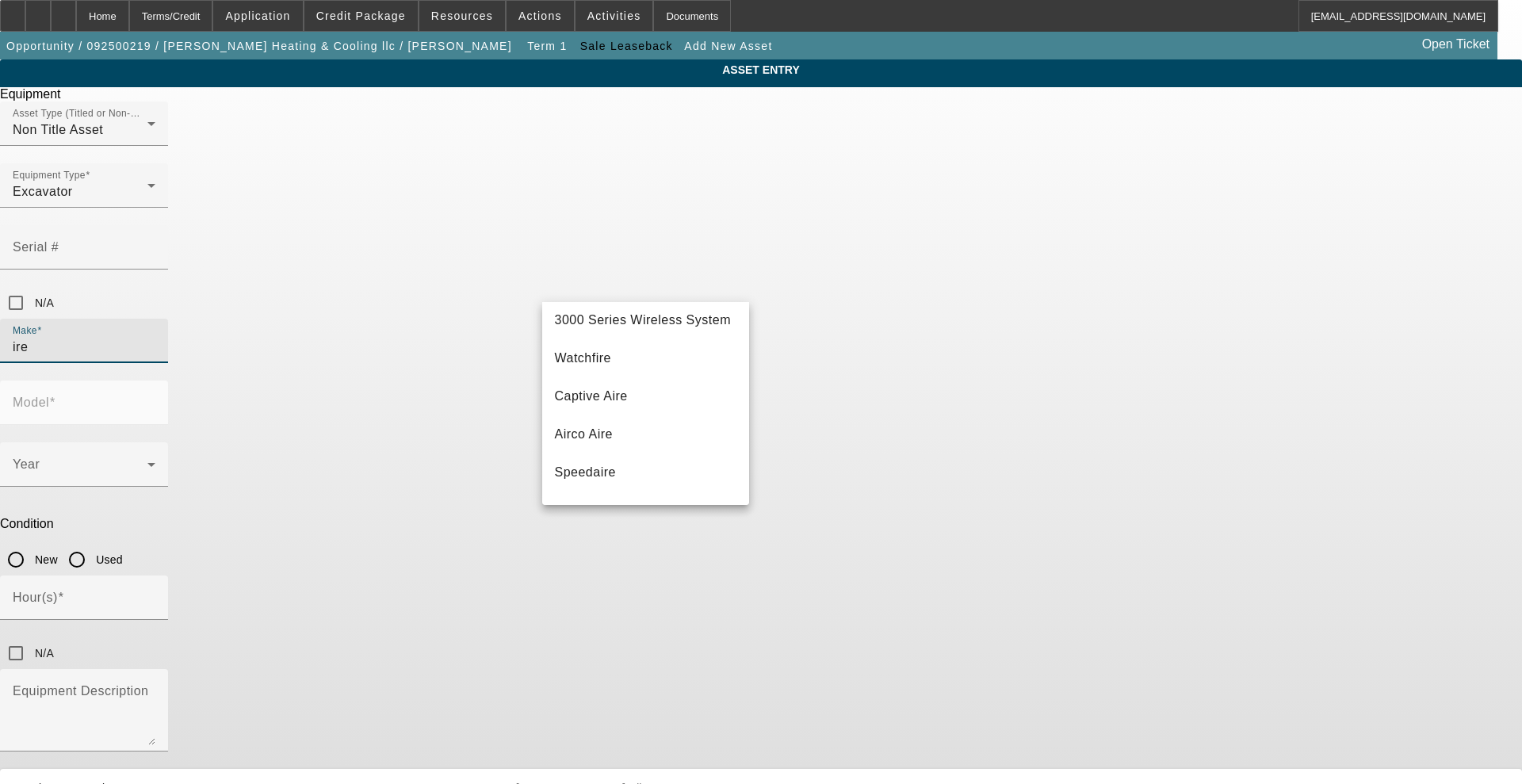
scroll to position [495, 0]
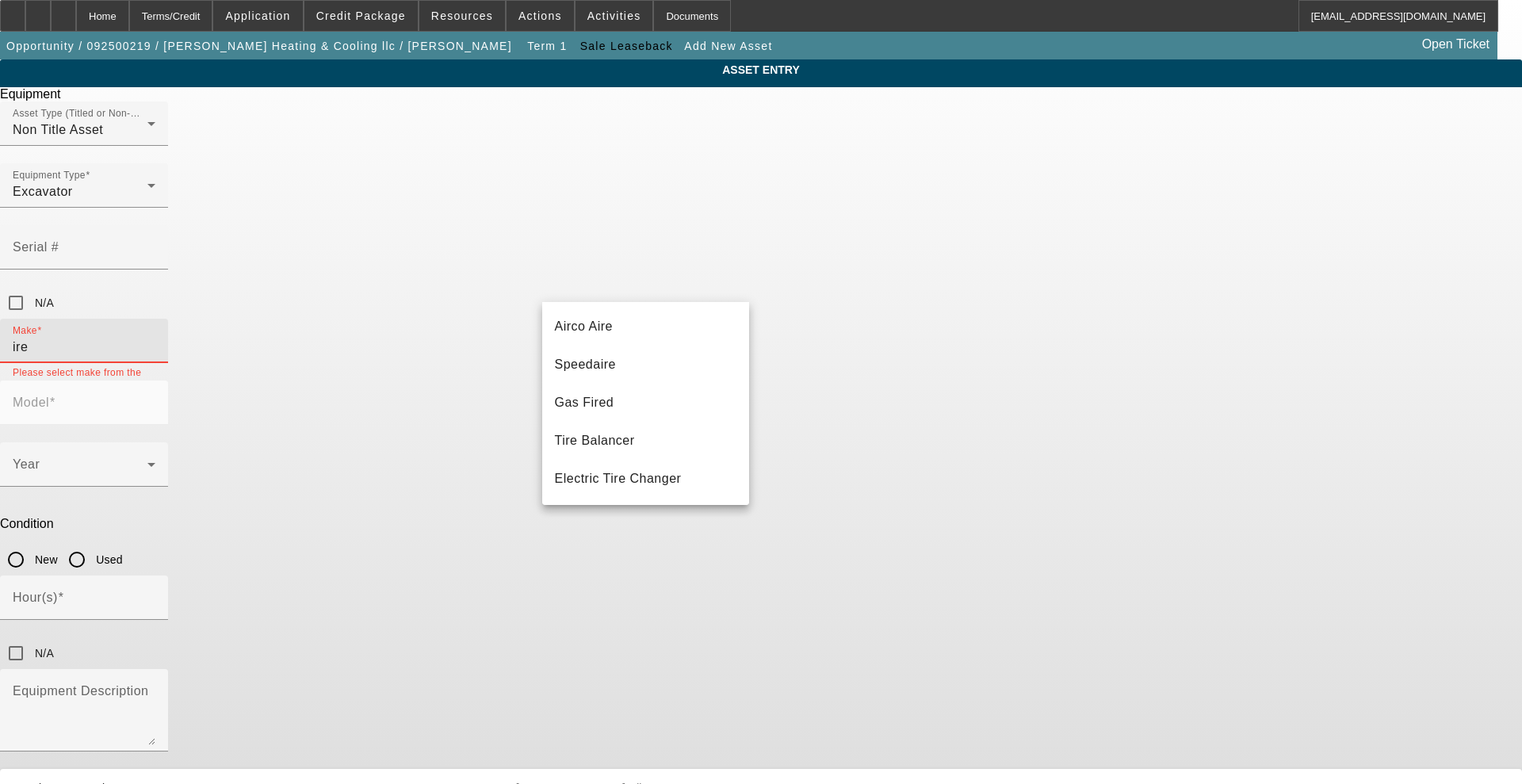
drag, startPoint x: 607, startPoint y: 285, endPoint x: 416, endPoint y: 287, distance: 191.0
click at [416, 287] on div "ASSET ENTRY Equipment Asset Type (Titled or Non-Titled) Non Title Asset Equipme…" at bounding box center [761, 450] width 1522 height 781
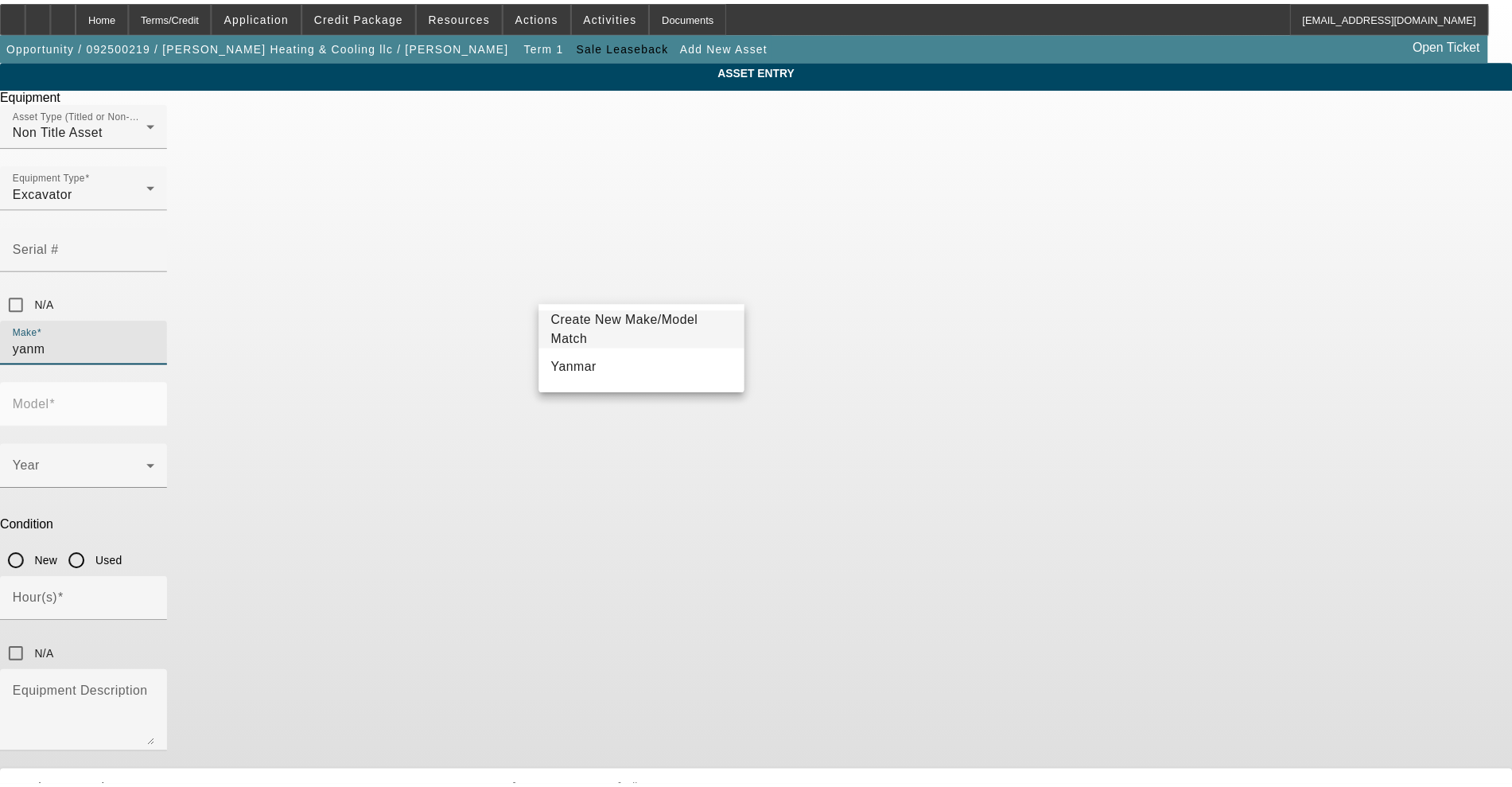
scroll to position [0, 0]
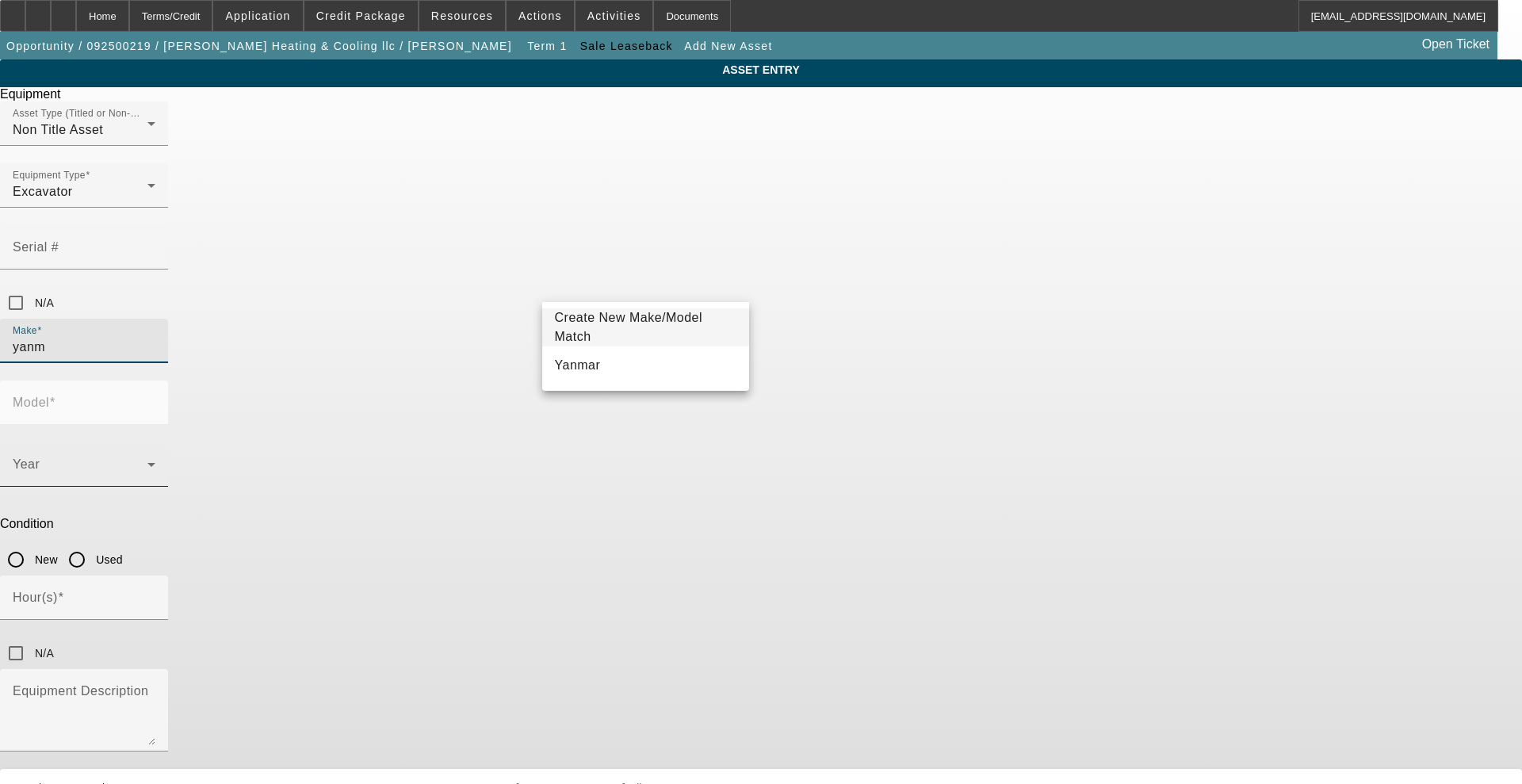
click at [567, 356] on span "Yanmar" at bounding box center [577, 366] width 46 height 19
type input "Yanmar"
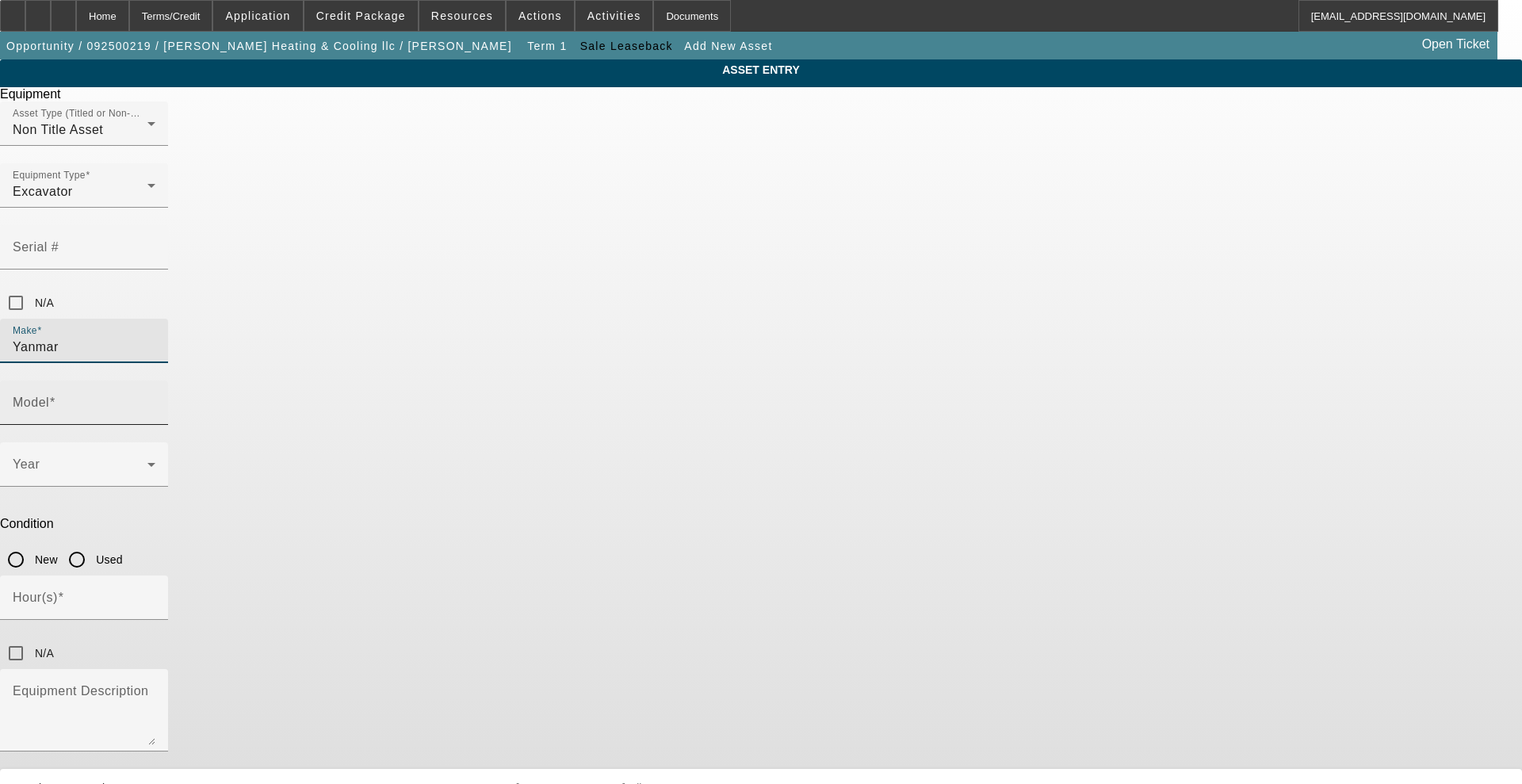
click at [49, 396] on mat-label "Model" at bounding box center [31, 402] width 36 height 14
click at [155, 400] on input "Model" at bounding box center [84, 409] width 143 height 19
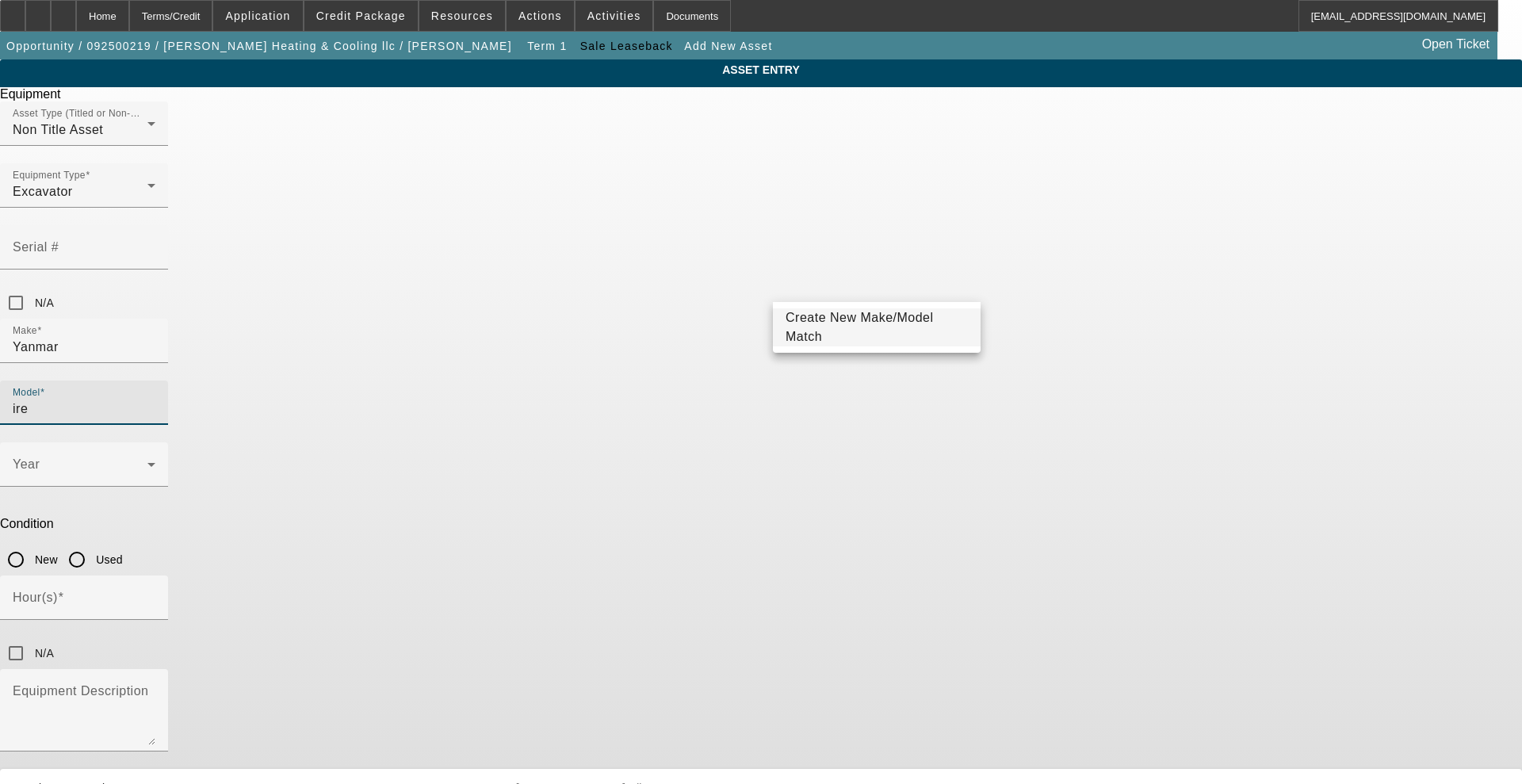
type input "ire"
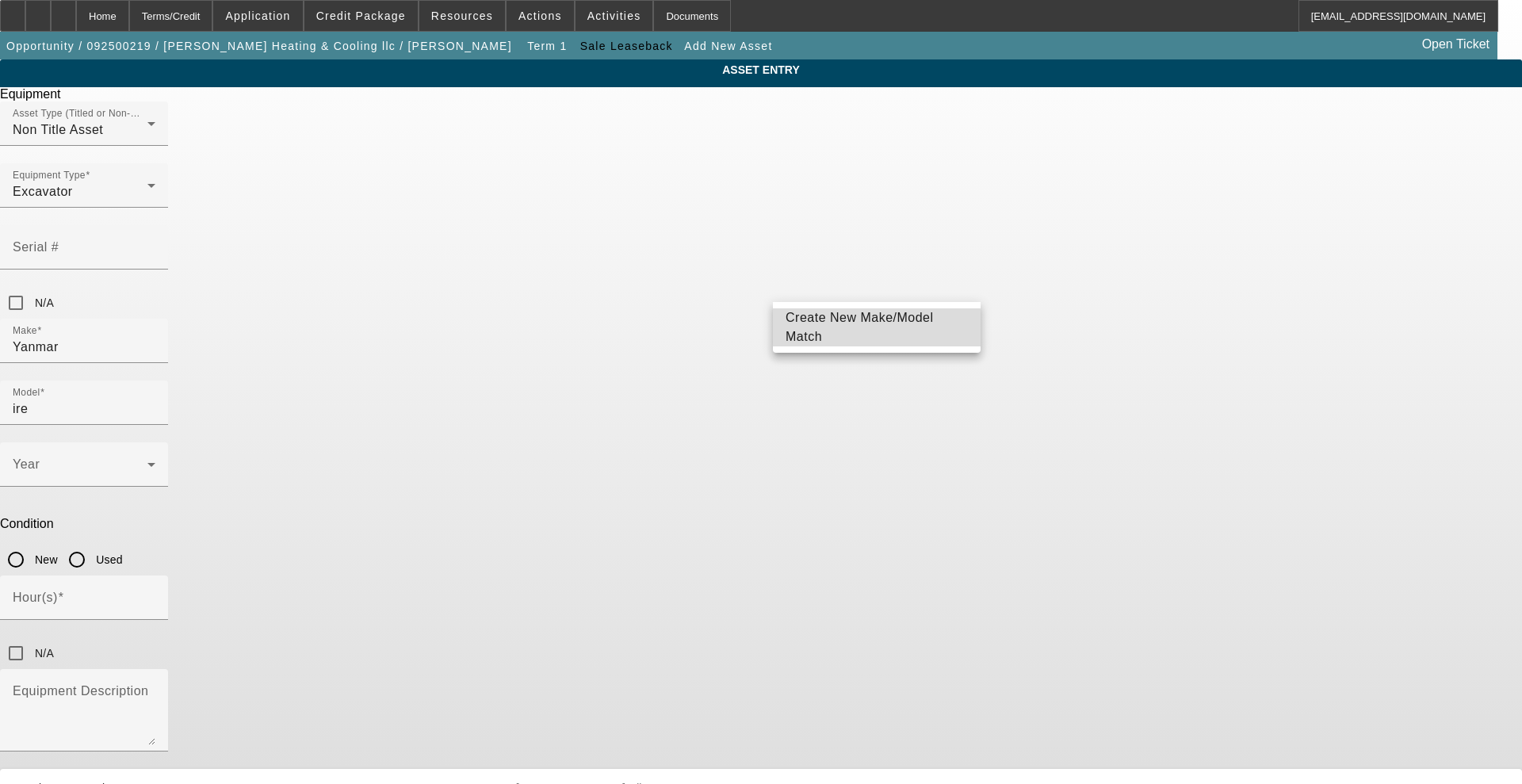
click at [803, 333] on span "Create New Make/Model Match" at bounding box center [860, 327] width 149 height 32
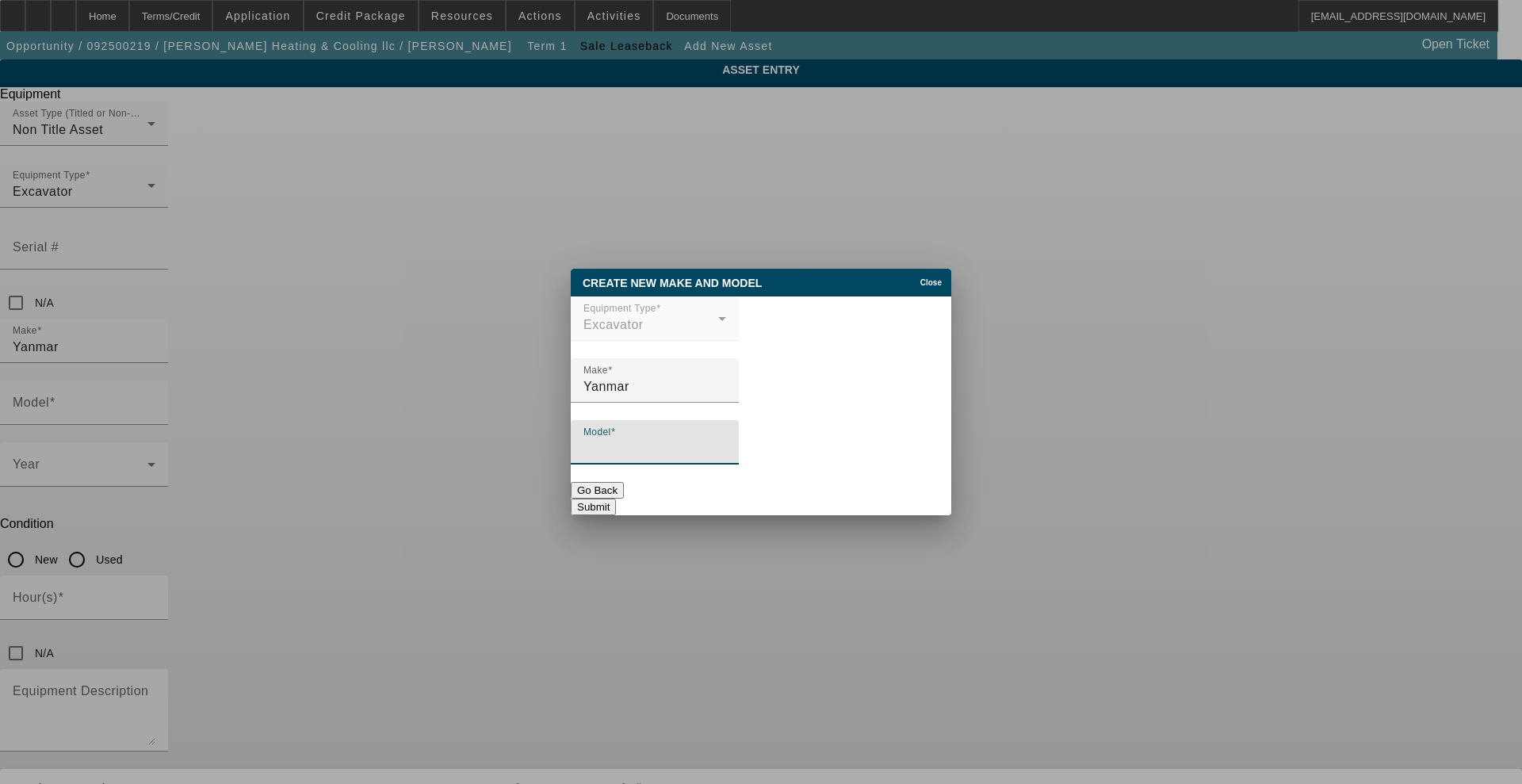
click at [642, 451] on input "Model" at bounding box center [654, 449] width 143 height 19
type input "ire20"
click at [616, 499] on button "Submit" at bounding box center [593, 506] width 45 height 17
type input "ire20"
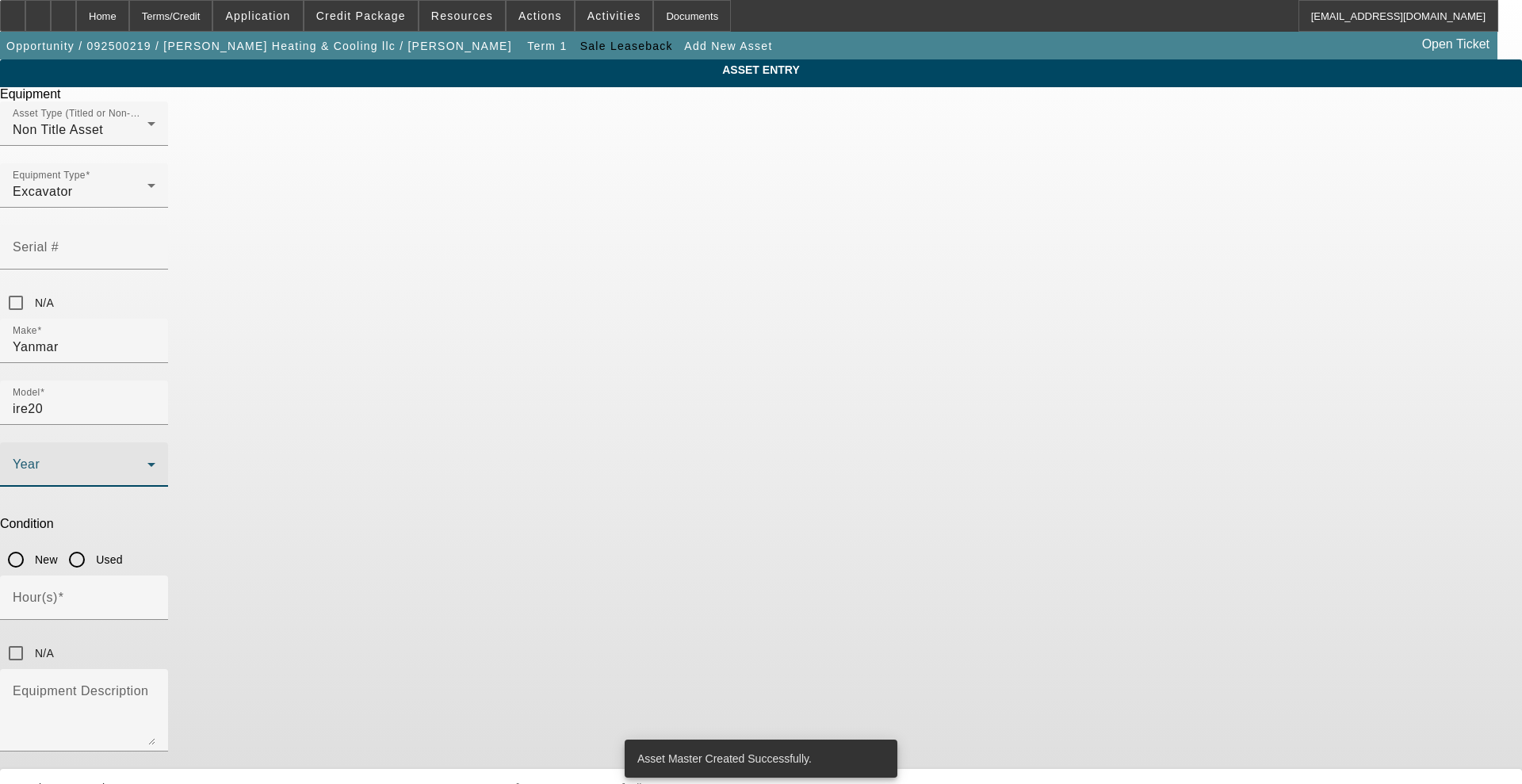
click at [148, 461] on span at bounding box center [80, 471] width 135 height 19
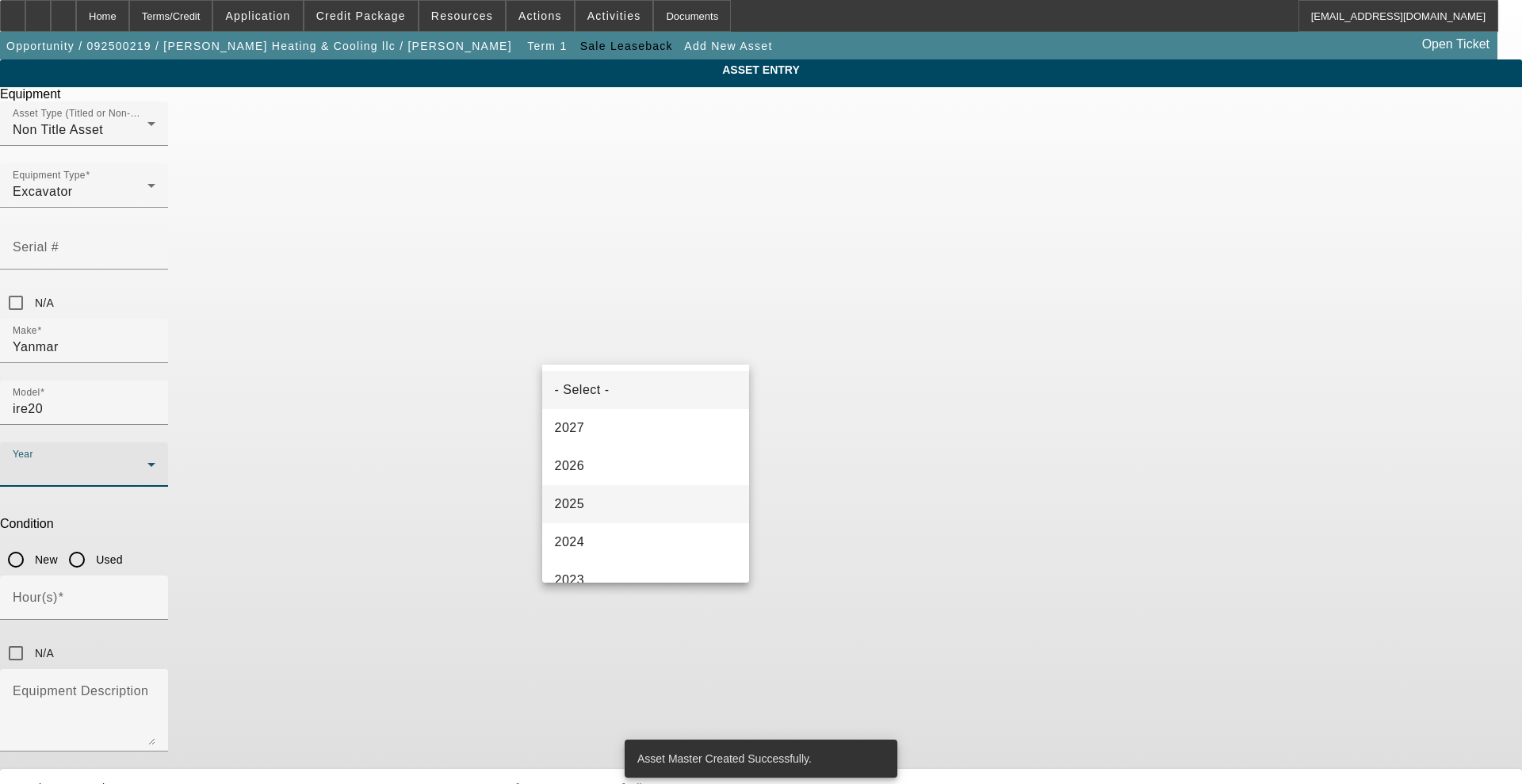
click at [599, 496] on mat-option "2025" at bounding box center [645, 504] width 208 height 38
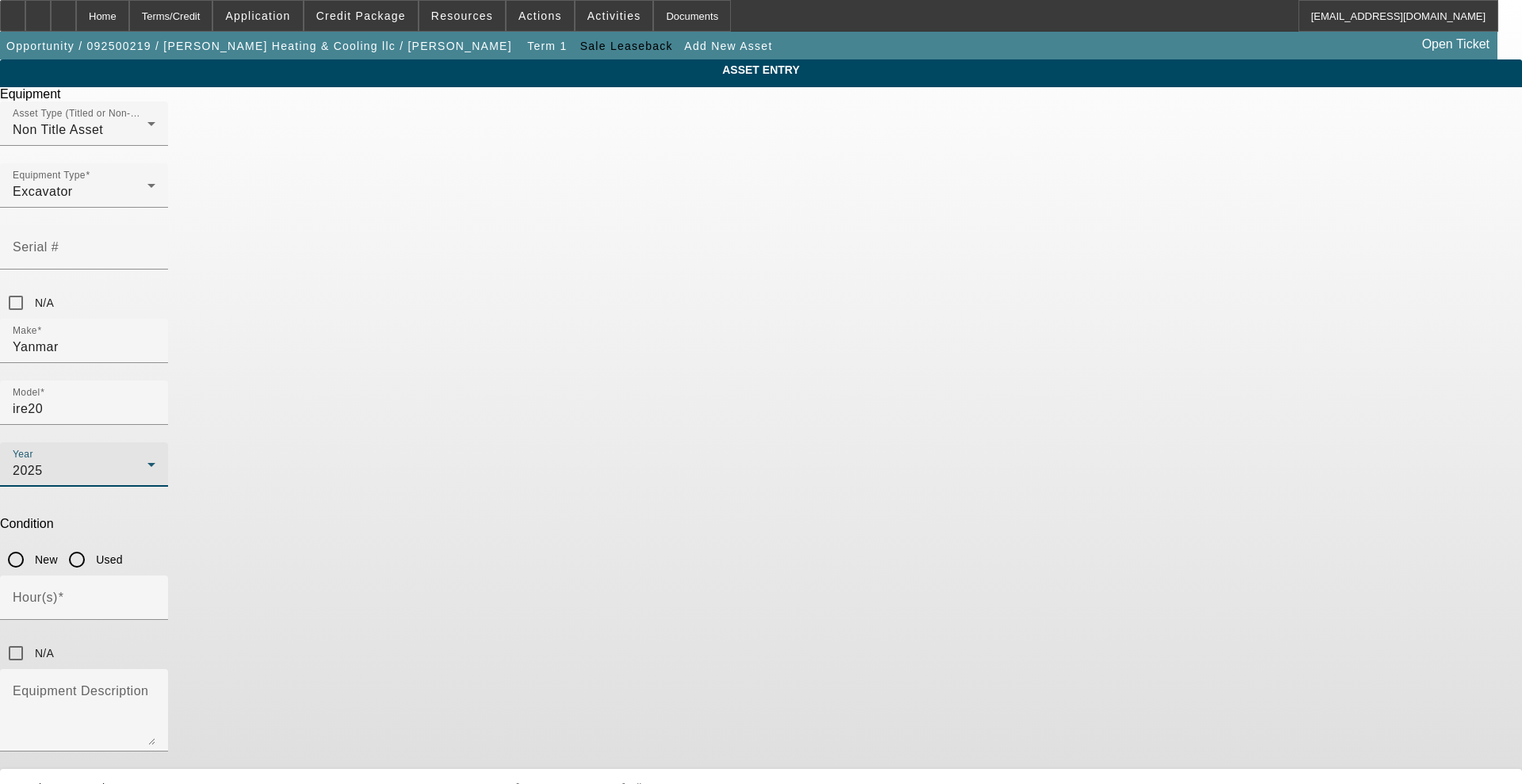
click at [31, 543] on input "New" at bounding box center [15, 559] width 31 height 31
radio input "true"
click at [155, 576] on div "Hour(s)" at bounding box center [84, 597] width 143 height 44
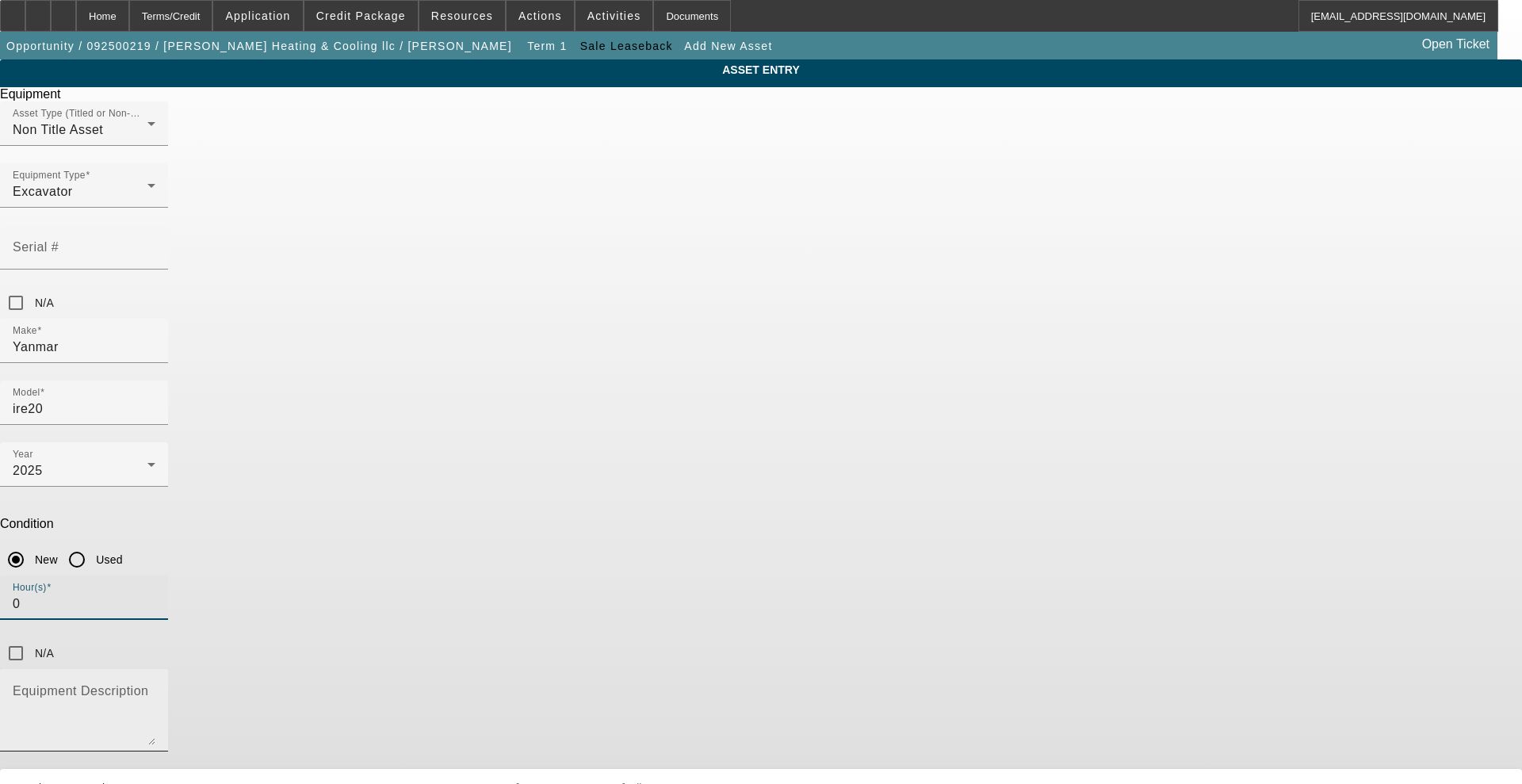
type input "0"
click at [149, 684] on mat-label "Equipment Description" at bounding box center [81, 690] width 136 height 14
click at [155, 688] on textarea "Equipment Description" at bounding box center [84, 716] width 143 height 57
type textarea "Mini Excavator 3556"
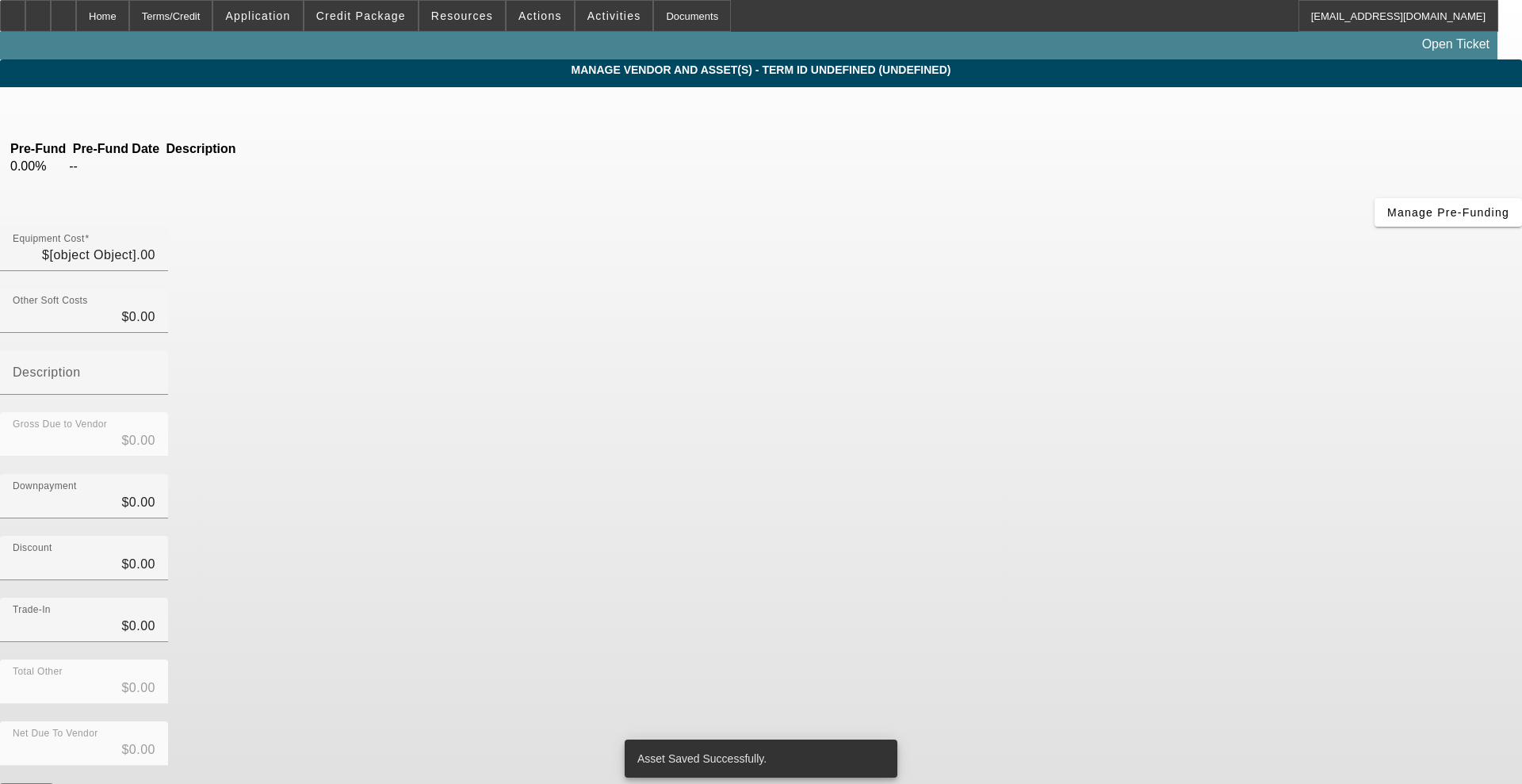
type input "$10,000.00"
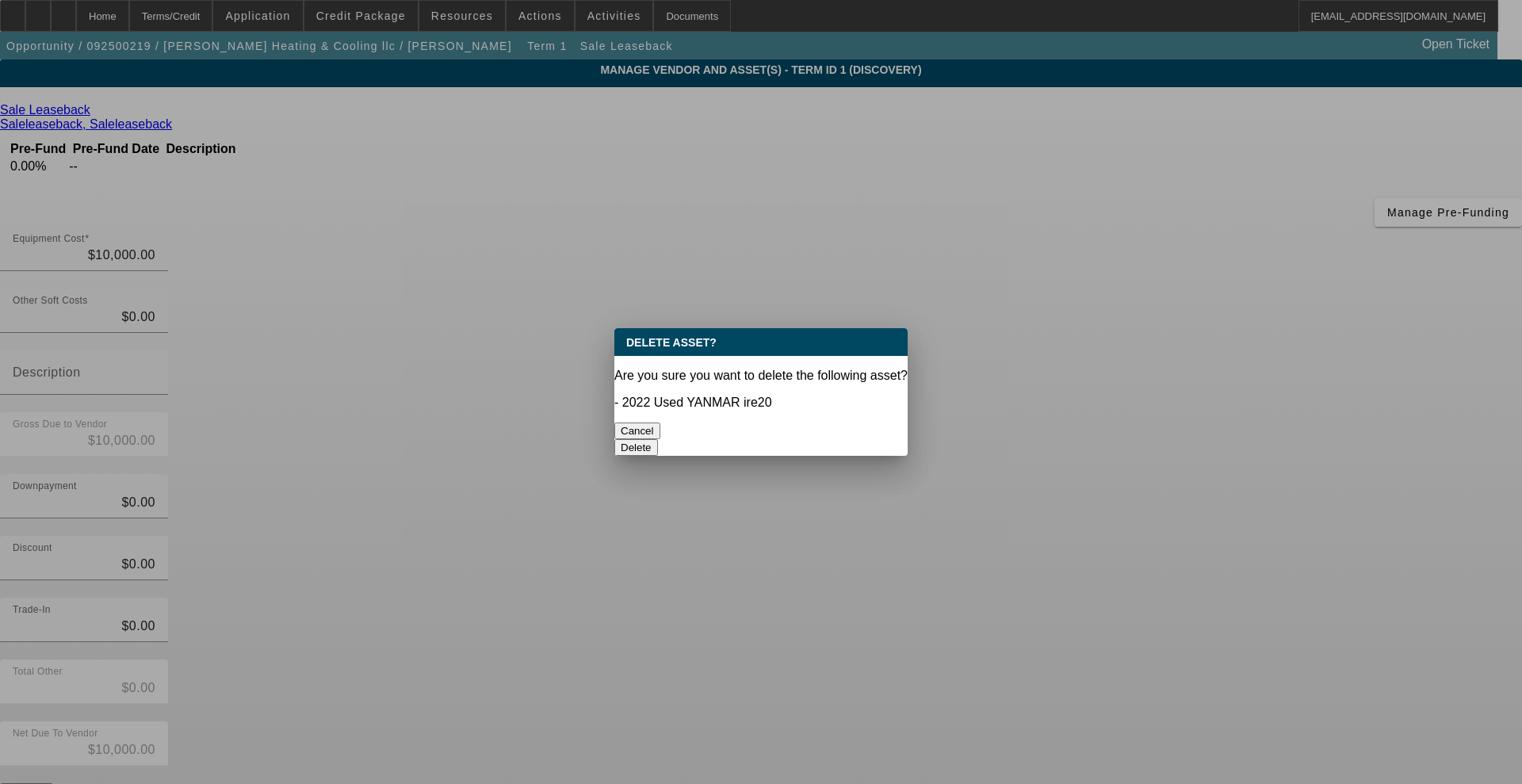
click at [658, 439] on button "Delete" at bounding box center [636, 447] width 44 height 17
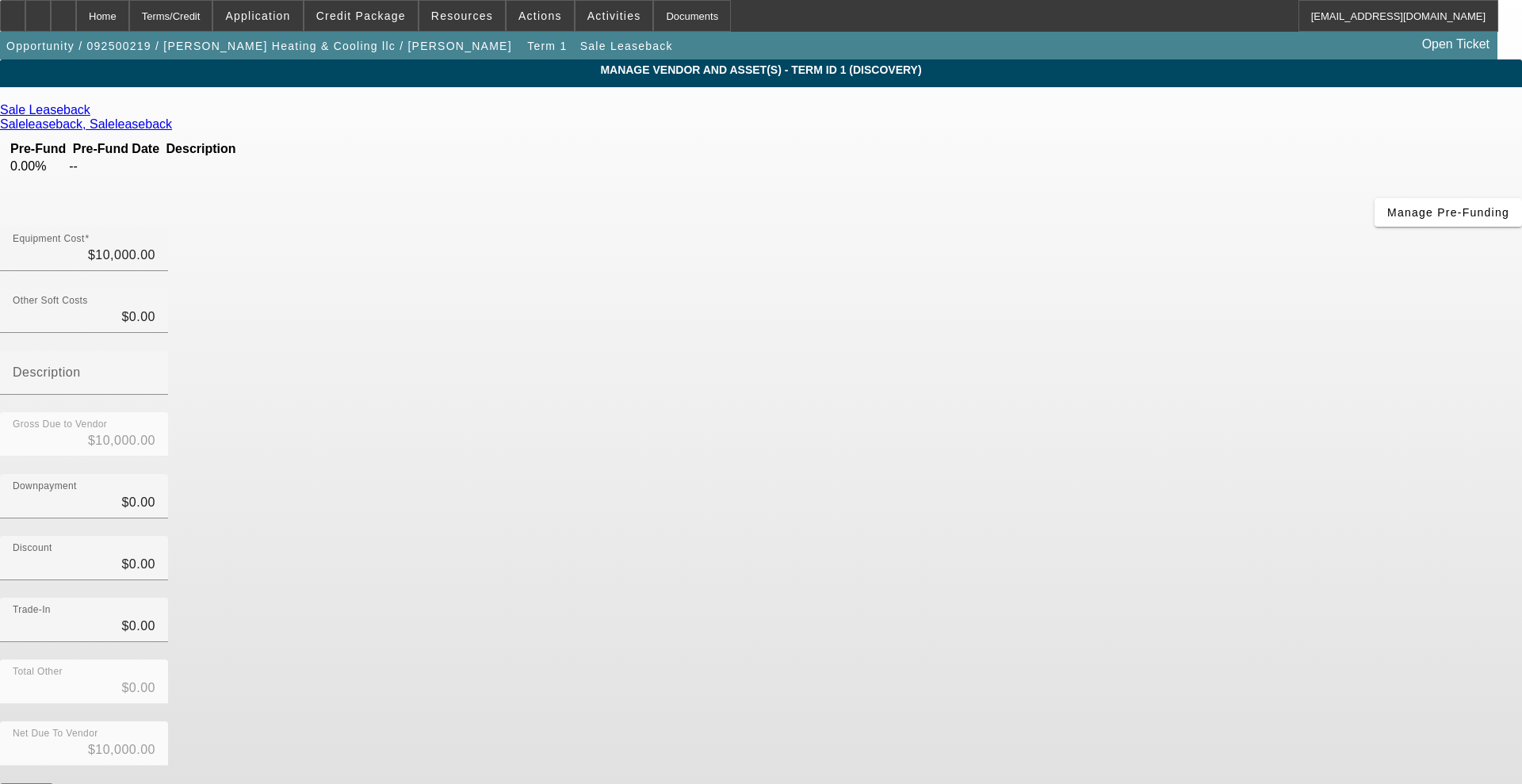
click at [1101, 721] on div "Net Due To Vendor $10,000.00" at bounding box center [761, 752] width 1522 height 62
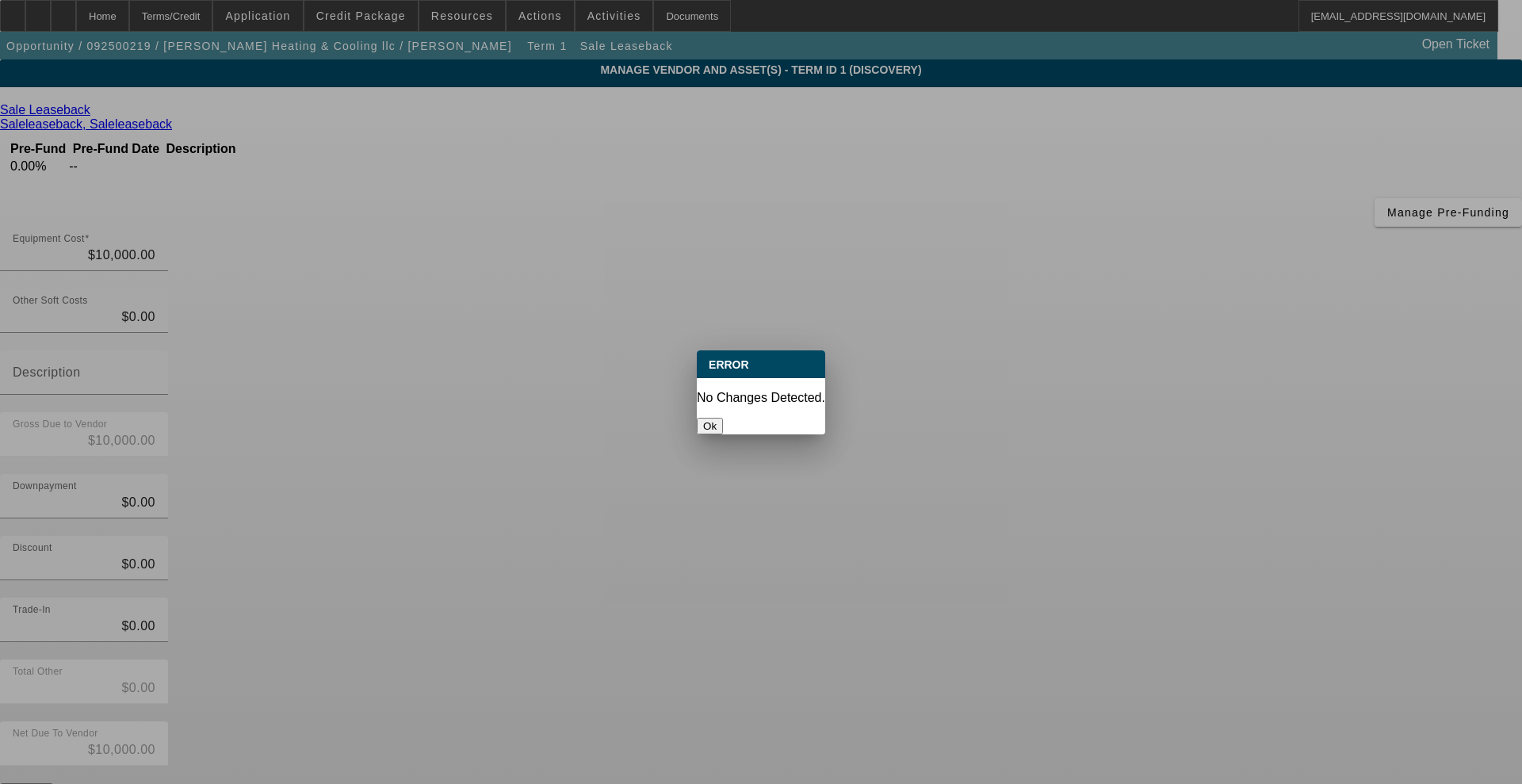
click at [723, 417] on button "Ok" at bounding box center [710, 426] width 26 height 17
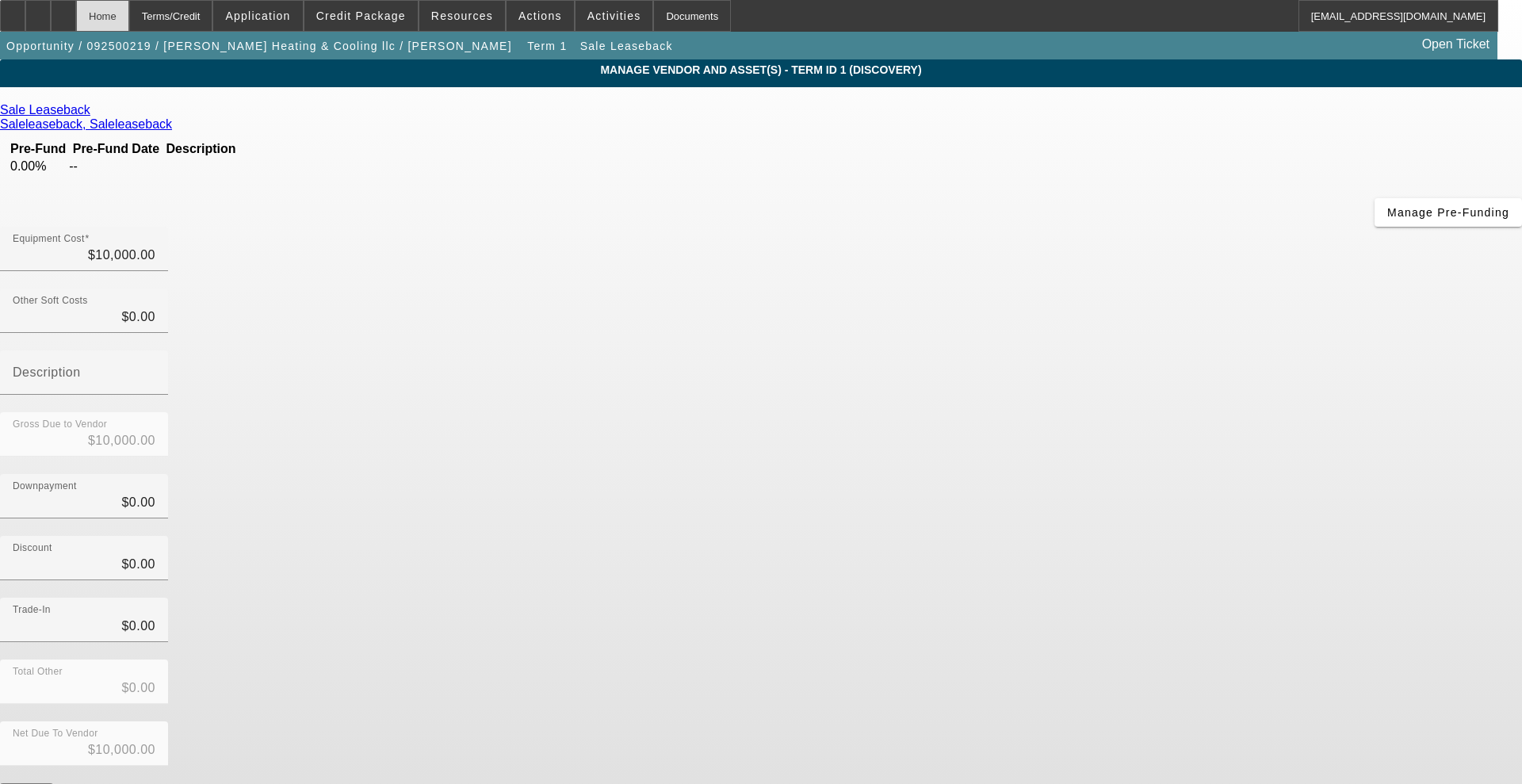
click at [129, 23] on div "Home" at bounding box center [103, 15] width 53 height 31
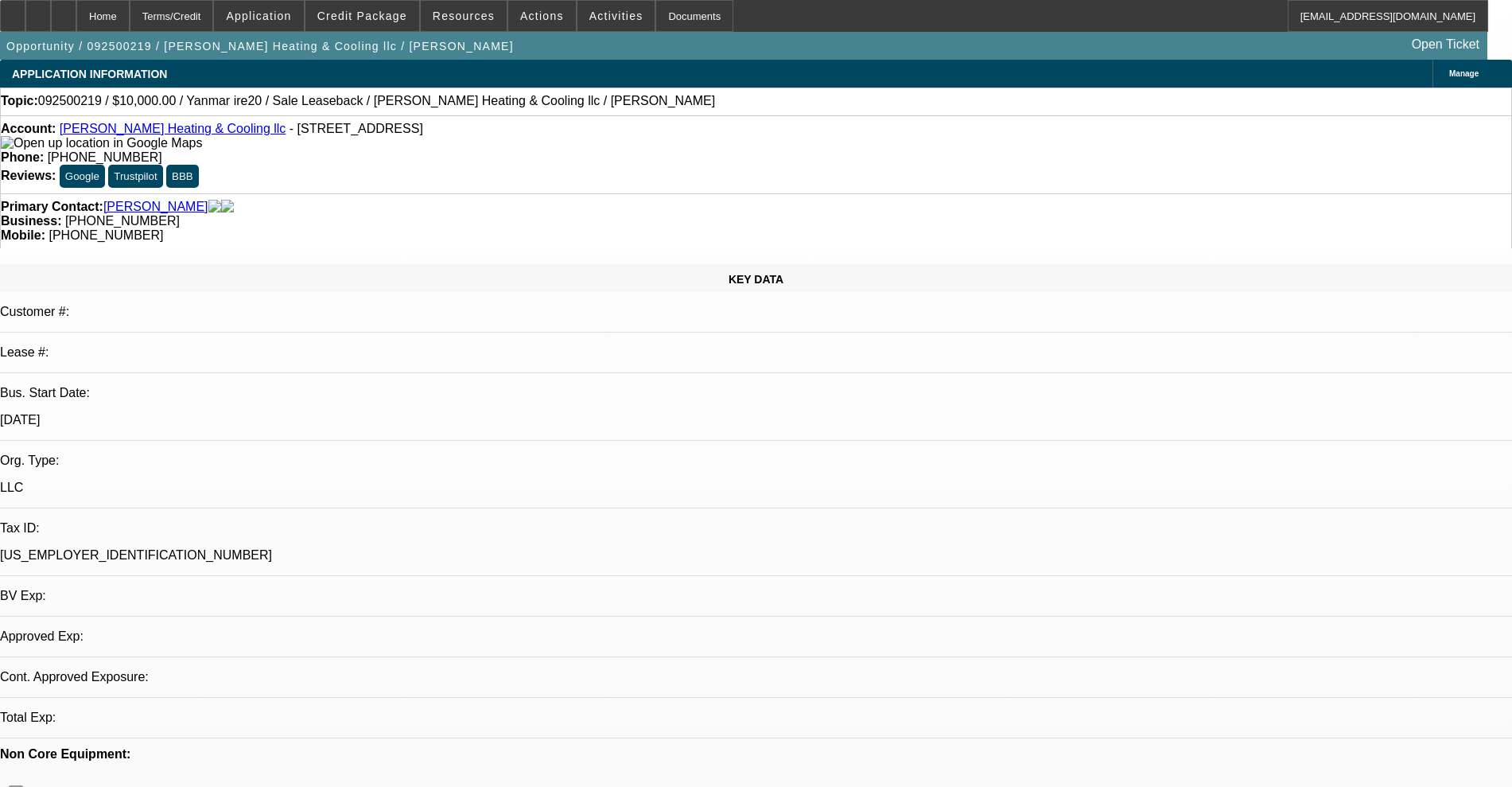
select select "0"
select select "2"
select select "0"
select select "6"
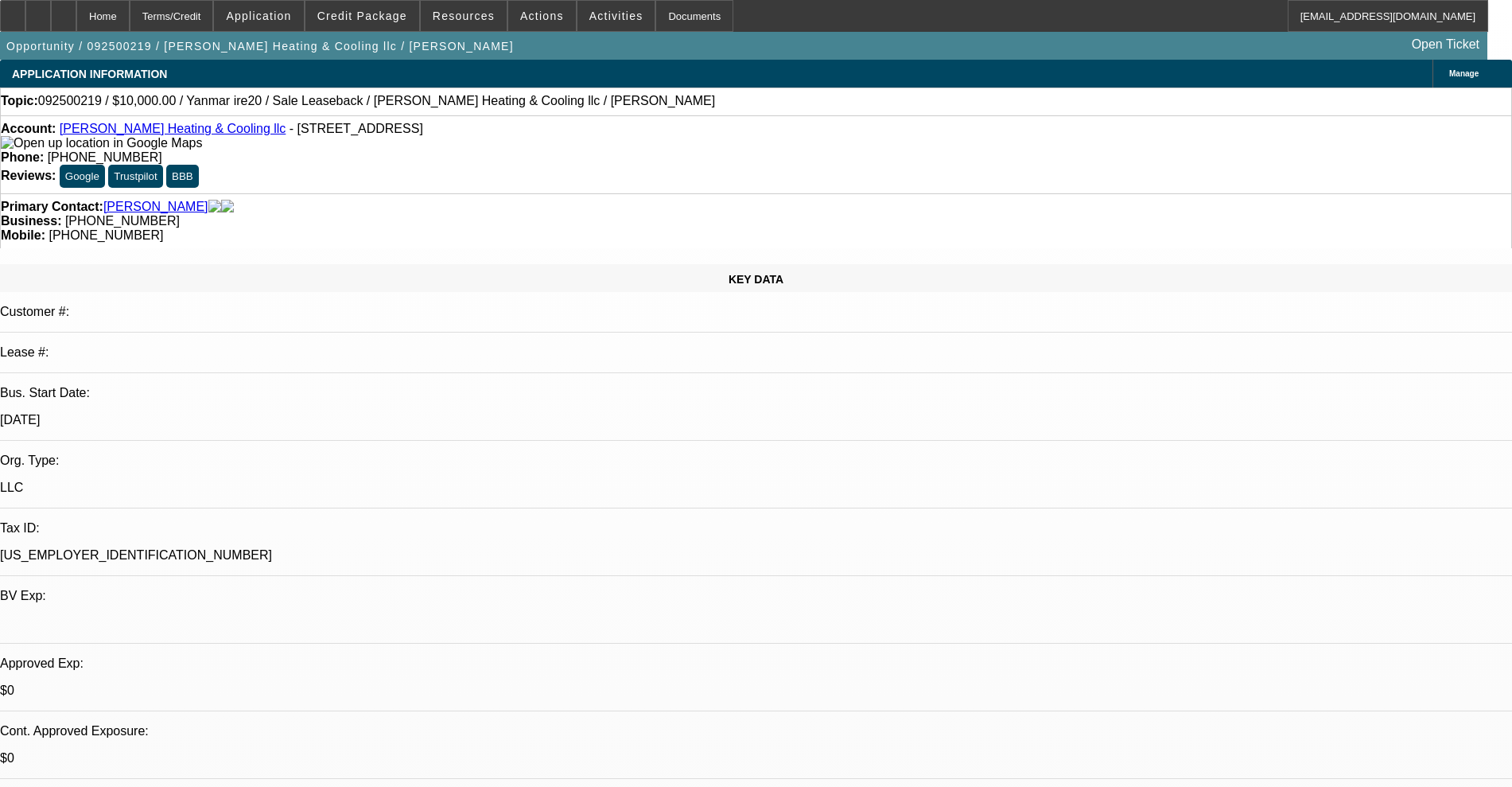
click at [28, 143] on img at bounding box center [101, 143] width 201 height 15
click at [406, 27] on span at bounding box center [362, 15] width 113 height 38
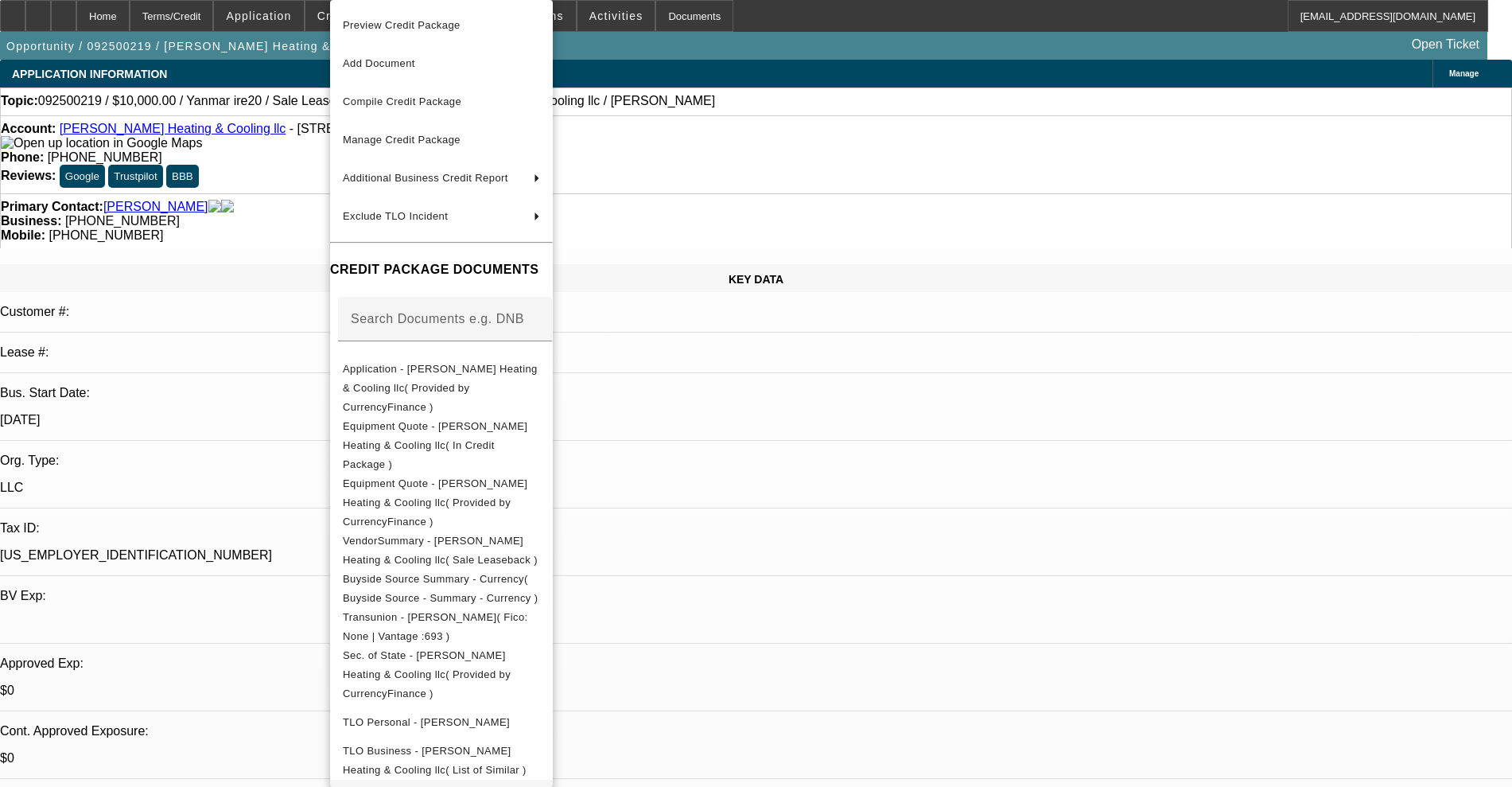
scroll to position [185, 0]
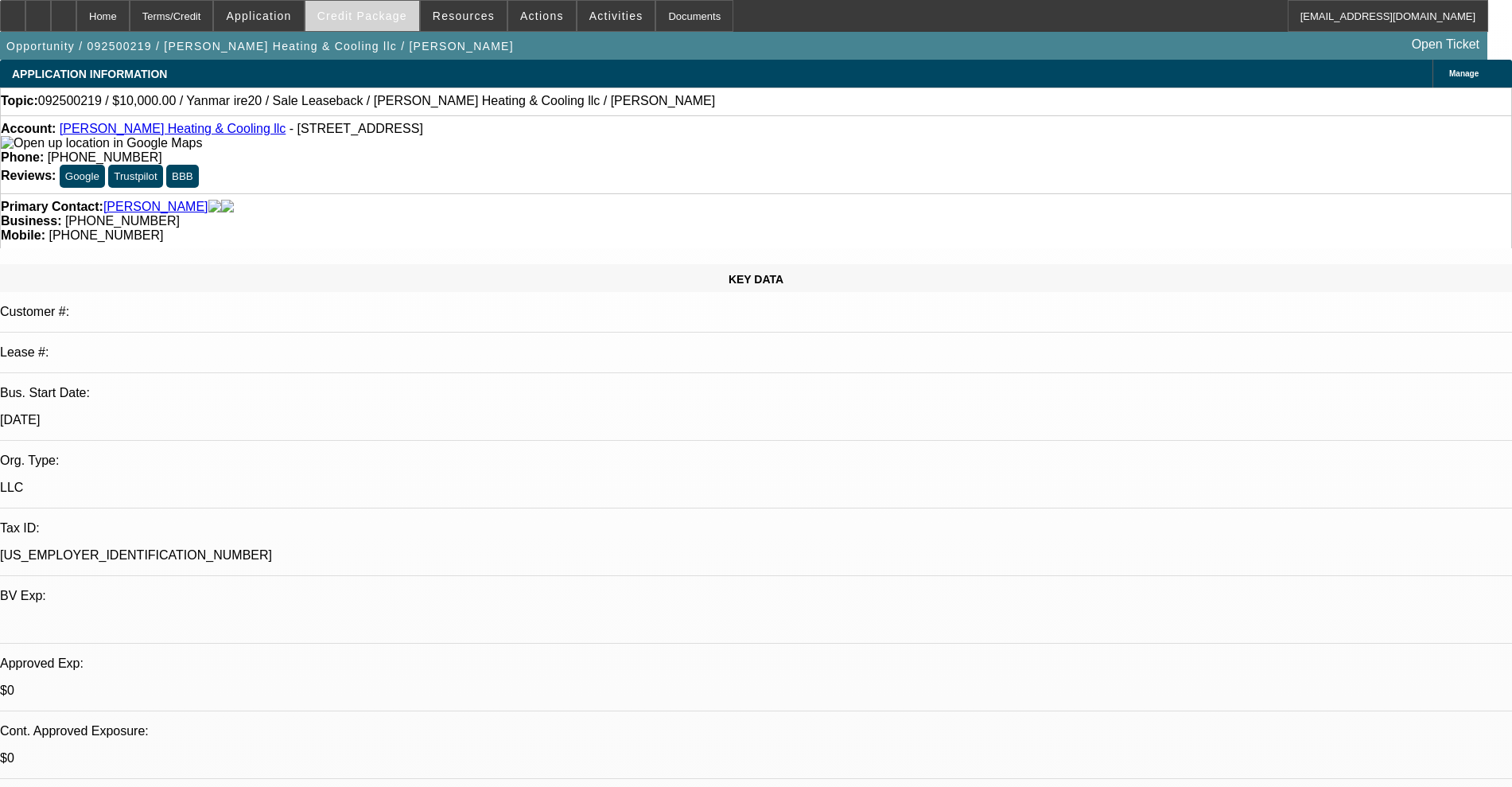
click at [401, 15] on span "Credit Package" at bounding box center [362, 16] width 90 height 13
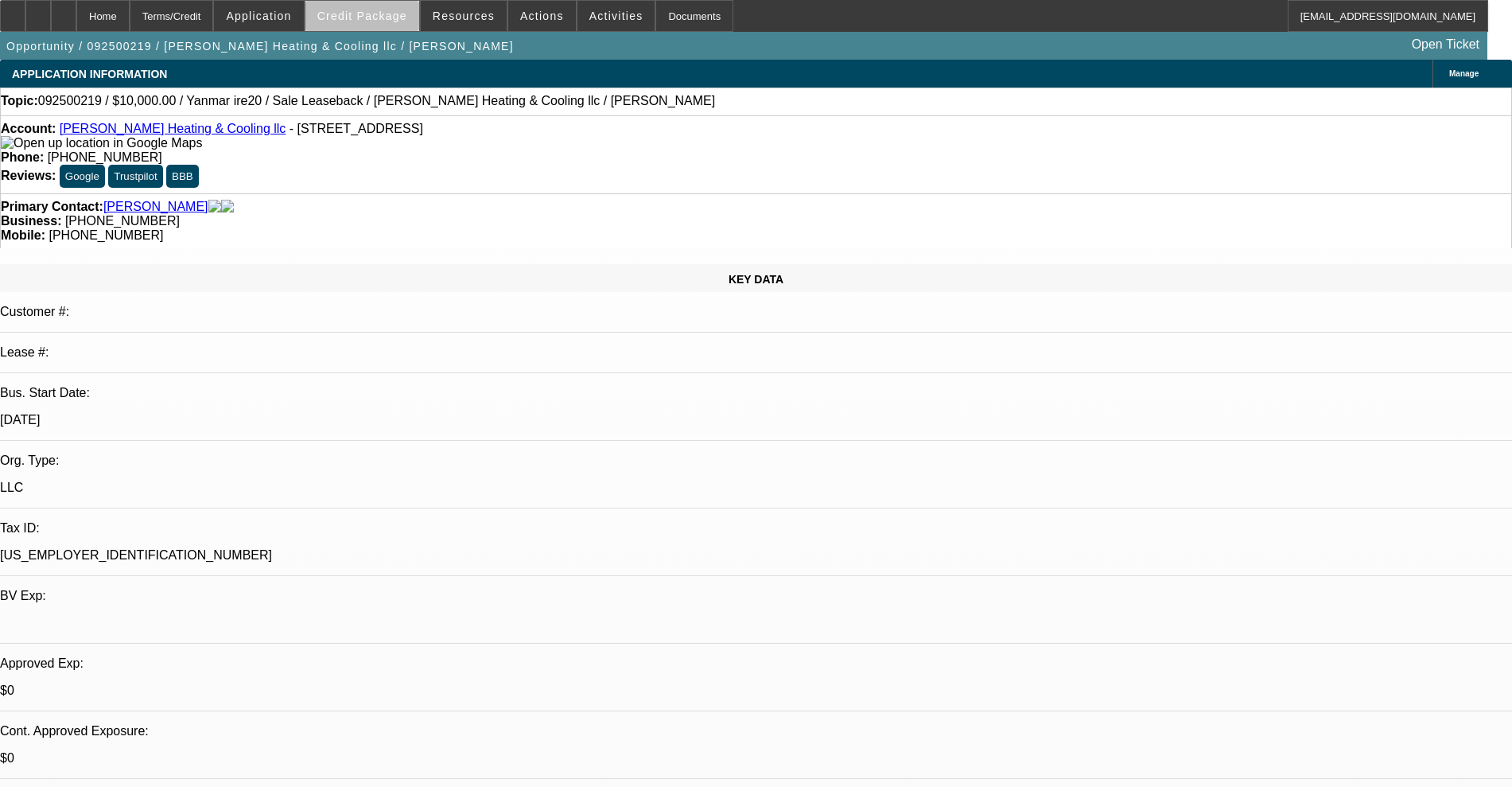
click at [415, 19] on span at bounding box center [362, 15] width 113 height 38
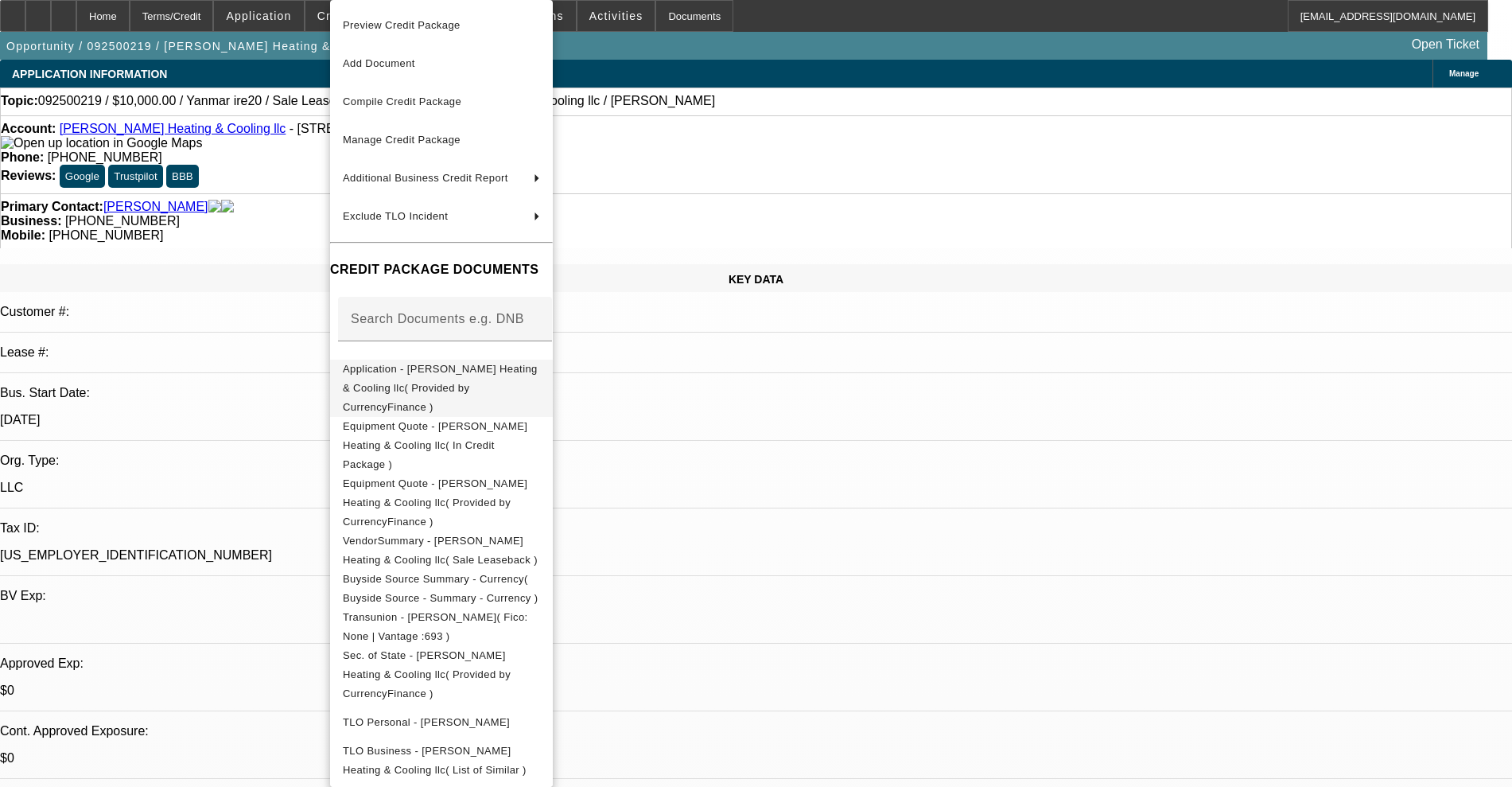
click at [440, 384] on button "Application - [PERSON_NAME] Heating & Cooling llc( Provided by CurrencyFinance )" at bounding box center [441, 388] width 223 height 58
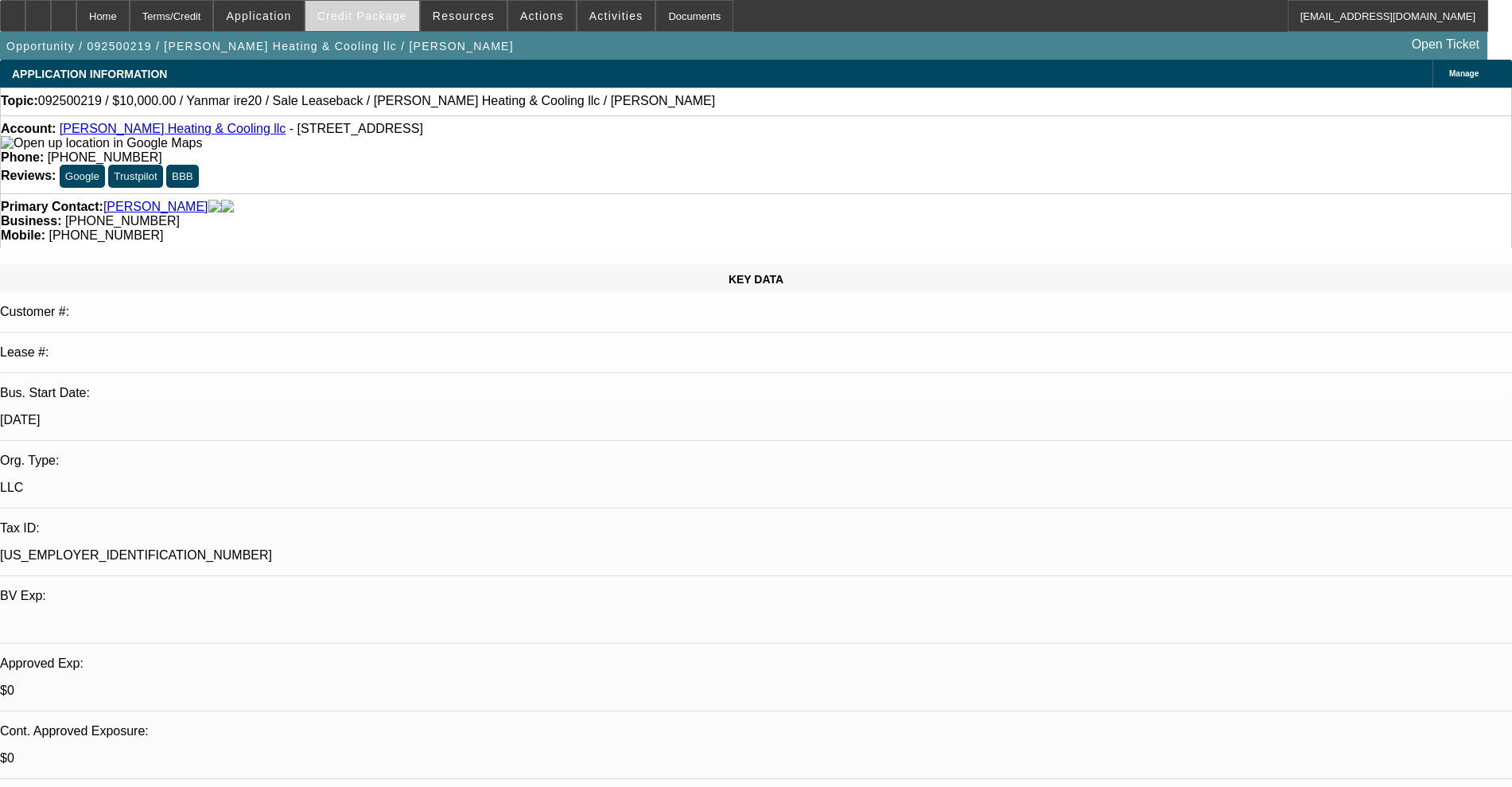
click at [383, 27] on span at bounding box center [362, 15] width 113 height 38
